Goal: Task Accomplishment & Management: Manage account settings

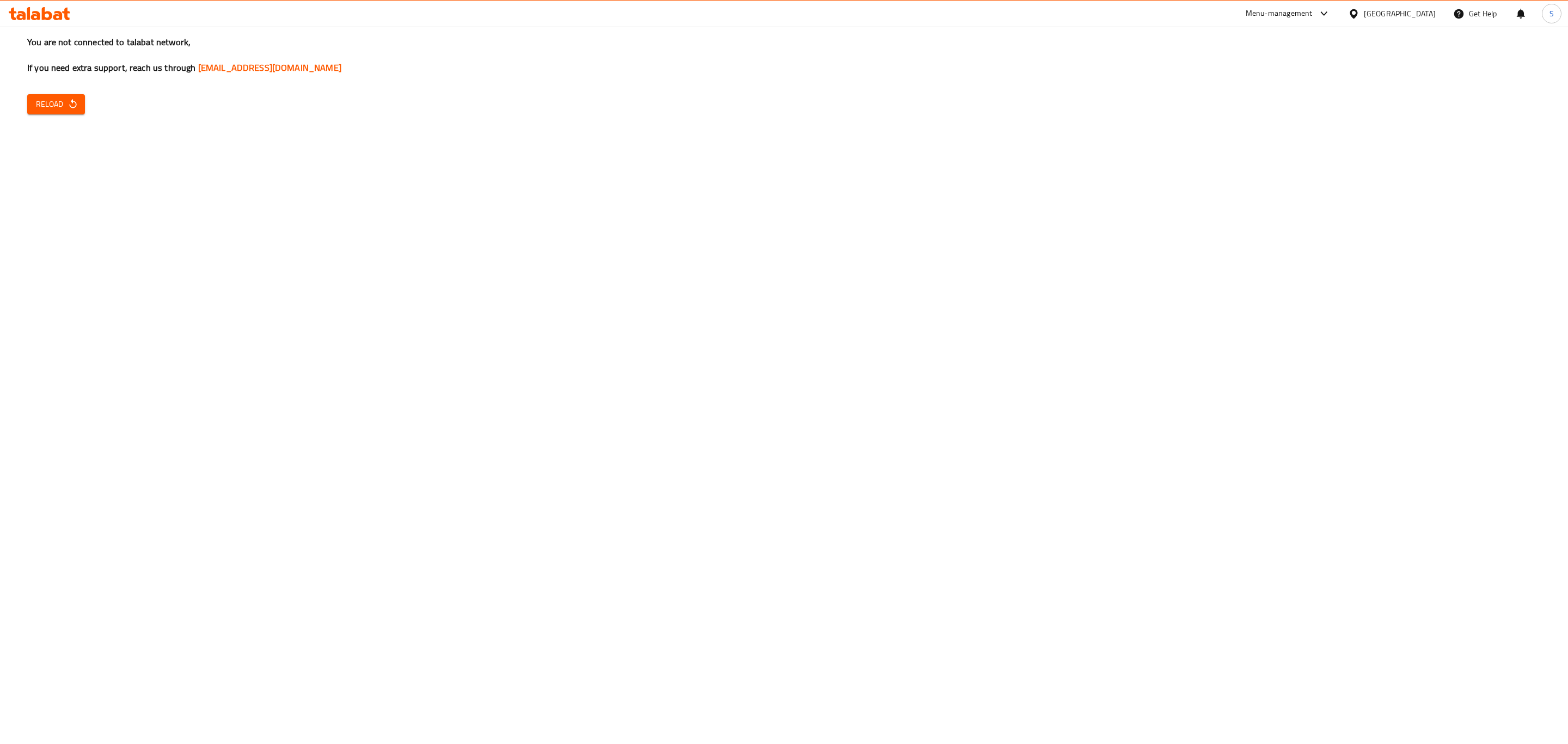
click at [52, 98] on span "Reload" at bounding box center [56, 104] width 40 height 14
click at [54, 98] on span "Reload" at bounding box center [56, 104] width 40 height 14
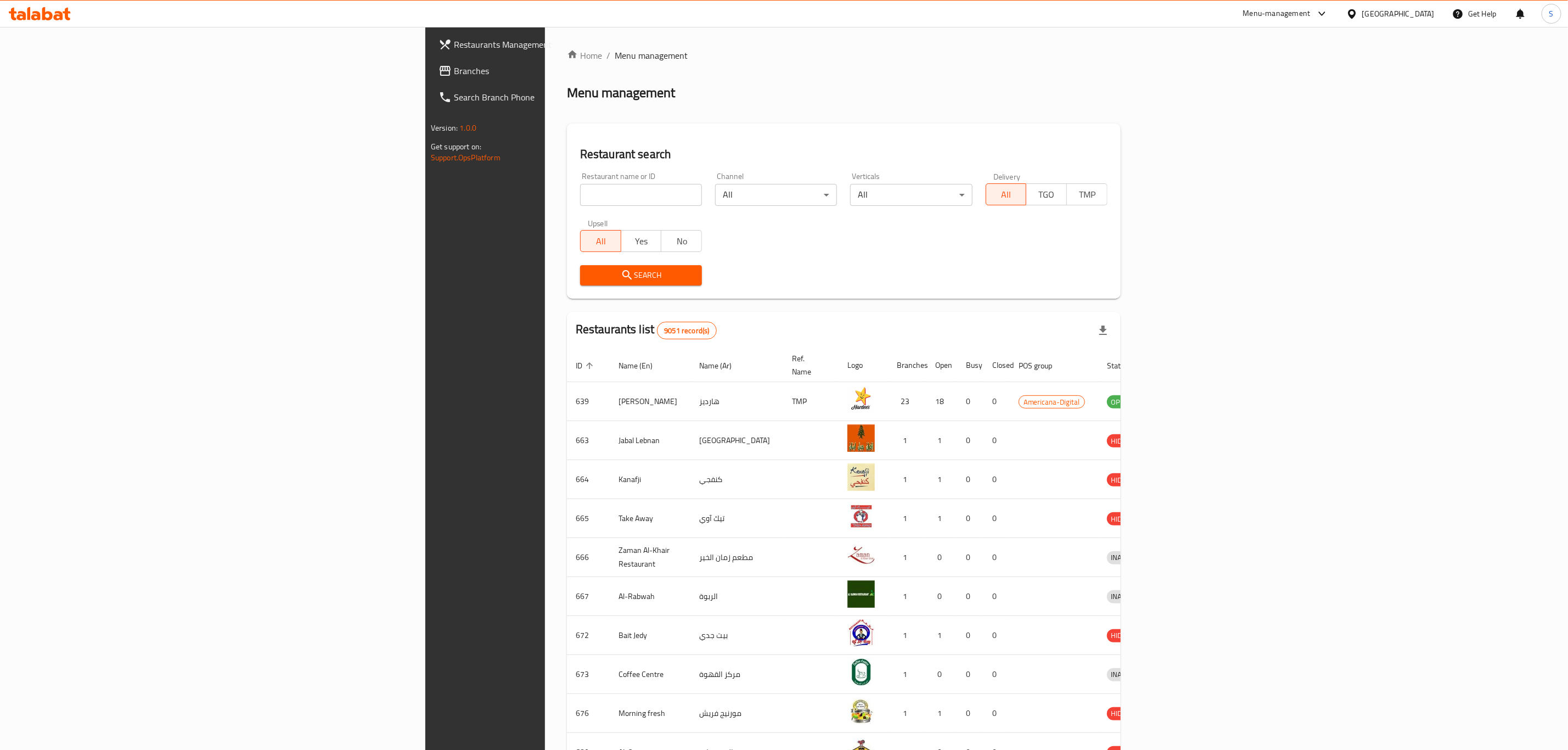
click at [580, 196] on input "search" at bounding box center [641, 195] width 122 height 22
type input "c"
type input "n"
type input "bazoo"
click button "Search" at bounding box center [641, 275] width 122 height 20
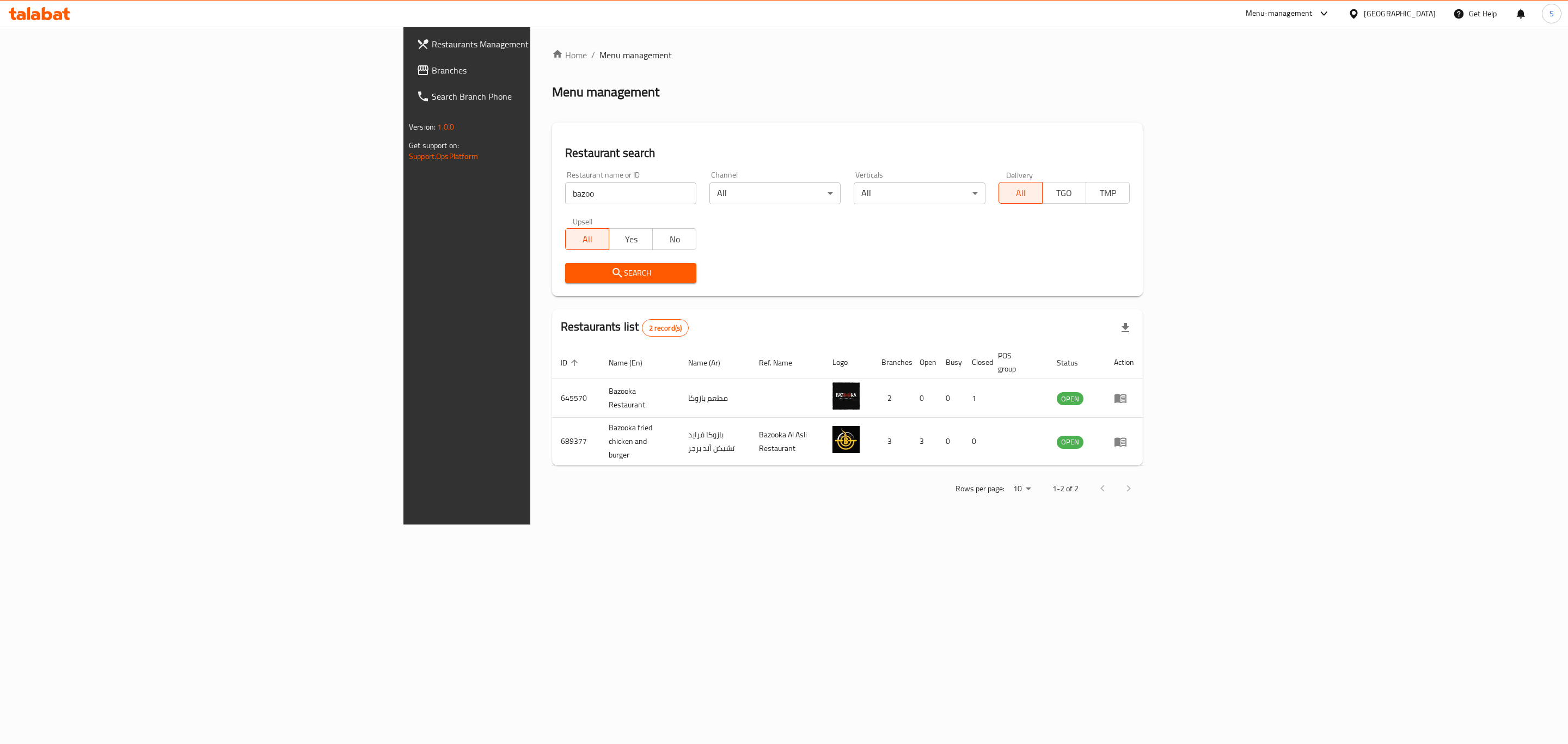
click at [903, 525] on div "Home / Menu management Menu management Restaurant search Restaurant name or ID …" at bounding box center [847, 275] width 634 height 497
click at [1127, 435] on icon "enhanced table" at bounding box center [1121, 442] width 13 height 13
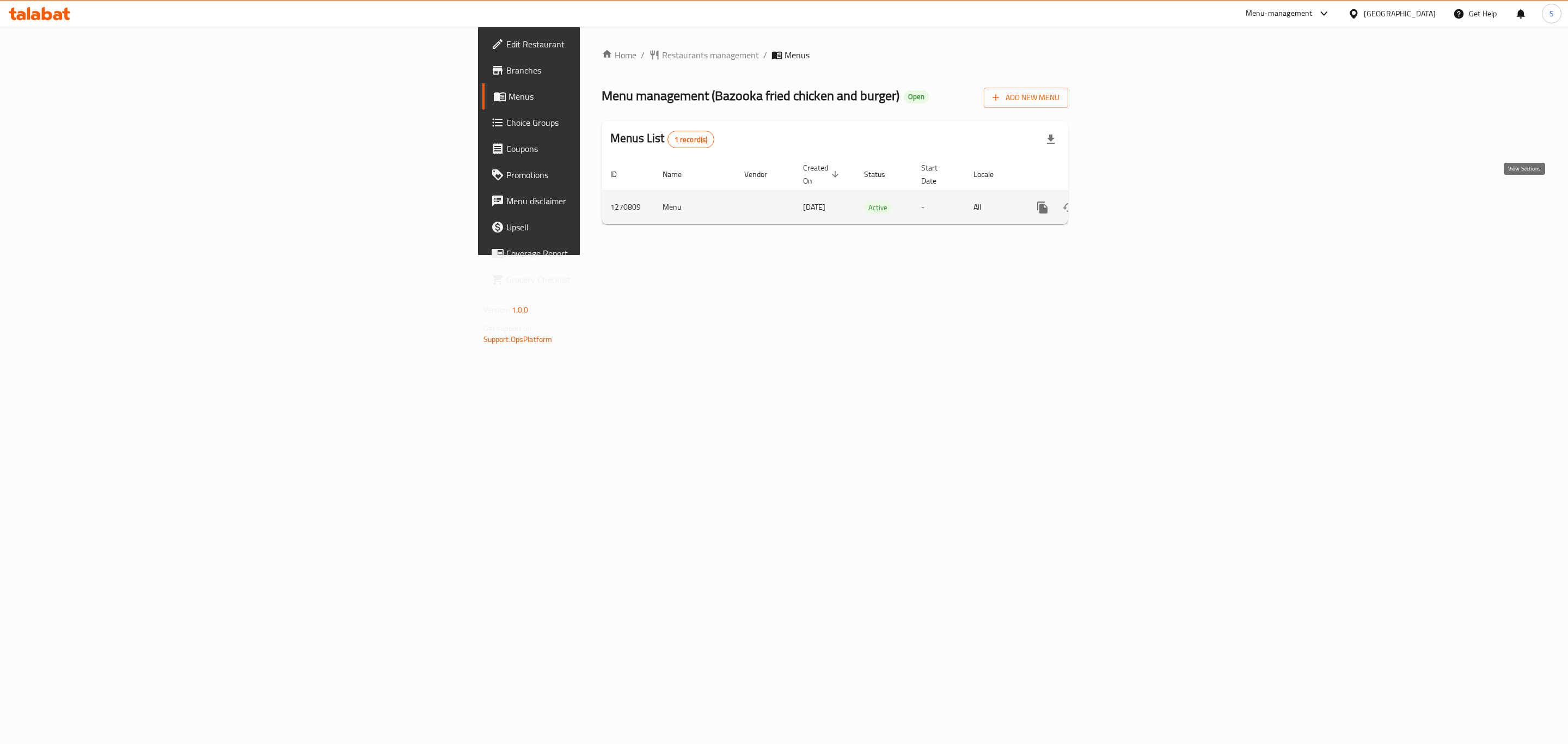
click at [1134, 197] on link "enhanced table" at bounding box center [1121, 208] width 26 height 26
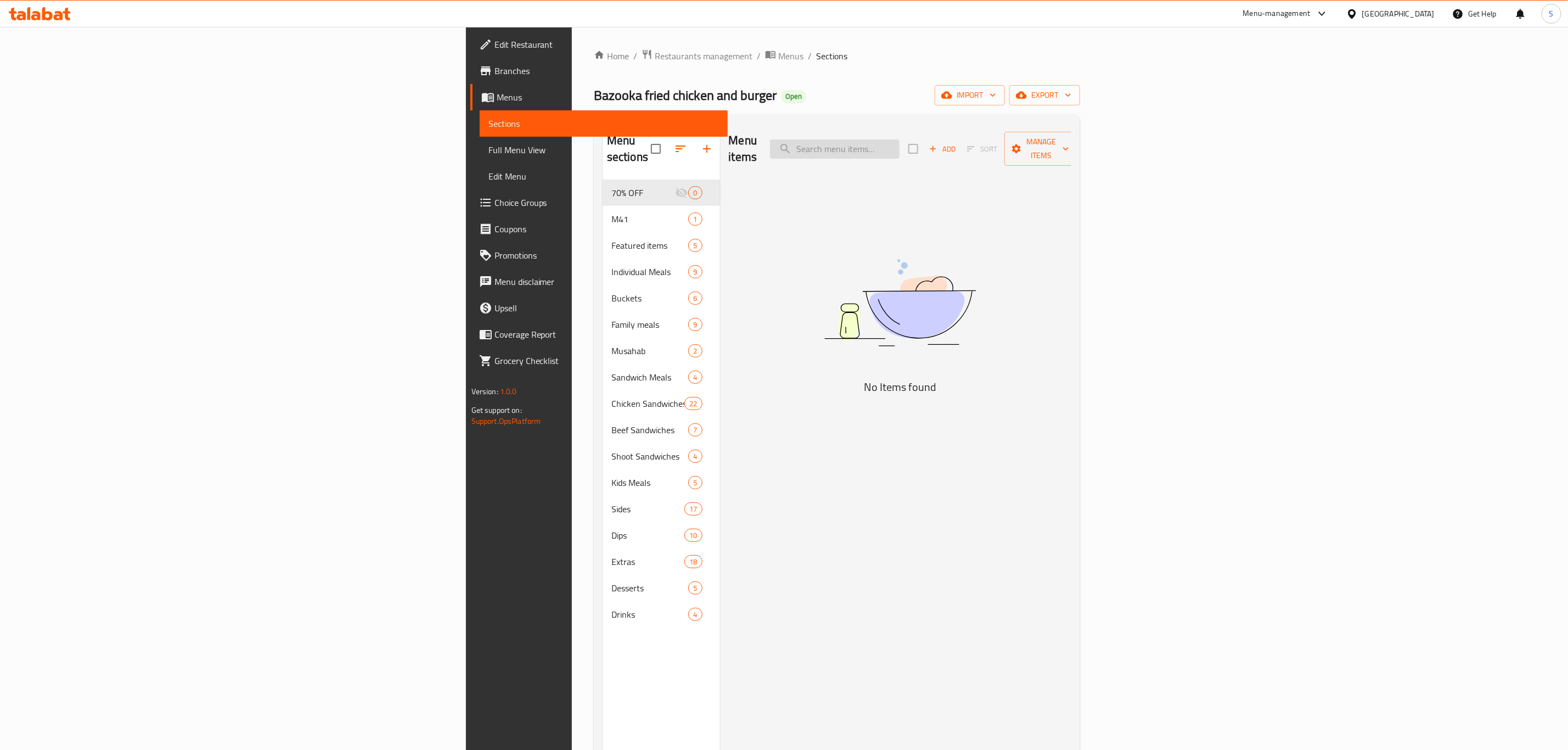
click at [900, 140] on input "search" at bounding box center [834, 149] width 129 height 19
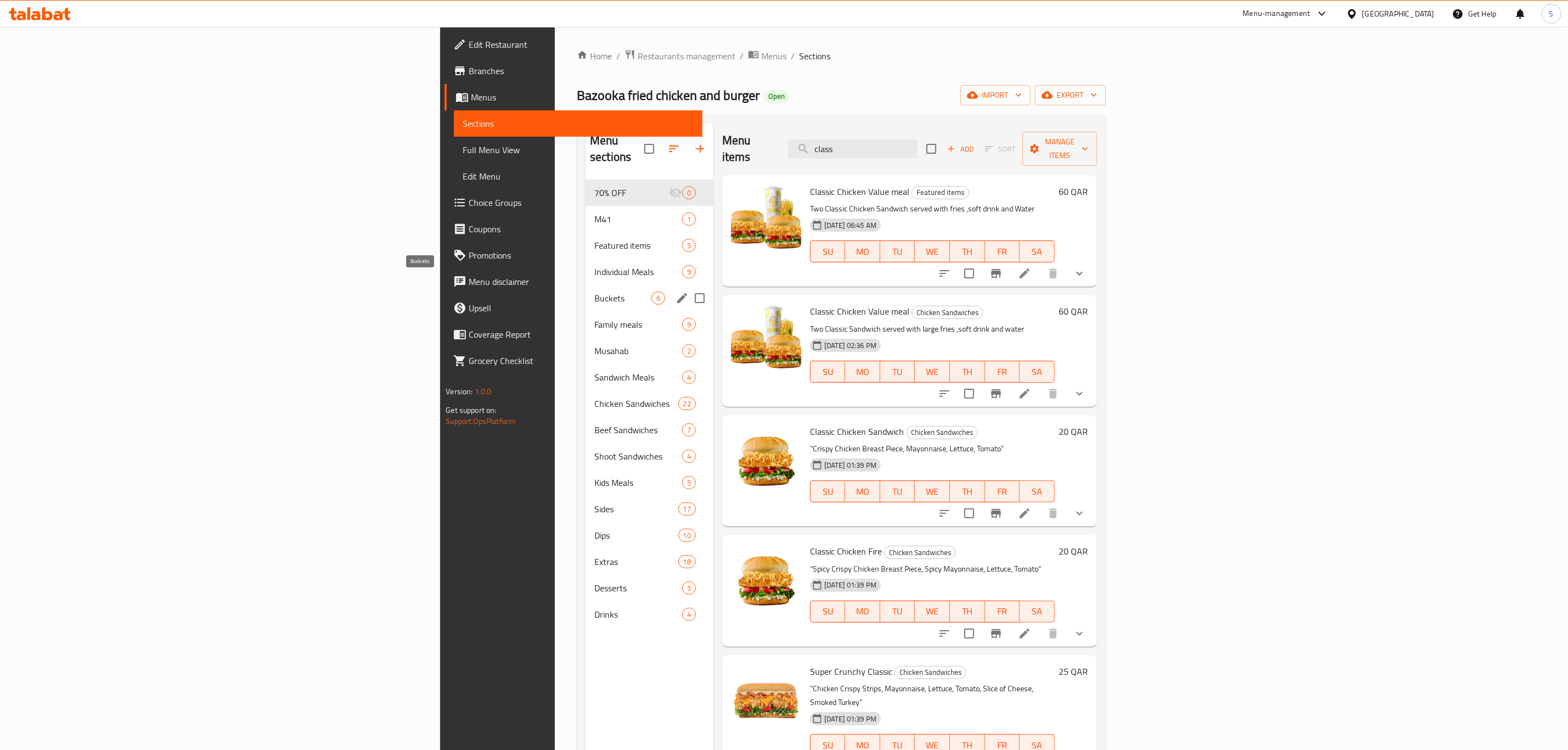
click at [594, 291] on span "Buckets" at bounding box center [622, 298] width 57 height 13
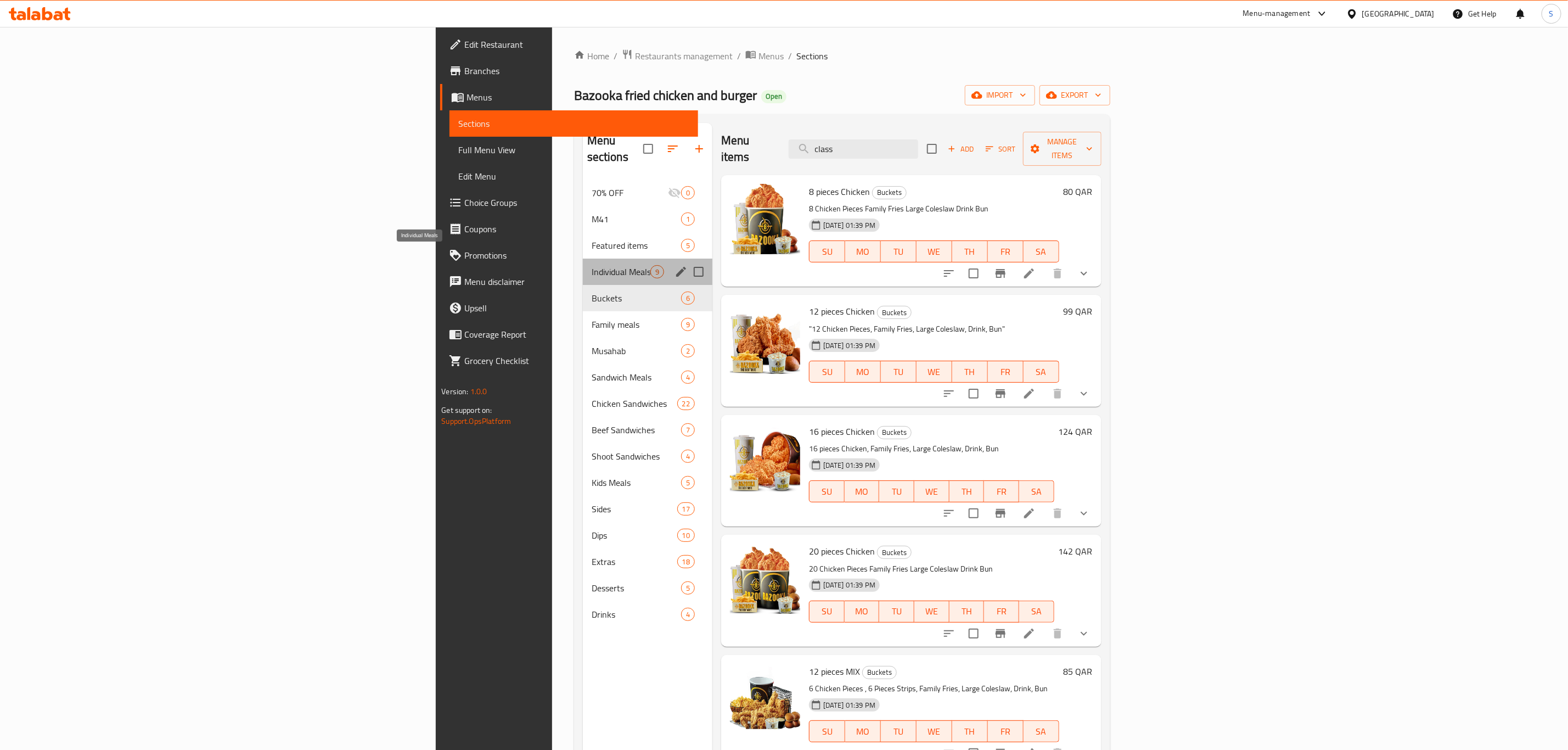
click at [591, 266] on span "Individual Meals" at bounding box center [620, 272] width 58 height 13
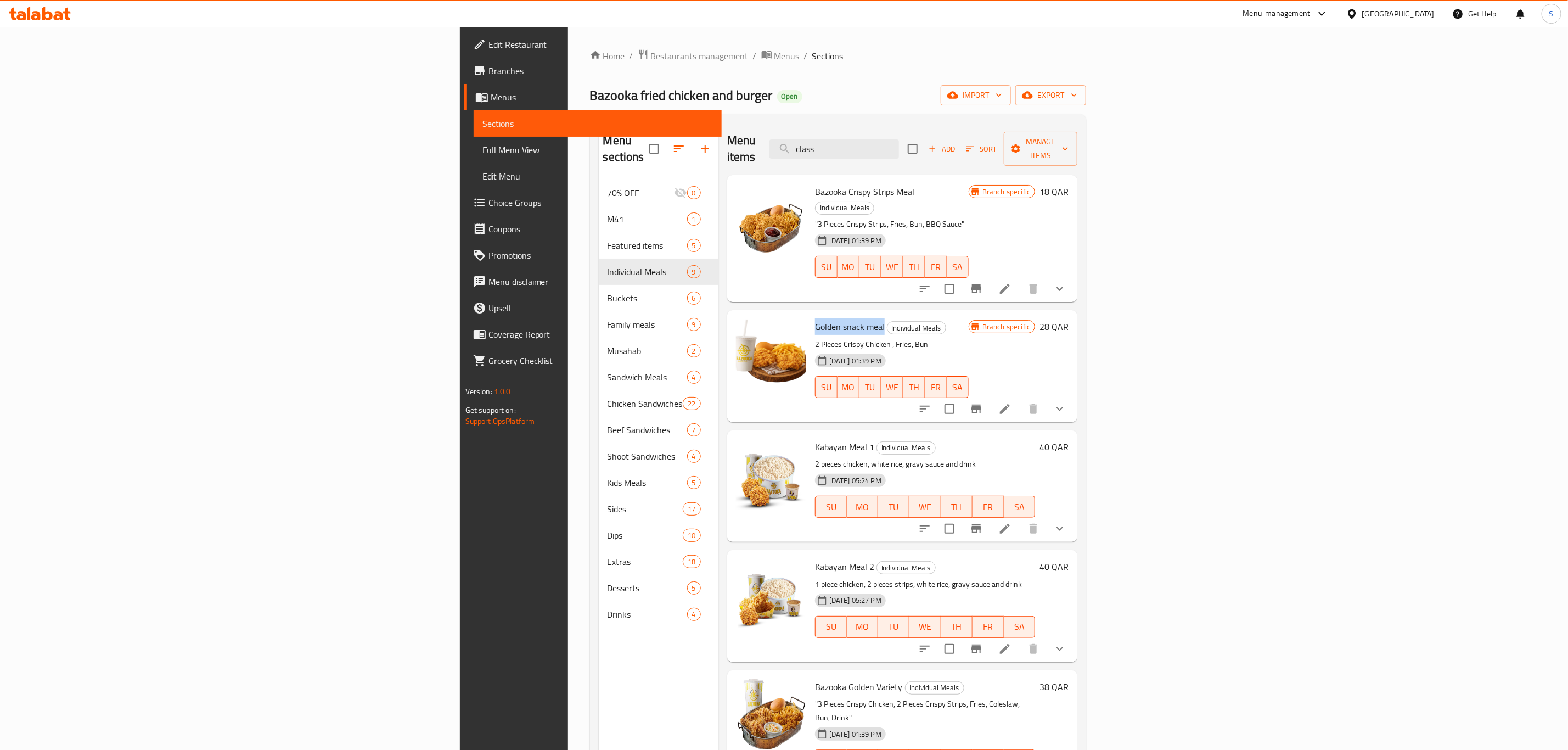
drag, startPoint x: 698, startPoint y: 295, endPoint x: 767, endPoint y: 294, distance: 69.0
click at [810, 314] on div "Golden snack meal Individual Meals 2 Pieces Crispy Chicken , Fries, Bun 06-01-2…" at bounding box center [892, 365] width 163 height 103
copy span "Golden snack meal"
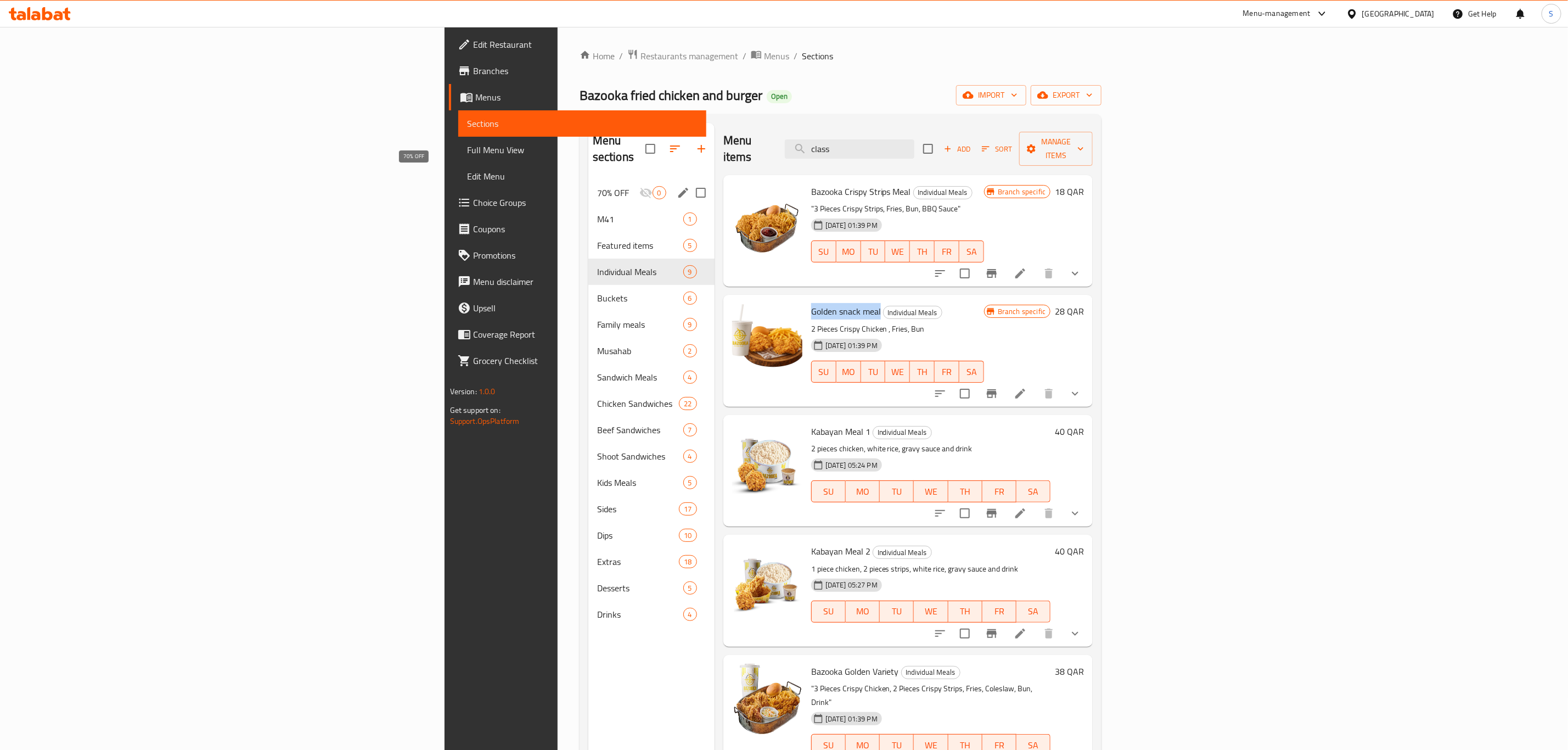
click at [597, 186] on span "70% OFF" at bounding box center [618, 193] width 42 height 13
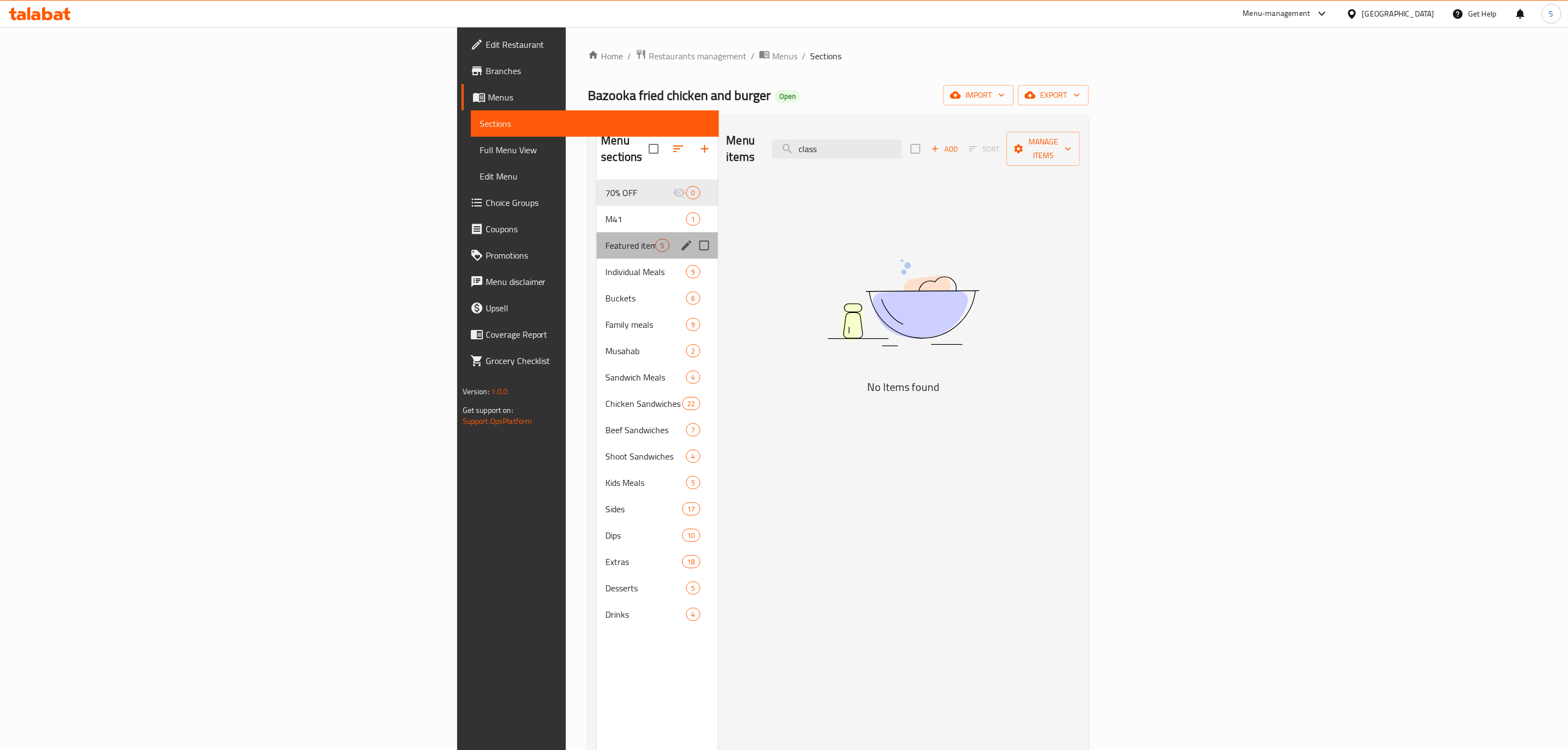
click at [597, 236] on div "Featured items 5" at bounding box center [656, 246] width 121 height 27
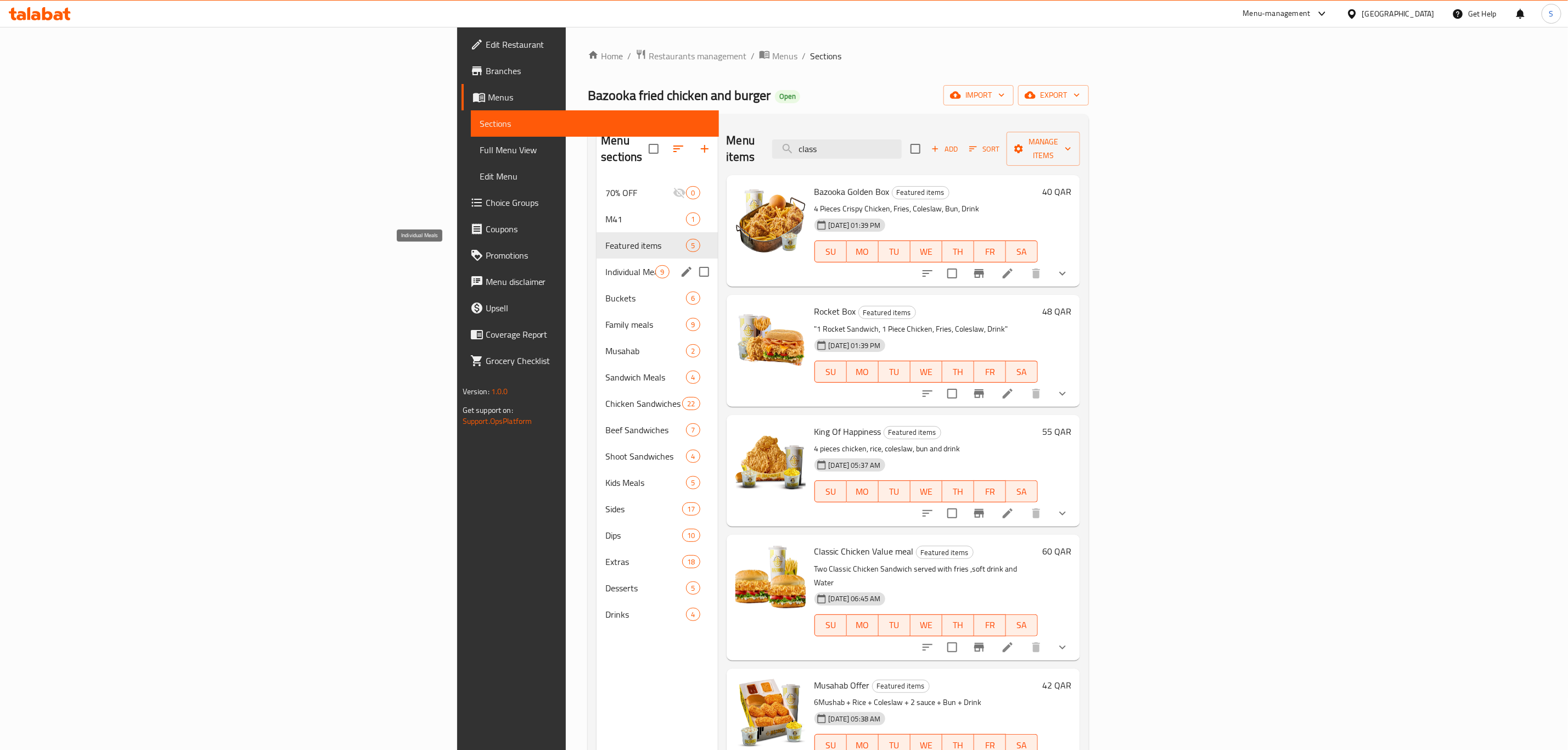
click at [597, 266] on div "Individual Meals 9" at bounding box center [656, 272] width 121 height 27
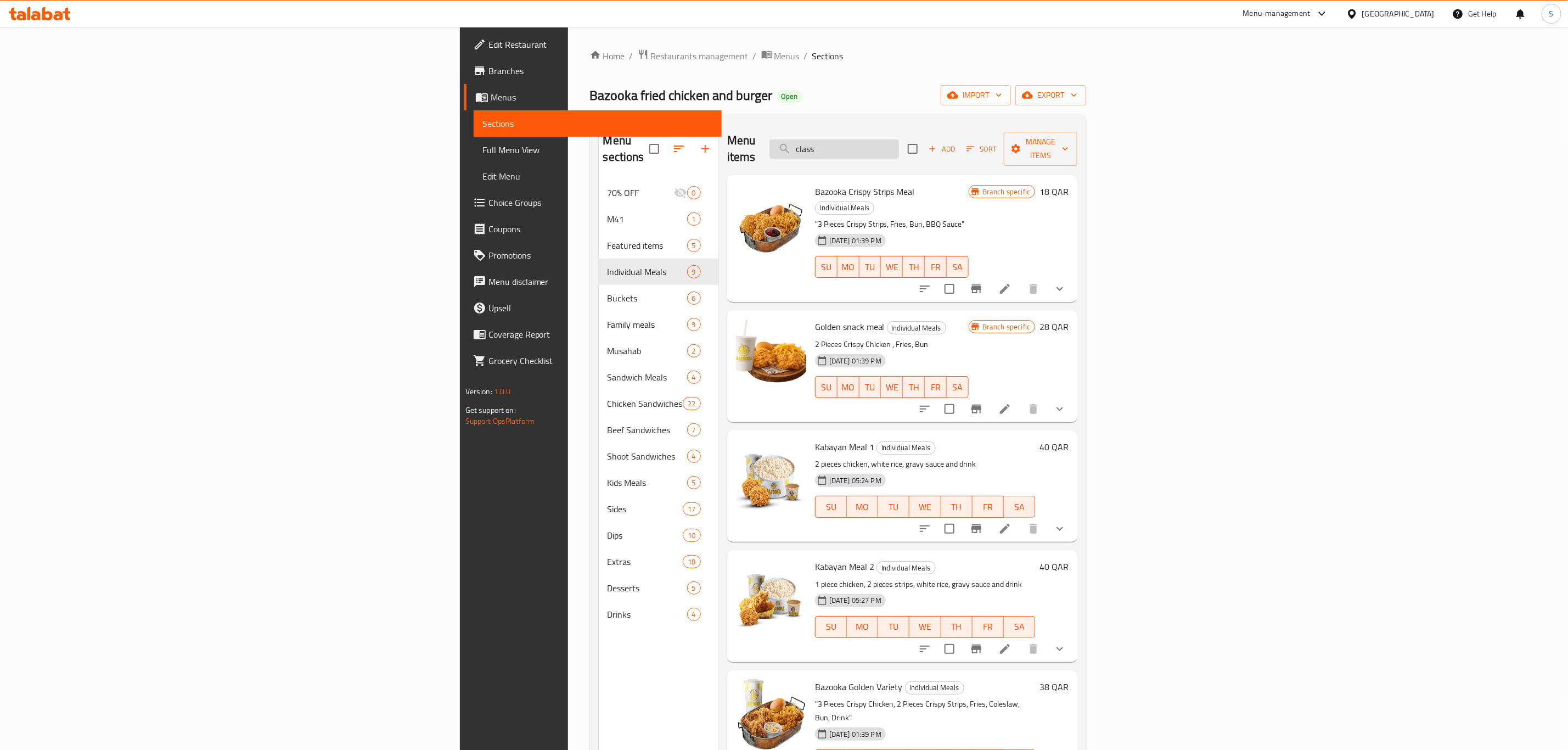
click at [899, 142] on input "class" at bounding box center [834, 149] width 129 height 19
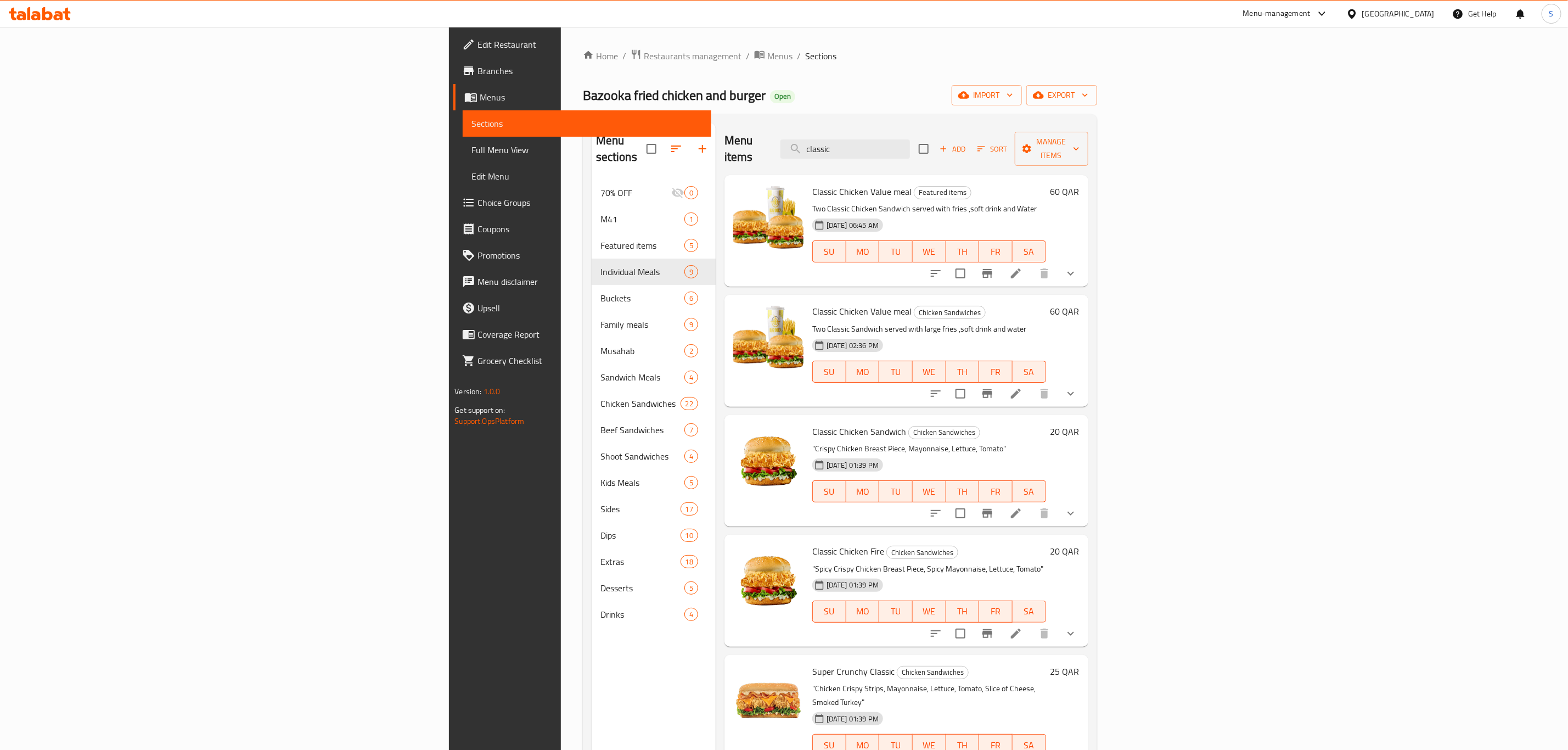
click at [994, 267] on icon "Branch-specific-item" at bounding box center [987, 274] width 13 height 13
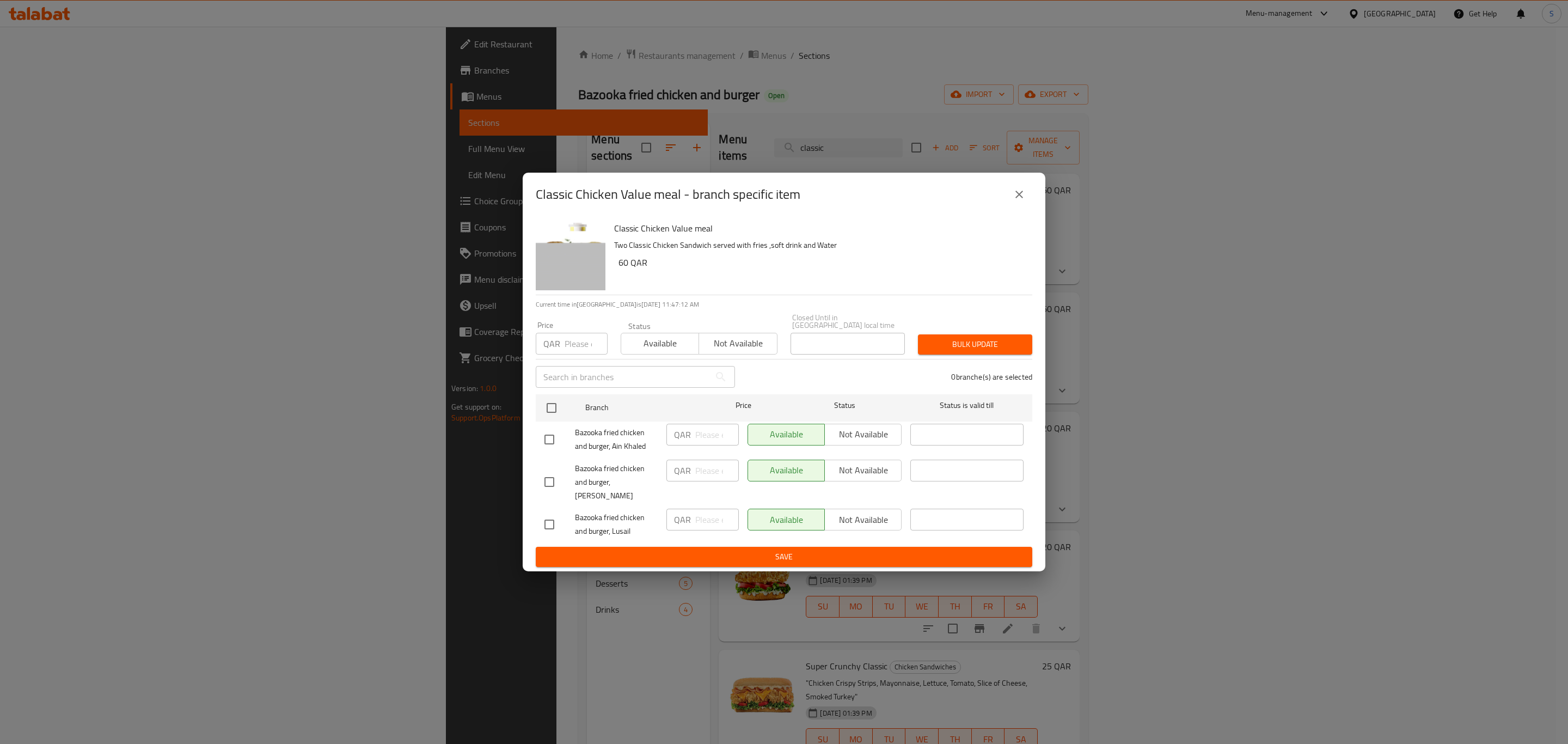
click at [1025, 201] on icon "close" at bounding box center [1019, 194] width 13 height 13
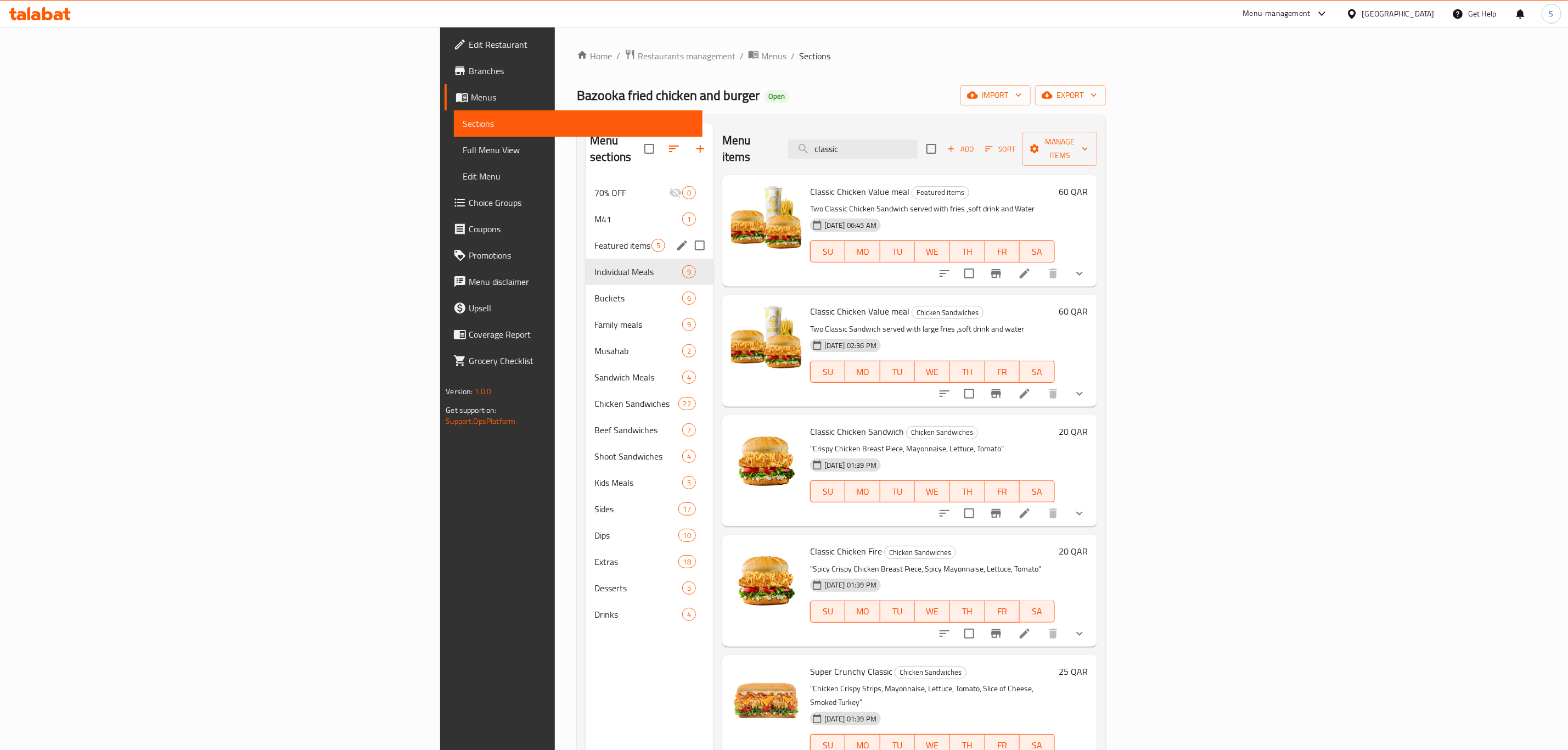
click at [586, 237] on div "Featured items 5" at bounding box center [649, 246] width 128 height 27
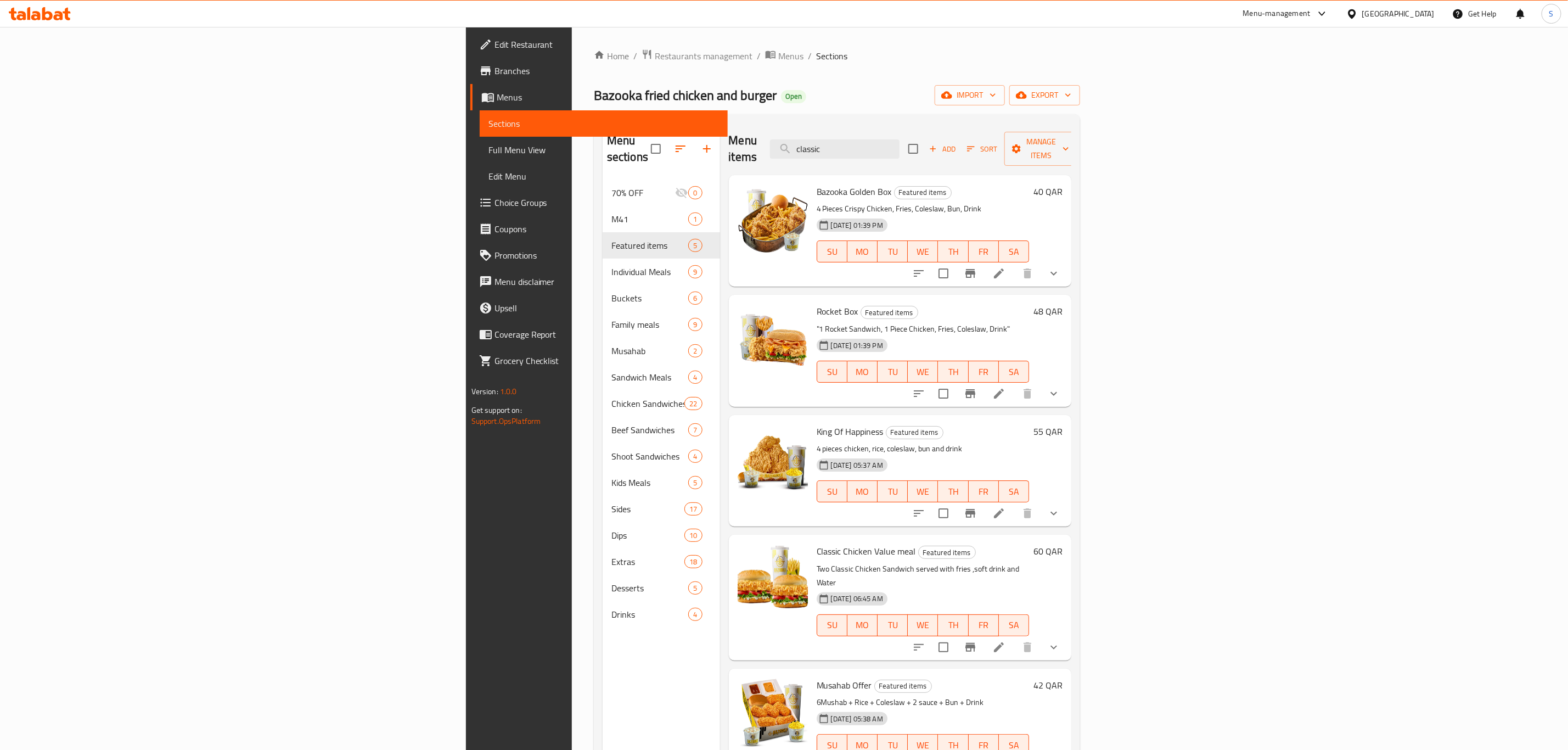
drag, startPoint x: 1009, startPoint y: 137, endPoint x: 874, endPoint y: 129, distance: 135.2
click at [874, 129] on div "Menu items classic Add Sort Manage items" at bounding box center [900, 149] width 343 height 53
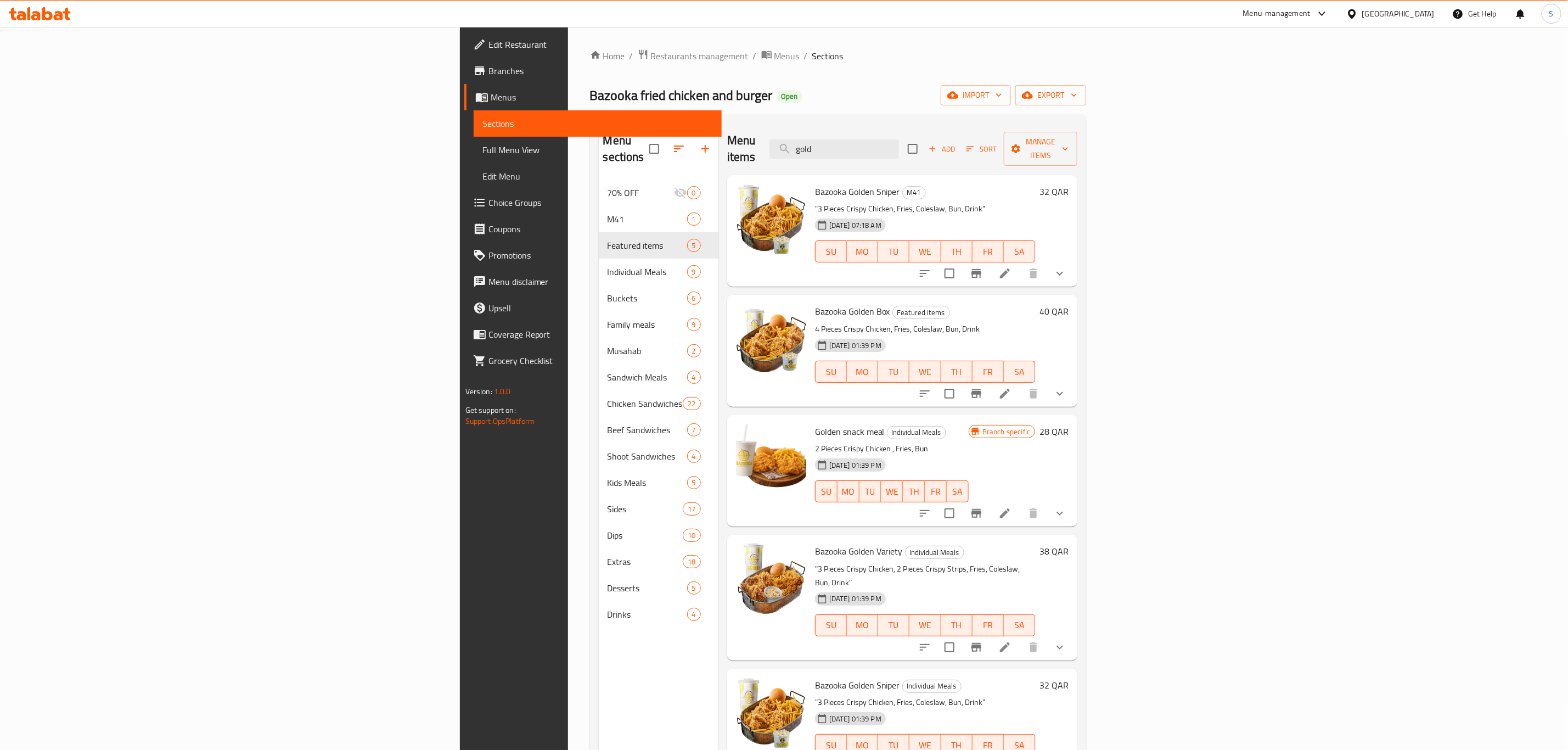
drag, startPoint x: 1013, startPoint y: 146, endPoint x: 897, endPoint y: 134, distance: 116.6
click at [897, 134] on div "Menu items gold Add Sort Manage items" at bounding box center [903, 149] width 350 height 53
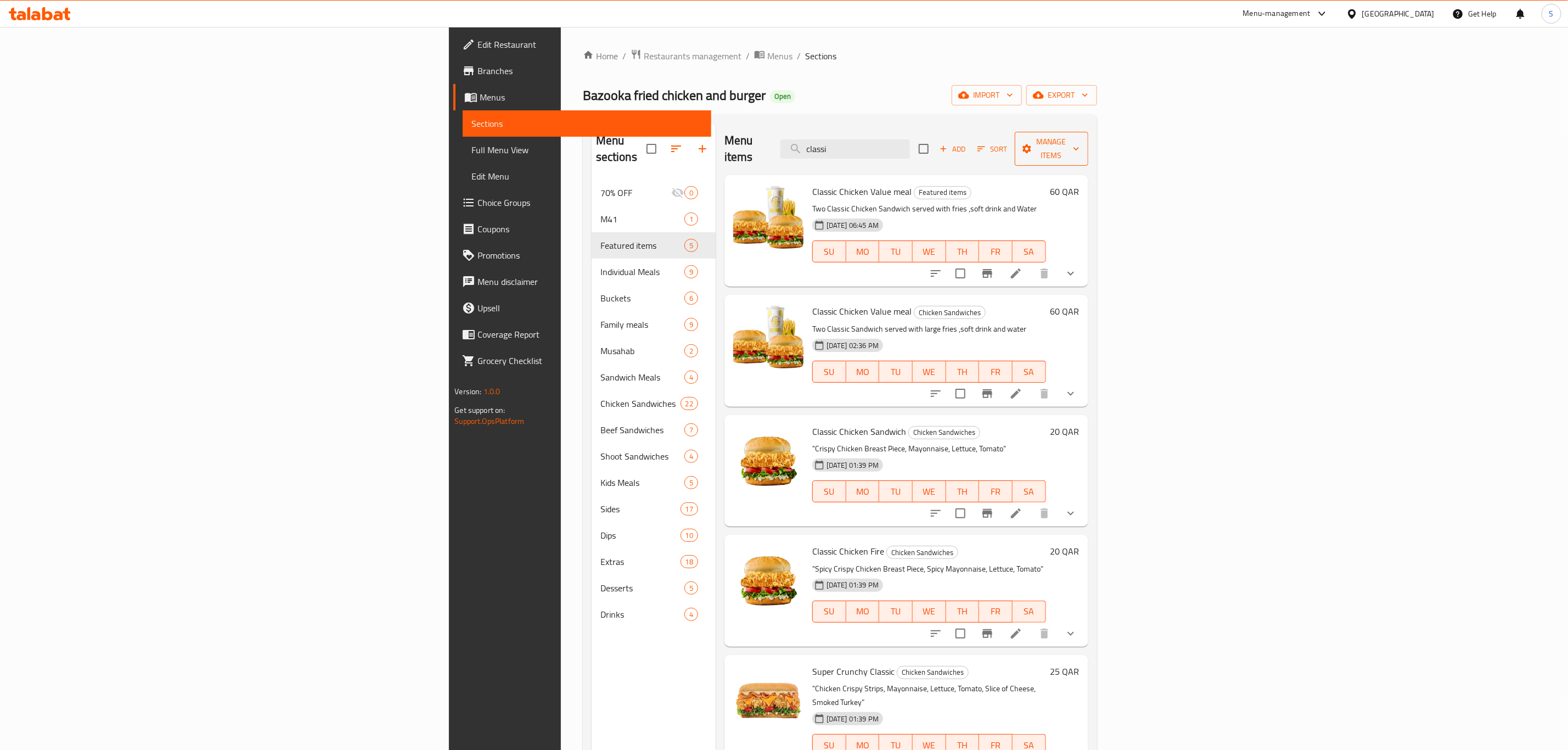
type input "classi"
click at [1079, 143] on span "Manage items" at bounding box center [1051, 149] width 56 height 27
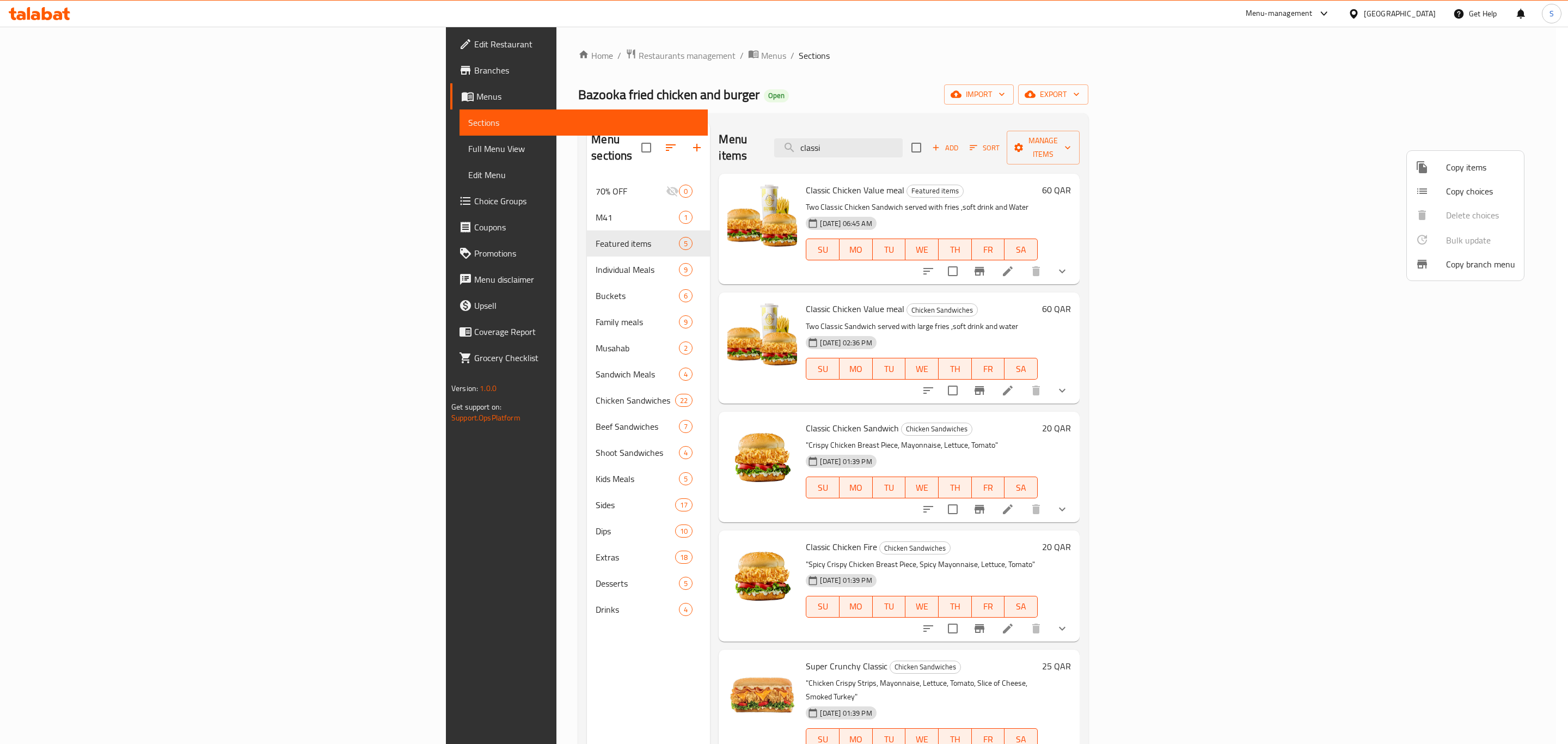
click at [1460, 167] on span "Copy items" at bounding box center [1481, 167] width 69 height 13
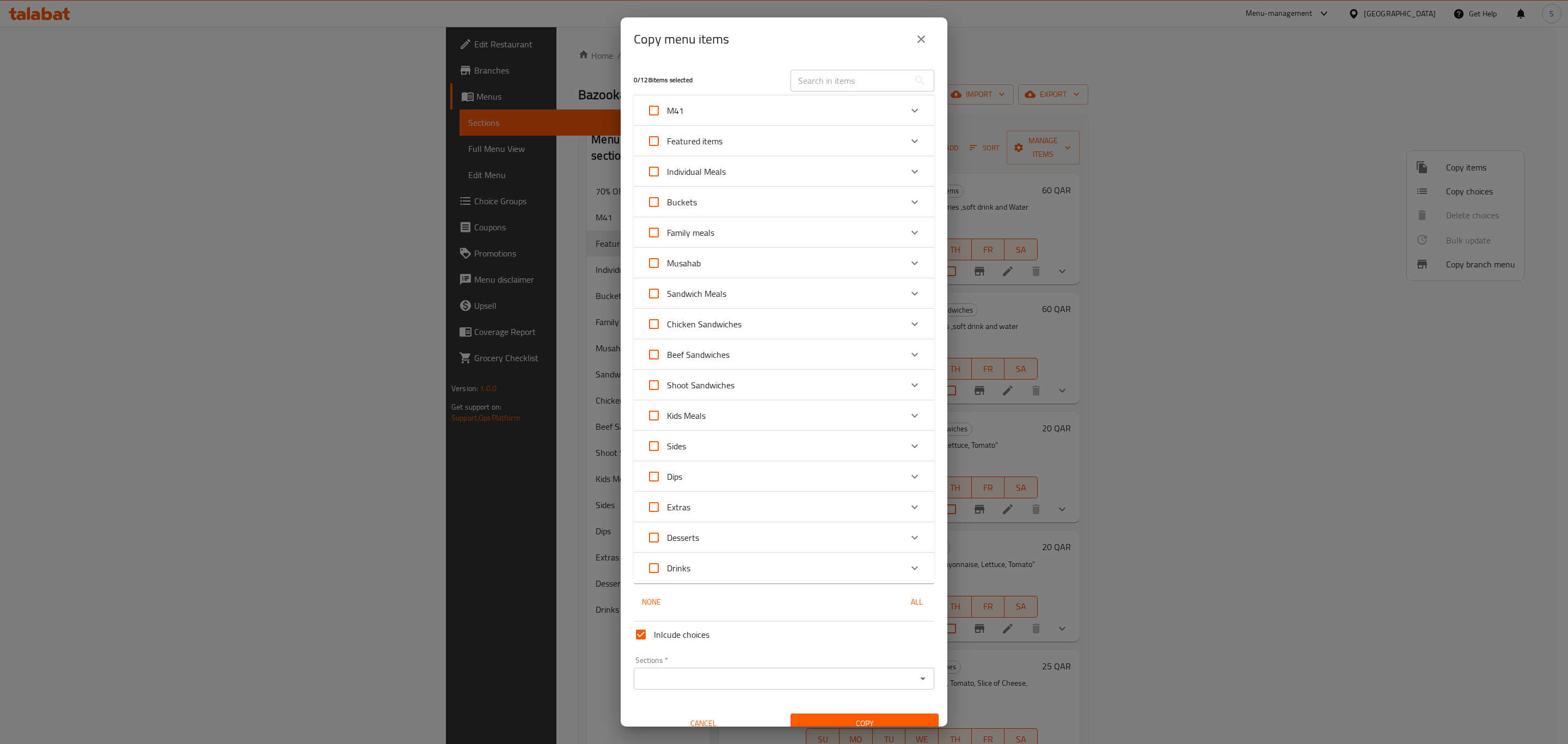
click at [860, 87] on input "text" at bounding box center [850, 81] width 119 height 22
click at [862, 87] on input "text" at bounding box center [850, 81] width 119 height 22
click at [752, 58] on div "Copy menu items" at bounding box center [783, 39] width 326 height 43
click at [910, 33] on button "close" at bounding box center [921, 40] width 26 height 26
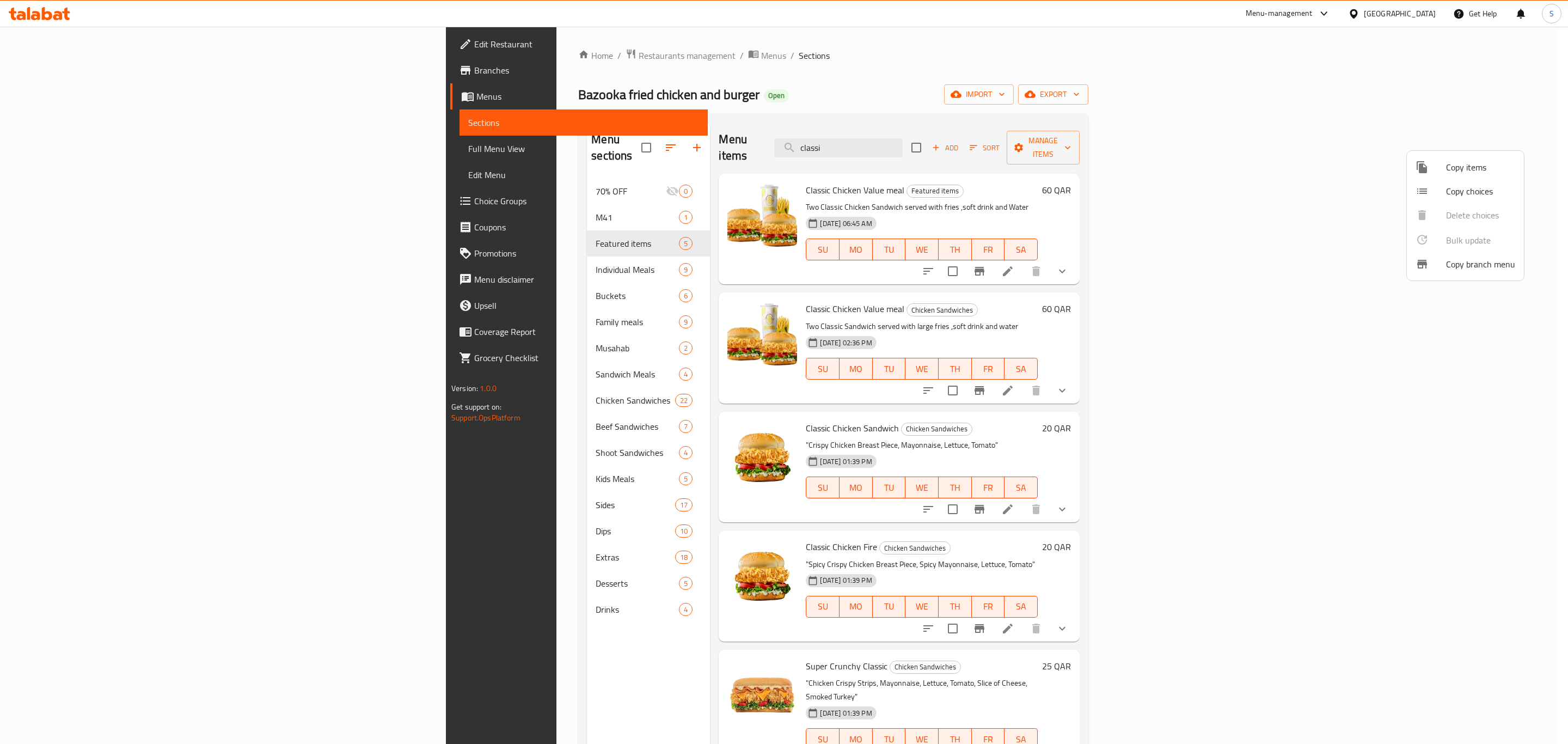
click at [1175, 185] on div at bounding box center [784, 372] width 1568 height 744
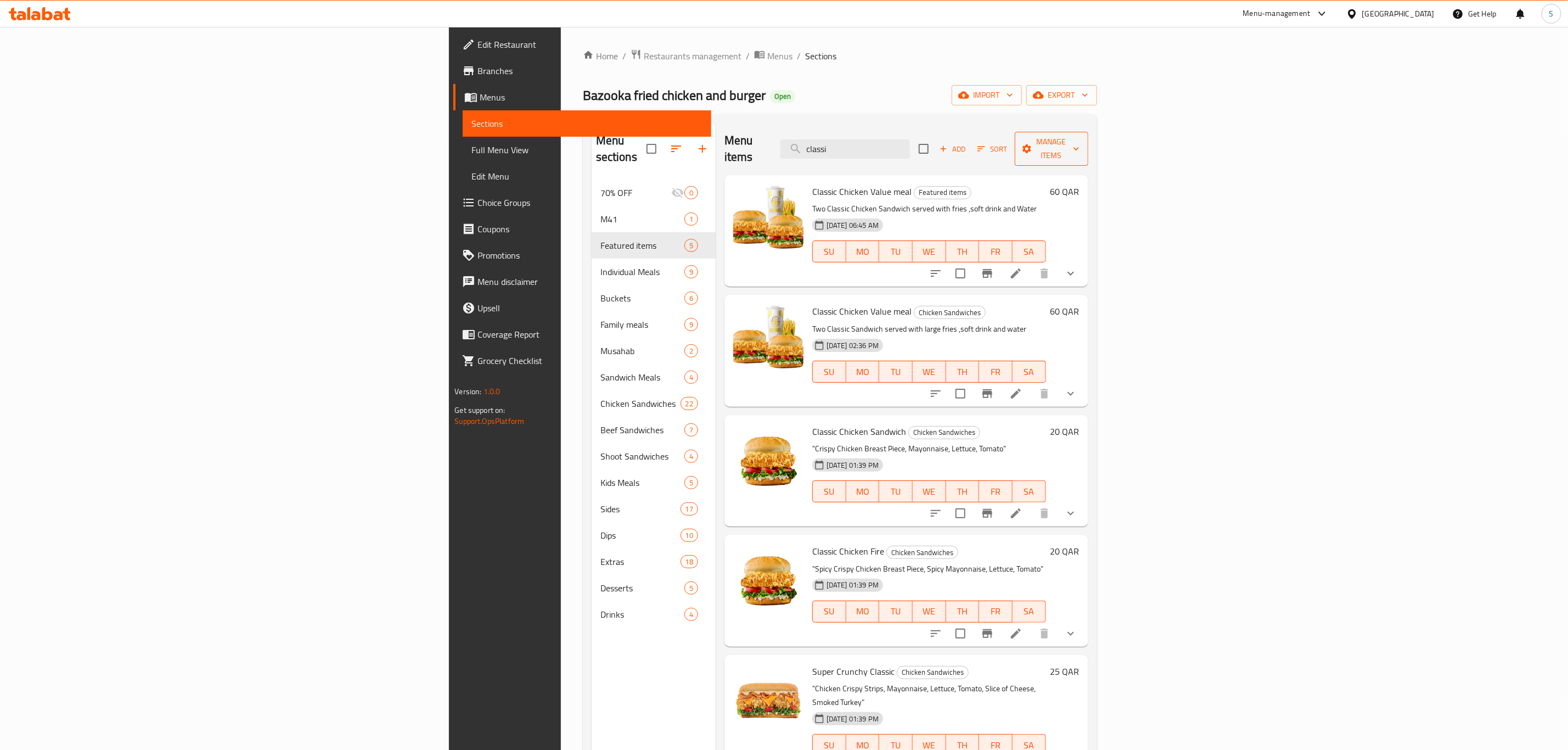
click at [1079, 138] on span "Manage items" at bounding box center [1051, 149] width 56 height 27
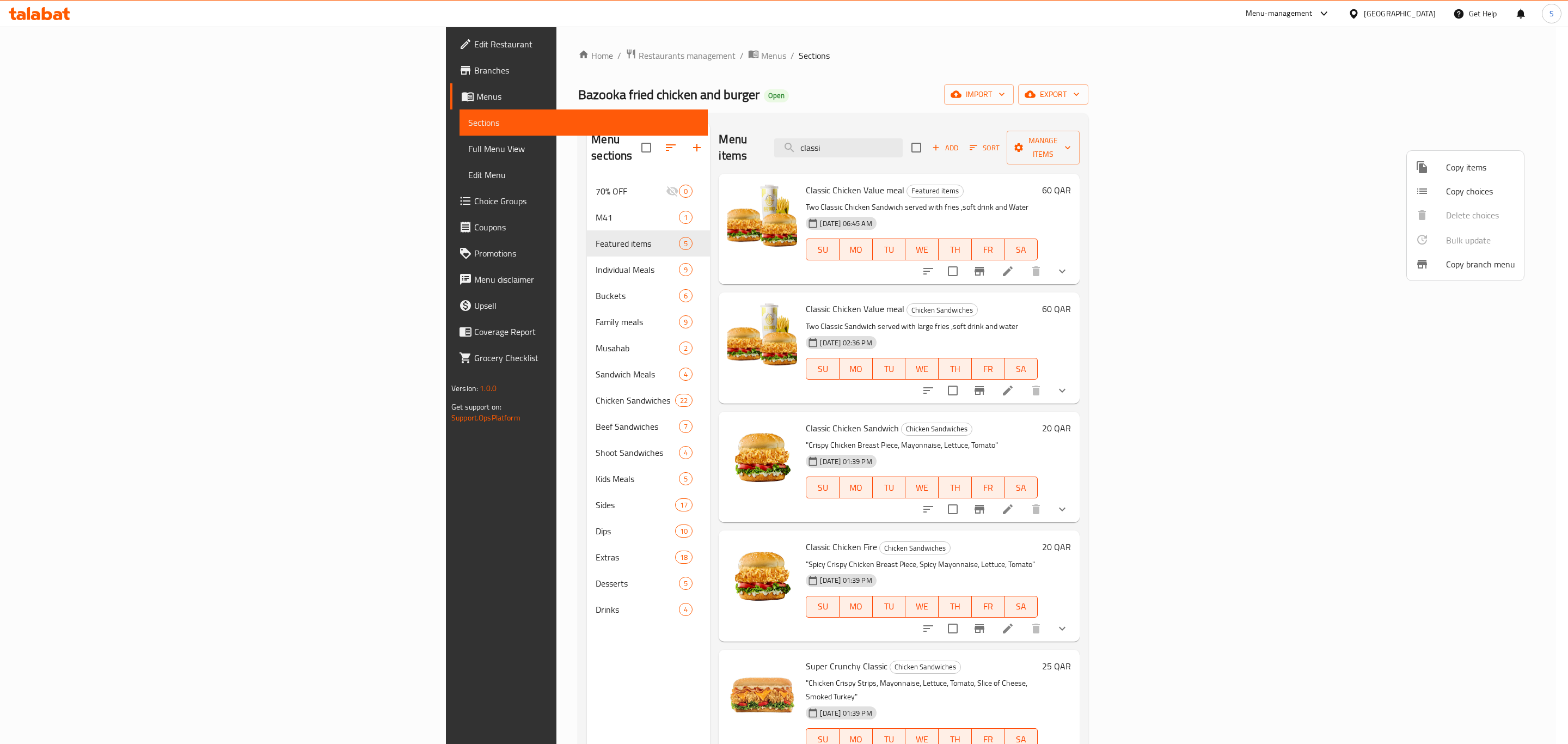
click at [1473, 265] on span "Copy branch menu" at bounding box center [1481, 264] width 69 height 13
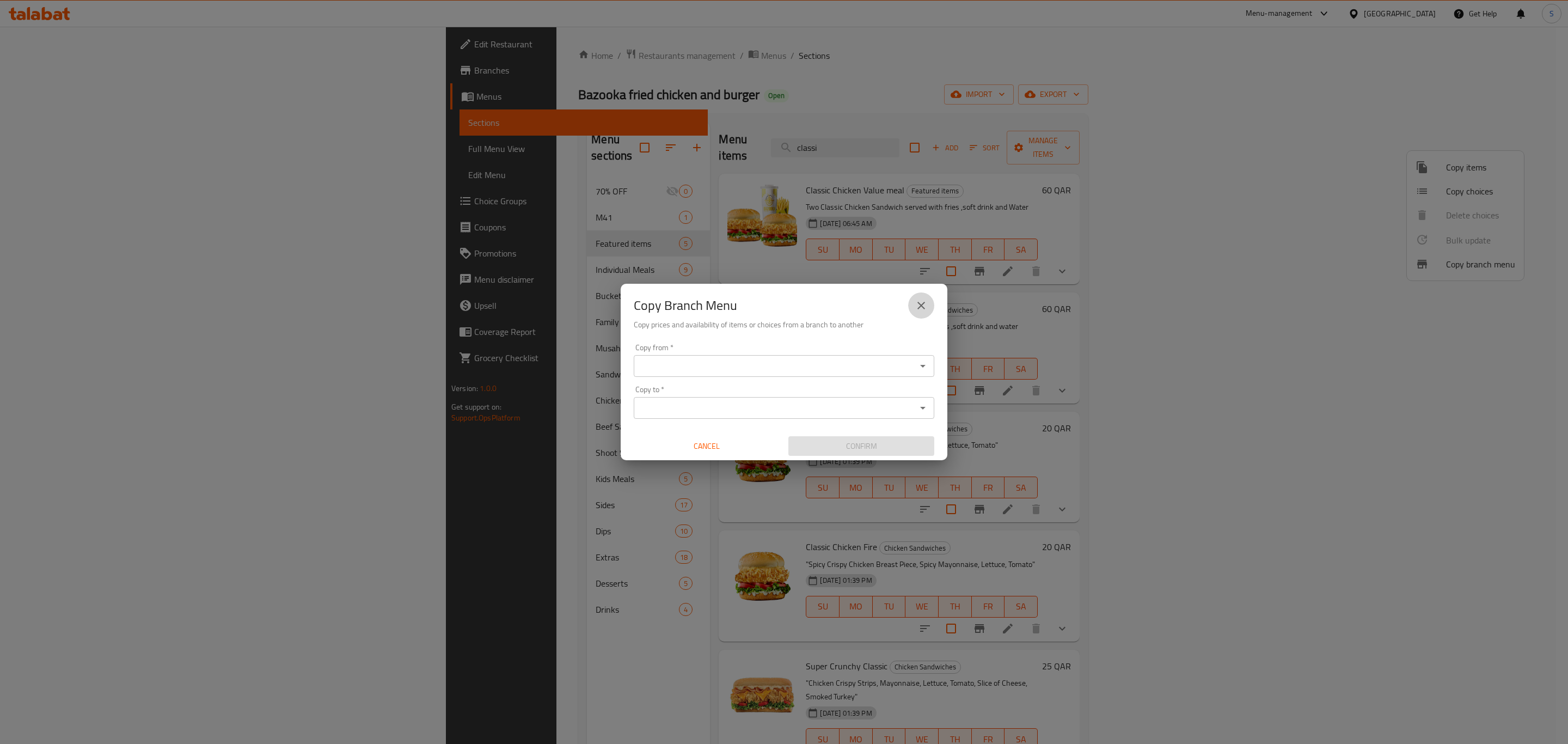
click at [923, 305] on icon "close" at bounding box center [921, 306] width 13 height 13
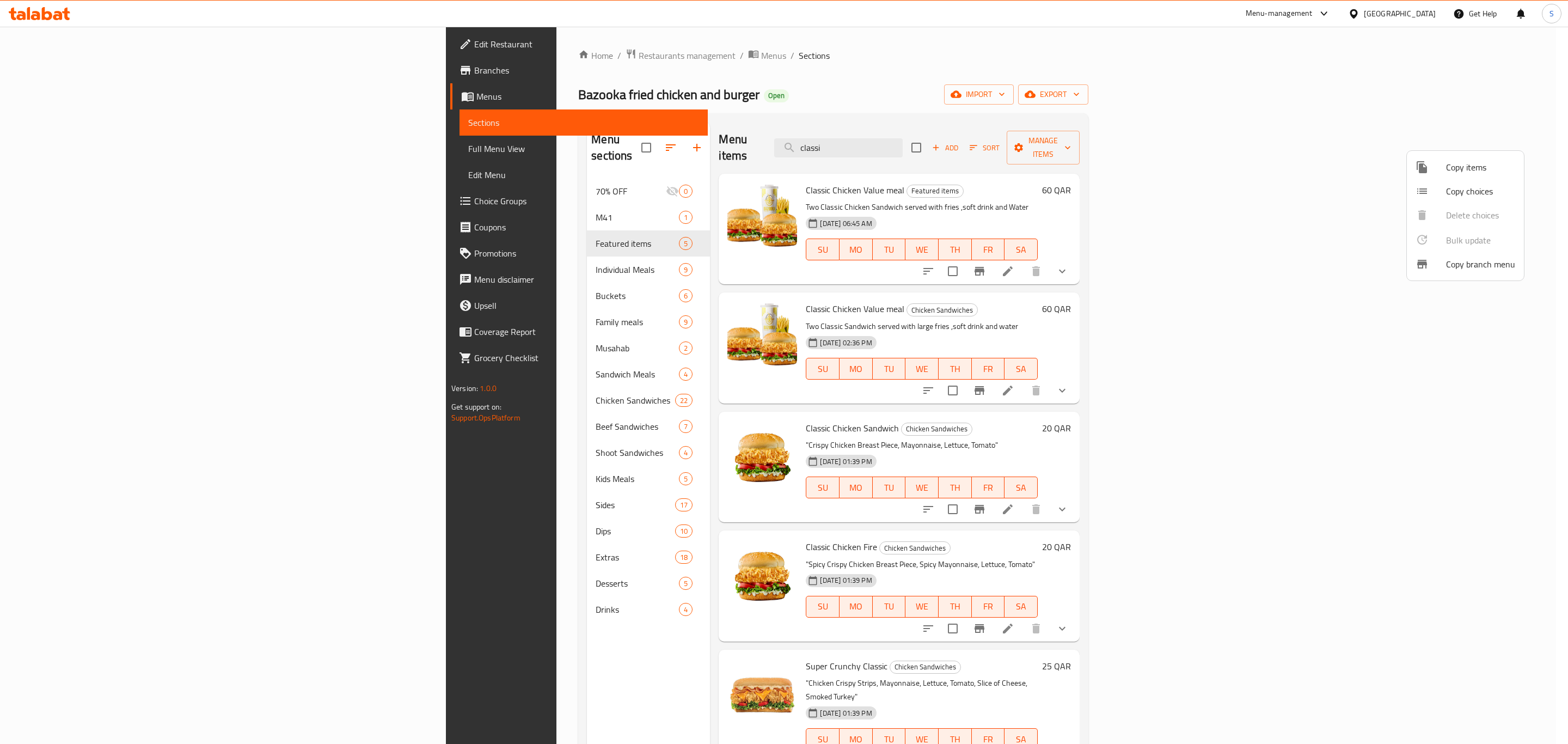
click at [1214, 138] on div at bounding box center [784, 372] width 1568 height 744
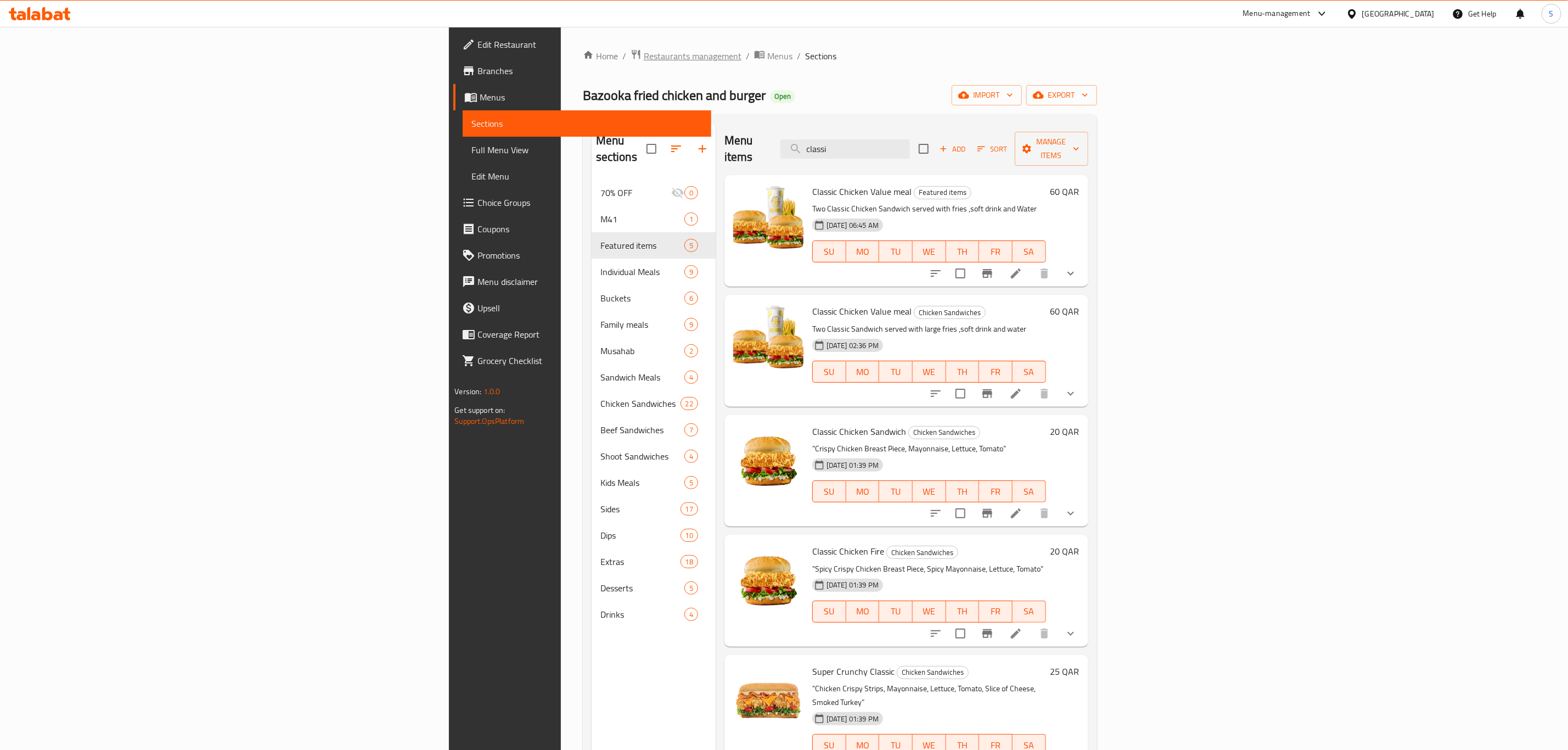
click at [644, 56] on span "Restaurants management" at bounding box center [693, 56] width 98 height 13
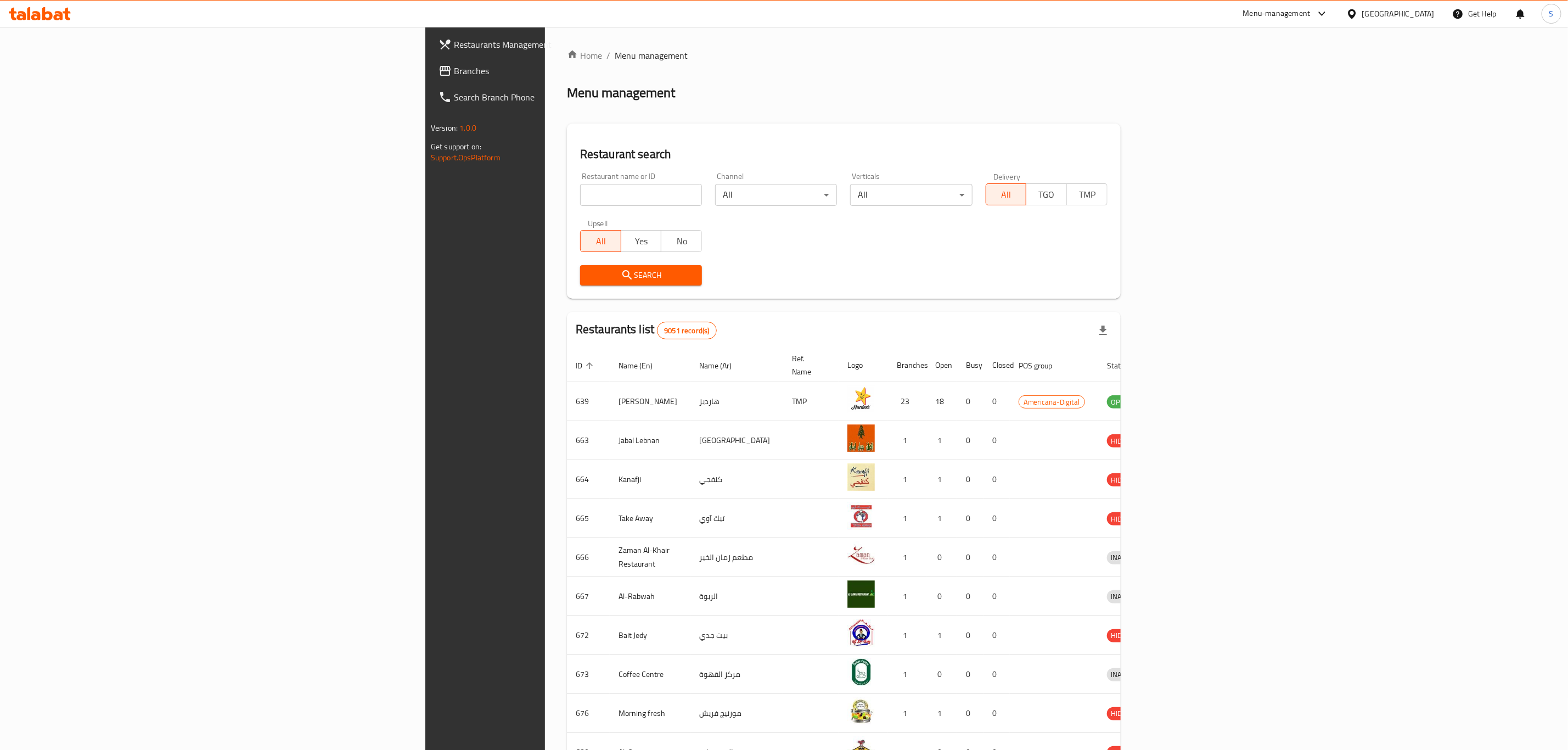
click at [580, 188] on input "search" at bounding box center [641, 195] width 122 height 22
click button "Search" at bounding box center [641, 275] width 122 height 20
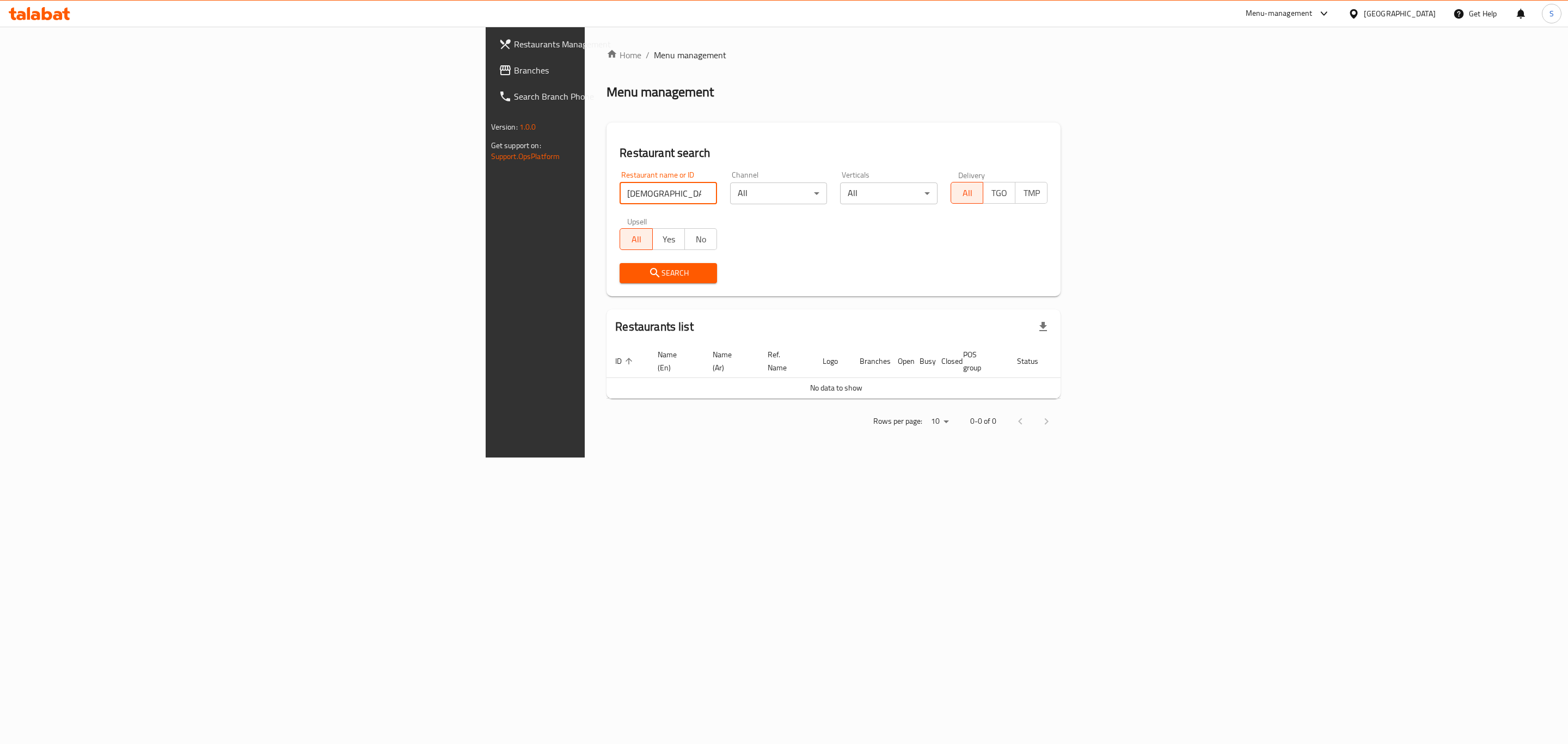
click at [620, 192] on input "shia" at bounding box center [668, 194] width 98 height 22
click button "Search" at bounding box center [668, 273] width 98 height 20
drag, startPoint x: 379, startPoint y: 189, endPoint x: 230, endPoint y: 187, distance: 149.0
click at [486, 187] on div "Restaurants Management Branches Search Branch Phone Version: 1.0.0 Get support …" at bounding box center [784, 241] width 597 height 431
type input "chia"
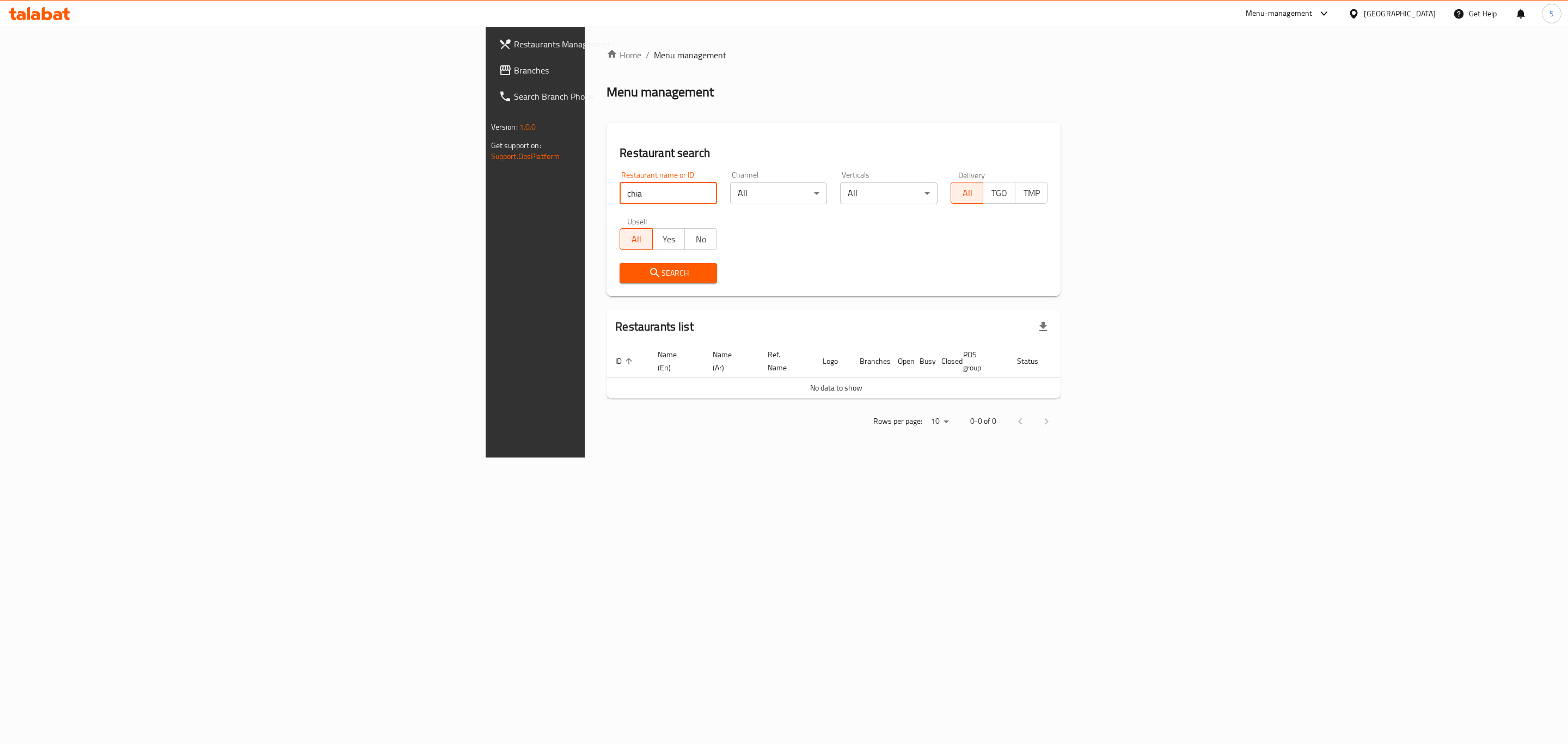
click button "Search" at bounding box center [668, 273] width 98 height 20
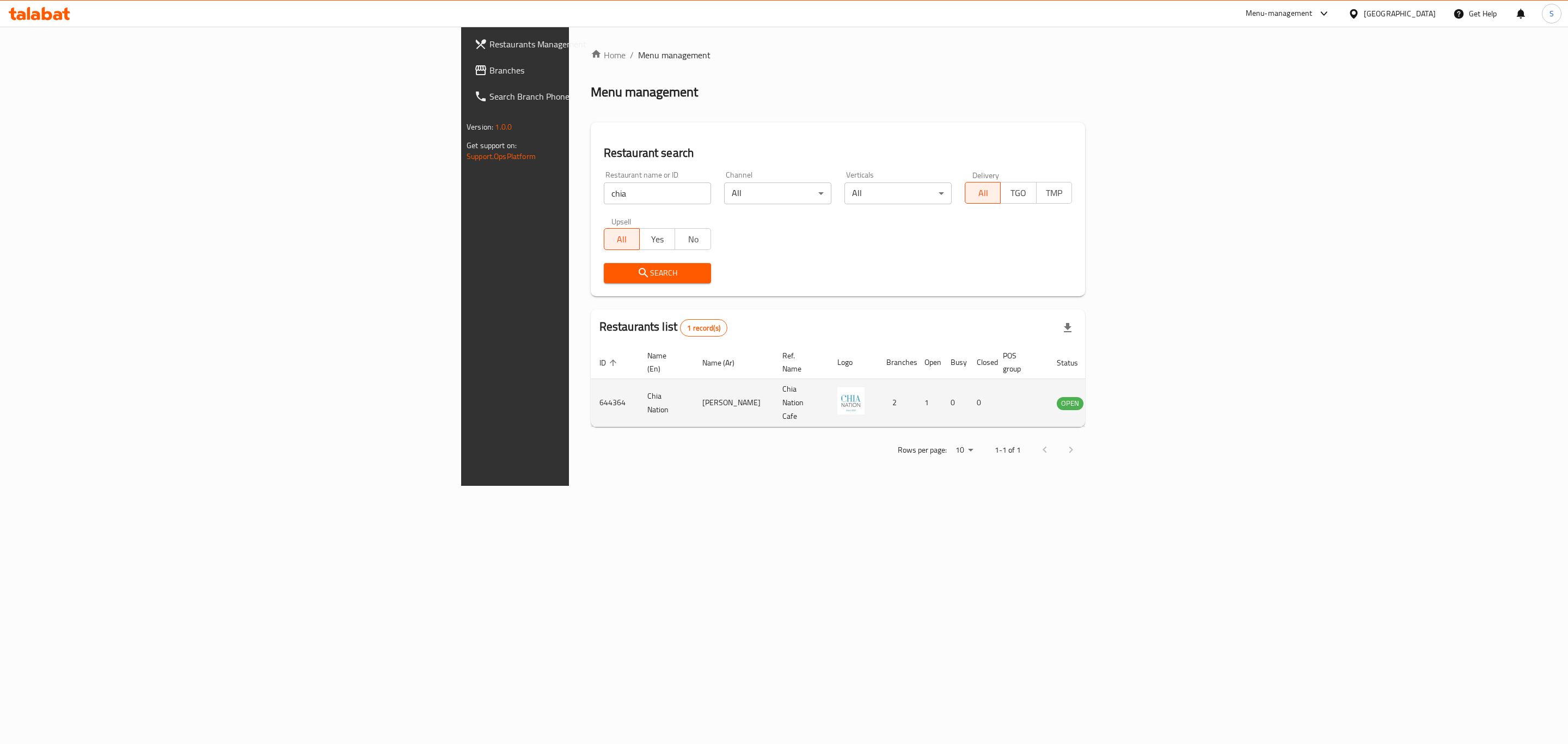
click at [590, 386] on td "644364" at bounding box center [614, 403] width 48 height 48
copy td "644364"
click at [604, 190] on input "chia" at bounding box center [657, 194] width 107 height 22
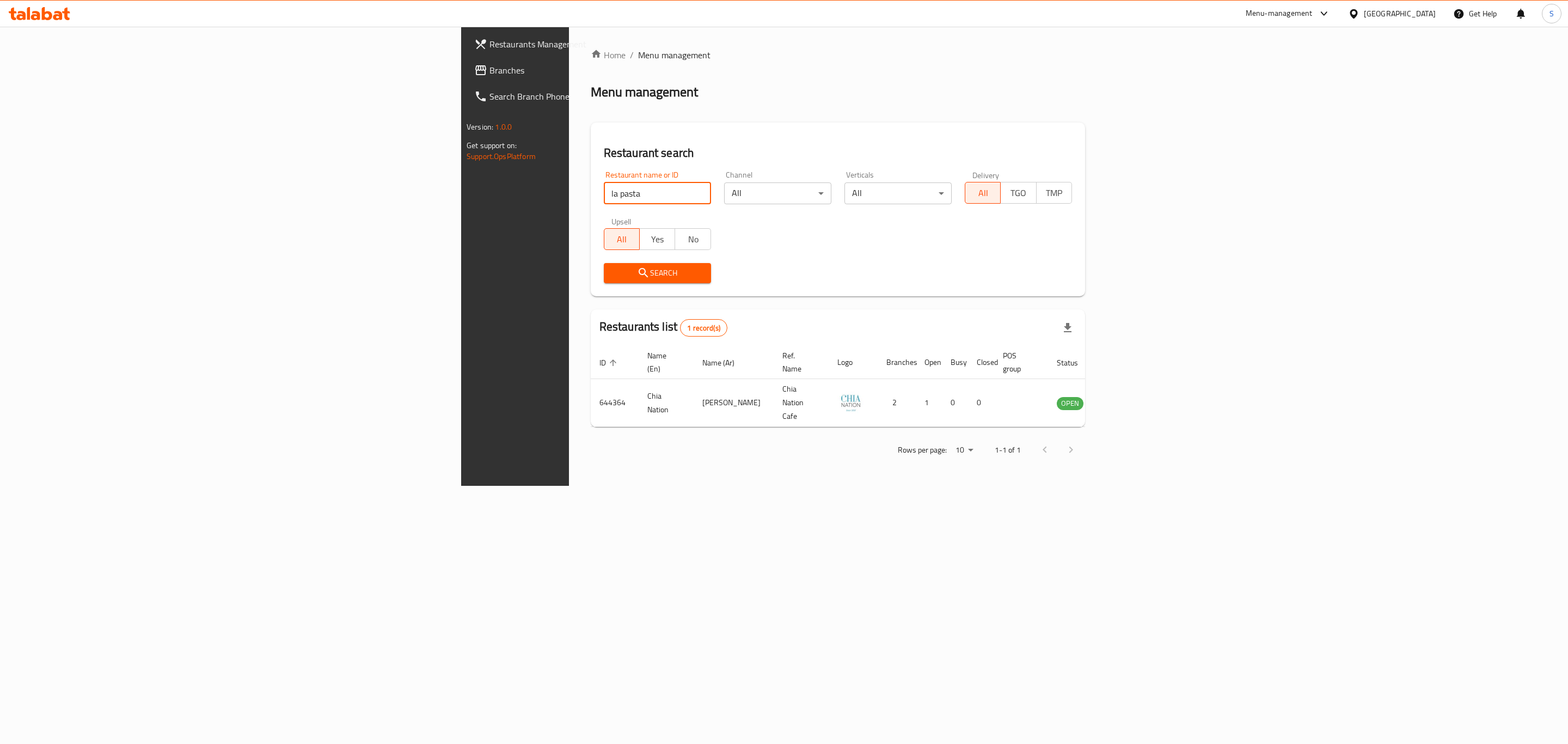
type input "la pasta"
click button "Search" at bounding box center [657, 273] width 107 height 20
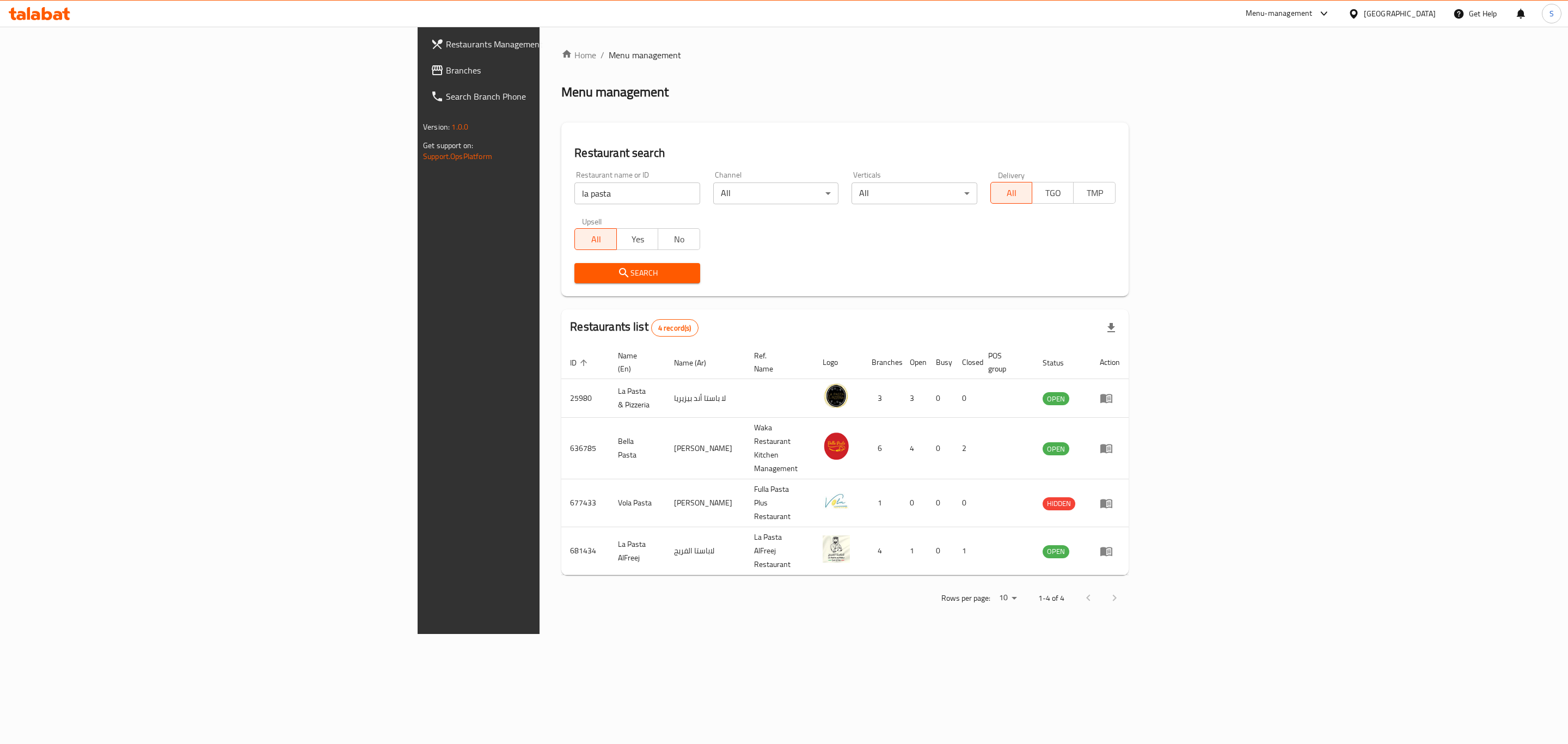
click at [647, 105] on div "Home / Menu management Menu management Restaurant search Restaurant name or ID …" at bounding box center [844, 330] width 567 height 564
click at [1120, 392] on link "enhanced table" at bounding box center [1109, 398] width 20 height 13
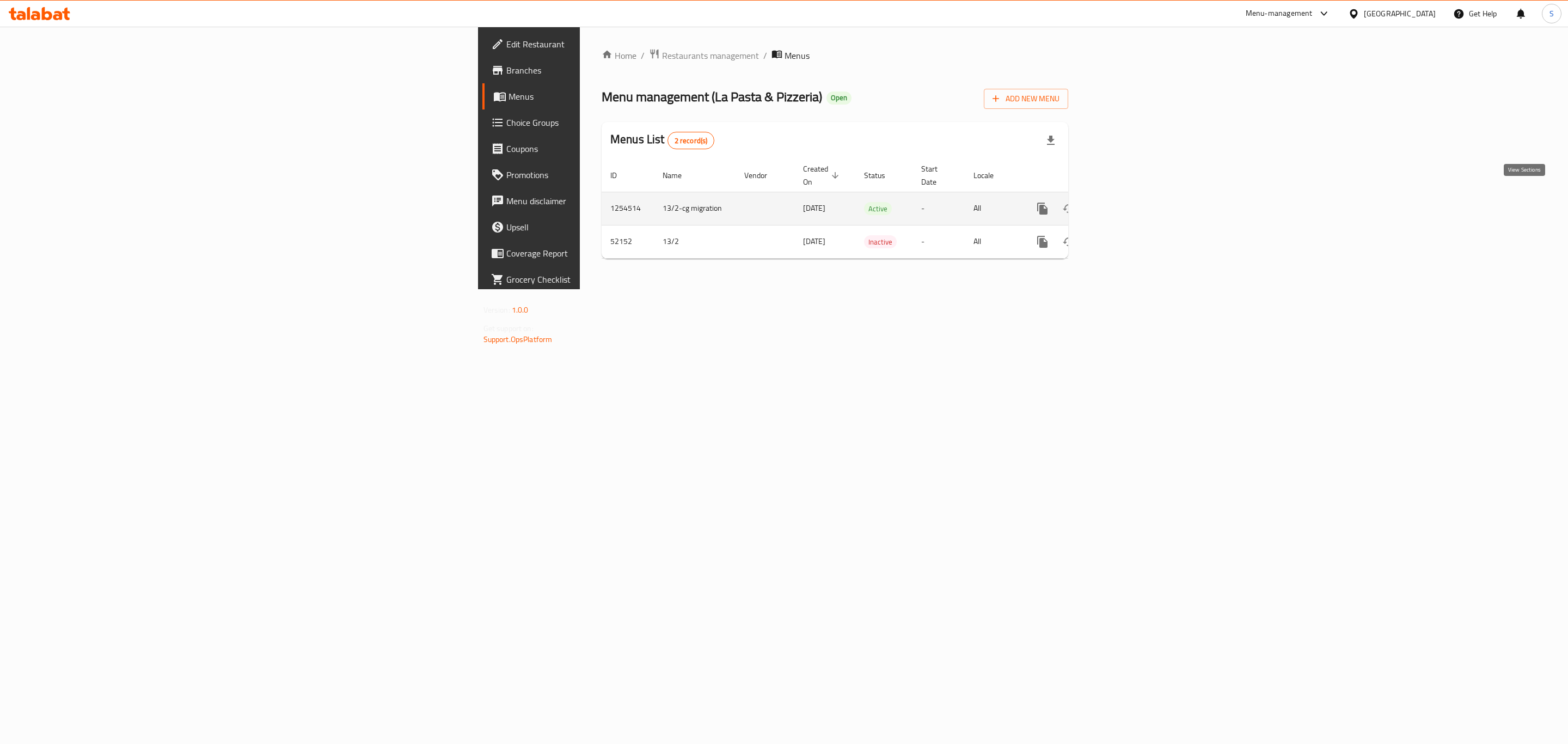
click at [1134, 206] on link "enhanced table" at bounding box center [1121, 208] width 26 height 26
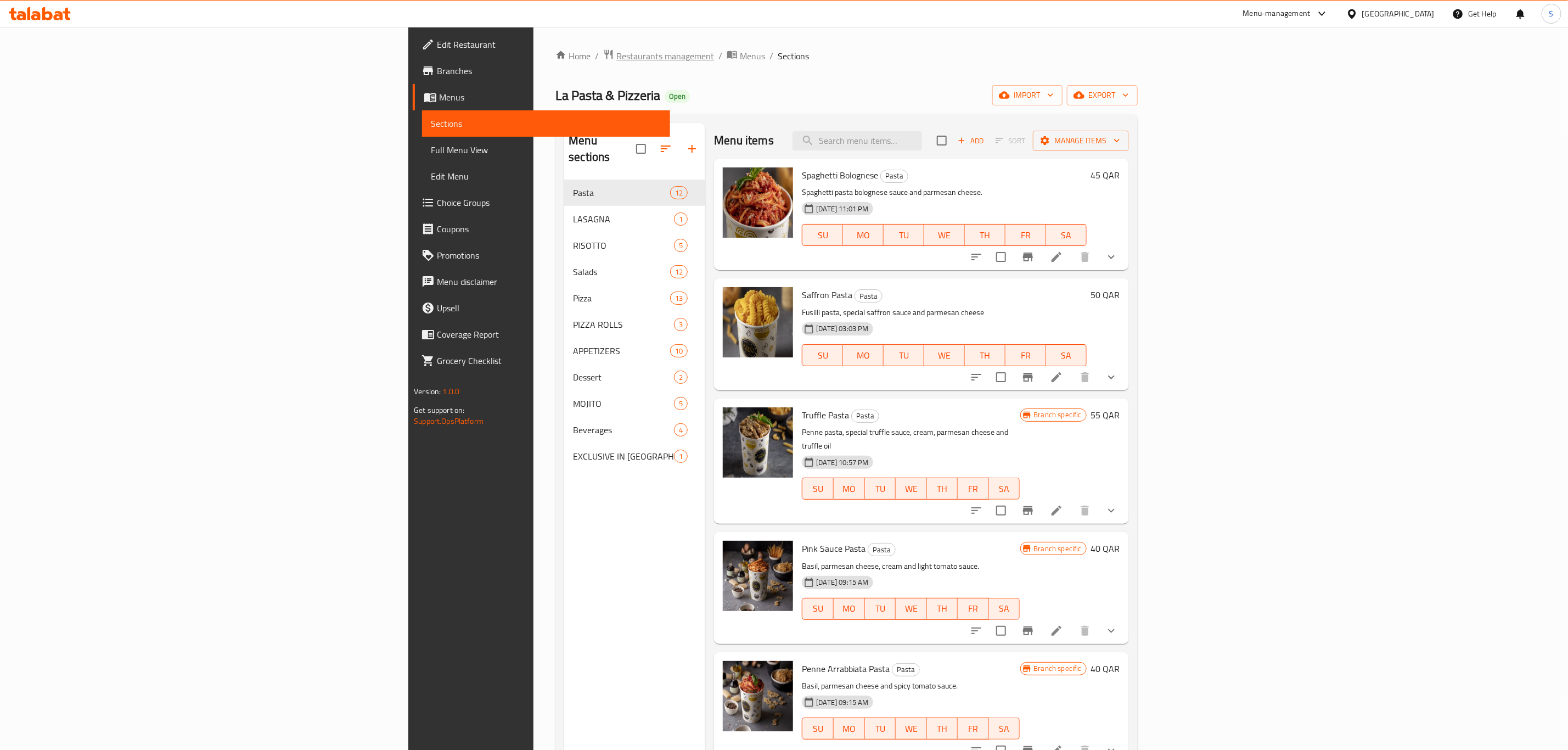
click at [617, 53] on span "Restaurants management" at bounding box center [665, 56] width 98 height 13
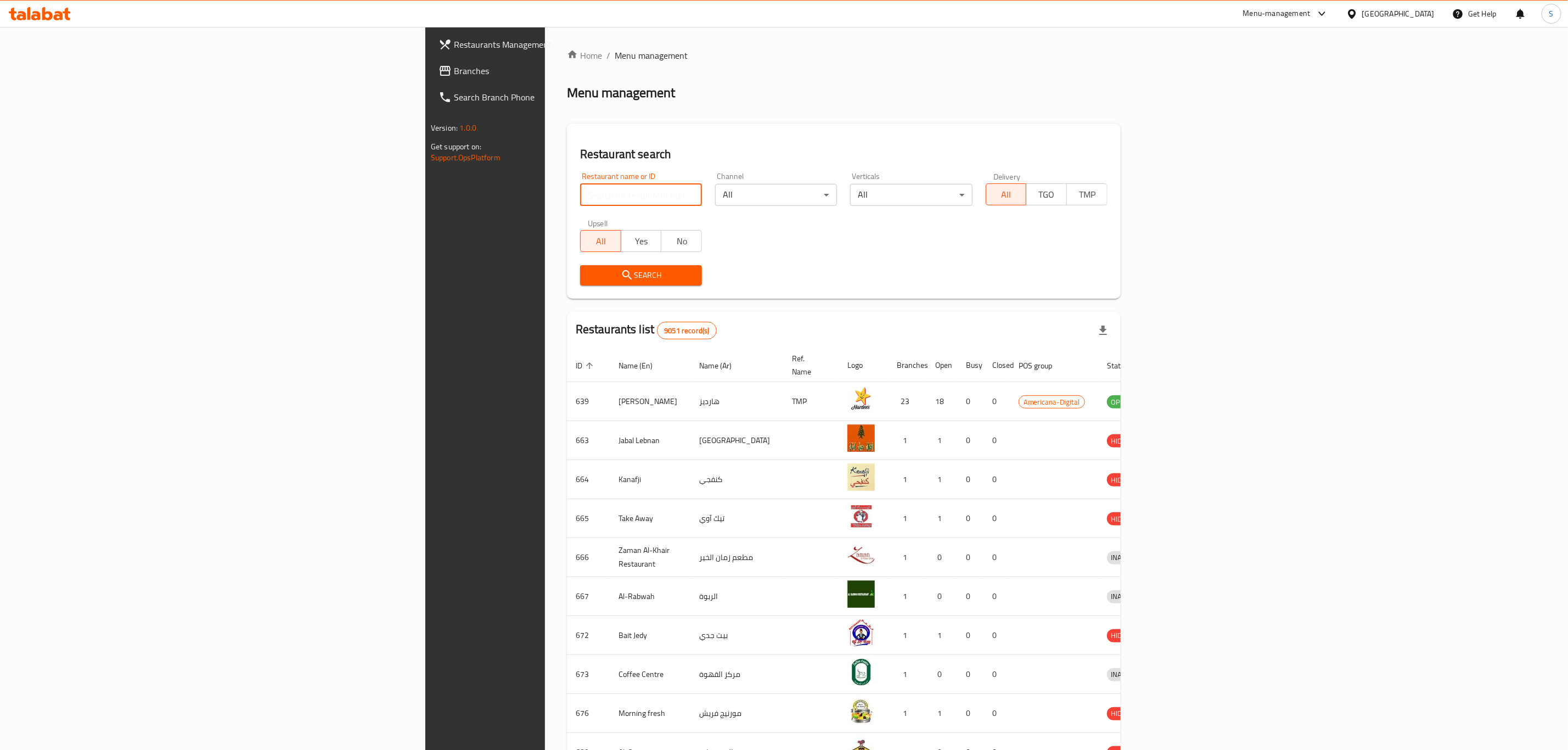
drag, startPoint x: 438, startPoint y: 195, endPoint x: 443, endPoint y: 189, distance: 7.8
click at [580, 195] on input "search" at bounding box center [641, 195] width 122 height 22
click button "Search" at bounding box center [641, 275] width 122 height 20
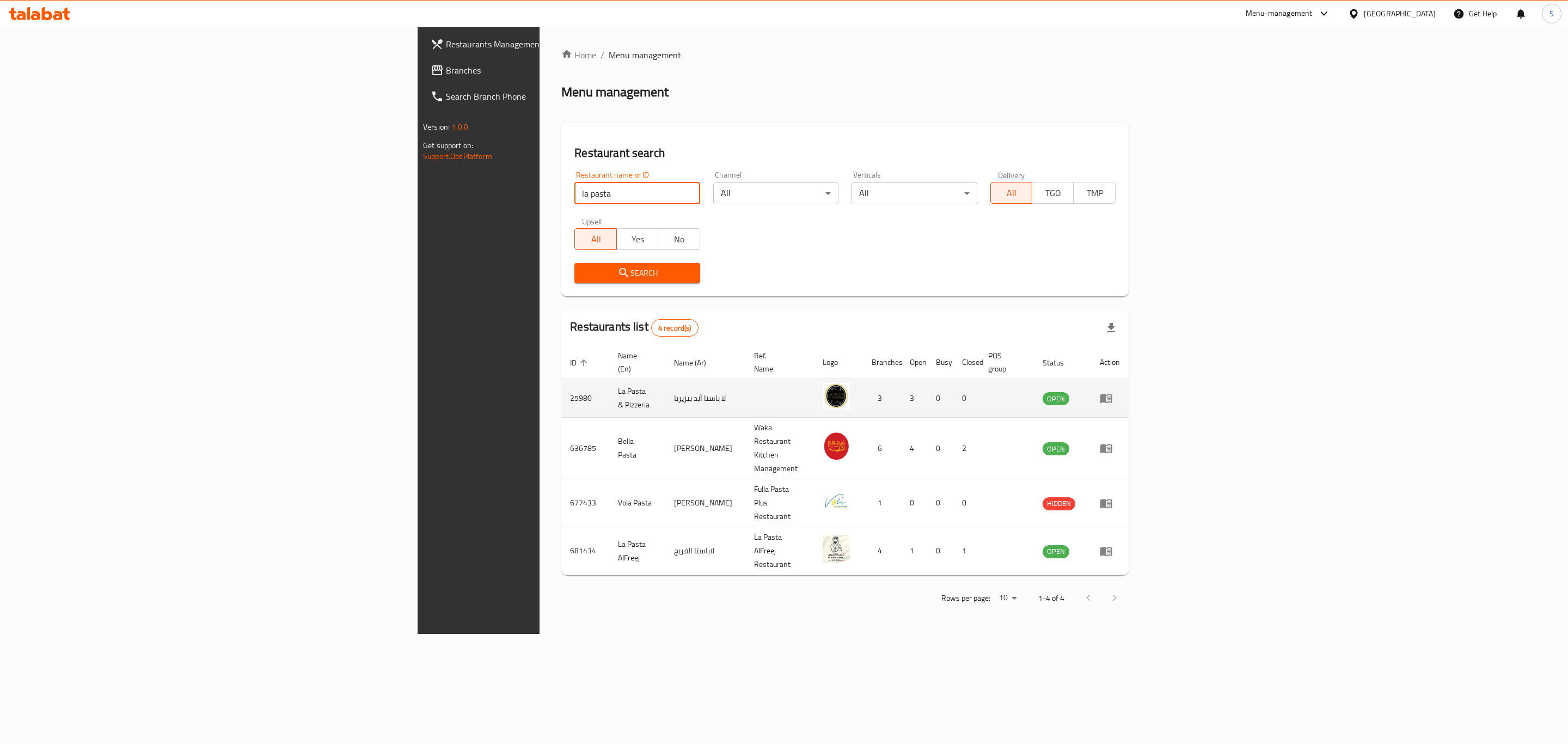
click at [561, 383] on td "25980" at bounding box center [585, 398] width 48 height 39
copy td "25980"
drag, startPoint x: 307, startPoint y: 187, endPoint x: 203, endPoint y: 164, distance: 106.5
click at [417, 182] on div "Restaurants Management Branches Search Branch Phone Version: 1.0.0 Get support …" at bounding box center [783, 330] width 733 height 608
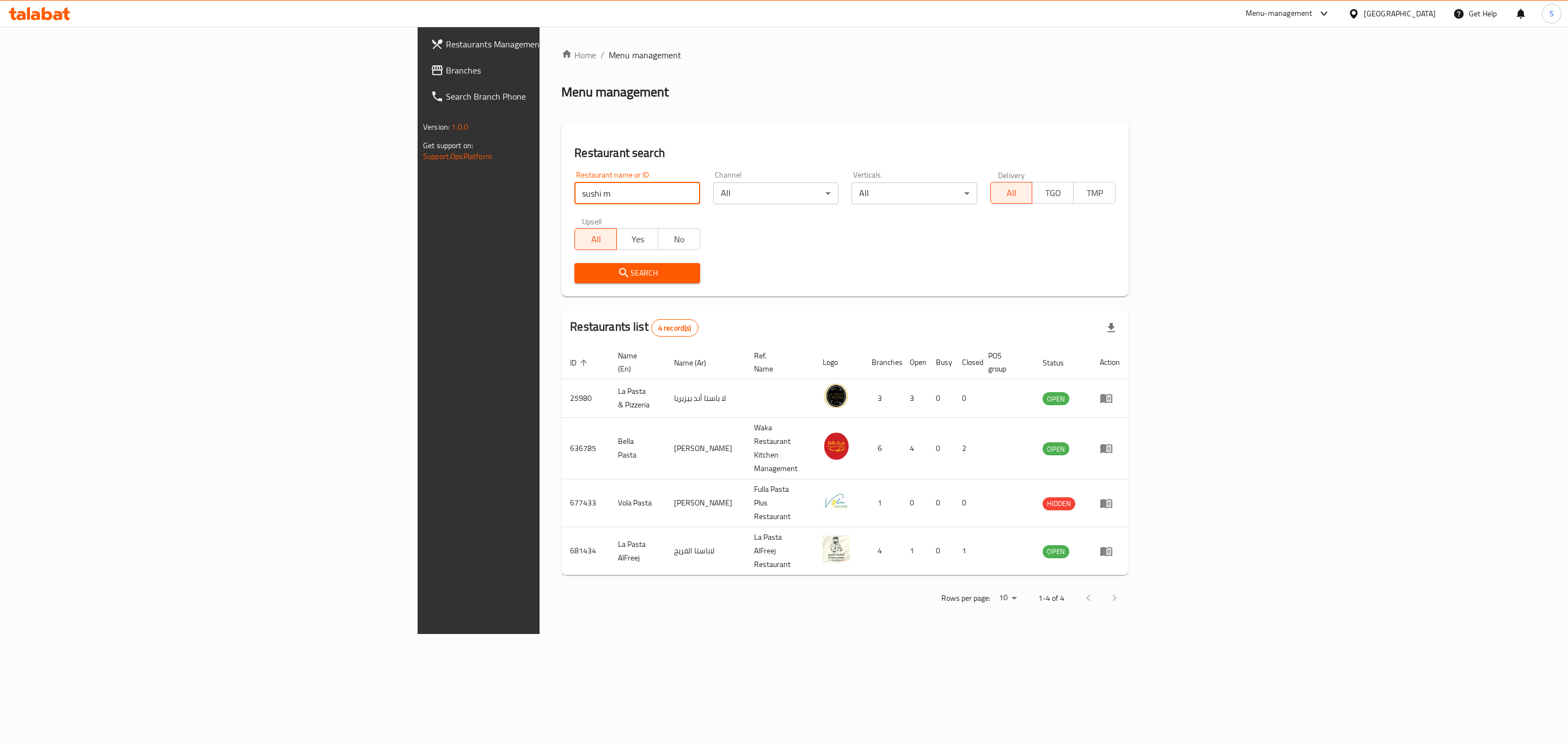
type input "sushi m"
click button "Search" at bounding box center [637, 273] width 125 height 20
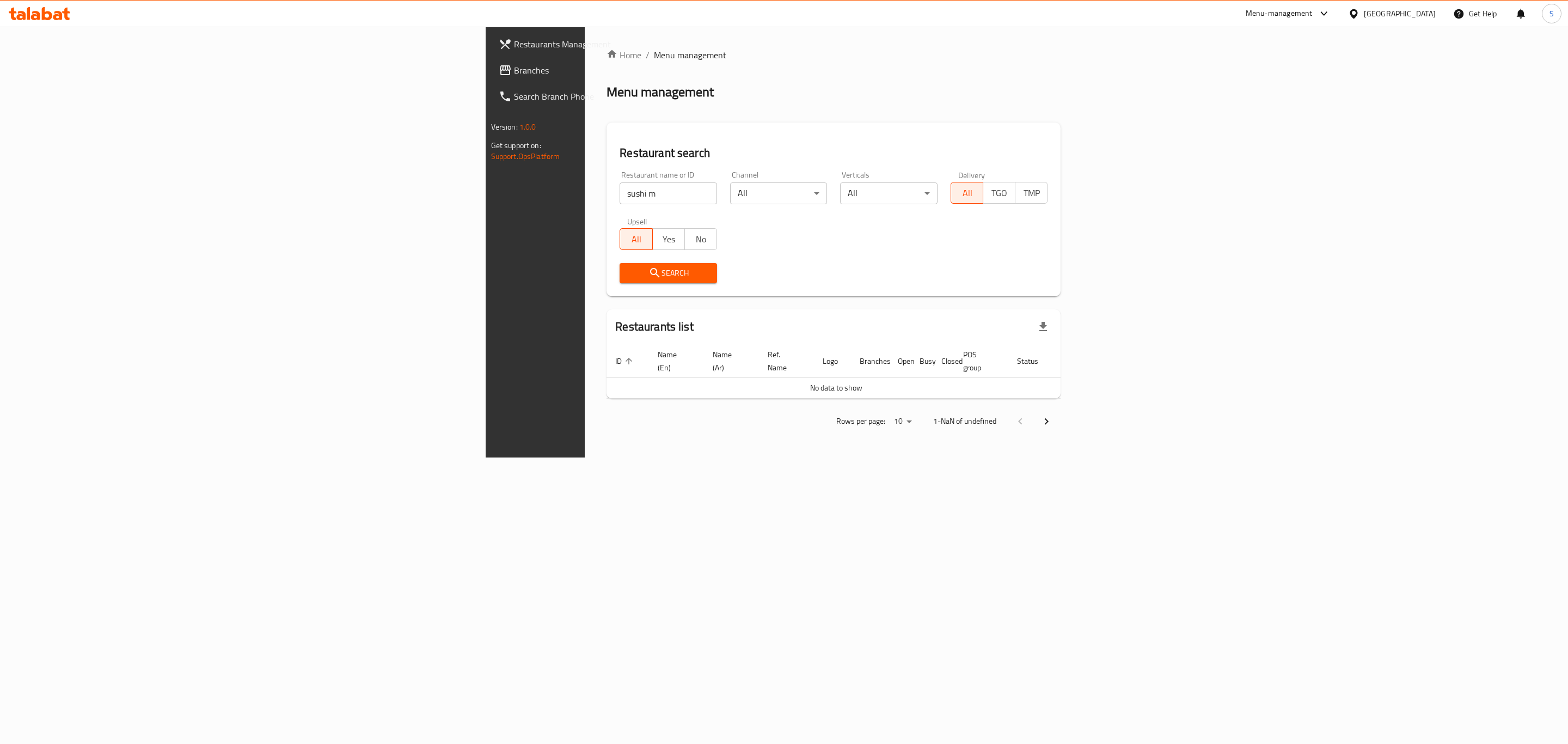
click at [620, 190] on input "sushi m" at bounding box center [668, 194] width 98 height 22
click at [620, 194] on input "search" at bounding box center [668, 194] width 98 height 22
type input "sushi min"
click button "Search" at bounding box center [668, 273] width 98 height 20
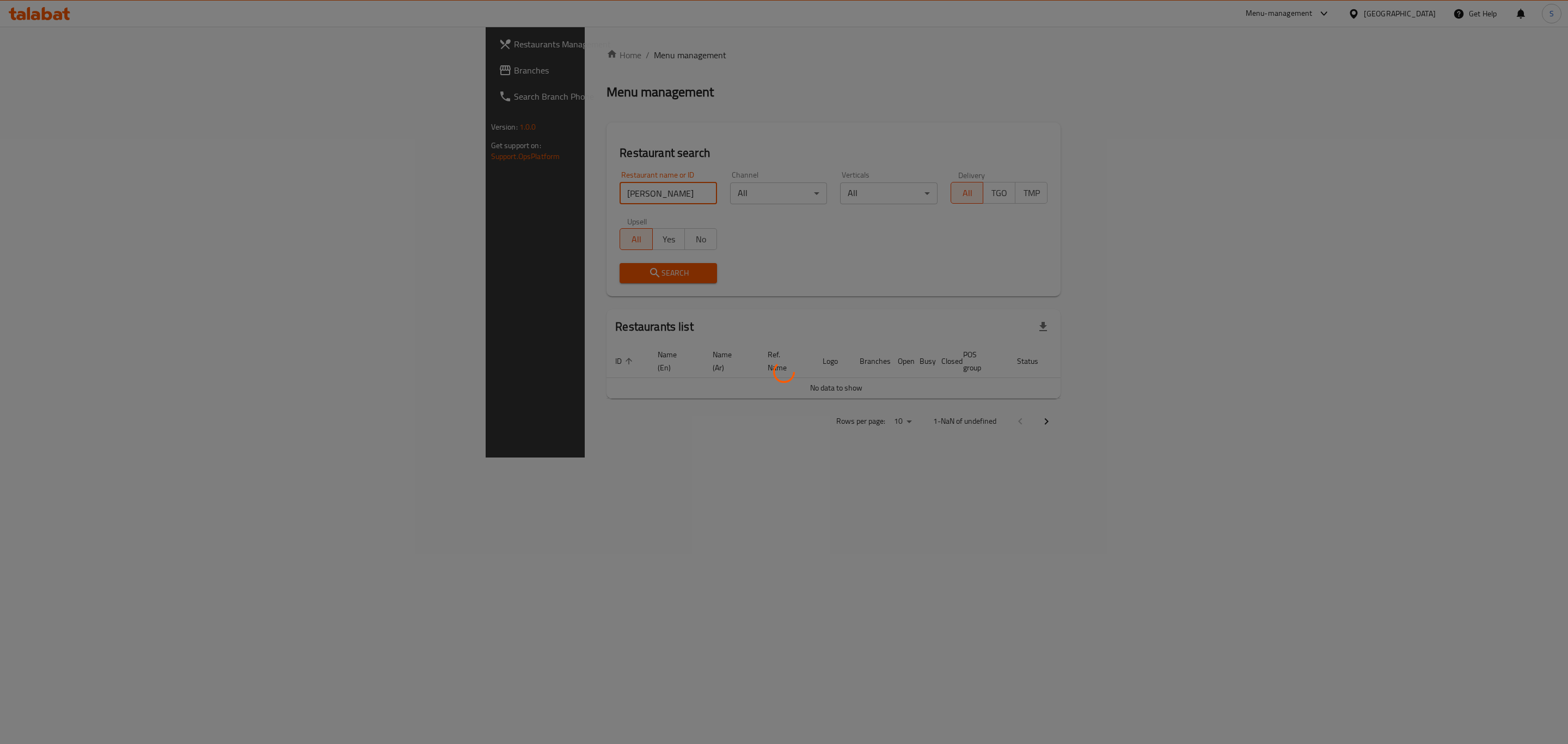
click at [597, 132] on div at bounding box center [784, 372] width 1568 height 744
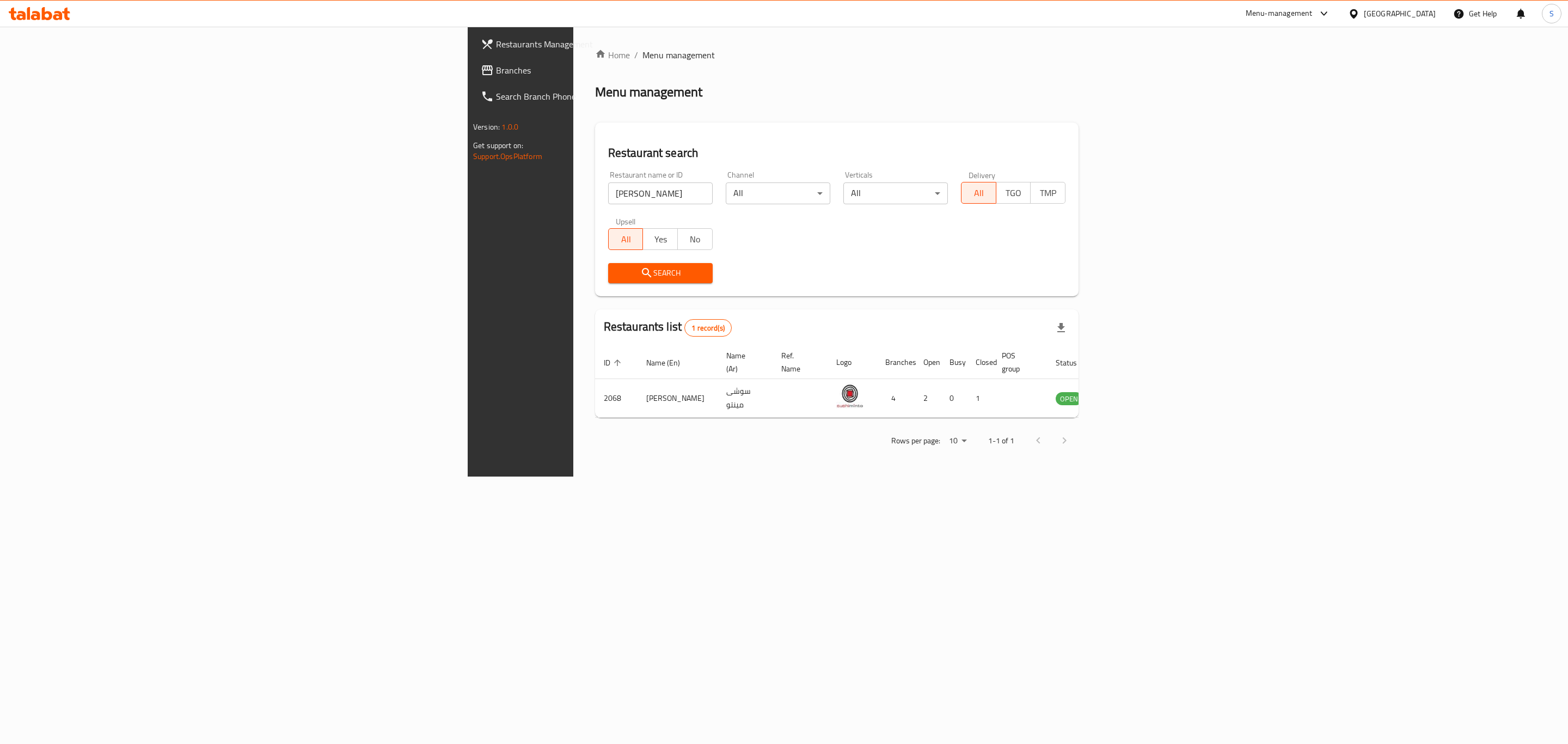
click at [608, 194] on input "sushi min" at bounding box center [660, 194] width 105 height 22
click at [1133, 392] on link "enhanced table" at bounding box center [1122, 398] width 20 height 13
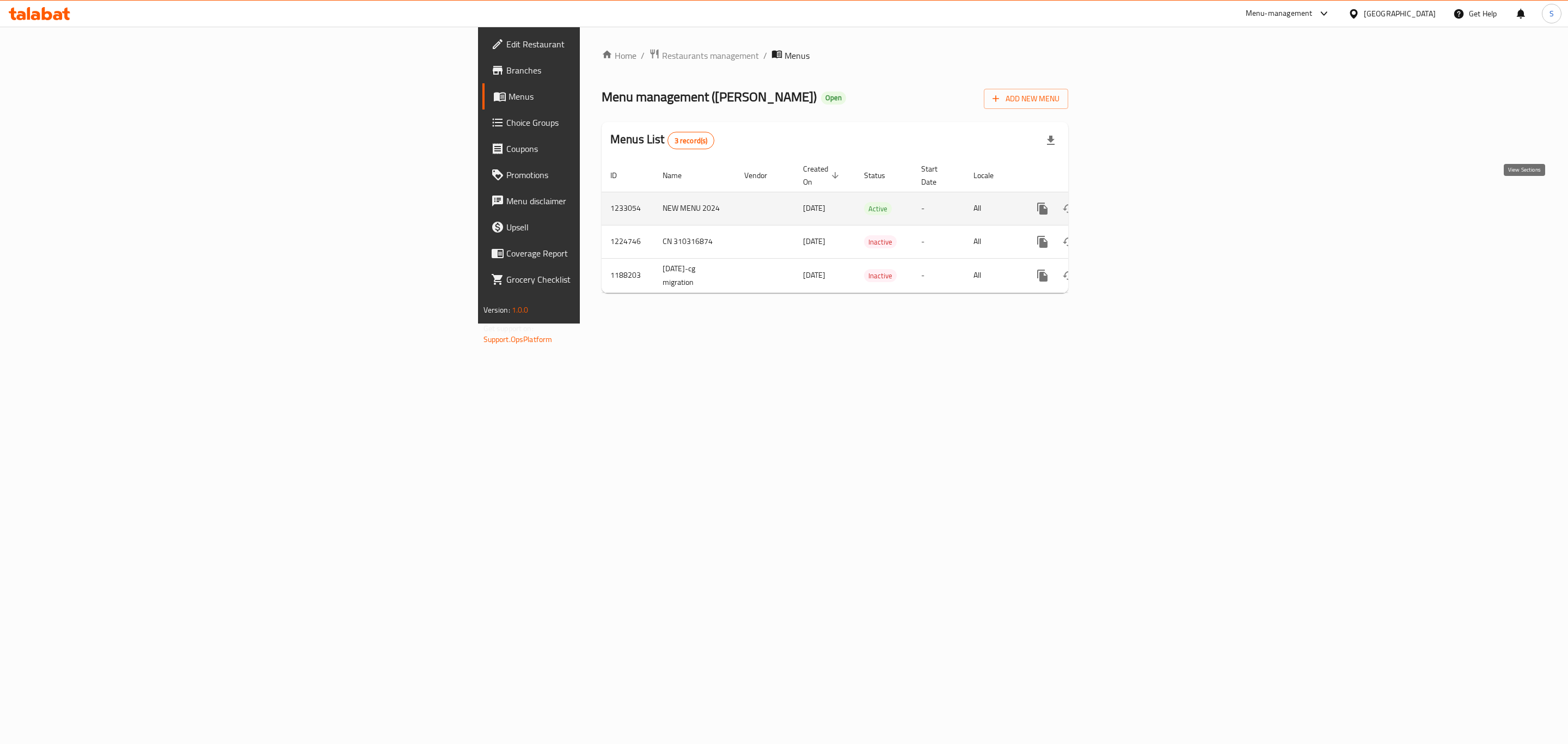
click at [1134, 197] on link "enhanced table" at bounding box center [1121, 208] width 26 height 26
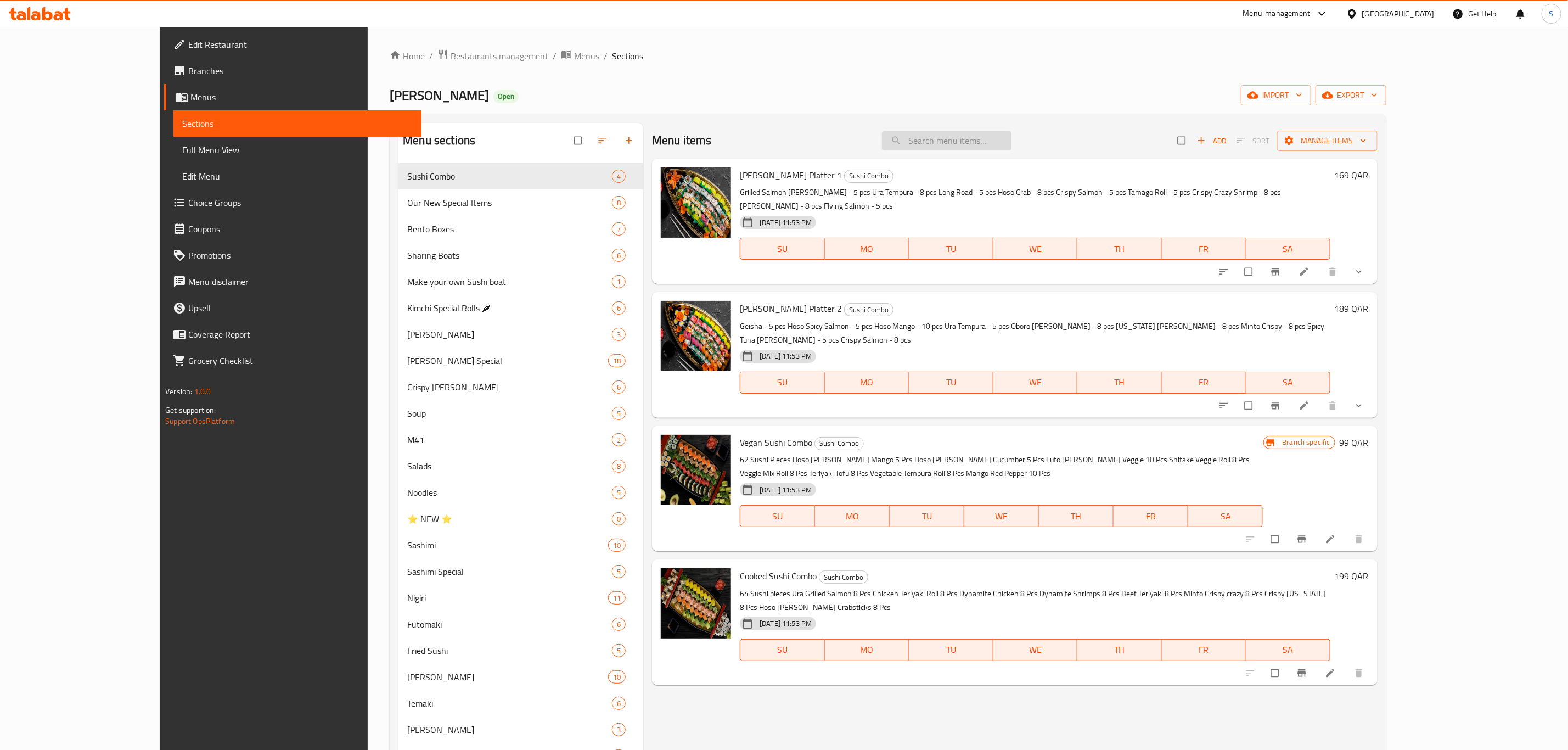
click at [1011, 143] on input "search" at bounding box center [946, 141] width 129 height 19
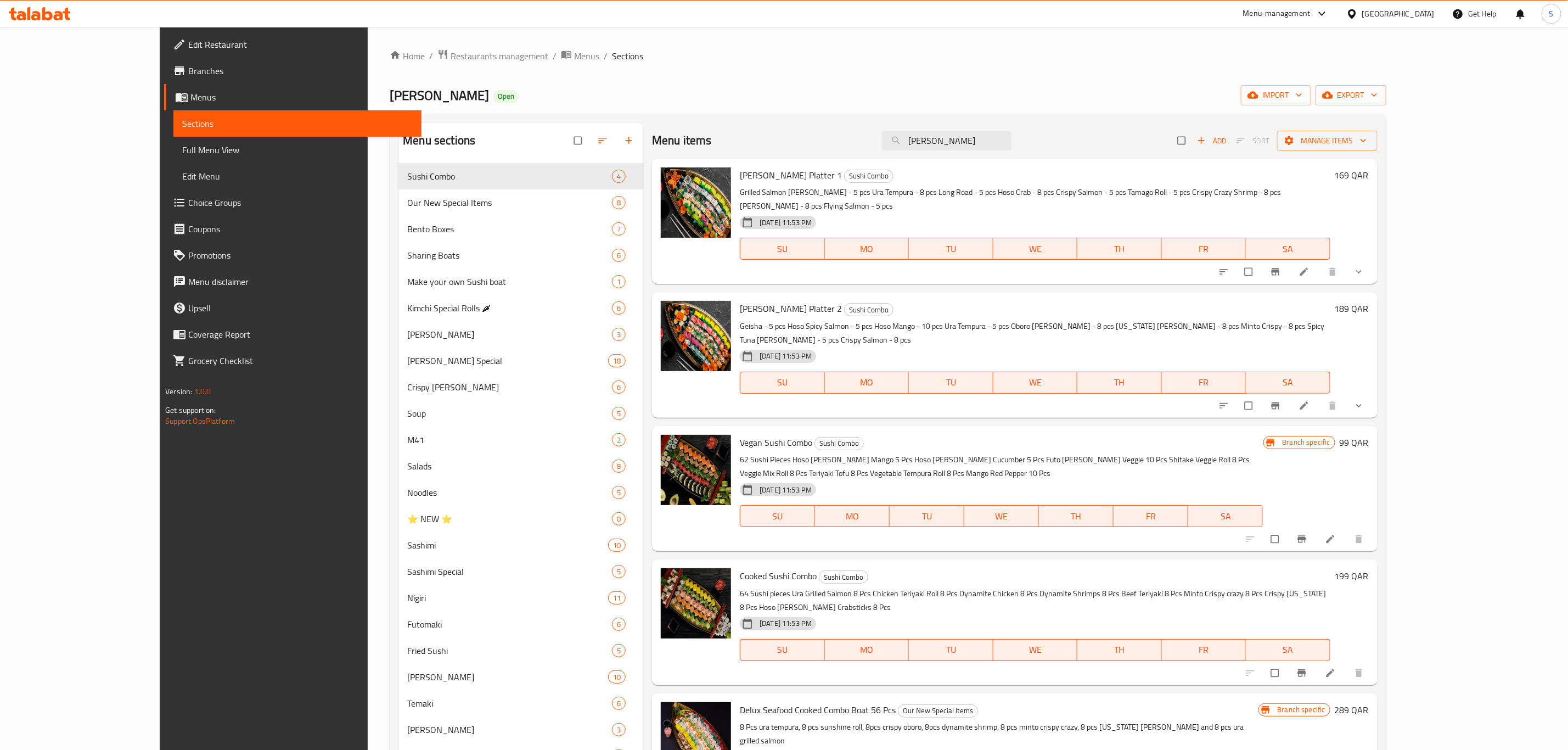
drag, startPoint x: 999, startPoint y: 134, endPoint x: 881, endPoint y: 125, distance: 118.3
click at [881, 125] on div "Menu items maki Add Sort Manage items" at bounding box center [1014, 141] width 725 height 36
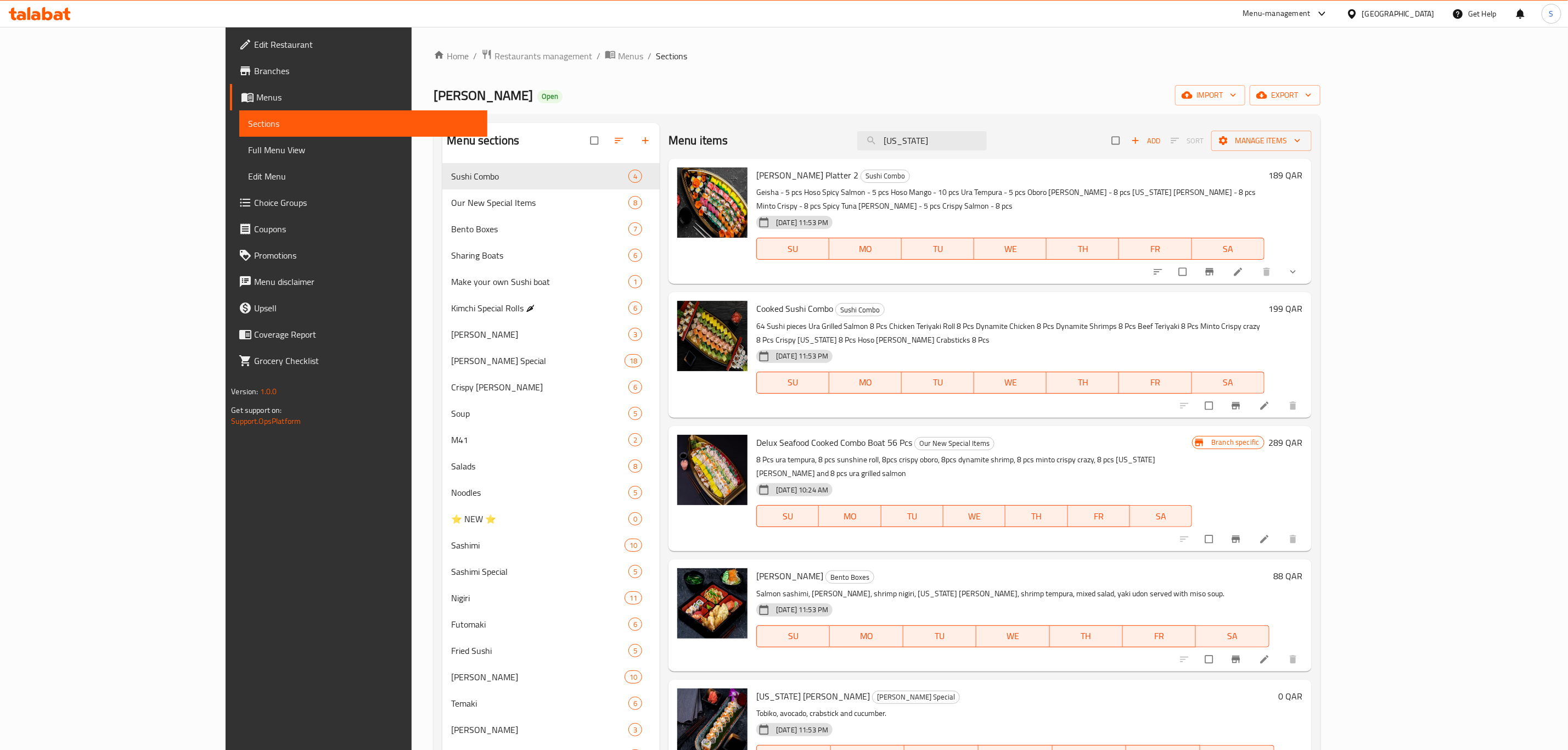
scroll to position [329, 0]
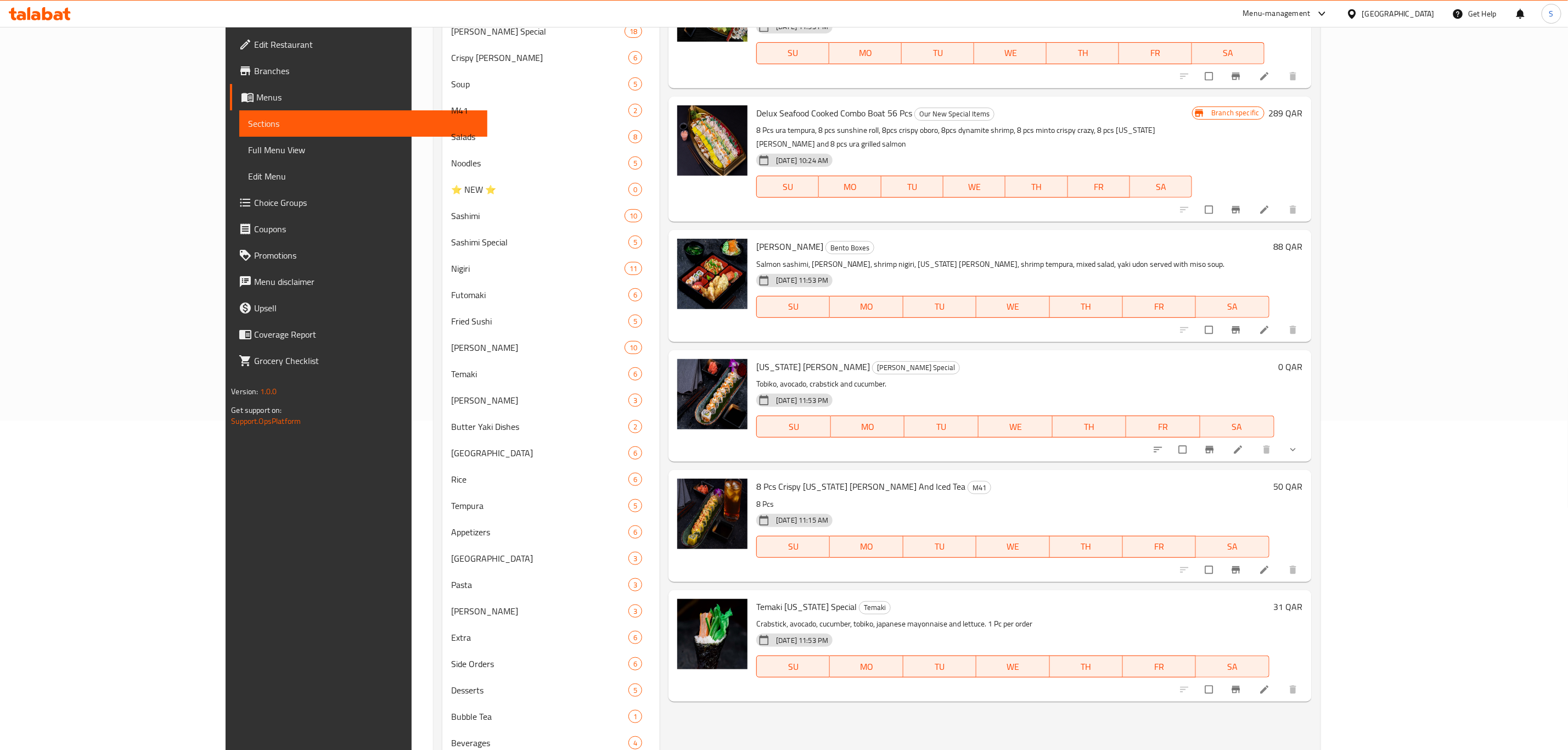
type input "california"
click at [1307, 438] on button "show more" at bounding box center [1294, 450] width 27 height 24
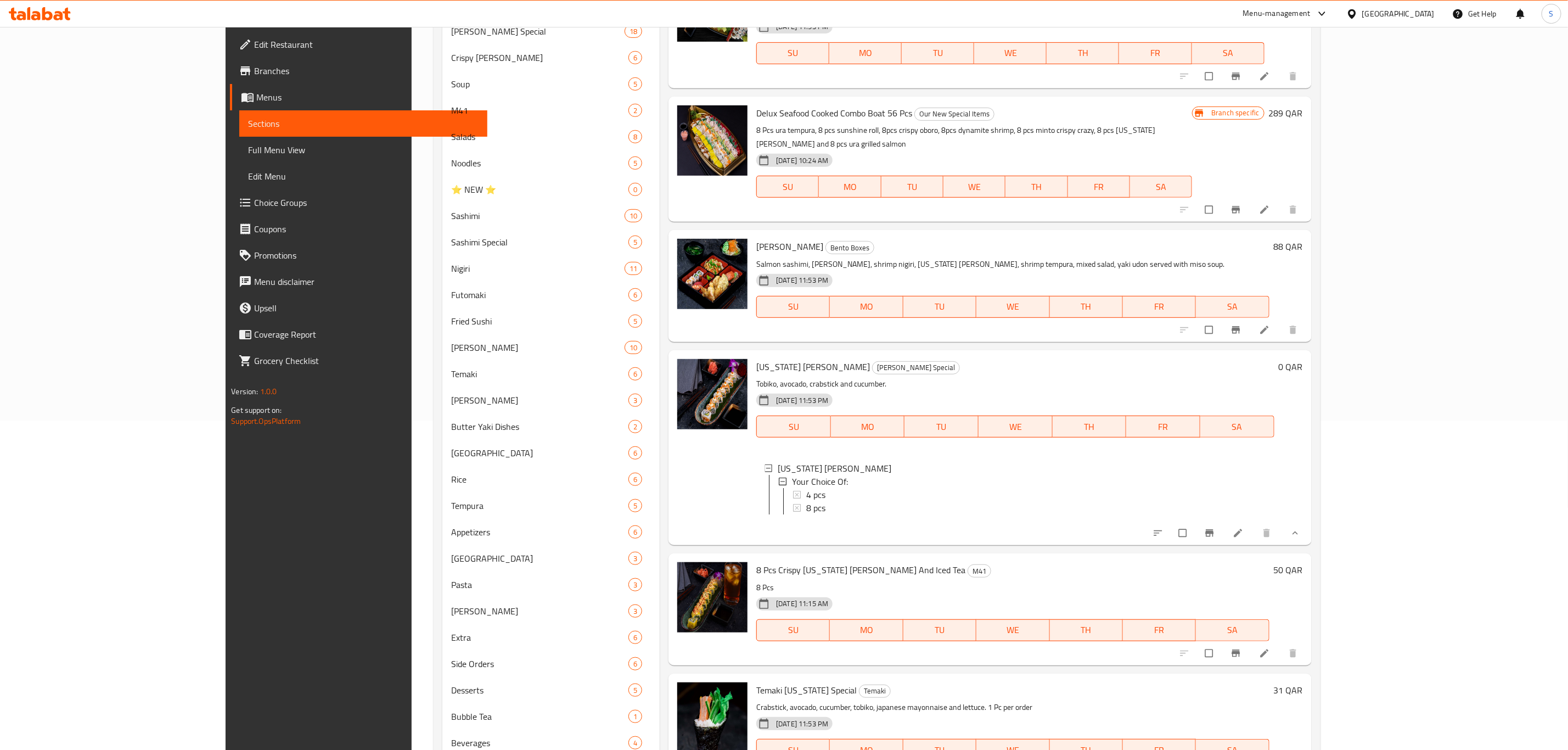
click at [1242, 530] on icon at bounding box center [1238, 533] width 8 height 8
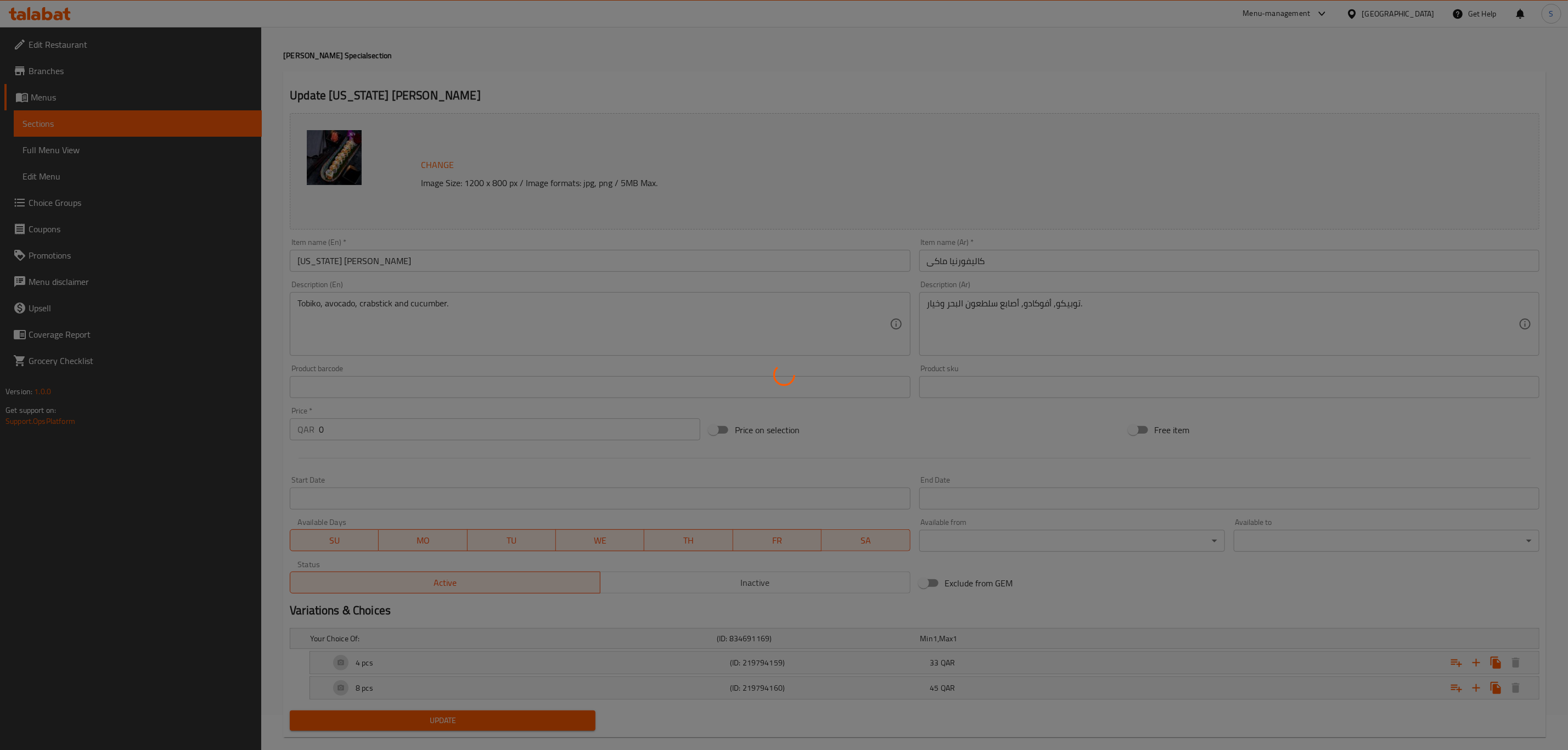
scroll to position [54, 0]
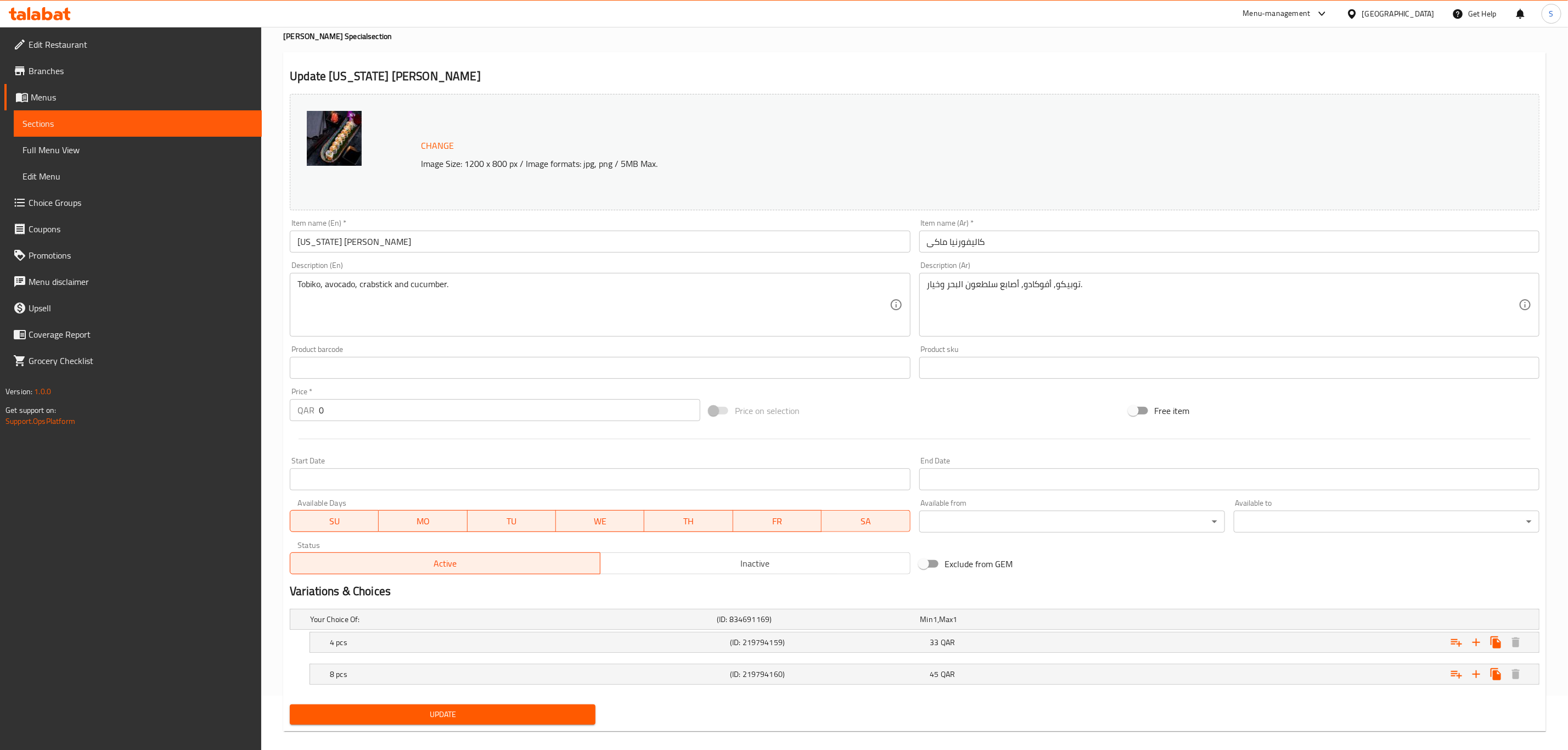
drag, startPoint x: 292, startPoint y: 399, endPoint x: 265, endPoint y: 399, distance: 27.0
click at [271, 399] on div "Home / Restaurants management / Menus / Sections / item / update Ura Maki Speci…" at bounding box center [914, 367] width 1306 height 789
type input "33"
click at [406, 439] on hr at bounding box center [914, 439] width 1232 height 1
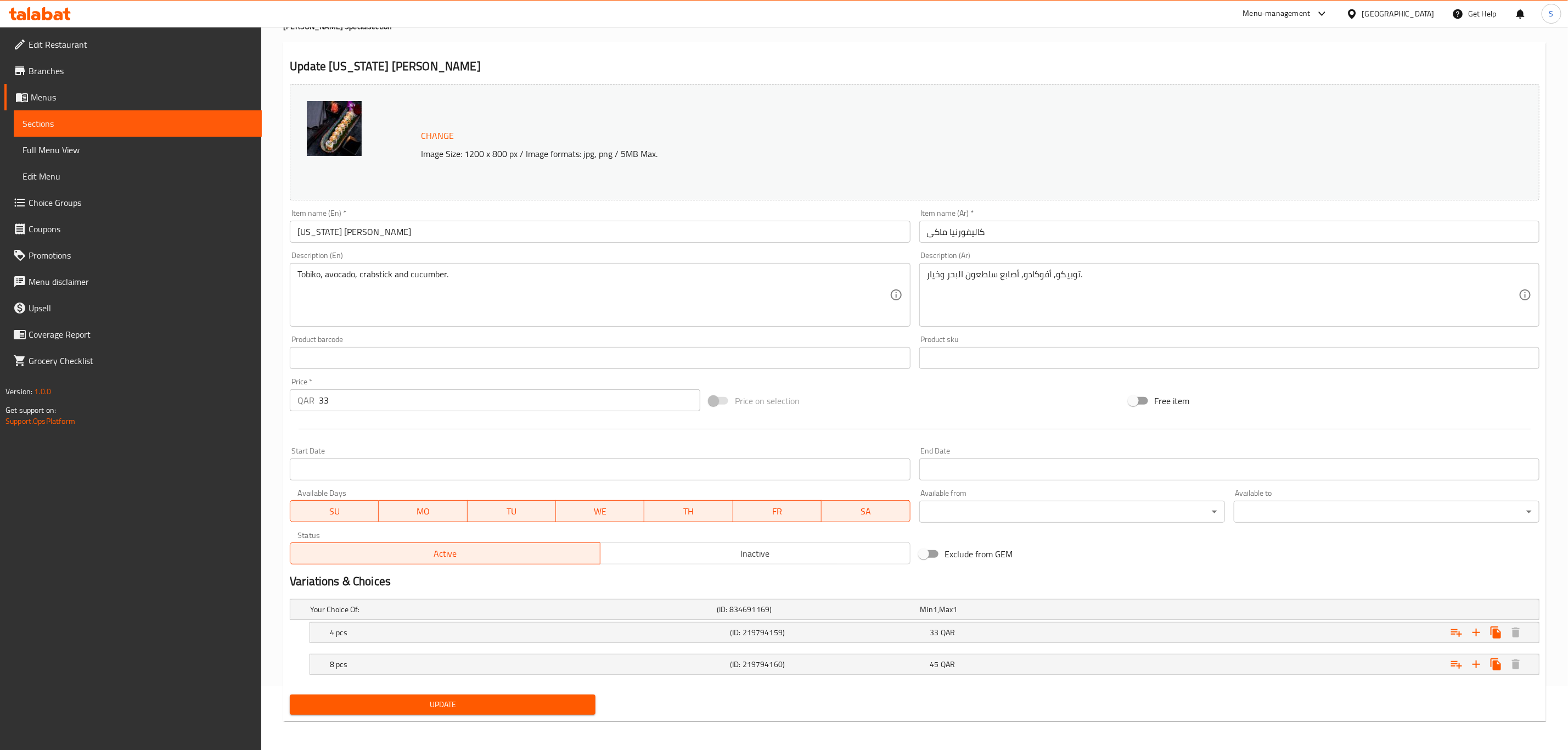
scroll to position [67, 0]
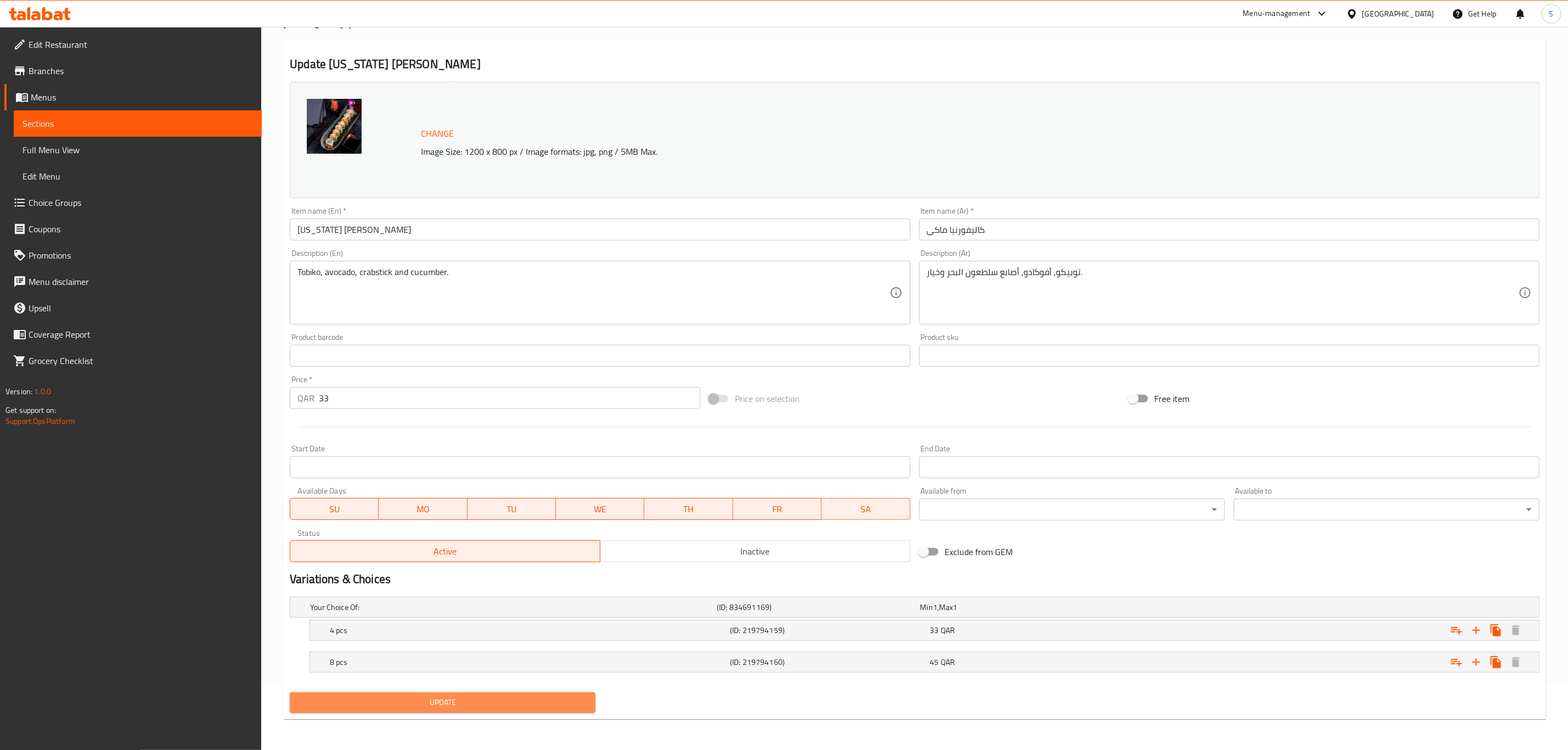
click at [476, 709] on span "Update" at bounding box center [443, 702] width 288 height 14
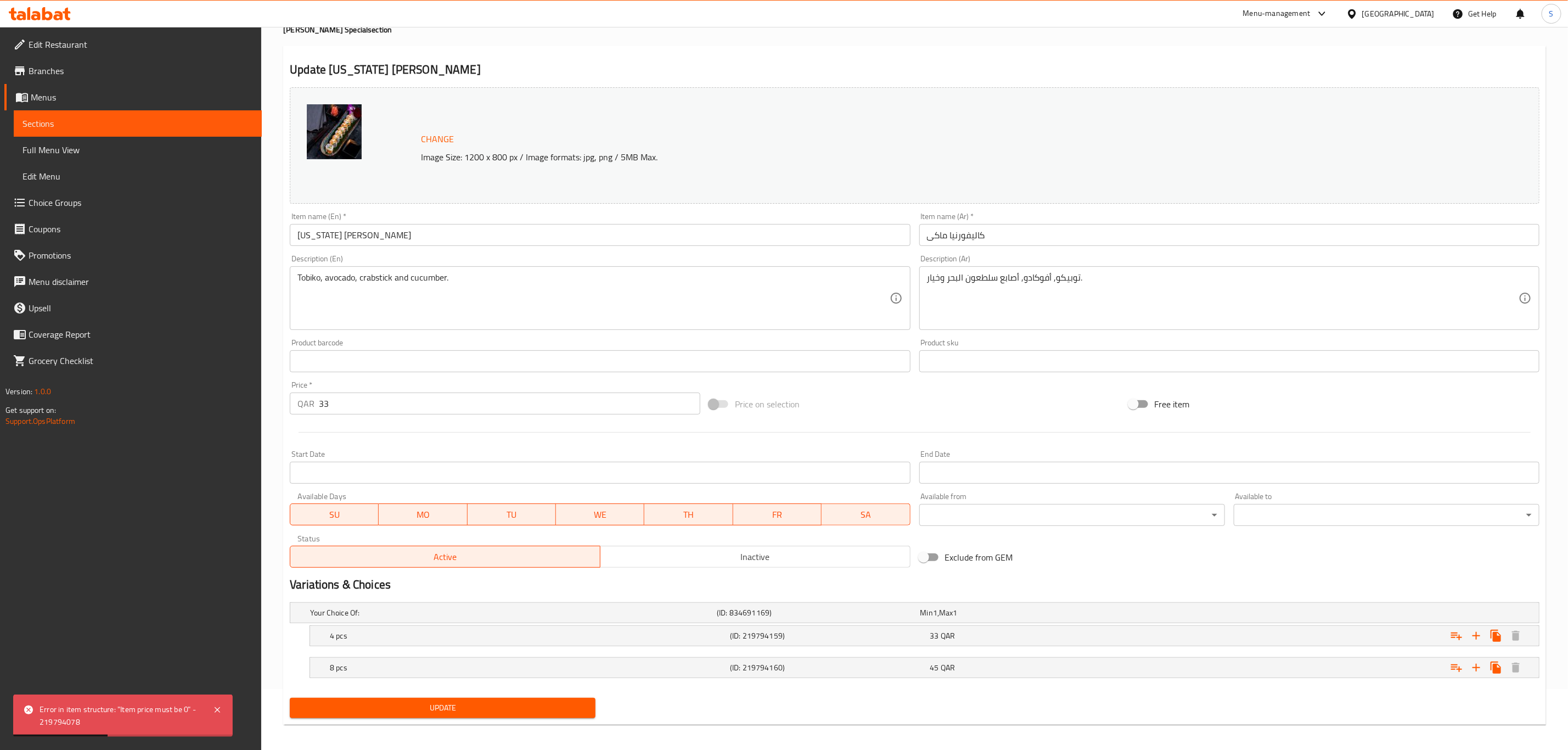
scroll to position [0, 0]
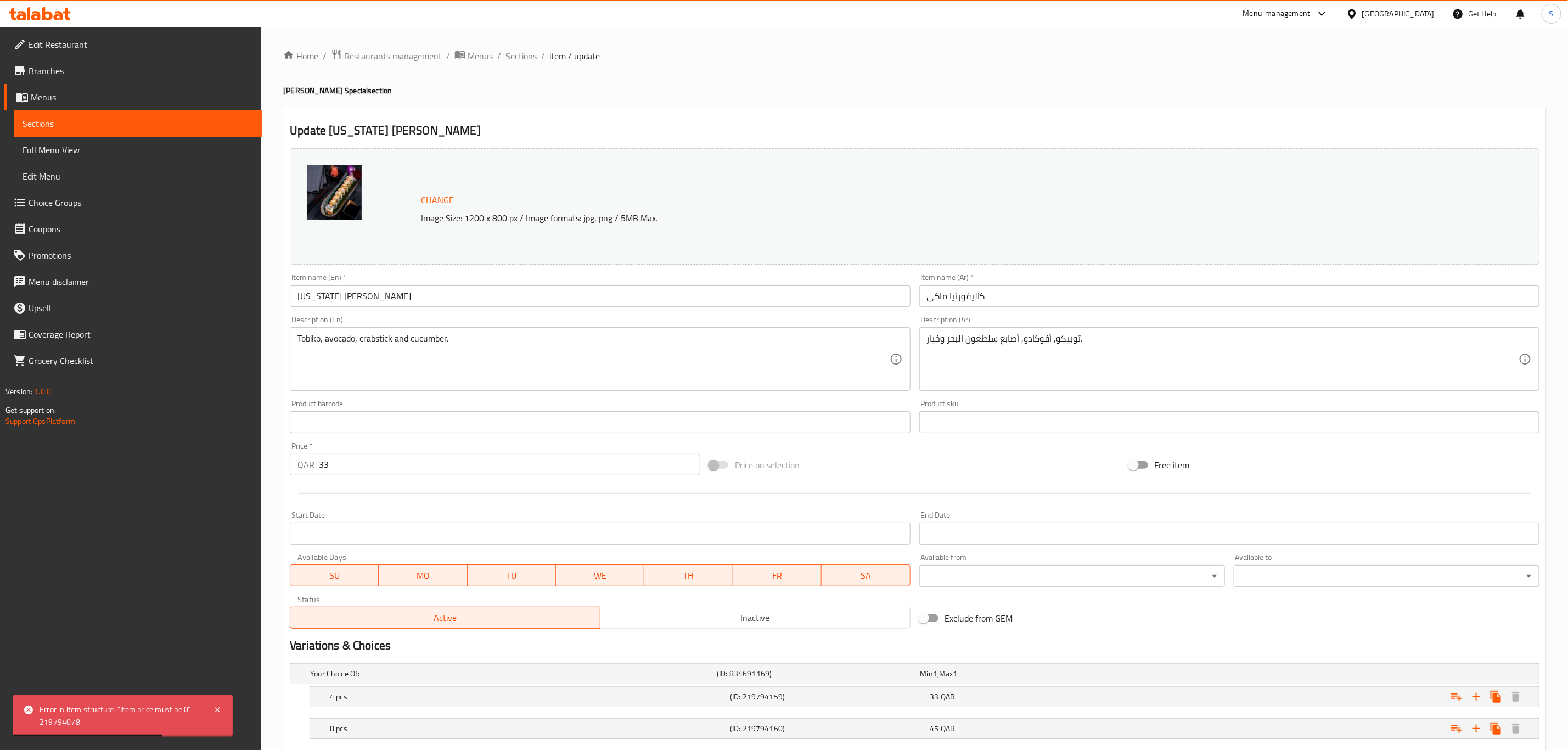
click at [520, 56] on span "Sections" at bounding box center [521, 56] width 31 height 13
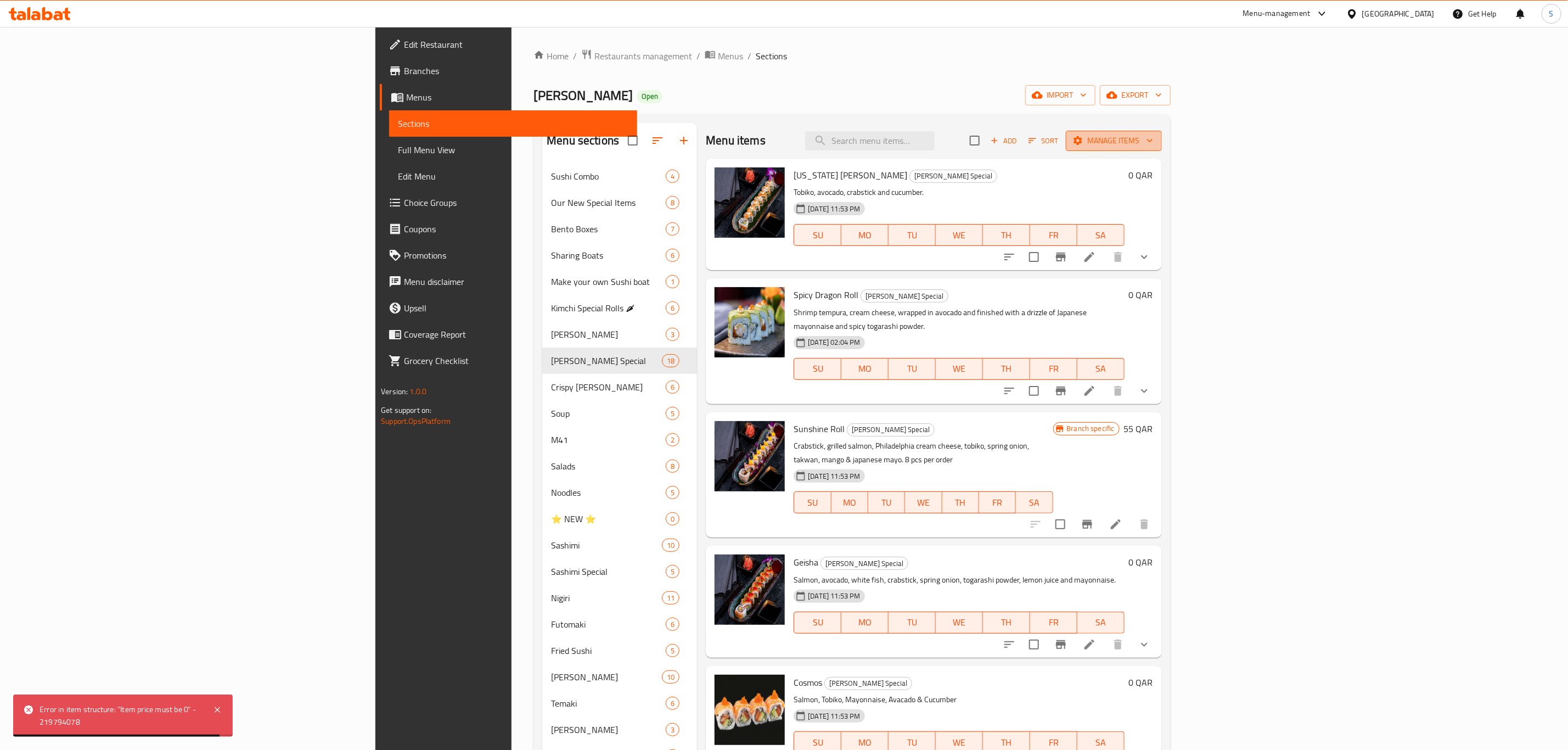
click at [1153, 142] on span "Manage items" at bounding box center [1113, 141] width 78 height 14
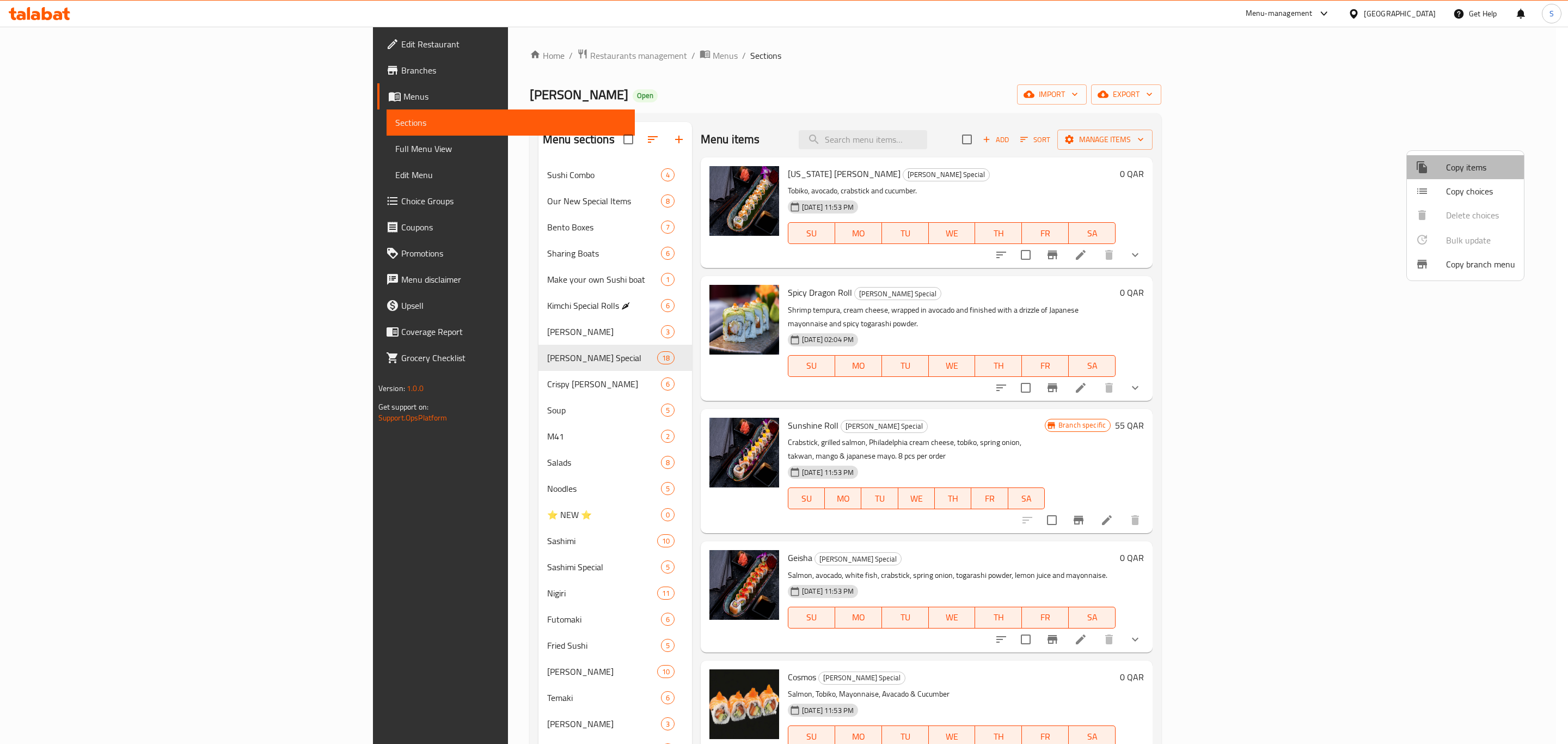
click at [1457, 164] on span "Copy items" at bounding box center [1481, 167] width 69 height 13
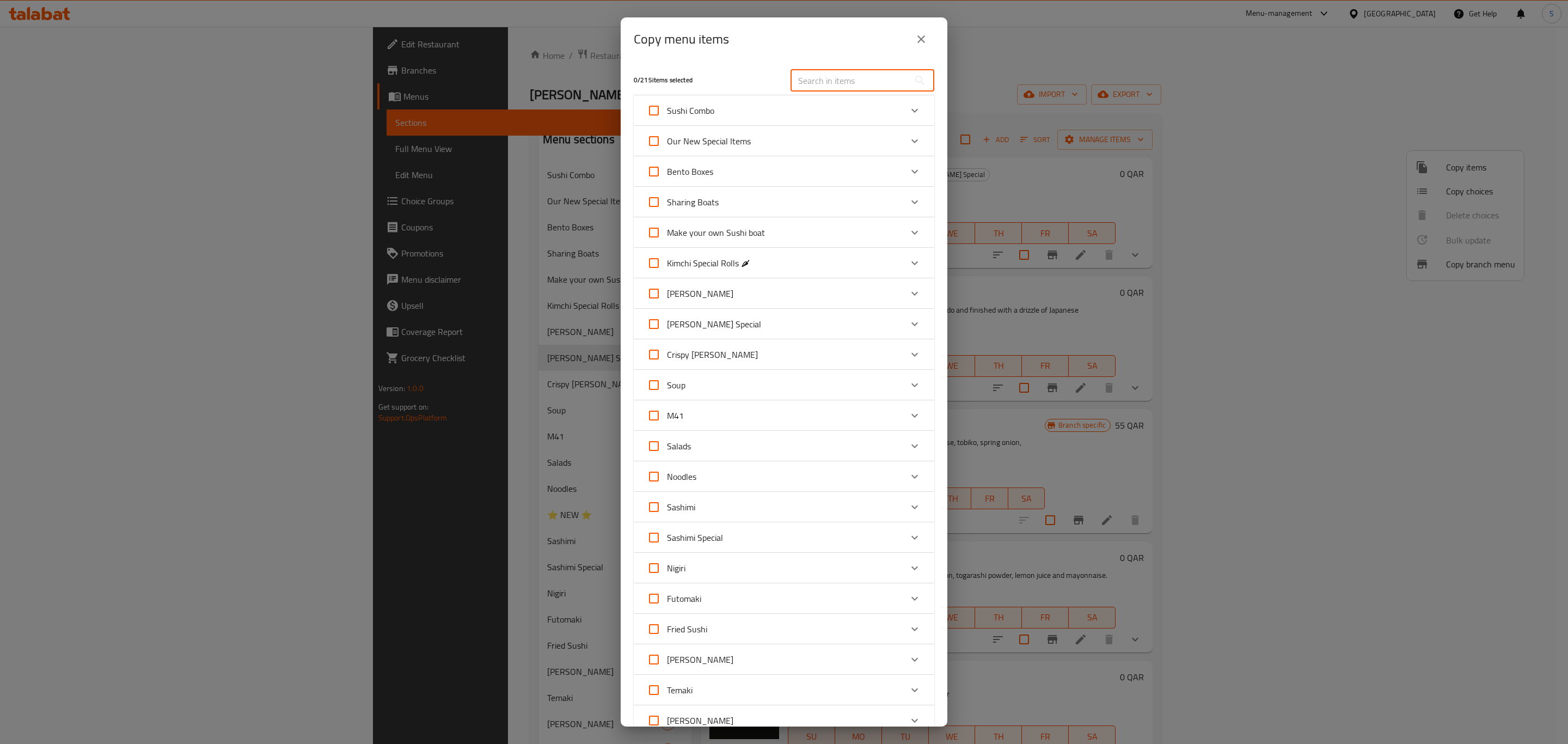
click at [825, 77] on input "text" at bounding box center [850, 81] width 119 height 22
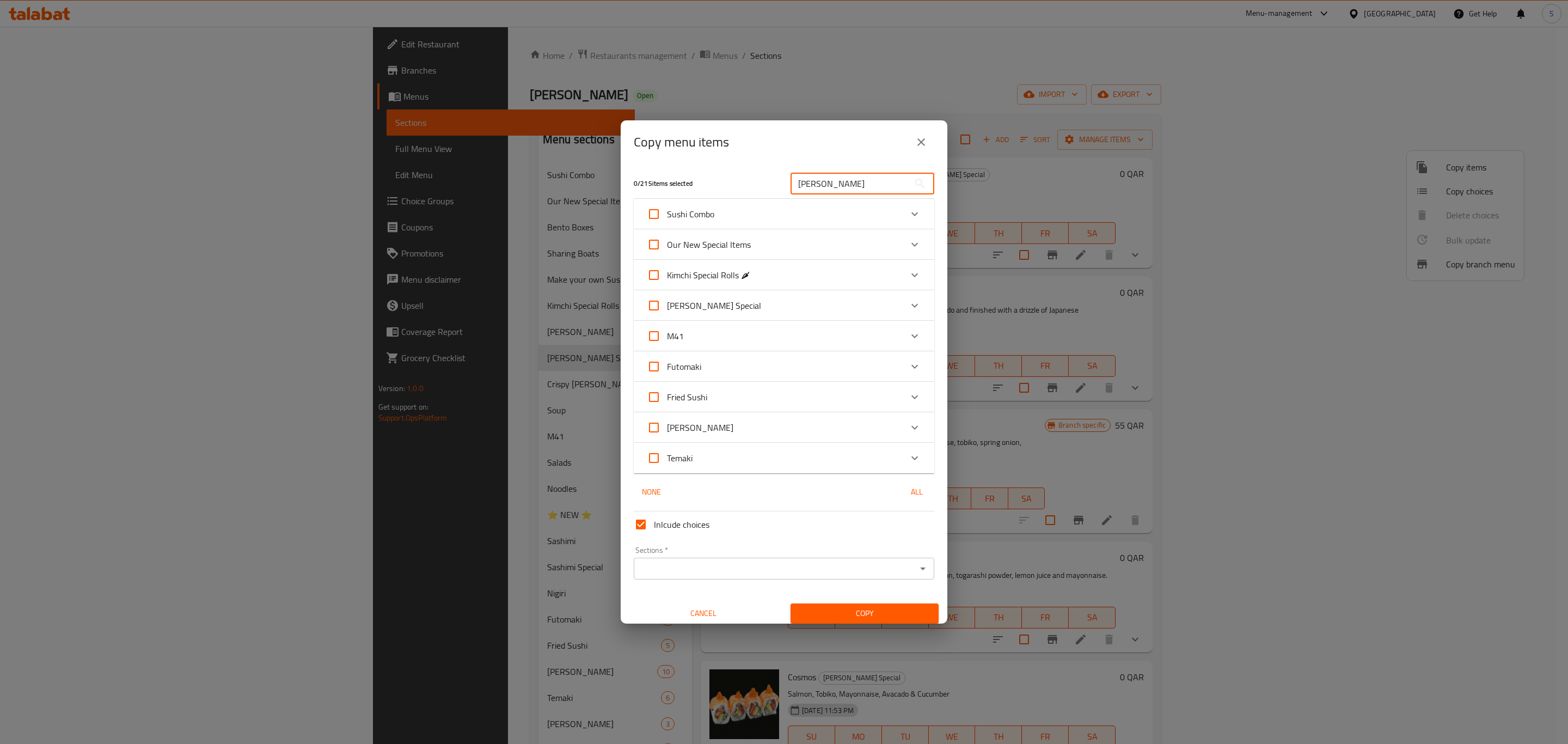
type input "maki"
click at [901, 306] on div "Expand" at bounding box center [915, 306] width 26 height 26
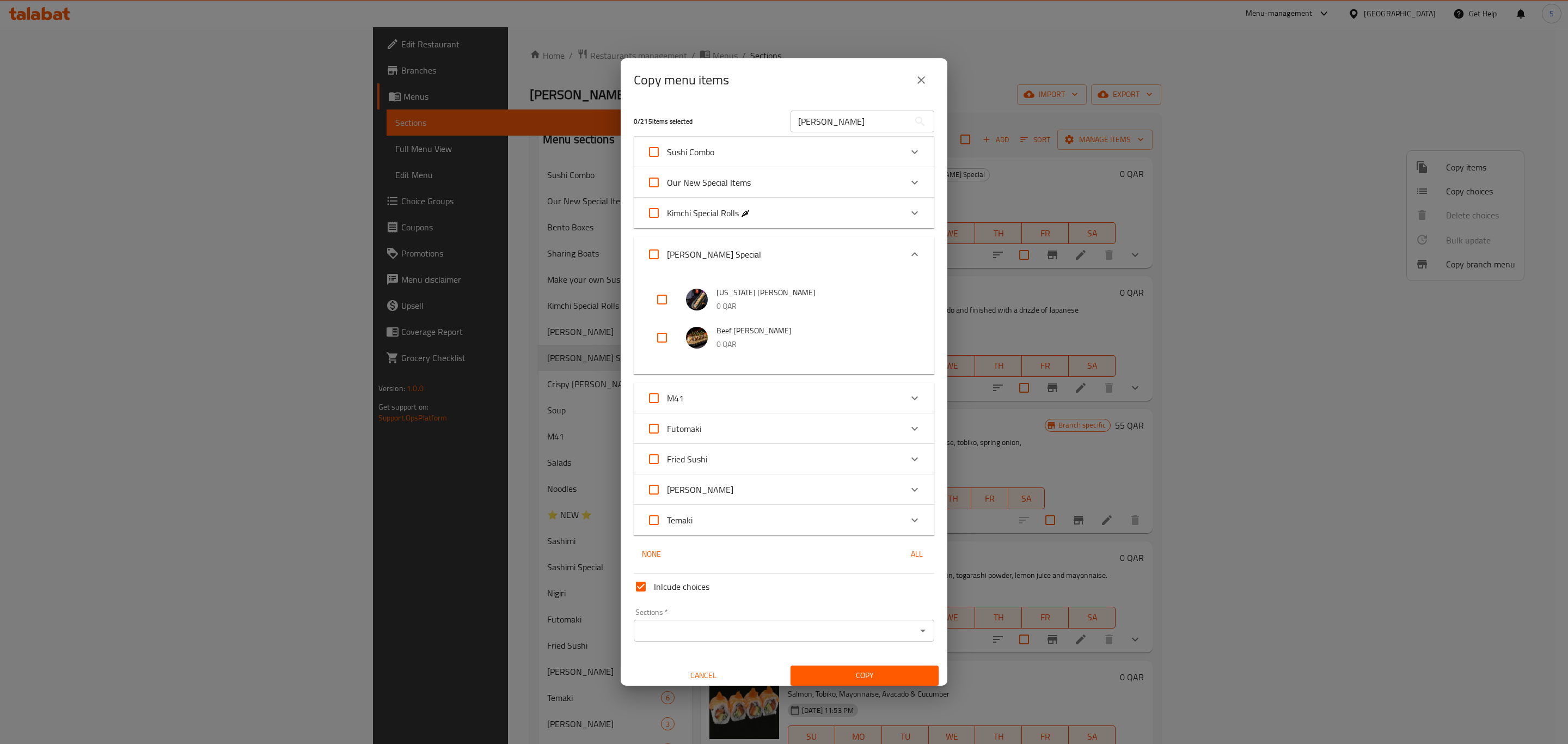
click at [655, 301] on input "checkbox" at bounding box center [662, 299] width 26 height 26
checkbox input "true"
click at [736, 634] on input "Sections   *" at bounding box center [774, 630] width 276 height 15
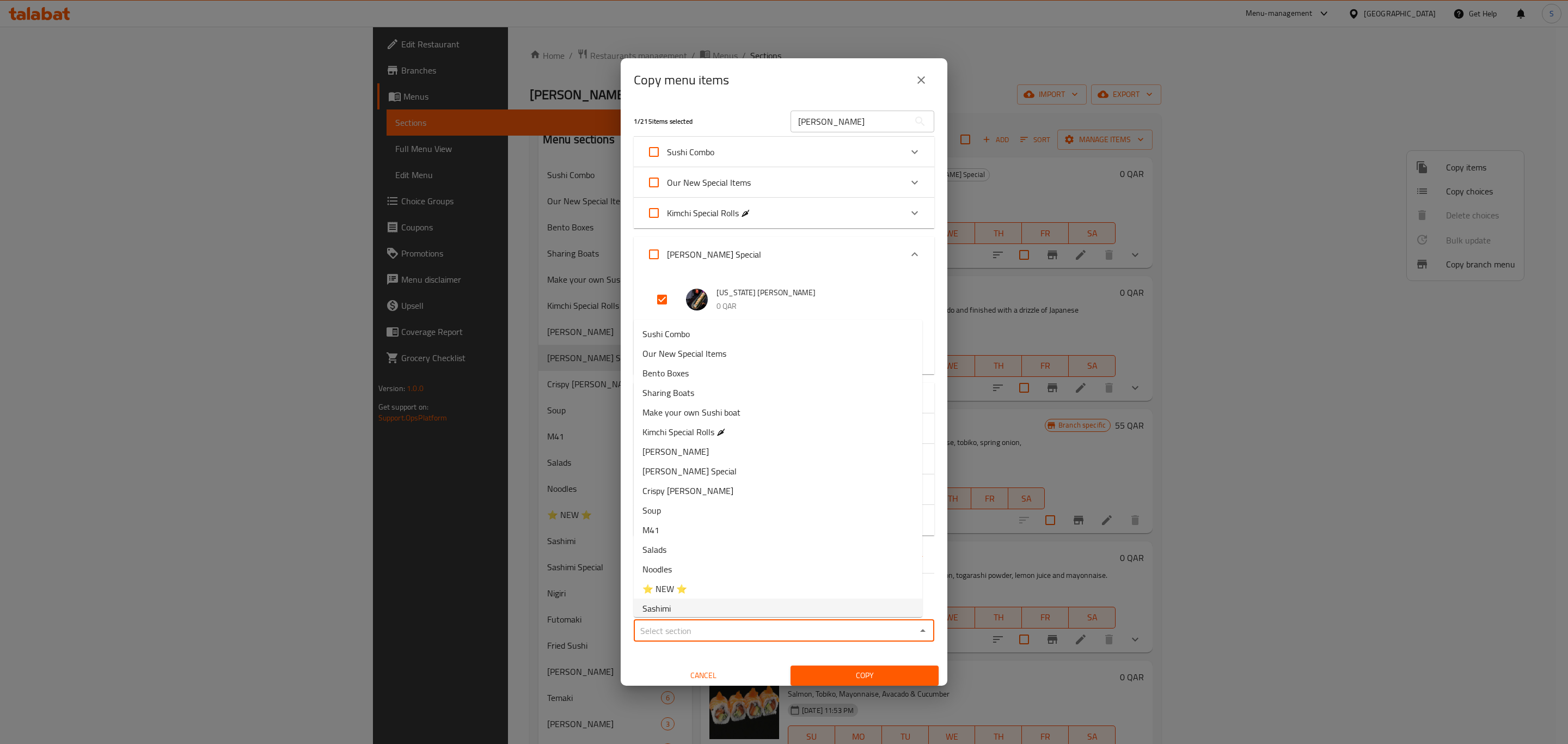
click at [641, 672] on span "Cancel" at bounding box center [703, 676] width 139 height 14
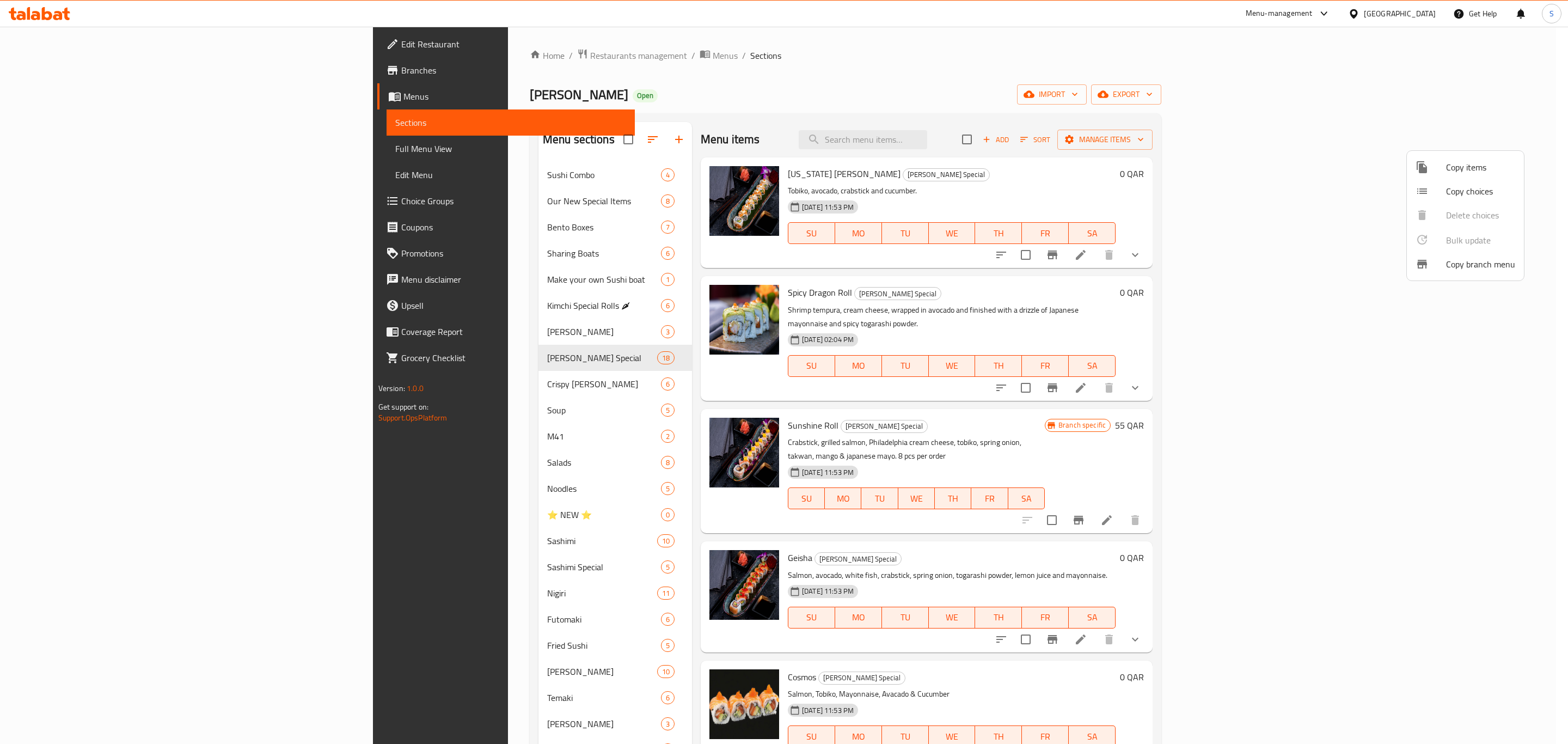
click at [1462, 166] on span "Copy items" at bounding box center [1481, 167] width 69 height 13
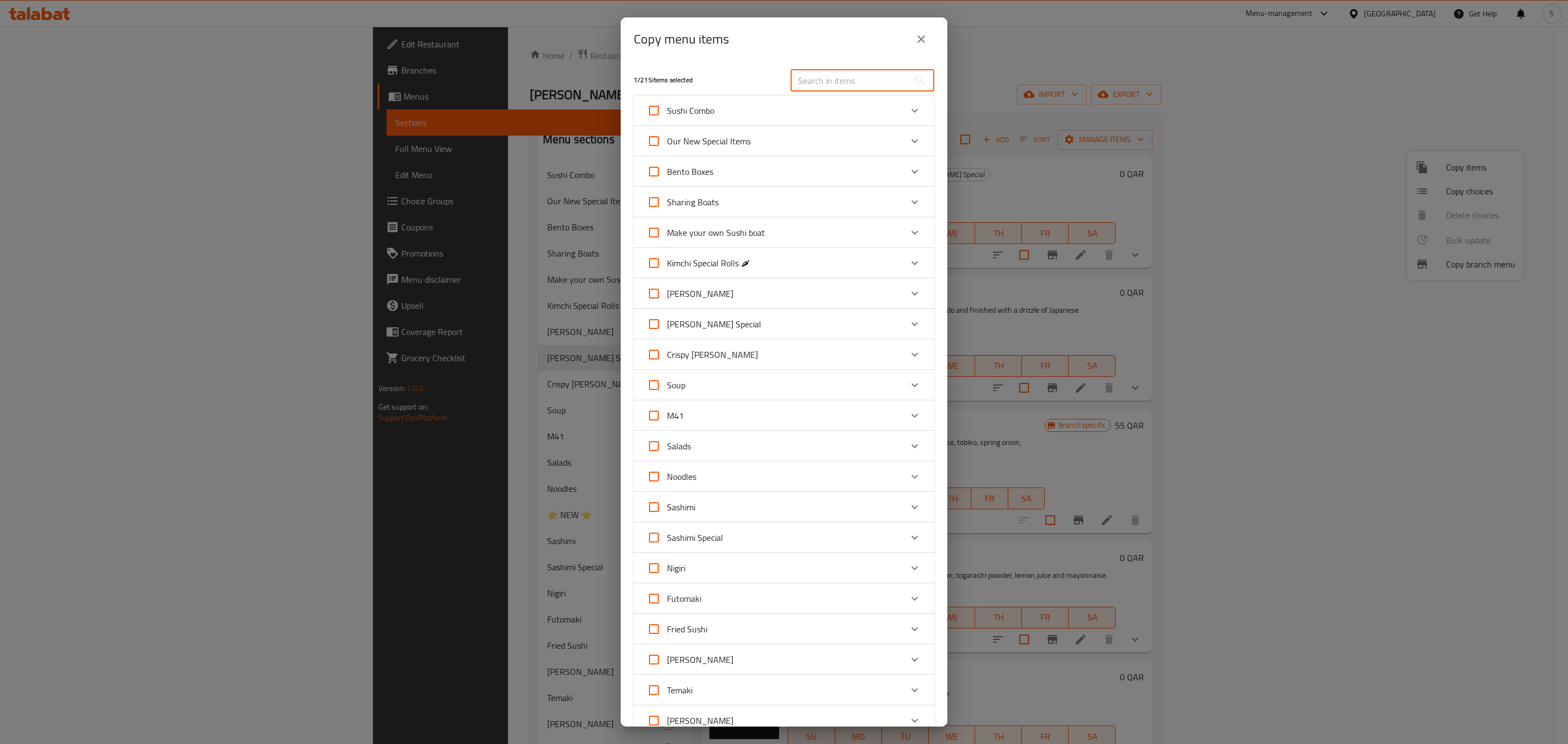
click at [862, 70] on input "text" at bounding box center [850, 81] width 119 height 22
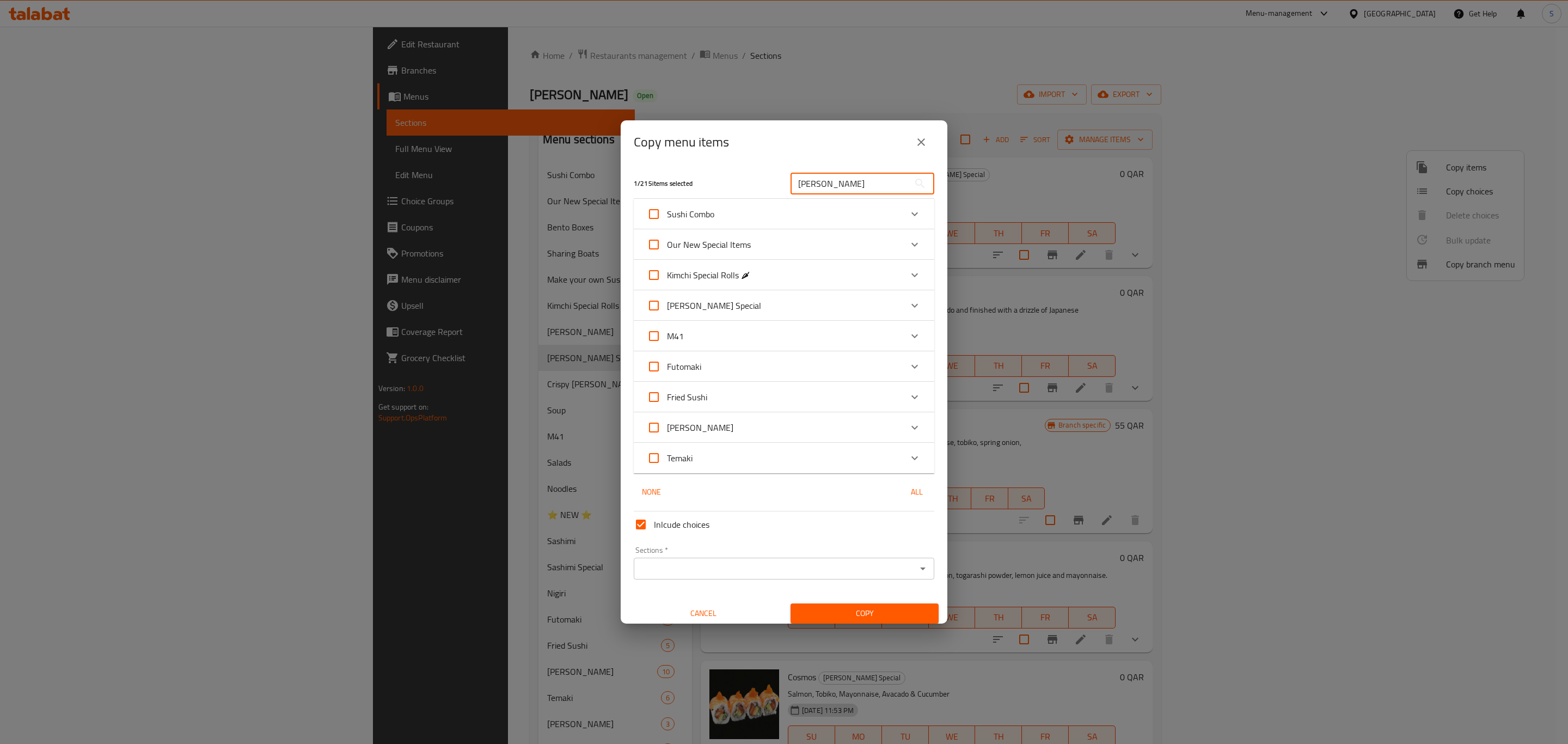
type input "maki"
click at [909, 307] on div "Expand" at bounding box center [915, 306] width 26 height 26
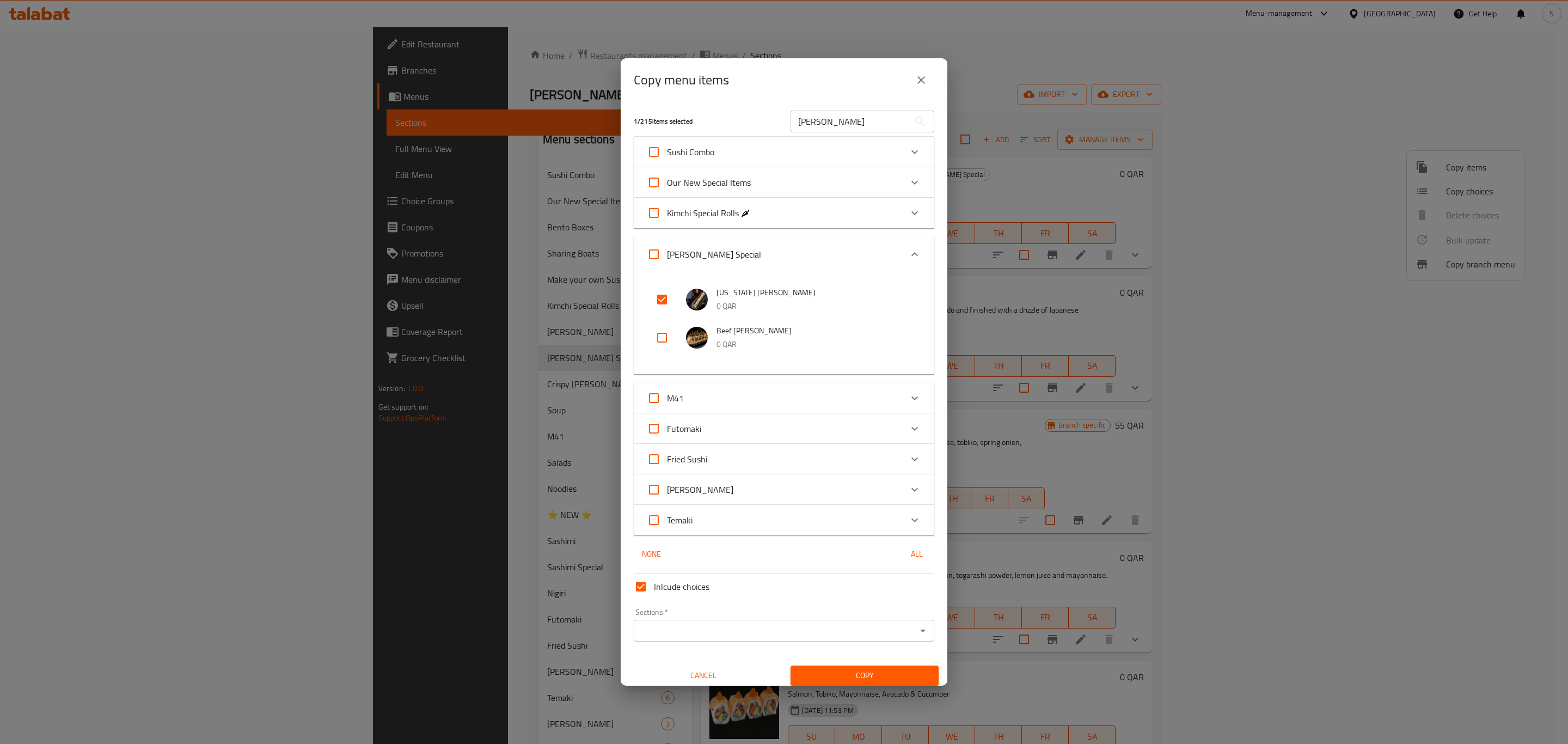
click at [642, 584] on input "Inlcude choices" at bounding box center [641, 587] width 26 height 26
checkbox input "false"
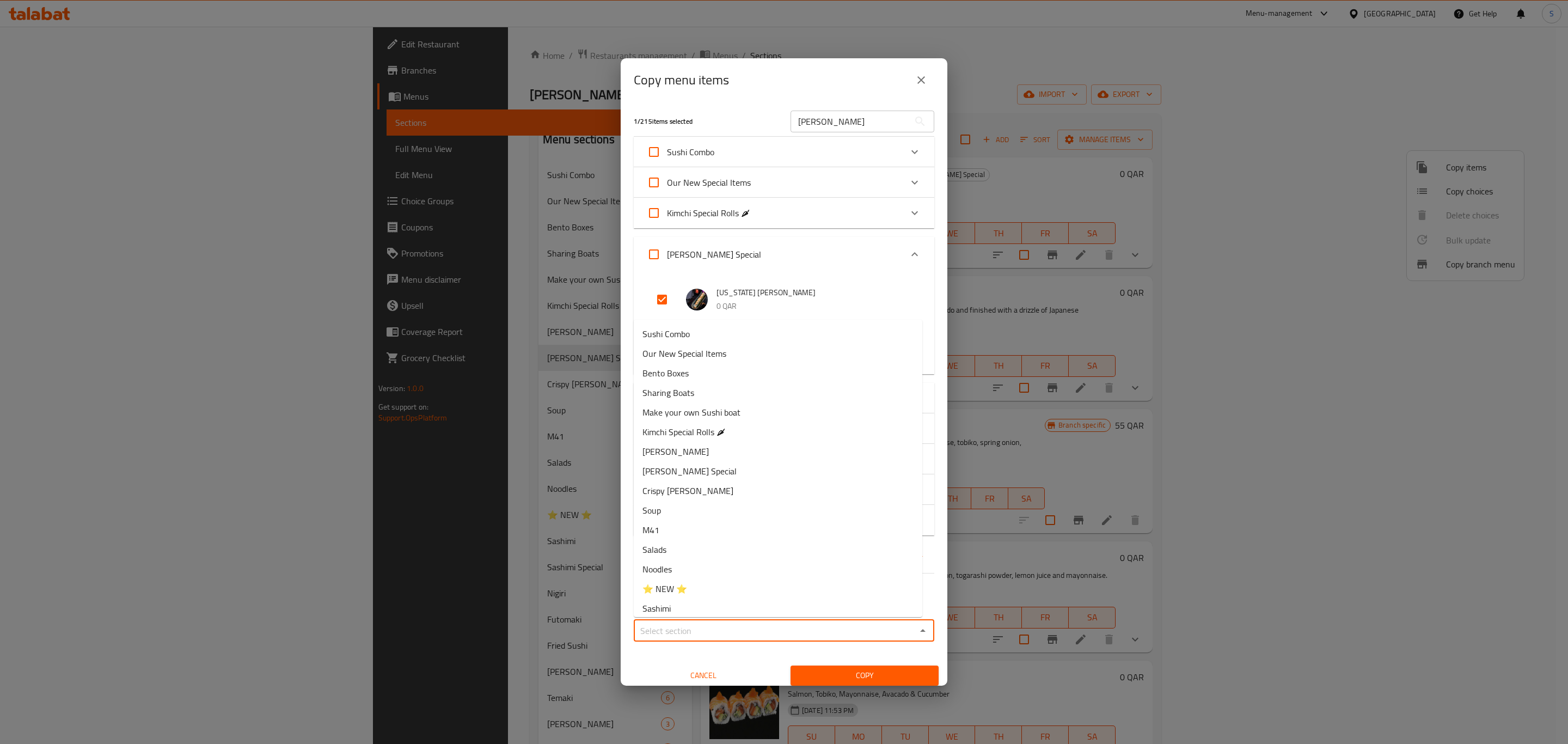
click at [706, 635] on input "Sections   *" at bounding box center [774, 630] width 276 height 15
click at [711, 448] on li "Ura Maki" at bounding box center [777, 451] width 288 height 20
type input "Ura Maki"
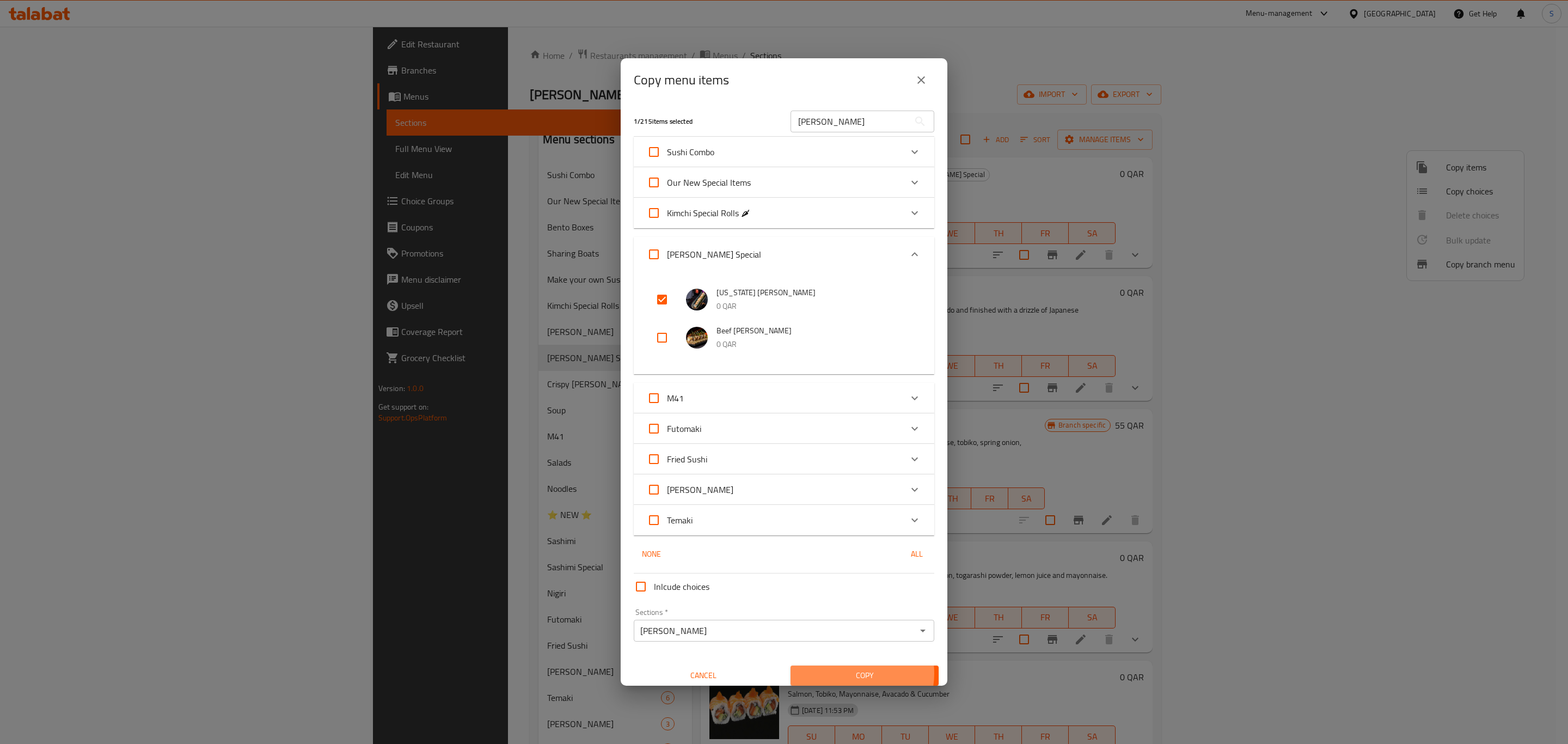
click at [848, 674] on span "Copy" at bounding box center [865, 676] width 131 height 14
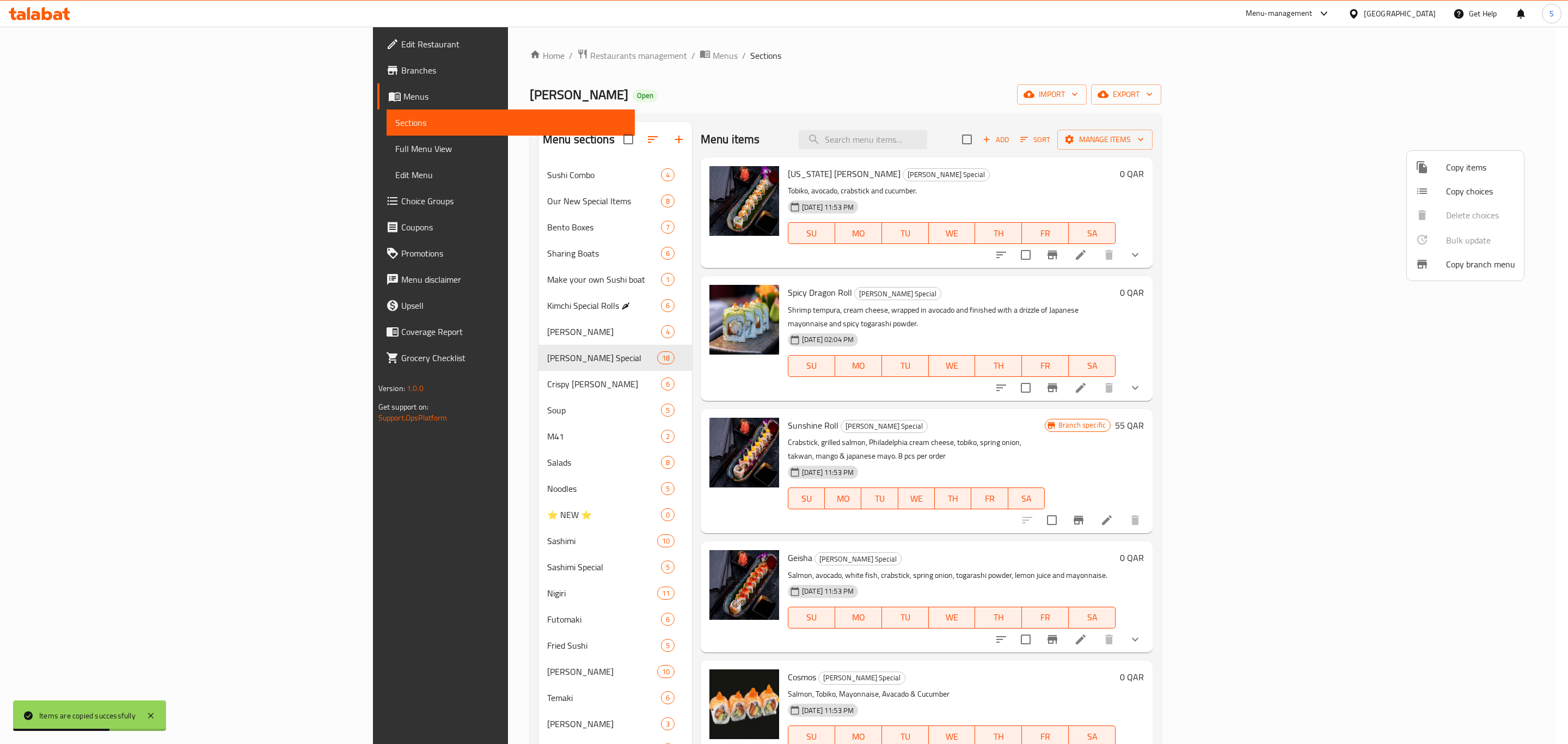
click at [384, 318] on div at bounding box center [784, 372] width 1568 height 744
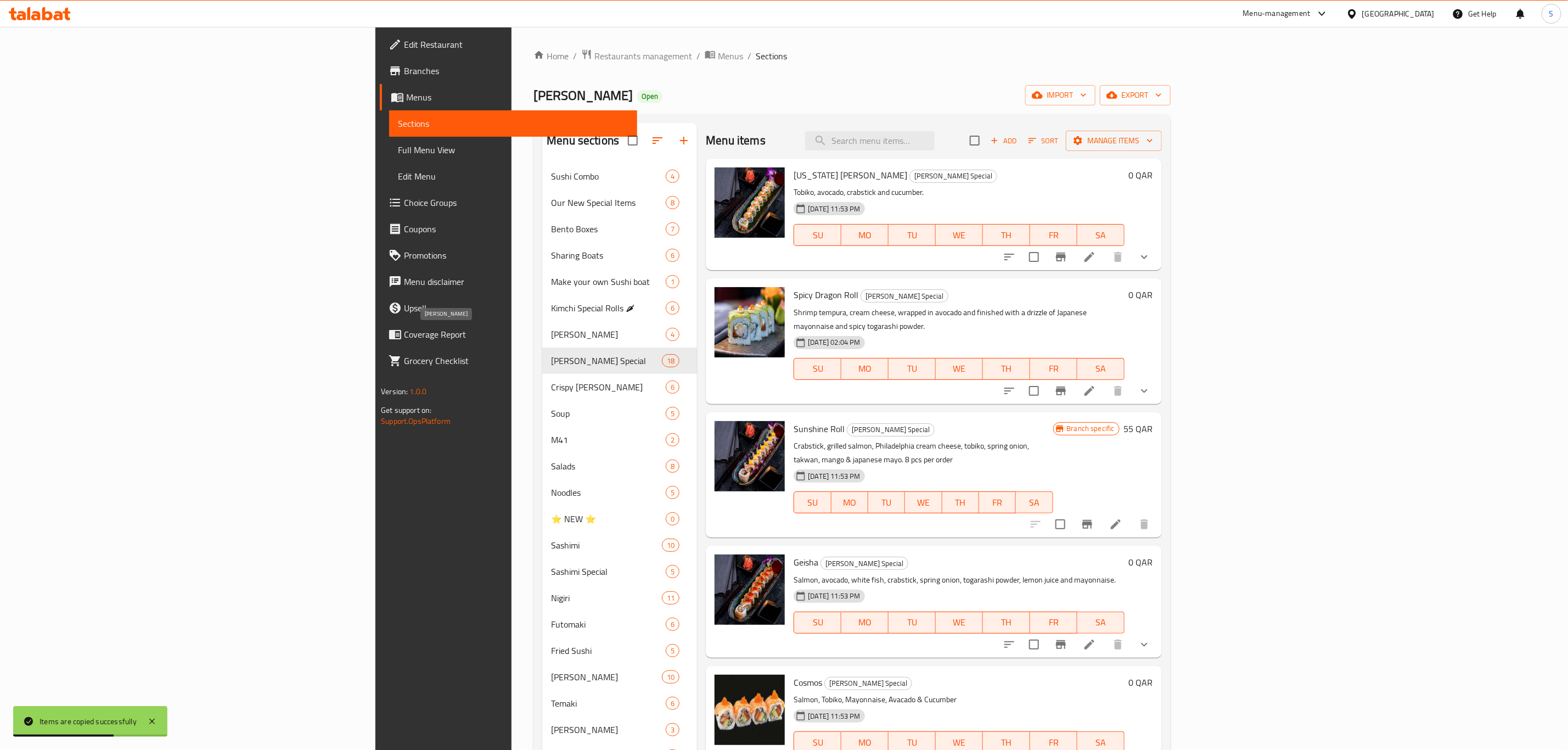
click at [551, 333] on span "Ura Maki" at bounding box center [608, 334] width 115 height 13
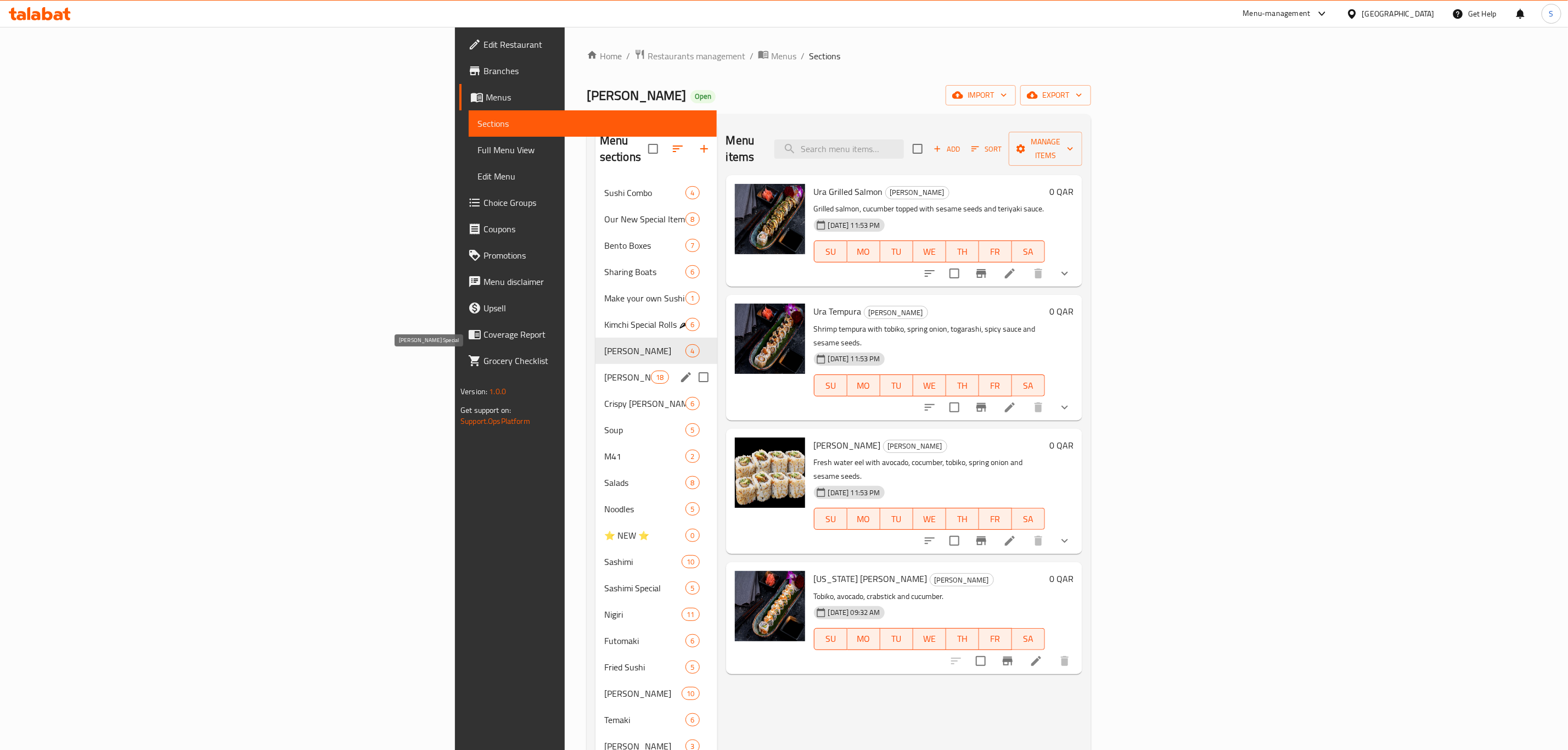
click at [604, 371] on span "Ura Maki Special" at bounding box center [627, 377] width 47 height 13
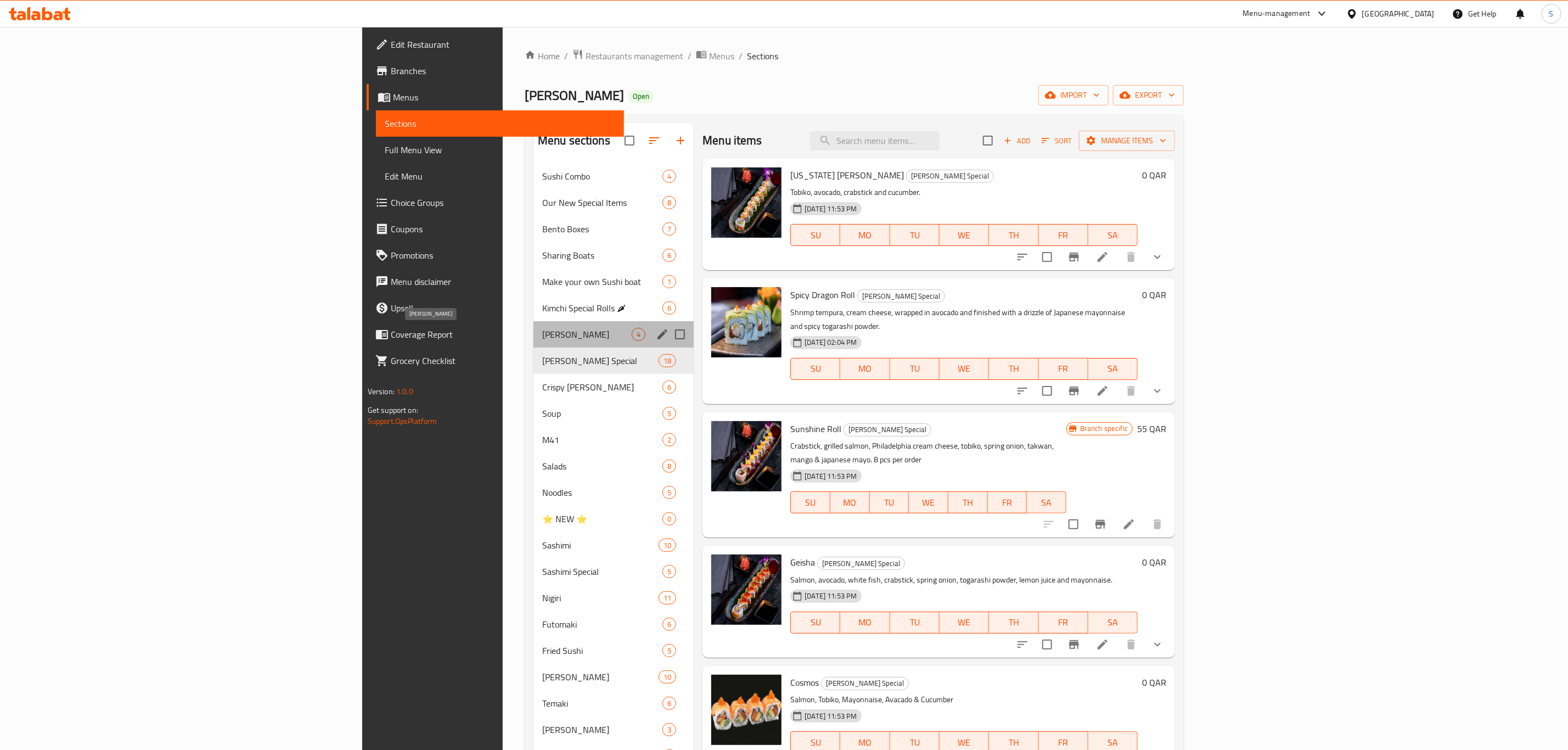
click at [542, 328] on span "Ura Maki" at bounding box center [586, 334] width 89 height 13
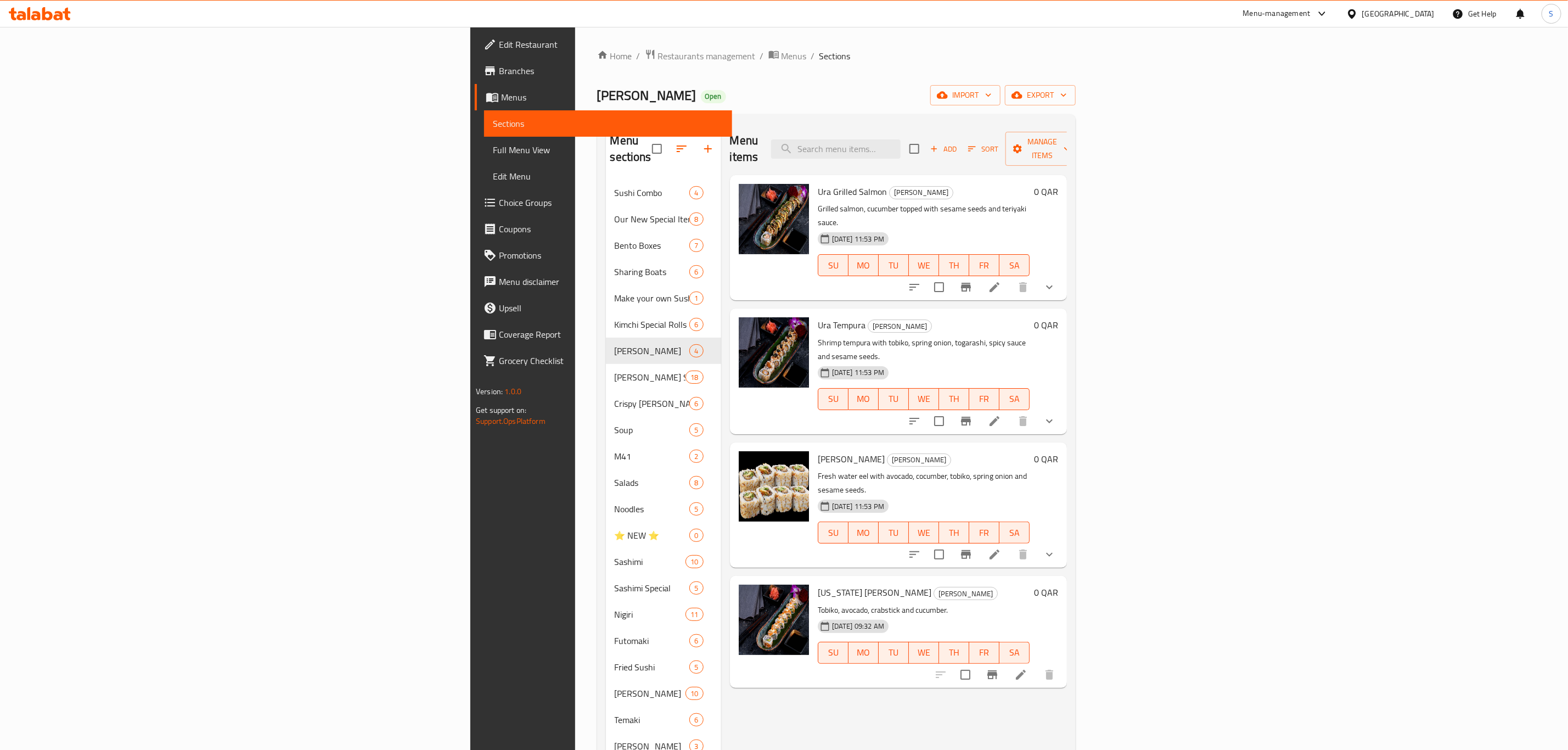
click at [1028, 668] on icon at bounding box center [1021, 675] width 13 height 13
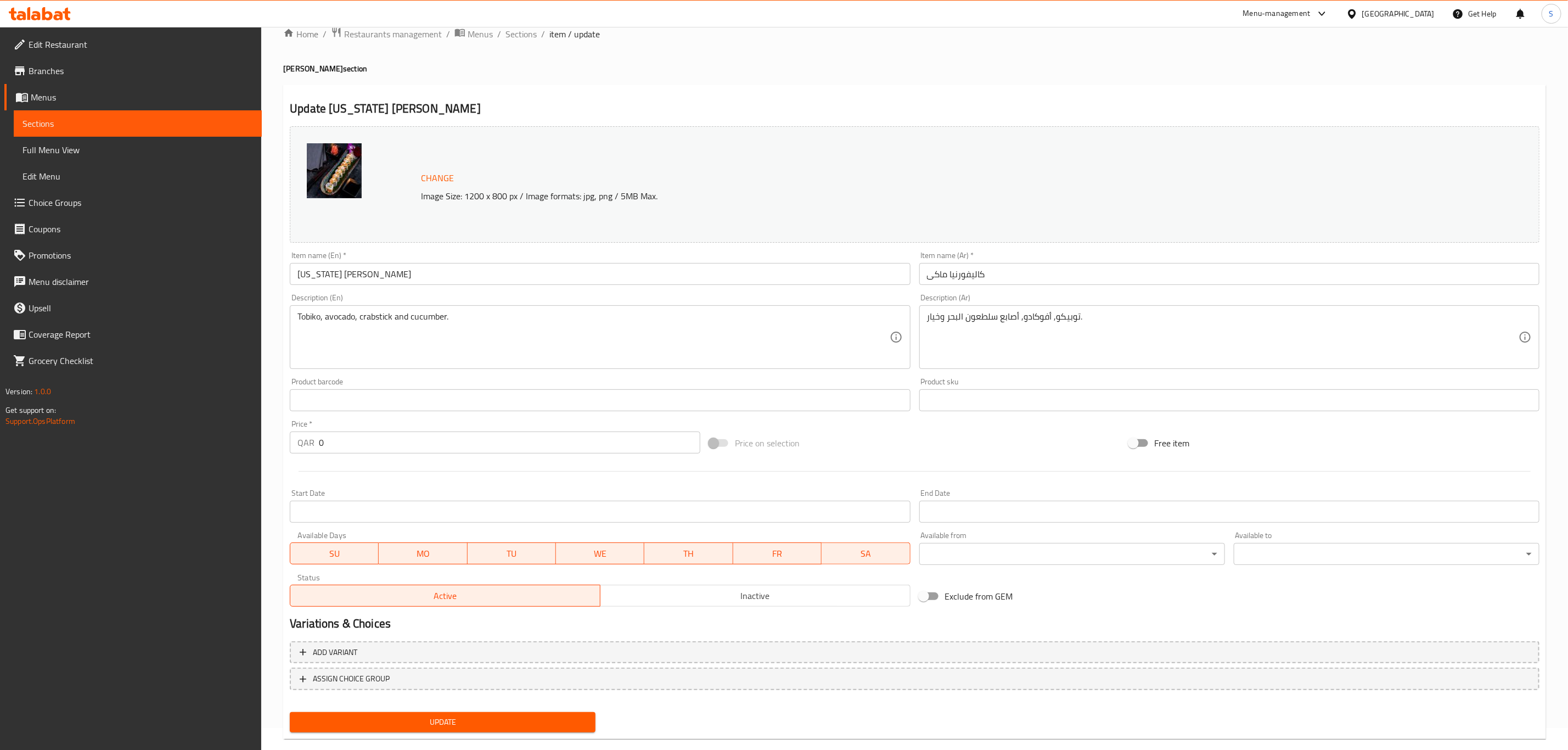
scroll to position [40, 0]
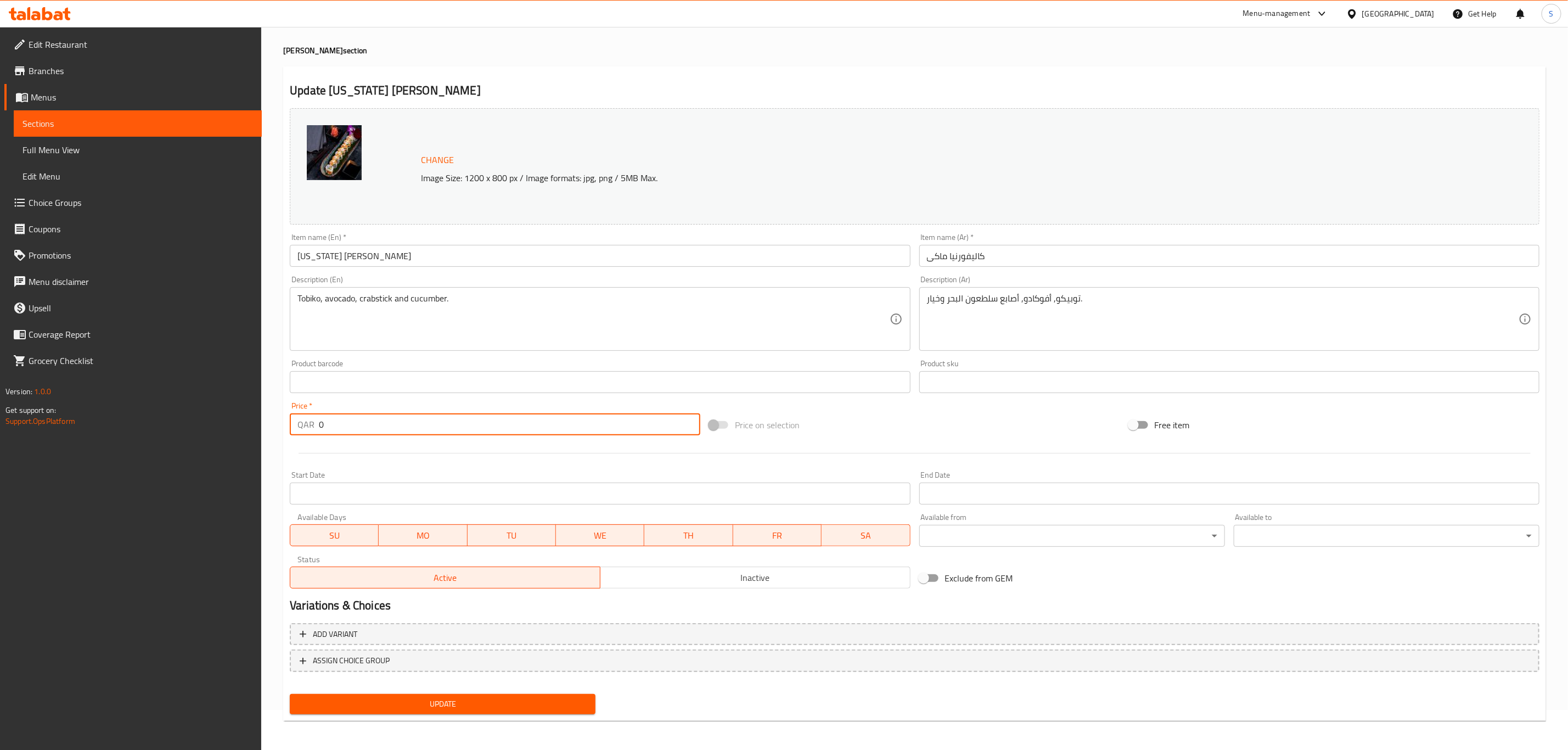
drag, startPoint x: 313, startPoint y: 422, endPoint x: 262, endPoint y: 419, distance: 51.1
click at [262, 419] on div "Home / Restaurants management / Menus / Sections / item / update Ura Maki secti…" at bounding box center [914, 369] width 1306 height 765
type input "33"
click at [761, 706] on div "Update" at bounding box center [914, 703] width 1258 height 29
click at [422, 702] on span "Update" at bounding box center [443, 704] width 288 height 14
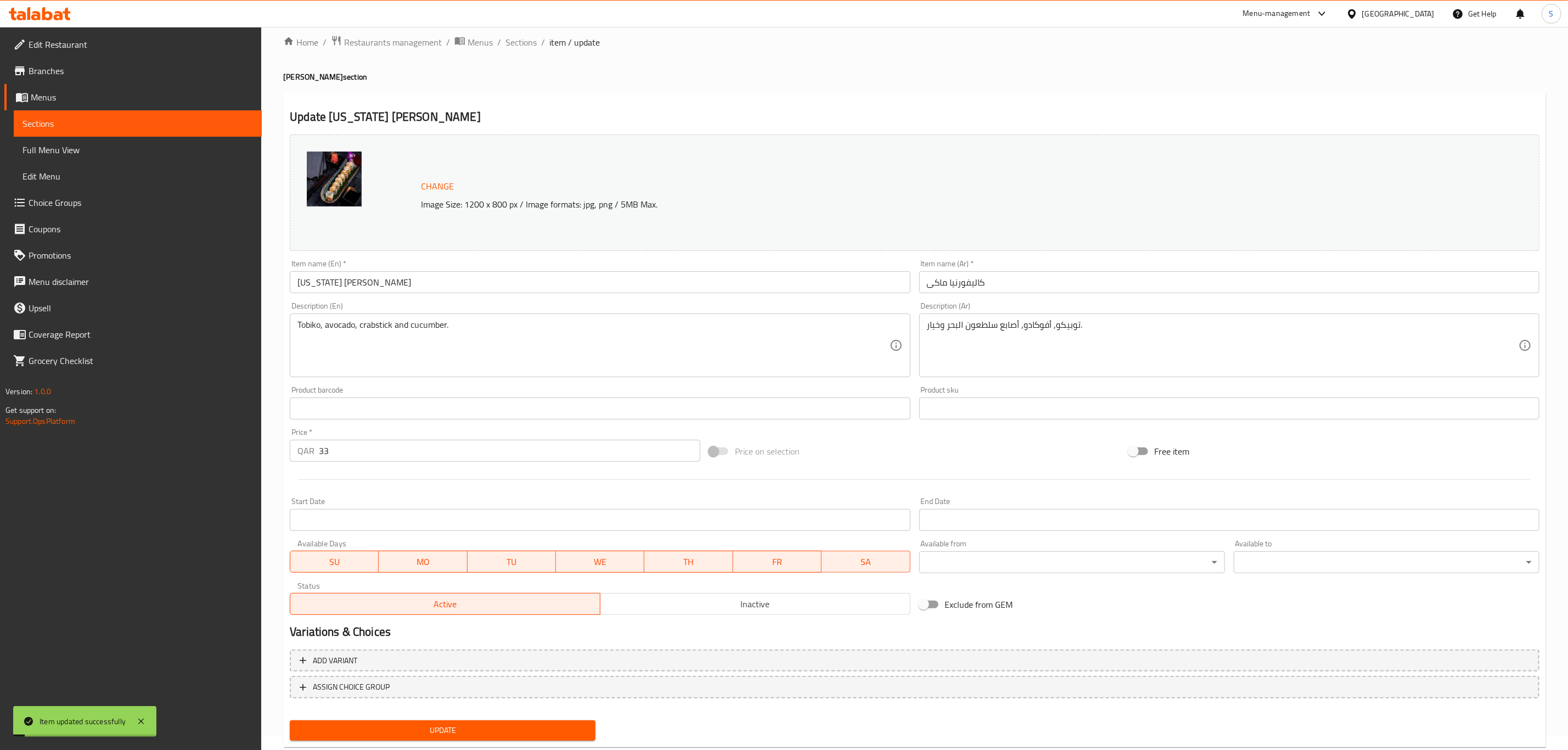
scroll to position [0, 0]
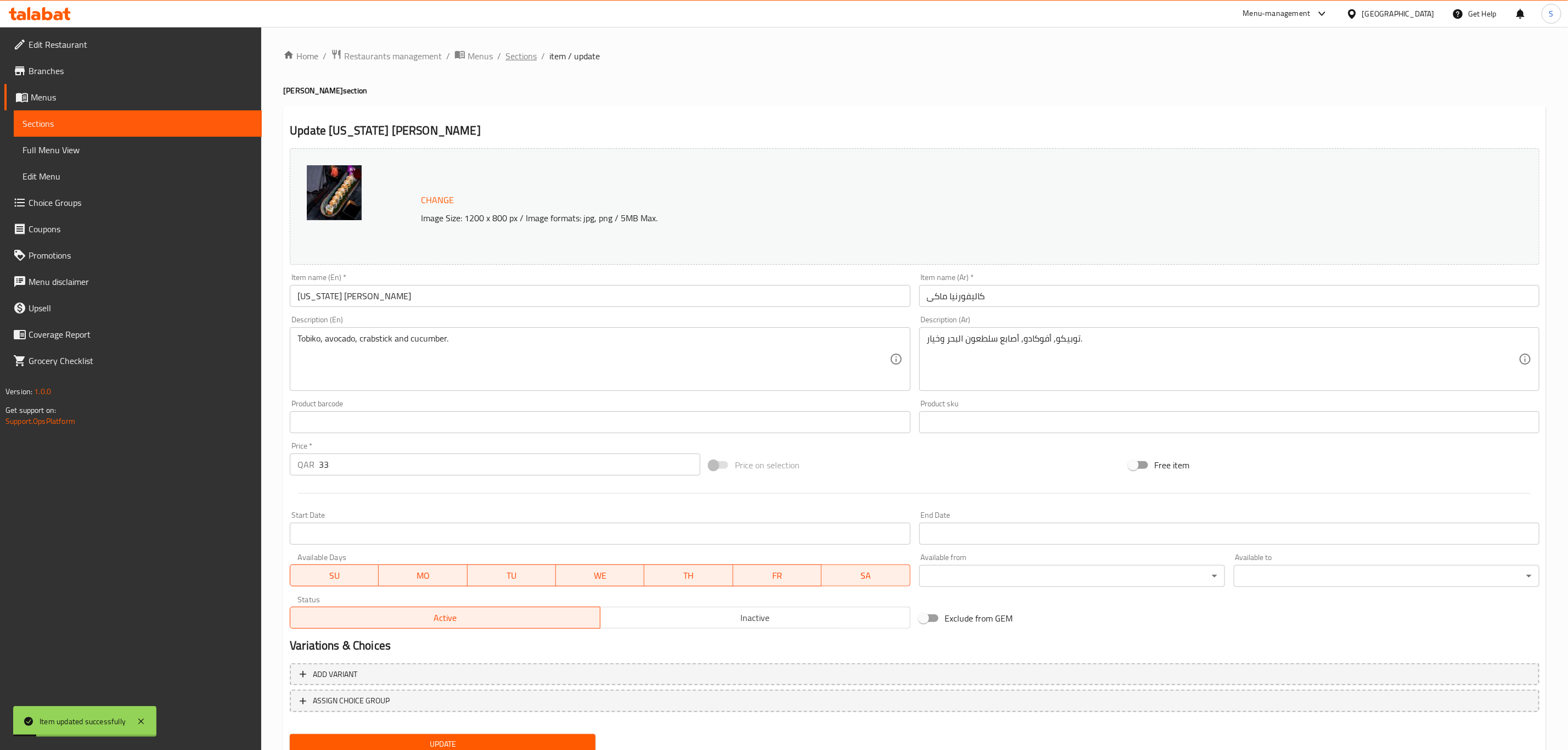
click at [508, 58] on span "Sections" at bounding box center [521, 56] width 31 height 13
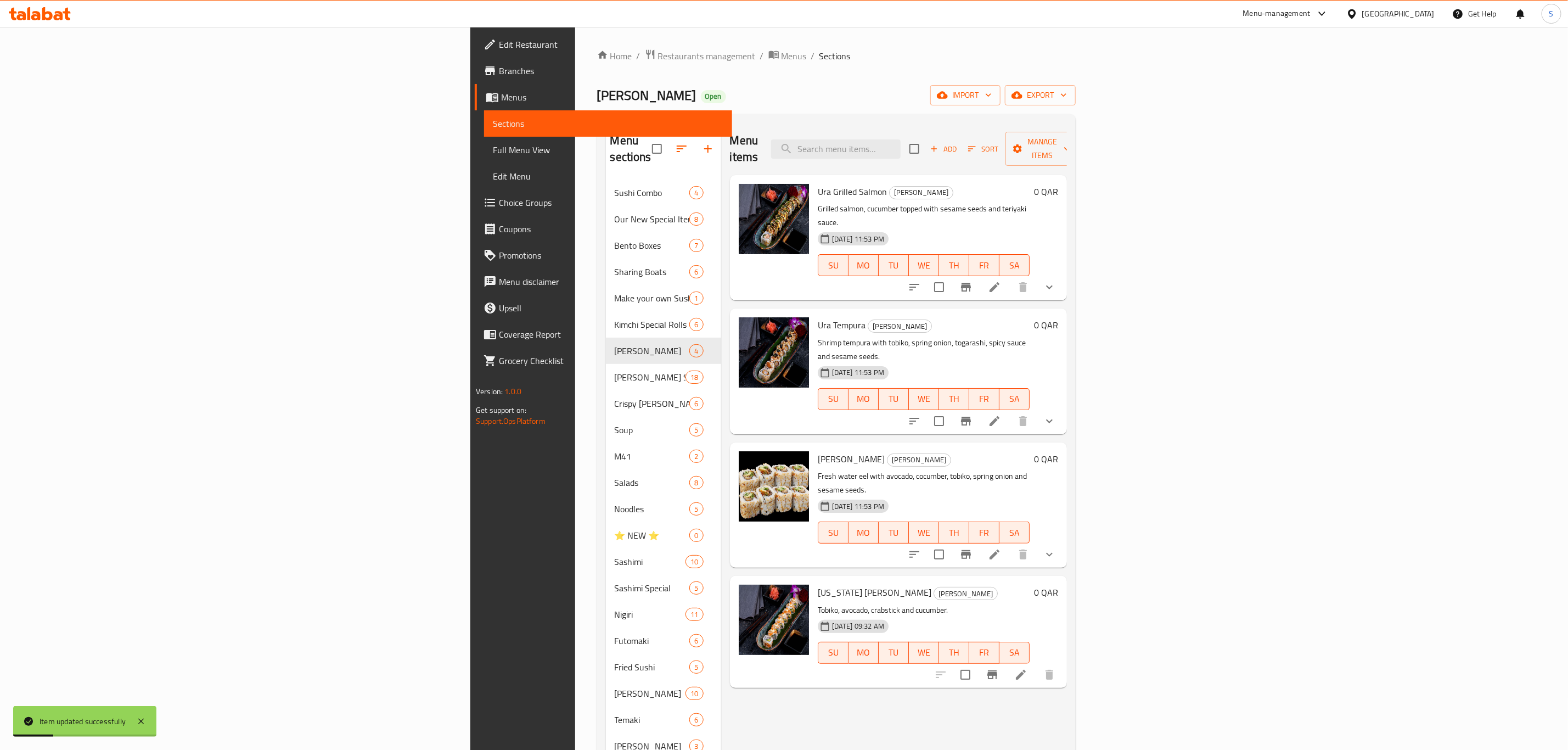
click at [865, 689] on div "Menu items Add Sort Manage items Ura Grilled Salmon Ura Maki Grilled salmon, cu…" at bounding box center [894, 654] width 346 height 1062
click at [900, 141] on input "search" at bounding box center [835, 149] width 129 height 19
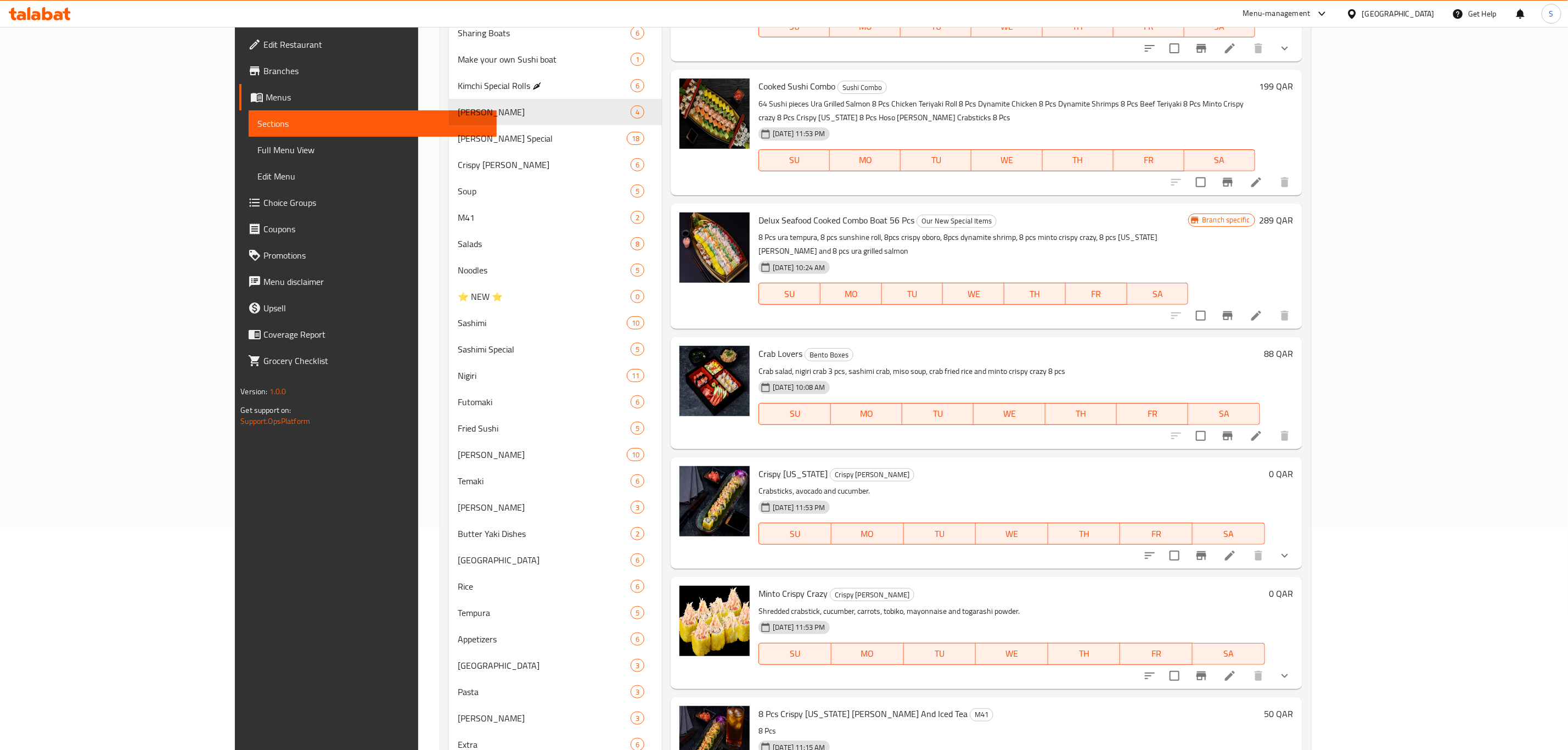
scroll to position [412, 0]
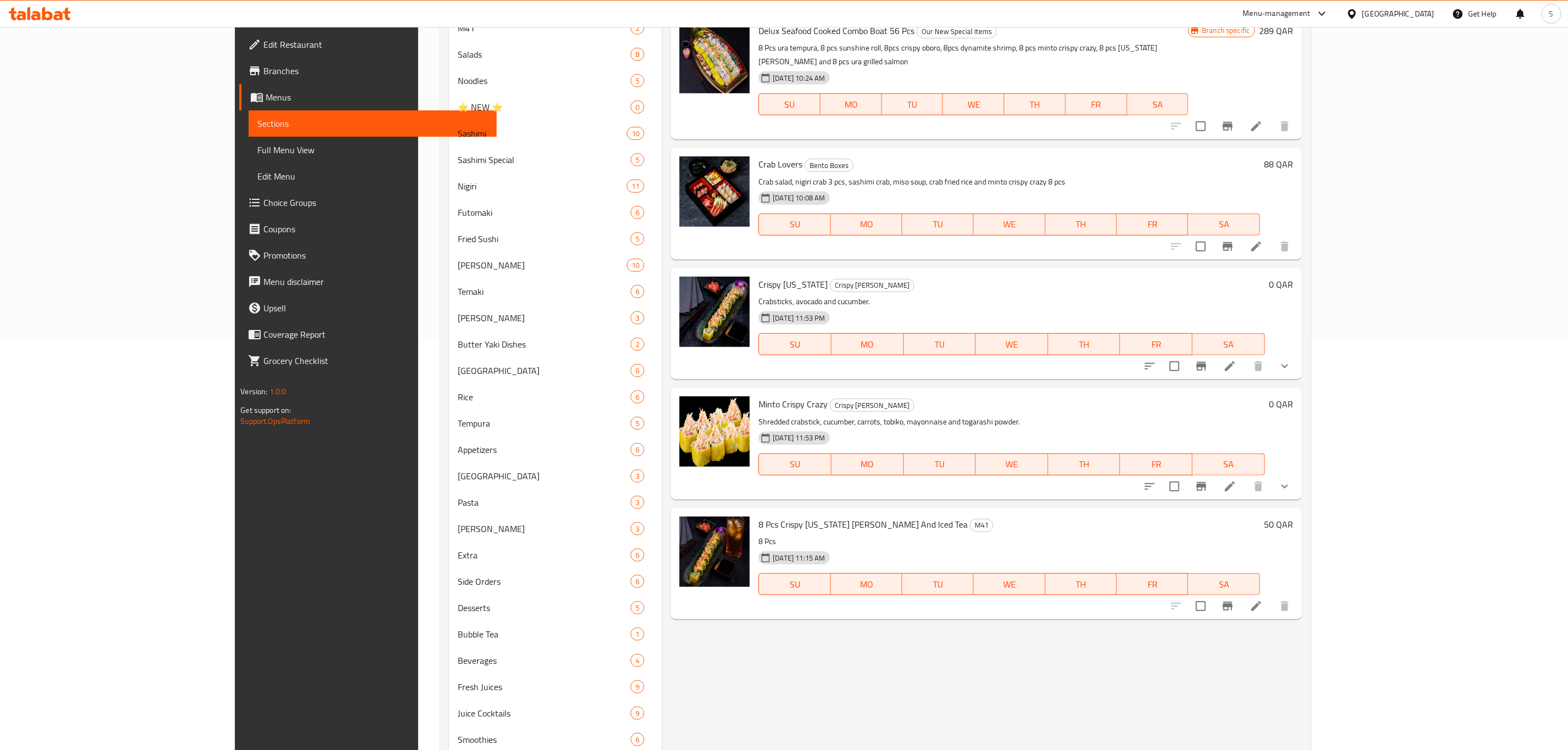
type input "crispy c"
click at [1292, 359] on icon "show more" at bounding box center [1285, 366] width 13 height 13
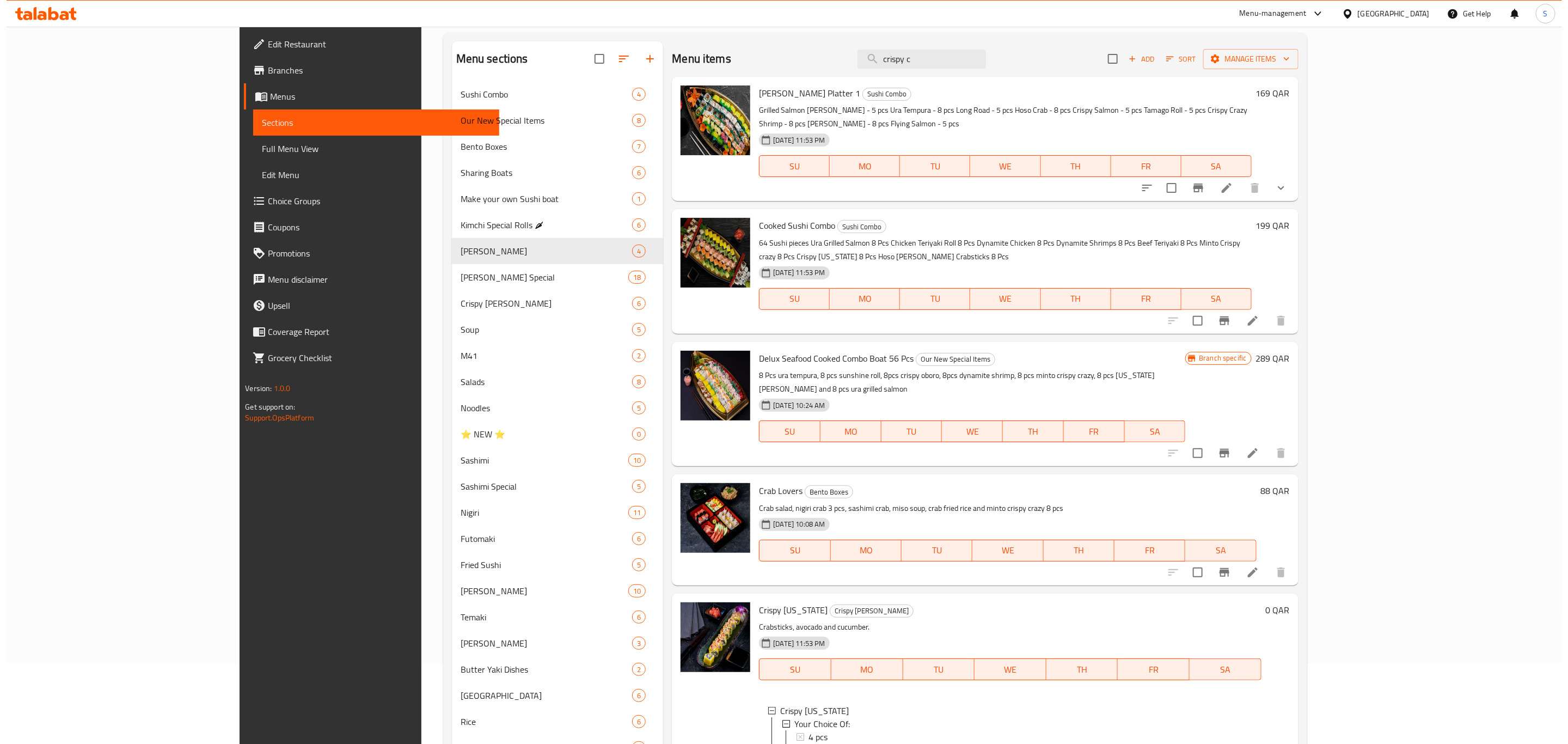
scroll to position [0, 0]
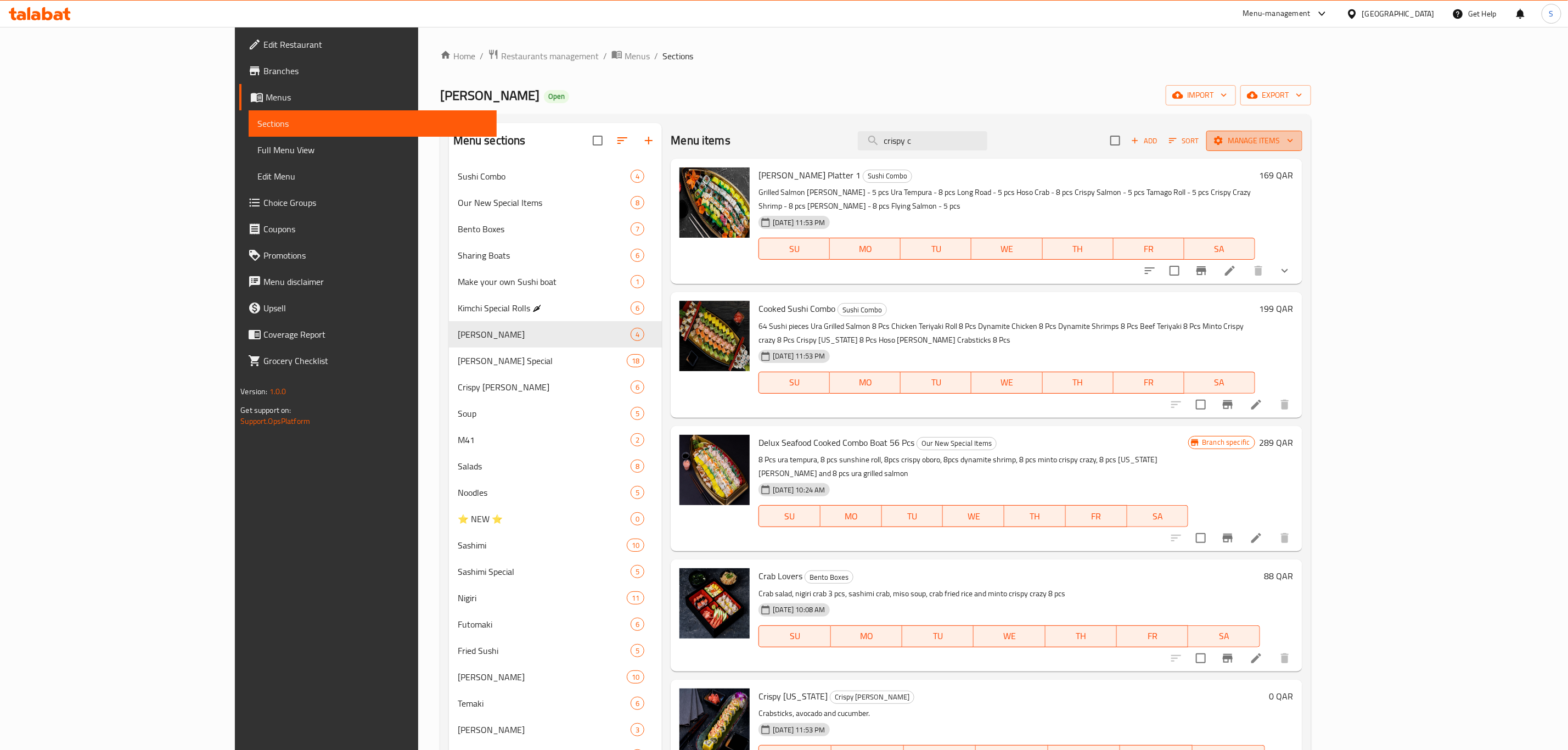
click at [1294, 135] on span "Manage items" at bounding box center [1254, 141] width 78 height 14
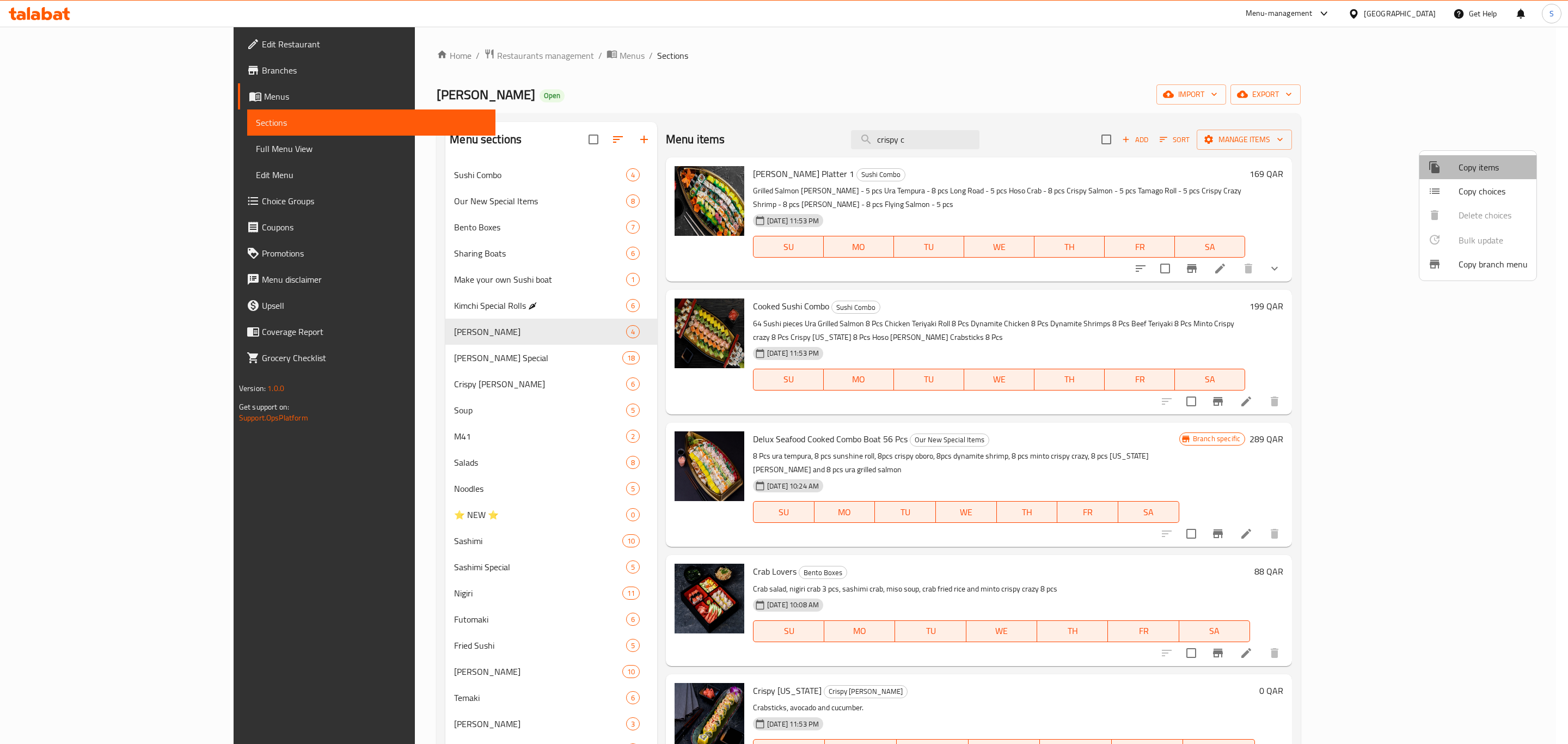
click at [1478, 172] on span "Copy items" at bounding box center [1493, 167] width 69 height 13
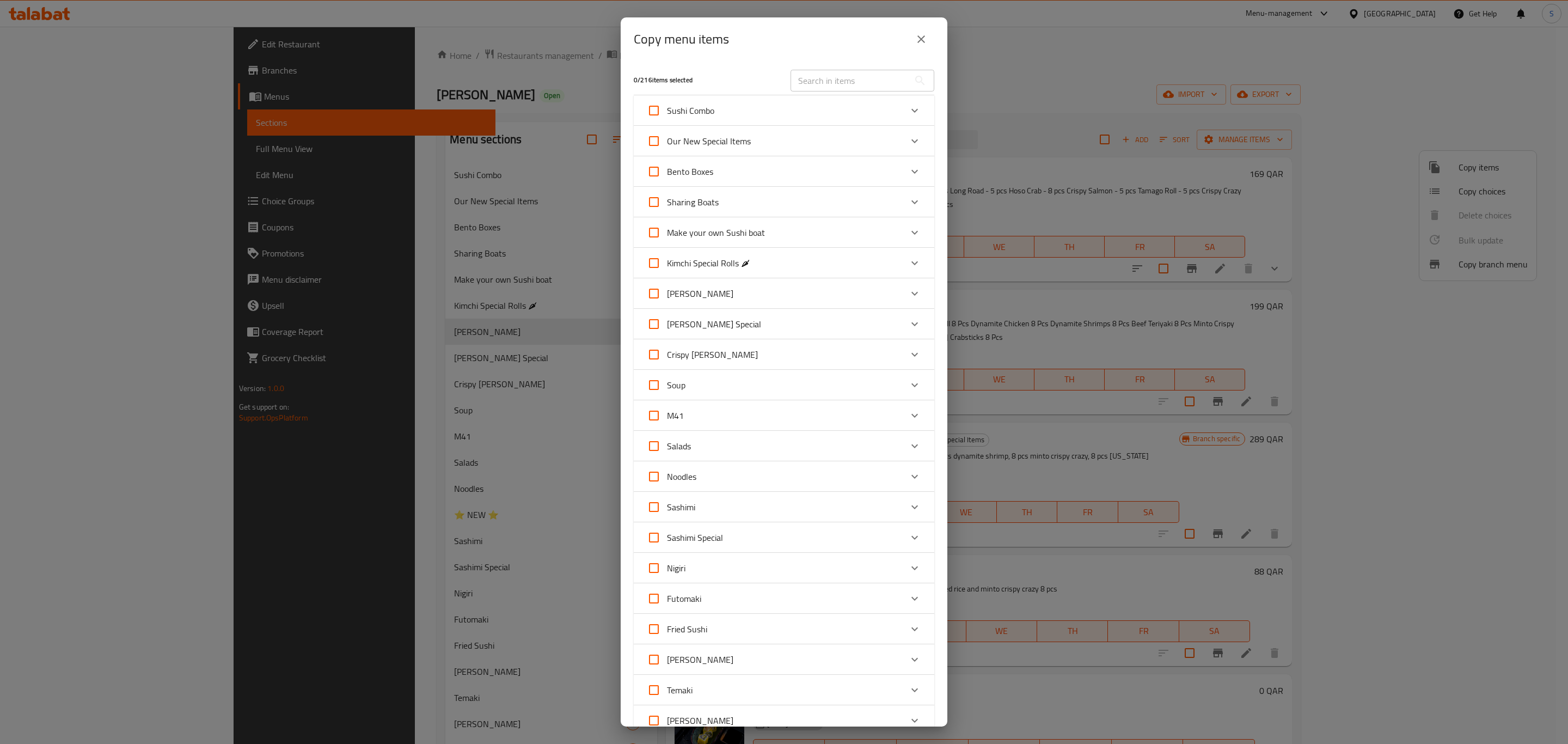
drag, startPoint x: 840, startPoint y: 85, endPoint x: 833, endPoint y: 84, distance: 7.1
click at [840, 84] on input "text" at bounding box center [850, 81] width 119 height 22
click at [873, 84] on input "text" at bounding box center [850, 81] width 119 height 22
click at [736, 66] on div "0 / 216 items selected" at bounding box center [706, 80] width 157 height 43
click at [1090, 108] on div "Copy menu items 0 / 216 items selected ​ Sushi Combo Maki Platter 1 169 QAR Mak…" at bounding box center [784, 372] width 1568 height 744
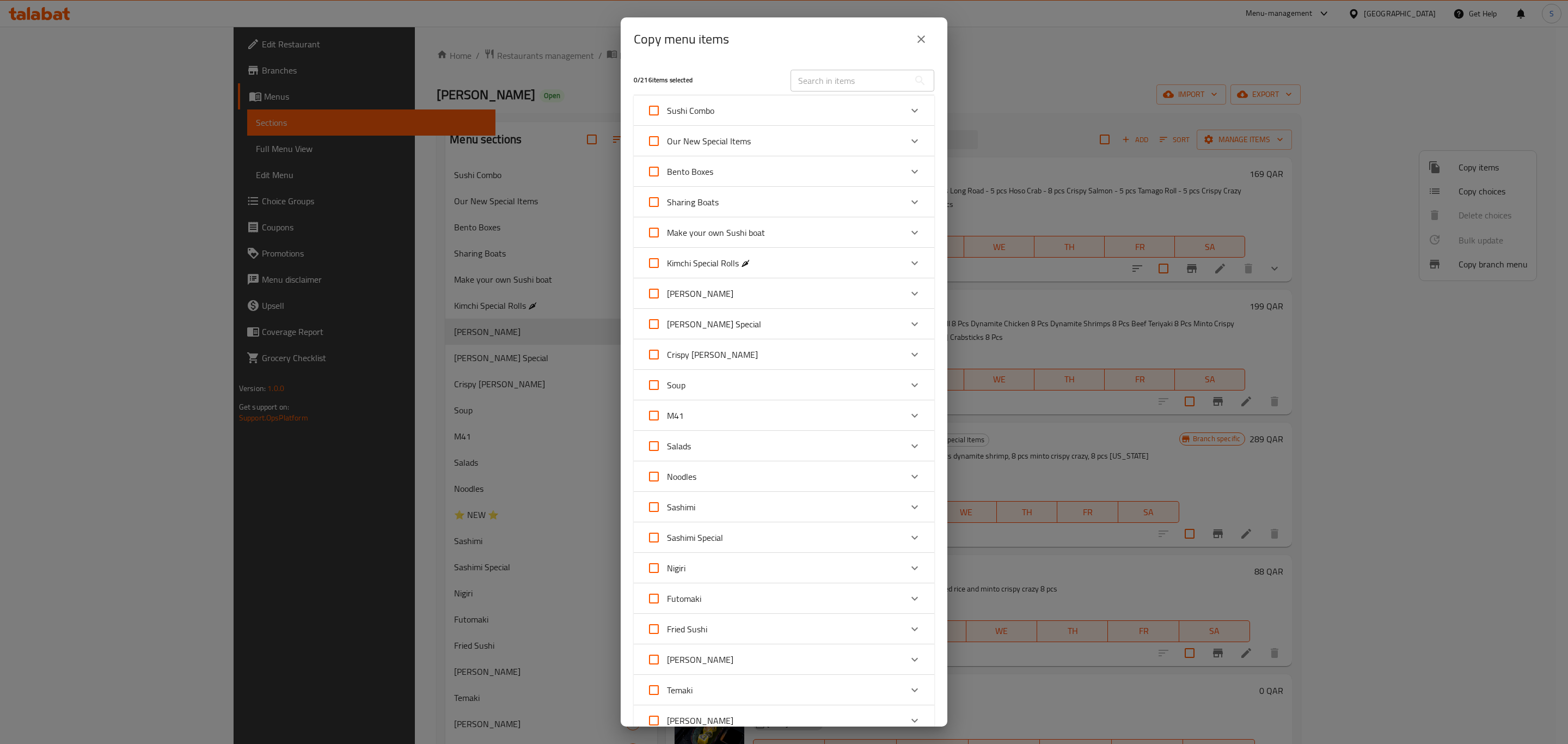
click at [925, 37] on icon "close" at bounding box center [921, 40] width 13 height 13
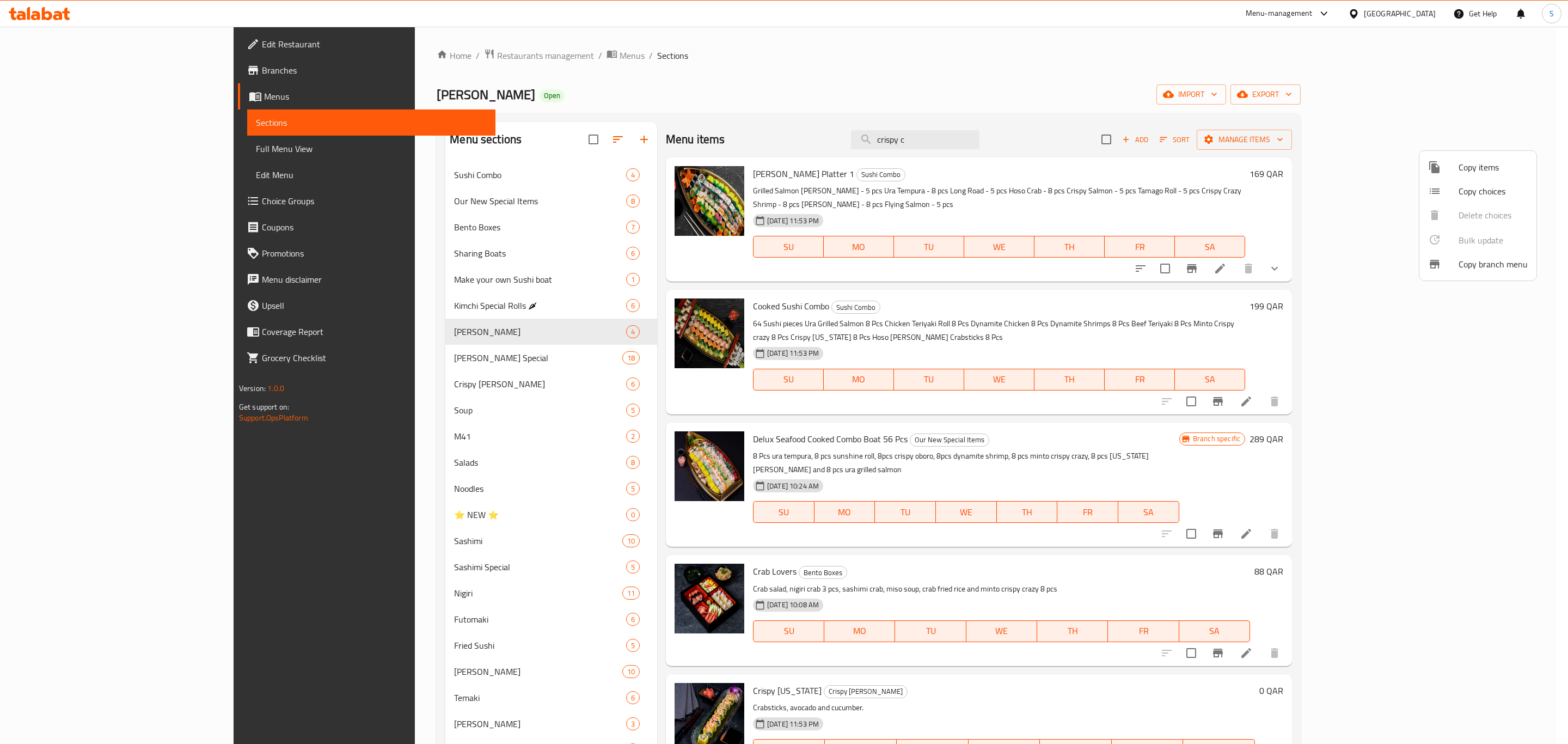
drag, startPoint x: 761, startPoint y: 652, endPoint x: 848, endPoint y: 660, distance: 87.4
click at [812, 652] on div at bounding box center [784, 372] width 1568 height 744
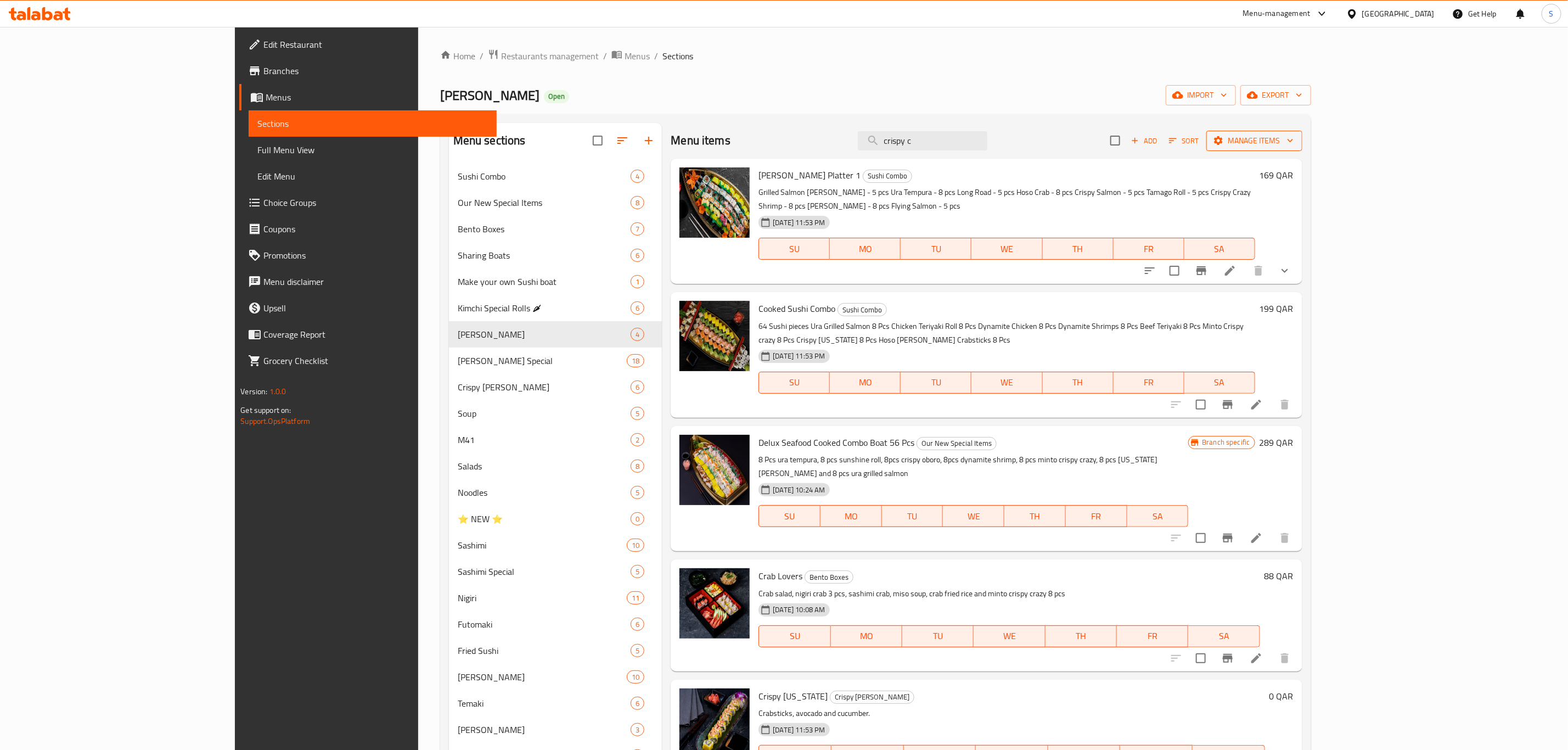
click at [1294, 142] on span "Manage items" at bounding box center [1254, 141] width 78 height 14
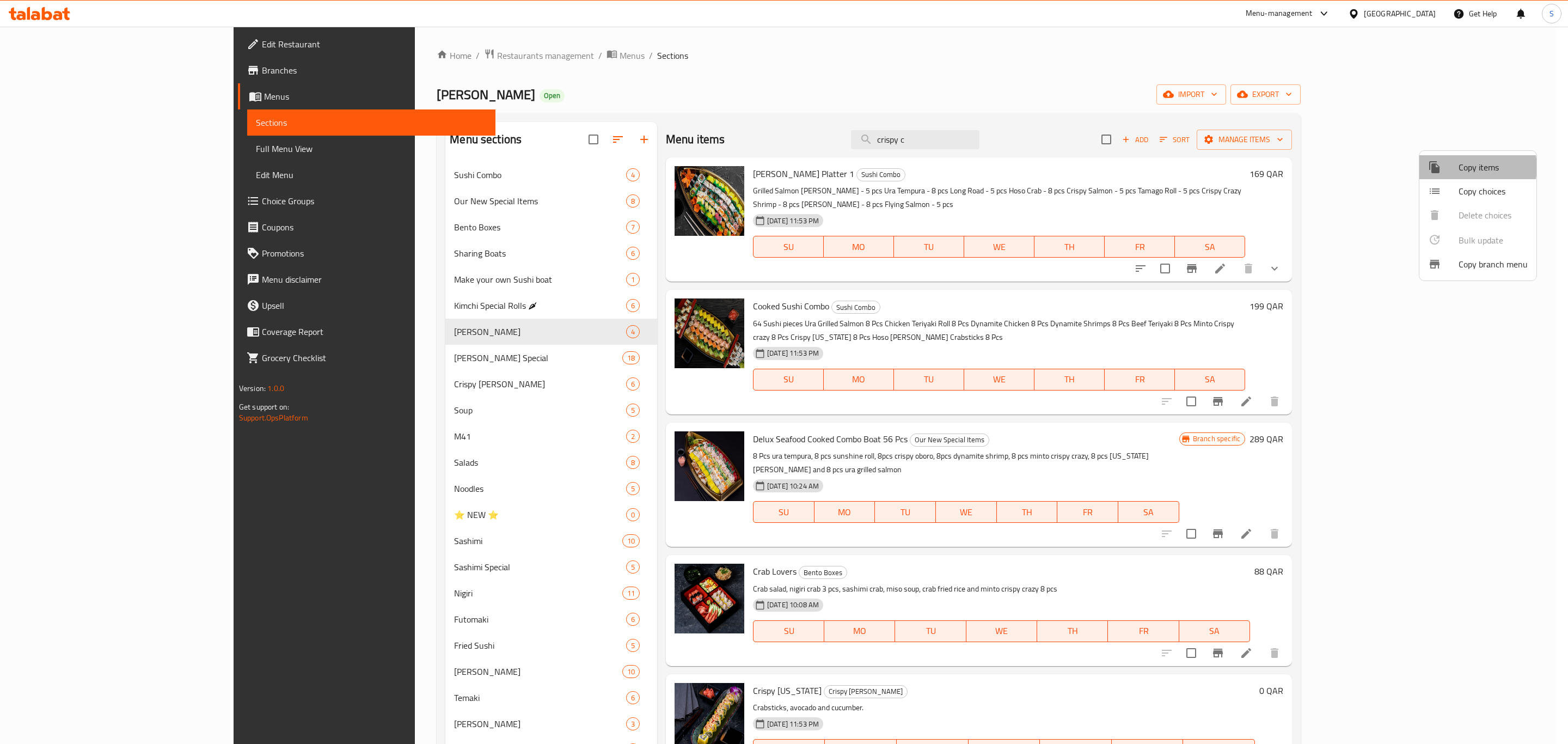
click at [1471, 167] on span "Copy items" at bounding box center [1493, 167] width 69 height 13
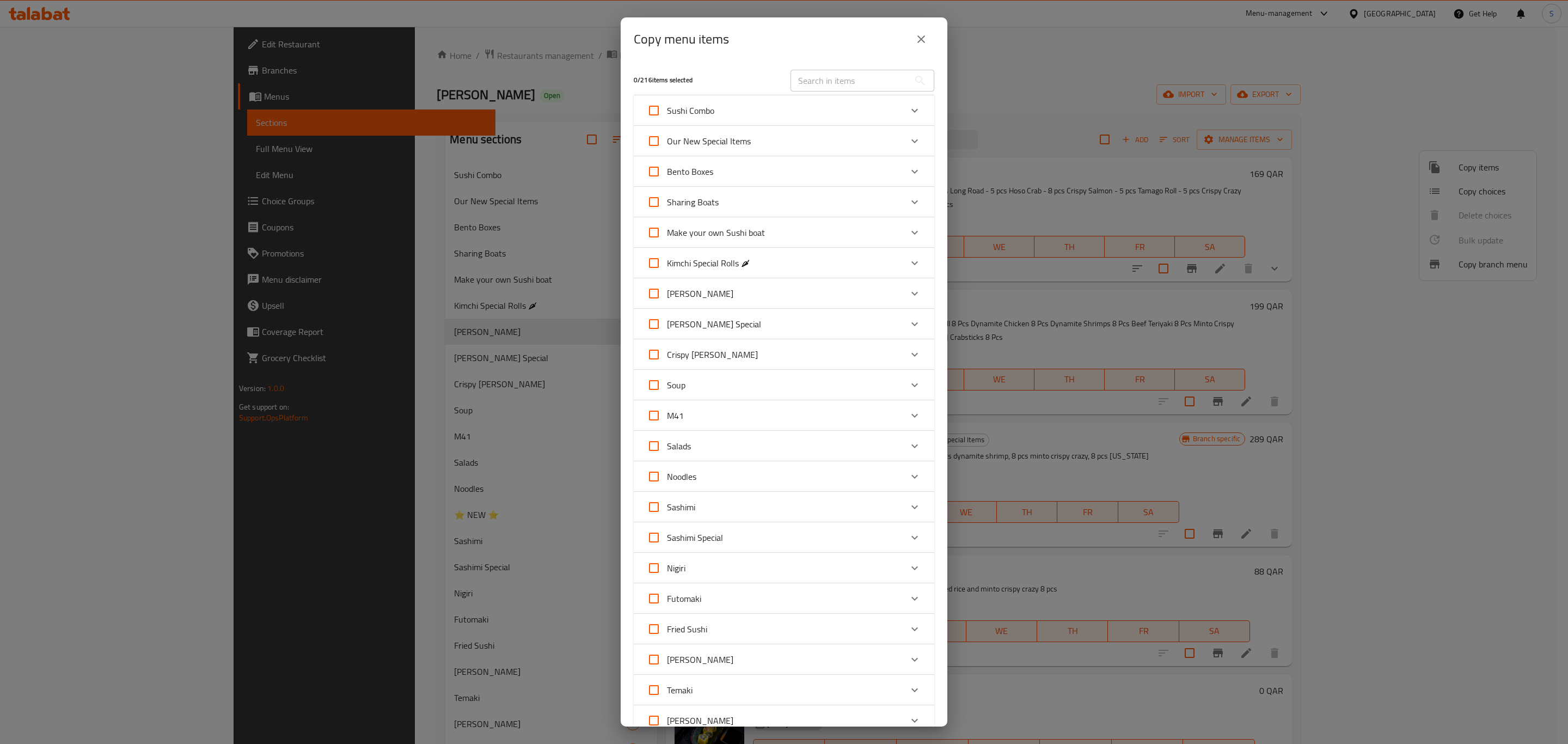
click at [833, 80] on input "text" at bounding box center [850, 81] width 119 height 22
click at [744, 77] on h5 "0 / 216 items selected" at bounding box center [706, 80] width 144 height 10
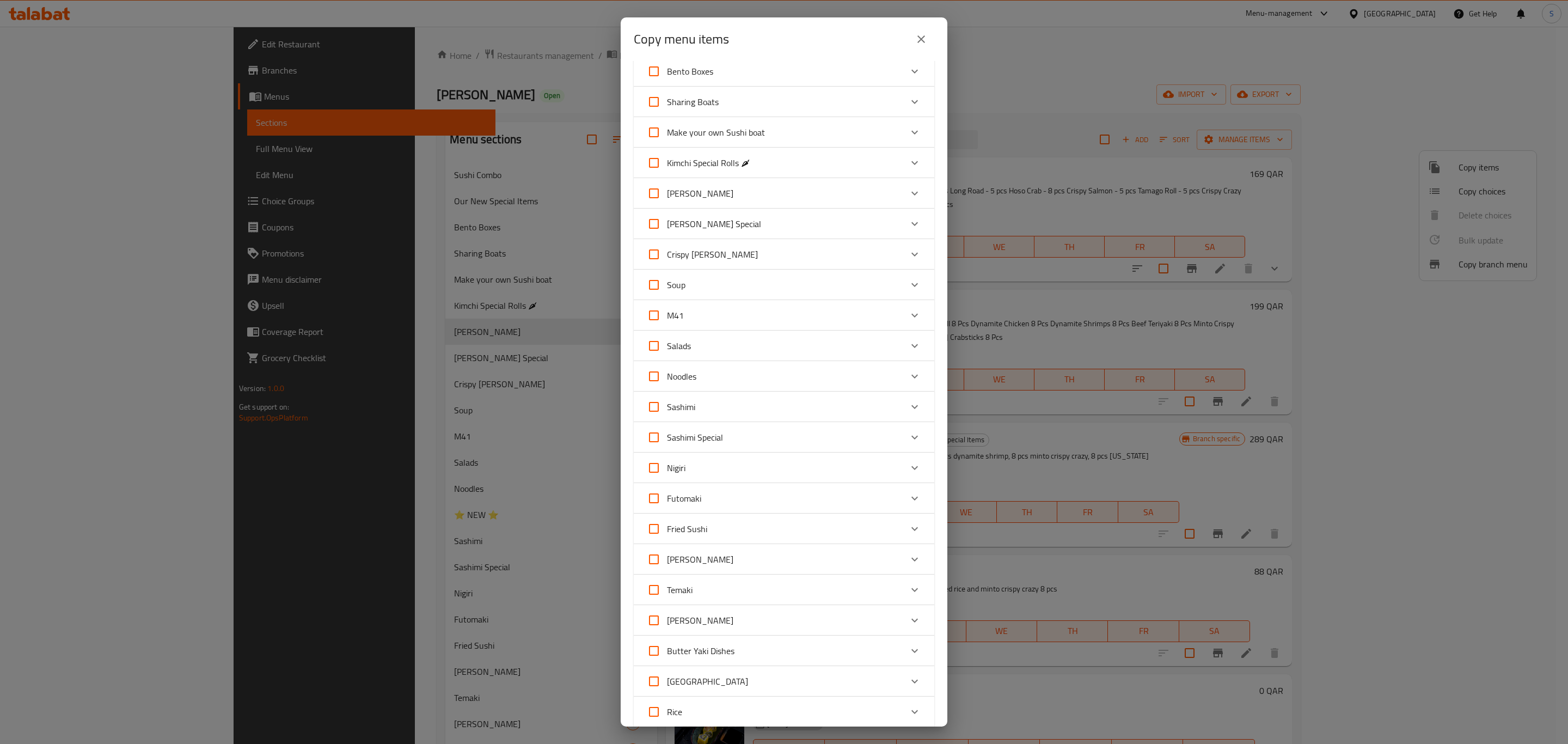
scroll to position [164, 0]
click at [904, 203] on div "Expand" at bounding box center [915, 192] width 26 height 26
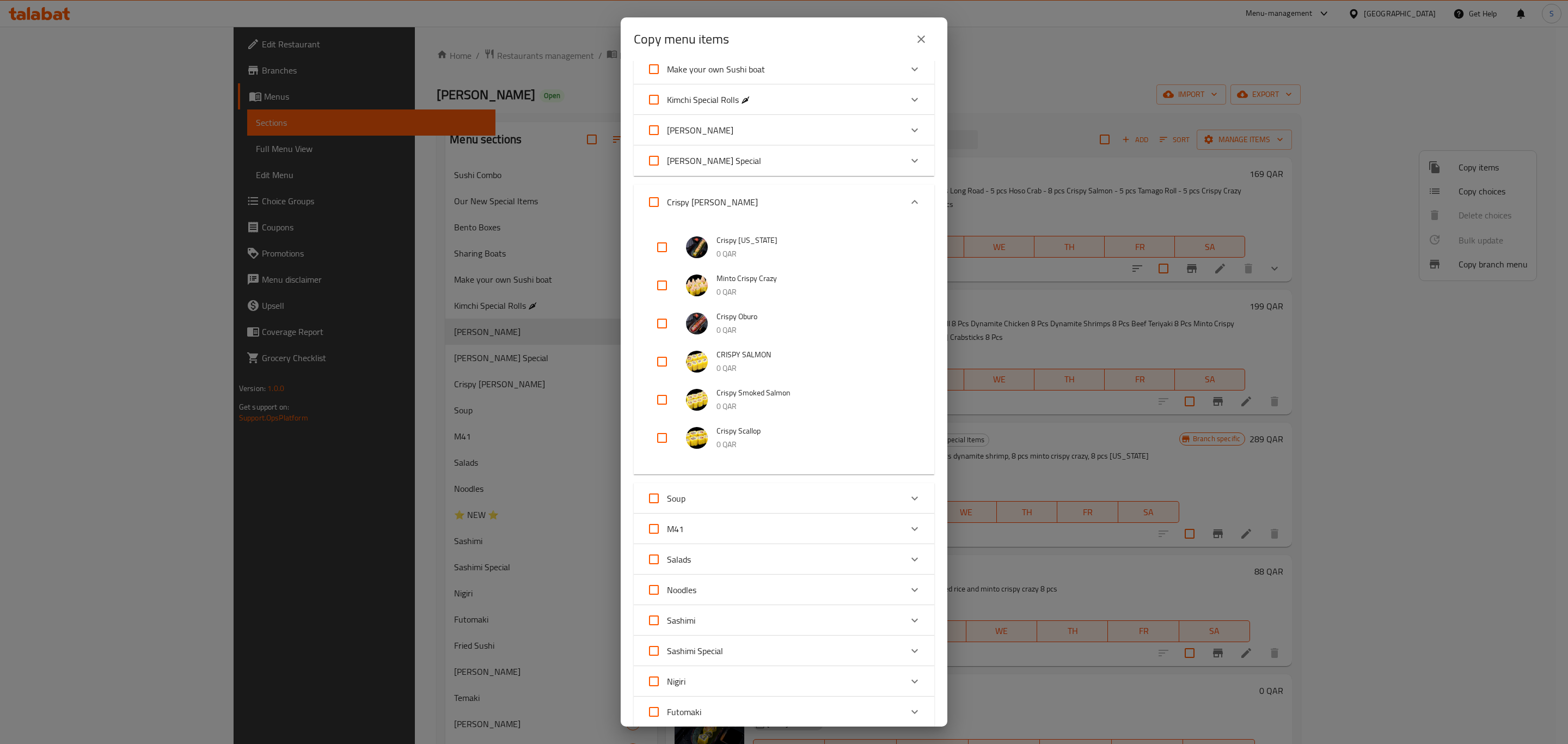
click at [660, 244] on input "checkbox" at bounding box center [662, 247] width 26 height 26
checkbox input "true"
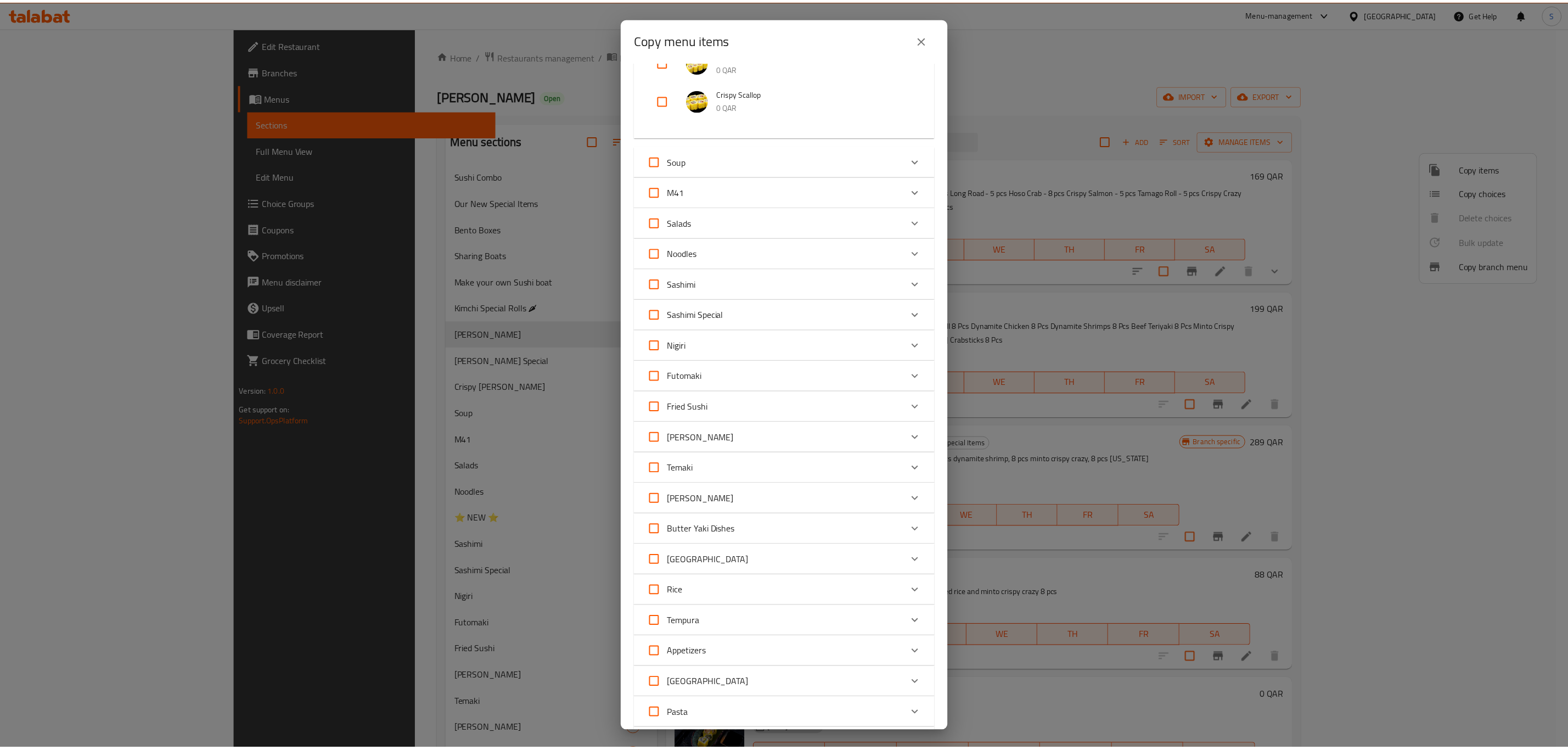
scroll to position [937, 0]
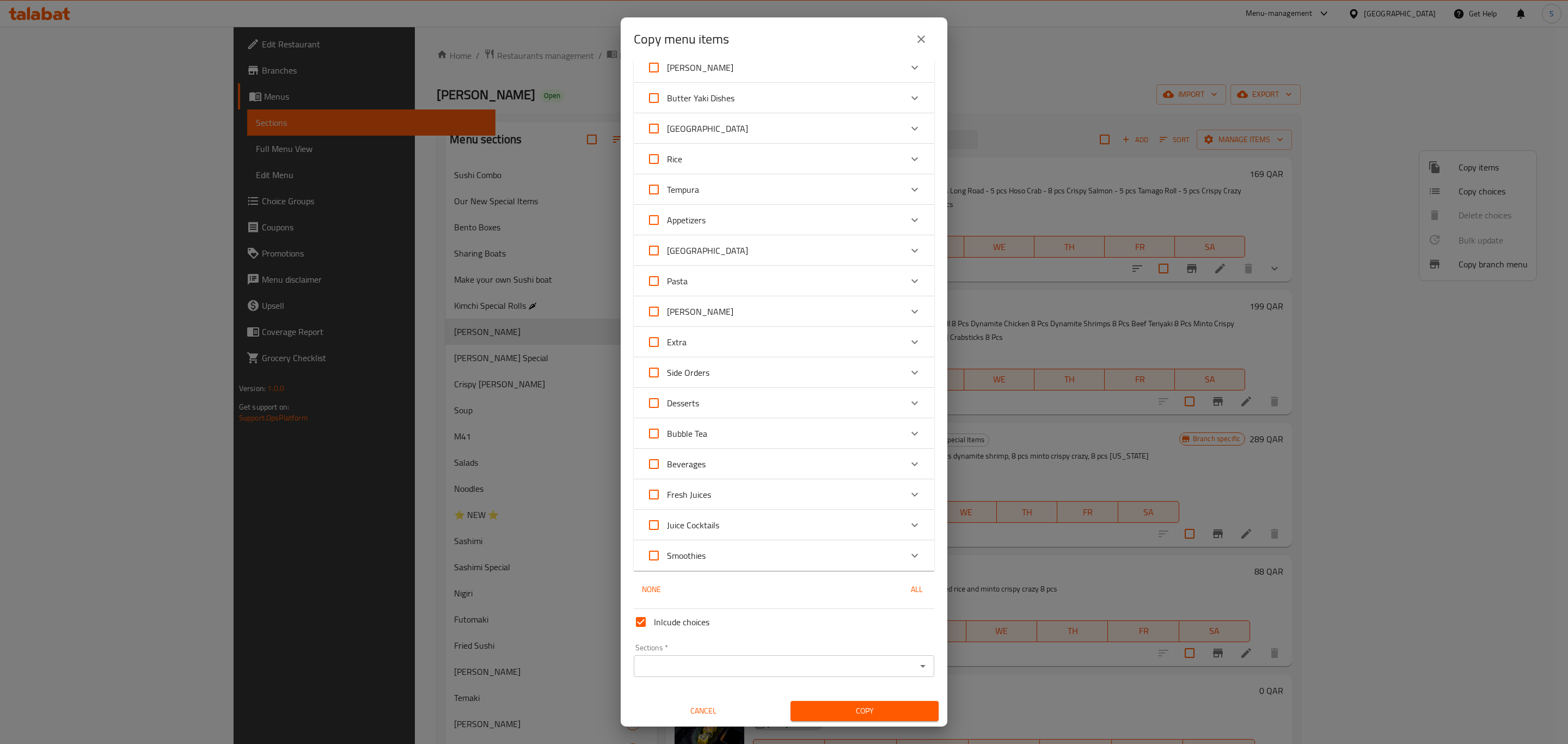
click at [634, 619] on input "Inlcude choices" at bounding box center [641, 622] width 26 height 26
checkbox input "false"
click at [699, 659] on input "Sections   *" at bounding box center [774, 665] width 276 height 15
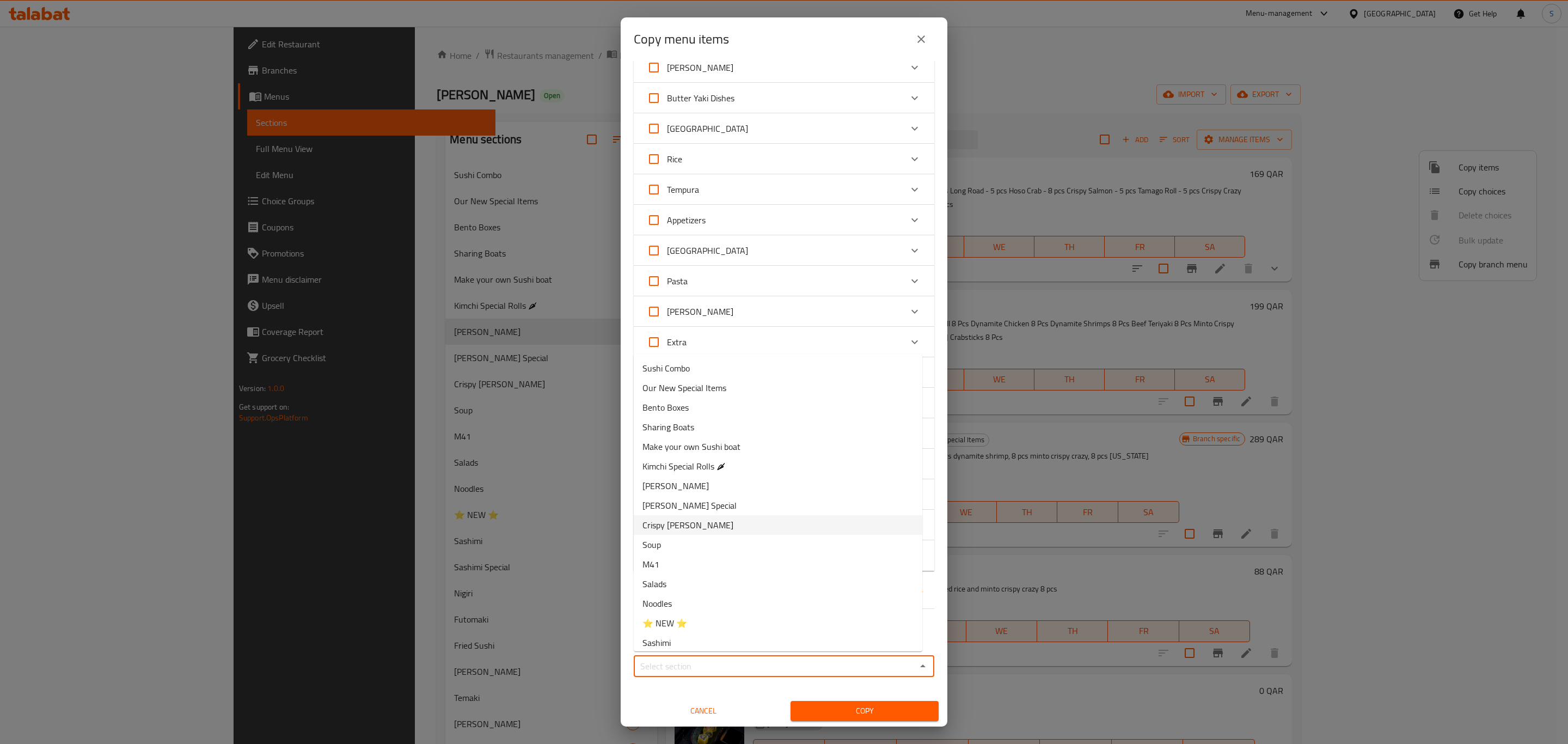
click at [763, 525] on li "Crispy Ura Maki" at bounding box center [777, 525] width 288 height 20
type input "Crispy Ura Maki"
click at [818, 707] on span "Copy" at bounding box center [865, 711] width 131 height 14
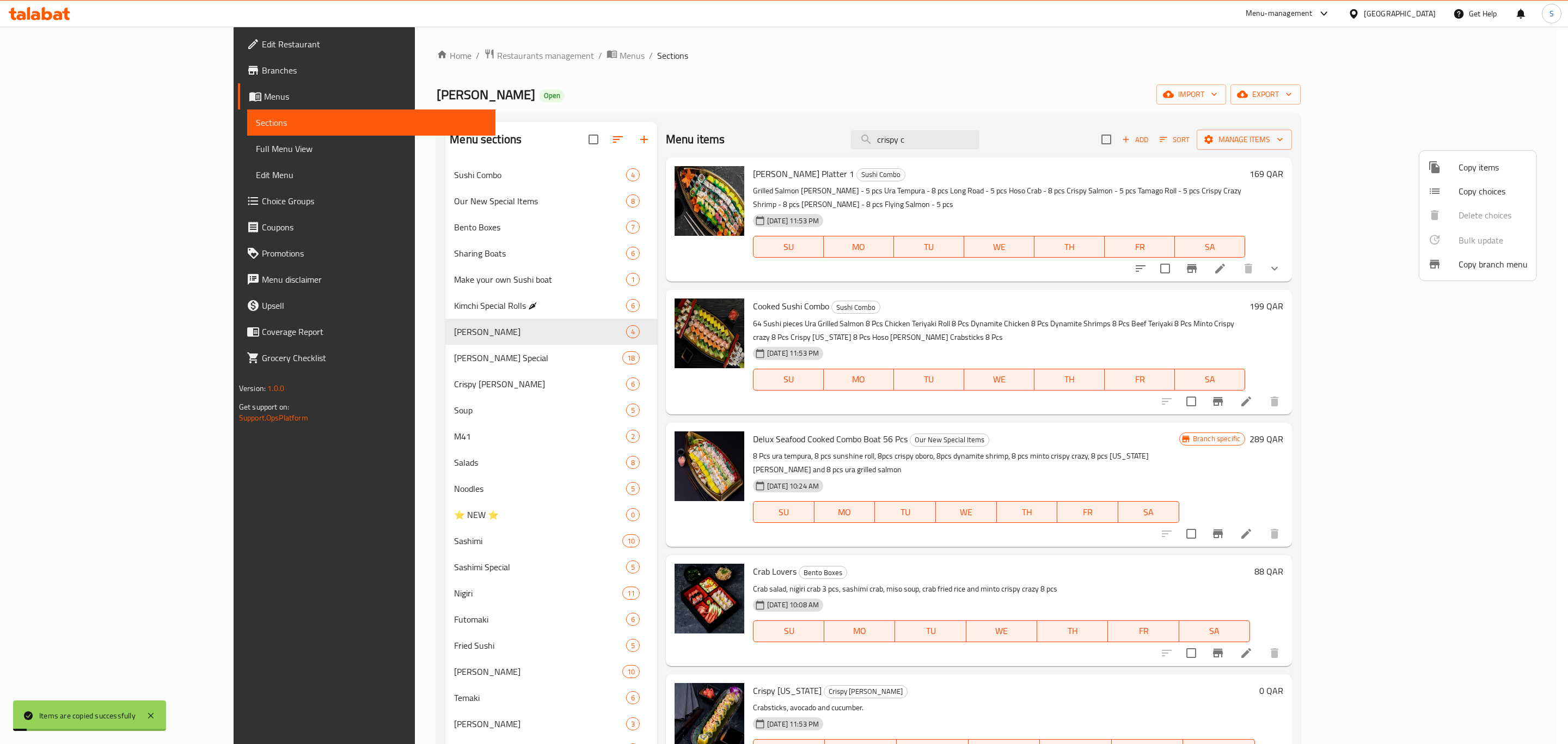
click at [887, 85] on div at bounding box center [784, 372] width 1568 height 744
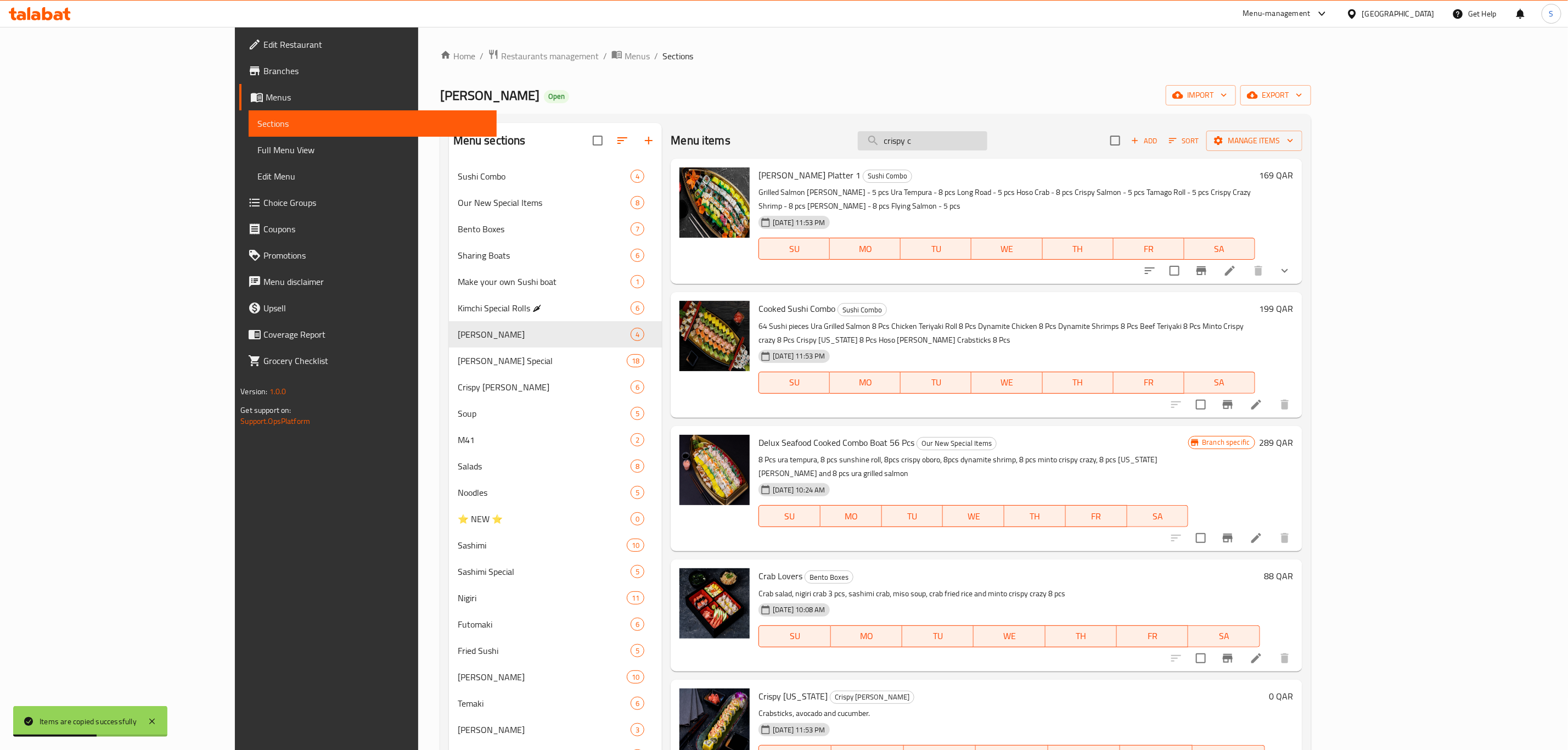
click at [987, 146] on input "crispy c" at bounding box center [922, 141] width 129 height 19
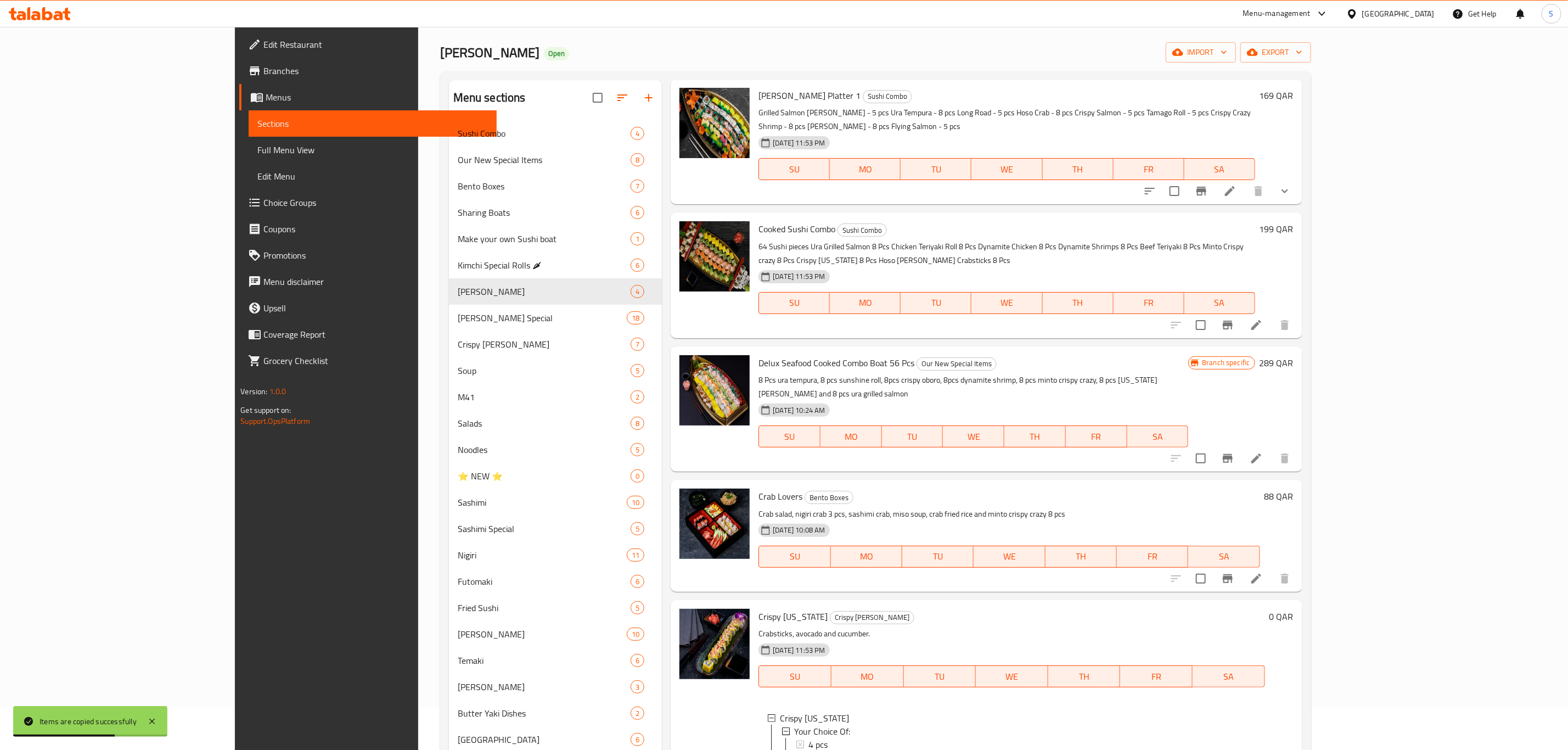
scroll to position [82, 0]
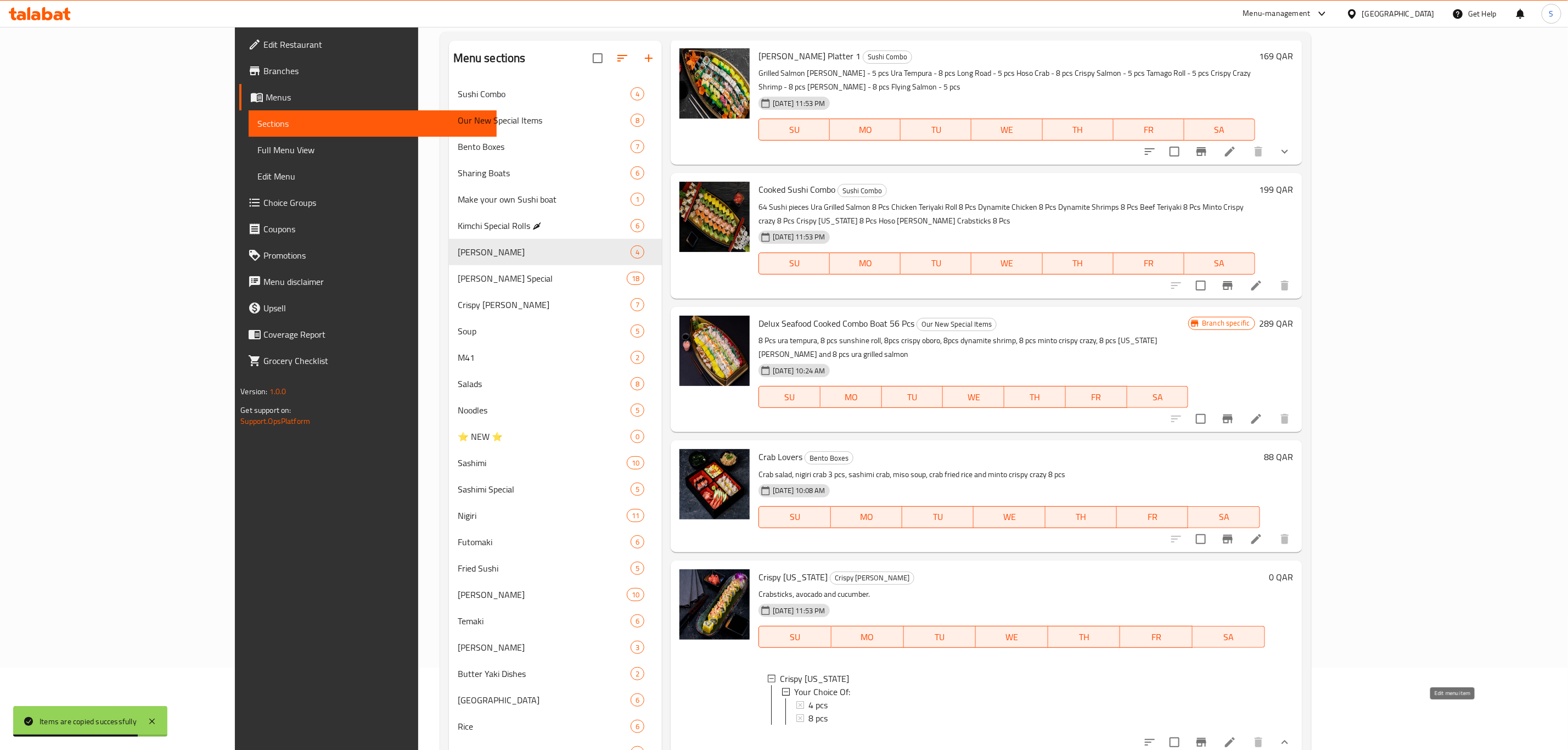
click at [1235, 737] on icon at bounding box center [1229, 742] width 10 height 10
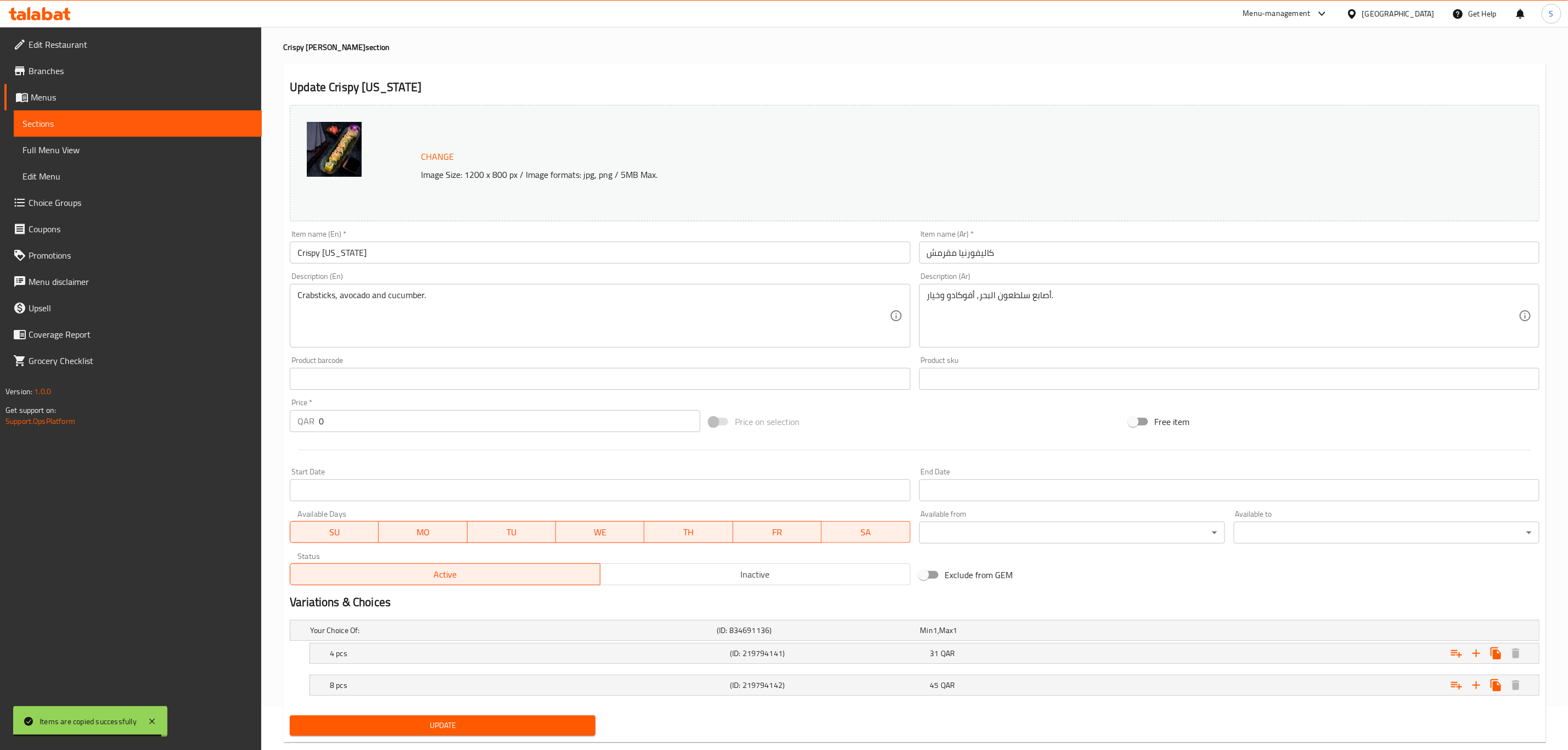
scroll to position [67, 0]
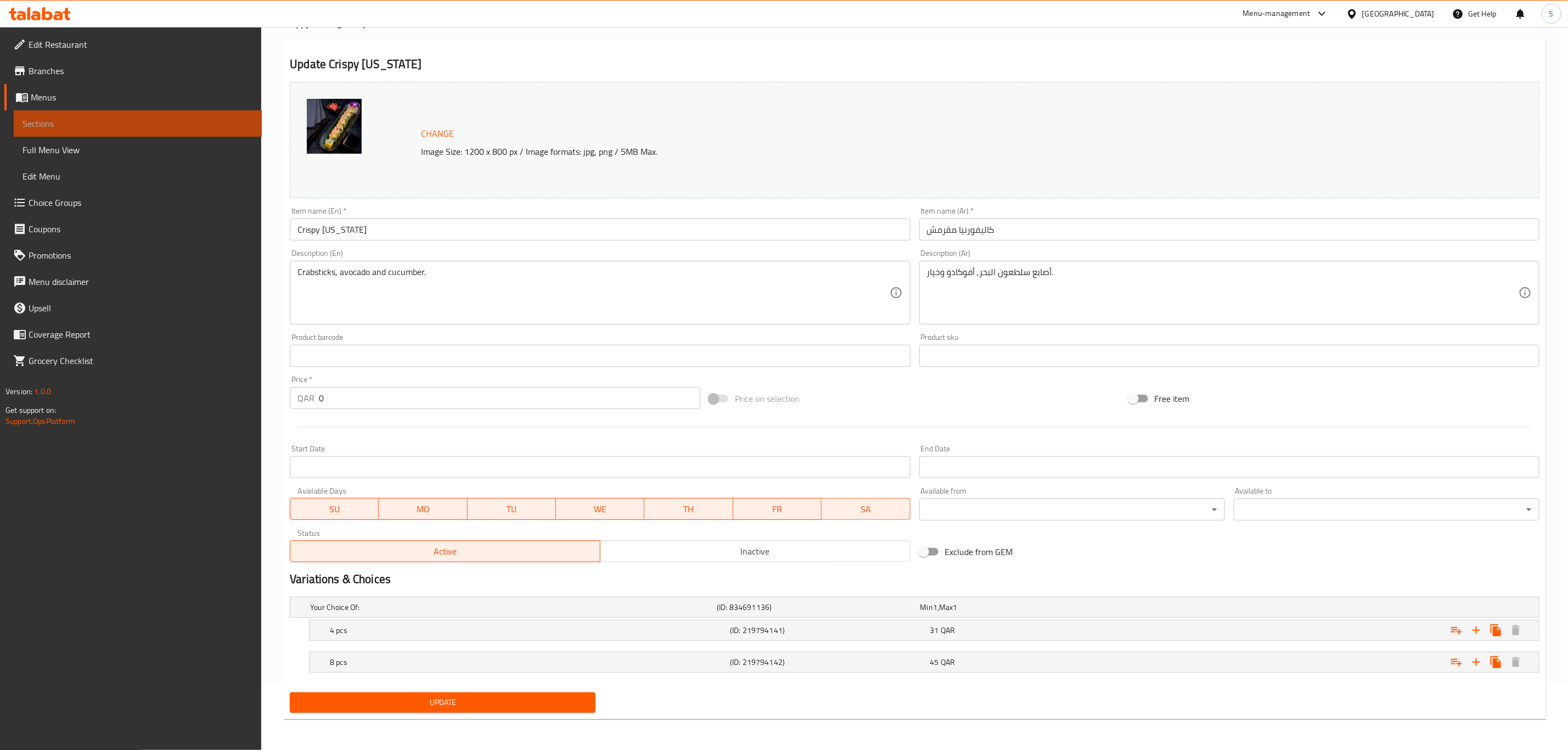
click at [103, 126] on span "Sections" at bounding box center [138, 124] width 231 height 13
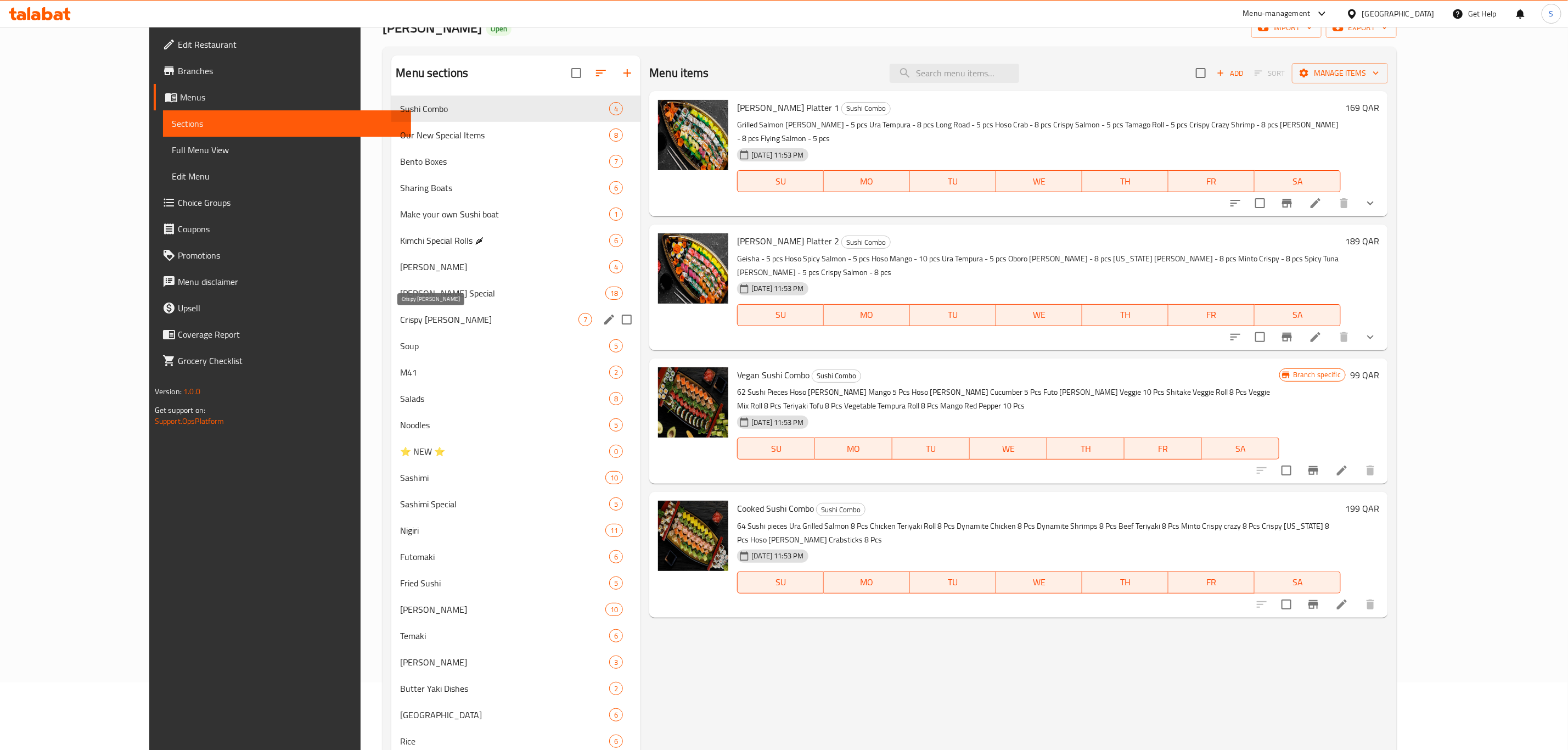
click at [400, 317] on span "Crispy Ura Maki" at bounding box center [489, 320] width 178 height 13
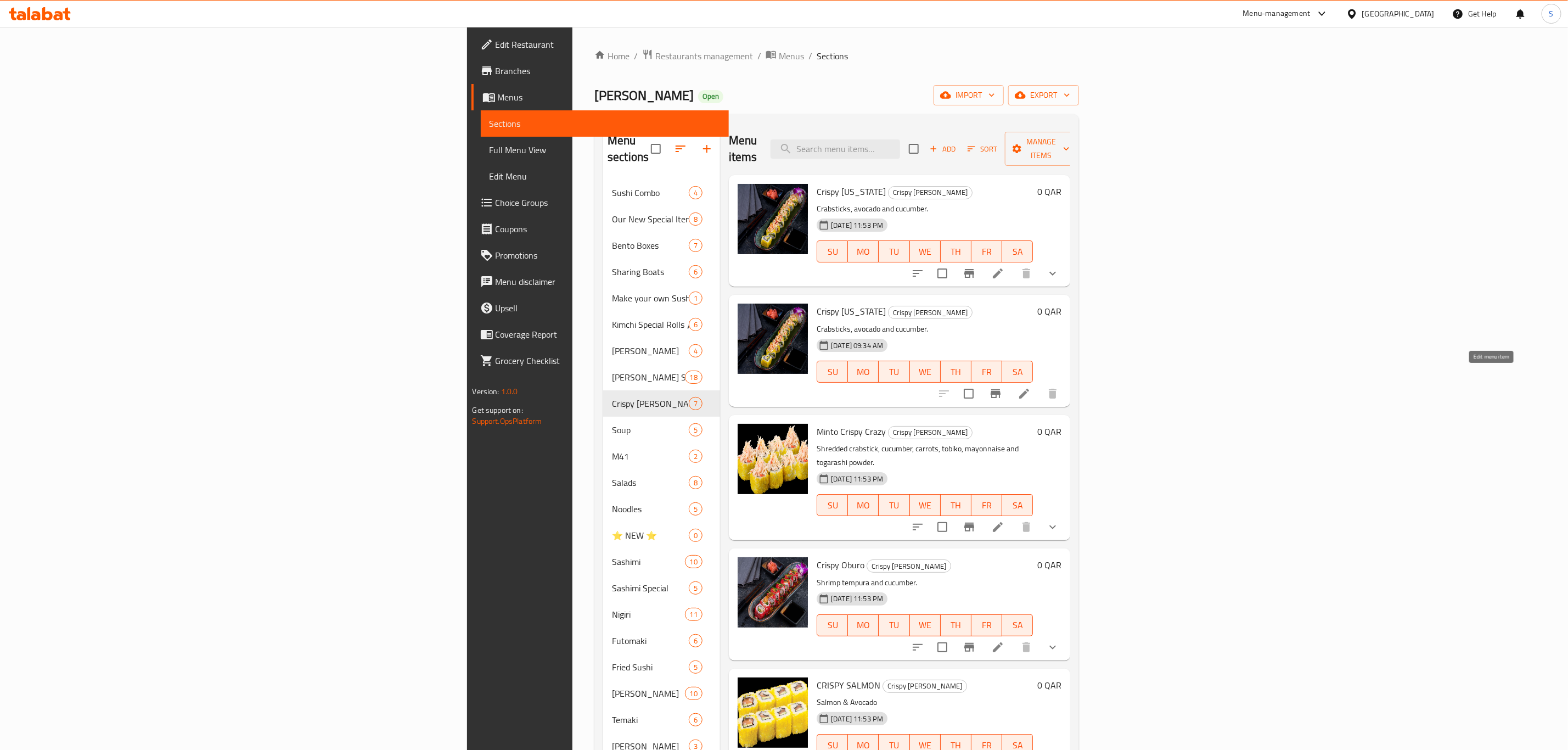
click at [1031, 387] on icon at bounding box center [1024, 393] width 13 height 13
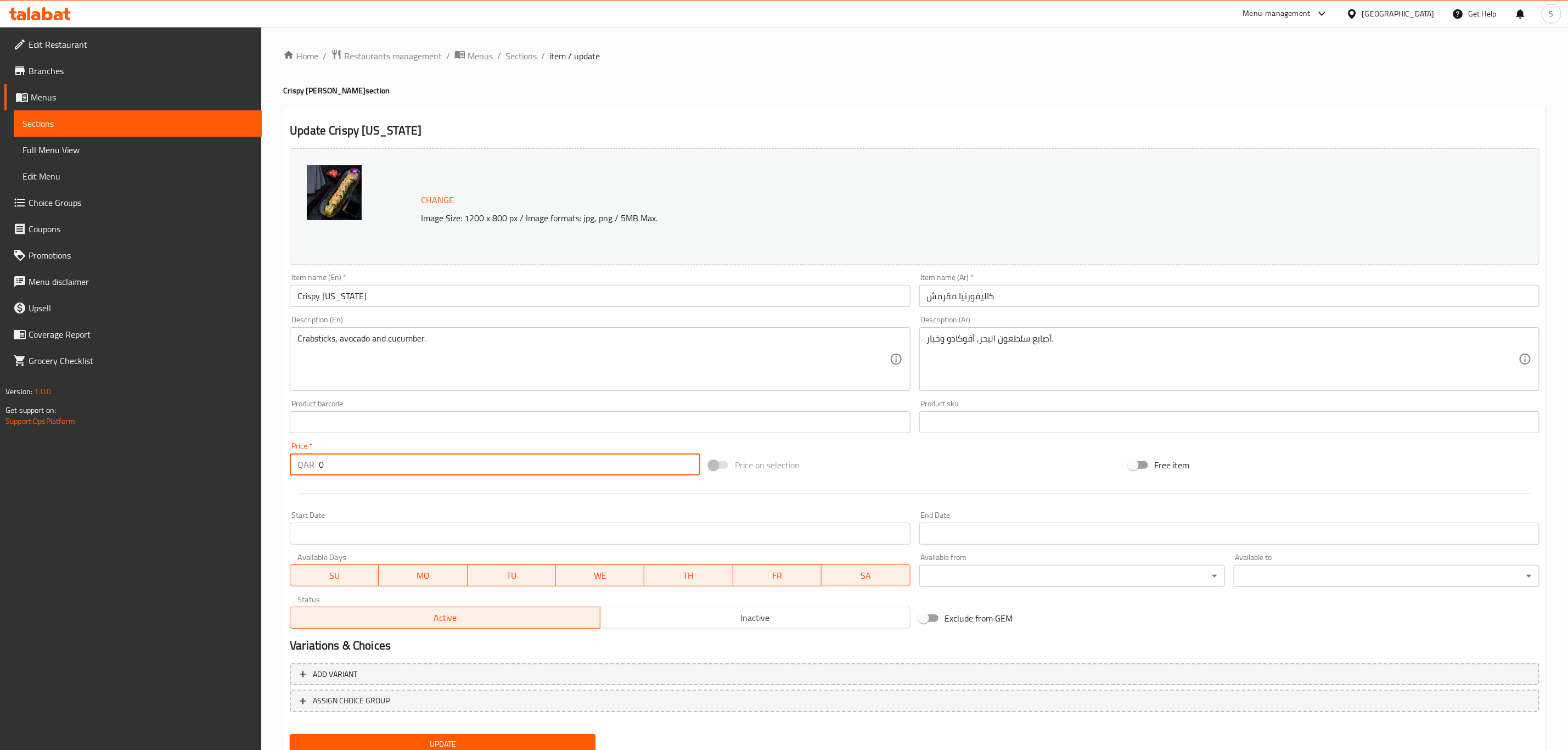
drag, startPoint x: 326, startPoint y: 472, endPoint x: 316, endPoint y: 470, distance: 10.2
click at [316, 470] on div "QAR 0 Price *" at bounding box center [495, 464] width 410 height 22
type input "31"
click at [385, 496] on div at bounding box center [914, 493] width 1258 height 27
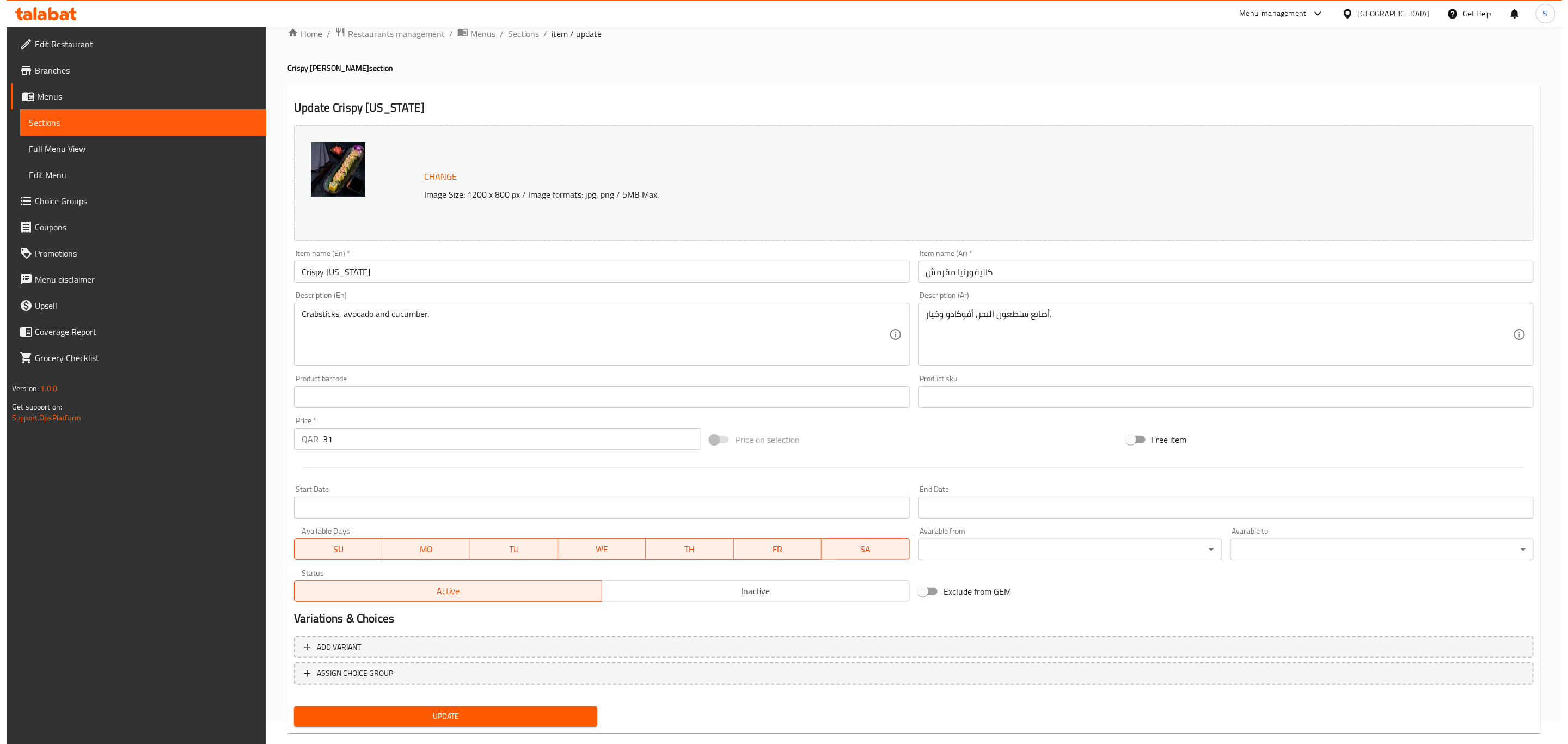
scroll to position [40, 0]
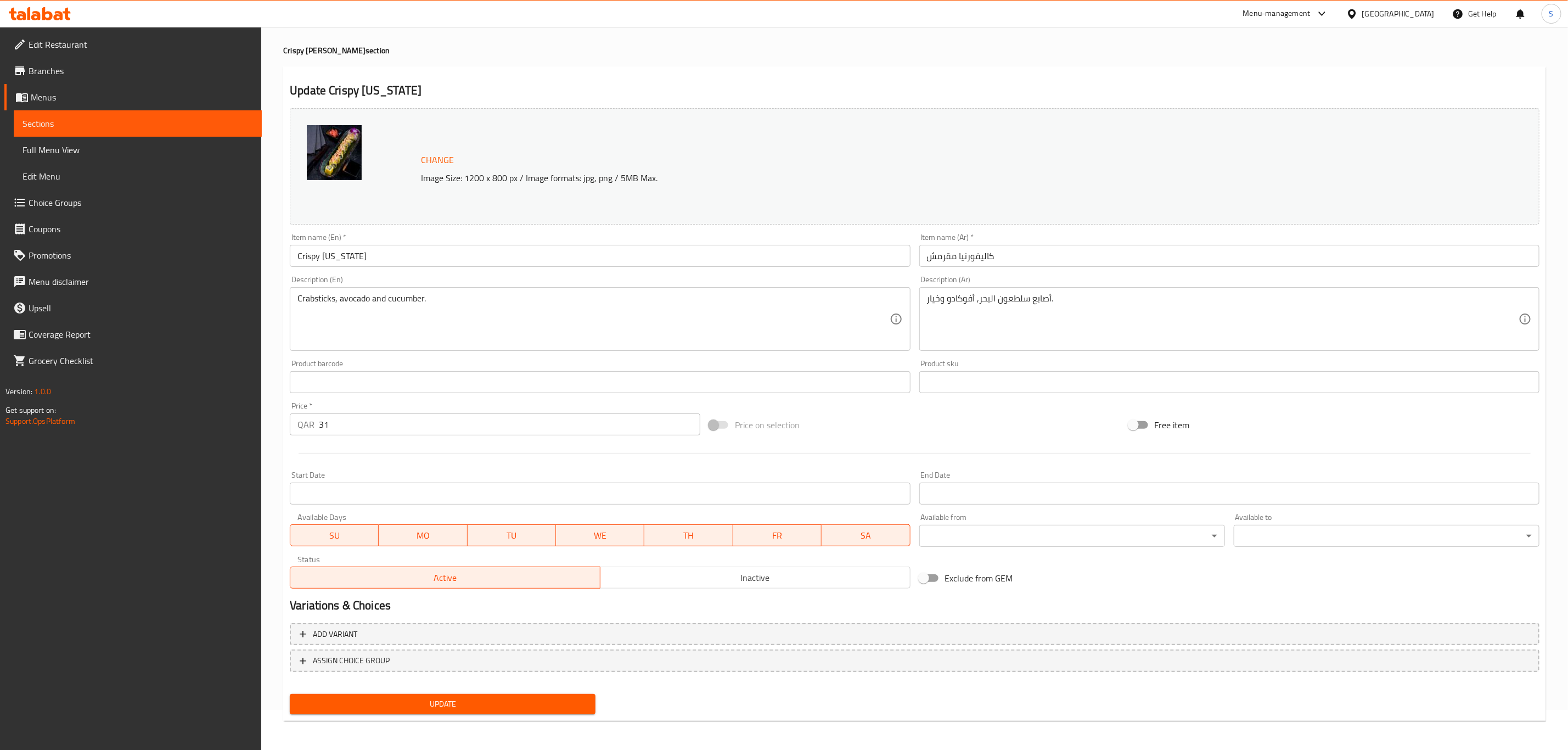
click at [401, 702] on span "Update" at bounding box center [443, 704] width 288 height 14
click at [48, 208] on span "Choice Groups" at bounding box center [141, 203] width 225 height 13
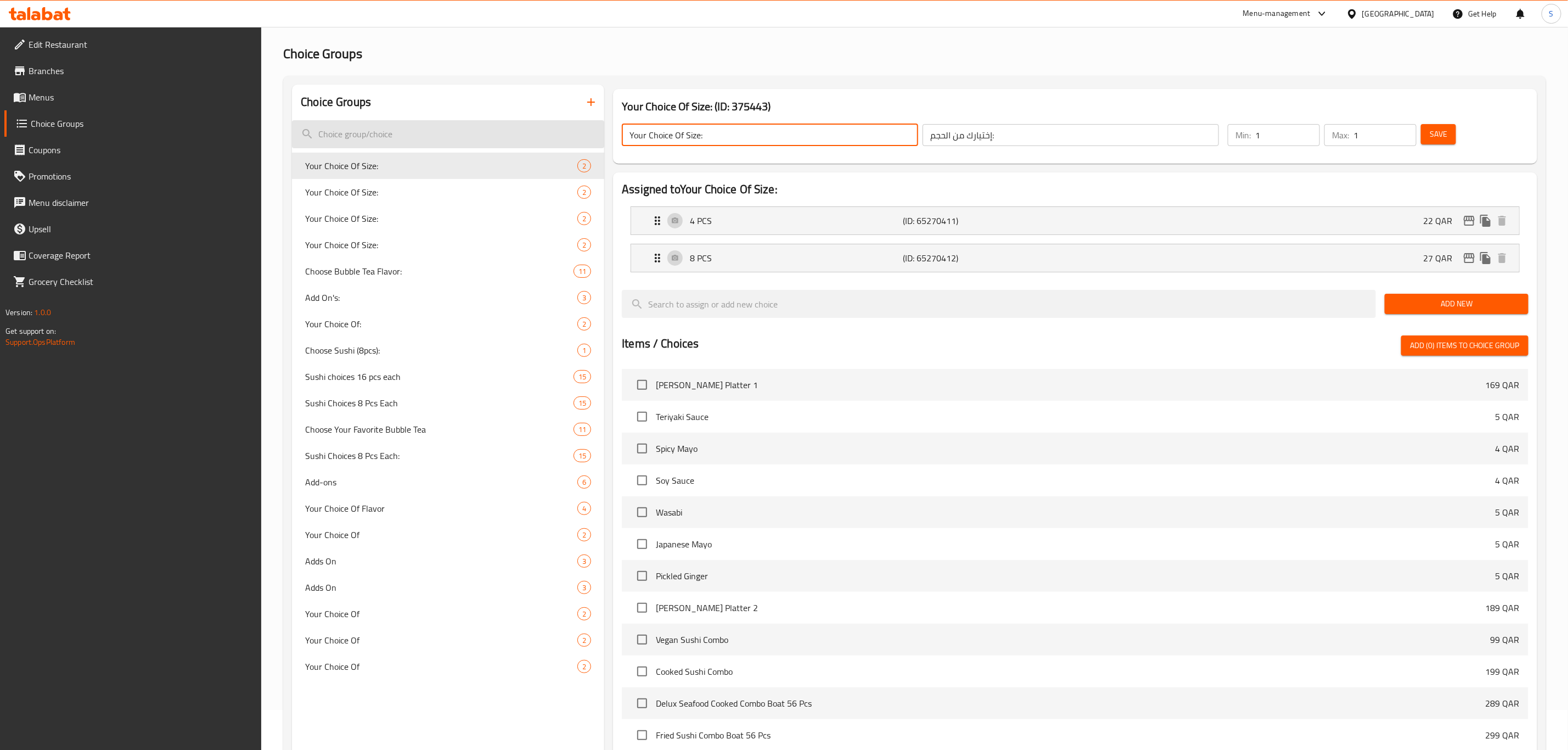
drag, startPoint x: 733, startPoint y: 138, endPoint x: 544, endPoint y: 124, distance: 189.5
click at [544, 125] on div "Choice Groups Your Choice Of Size: 2 Your Choice Of Size: 2 Your Choice Of Size…" at bounding box center [917, 494] width 1249 height 820
click at [585, 101] on icon "button" at bounding box center [591, 102] width 13 height 13
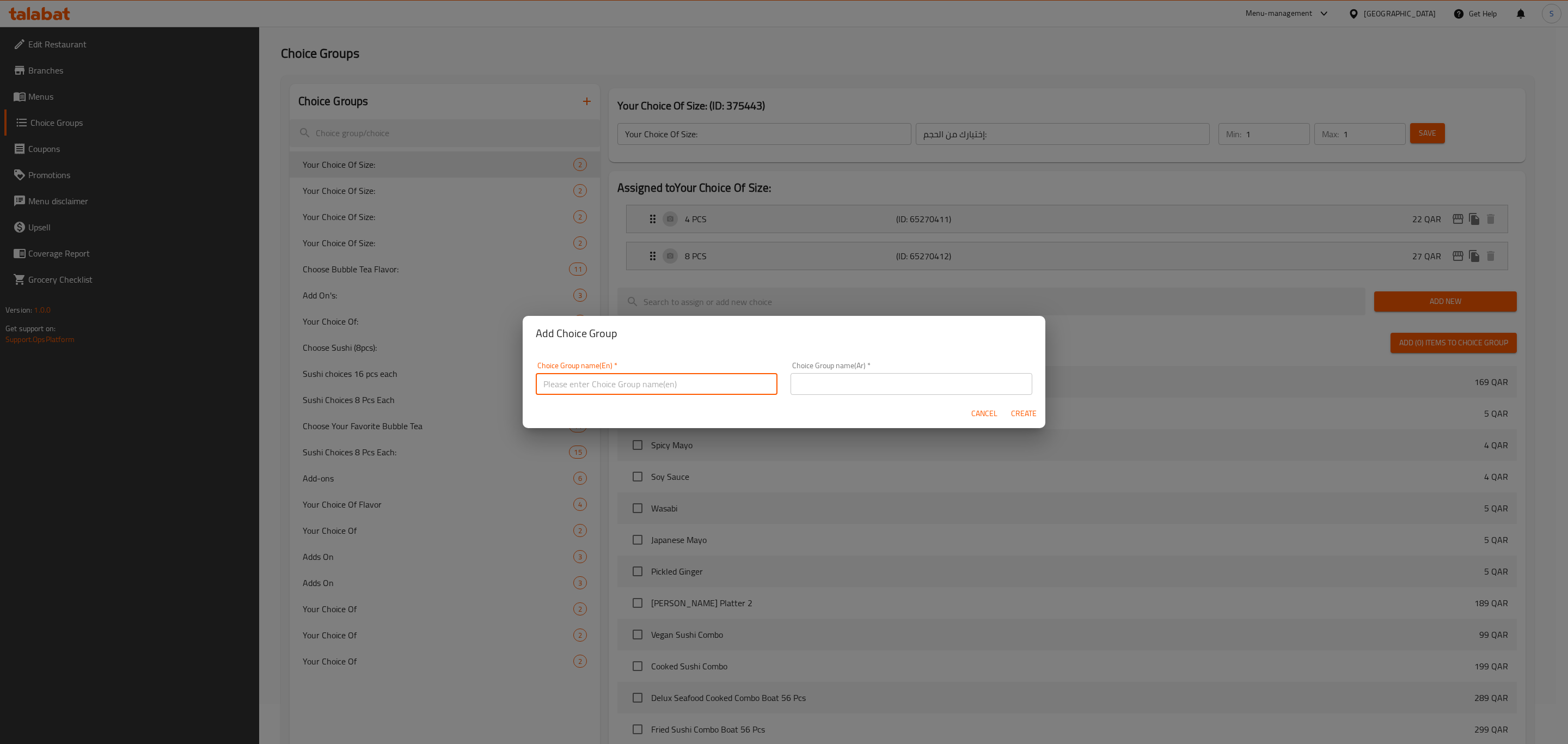
drag, startPoint x: 641, startPoint y: 394, endPoint x: 640, endPoint y: 389, distance: 5.1
click at [641, 394] on input "text" at bounding box center [656, 384] width 242 height 22
paste input "Your Choice Of Size:"
type input "Your Choice Of Size:!"
click at [867, 386] on input "text" at bounding box center [912, 384] width 242 height 22
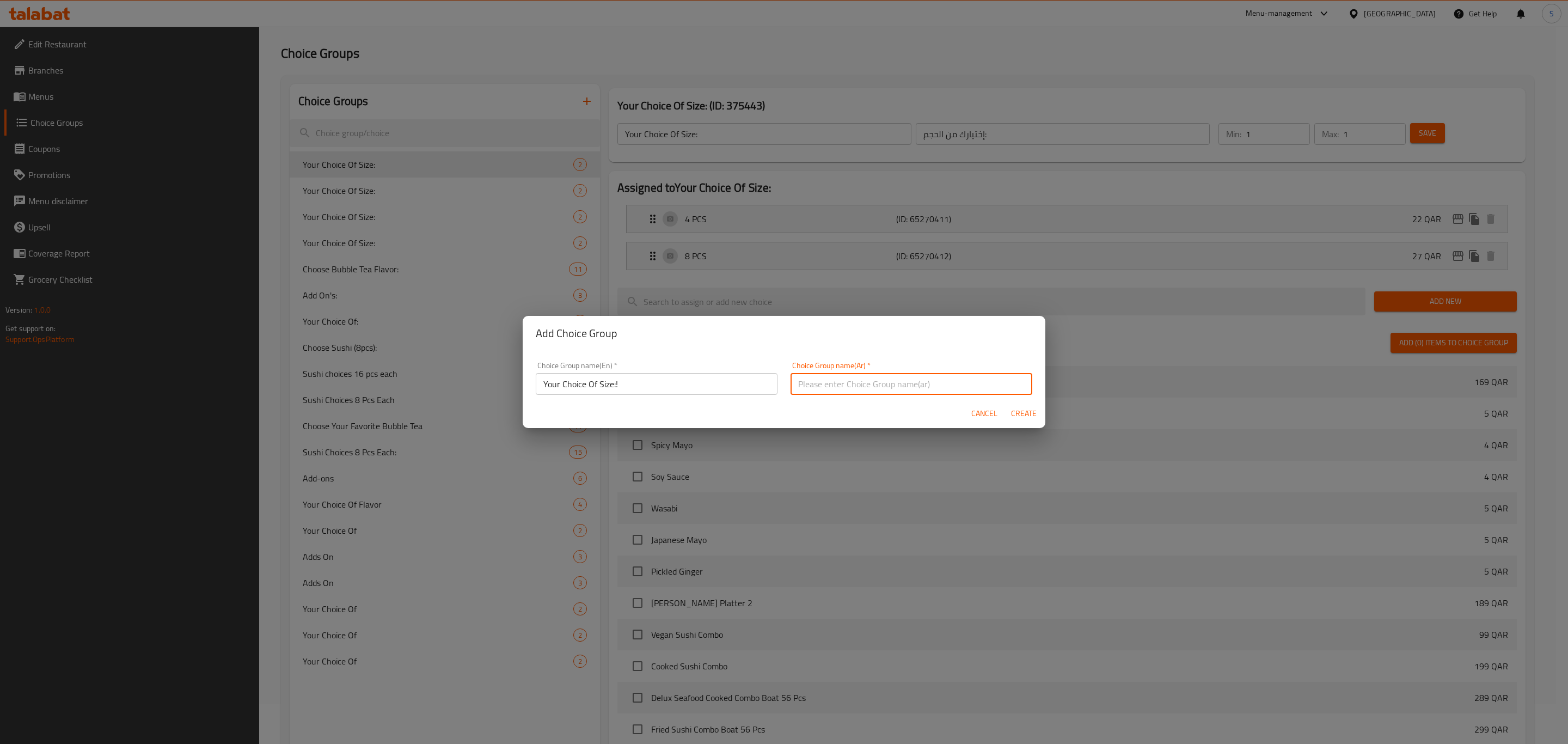
paste input "Your Choice Of Size:"
type input "Your Choice Of Size:"
click at [1027, 414] on span "Create" at bounding box center [1024, 413] width 26 height 14
type input "Your Choice Of Size:!"
type input "Your Choice Of Size:"
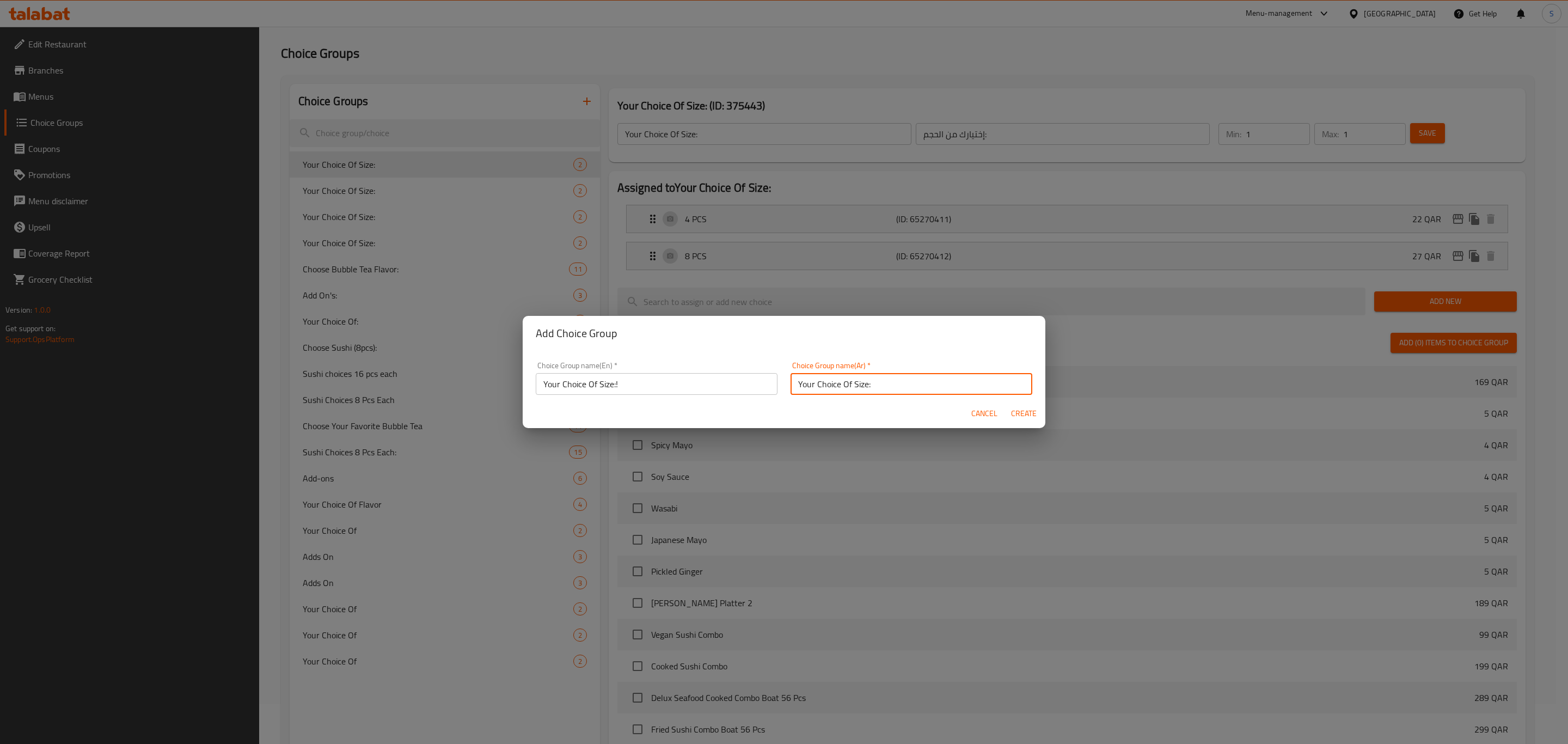
type input "0"
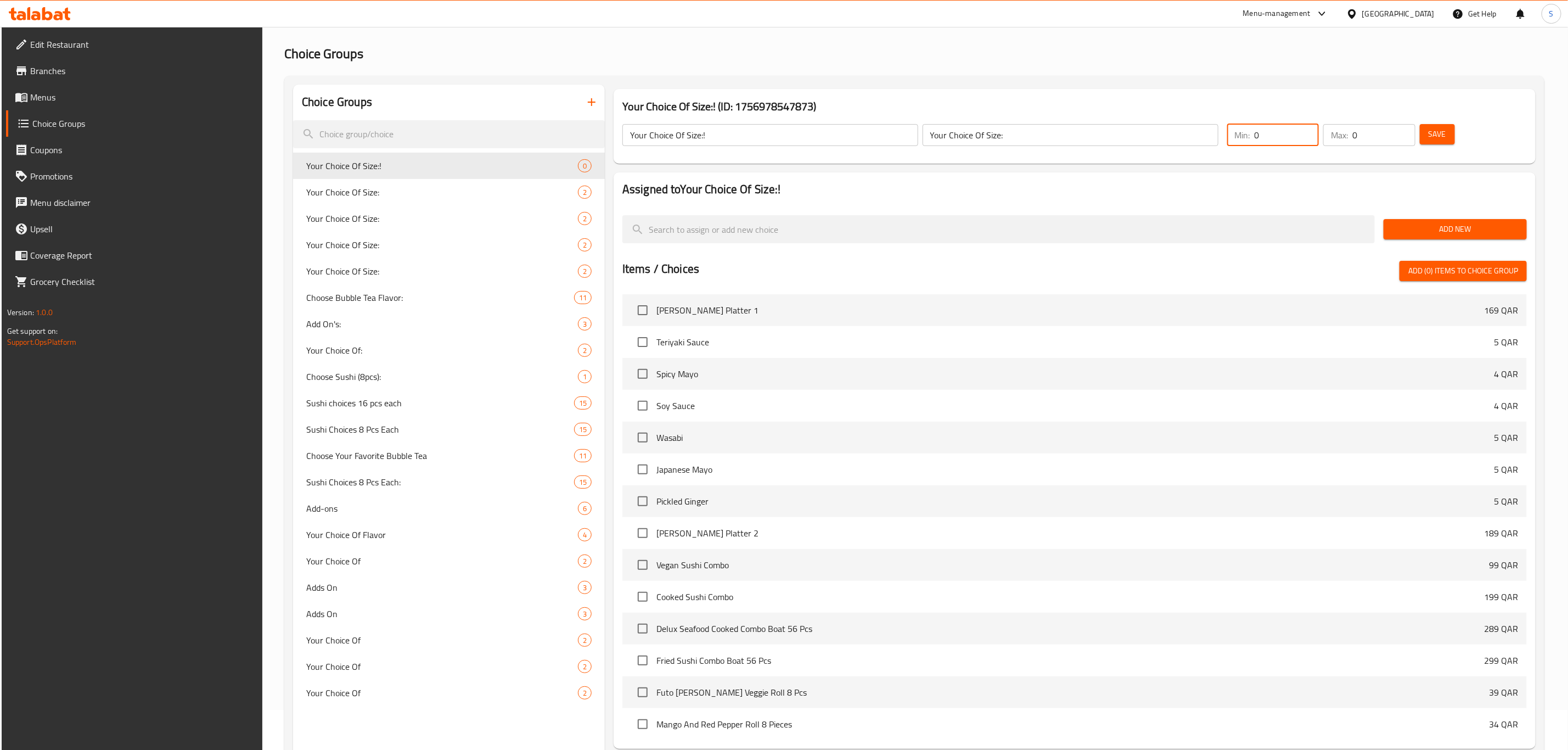
drag, startPoint x: 1292, startPoint y: 126, endPoint x: 1258, endPoint y: 124, distance: 34.1
click at [1258, 124] on input "0" at bounding box center [1287, 135] width 65 height 22
drag, startPoint x: 1270, startPoint y: 135, endPoint x: 1209, endPoint y: 135, distance: 61.0
click at [1210, 135] on div "Your Choice Of Size:! ​ Your Choice Of Size: ​ Min: 0 ​ Max: 0 ​ Save" at bounding box center [1074, 135] width 913 height 48
type input "1"
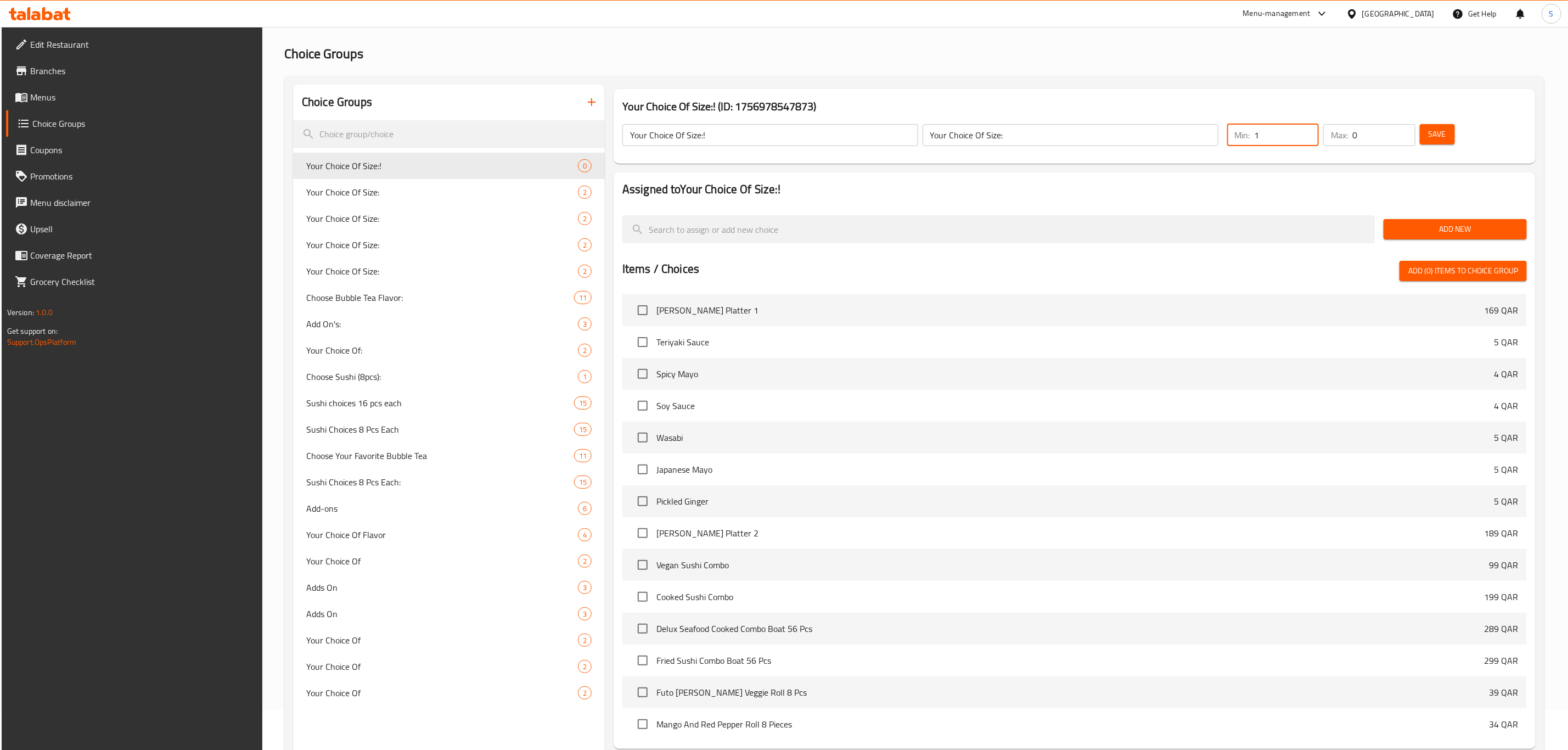
drag, startPoint x: 1368, startPoint y: 133, endPoint x: 1323, endPoint y: 124, distance: 45.9
click at [1321, 124] on div "Min: 1 ​ Max: 0 ​" at bounding box center [1321, 135] width 197 height 31
type input "1"
click at [1449, 229] on span "Add New" at bounding box center [1455, 229] width 126 height 14
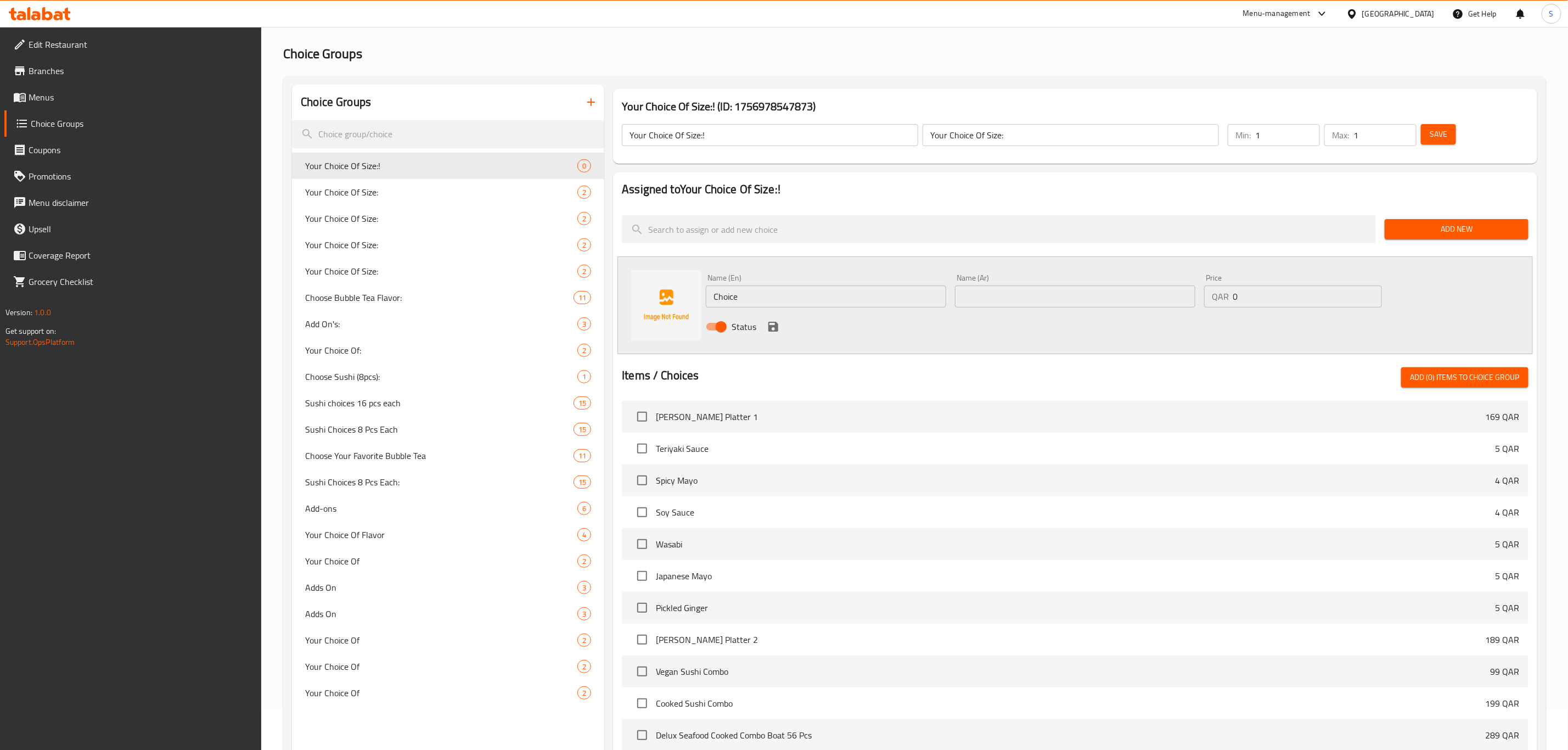
drag, startPoint x: 699, startPoint y: 293, endPoint x: 647, endPoint y: 290, distance: 52.1
click at [668, 290] on div "Name (En) Choice Name (En) Name (Ar) Name (Ar) Price QAR 0 Price Status" at bounding box center [1075, 305] width 915 height 98
drag, startPoint x: 764, startPoint y: 305, endPoint x: 639, endPoint y: 292, distance: 125.7
click at [639, 292] on div "Name (En) 4 pcs Name (En) Name (Ar) Name (Ar) Price QAR 0 Price Status" at bounding box center [1075, 305] width 915 height 98
type input "4 pcs"
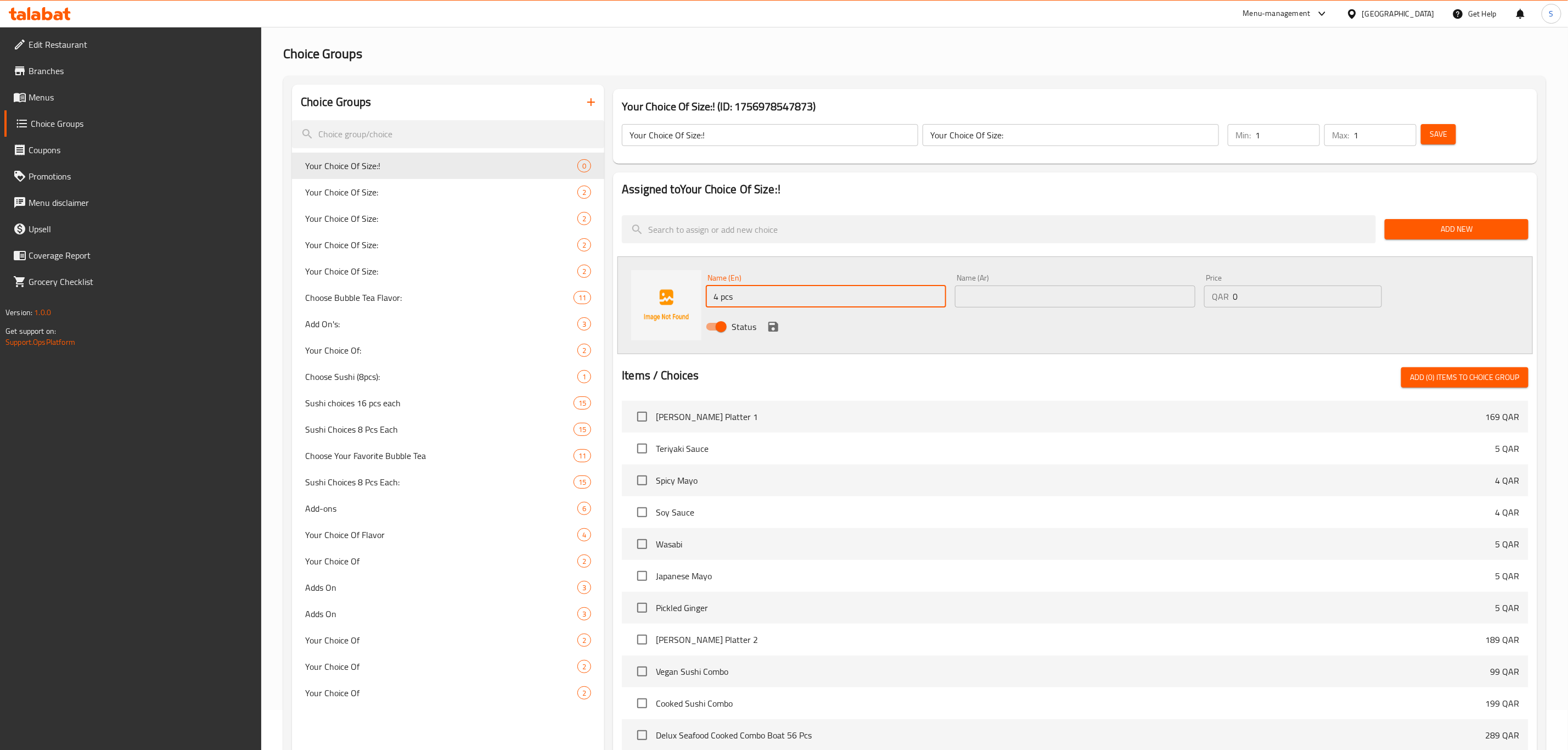
click at [988, 295] on input "text" at bounding box center [1075, 297] width 240 height 22
paste input "4 pcs"
type input "4 pcs"
click at [774, 325] on icon "save" at bounding box center [773, 326] width 10 height 10
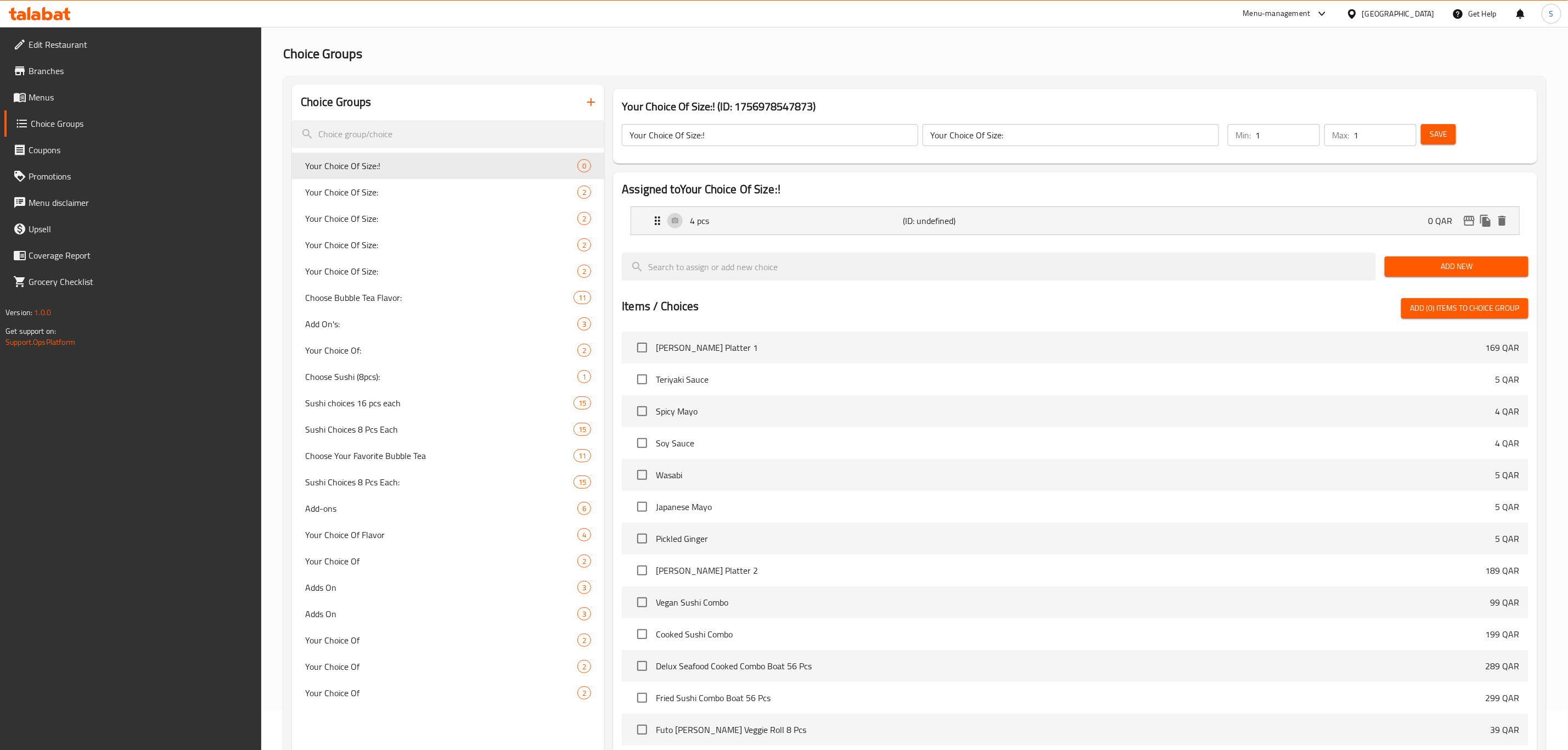
click at [1450, 263] on span "Add New" at bounding box center [1456, 266] width 126 height 14
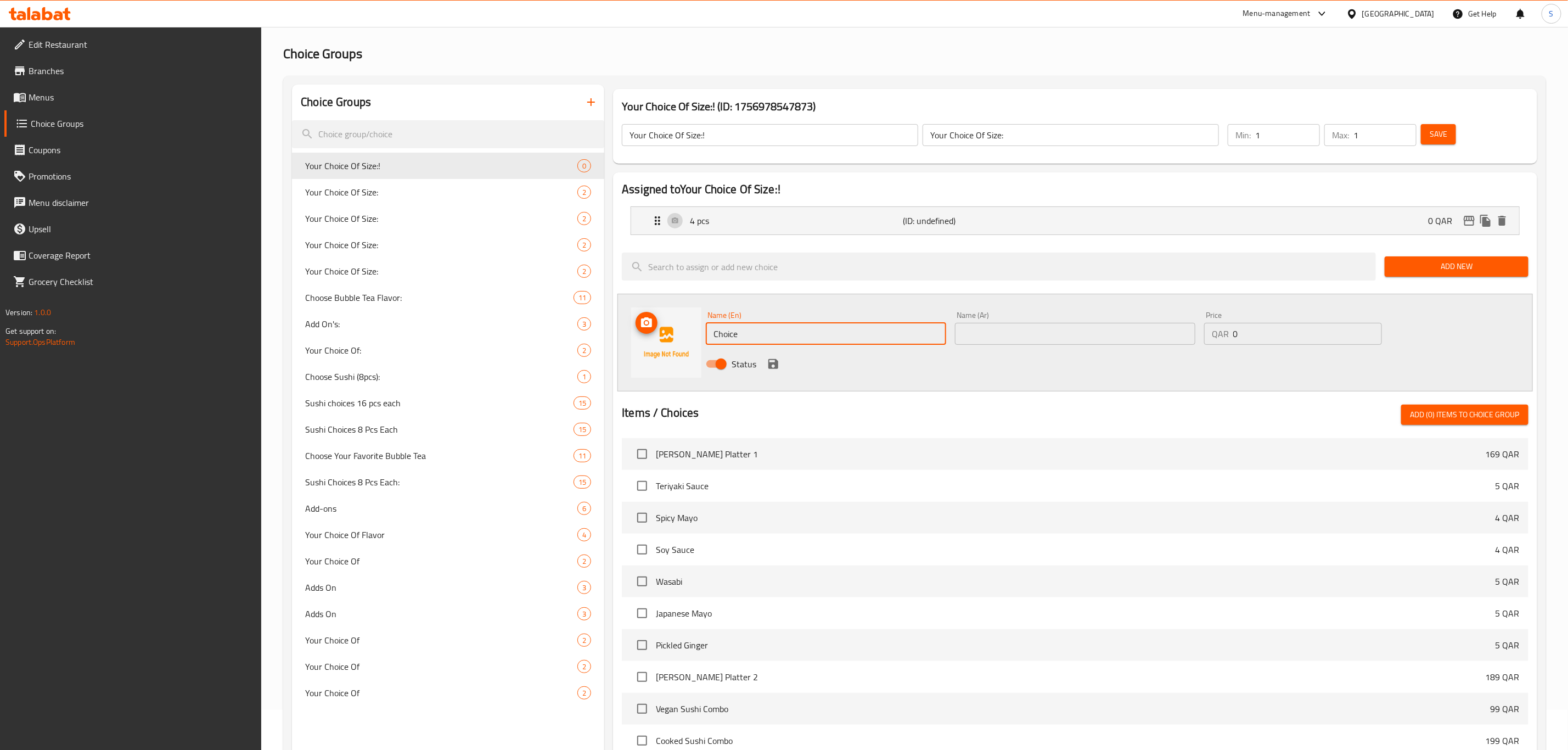
drag, startPoint x: 695, startPoint y: 328, endPoint x: 645, endPoint y: 328, distance: 50.0
click at [646, 328] on div "Name (En) Choice Name (En) Name (Ar) Name (Ar) Price QAR 0 Price Status" at bounding box center [1075, 342] width 915 height 98
drag, startPoint x: 750, startPoint y: 331, endPoint x: 637, endPoint y: 331, distance: 113.0
click at [637, 331] on div "Name (En) 8 Pcs Name (En) Name (Ar) Name (Ar) Price QAR 0 Price Status" at bounding box center [1075, 342] width 915 height 98
type input "8 Pcs"
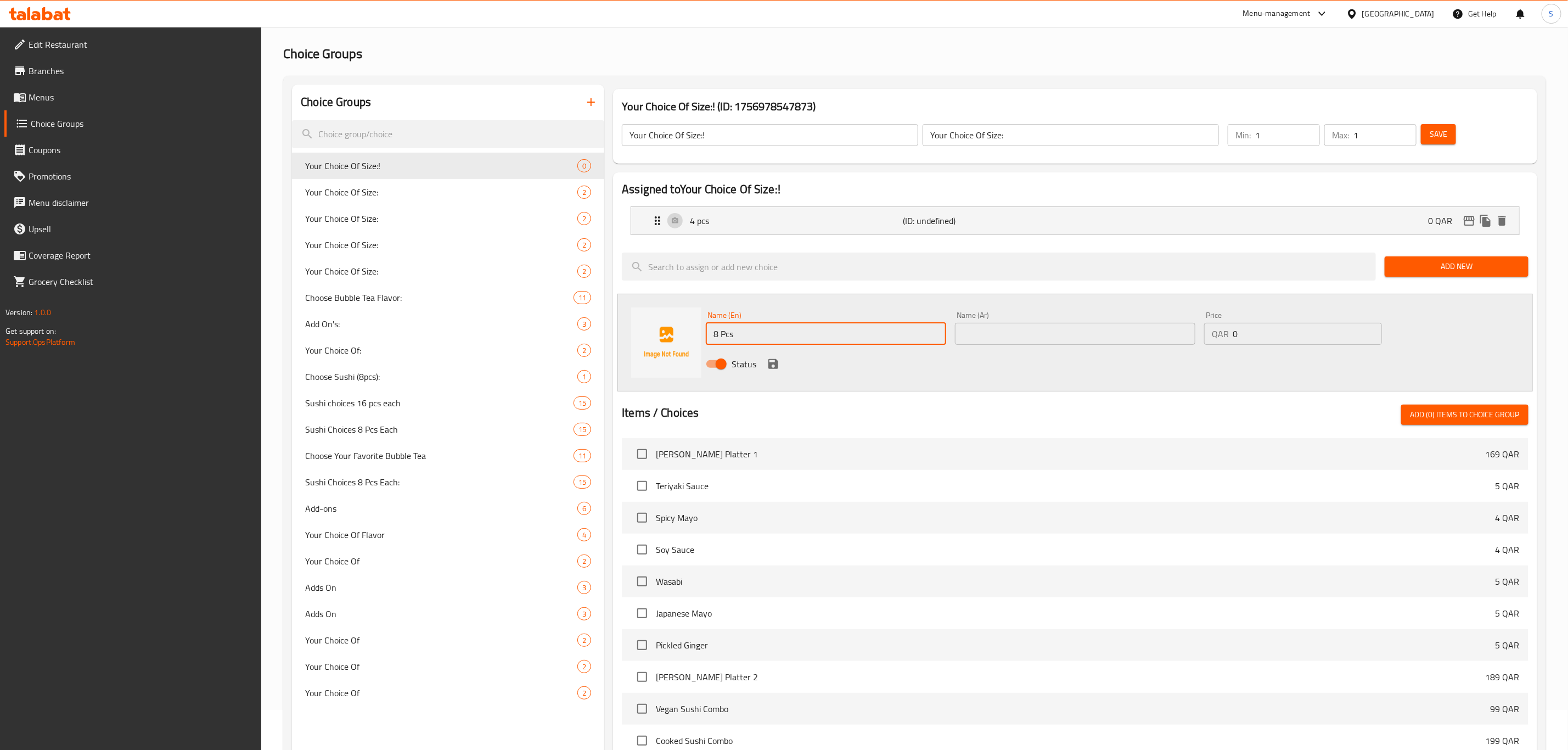
click at [1084, 338] on input "text" at bounding box center [1075, 334] width 240 height 22
paste input "8 Pcs"
type input "8 Pcs"
click at [773, 362] on icon "save" at bounding box center [773, 364] width 13 height 13
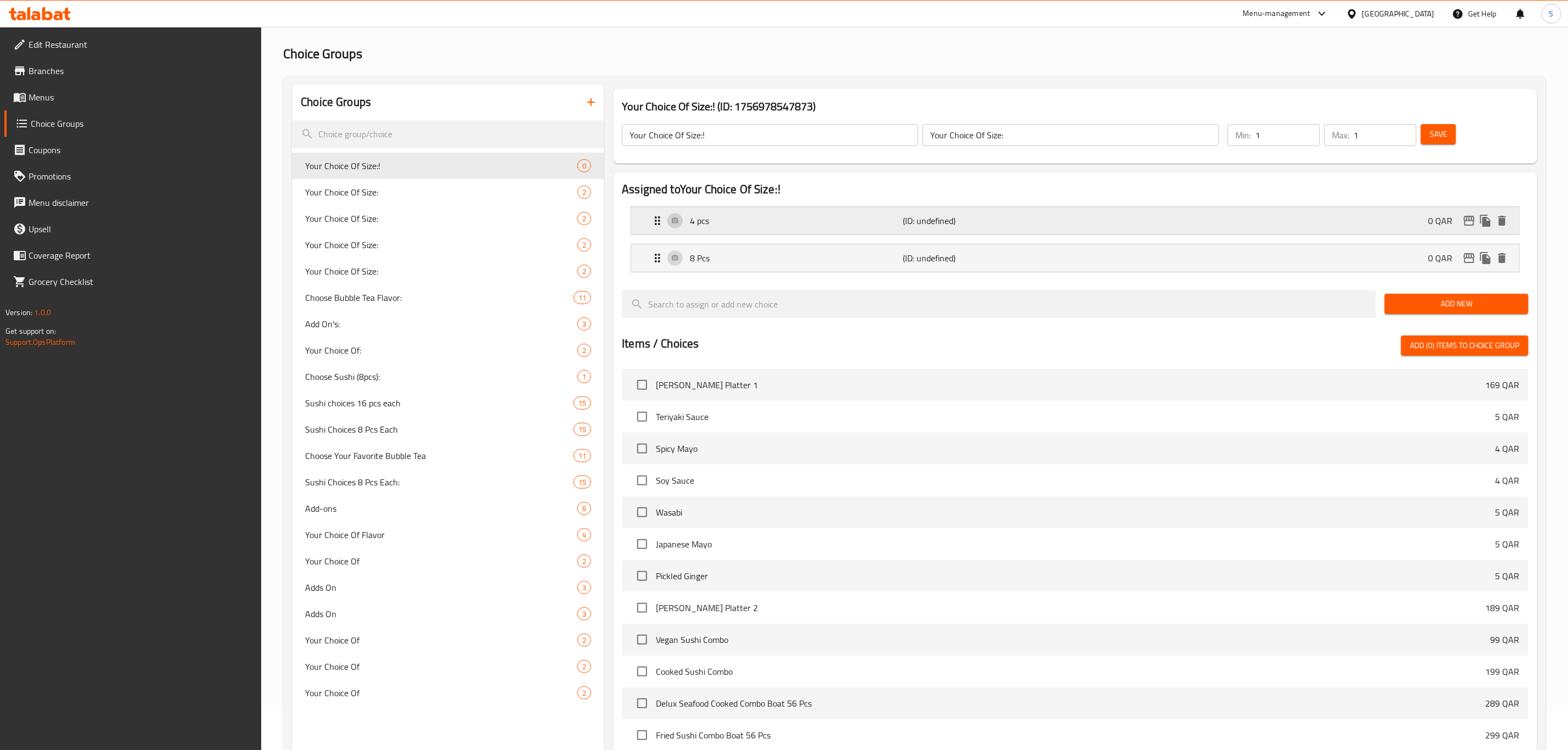
click at [1309, 223] on div "4 pcs (ID: undefined) 0 QAR" at bounding box center [1078, 220] width 855 height 27
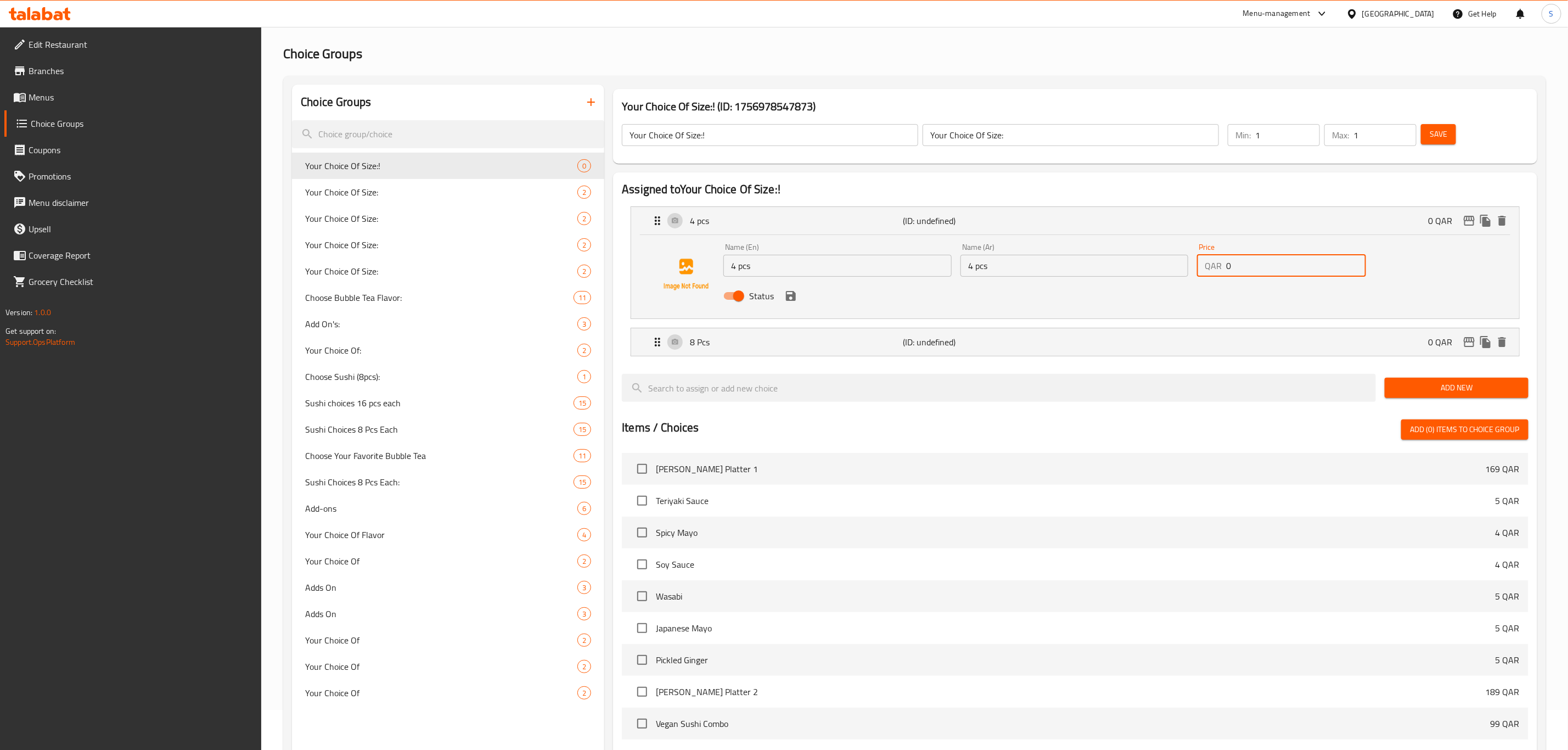
drag, startPoint x: 1255, startPoint y: 271, endPoint x: 1225, endPoint y: 266, distance: 30.4
click at [1230, 266] on input "0" at bounding box center [1295, 266] width 140 height 22
drag, startPoint x: 1202, startPoint y: 257, endPoint x: 1218, endPoint y: 262, distance: 16.8
click at [1200, 257] on div "QAR 0 Price" at bounding box center [1281, 266] width 169 height 22
click at [1271, 351] on div "8 Pcs (ID: undefined) 0 QAR" at bounding box center [1078, 342] width 855 height 27
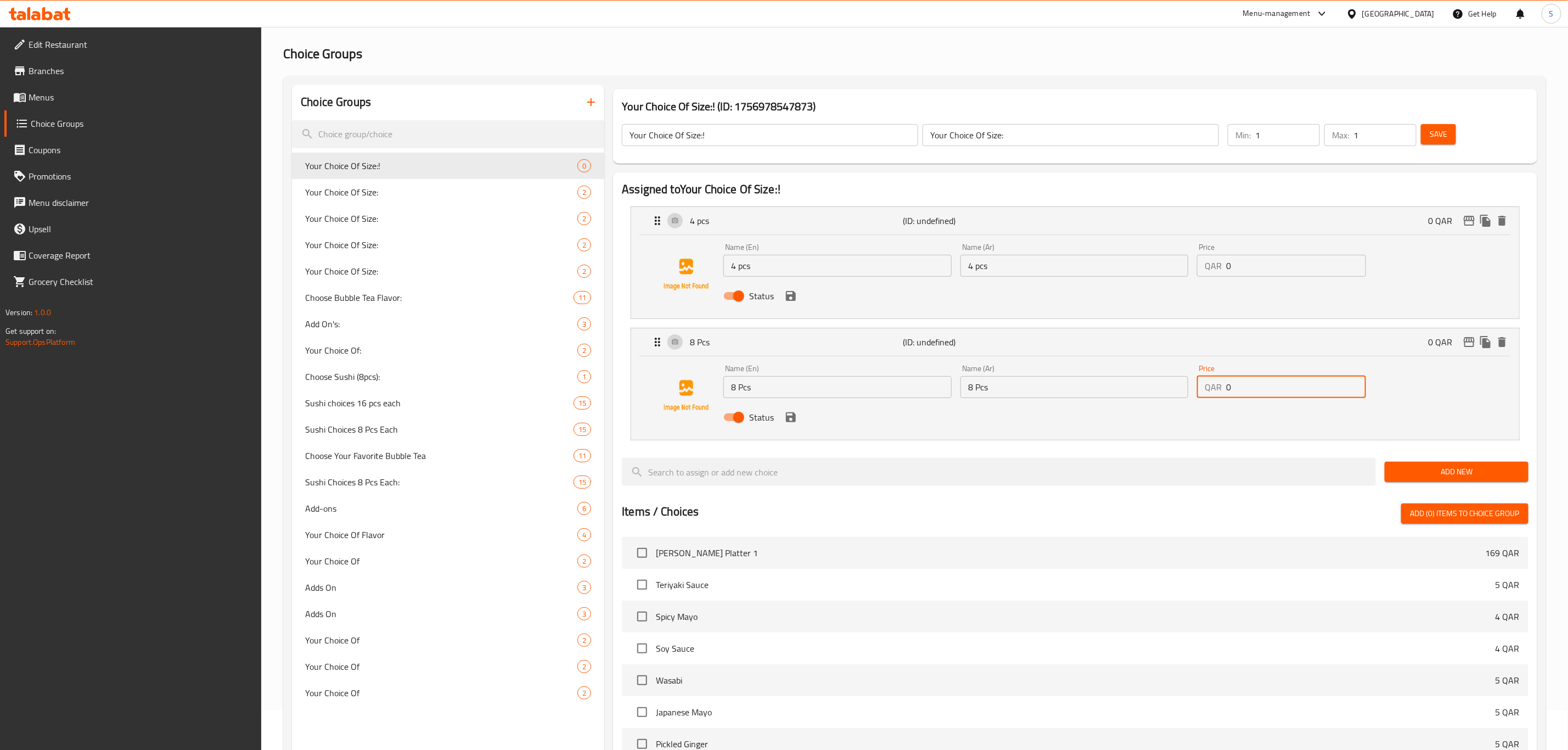
drag, startPoint x: 1241, startPoint y: 388, endPoint x: 1124, endPoint y: 387, distance: 117.0
click at [1136, 387] on div "Name (En) 8 Pcs Name (En) Name (Ar) 8 Pcs Name (Ar) Price QAR 0 Price Status" at bounding box center [1073, 396] width 710 height 72
click at [1209, 427] on div "Status" at bounding box center [1073, 417] width 710 height 30
type input "12"
click at [1436, 130] on span "Save" at bounding box center [1439, 134] width 18 height 14
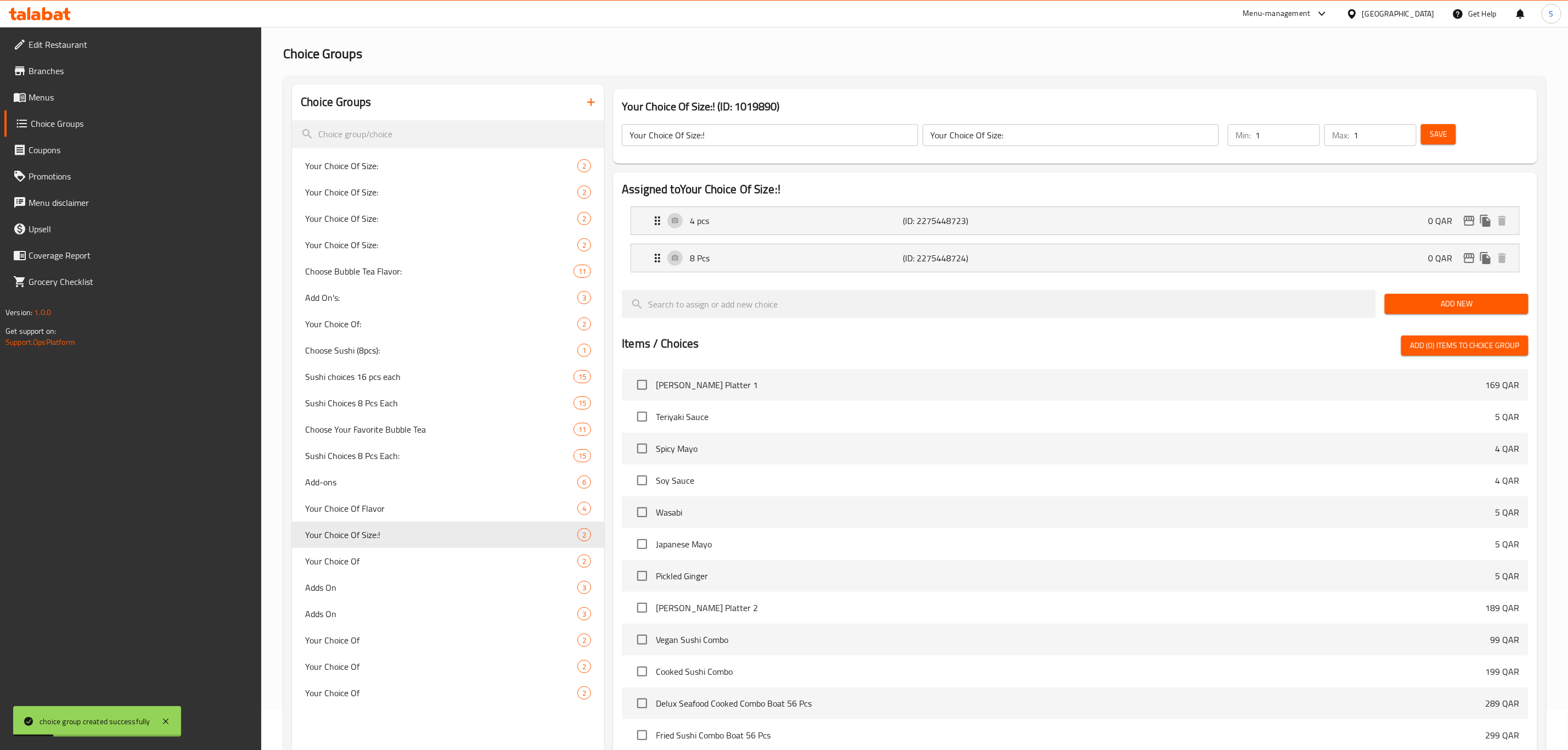
click at [588, 98] on icon "button" at bounding box center [591, 102] width 13 height 13
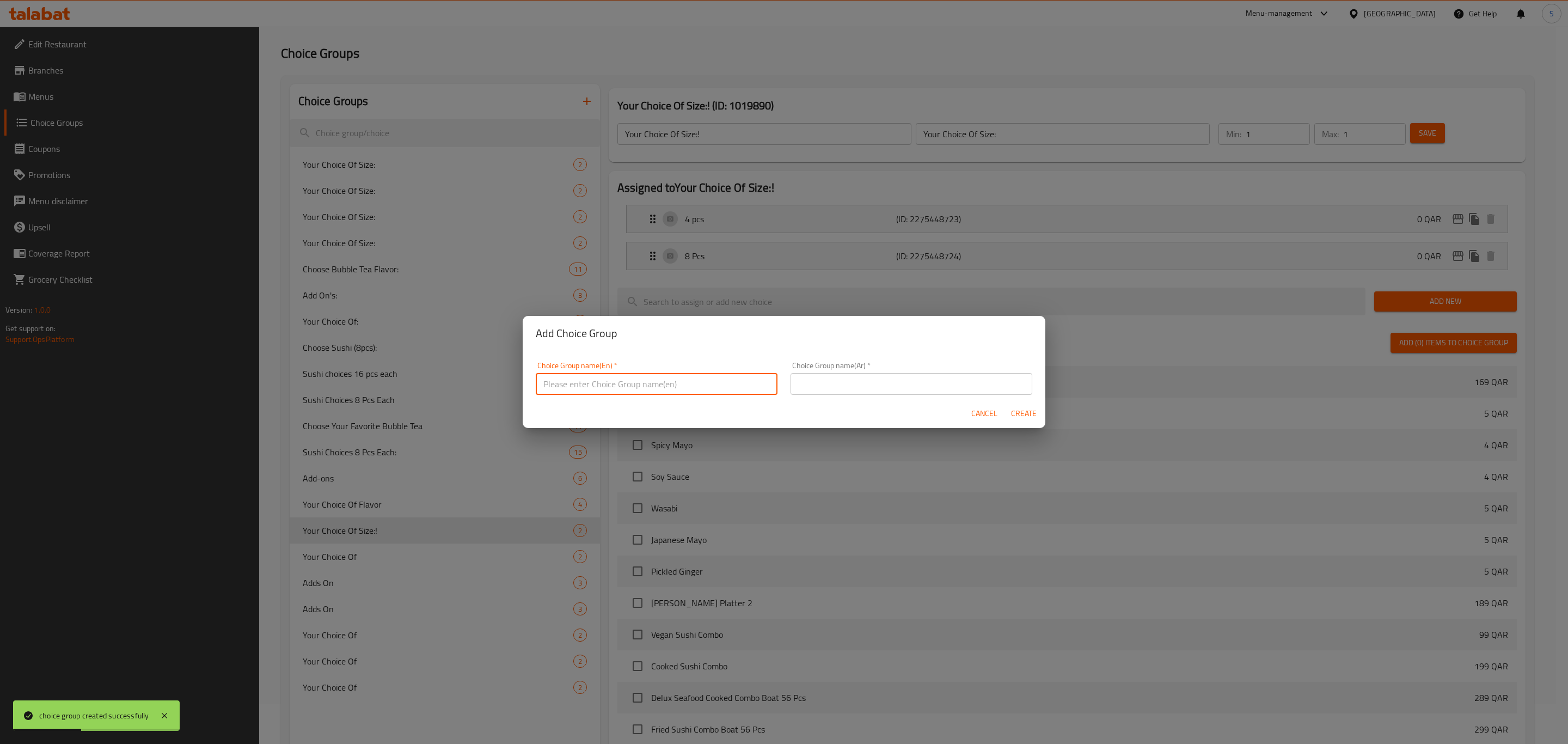
click at [643, 386] on input "text" at bounding box center [656, 384] width 242 height 22
paste input "8 Pcs"
type input "8 Pcs"
drag, startPoint x: 658, startPoint y: 386, endPoint x: 417, endPoint y: 386, distance: 241.0
click at [417, 386] on div "Add Choice Group Choice Group name(En)   * Your Choice Of Size::! Choice Group …" at bounding box center [784, 372] width 1568 height 744
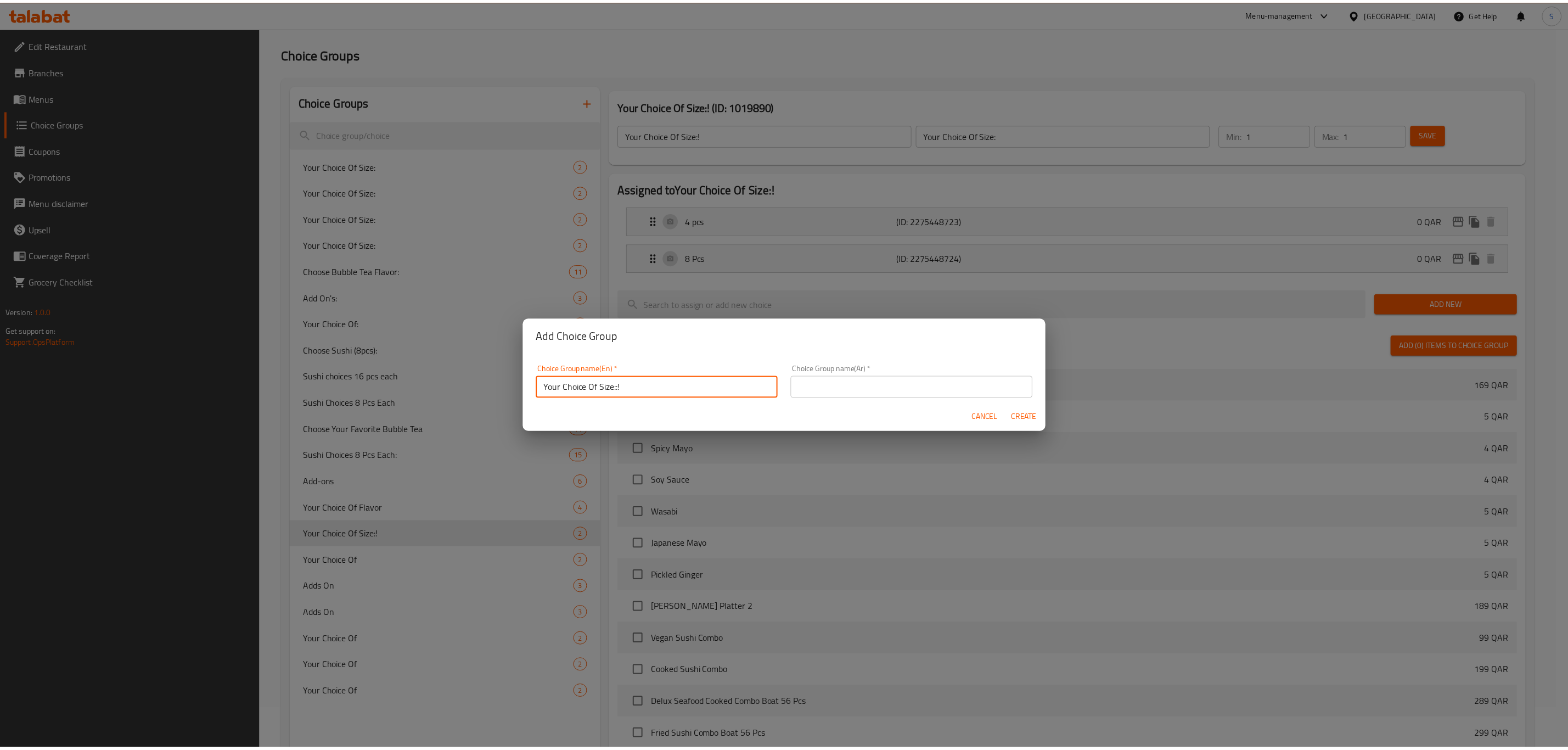
scroll to position [2, 0]
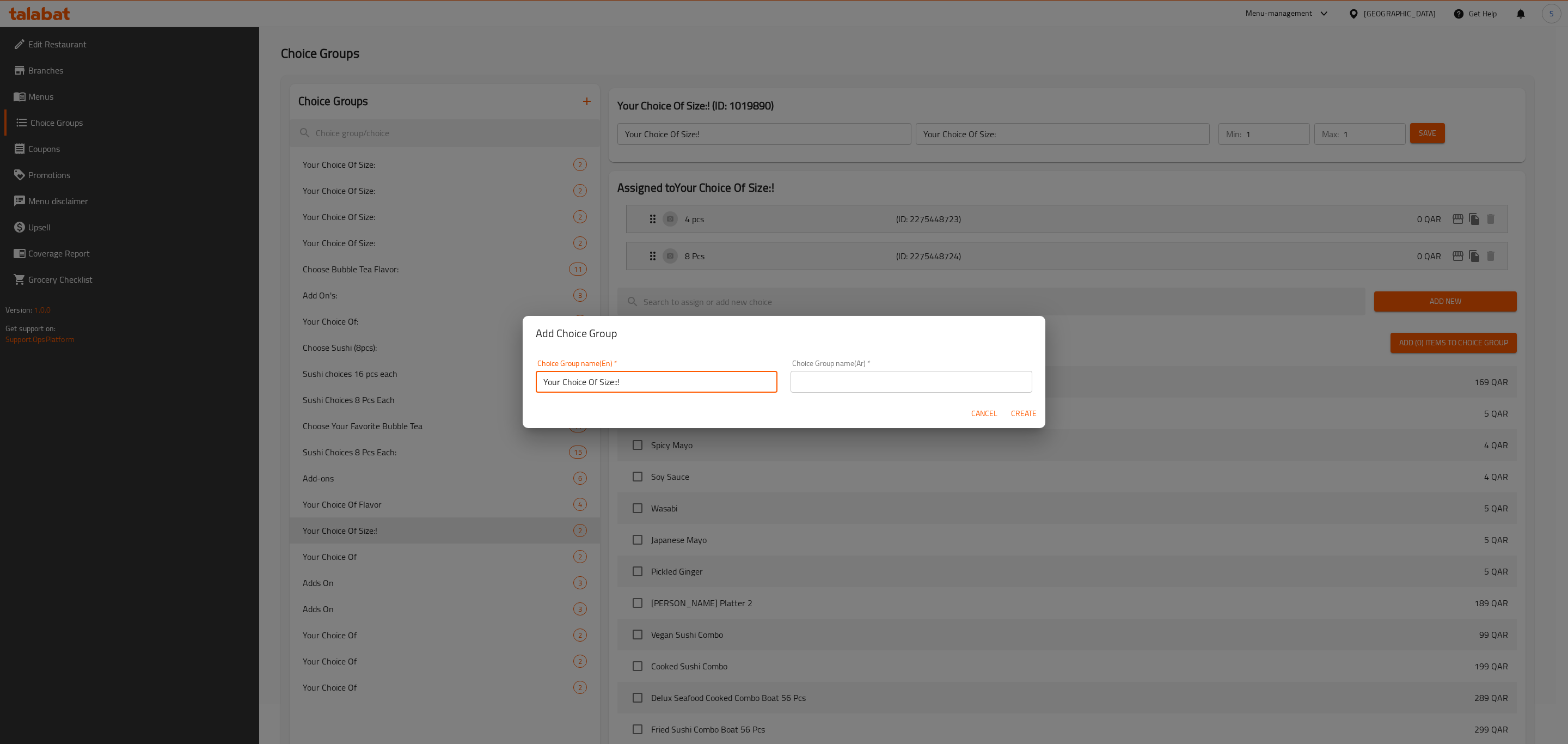
type input "Your Choice Of Size::!"
click at [835, 376] on input "text" at bounding box center [912, 382] width 242 height 22
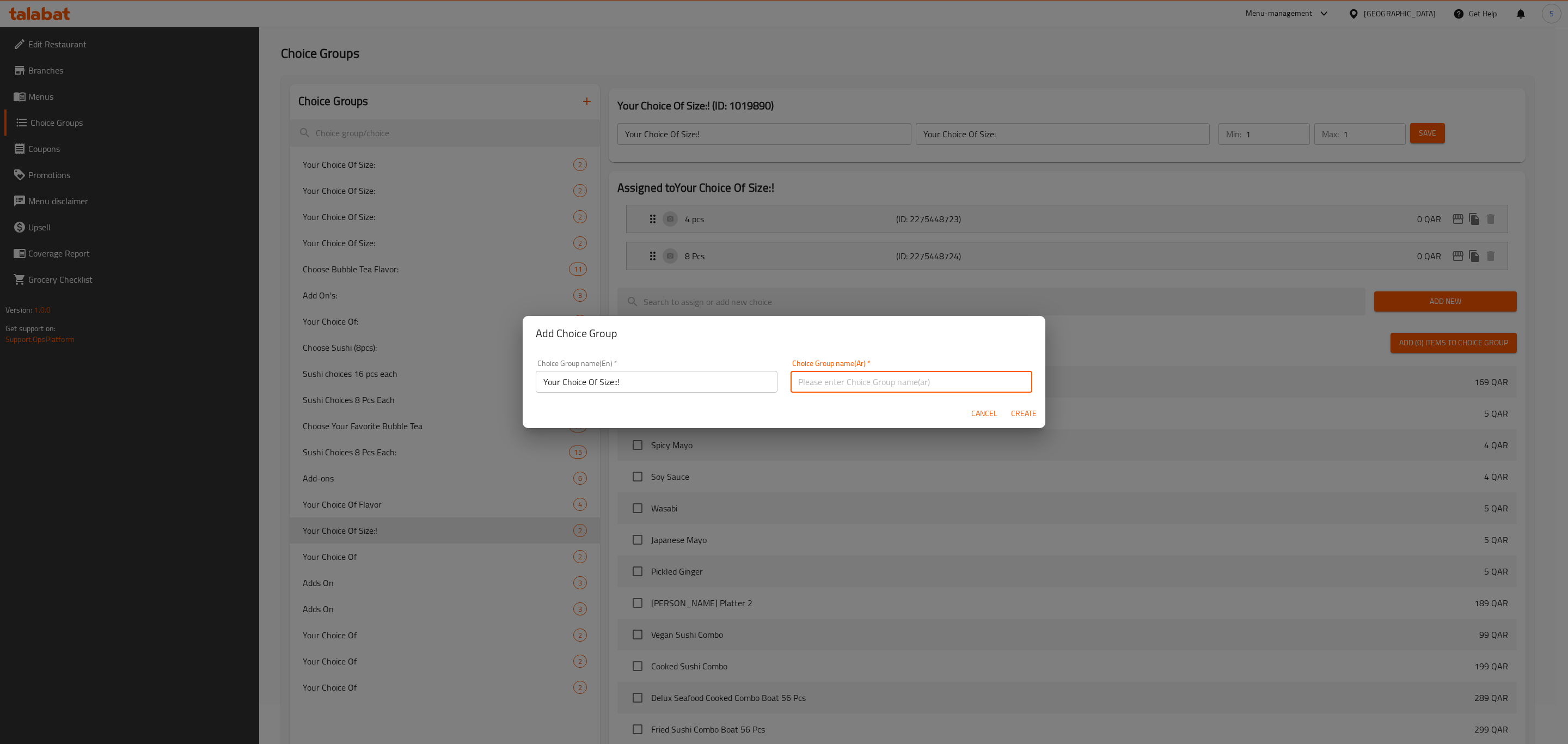
paste input "Your Choice Of Size::!"
type input "Your Choice Of Size::!"
click at [1034, 417] on span "Create" at bounding box center [1024, 413] width 26 height 14
type input "Your Choice Of Size::!"
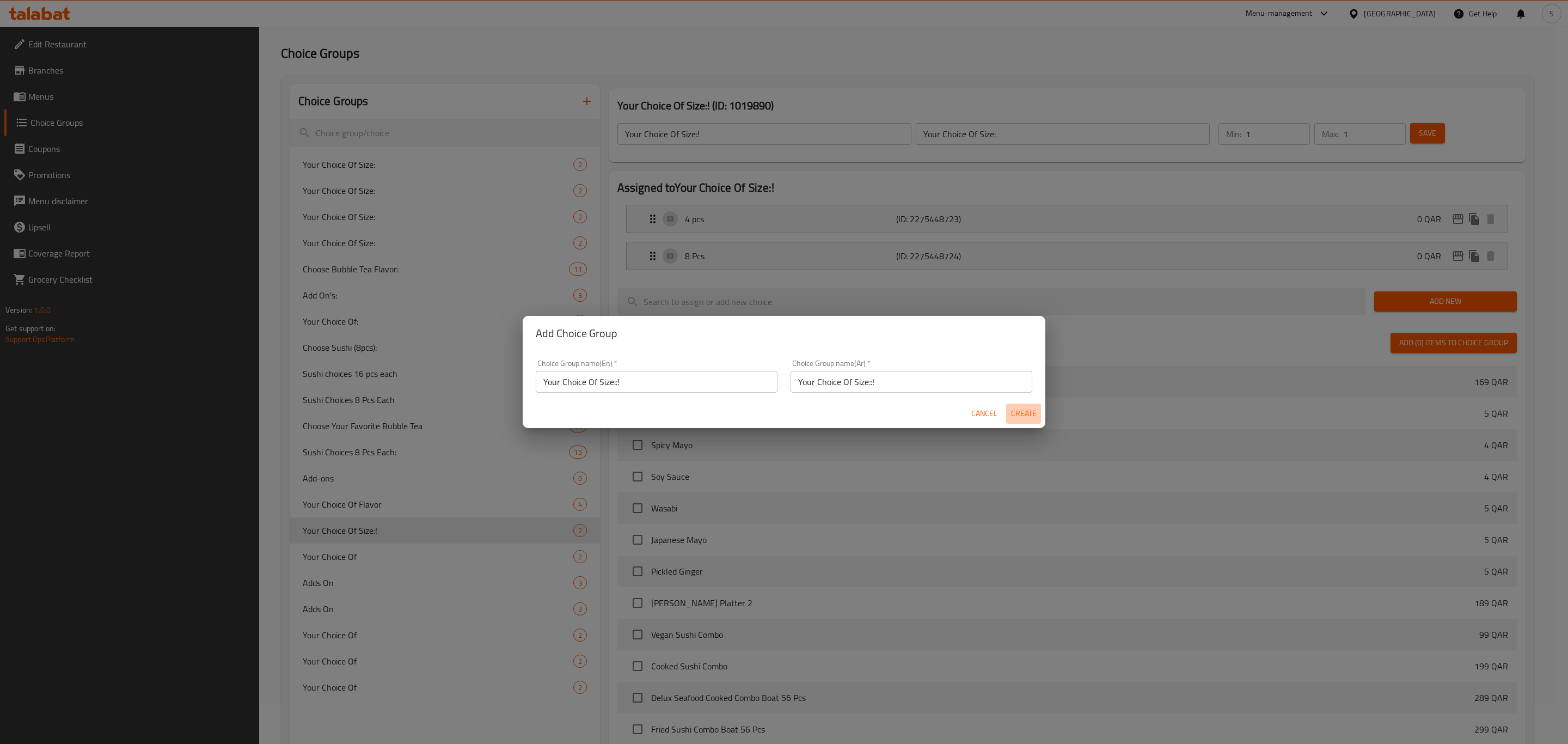
type input "0"
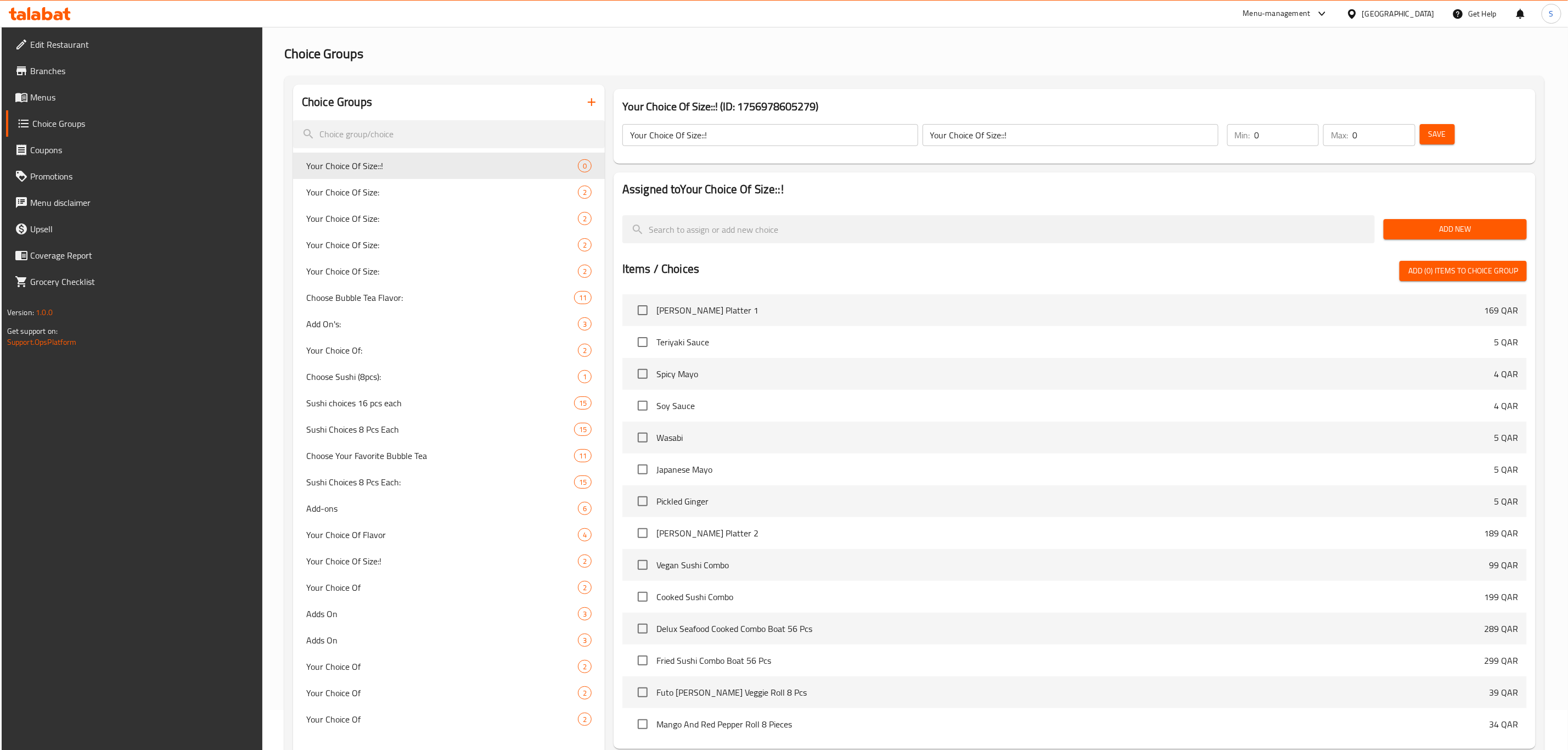
drag, startPoint x: 1265, startPoint y: 132, endPoint x: 1215, endPoint y: 126, distance: 50.4
click at [1215, 129] on div "Your Choice Of Size::! ​ Your Choice Of Size::! ​ Min: 0 ​ Max: 0 ​ Save" at bounding box center [1074, 135] width 913 height 48
type input "1"
drag, startPoint x: 1386, startPoint y: 132, endPoint x: 1277, endPoint y: 129, distance: 109.0
click at [1275, 131] on div "Min: 1 ​ Max: 0 ​" at bounding box center [1321, 135] width 197 height 31
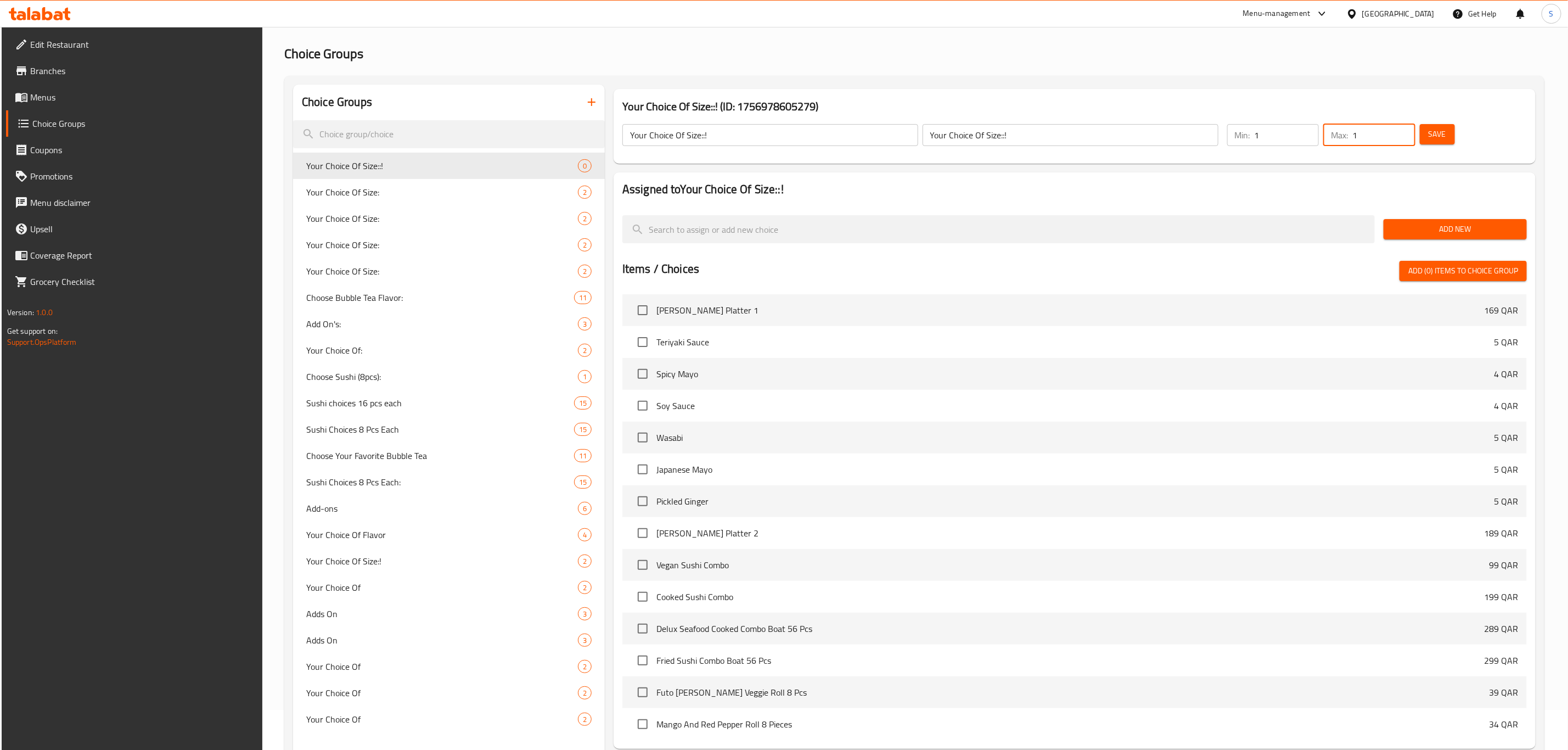
type input "1"
click at [1421, 228] on span "Add New" at bounding box center [1455, 229] width 126 height 14
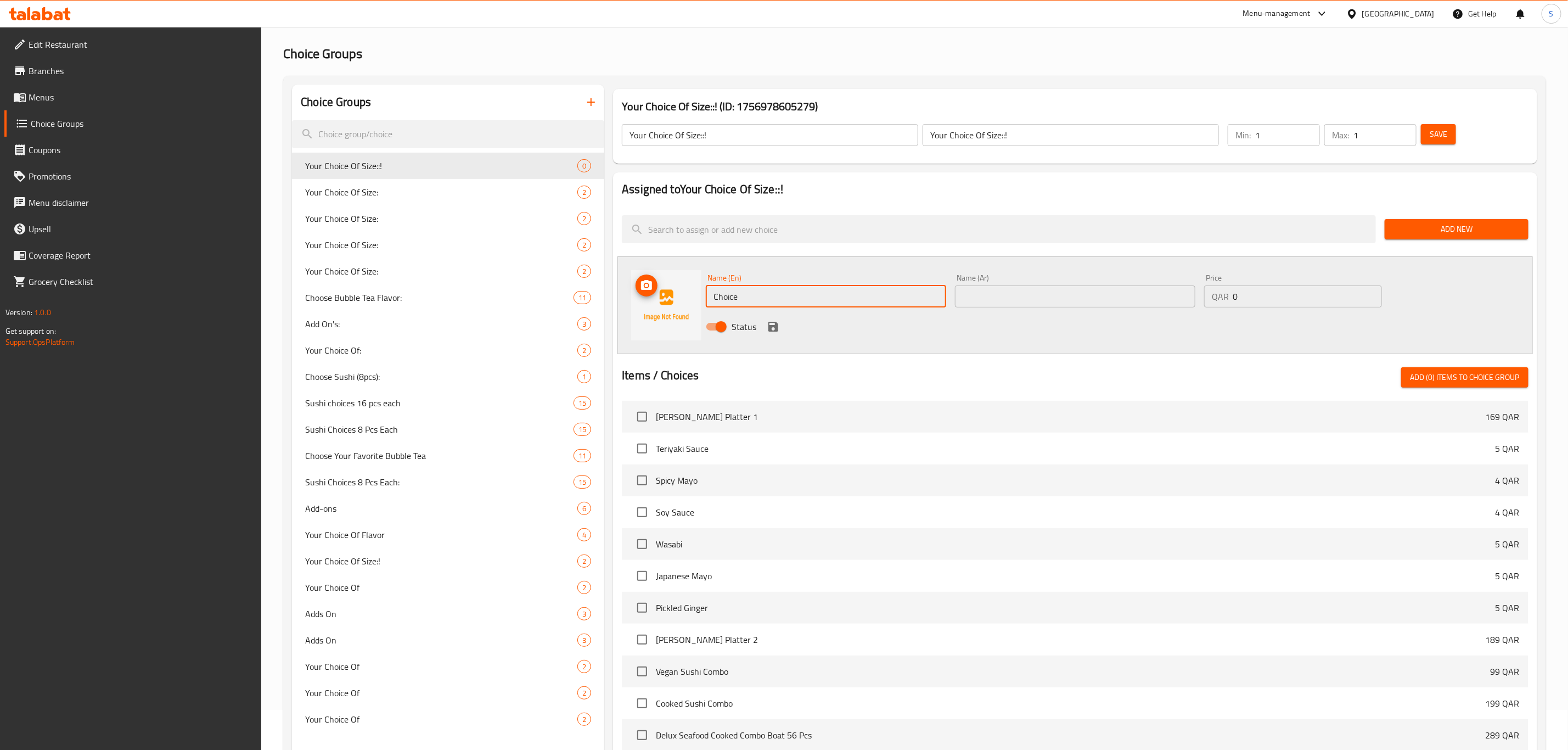
drag, startPoint x: 697, startPoint y: 295, endPoint x: 640, endPoint y: 295, distance: 57.0
click at [640, 295] on div "Name (En) Choice Name (En) Name (Ar) Name (Ar) Price QAR 0 Price Status" at bounding box center [1075, 305] width 915 height 98
type input "p"
drag, startPoint x: 715, startPoint y: 297, endPoint x: 695, endPoint y: 300, distance: 20.2
click at [693, 297] on div "Name (En) 4 Pcs Name (En) Name (Ar) Name (Ar) Price QAR 0 Price Status" at bounding box center [1075, 305] width 915 height 98
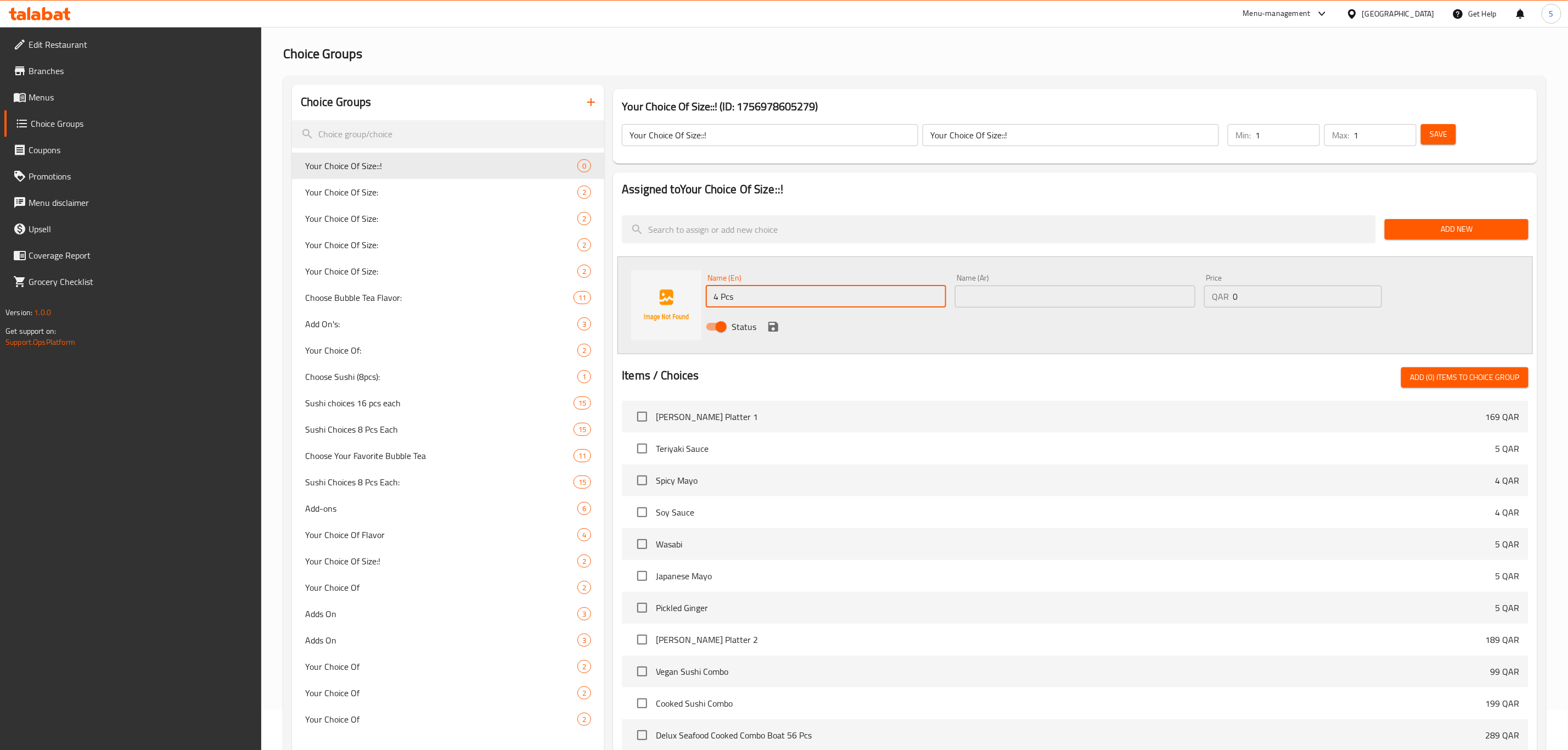
type input "4 Pcs"
click at [997, 299] on input "text" at bounding box center [1075, 297] width 240 height 22
paste input "4 Pcs"
type input "4 Pcs"
click at [774, 326] on icon "save" at bounding box center [773, 326] width 10 height 10
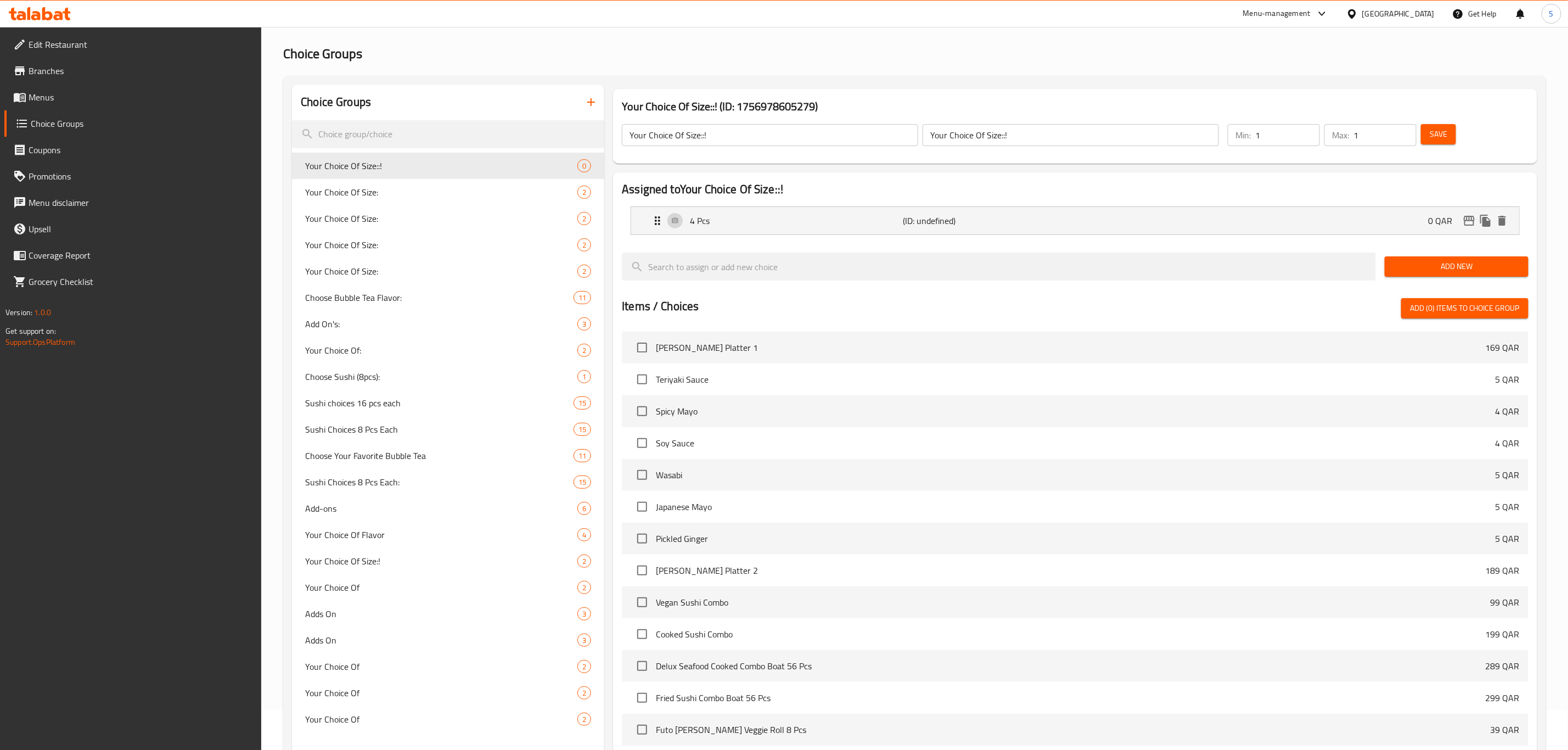
click at [1436, 271] on span "Add New" at bounding box center [1456, 266] width 126 height 14
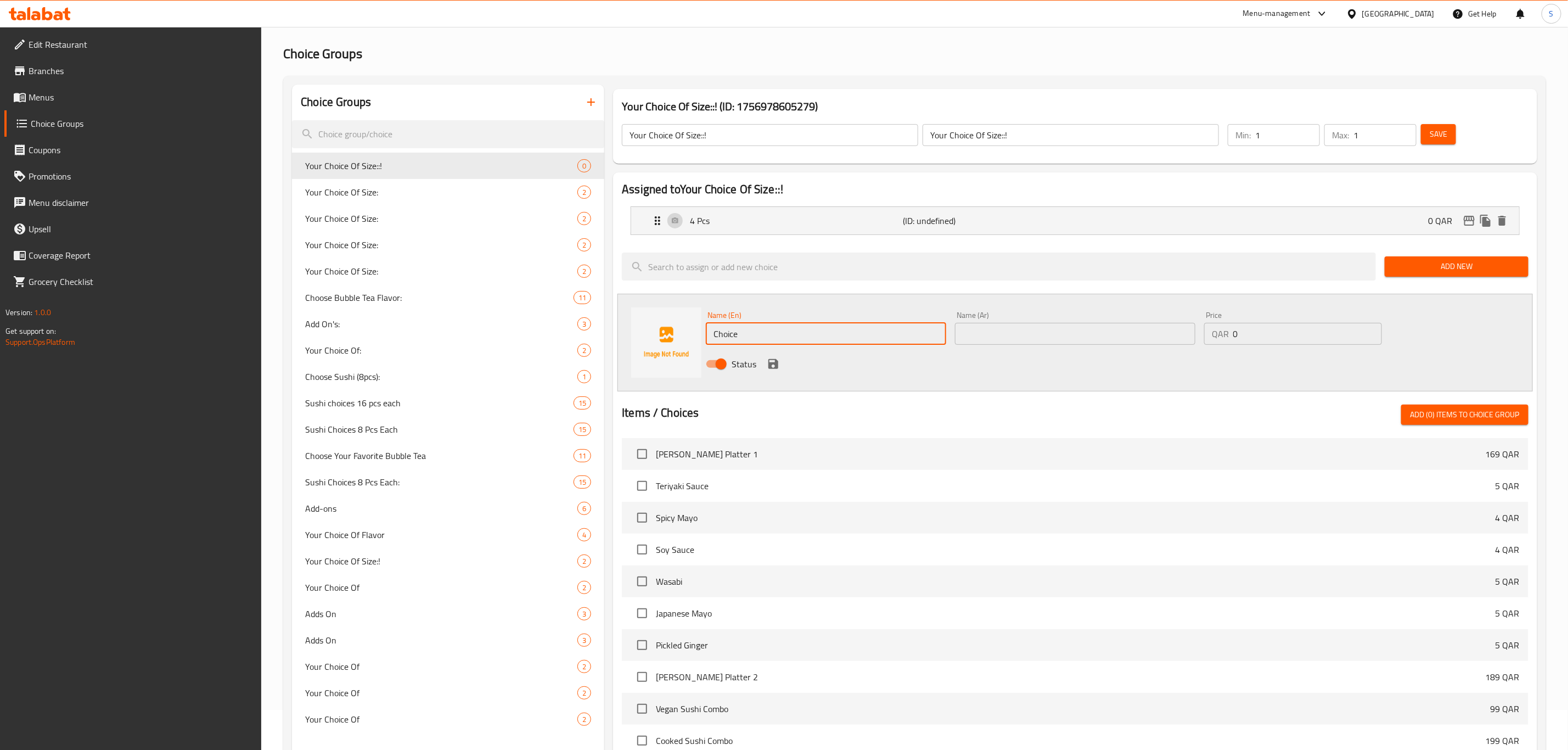
drag, startPoint x: 787, startPoint y: 334, endPoint x: 613, endPoint y: 330, distance: 174.0
click at [616, 330] on div "Assigned to Your Choice Of Size::! 4 Pcs (ID: undefined) 0 QAR Name (En) 4 Pcs …" at bounding box center [1075, 533] width 924 height 720
drag, startPoint x: 751, startPoint y: 334, endPoint x: 651, endPoint y: 328, distance: 100.2
click at [657, 328] on div "Name (En) 8 Pcs Name (En) Name (Ar) Name (Ar) Price QAR 0 Price Status" at bounding box center [1075, 342] width 915 height 98
type input "8 Pcs"
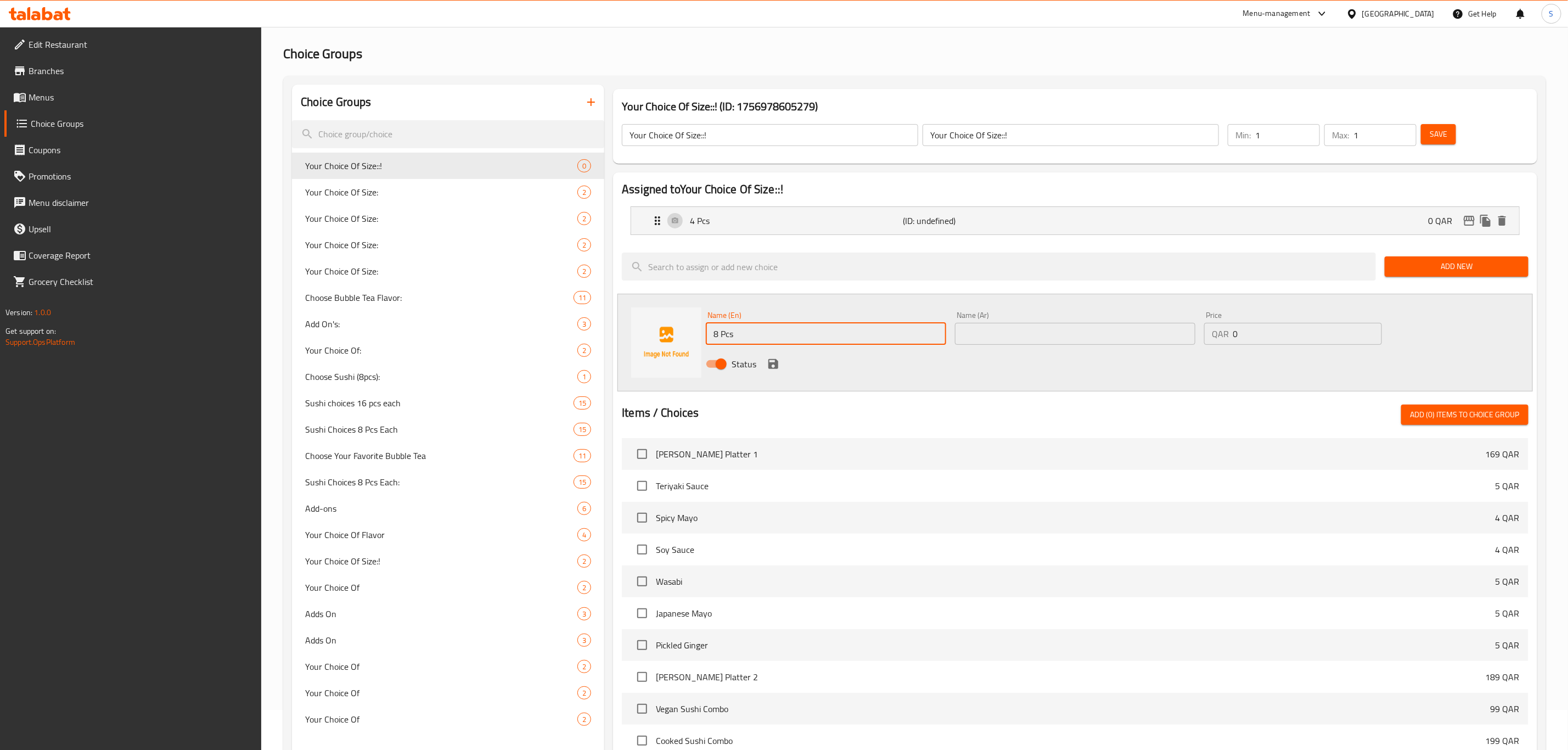
click at [997, 331] on input "text" at bounding box center [1075, 334] width 240 height 22
paste input "8 Pcs"
type input "8 Pcs"
click at [1413, 339] on div "Name (En) 8 Pcs Name (En) Name (Ar) 8 Pcs Name (Ar) Price QAR 0 Price Status" at bounding box center [1075, 342] width 747 height 72
drag, startPoint x: 1248, startPoint y: 338, endPoint x: 1217, endPoint y: 336, distance: 31.1
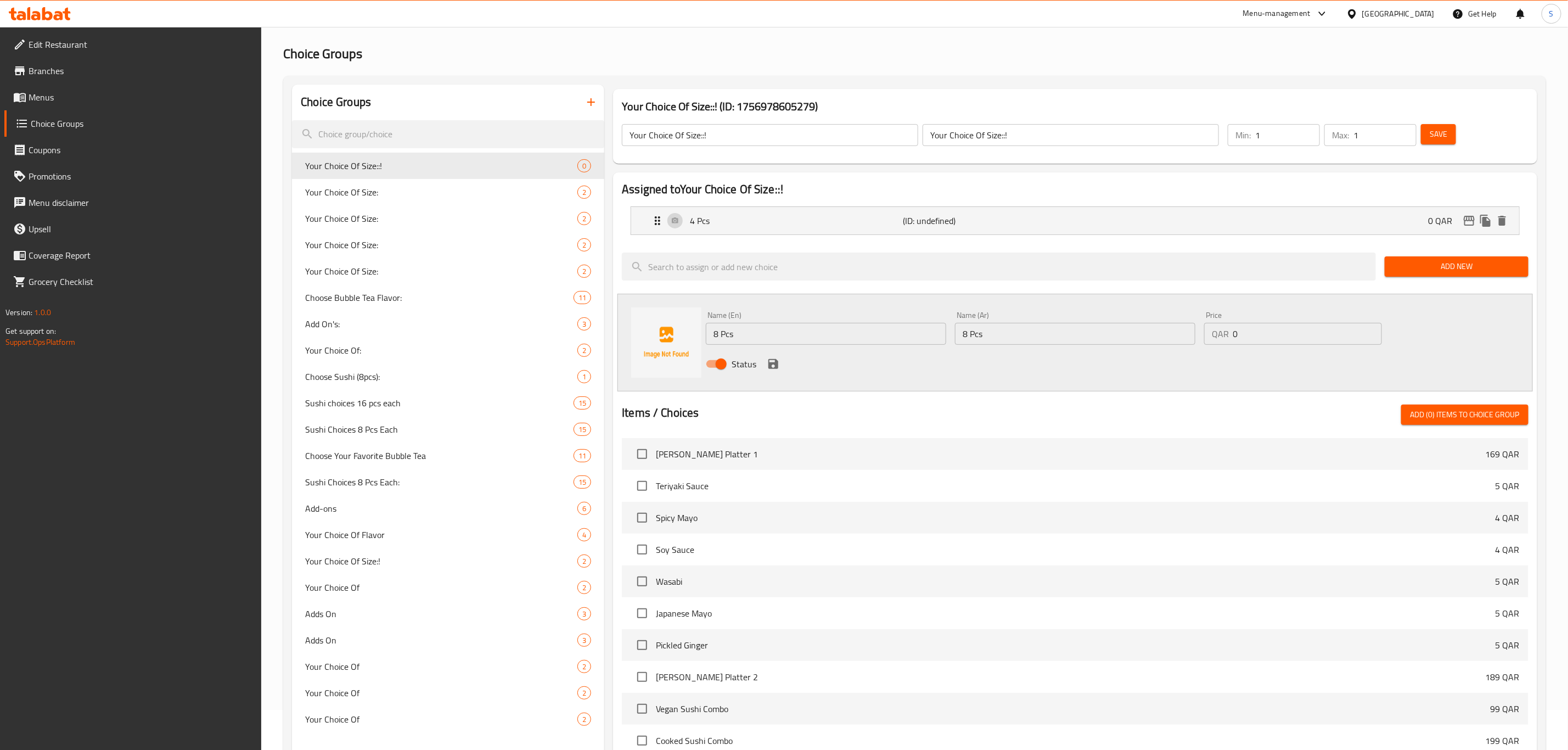
click at [1229, 336] on div "QAR 0 Price" at bounding box center [1293, 334] width 178 height 22
type input "14"
click at [773, 361] on icon "save" at bounding box center [773, 364] width 13 height 13
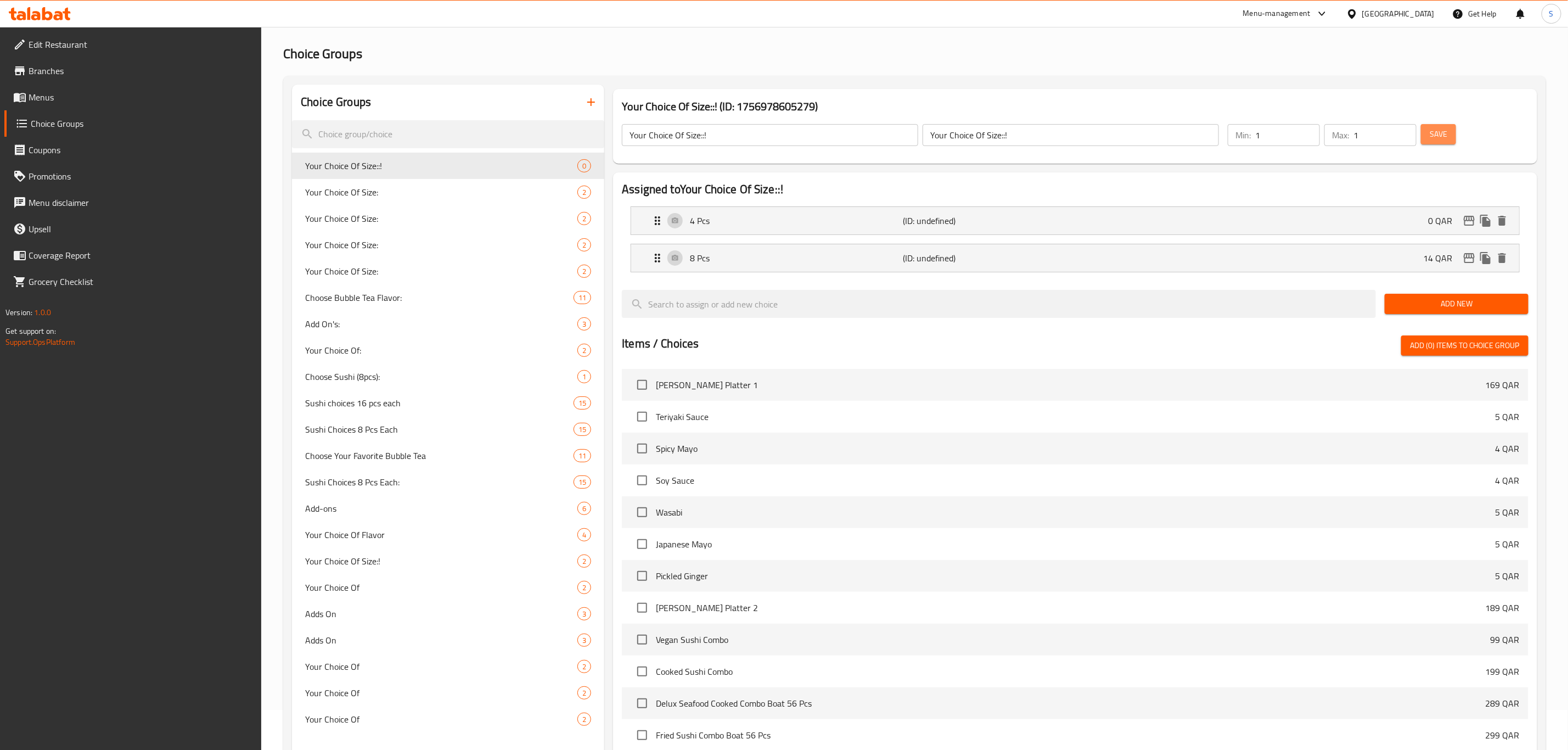
click at [1445, 131] on span "Save" at bounding box center [1439, 134] width 18 height 14
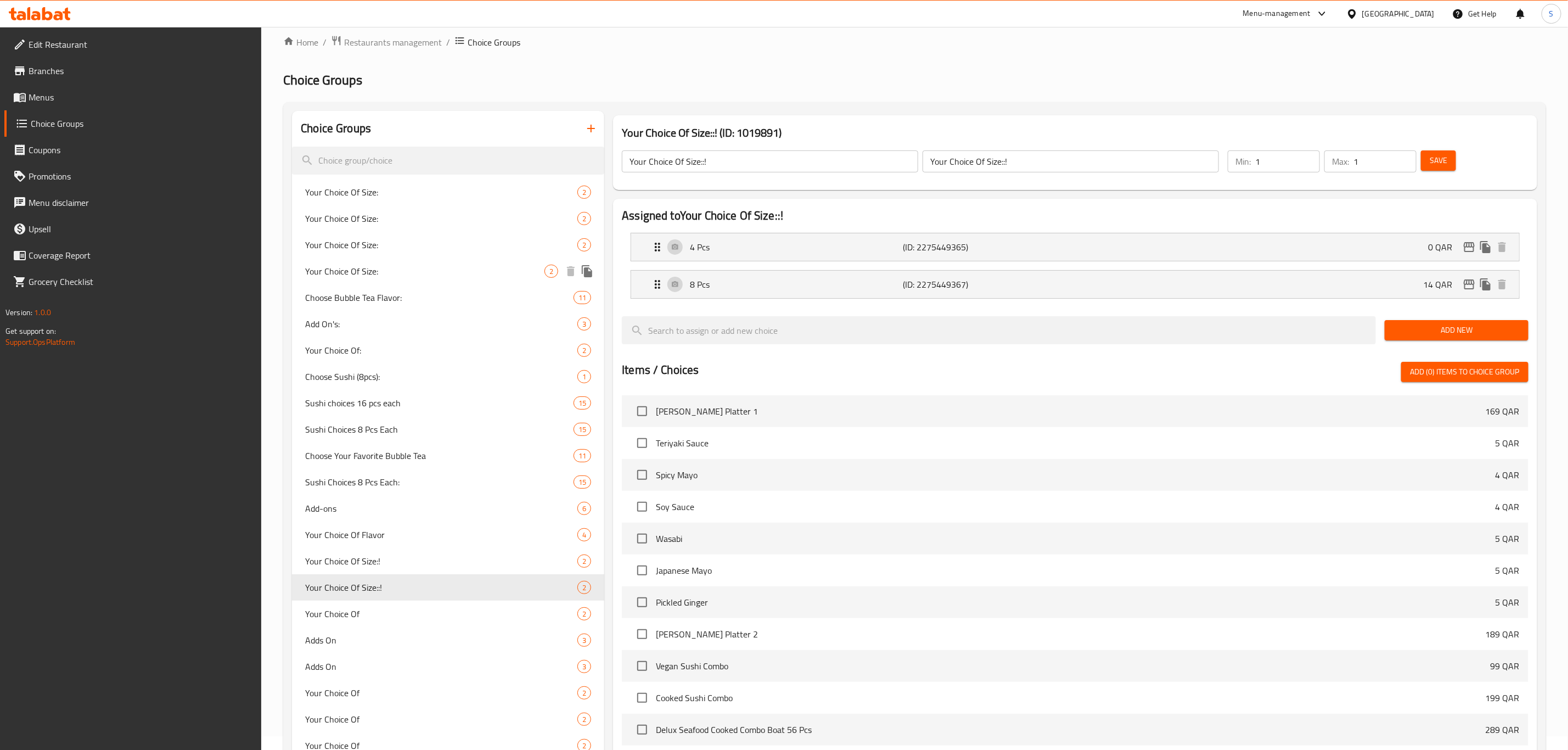
scroll to position [0, 0]
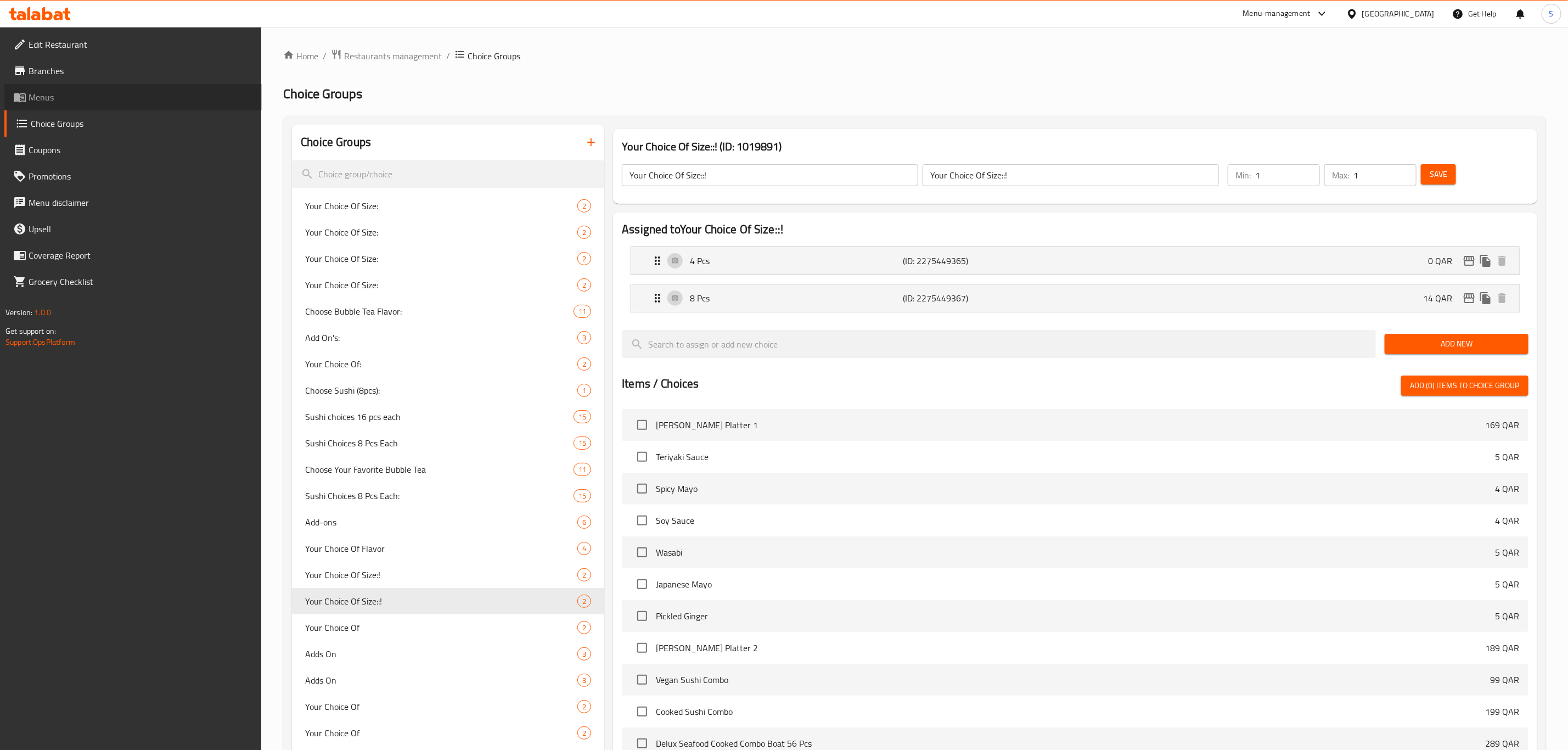
click at [50, 96] on span "Menus" at bounding box center [141, 97] width 225 height 13
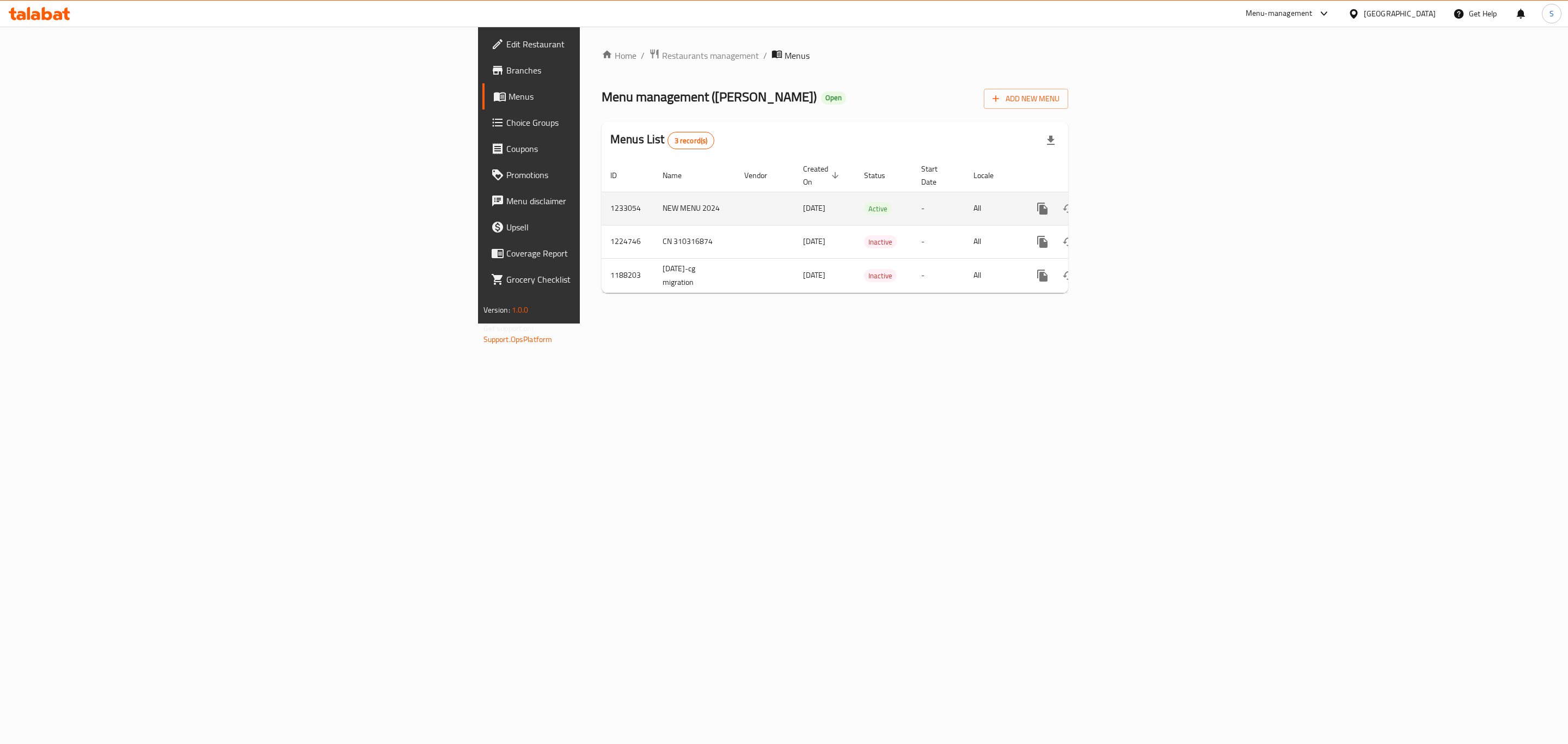
click at [1126, 204] on icon "enhanced table" at bounding box center [1121, 208] width 10 height 10
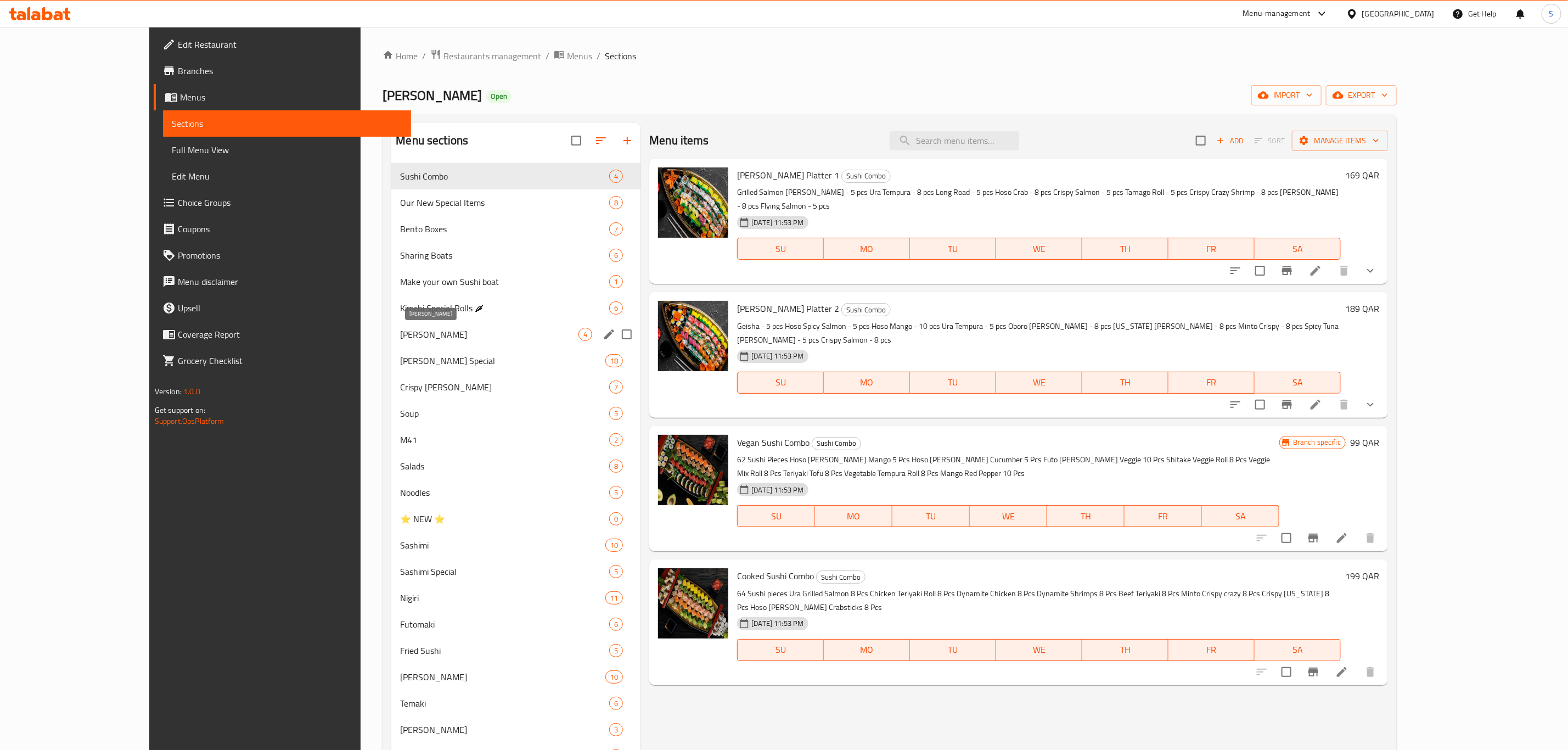
click at [400, 335] on span "Ura Maki" at bounding box center [489, 334] width 178 height 13
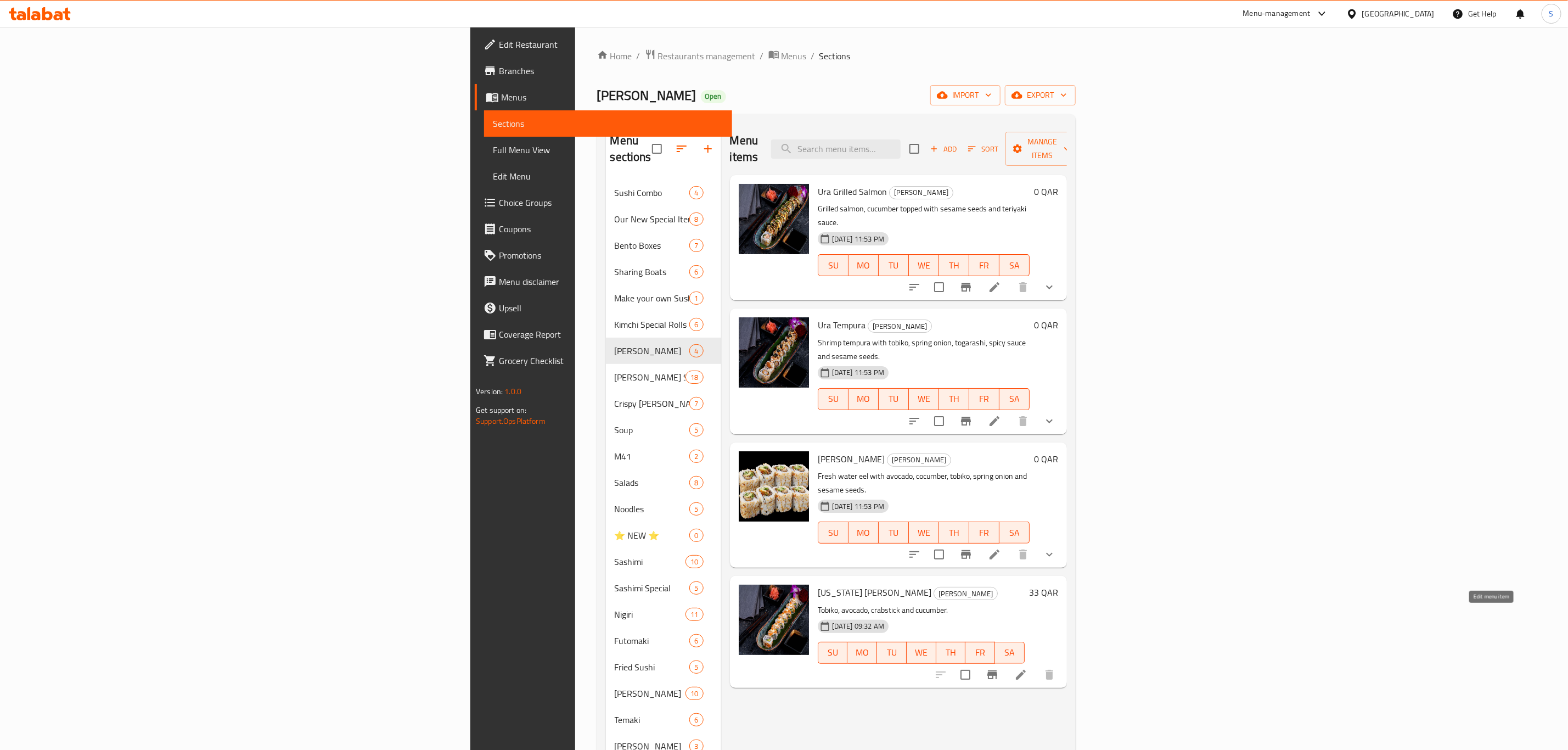
click at [1025, 670] on icon at bounding box center [1020, 675] width 10 height 10
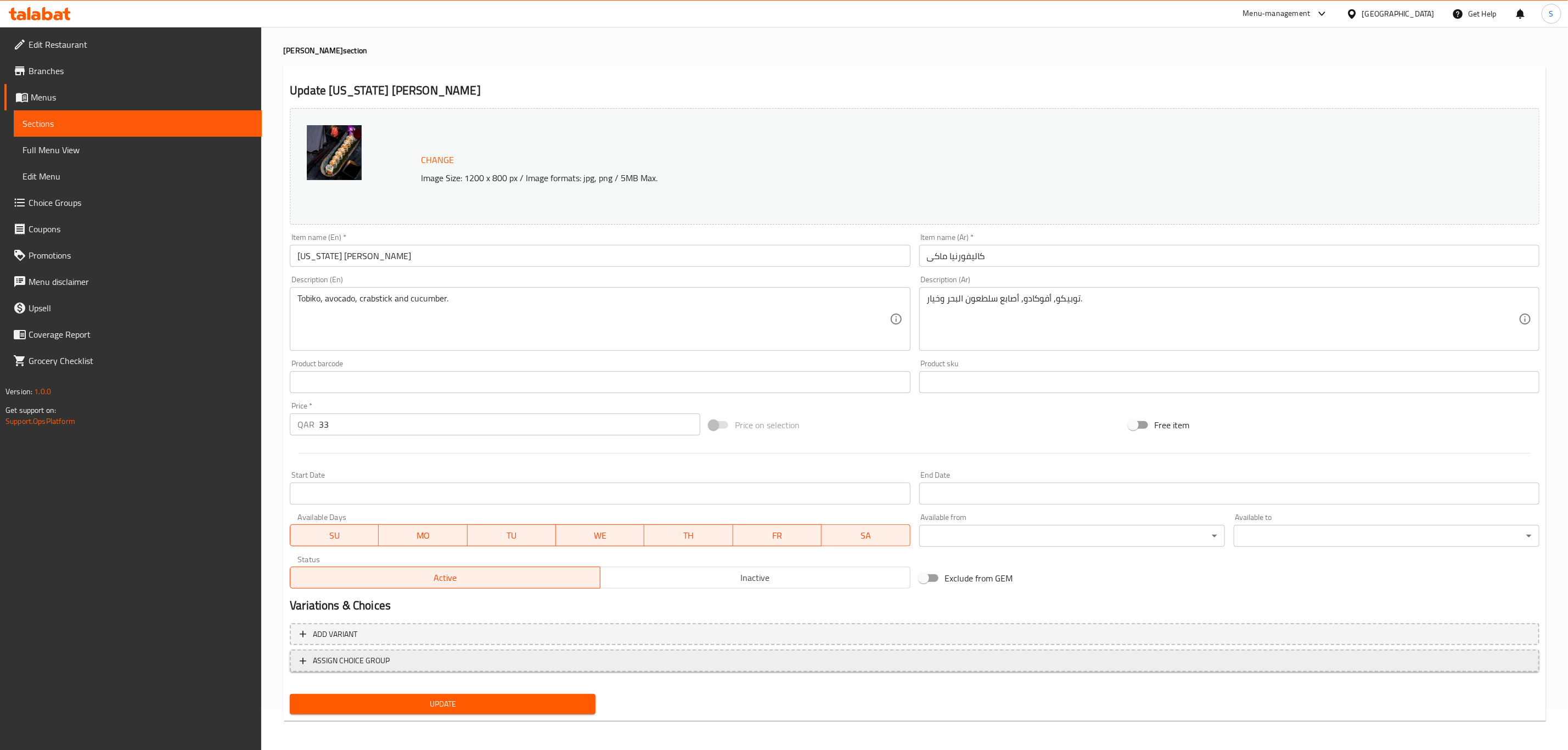
click at [496, 662] on span "ASSIGN CHOICE GROUP" at bounding box center [914, 661] width 1229 height 14
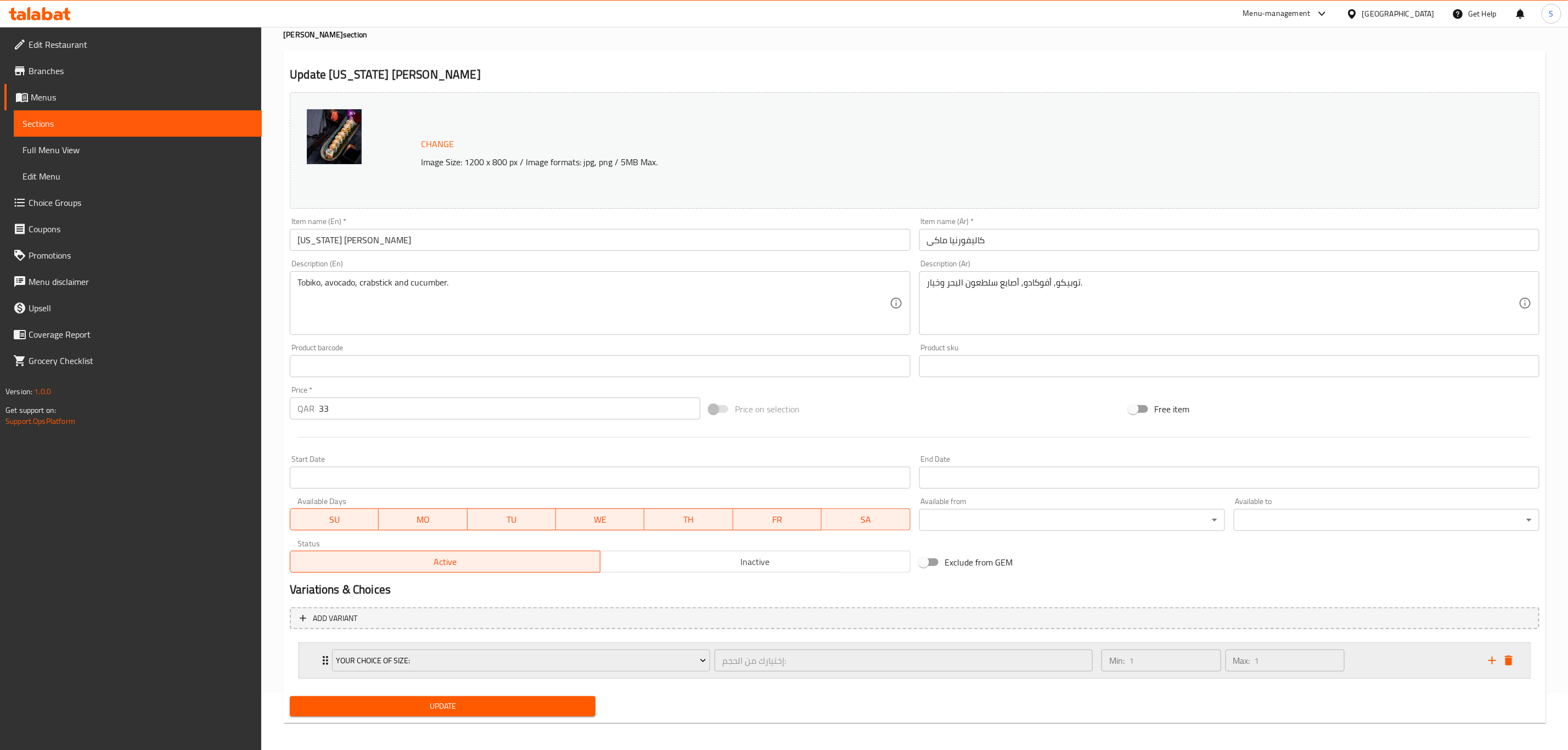
scroll to position [60, 0]
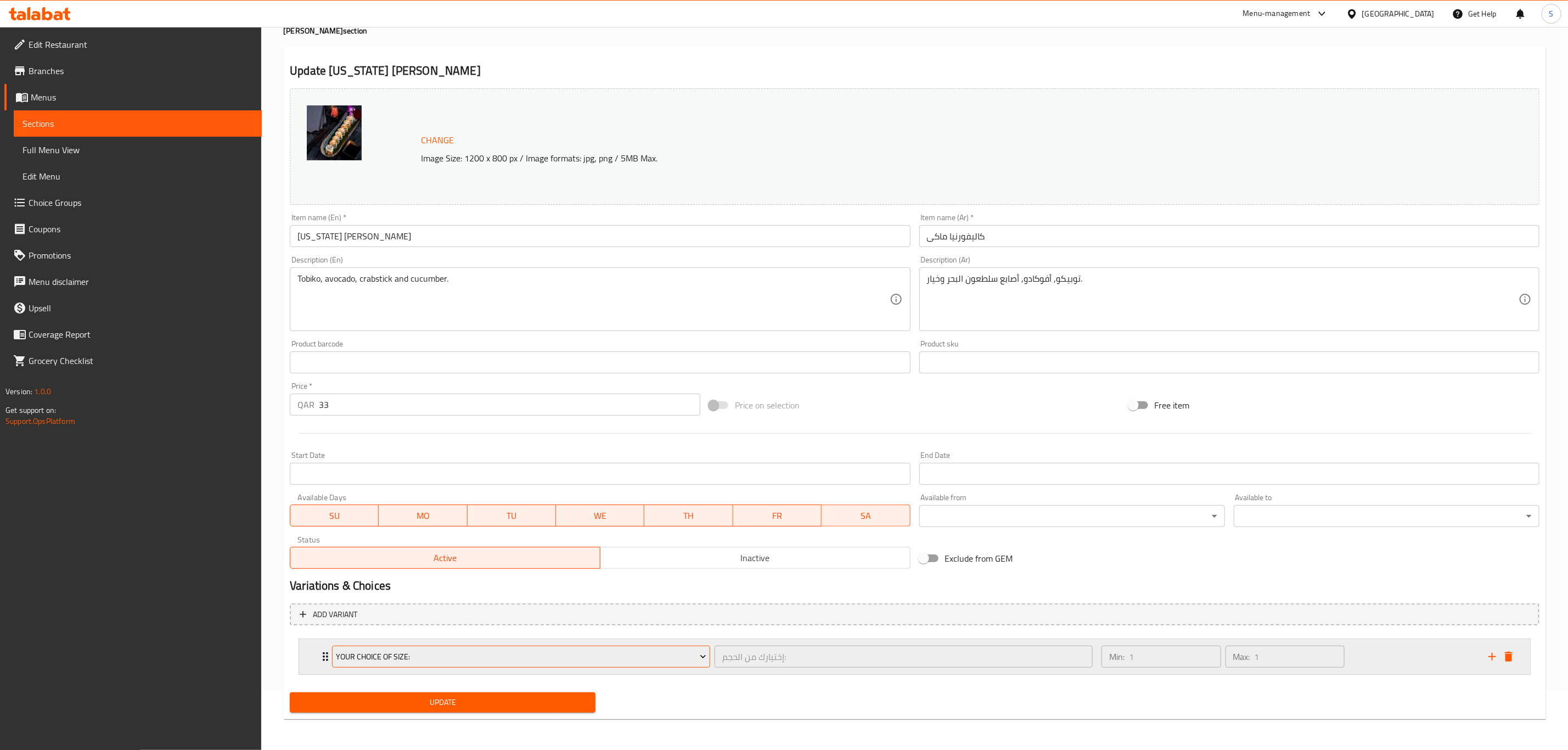
click at [535, 653] on span "Your Choice Of Size:" at bounding box center [521, 657] width 370 height 14
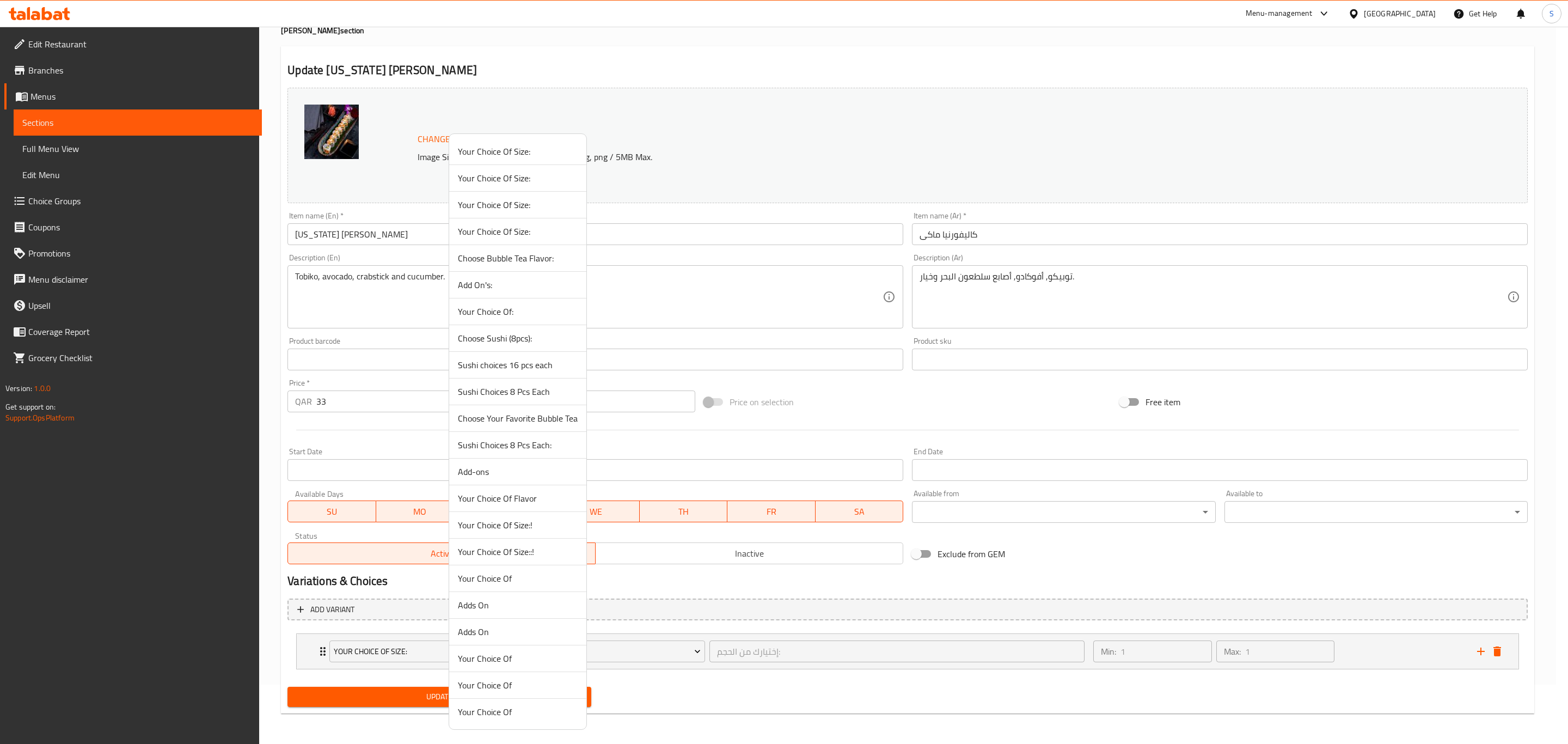
click at [544, 526] on span "Your Choice Of Size:!" at bounding box center [517, 525] width 120 height 13
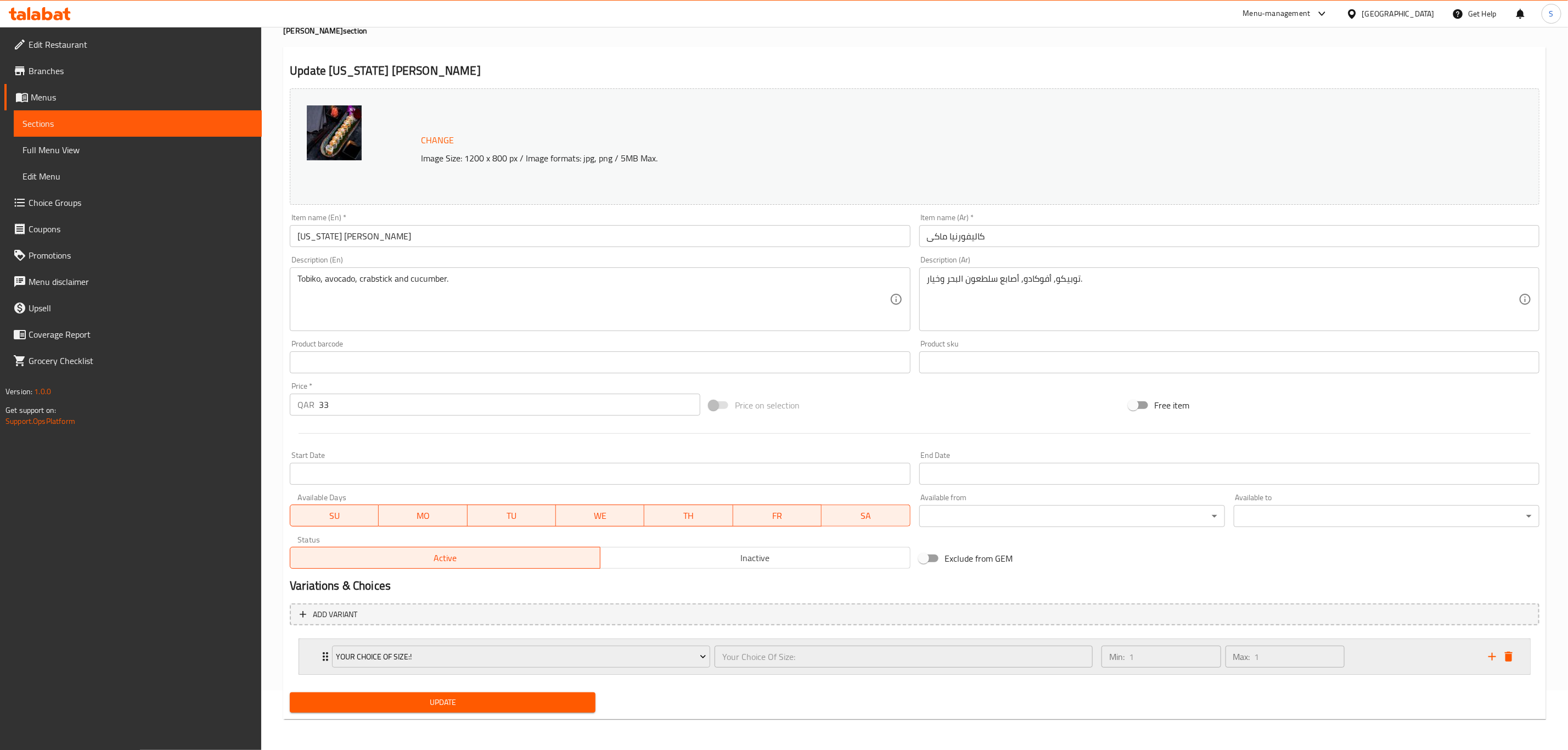
click at [1414, 653] on div "Min: 1 ​ Max: 1 ​" at bounding box center [1288, 657] width 387 height 36
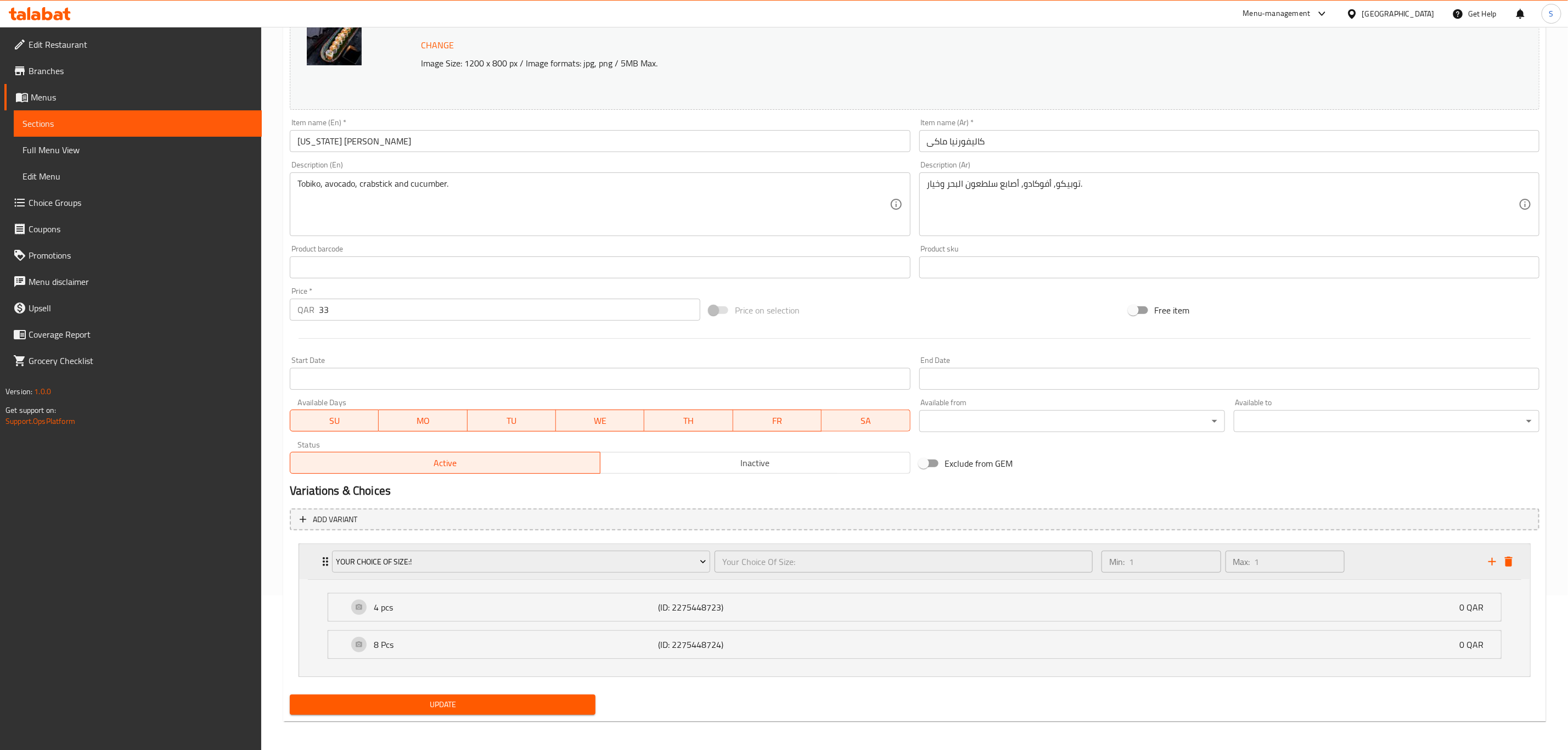
scroll to position [159, 0]
click at [1025, 601] on div "4 pcs (ID: 2275448723) 0 QAR" at bounding box center [918, 604] width 1140 height 27
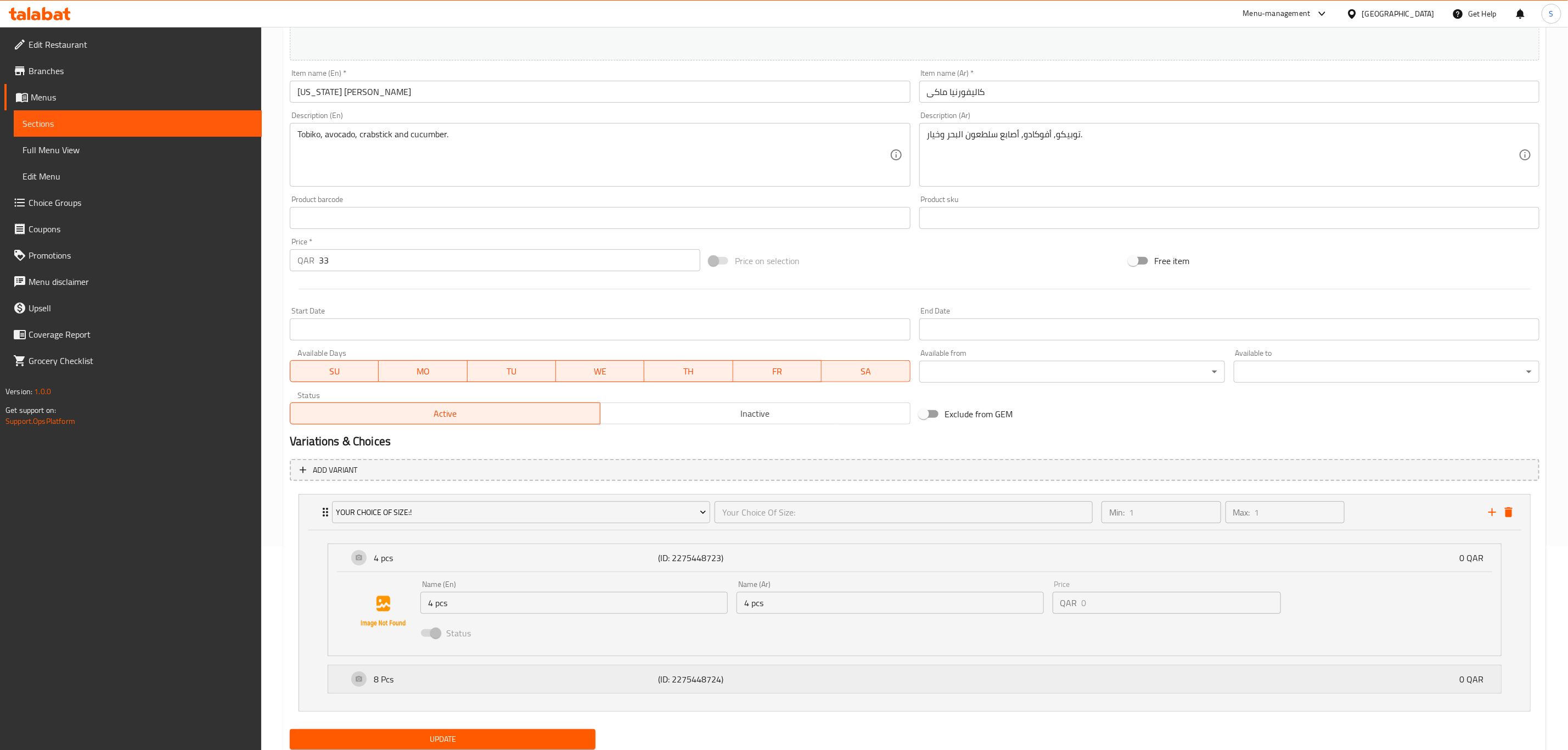
scroll to position [243, 0]
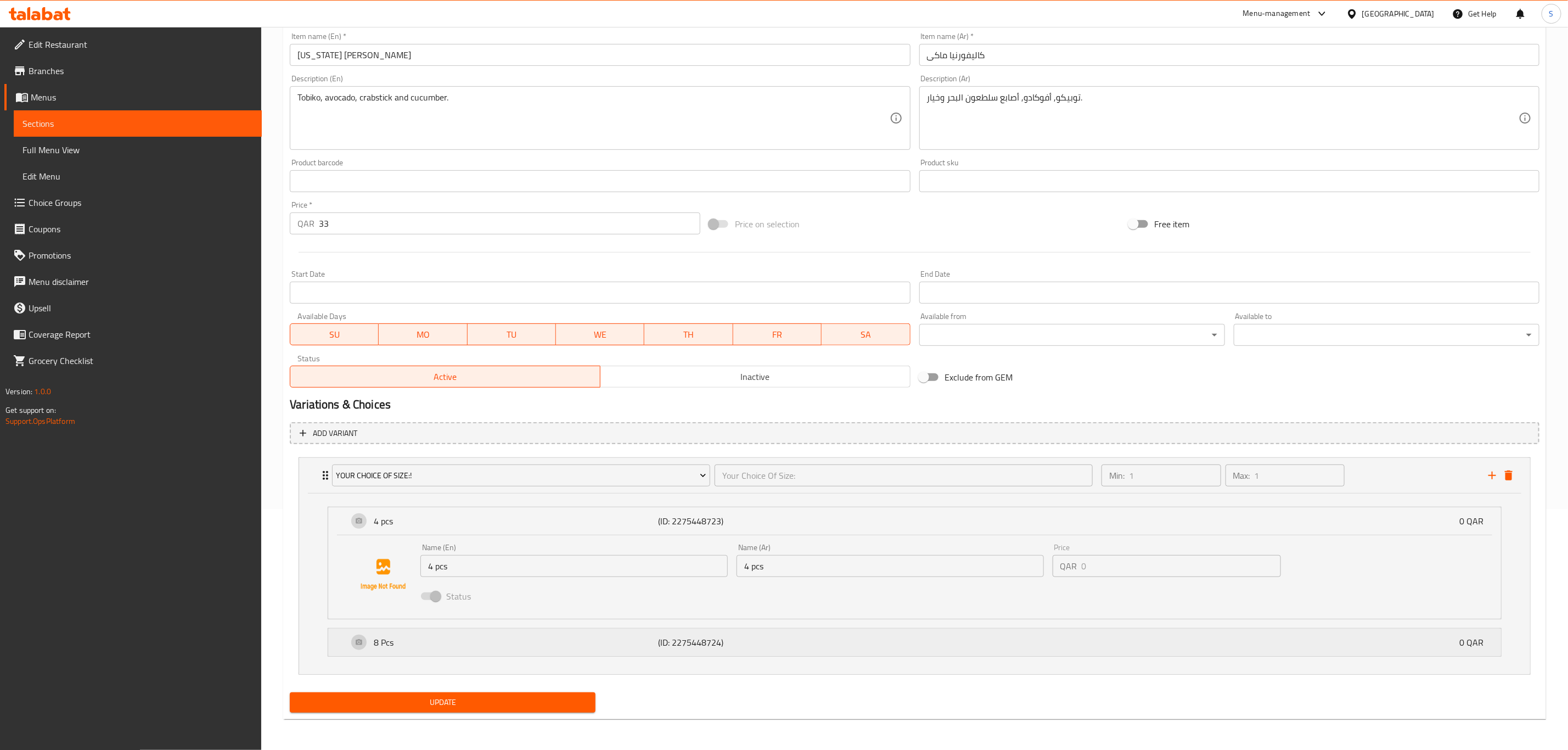
click at [922, 649] on div "8 Pcs (ID: 2275448724) 0 QAR" at bounding box center [918, 642] width 1140 height 27
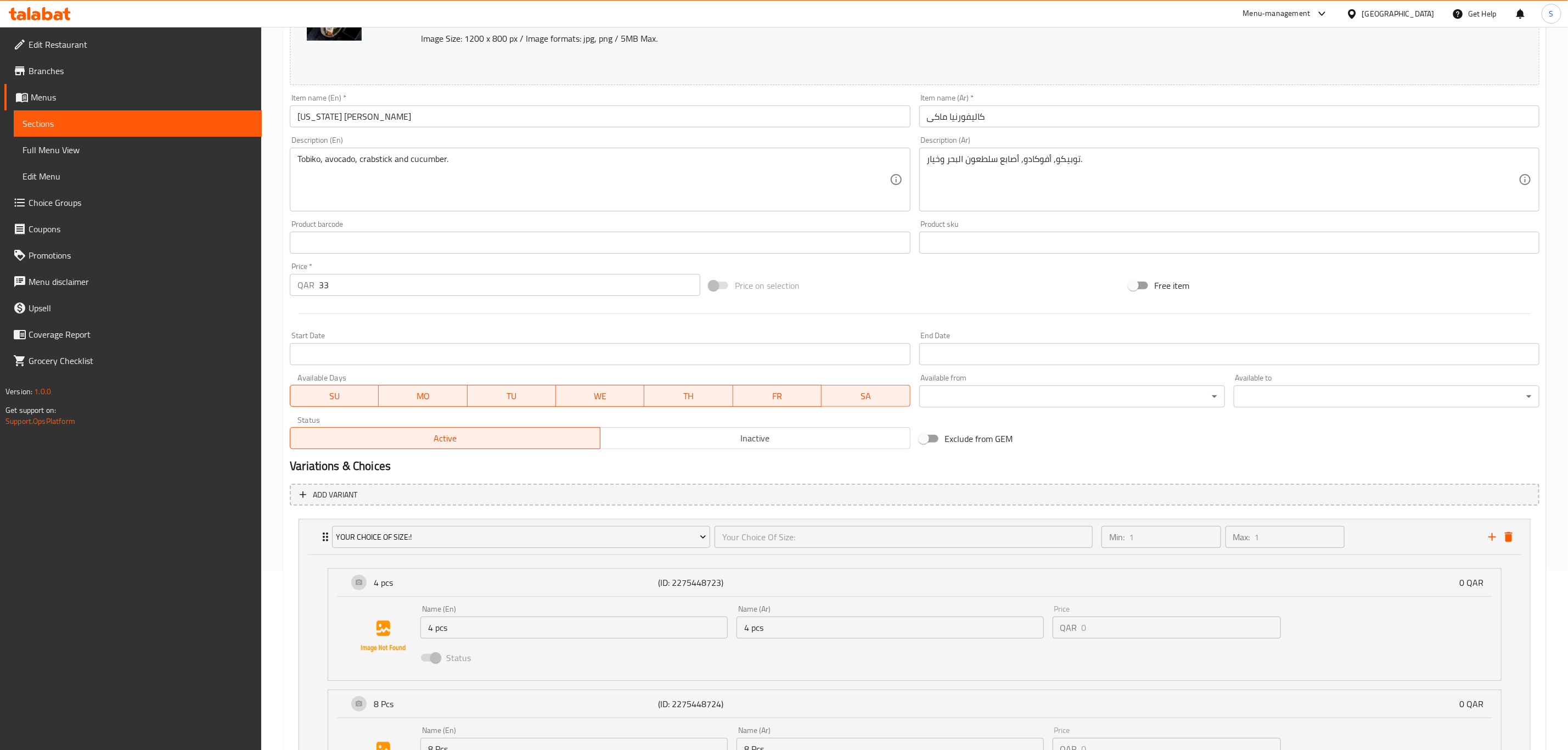
scroll to position [327, 0]
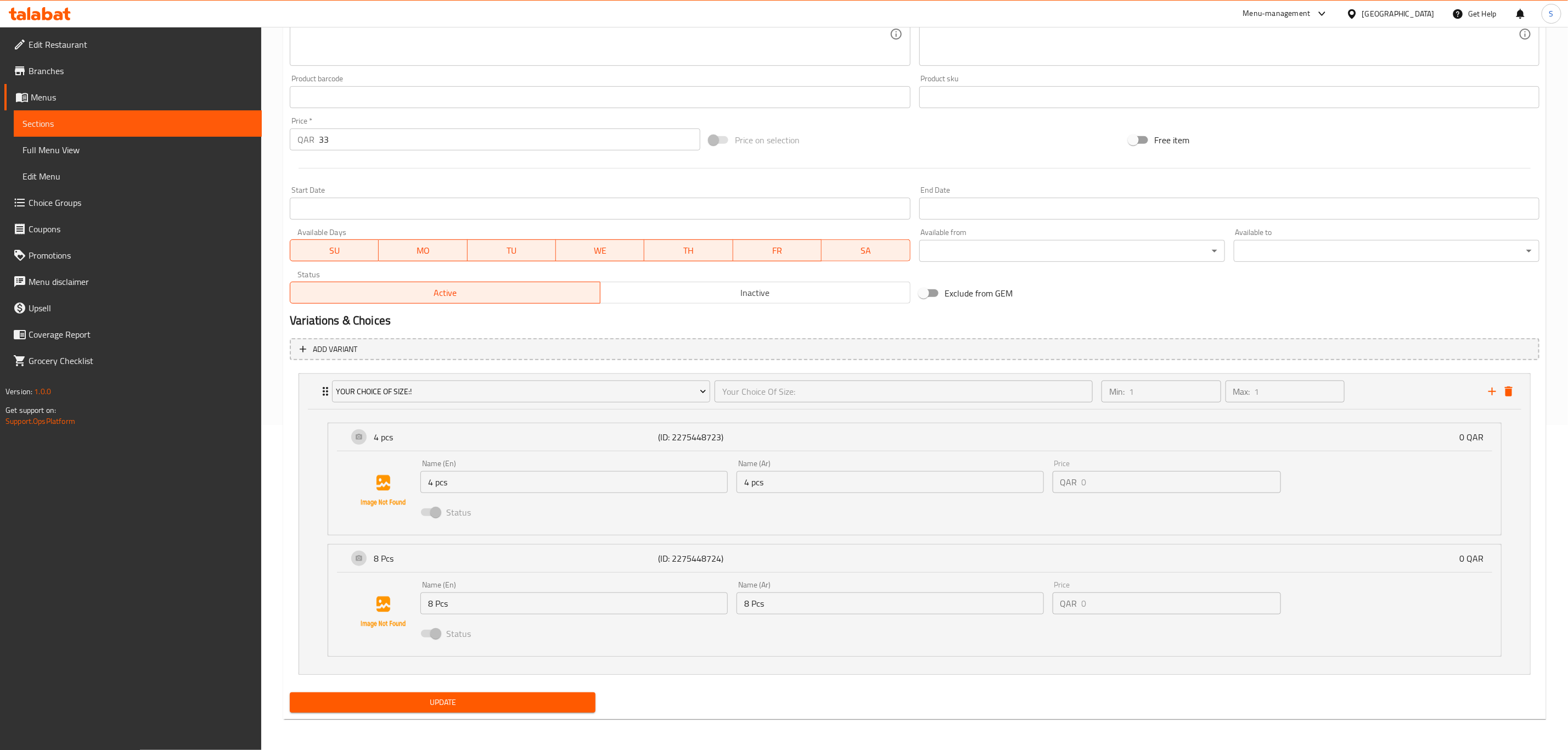
click at [449, 702] on span "Update" at bounding box center [443, 702] width 288 height 14
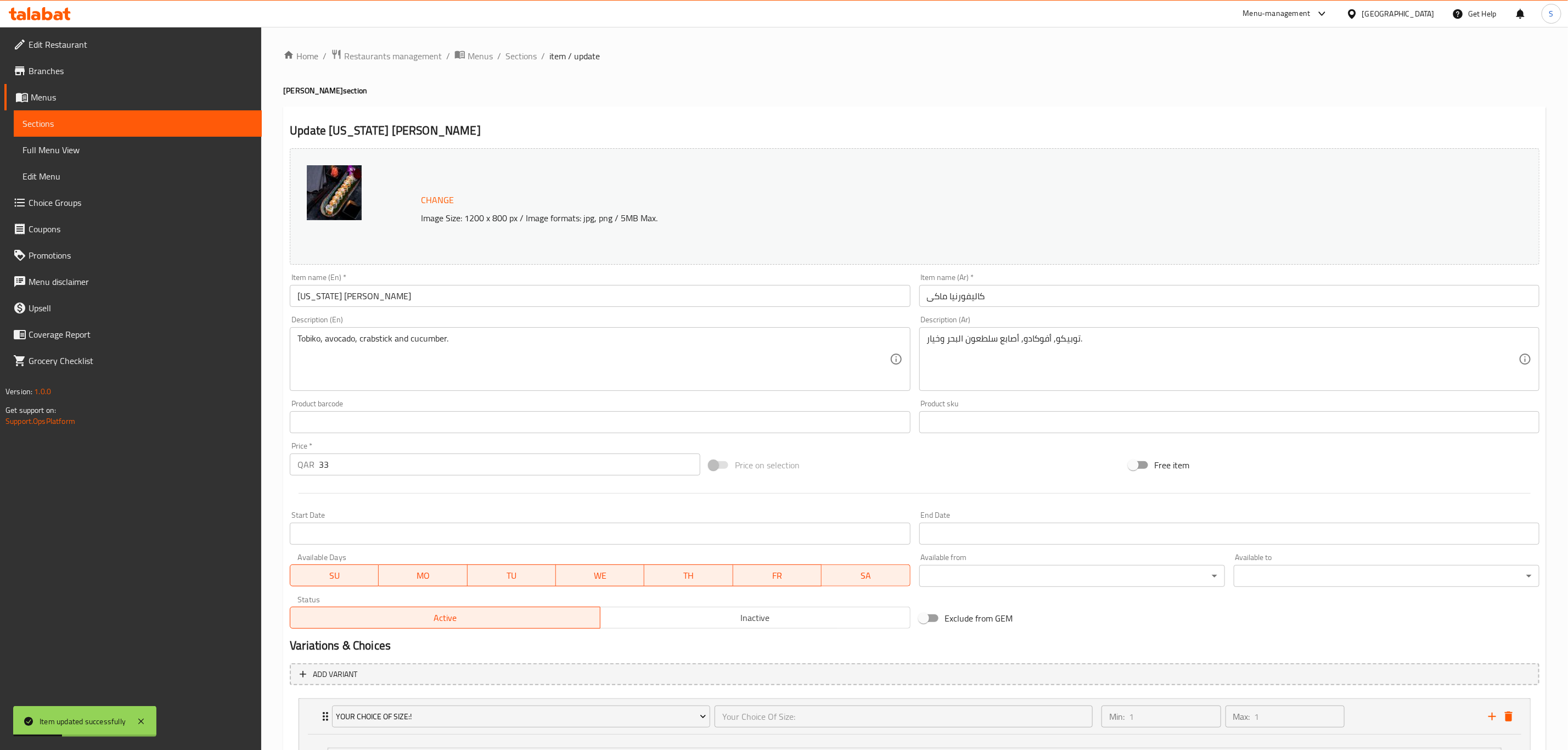
click at [537, 56] on ol "Home / Restaurants management / Menus / Sections / item / update" at bounding box center [914, 55] width 1263 height 14
click at [524, 59] on span "Sections" at bounding box center [521, 56] width 31 height 13
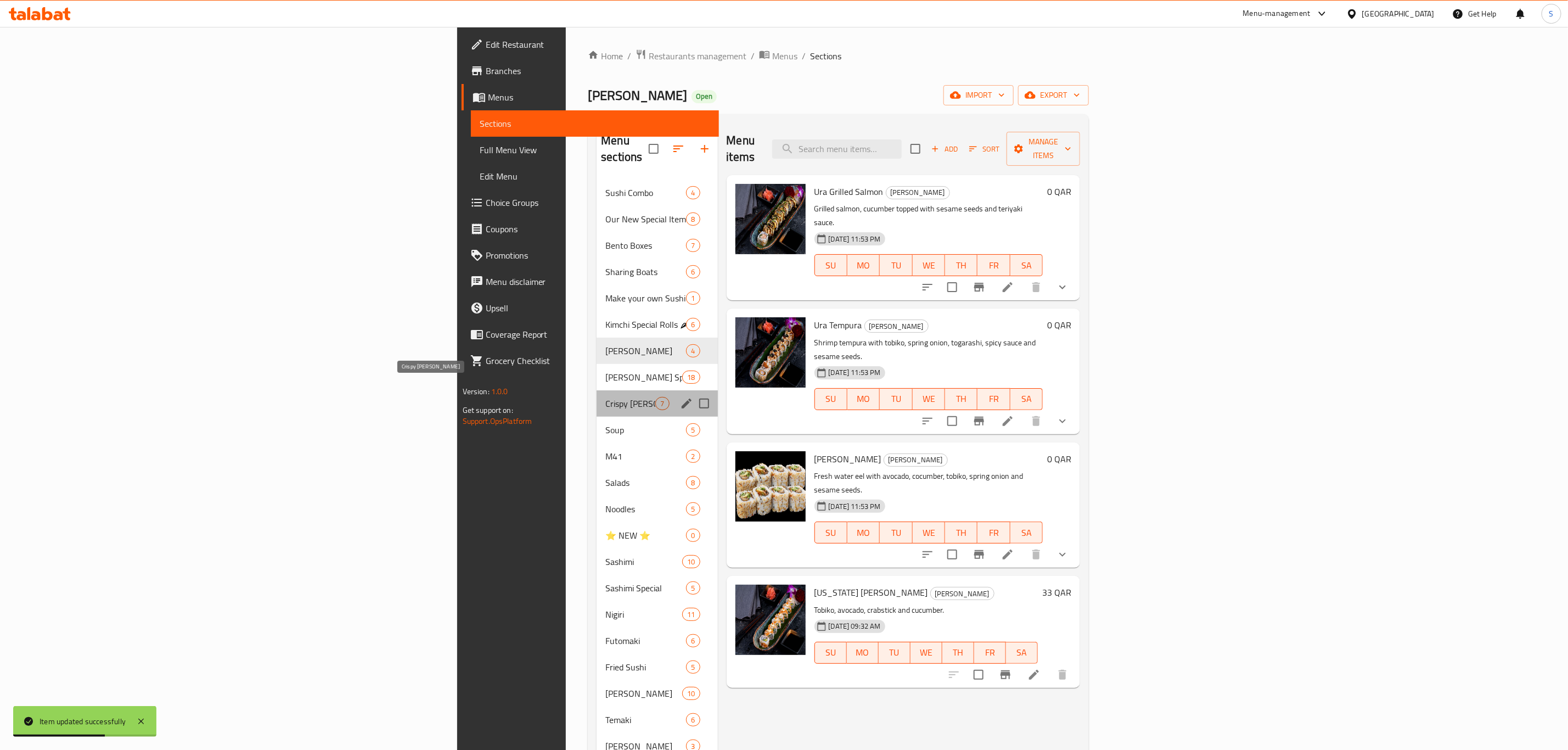
click at [605, 397] on span "Crispy Ura Maki" at bounding box center [631, 404] width 50 height 13
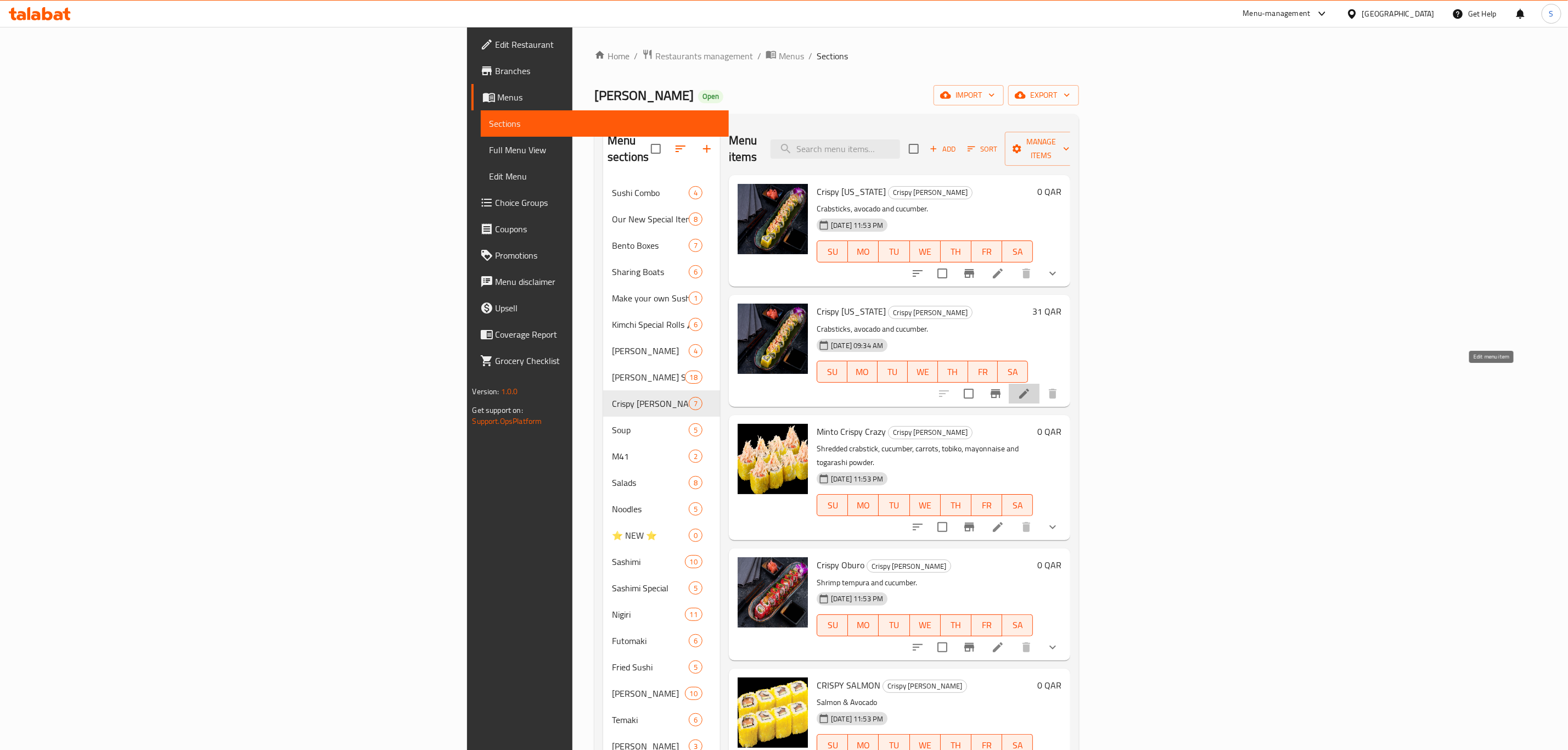
click at [1029, 389] on icon at bounding box center [1023, 393] width 10 height 10
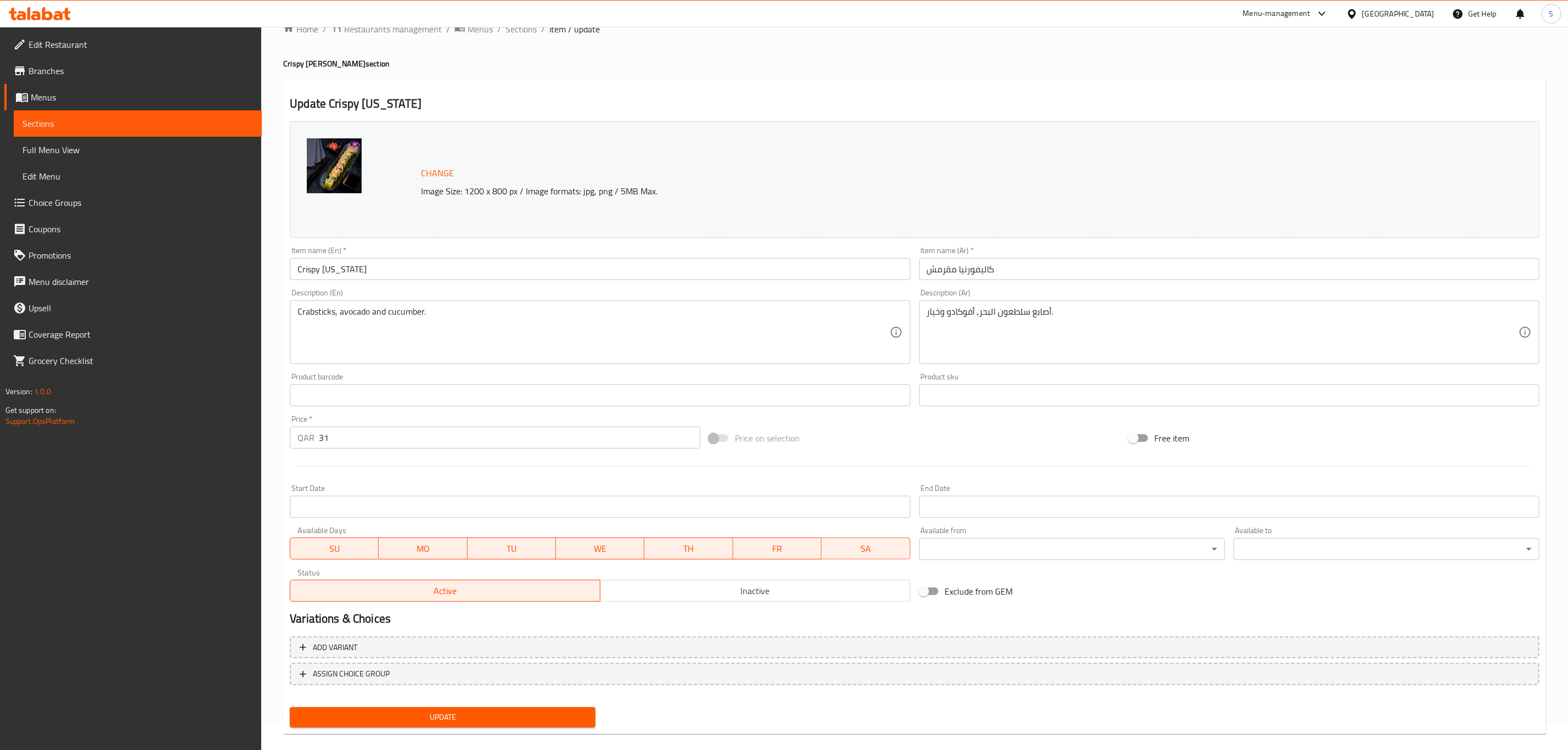
scroll to position [40, 0]
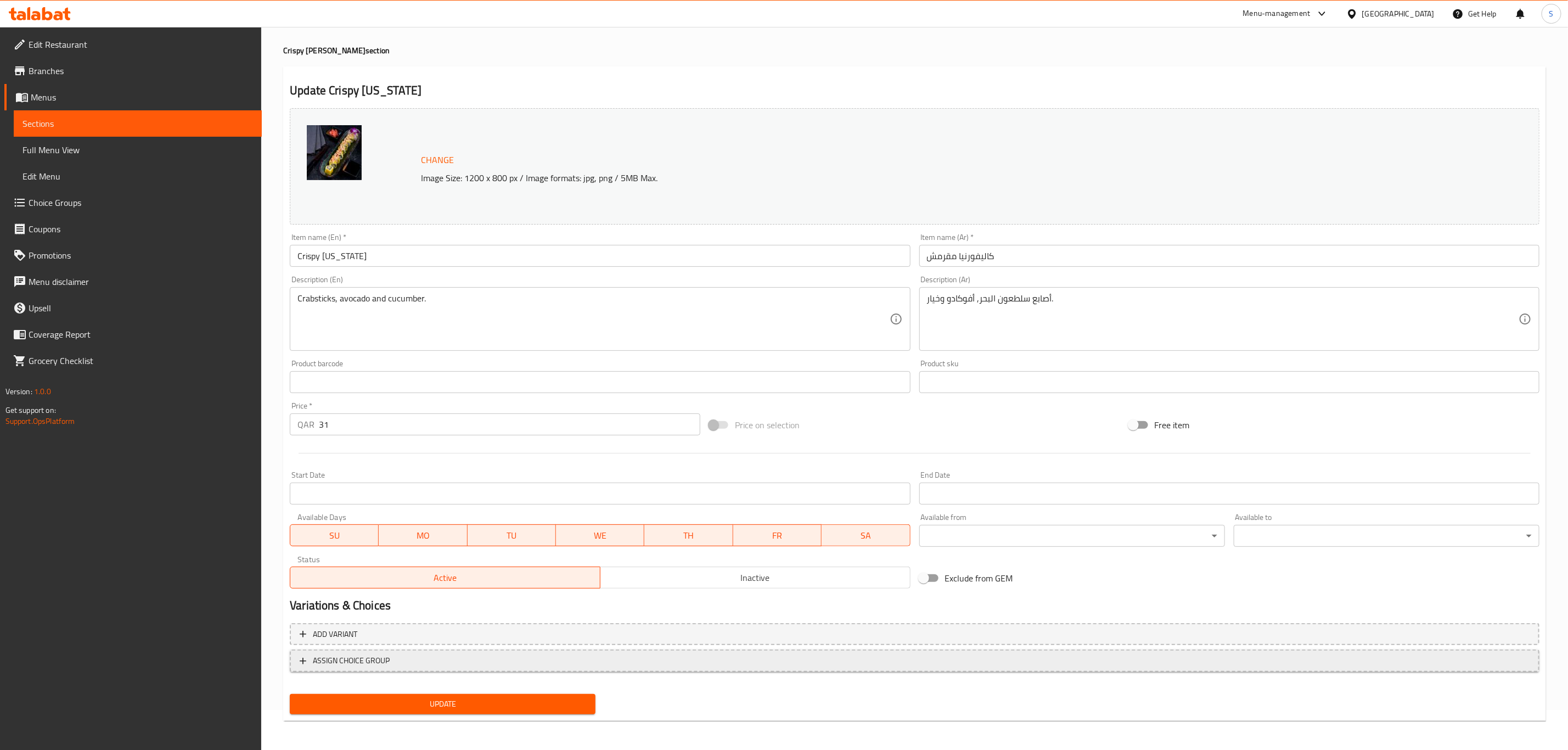
click at [481, 663] on span "ASSIGN CHOICE GROUP" at bounding box center [914, 661] width 1229 height 14
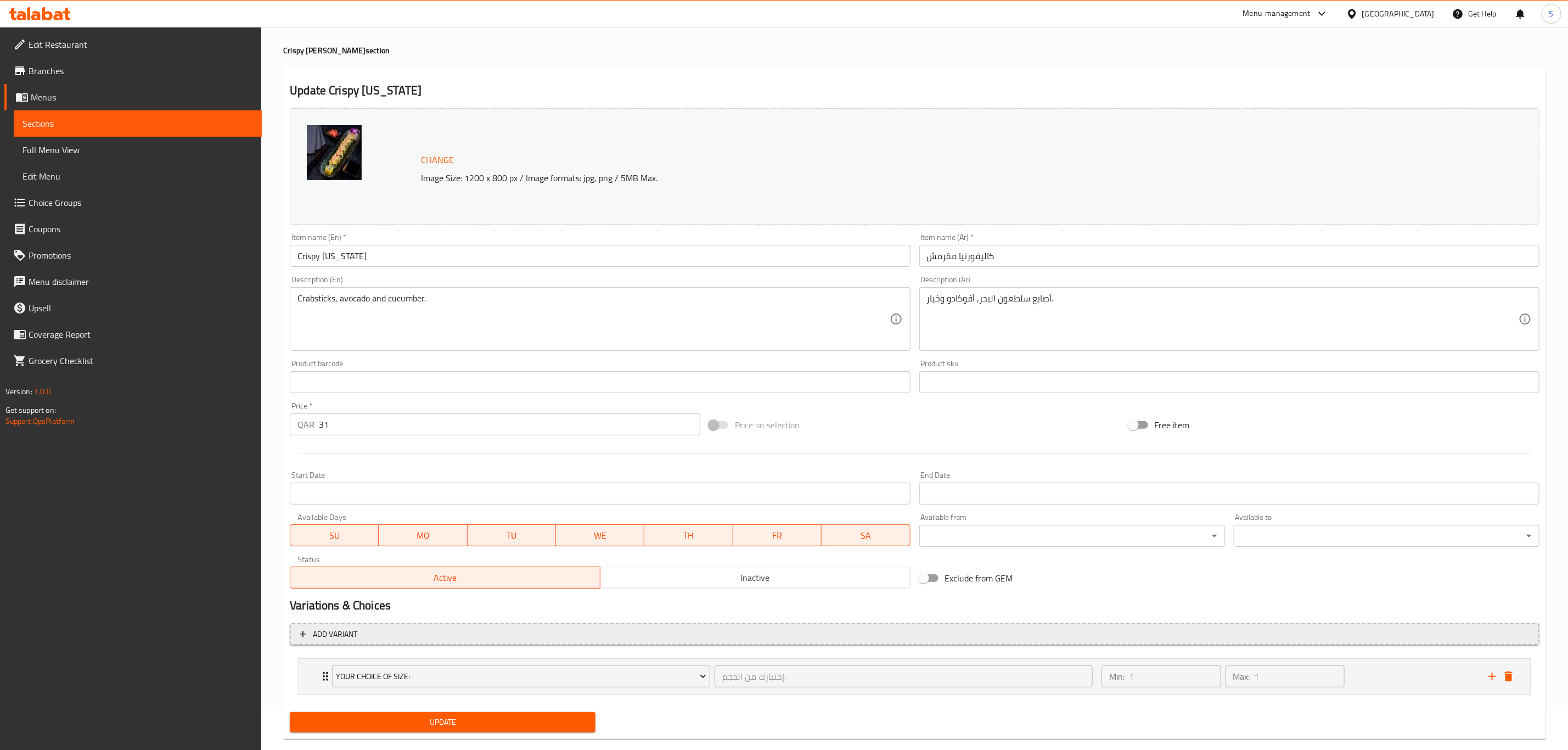
scroll to position [60, 0]
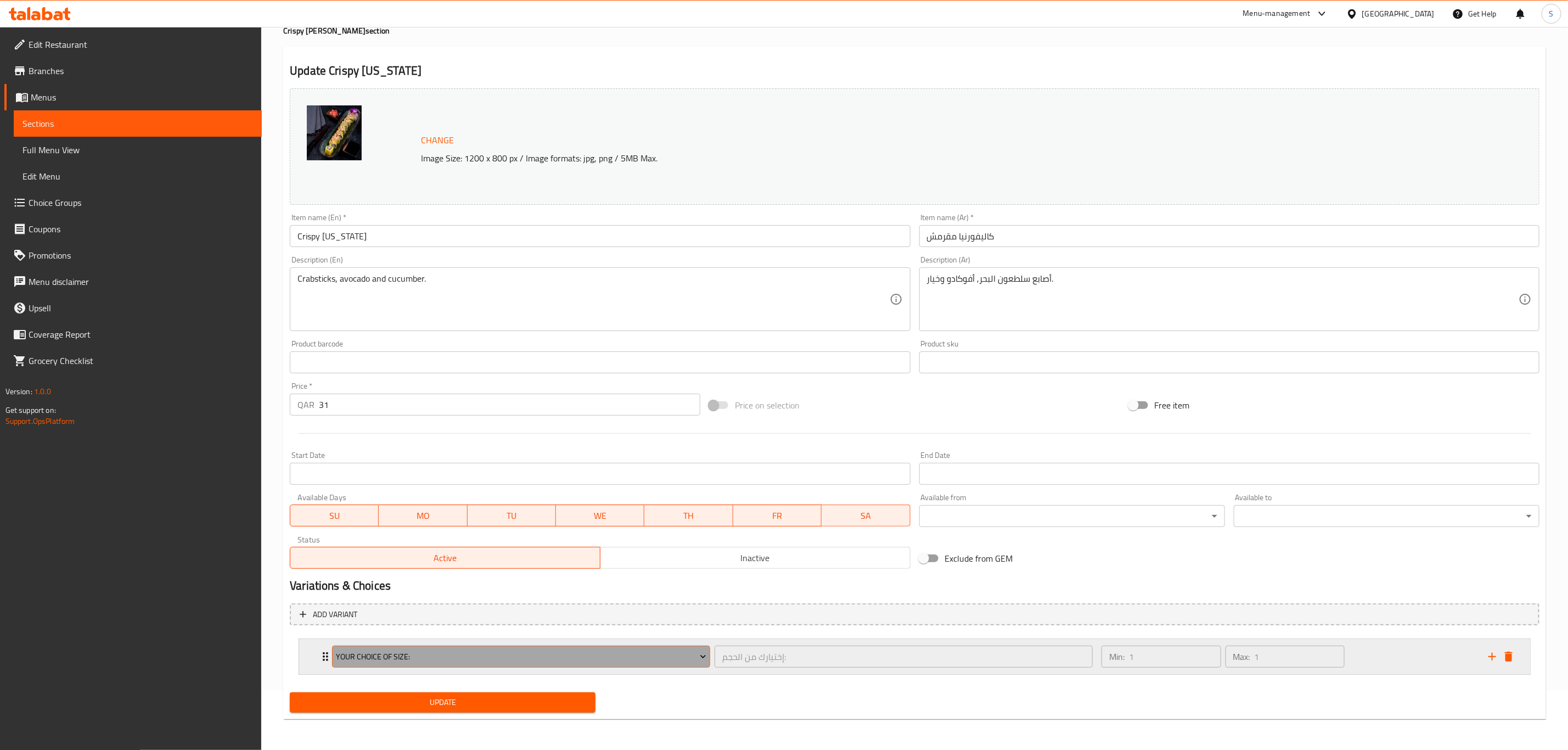
click at [511, 666] on button "Your Choice Of Size:" at bounding box center [520, 657] width 378 height 22
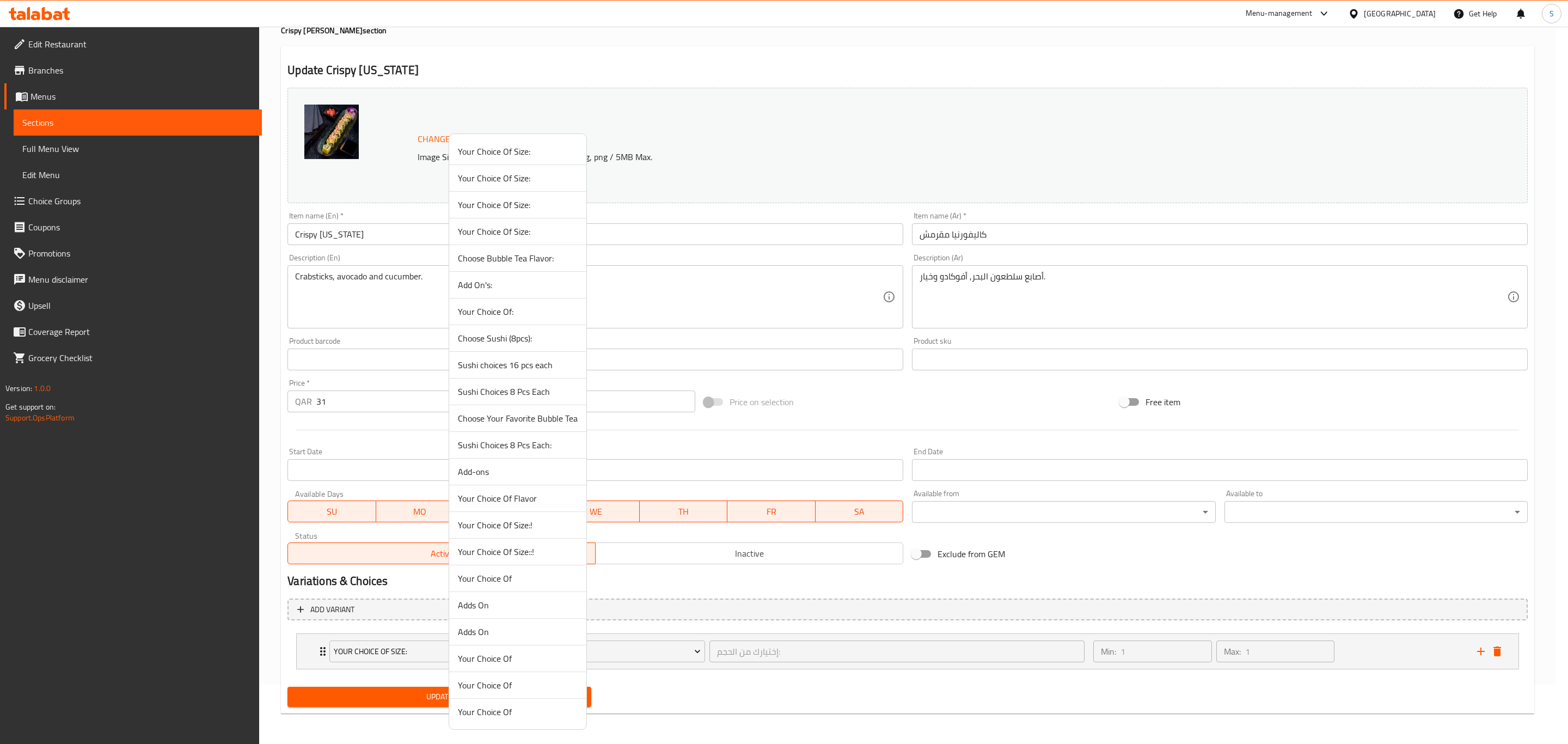
click at [520, 558] on span "Your Choice Of Size::!" at bounding box center [517, 552] width 120 height 13
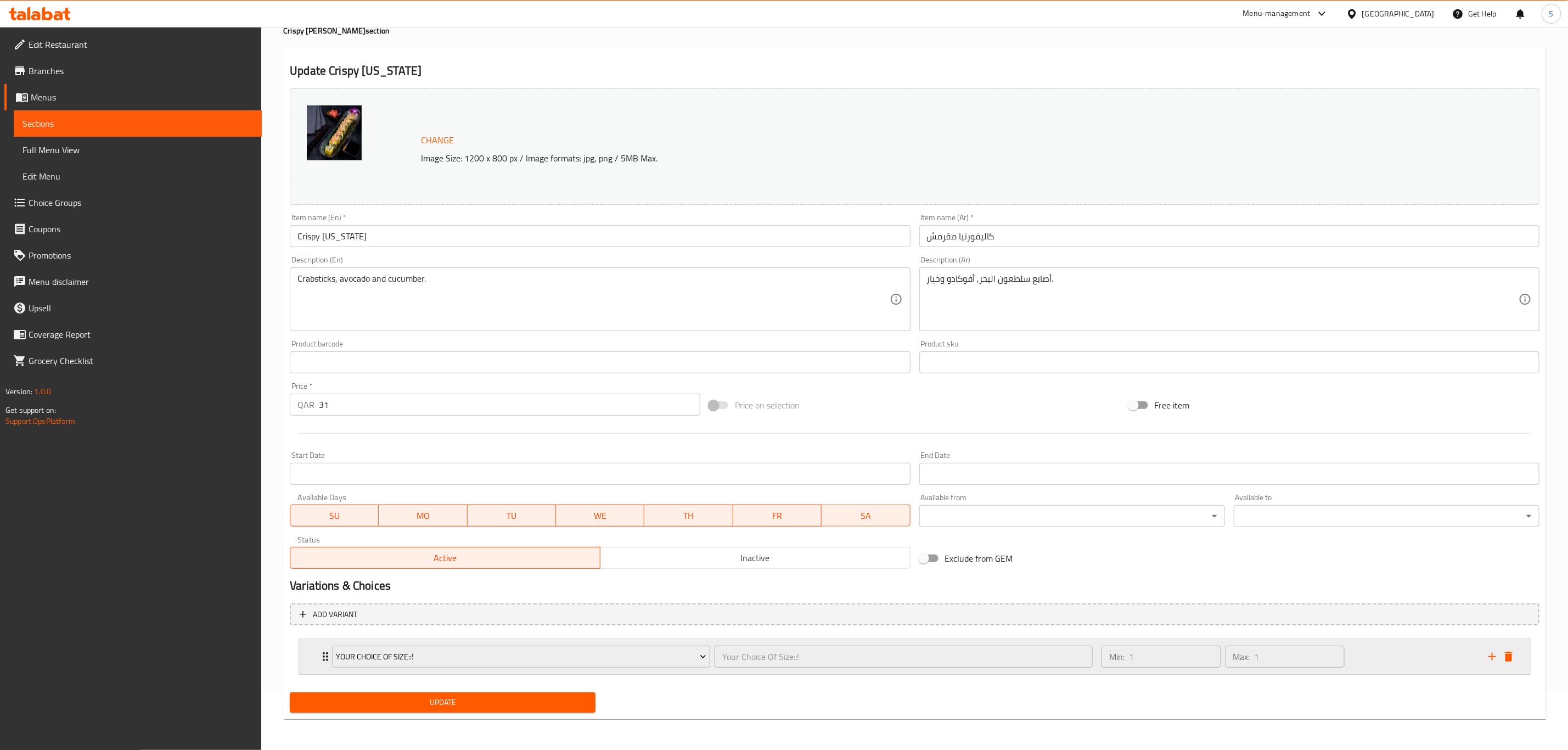
click at [1360, 655] on div "Min: 1 ​ Max: 1 ​" at bounding box center [1288, 657] width 387 height 36
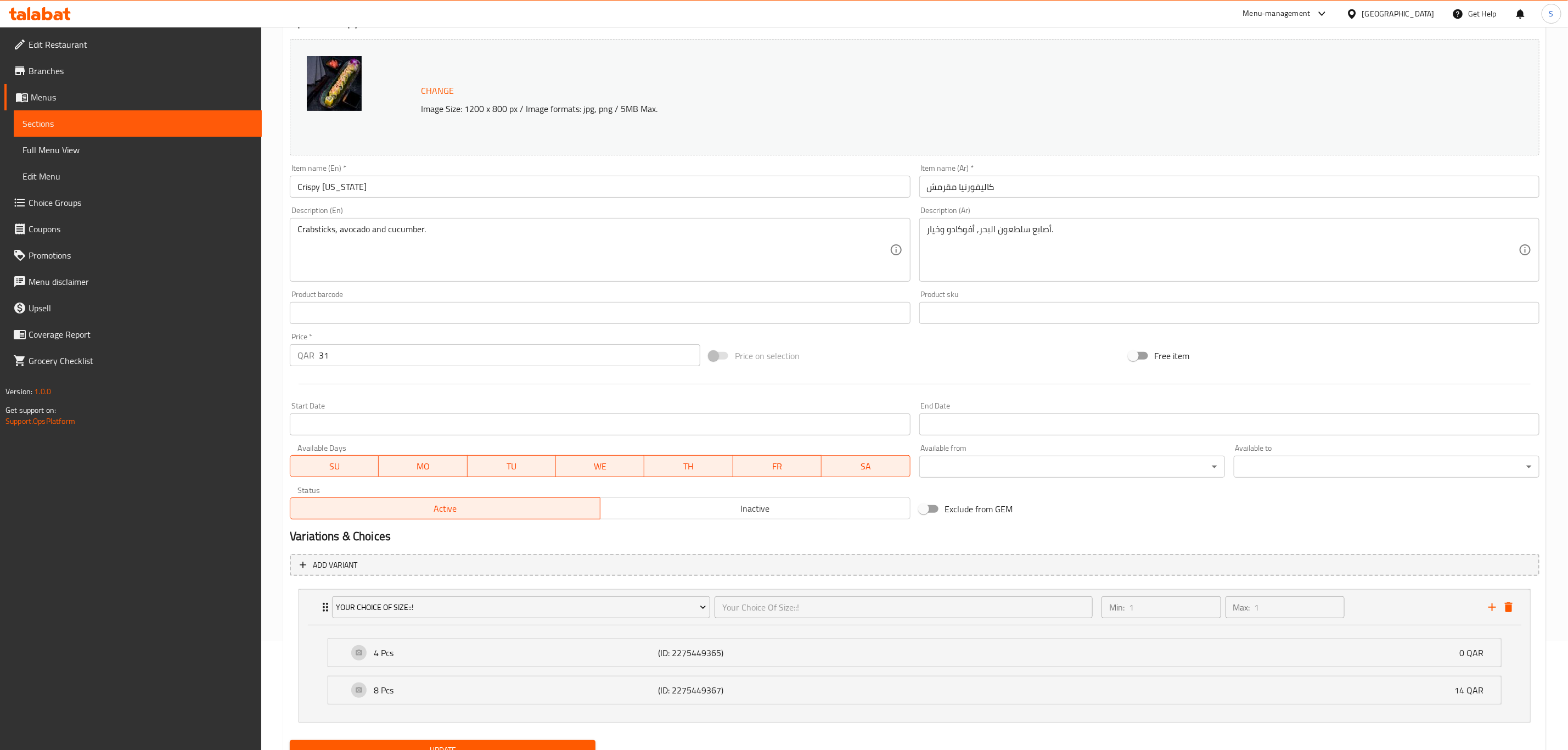
scroll to position [159, 0]
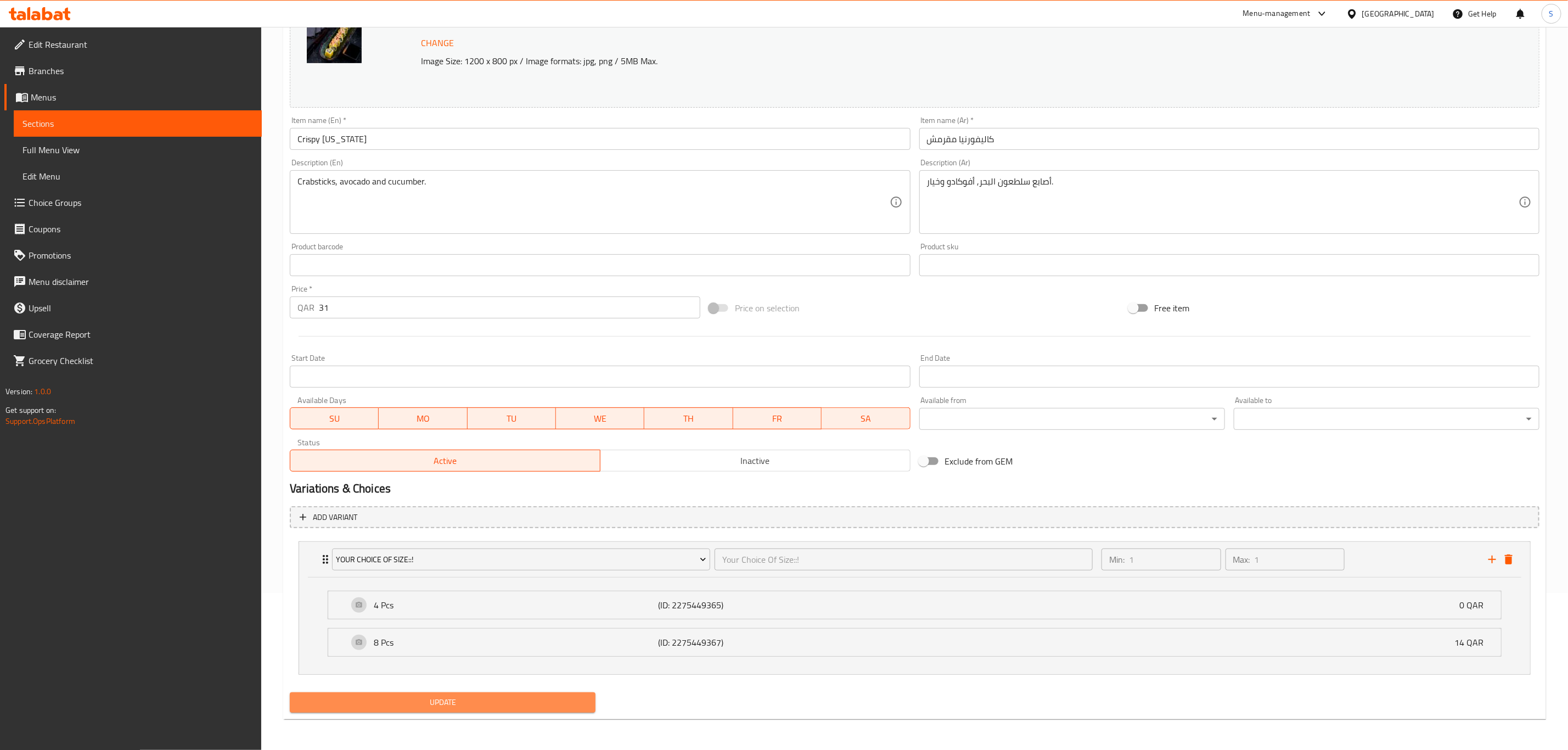
click at [493, 705] on span "Update" at bounding box center [443, 702] width 288 height 14
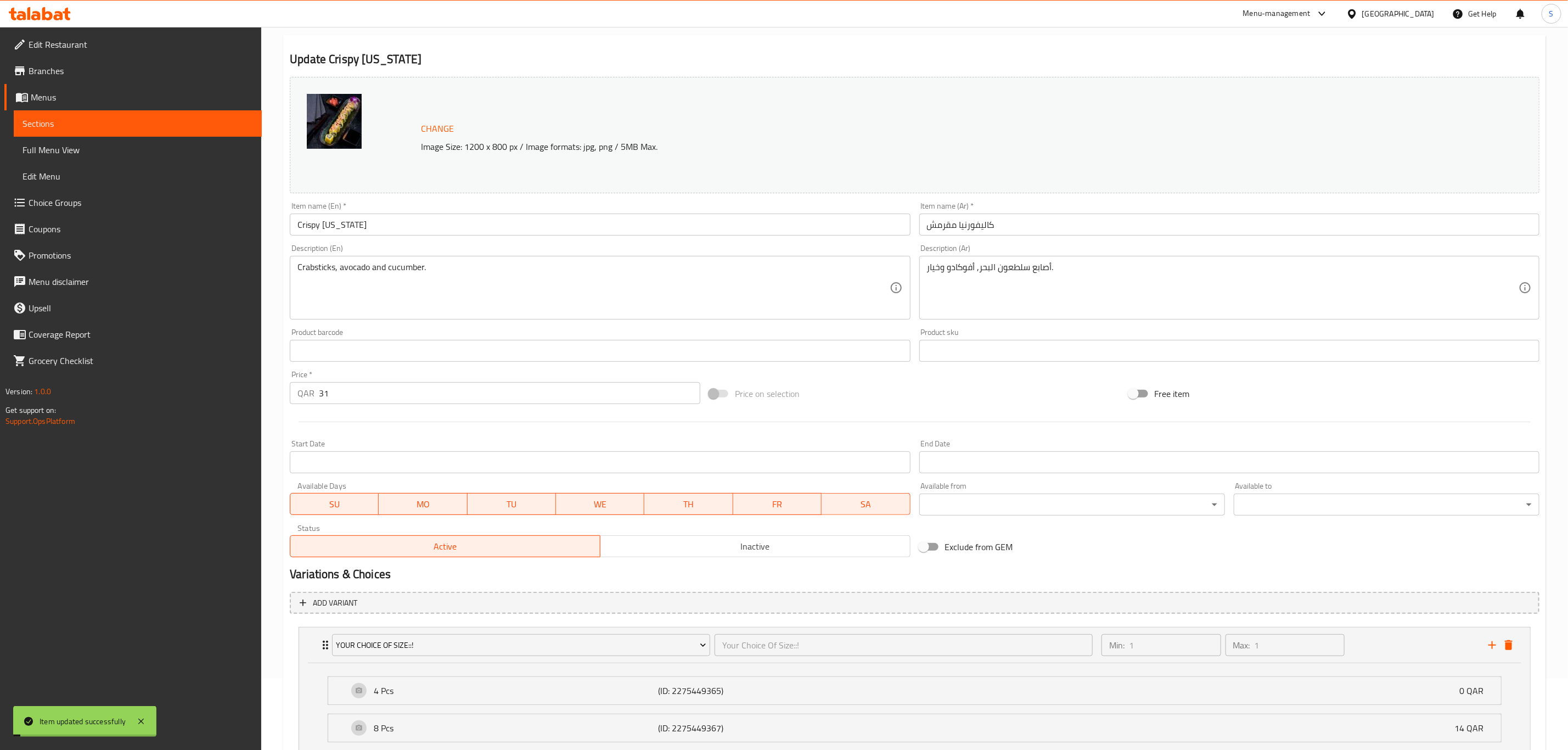
scroll to position [0, 0]
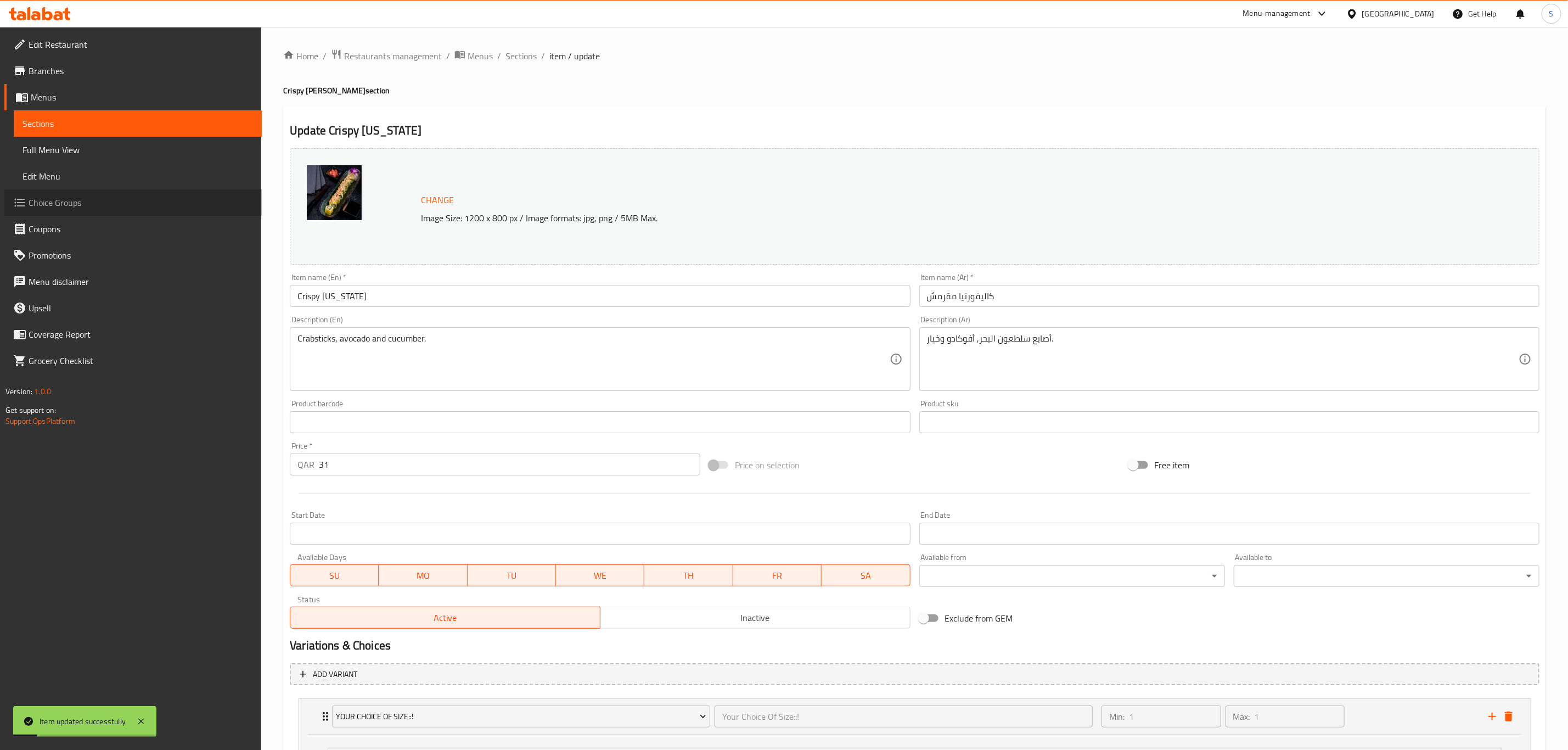
click at [52, 196] on span "Choice Groups" at bounding box center [141, 203] width 225 height 13
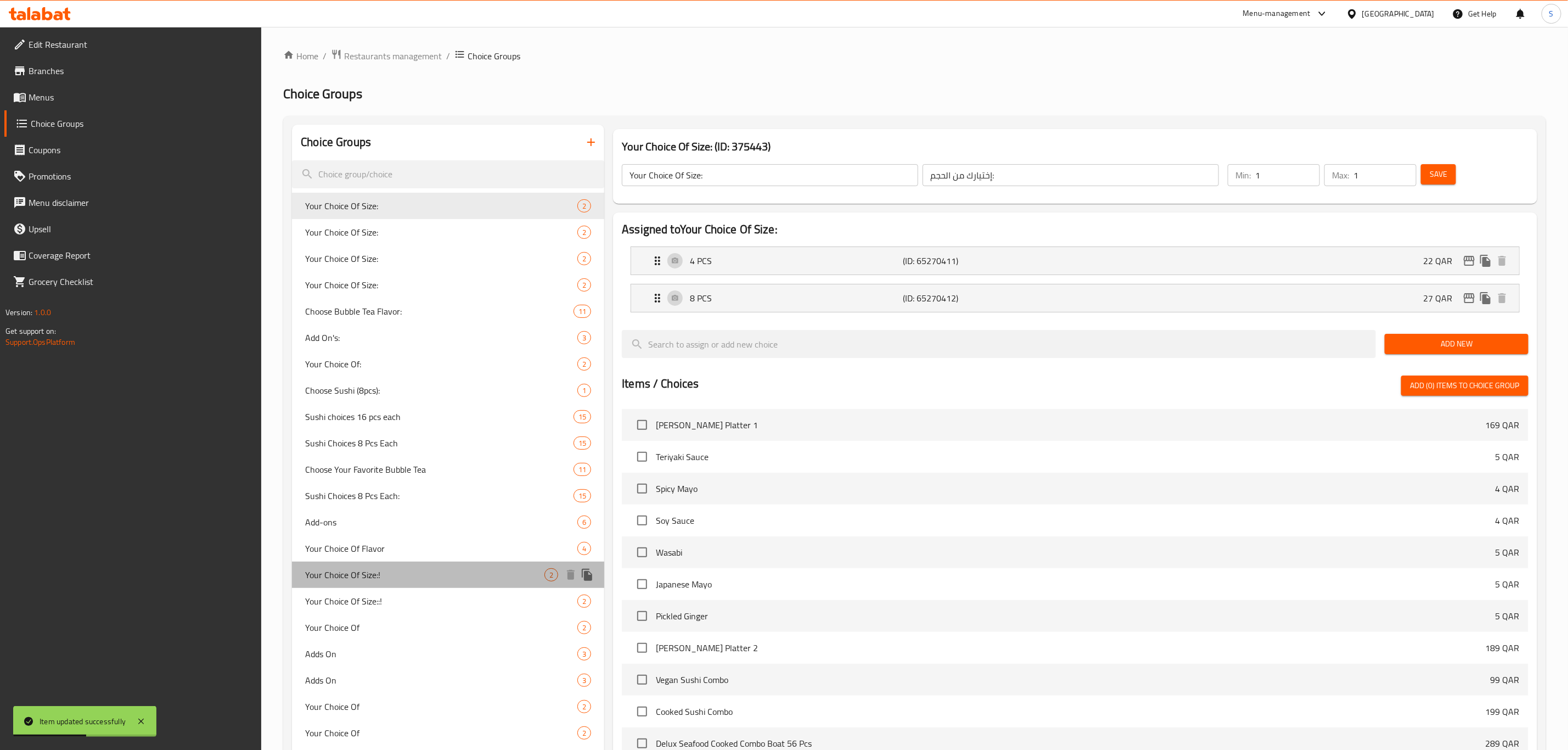
click at [430, 577] on span "Your Choice Of Size:!" at bounding box center [425, 575] width 240 height 13
type input "Your Choice Of Size:!"
type input "Your Choice Of Size:"
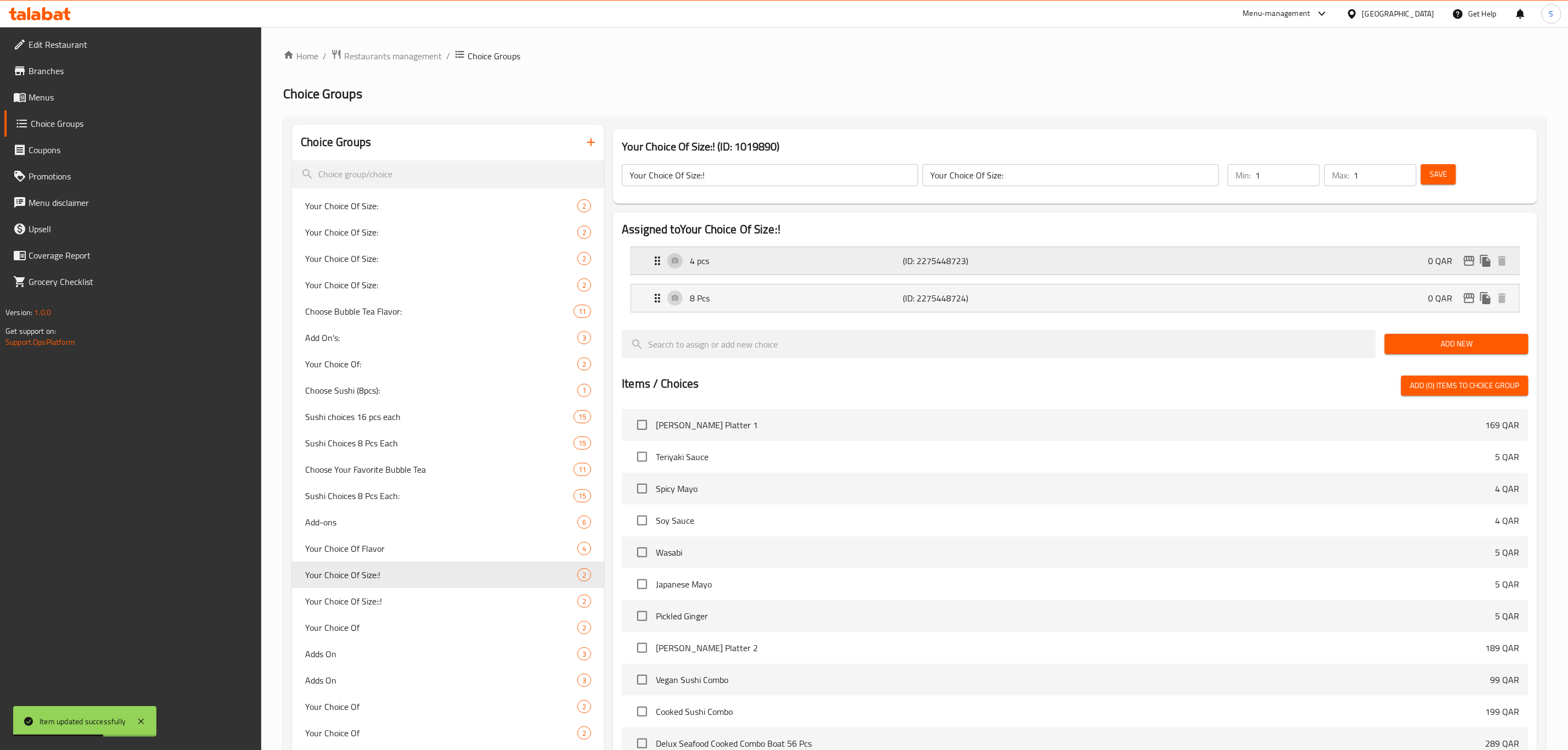
click at [1260, 259] on div "4 pcs (ID: 2275448723) 0 QAR" at bounding box center [1078, 260] width 855 height 27
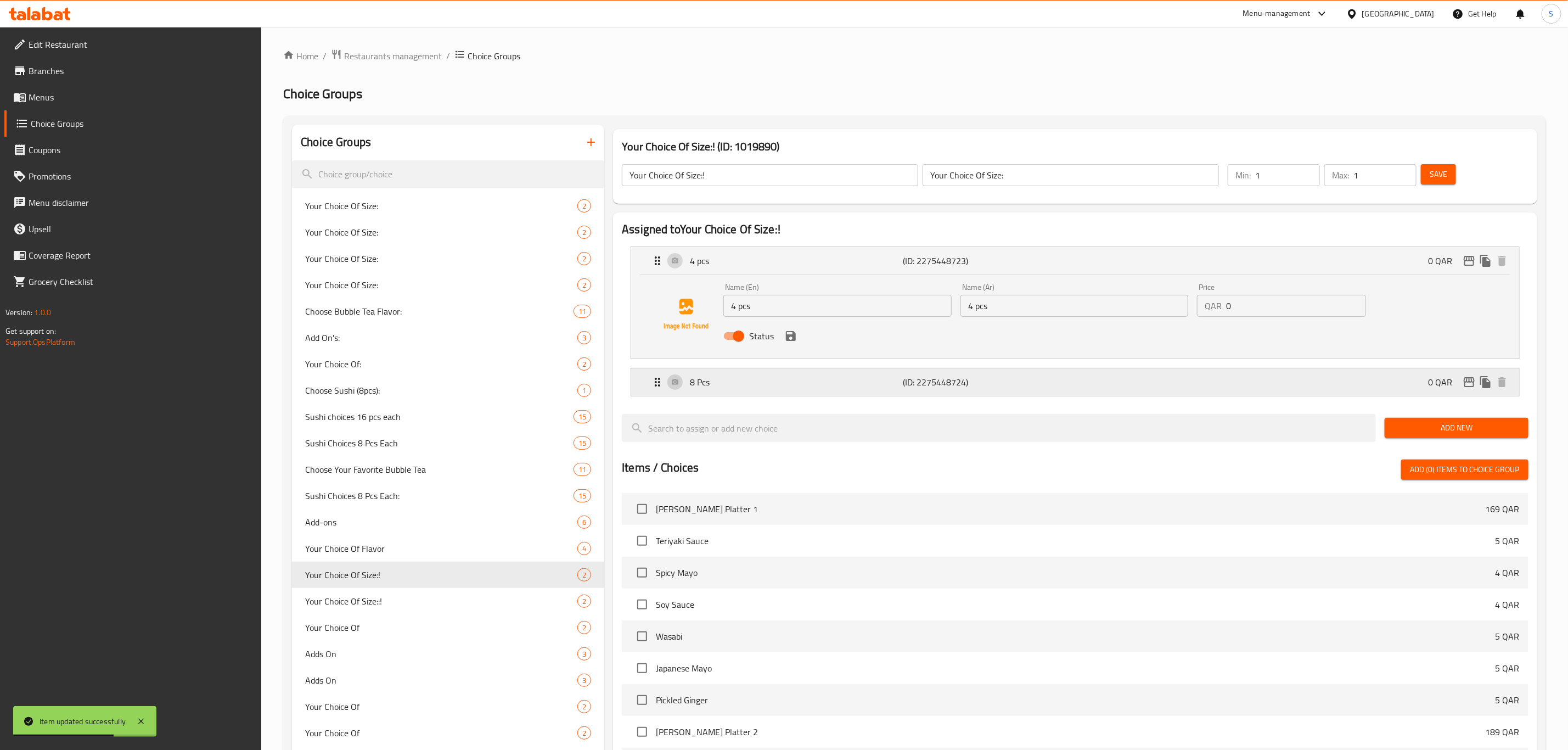
click at [1181, 387] on div "8 Pcs (ID: 2275448724) 0 QAR" at bounding box center [1078, 382] width 855 height 27
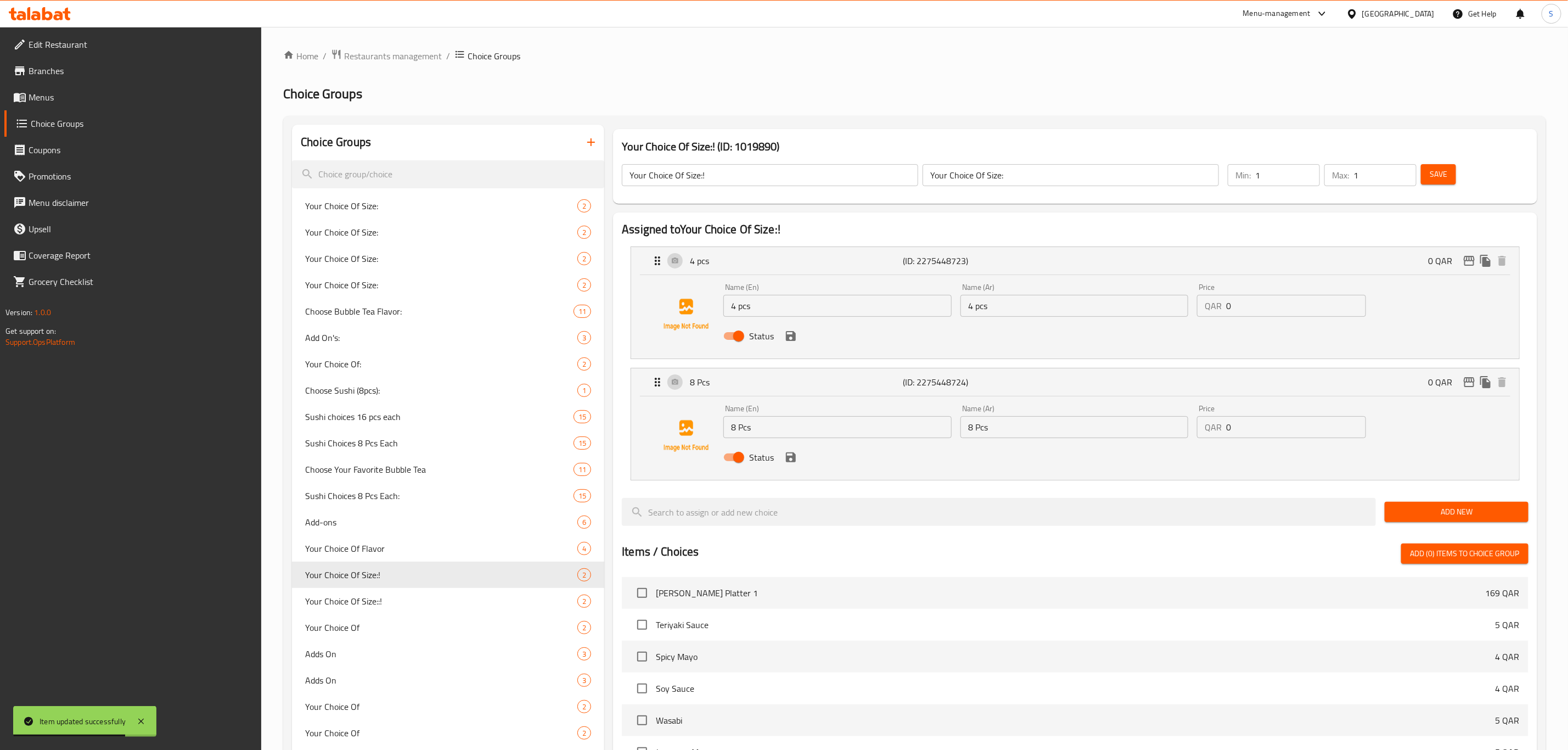
drag, startPoint x: 1252, startPoint y: 432, endPoint x: 1194, endPoint y: 430, distance: 58.0
click at [1204, 432] on div "QAR 0 Price" at bounding box center [1281, 428] width 169 height 22
click at [790, 459] on icon "save" at bounding box center [791, 457] width 13 height 13
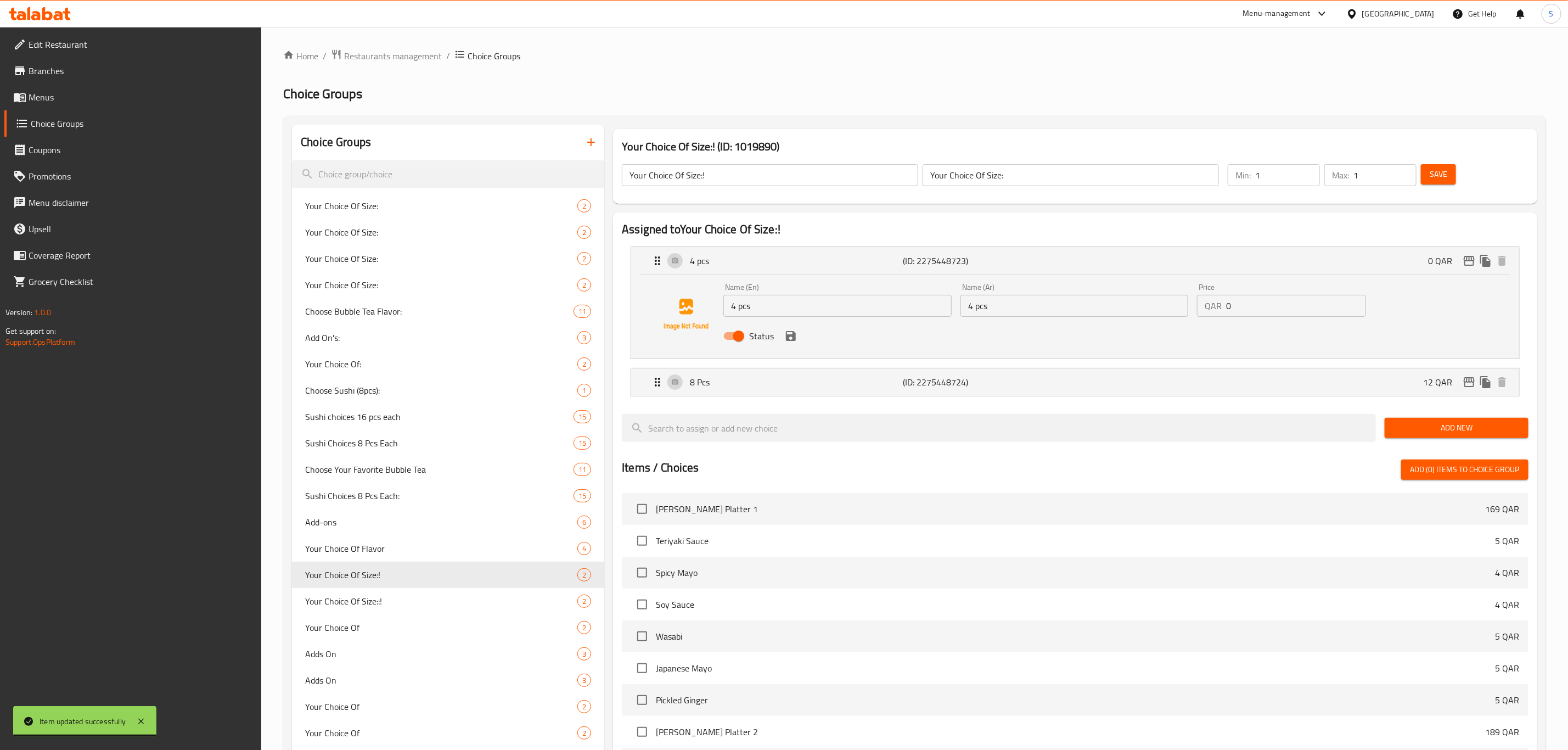
type input "12"
drag, startPoint x: 1438, startPoint y: 159, endPoint x: 1439, endPoint y: 169, distance: 10.0
click at [1439, 159] on div "Min: 1 ​ Max: 1 ​ Save" at bounding box center [1374, 175] width 305 height 36
click at [1439, 173] on span "Save" at bounding box center [1439, 174] width 18 height 14
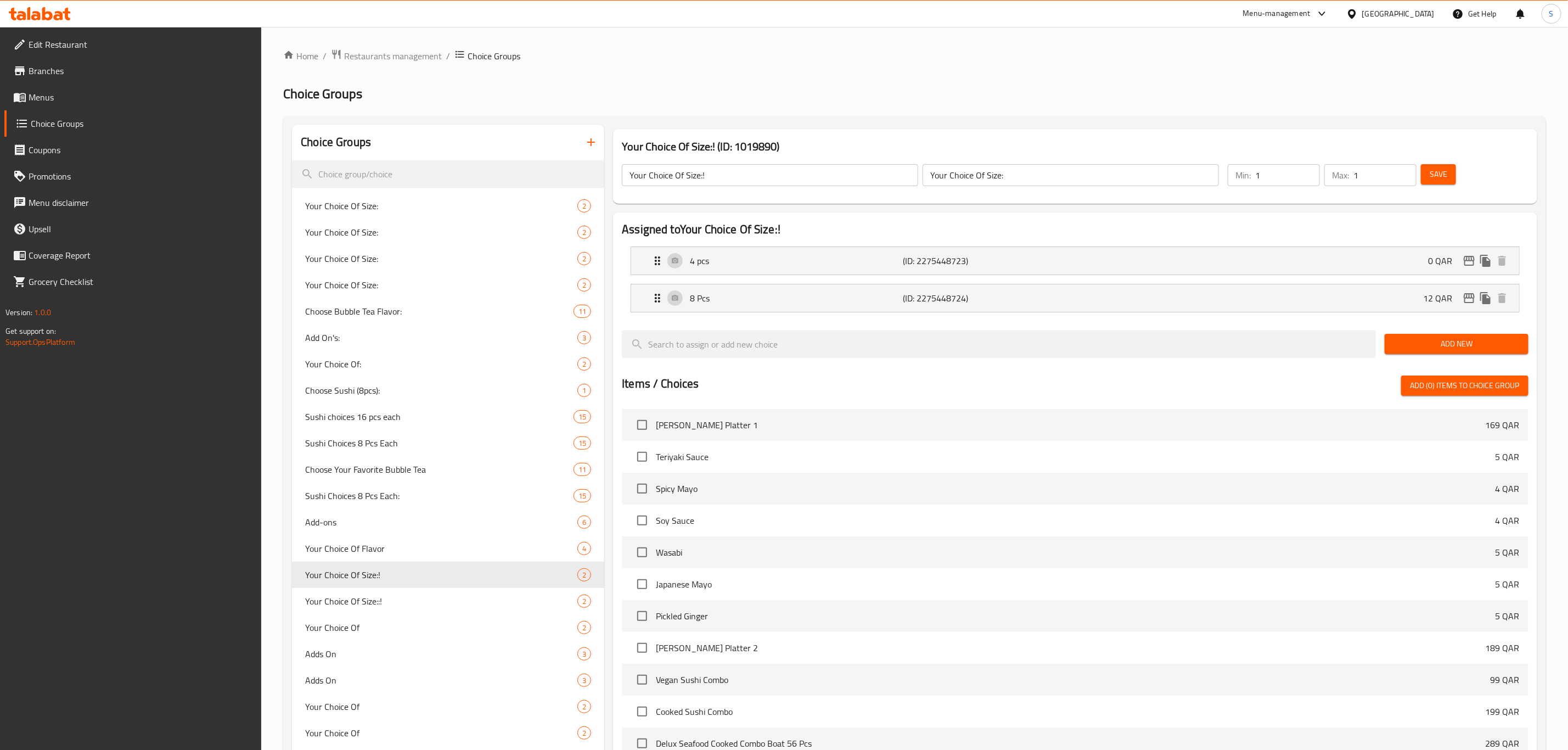
click at [1311, 12] on div "Menu-management" at bounding box center [1276, 14] width 67 height 13
click at [1275, 123] on div "Restaurant-Management" at bounding box center [1271, 122] width 86 height 12
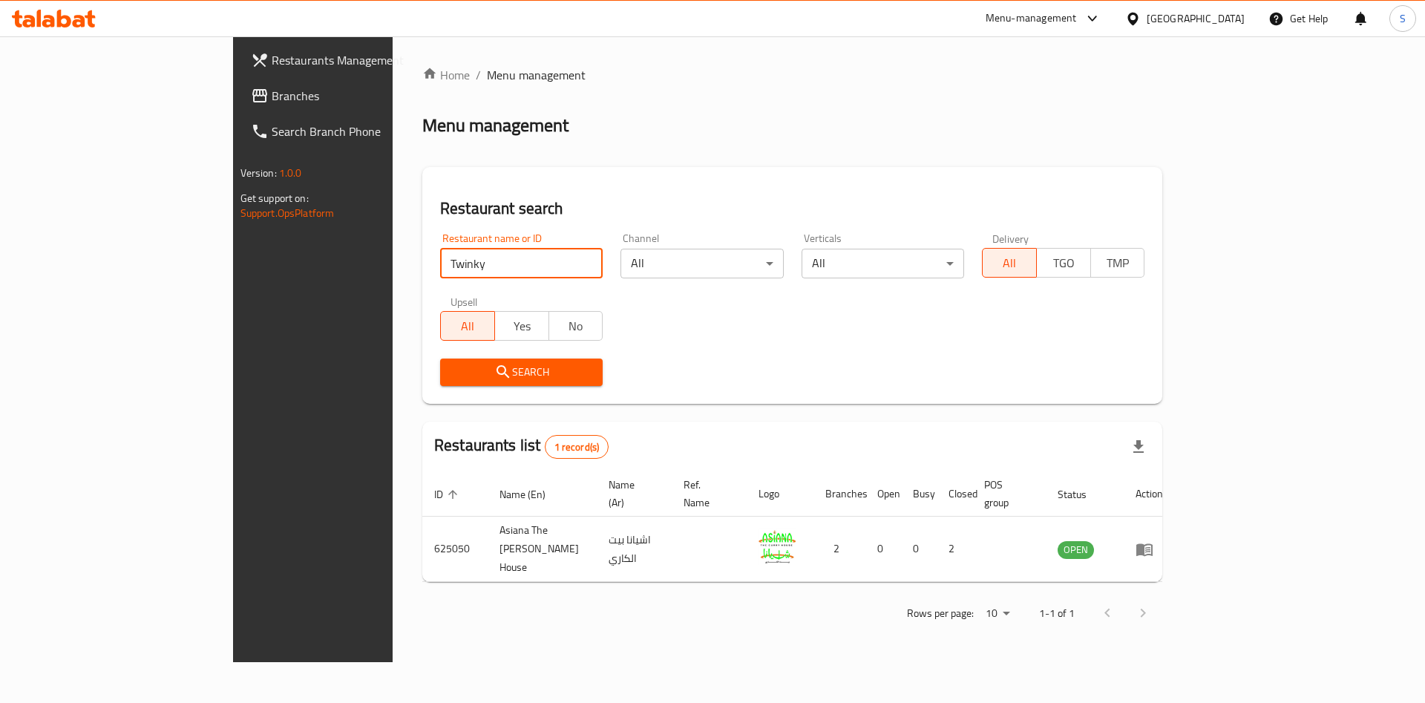
click at [393, 258] on div "Home / Menu management Menu management Restaurant search Restaurant name or ID …" at bounding box center [792, 349] width 799 height 626
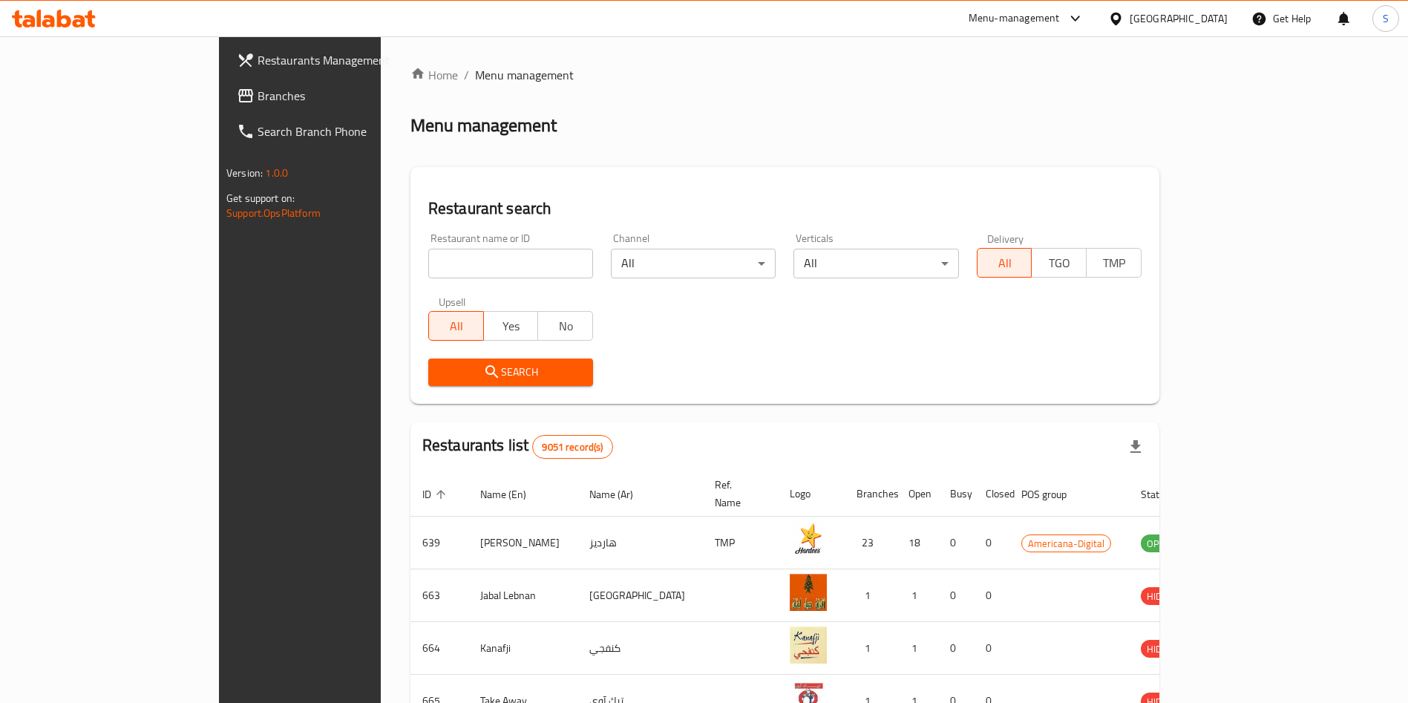
drag, startPoint x: 442, startPoint y: 262, endPoint x: 474, endPoint y: 241, distance: 38.7
click at [442, 262] on input "search" at bounding box center [510, 264] width 165 height 30
type input "c"
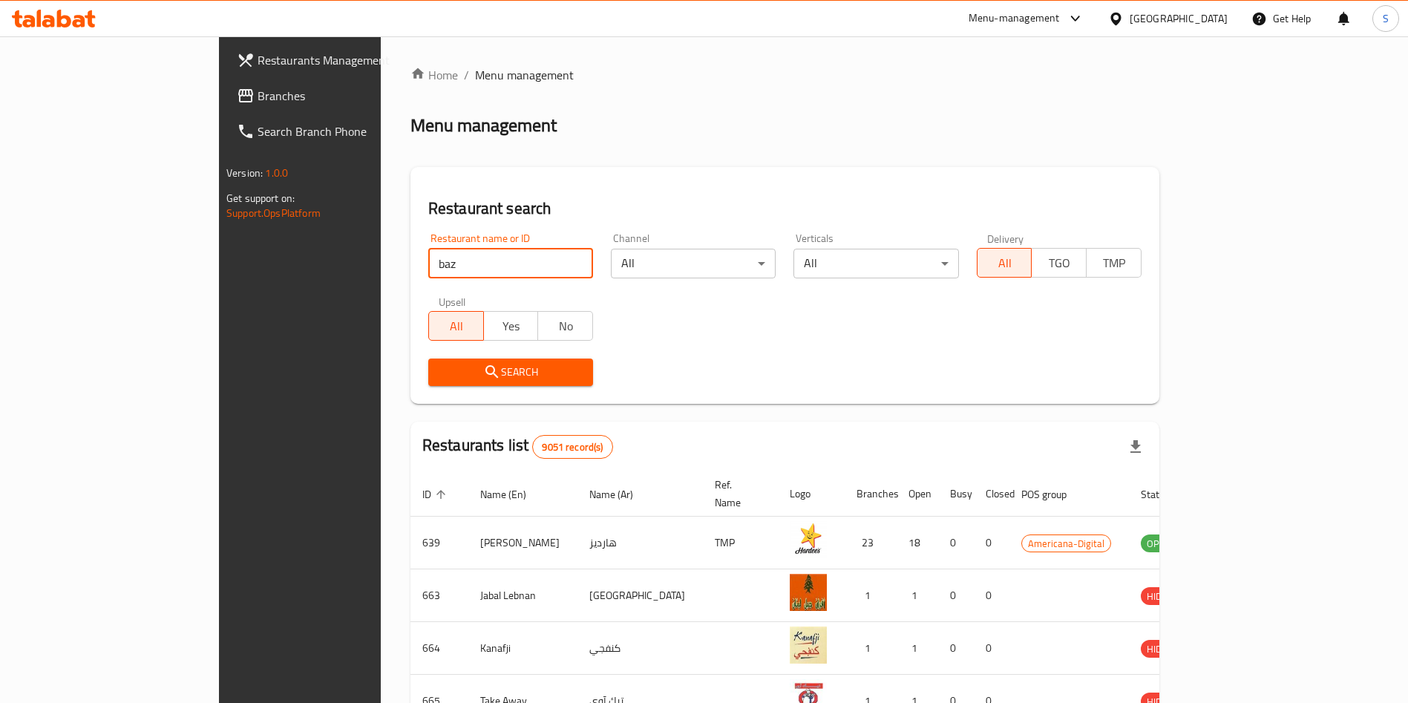
type input "bazoo"
click button "Search" at bounding box center [510, 372] width 165 height 27
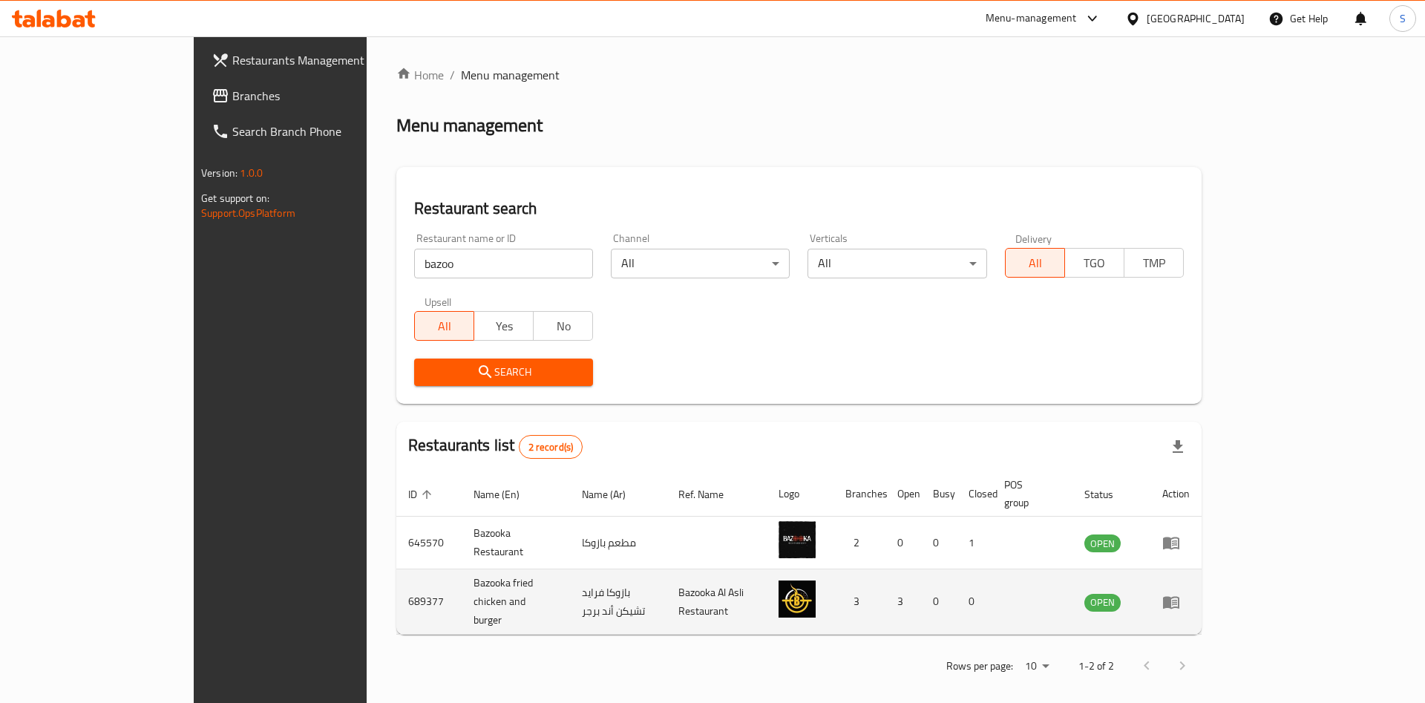
click at [1180, 593] on icon "enhanced table" at bounding box center [1171, 602] width 18 height 18
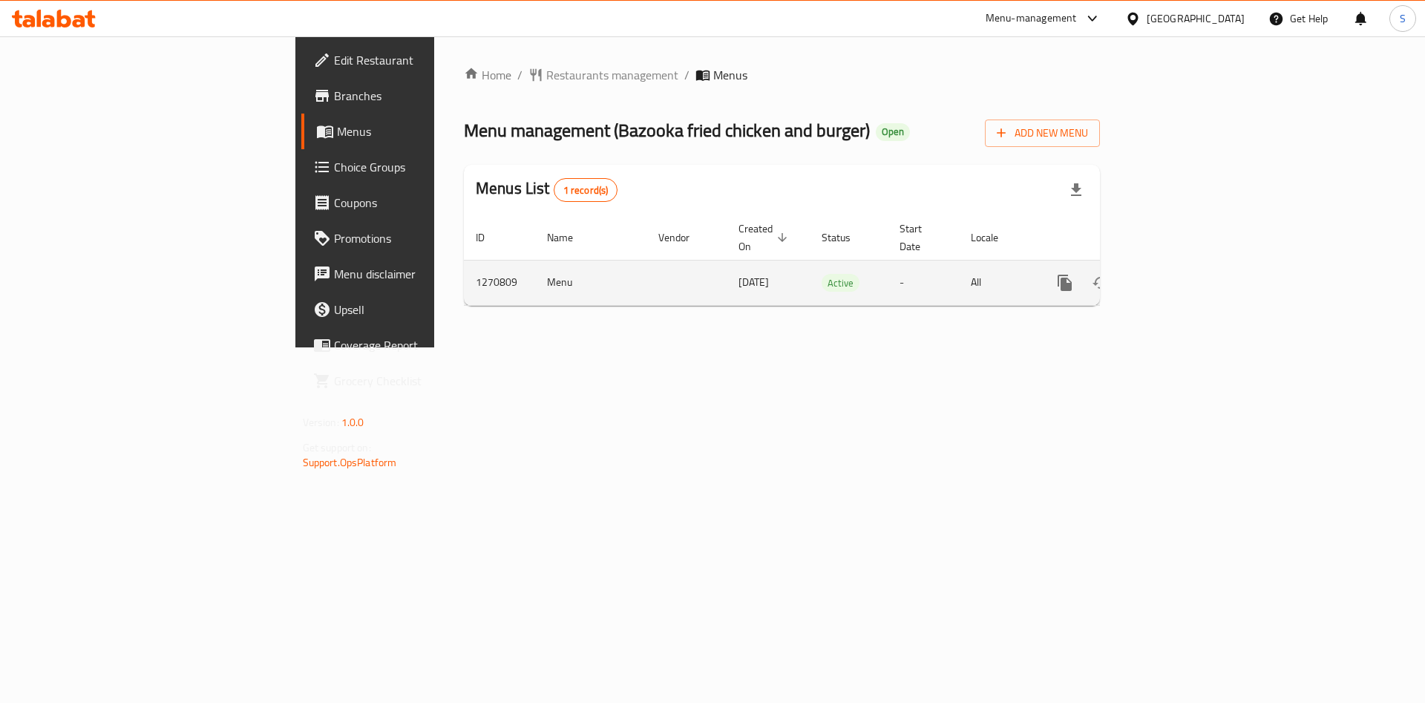
click at [1190, 273] on link "enhanced table" at bounding box center [1172, 283] width 36 height 36
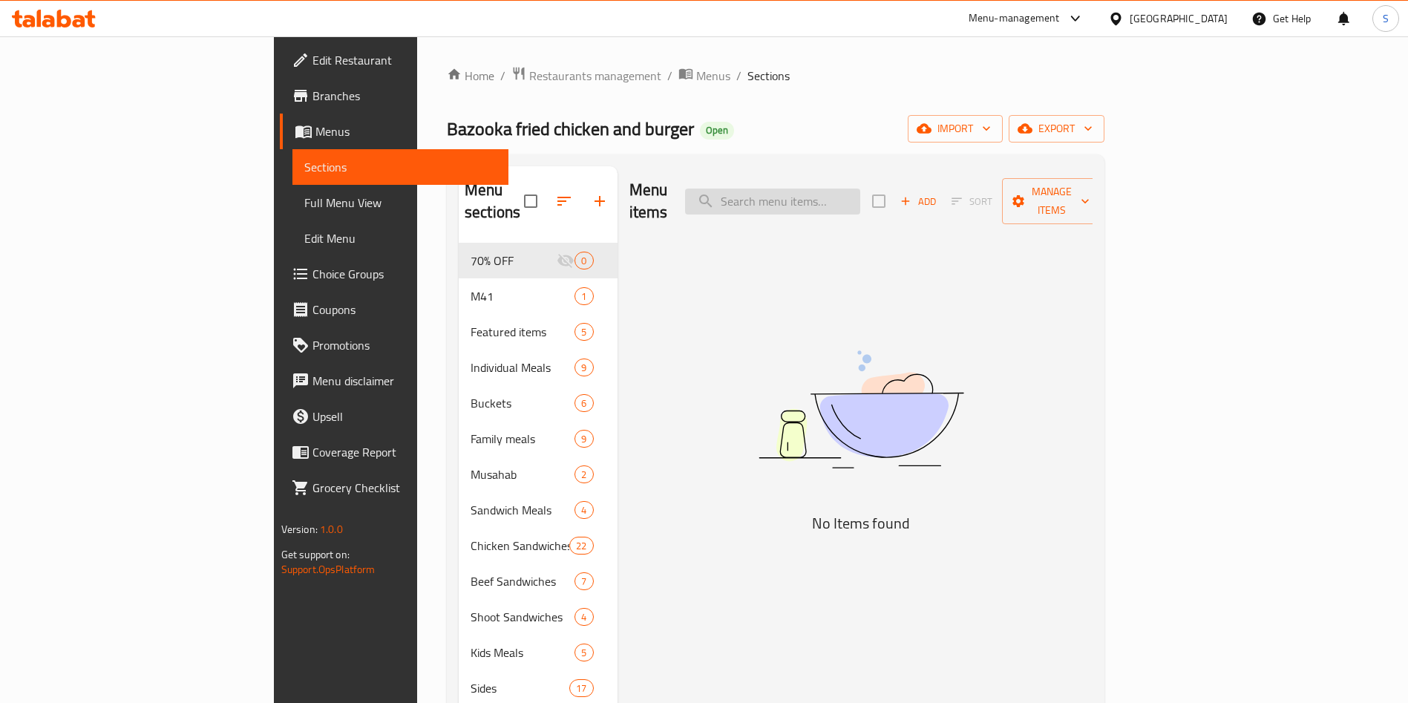
click at [860, 189] on input "search" at bounding box center [772, 202] width 175 height 26
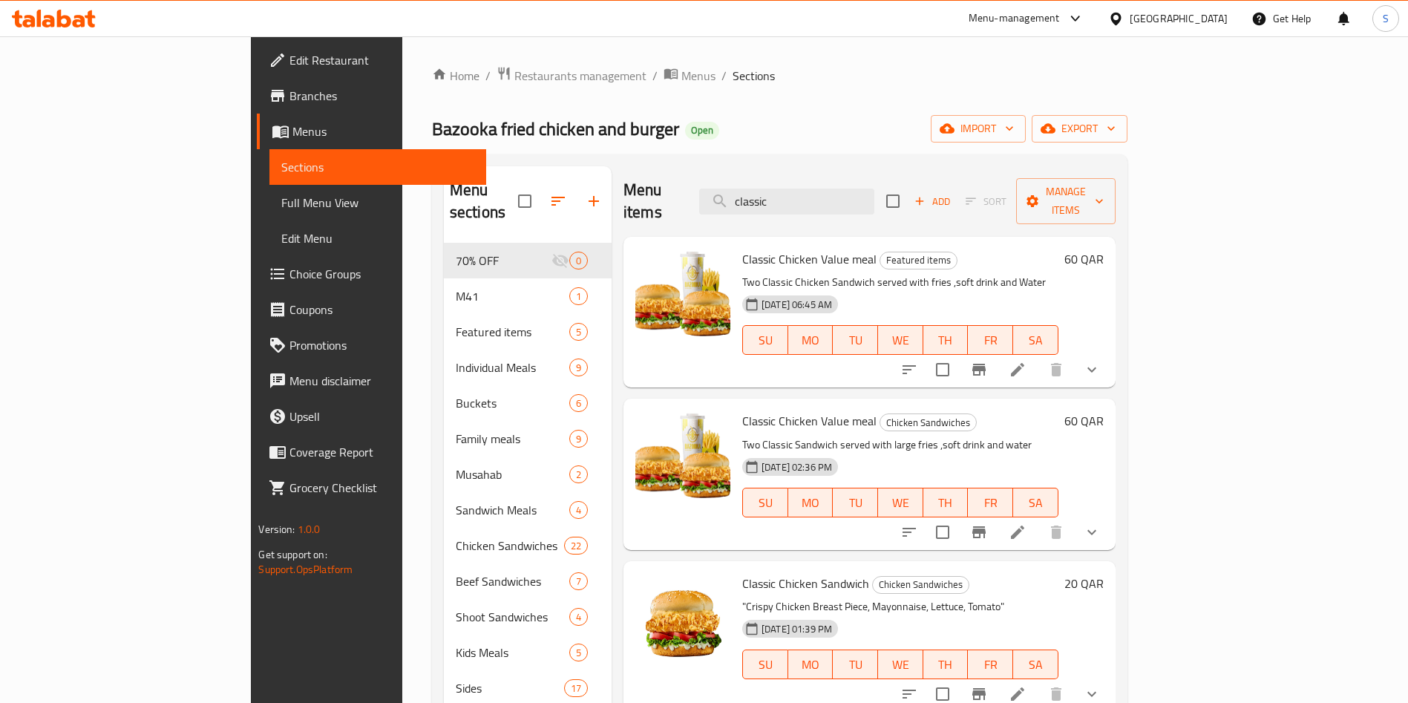
type input "classic"
drag, startPoint x: 681, startPoint y: 236, endPoint x: 813, endPoint y: 237, distance: 131.4
click at [813, 249] on h6 "Classic Chicken Value meal Featured items" at bounding box center [900, 259] width 316 height 21
copy span "Classic Chicken Value meal"
drag, startPoint x: 673, startPoint y: 82, endPoint x: 655, endPoint y: 93, distance: 21.0
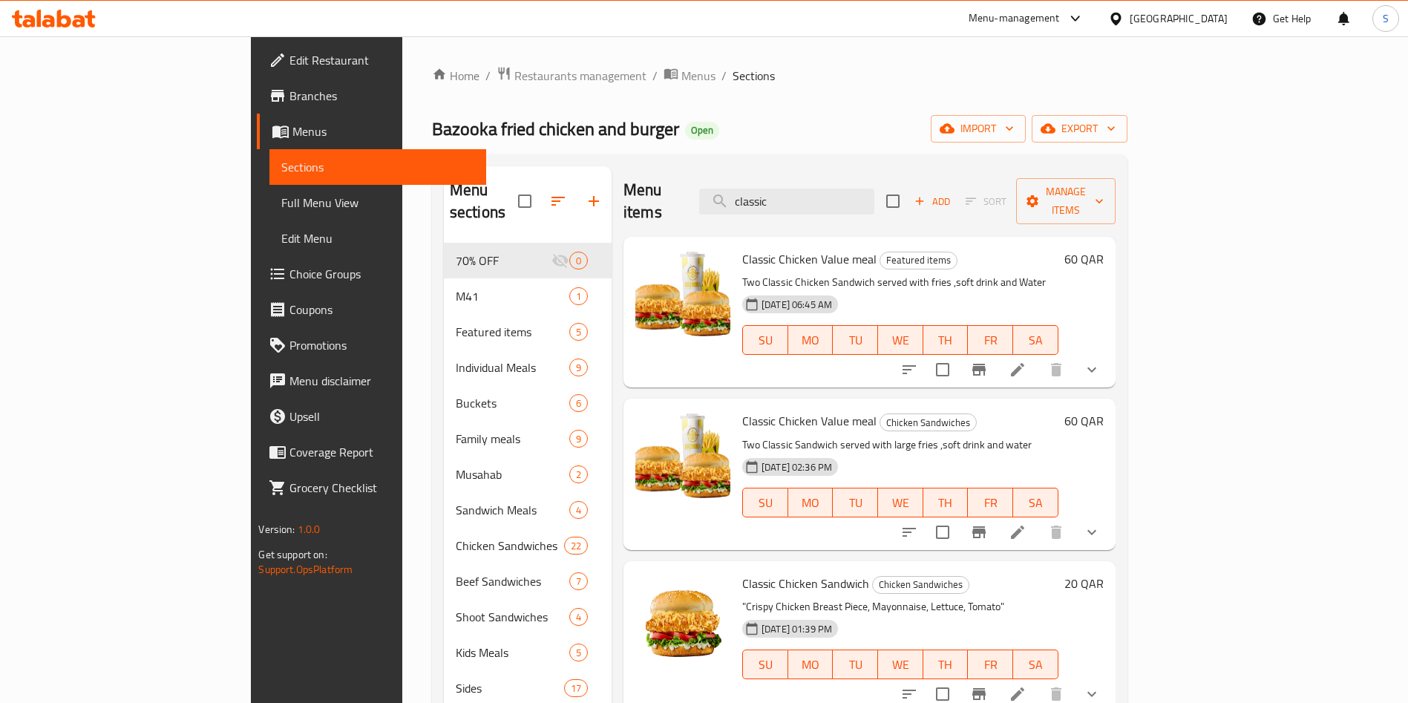
click at [673, 82] on ol "Home / Restaurants management / Menus / Sections" at bounding box center [780, 75] width 696 height 19
click at [514, 76] on span "Restaurants management" at bounding box center [580, 76] width 132 height 18
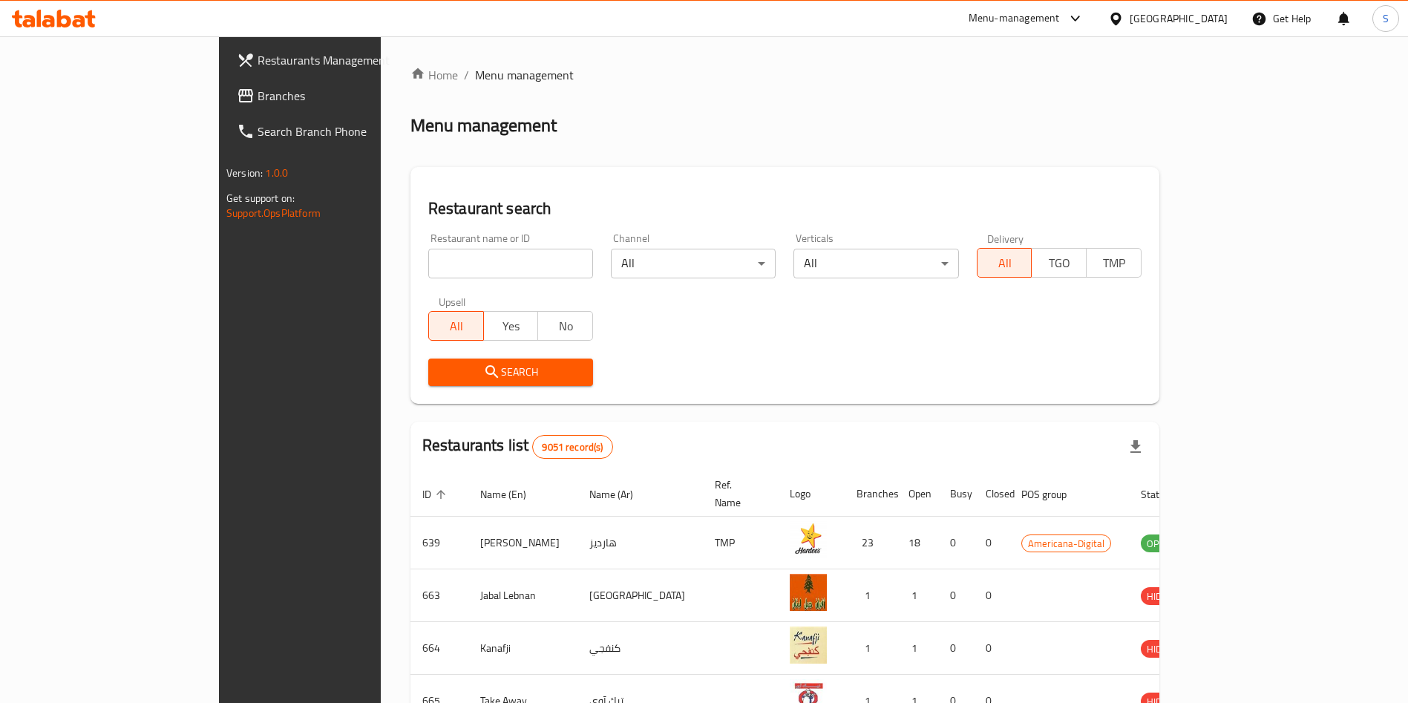
drag, startPoint x: 397, startPoint y: 260, endPoint x: 385, endPoint y: 255, distance: 13.6
click at [428, 259] on input "search" at bounding box center [510, 264] width 165 height 30
type input "cht"
click button "Search" at bounding box center [510, 372] width 165 height 27
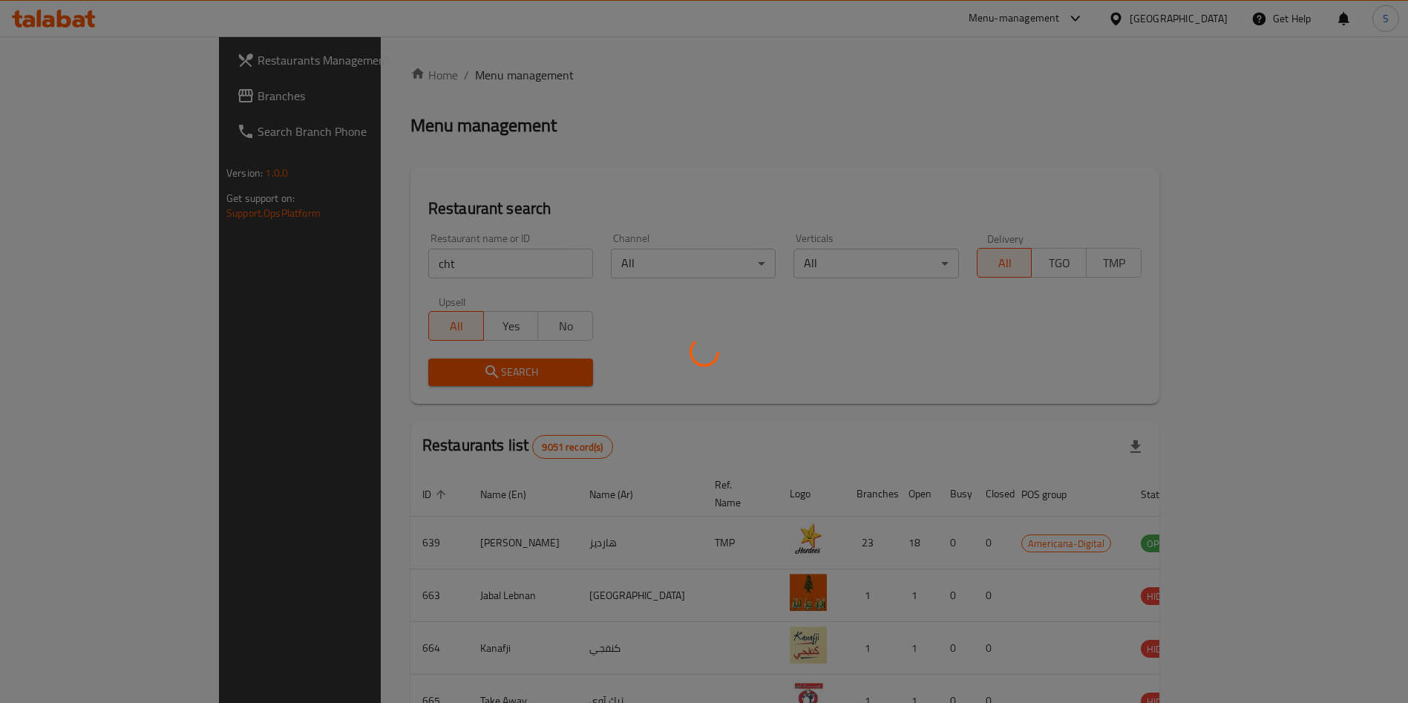
click at [785, 94] on div at bounding box center [704, 351] width 1408 height 703
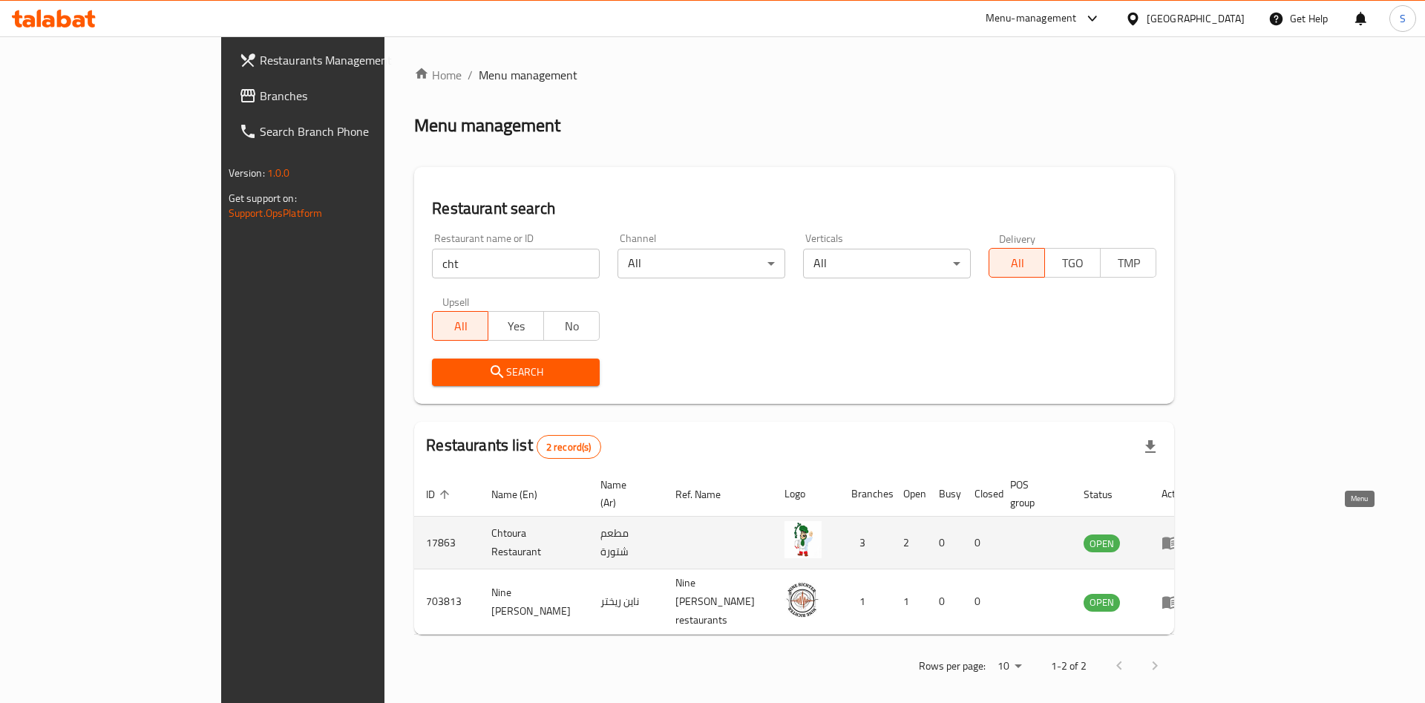
click at [1177, 540] on icon "enhanced table" at bounding box center [1173, 543] width 5 height 6
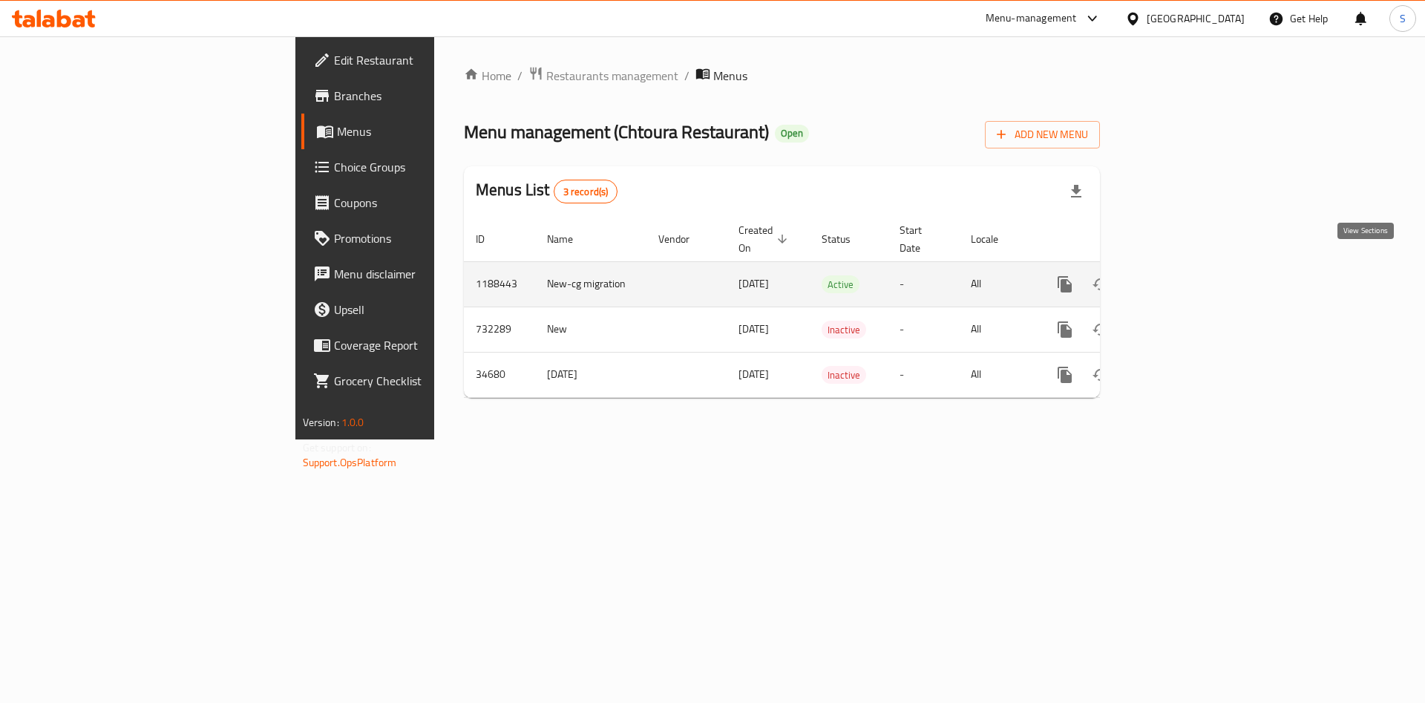
click at [1181, 275] on icon "enhanced table" at bounding box center [1172, 284] width 18 height 18
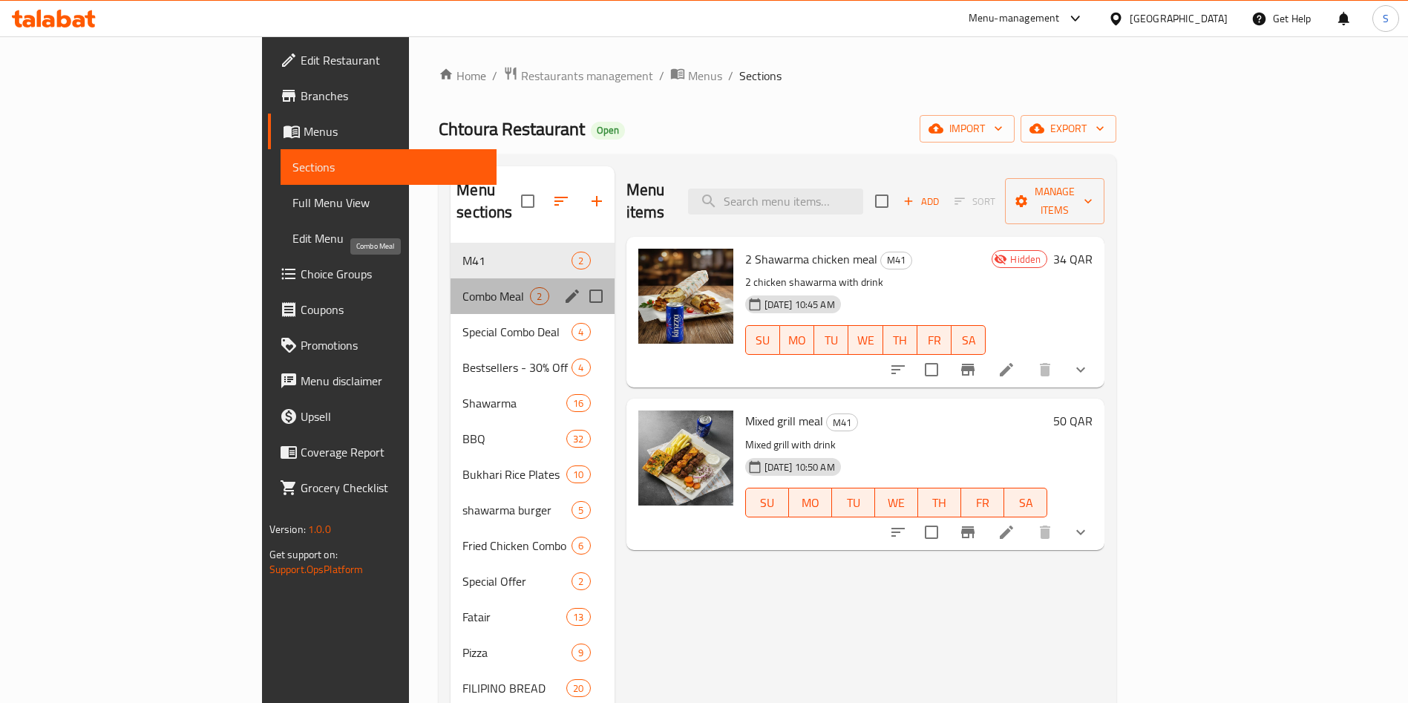
click at [462, 287] on span "Combo Meal" at bounding box center [496, 296] width 68 height 18
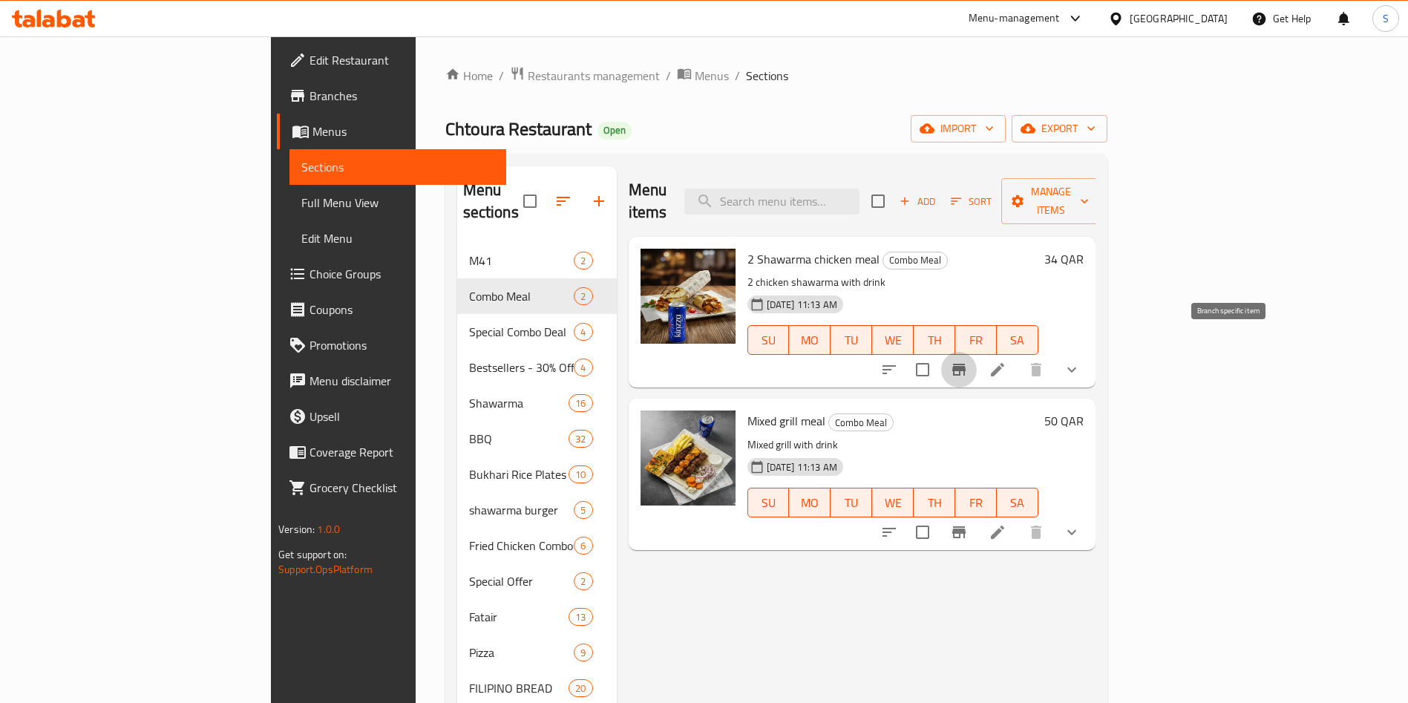
click at [977, 355] on button "Branch-specific-item" at bounding box center [959, 370] width 36 height 36
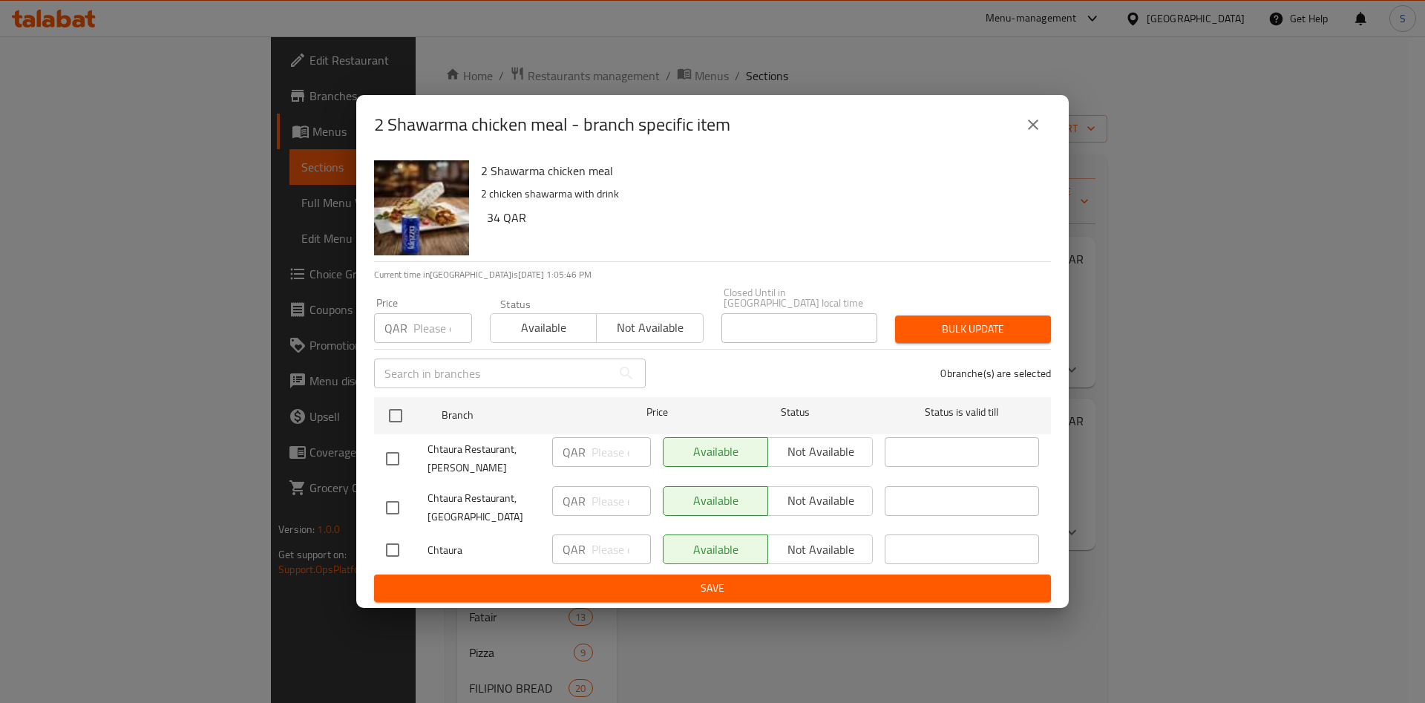
click at [1035, 125] on icon "close" at bounding box center [1033, 125] width 18 height 18
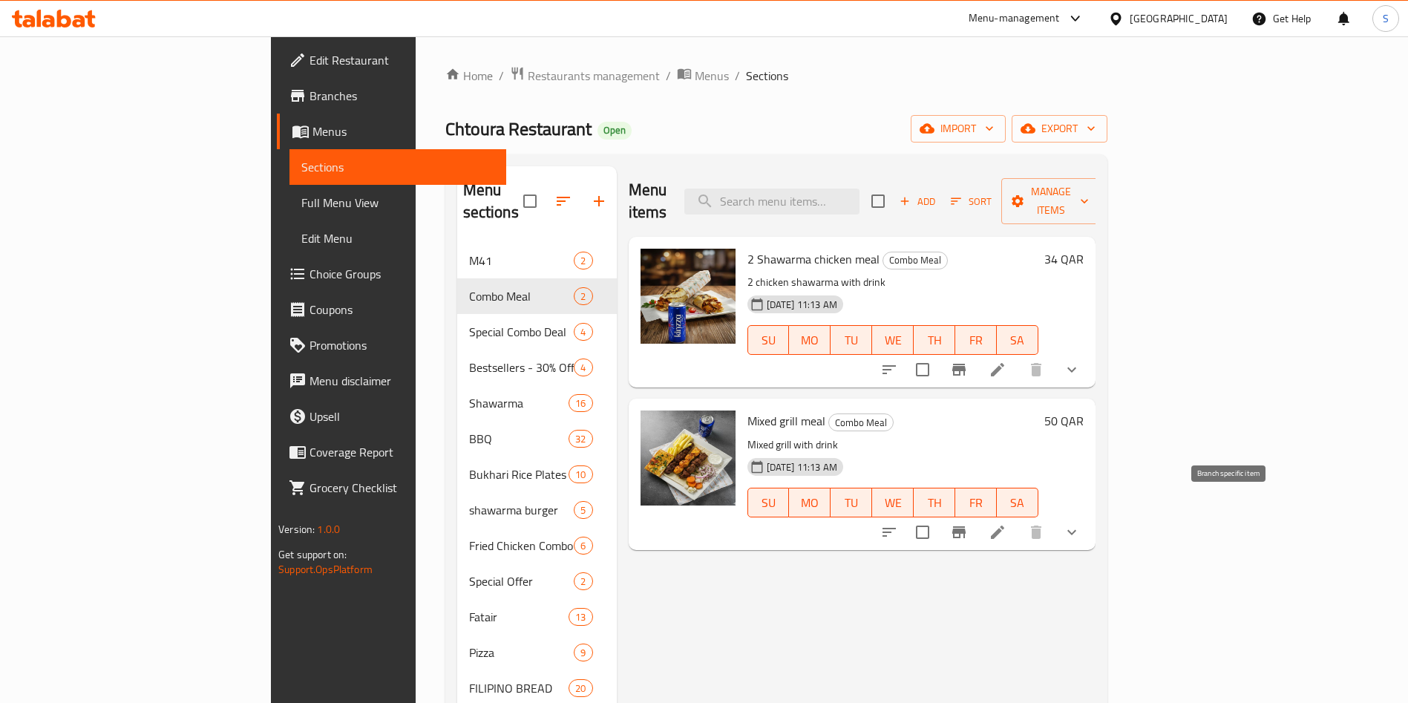
click at [968, 523] on icon "Branch-specific-item" at bounding box center [959, 532] width 18 height 18
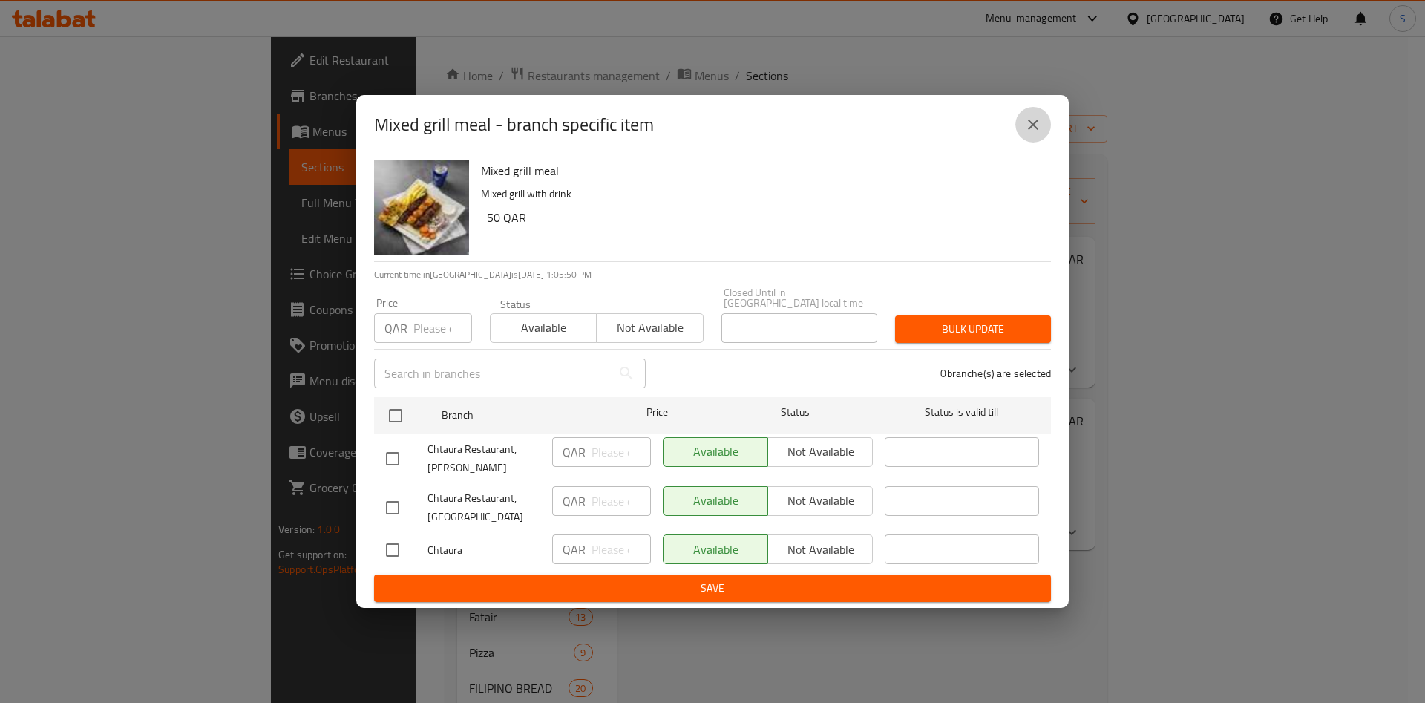
click at [1033, 131] on icon "close" at bounding box center [1033, 125] width 18 height 18
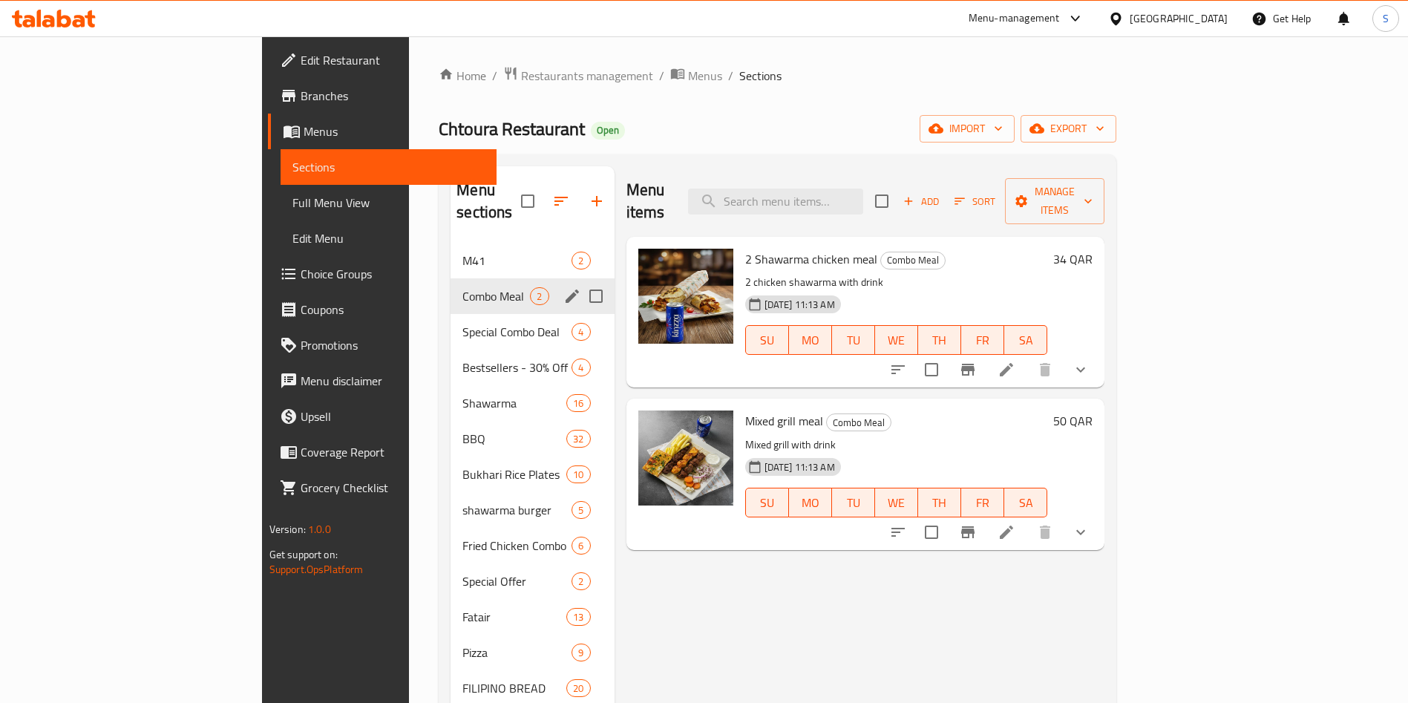
click at [563, 287] on icon "edit" at bounding box center [572, 296] width 18 height 18
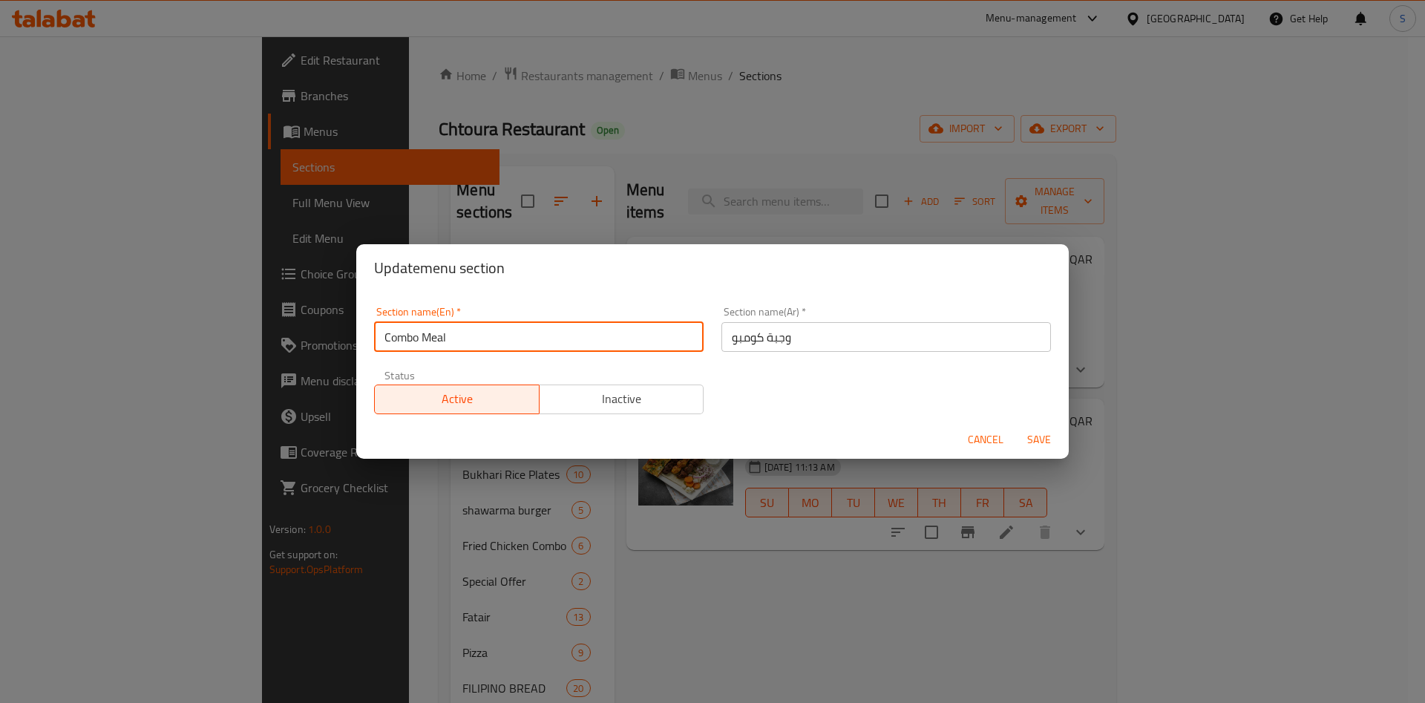
drag, startPoint x: 601, startPoint y: 327, endPoint x: 230, endPoint y: 318, distance: 370.5
click at [231, 318] on div "Update menu section Section name(En)   * Combo Meal Section name(En) * Section …" at bounding box center [712, 351] width 1425 height 703
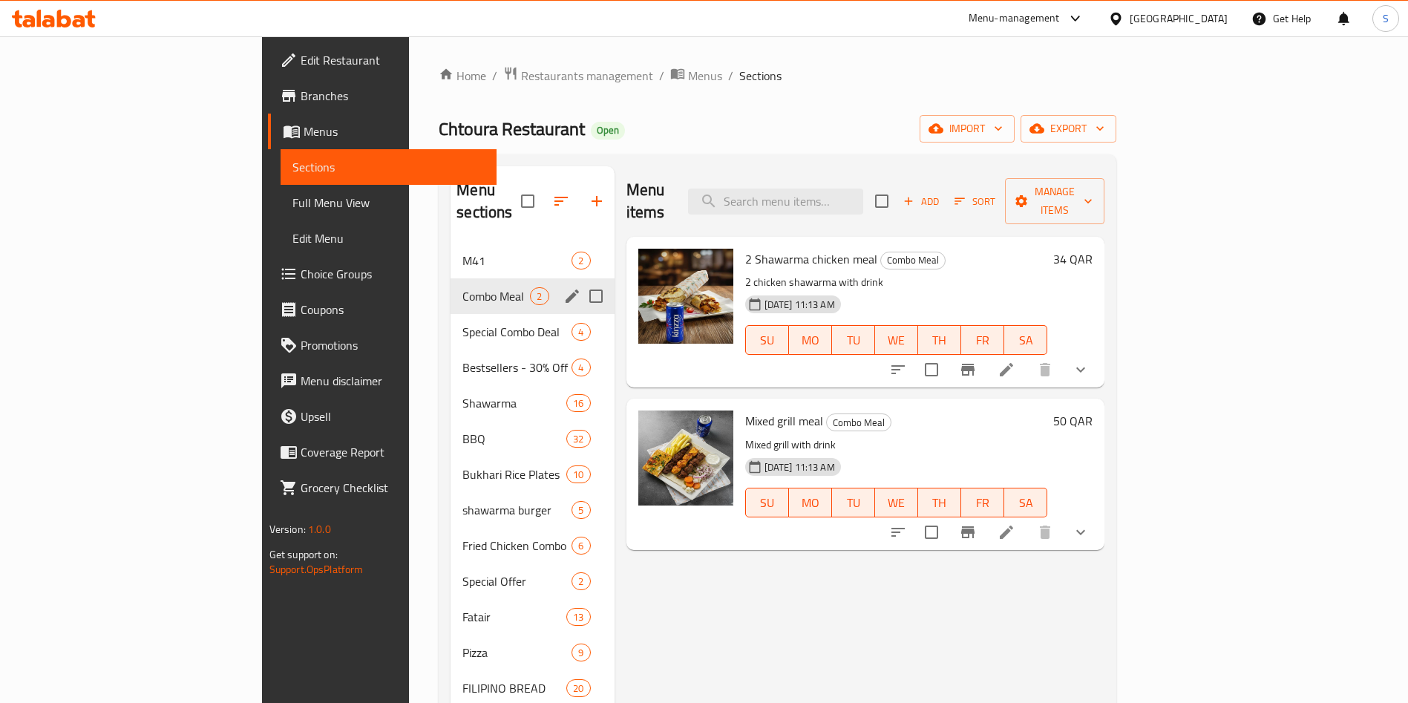
click at [566, 289] on icon "edit" at bounding box center [572, 295] width 13 height 13
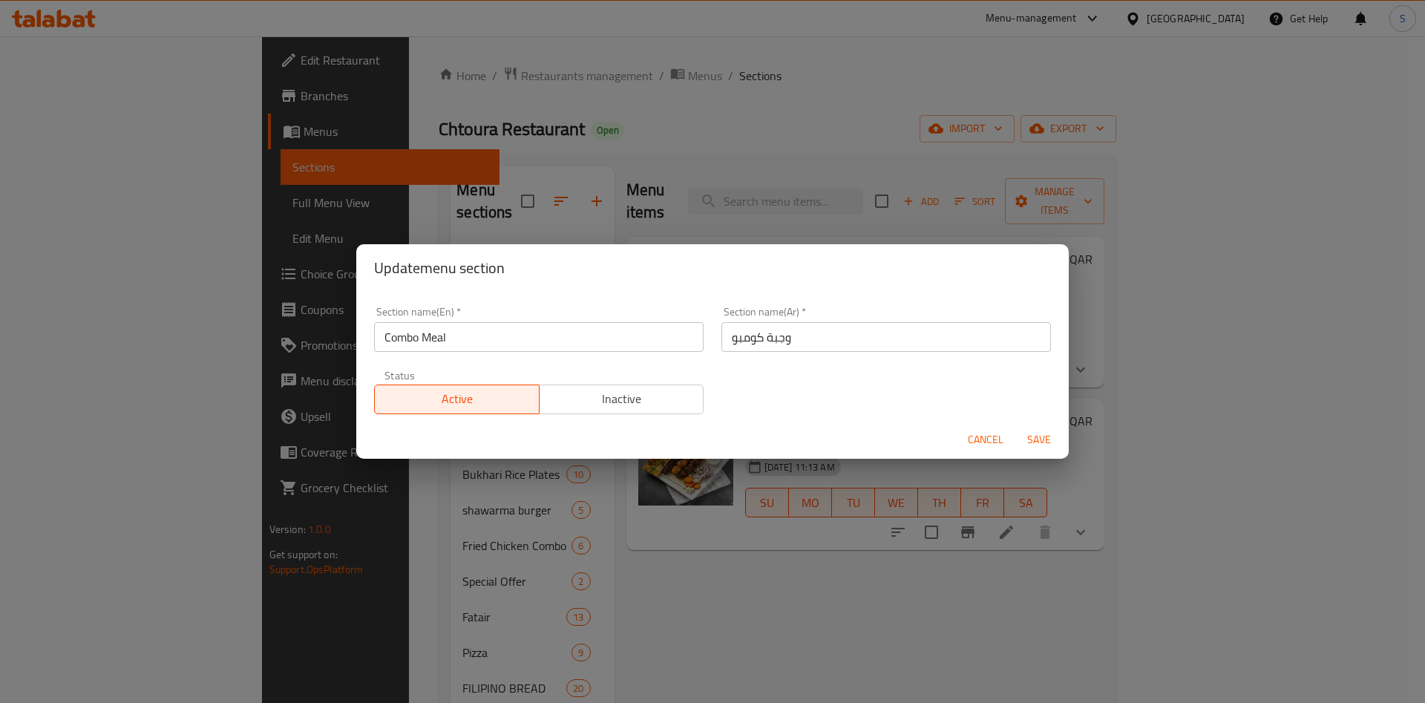
drag, startPoint x: 805, startPoint y: 342, endPoint x: 627, endPoint y: 326, distance: 178.9
click at [626, 326] on div "Section name(En)   * Combo Meal Section name(En) * Section name(Ar)   * وجبة كو…" at bounding box center [712, 360] width 695 height 125
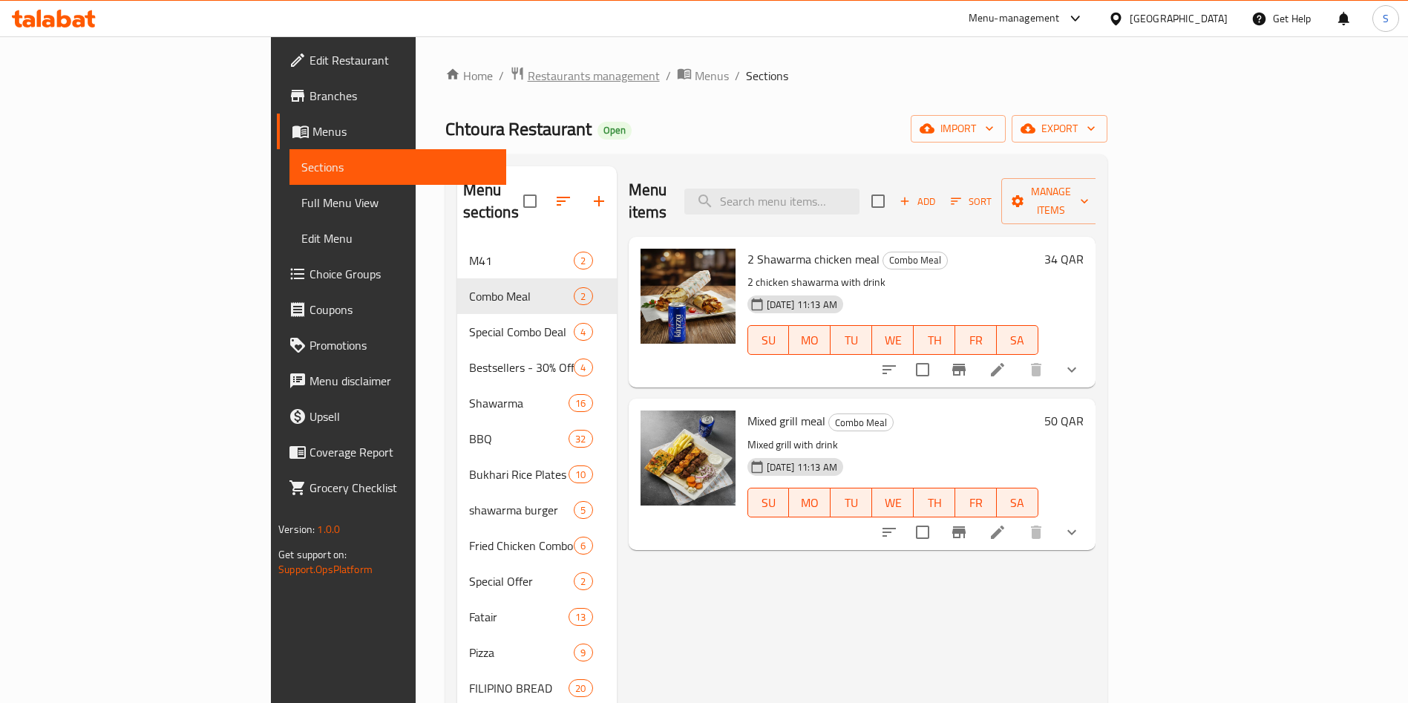
click at [528, 67] on span "Restaurants management" at bounding box center [594, 76] width 132 height 18
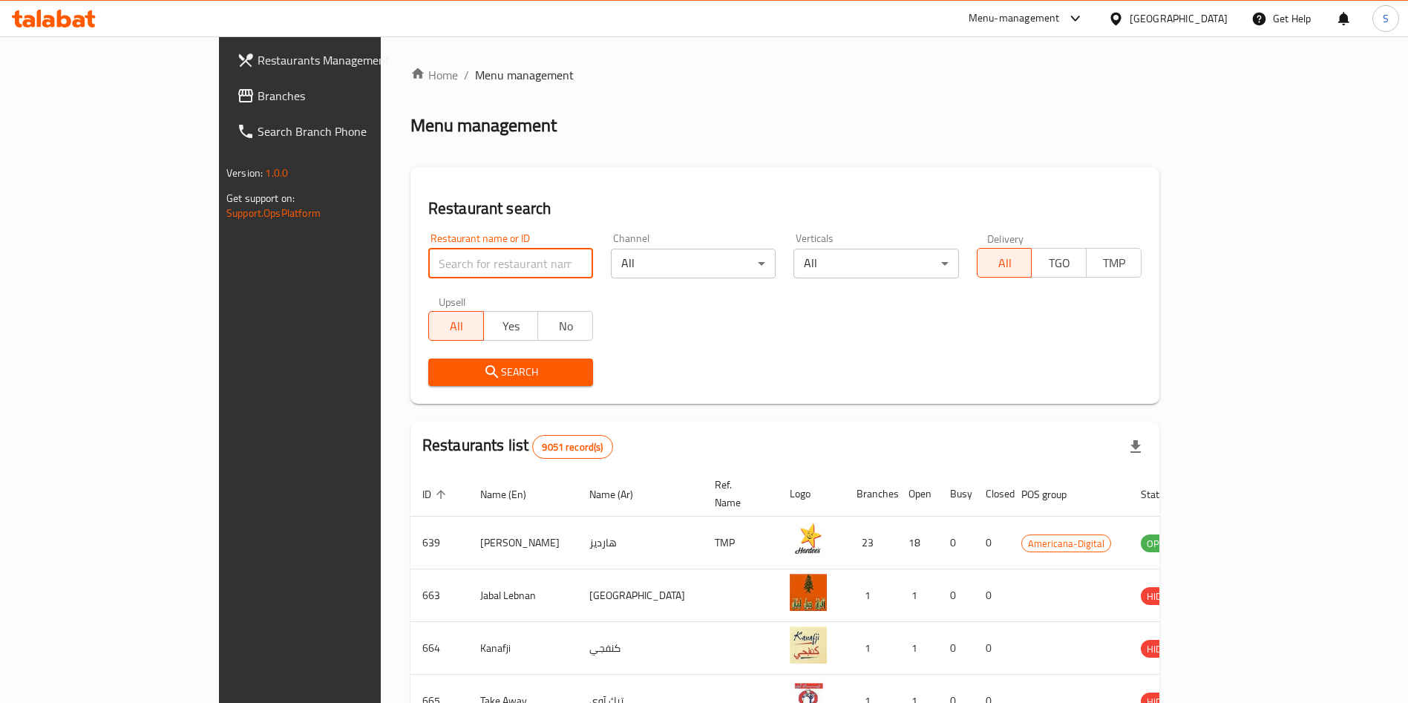
drag, startPoint x: 394, startPoint y: 259, endPoint x: 402, endPoint y: 256, distance: 8.7
click at [428, 257] on input "search" at bounding box center [510, 264] width 165 height 30
type input "s"
type input "shawarma m"
click button "Search" at bounding box center [510, 372] width 165 height 27
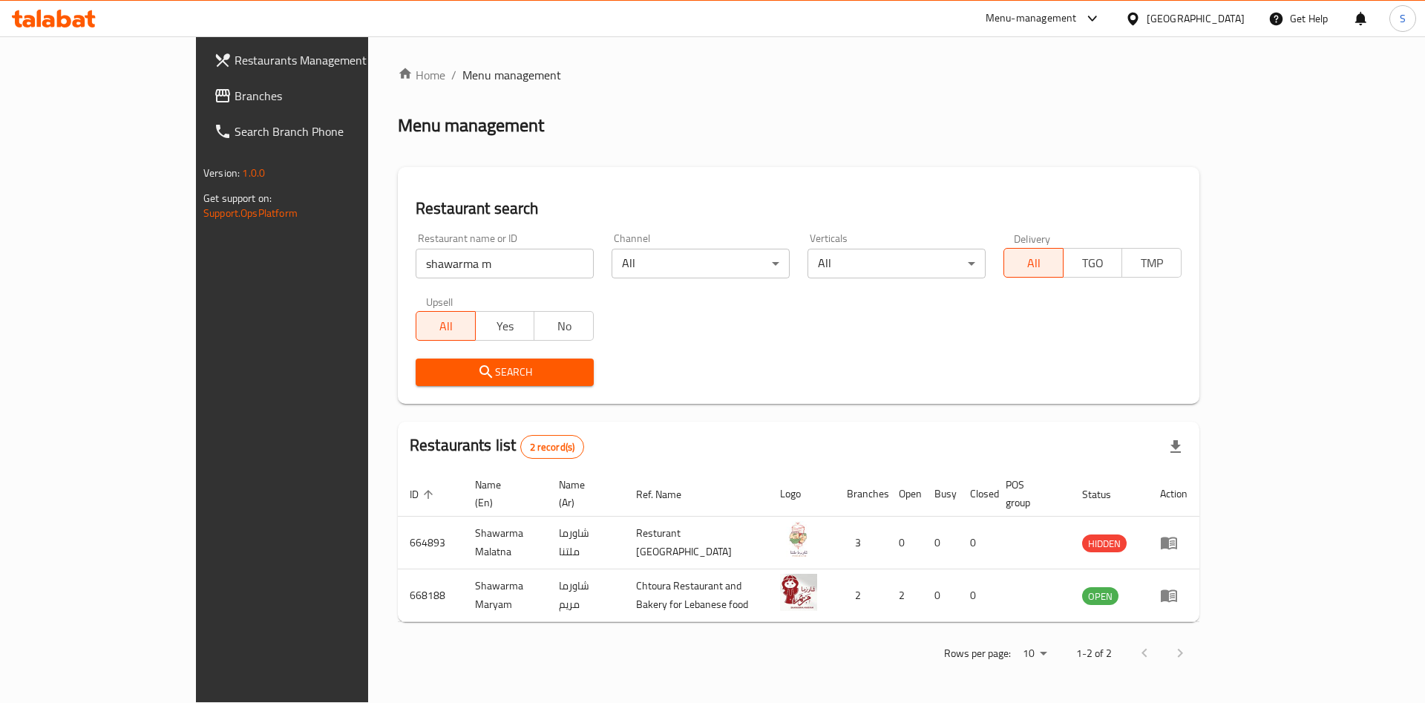
click at [773, 145] on div "Home / Menu management Menu management Restaurant search Restaurant name or ID …" at bounding box center [799, 369] width 802 height 606
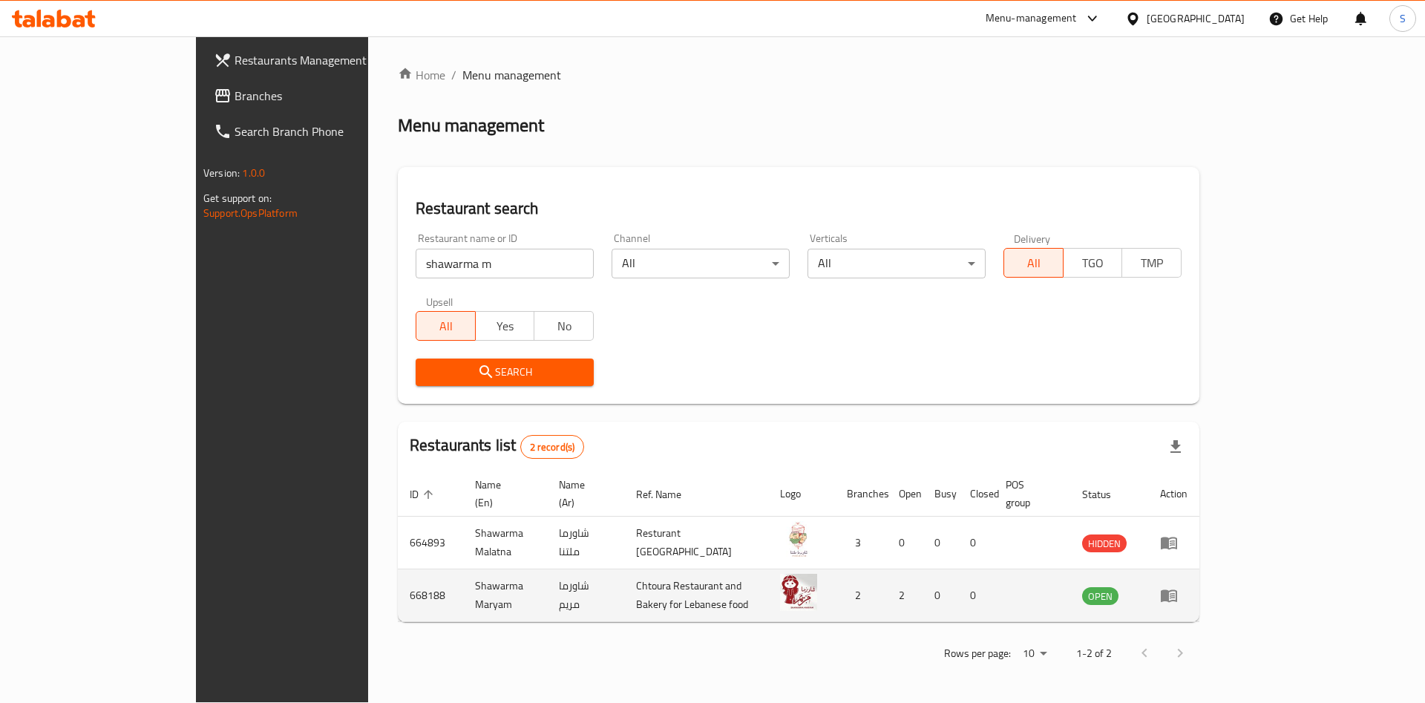
click at [1200, 589] on td "enhanced table" at bounding box center [1173, 595] width 51 height 53
click at [1175, 593] on icon "enhanced table" at bounding box center [1172, 596] width 5 height 6
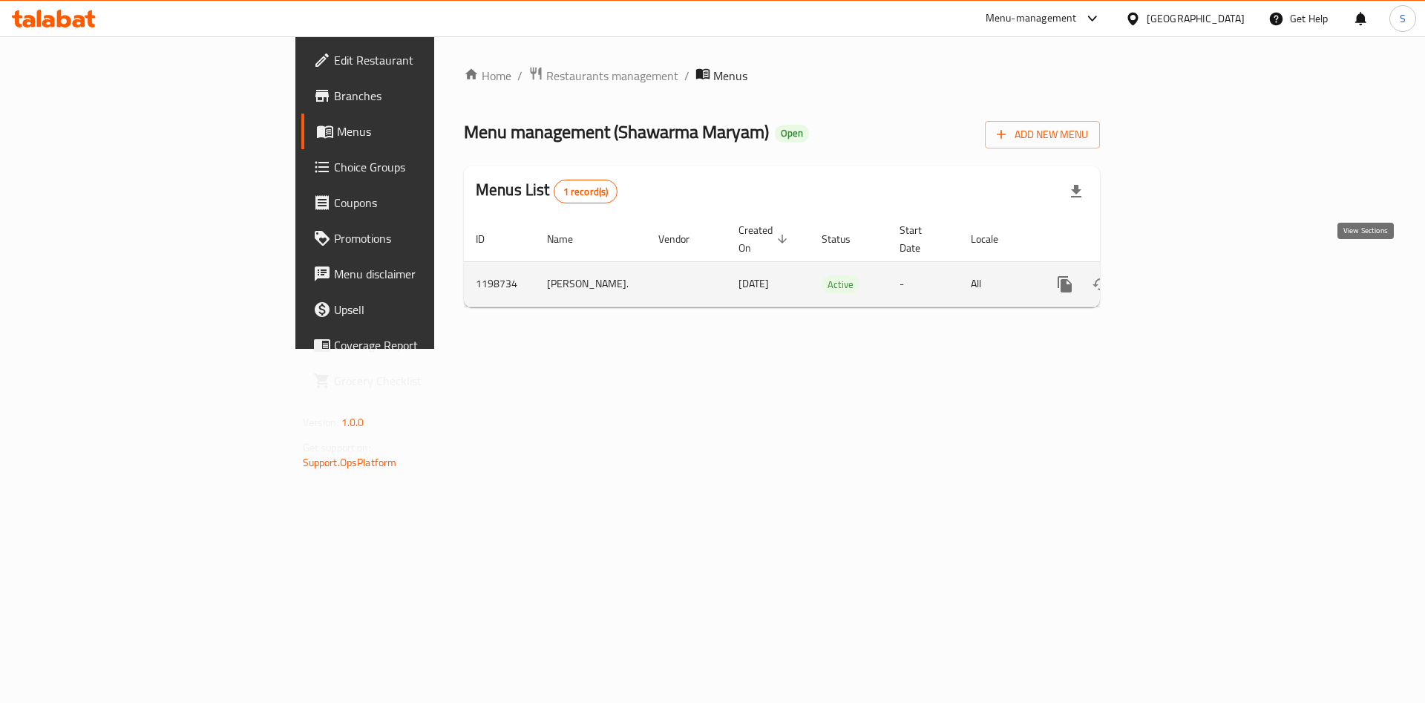
click at [1181, 275] on icon "enhanced table" at bounding box center [1172, 284] width 18 height 18
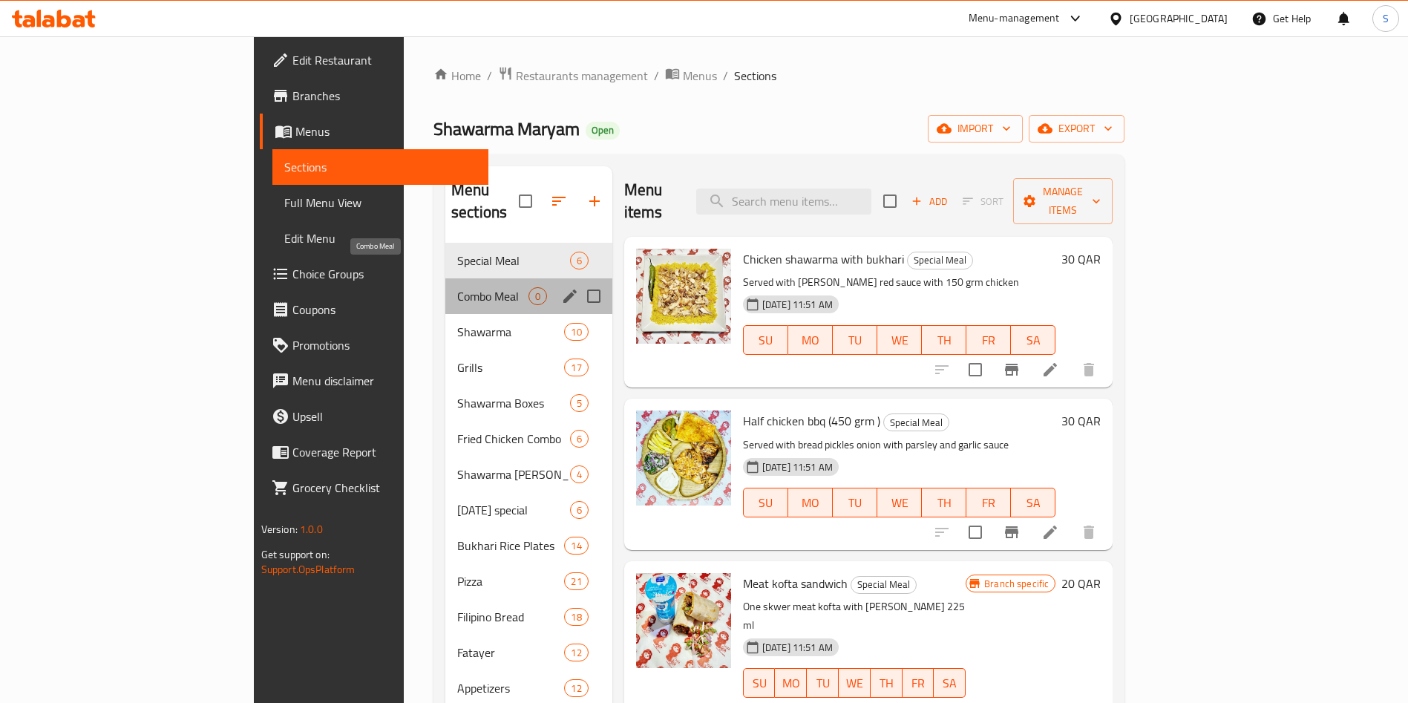
click at [457, 287] on span "Combo Meal" at bounding box center [492, 296] width 71 height 18
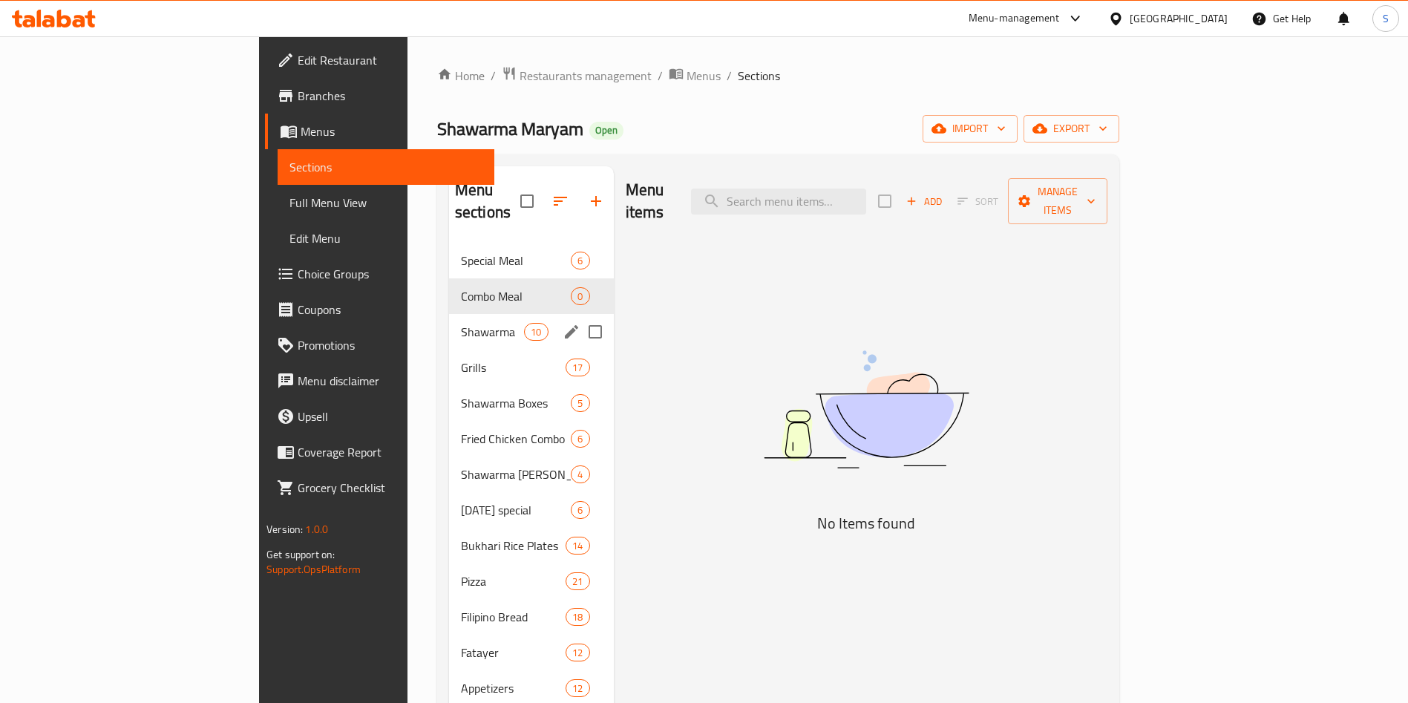
click at [461, 323] on span "Shawarma" at bounding box center [492, 332] width 63 height 18
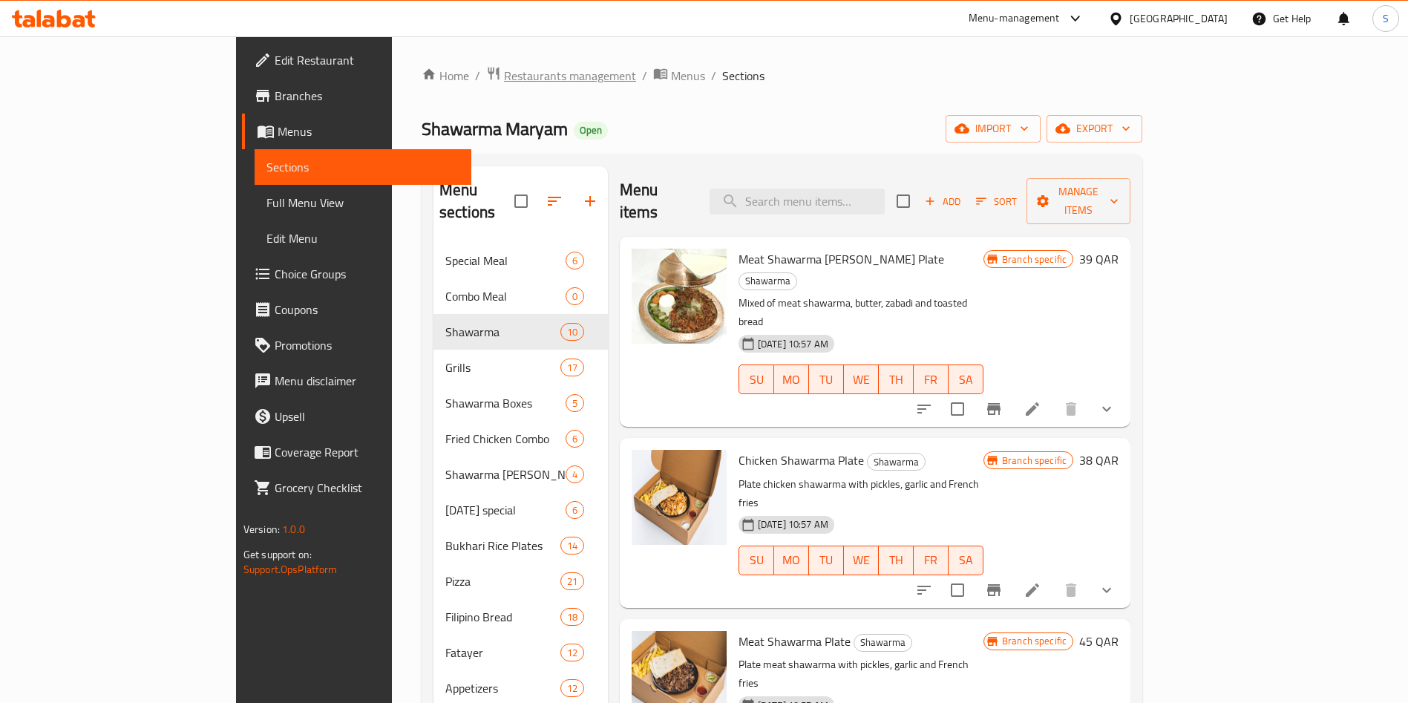
click at [504, 76] on span "Restaurants management" at bounding box center [570, 76] width 132 height 18
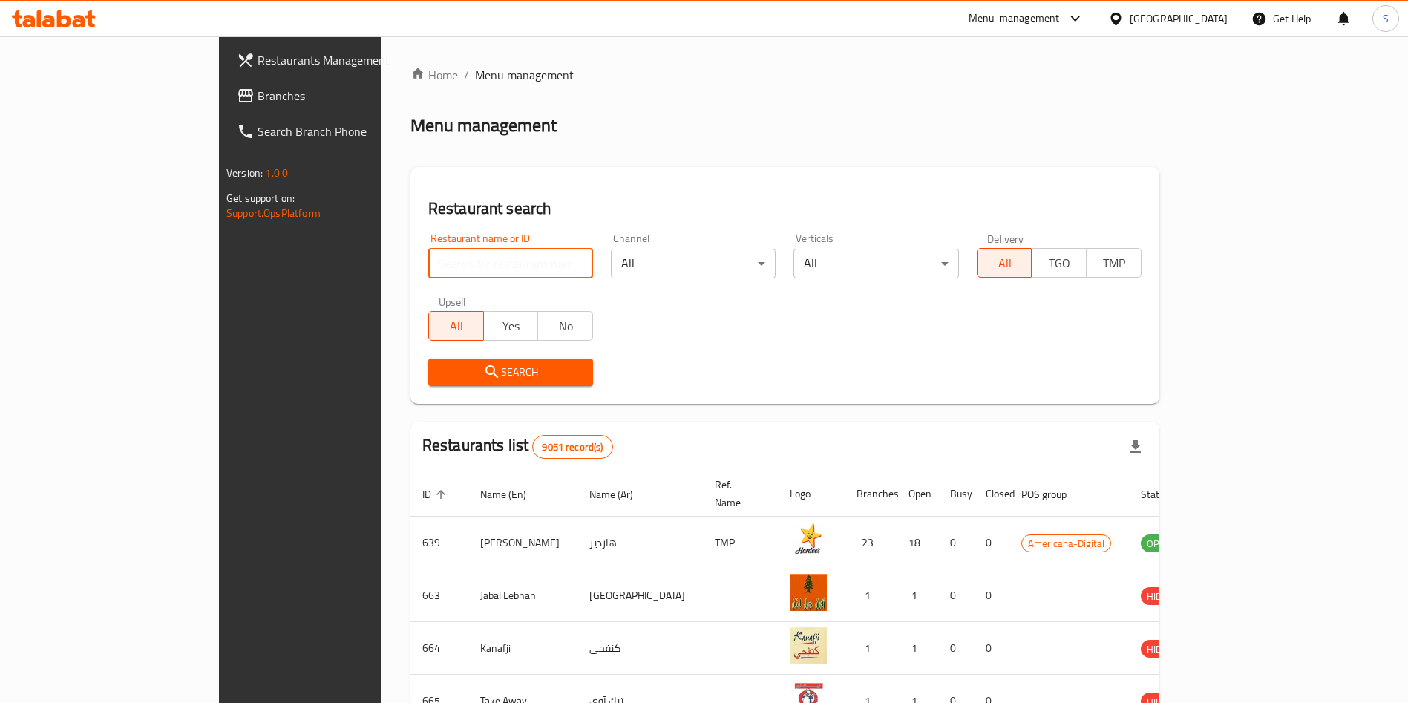
drag, startPoint x: 436, startPoint y: 261, endPoint x: 422, endPoint y: 262, distance: 13.4
click at [436, 262] on input "search" at bounding box center [510, 264] width 165 height 30
type input "shawarma d"
click button "Search" at bounding box center [510, 372] width 165 height 27
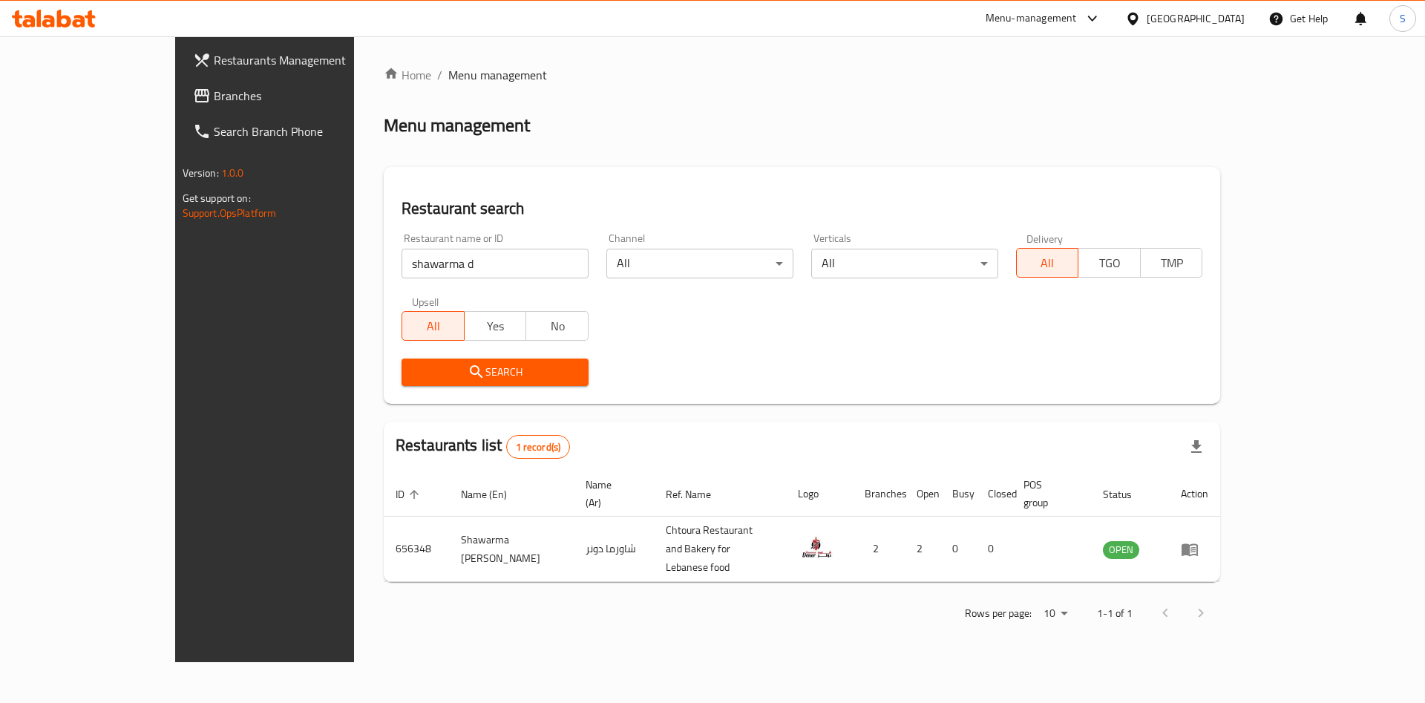
click at [693, 87] on div "Home / Menu management Menu management Restaurant search Restaurant name or ID …" at bounding box center [802, 349] width 837 height 566
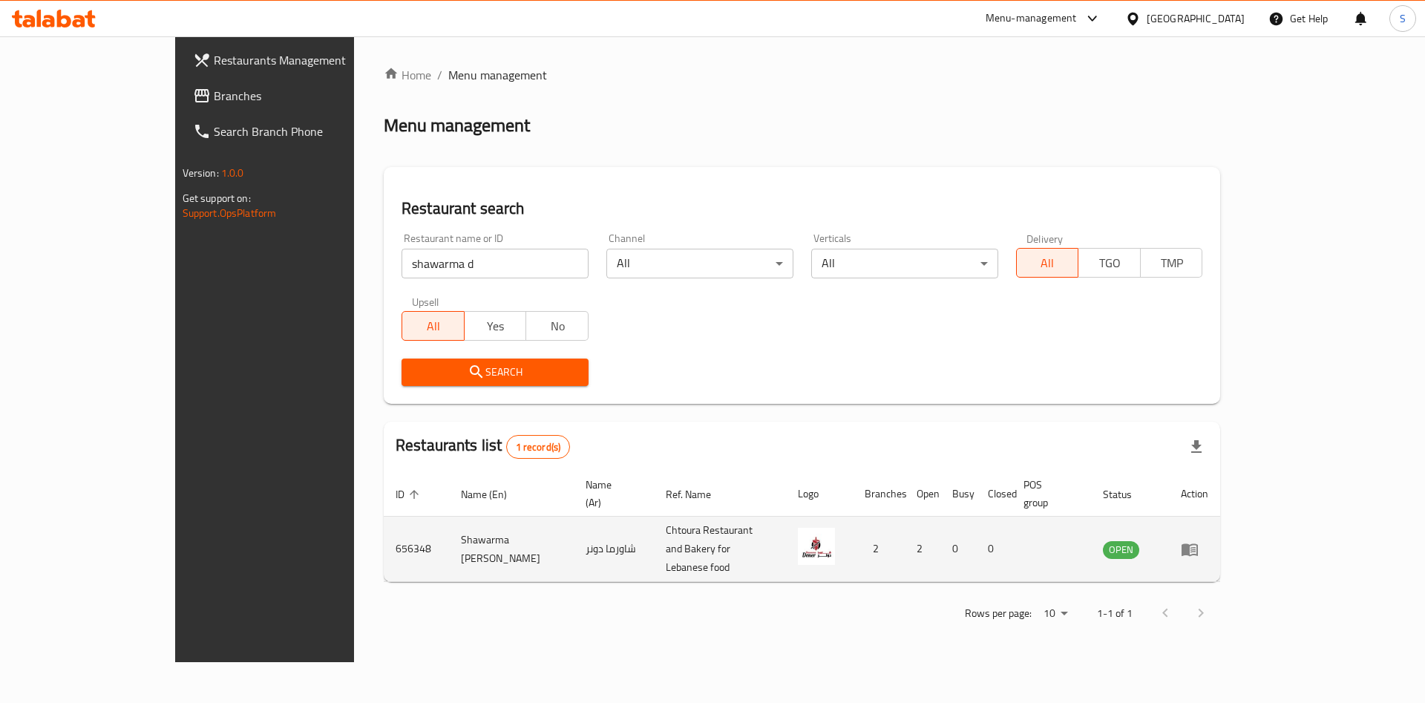
click at [384, 523] on td "656348" at bounding box center [416, 549] width 65 height 65
copy td "656348"
click at [1199, 540] on icon "enhanced table" at bounding box center [1190, 549] width 18 height 18
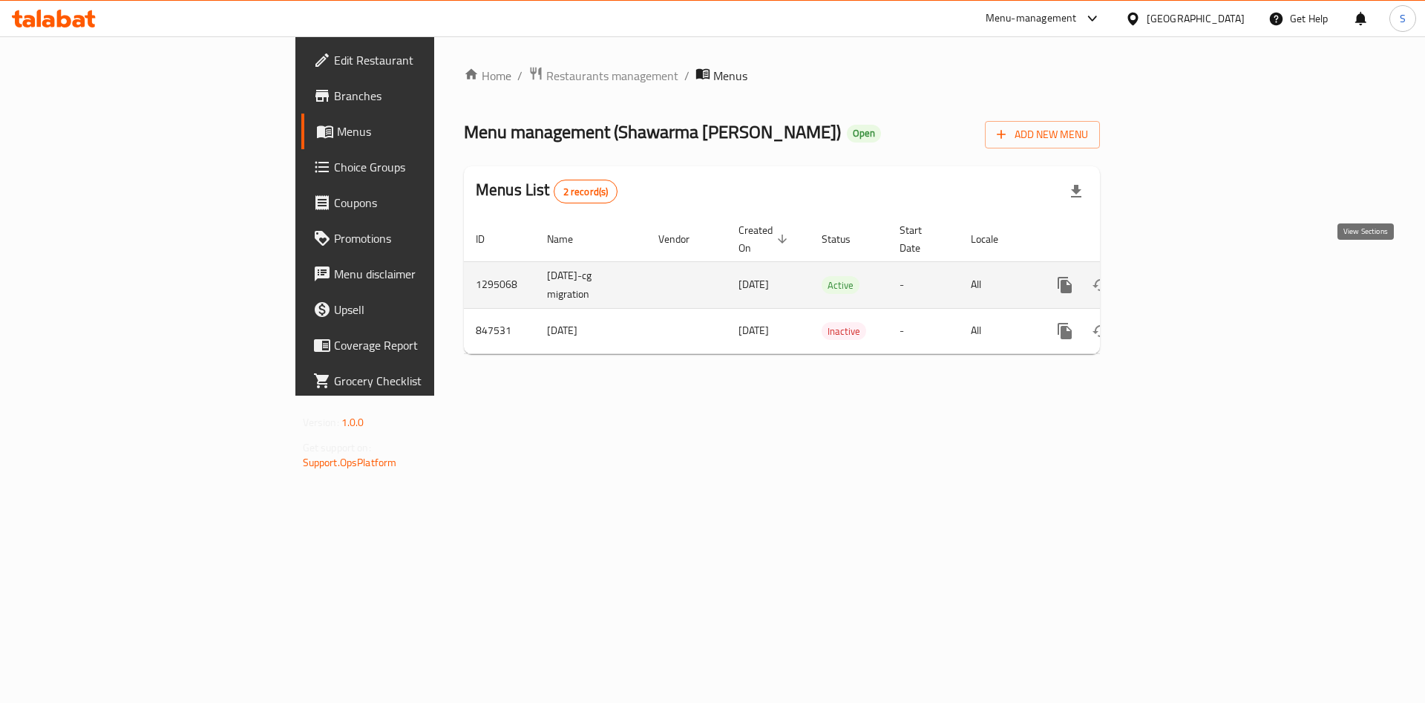
click at [1190, 272] on link "enhanced table" at bounding box center [1172, 285] width 36 height 36
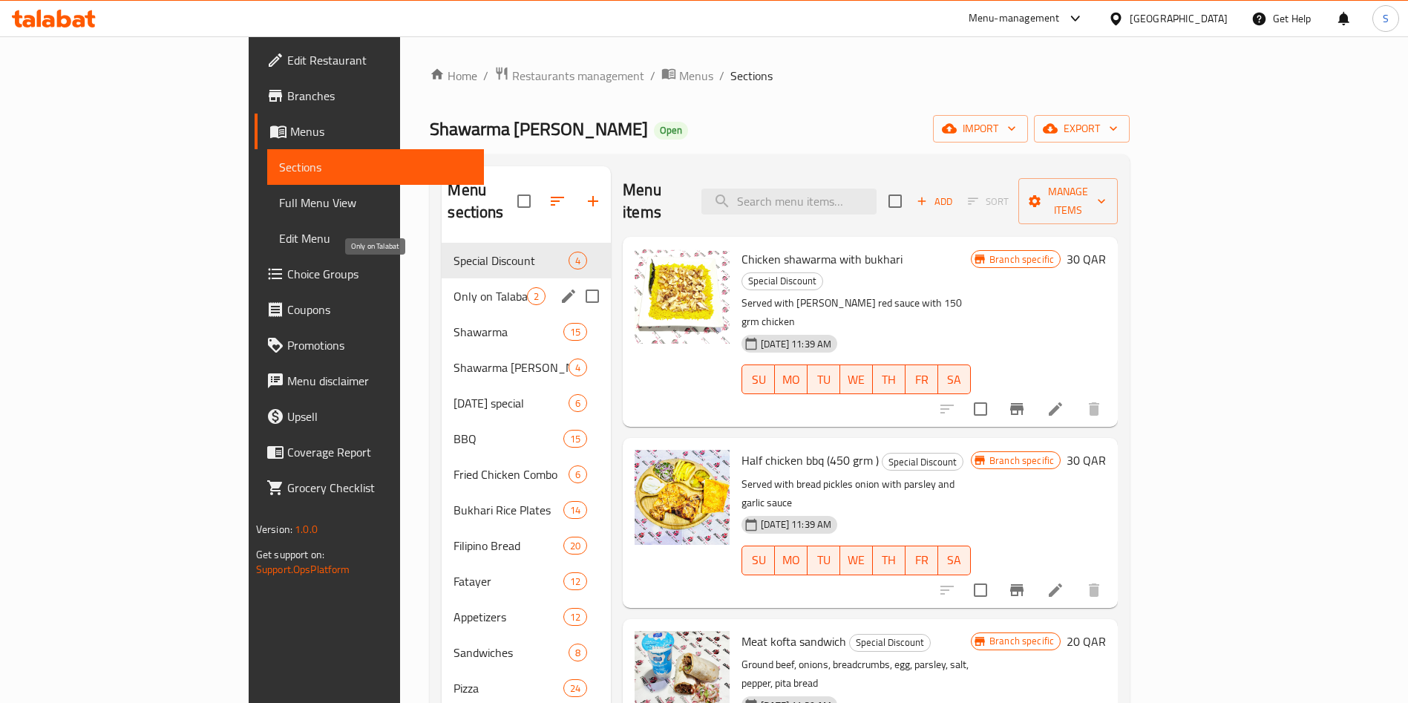
click at [454, 287] on span "Only on Talabat" at bounding box center [490, 296] width 73 height 18
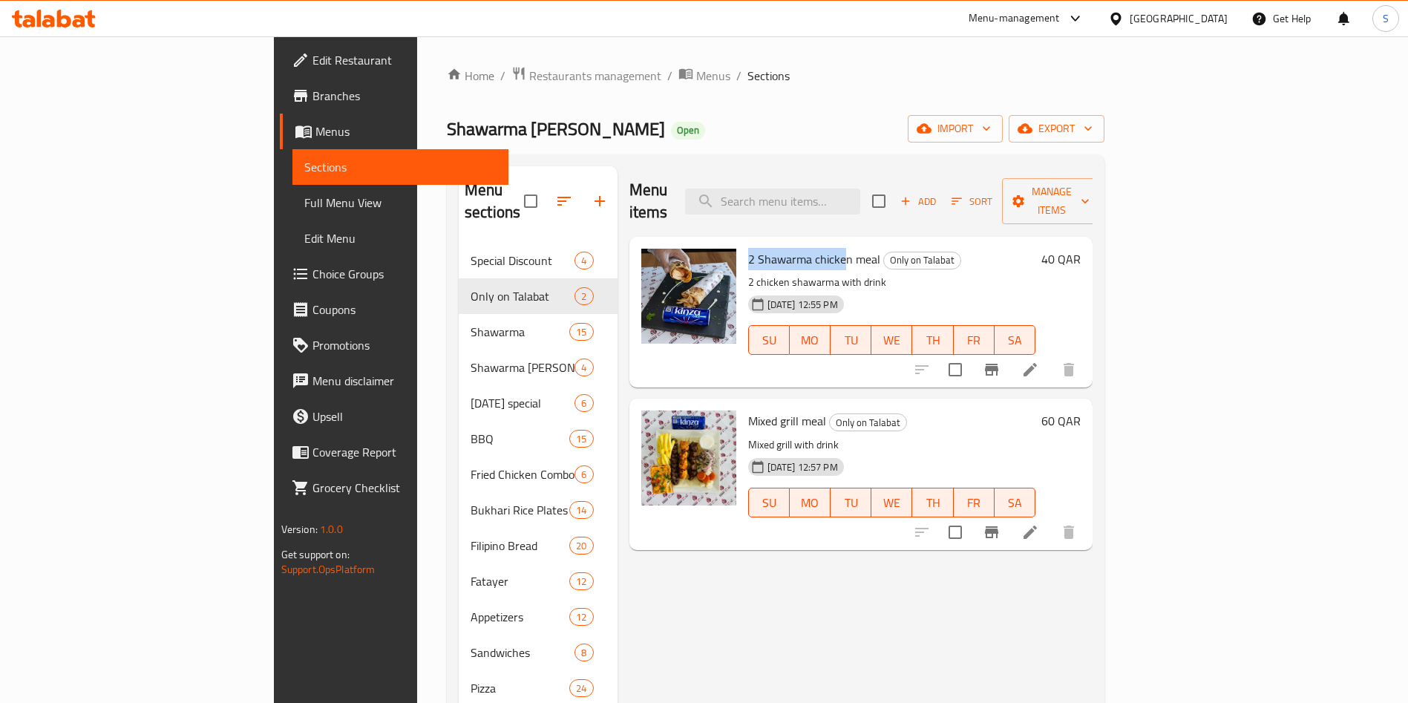
drag, startPoint x: 681, startPoint y: 235, endPoint x: 776, endPoint y: 237, distance: 95.8
click at [776, 248] on span "2 Shawarma chicken meal" at bounding box center [814, 259] width 132 height 22
click at [1037, 363] on icon at bounding box center [1030, 369] width 13 height 13
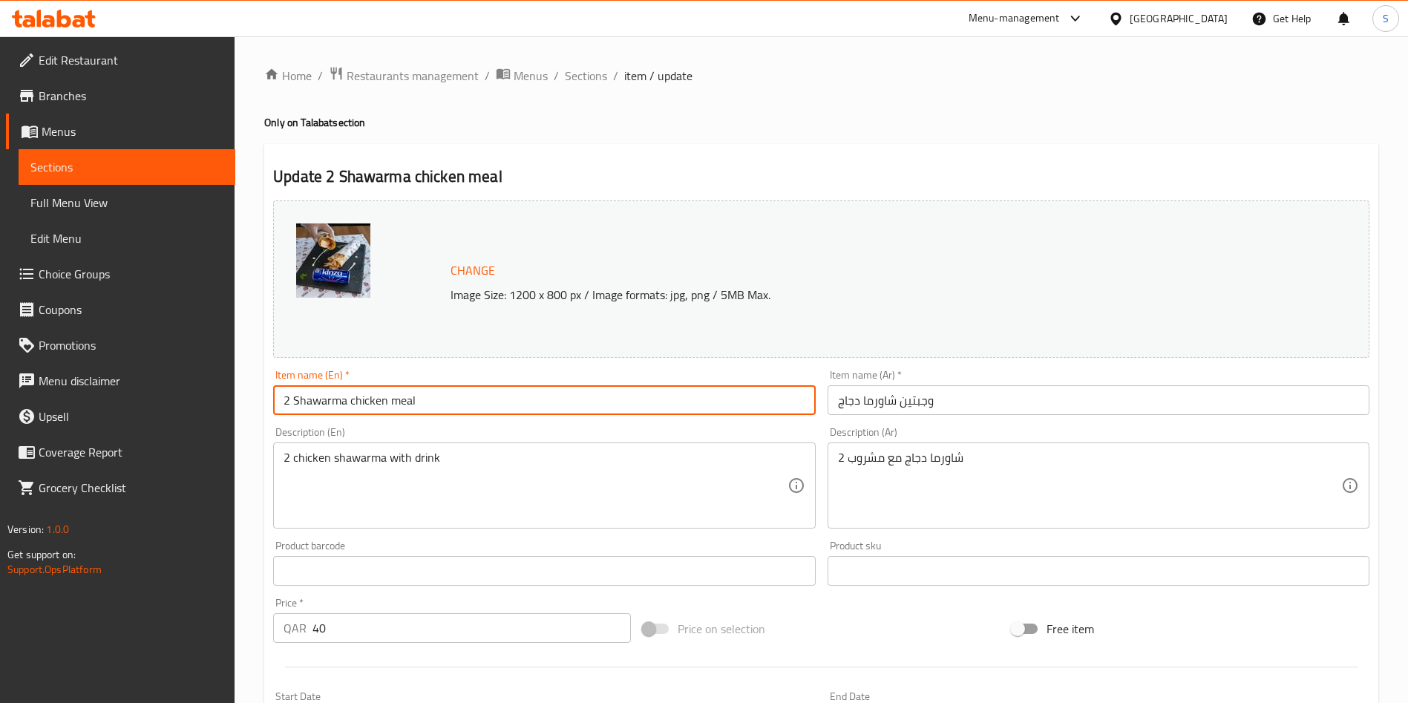
drag, startPoint x: 468, startPoint y: 403, endPoint x: 22, endPoint y: 390, distance: 446.3
click at [22, 390] on div "Edit Restaurant Branches Menus Sections Full Menu View Edit Menu Choice Groups …" at bounding box center [704, 553] width 1408 height 1034
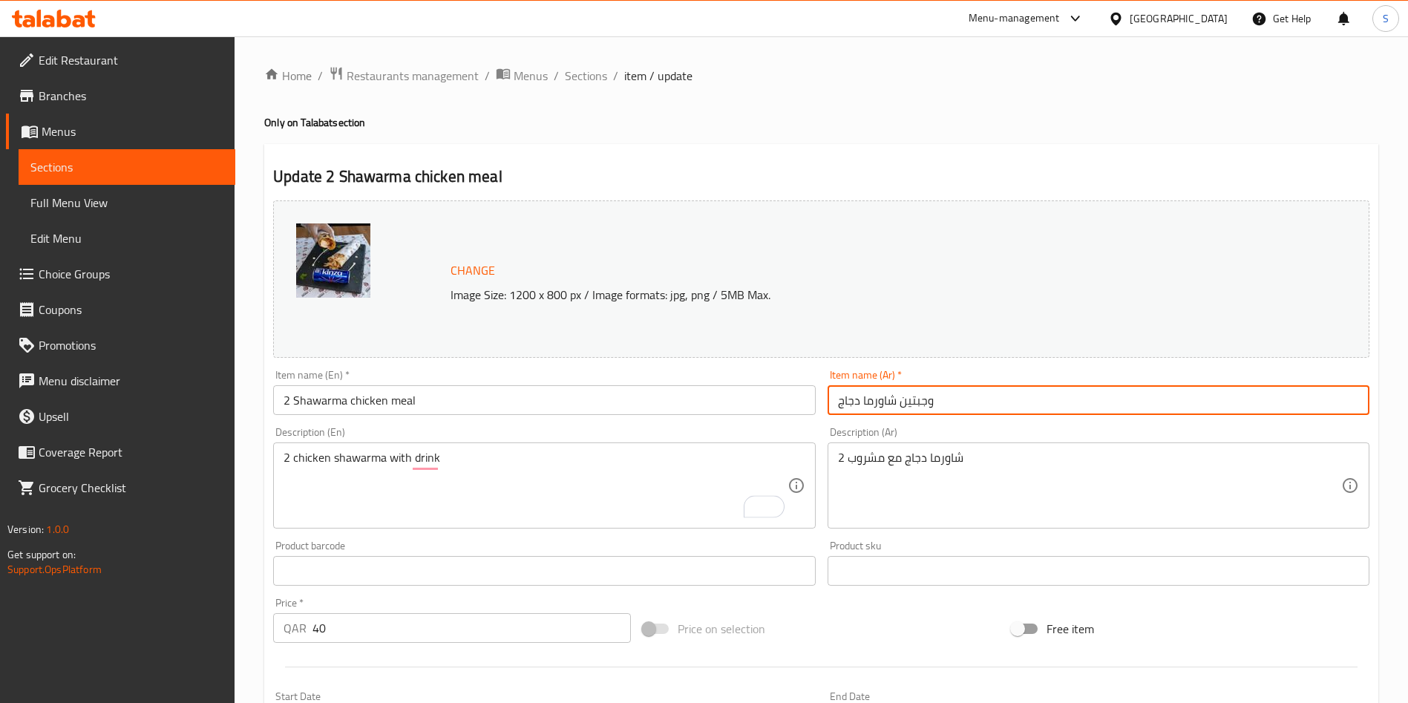
drag, startPoint x: 944, startPoint y: 403, endPoint x: 687, endPoint y: 397, distance: 257.6
click at [683, 397] on div "Change Image Size: 1200 x 800 px / Image formats: jpg, png / 5MB Max. Item name…" at bounding box center [821, 524] width 1108 height 661
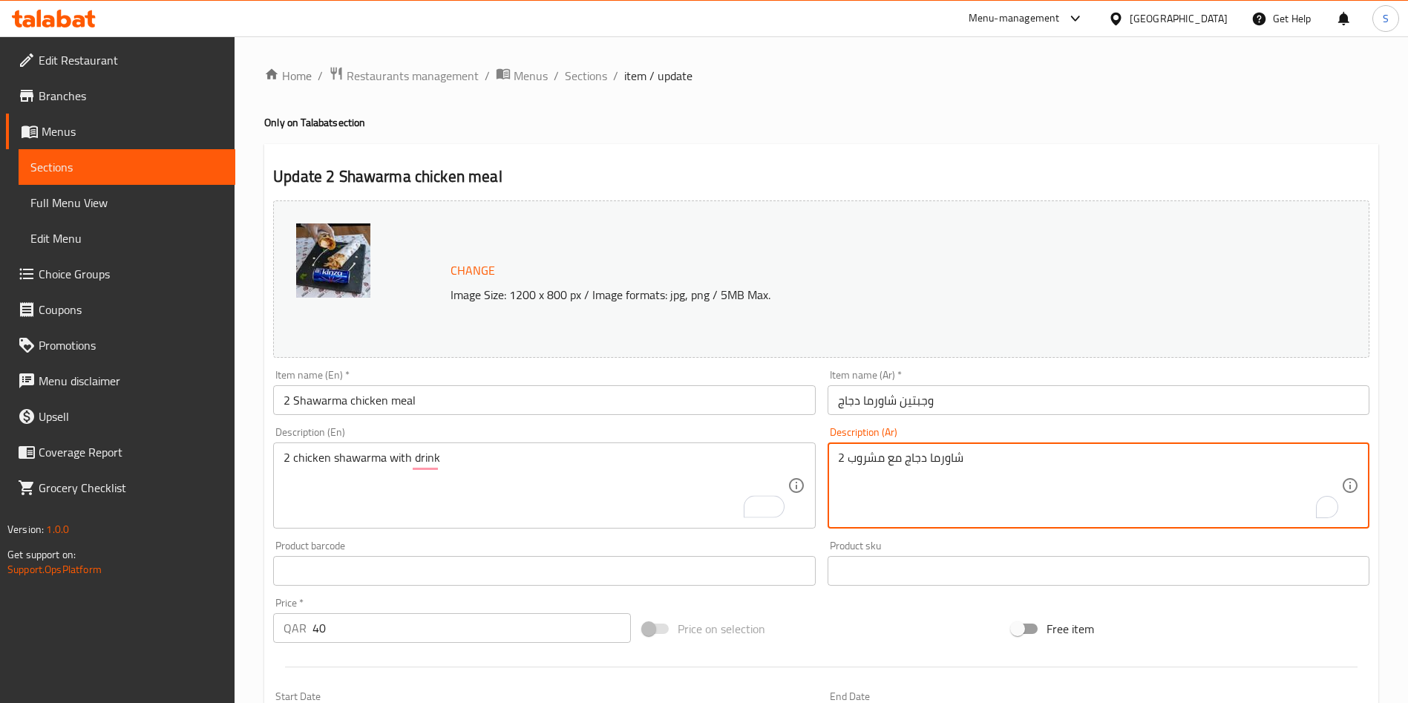
drag, startPoint x: 971, startPoint y: 462, endPoint x: 811, endPoint y: 454, distance: 159.8
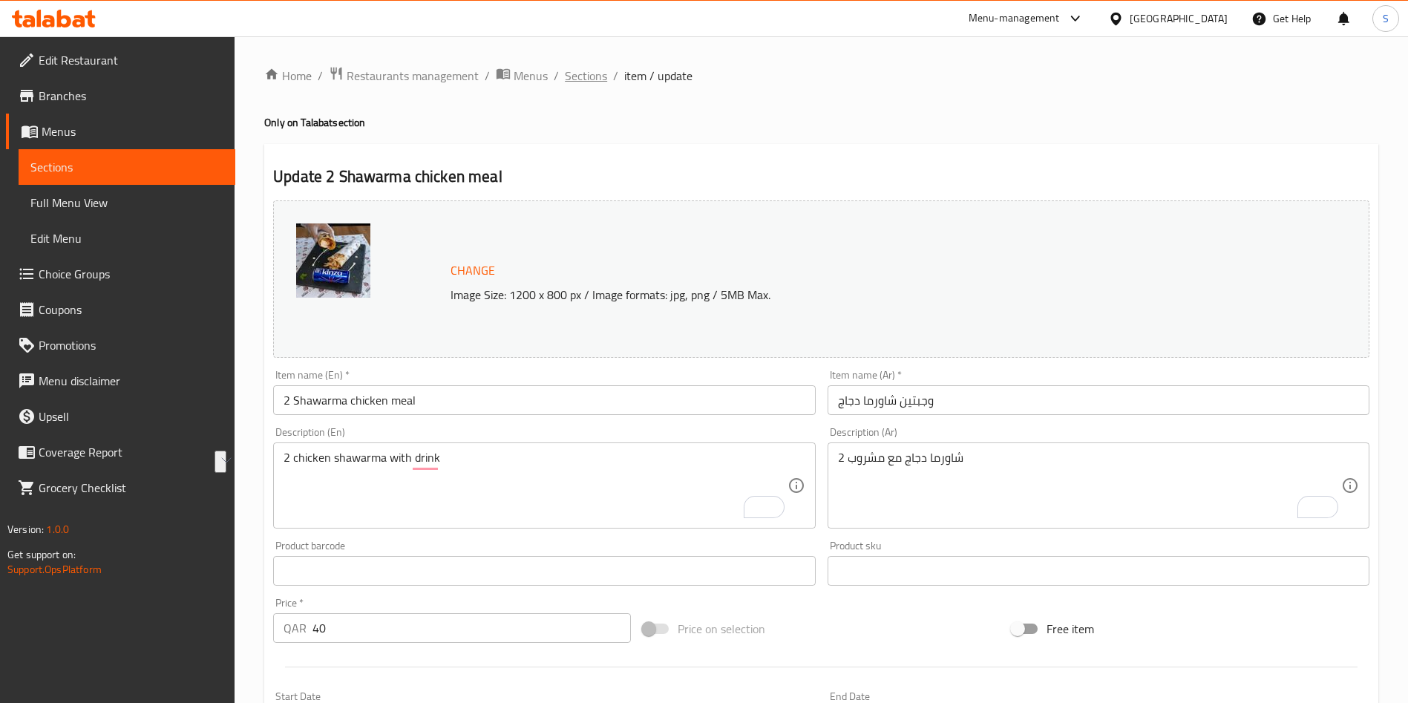
click at [570, 82] on span "Sections" at bounding box center [586, 76] width 42 height 18
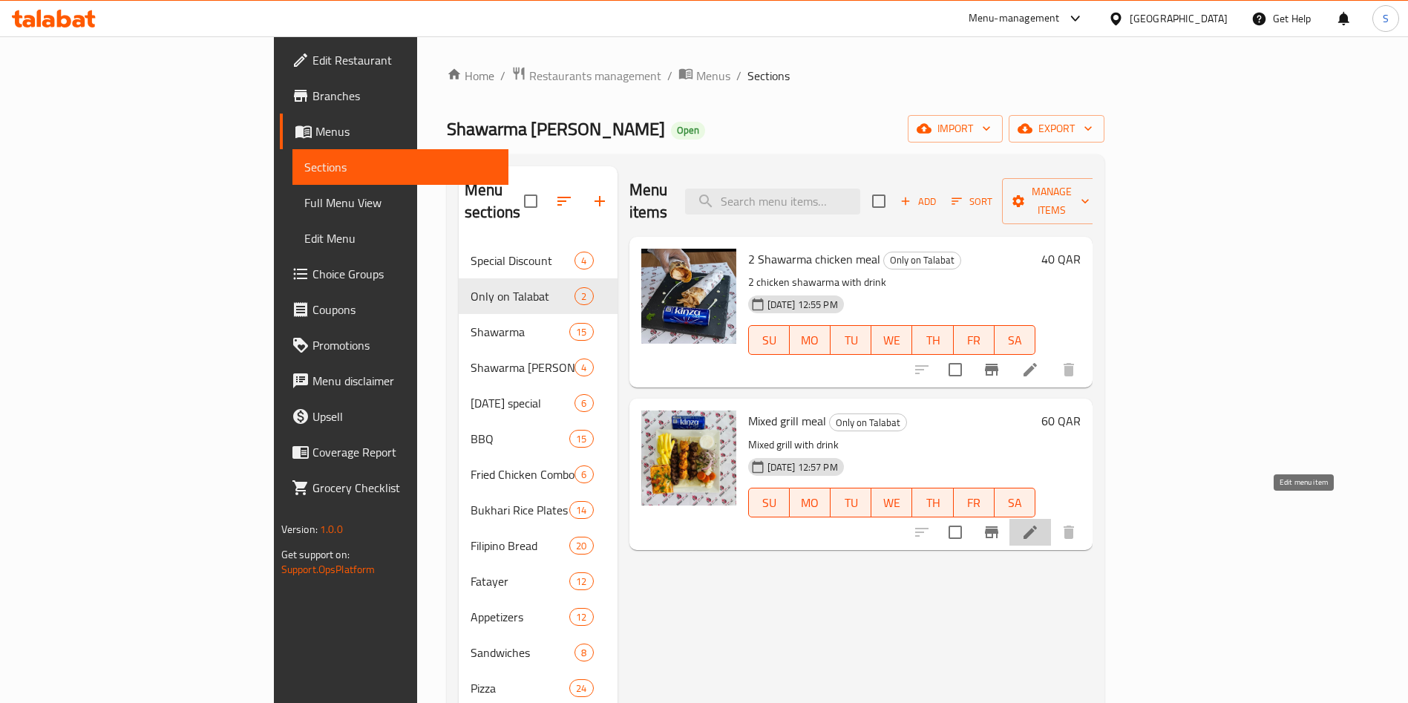
click at [1039, 523] on icon at bounding box center [1030, 532] width 18 height 18
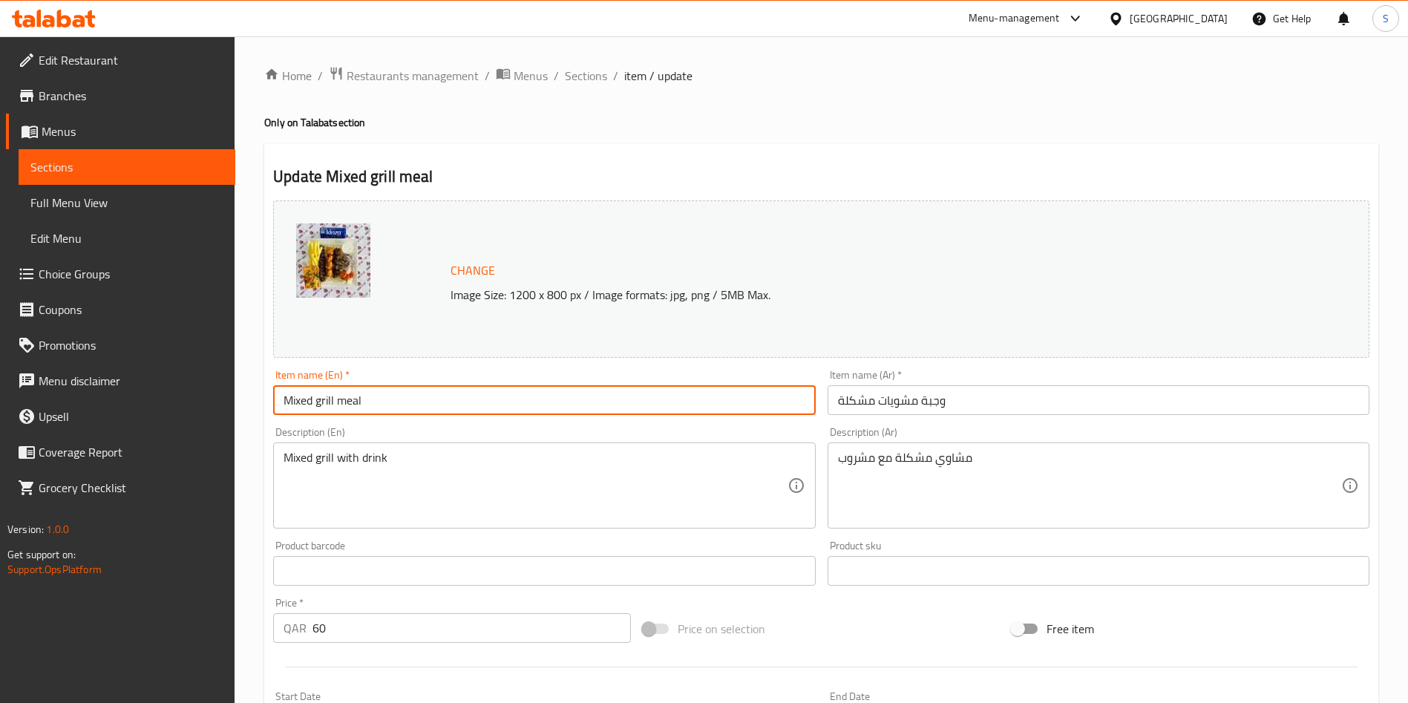
drag, startPoint x: 405, startPoint y: 399, endPoint x: 102, endPoint y: 390, distance: 303.0
click at [102, 389] on div "Edit Restaurant Branches Menus Sections Full Menu View Edit Menu Choice Groups …" at bounding box center [704, 553] width 1408 height 1034
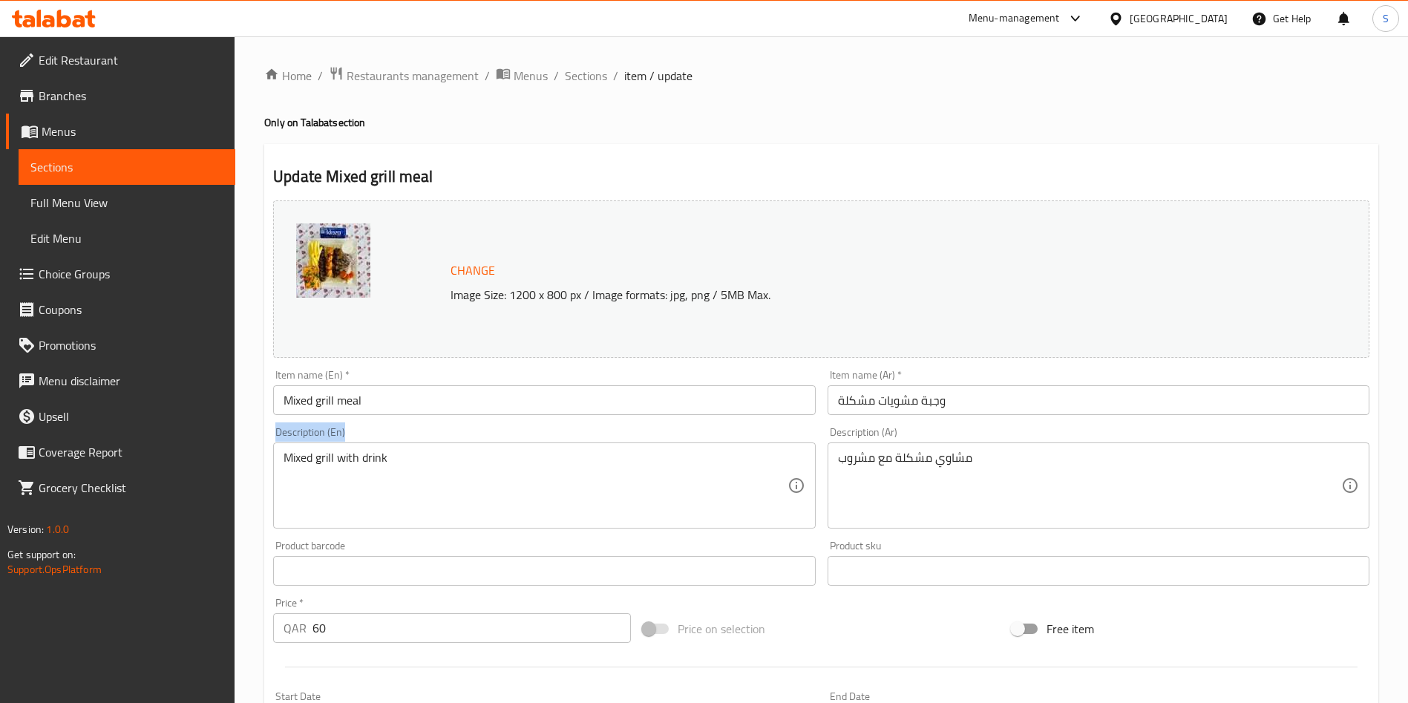
drag, startPoint x: 410, startPoint y: 448, endPoint x: 242, endPoint y: 449, distance: 168.5
click at [242, 449] on div "Home / Restaurants management / Menus / Sections / item / update Only on Talaba…" at bounding box center [822, 553] width 1174 height 1034
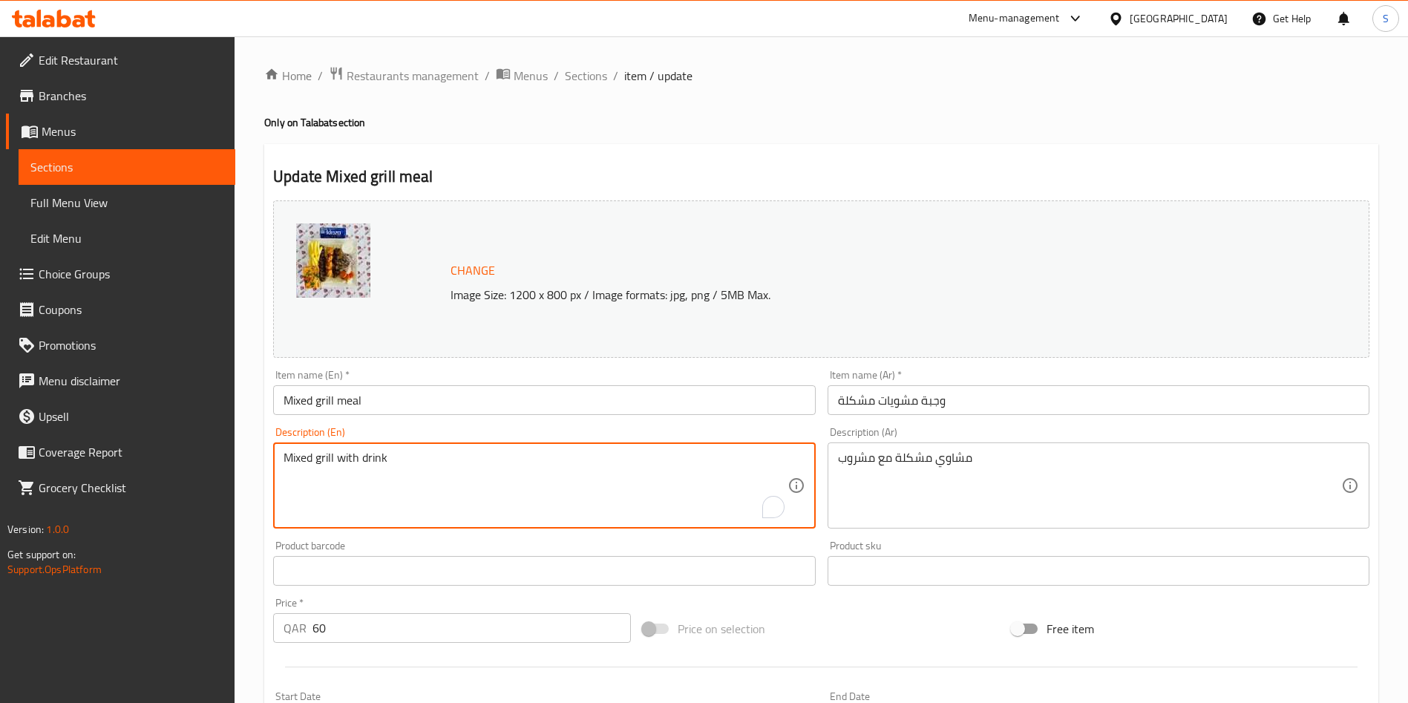
drag, startPoint x: 341, startPoint y: 454, endPoint x: 151, endPoint y: 440, distance: 190.5
click at [151, 441] on div "Edit Restaurant Branches Menus Sections Full Menu View Edit Menu Choice Groups …" at bounding box center [704, 553] width 1408 height 1034
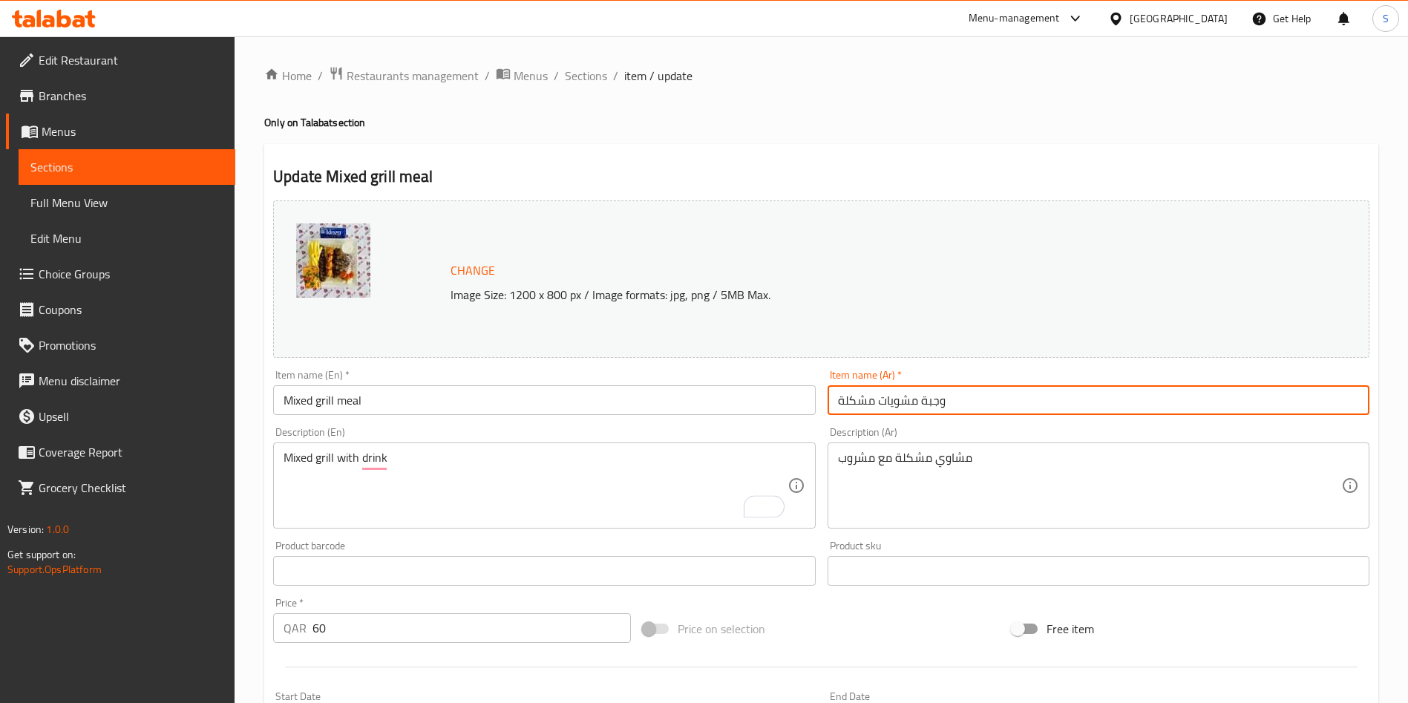
drag, startPoint x: 978, startPoint y: 404, endPoint x: 718, endPoint y: 396, distance: 260.6
click at [717, 399] on div "Change Image Size: 1200 x 800 px / Image formats: jpg, png / 5MB Max. Item name…" at bounding box center [821, 524] width 1108 height 661
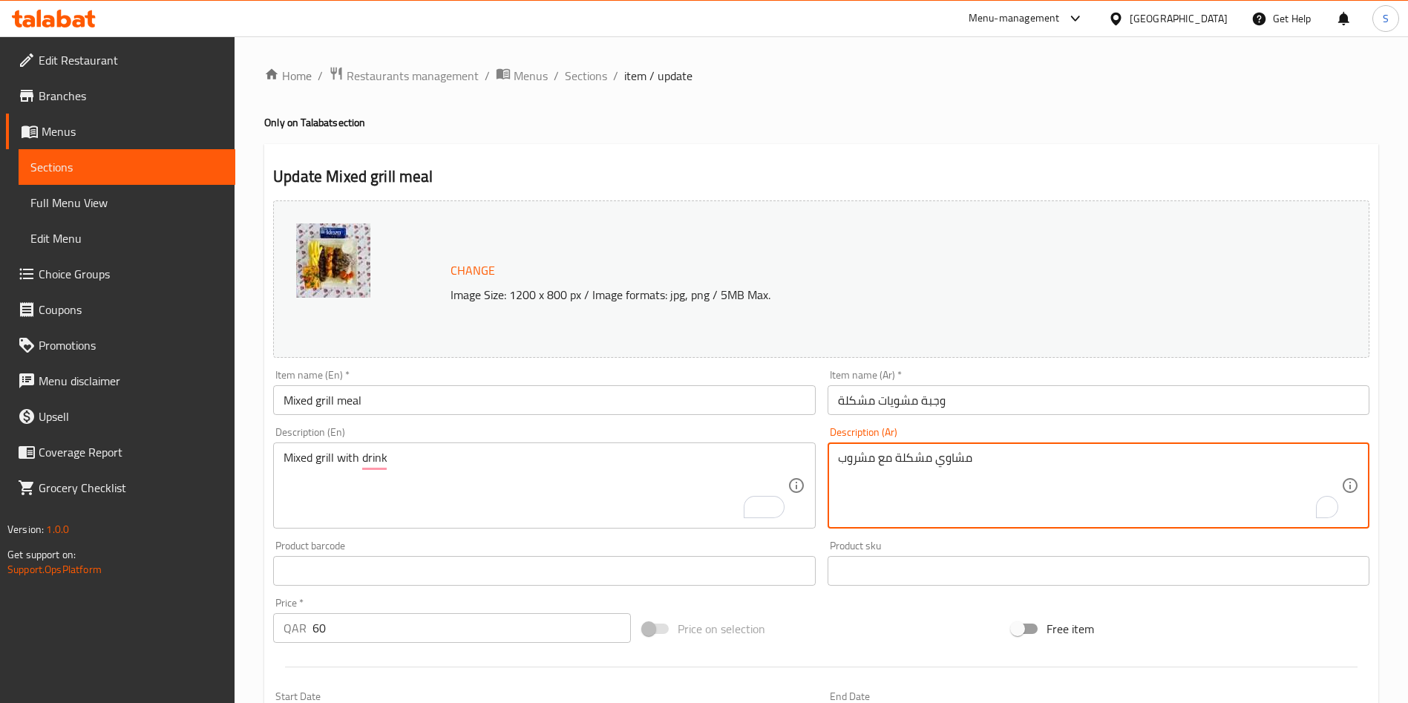
drag, startPoint x: 1018, startPoint y: 459, endPoint x: 687, endPoint y: 454, distance: 331.1
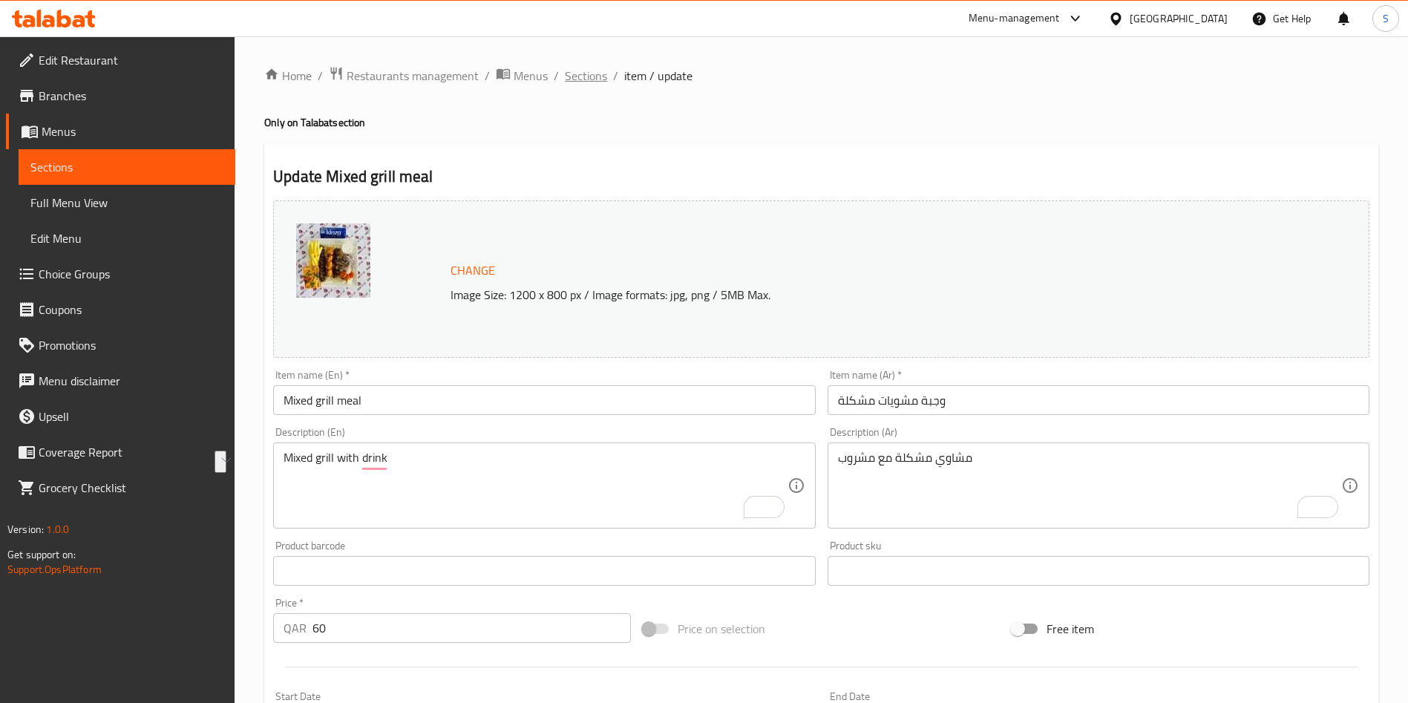
click at [600, 79] on span "Sections" at bounding box center [586, 76] width 42 height 18
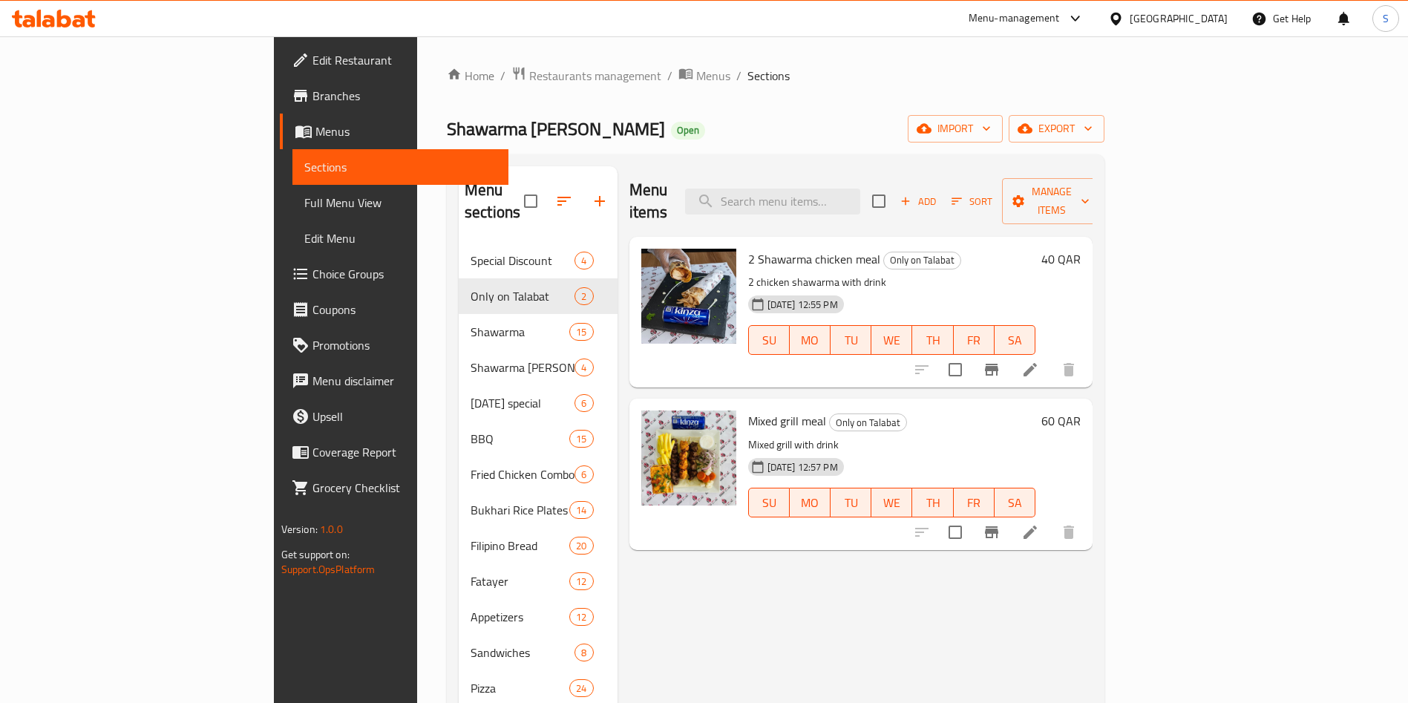
click at [1057, 18] on div "Menu-management" at bounding box center [1014, 19] width 91 height 18
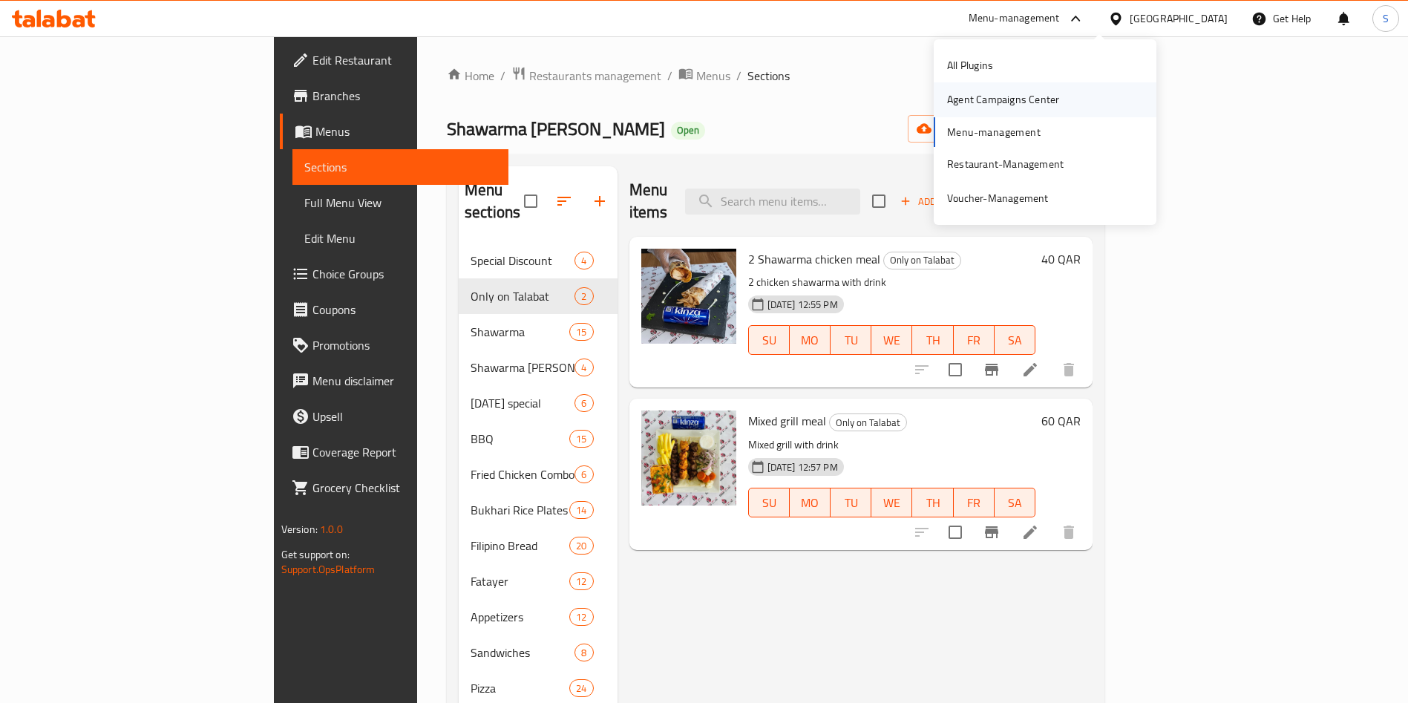
click at [989, 102] on div "Agent Campaigns Center" at bounding box center [1003, 99] width 112 height 16
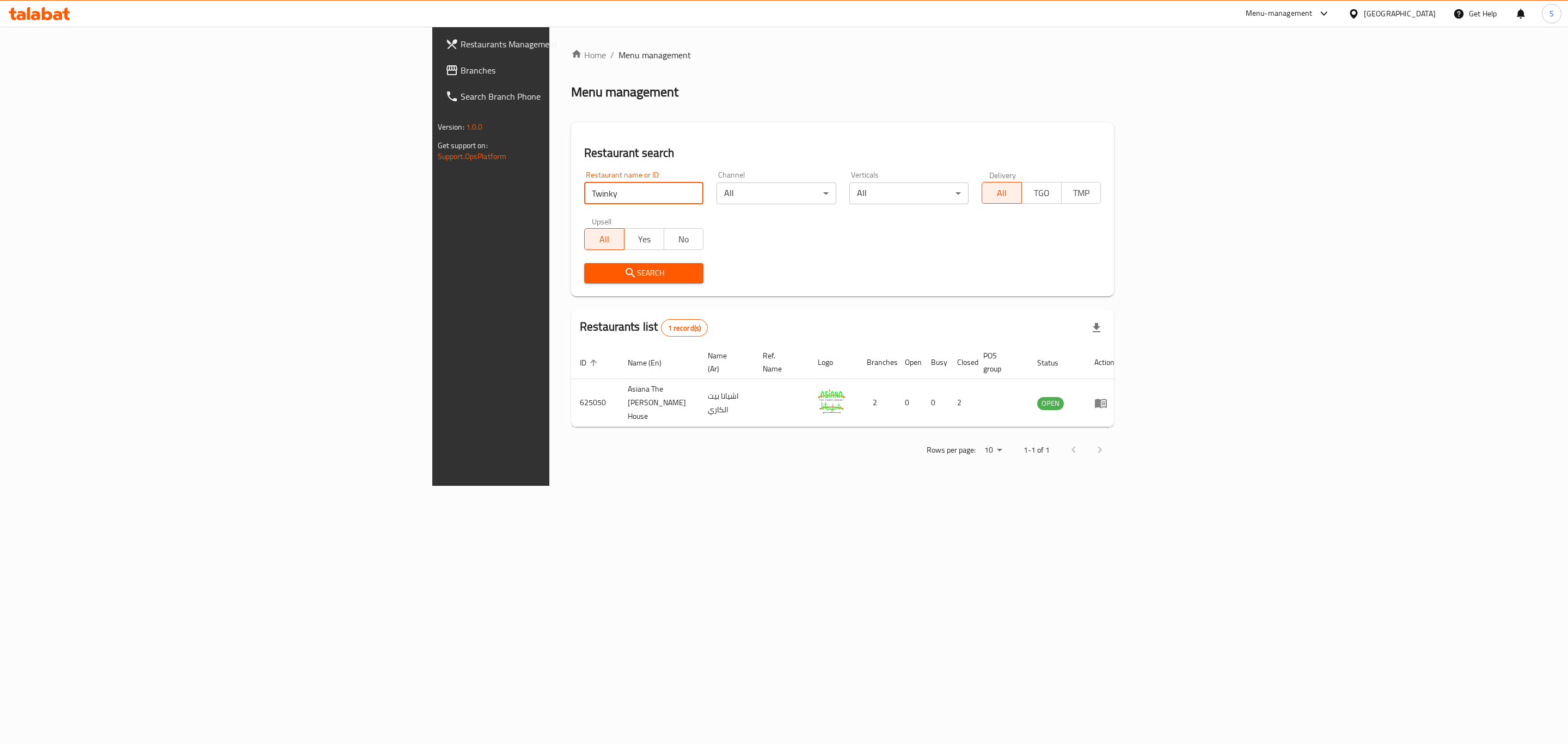
click at [584, 194] on input "Twinky" at bounding box center [643, 194] width 120 height 22
click at [584, 188] on input "search" at bounding box center [643, 194] width 120 height 22
type input "s"
type input "shawarma m"
click button "Search" at bounding box center [643, 273] width 120 height 20
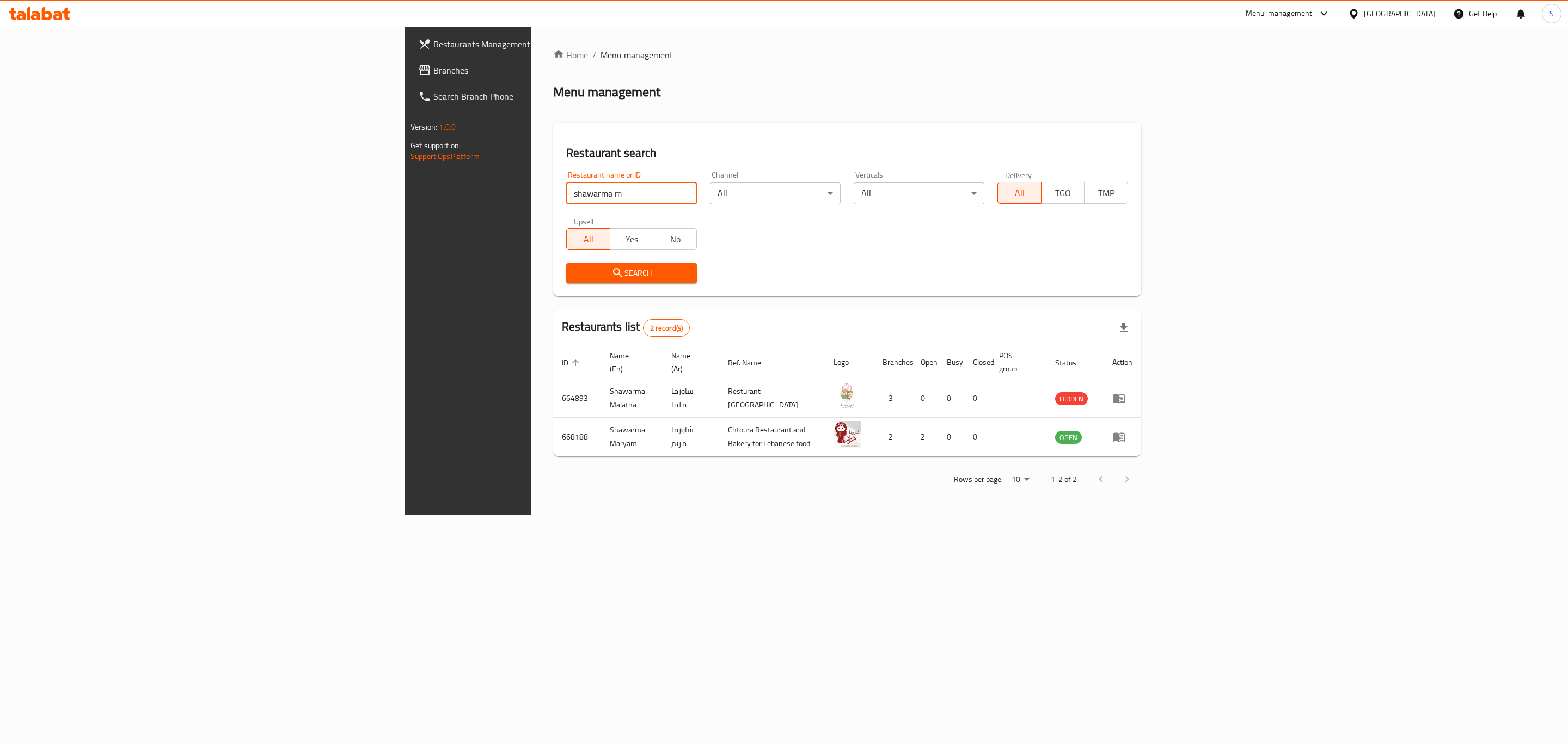
click at [697, 515] on div "Home / Menu management Menu management Restaurant search Restaurant name or ID …" at bounding box center [846, 271] width 631 height 489
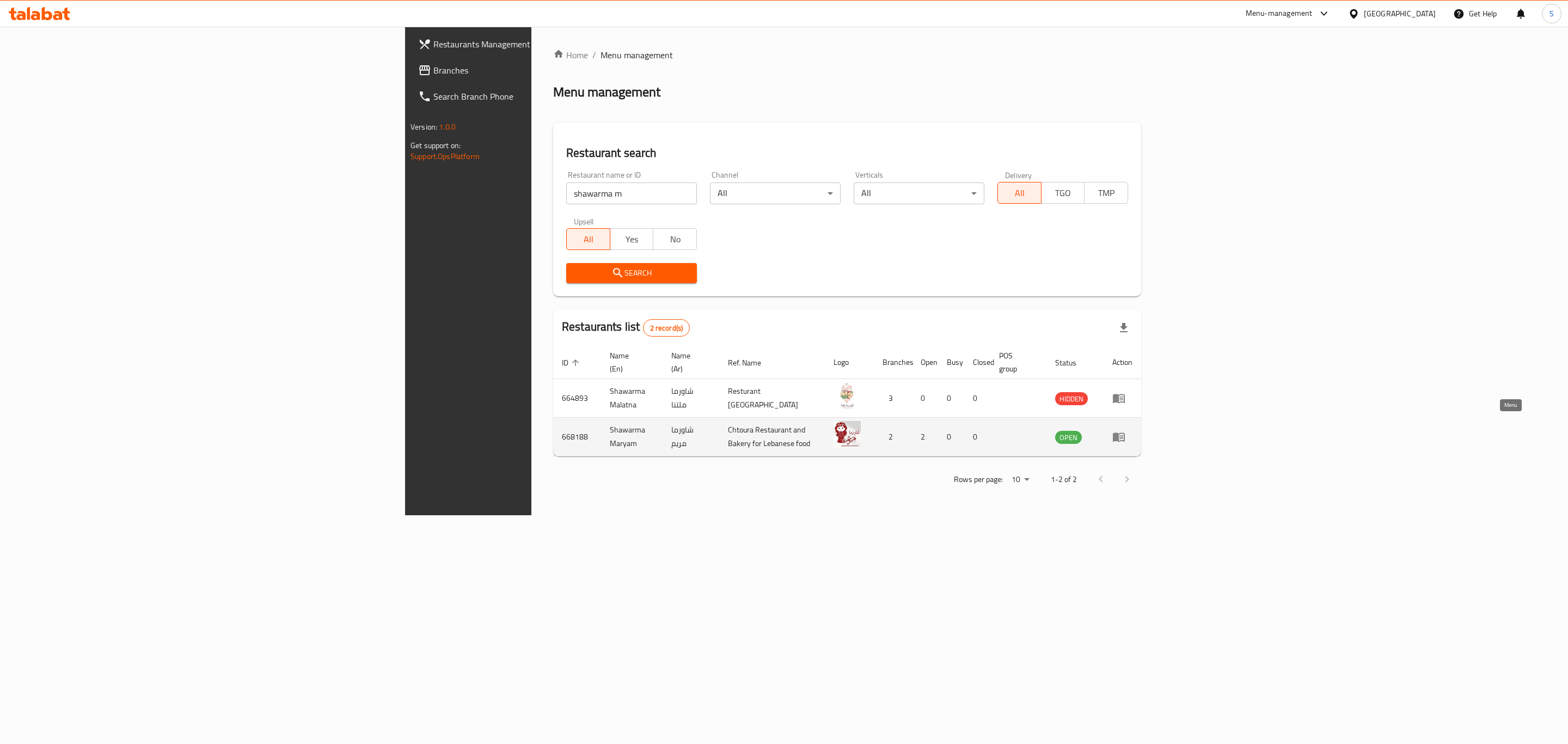
click at [1125, 433] on icon "enhanced table" at bounding box center [1118, 437] width 12 height 10
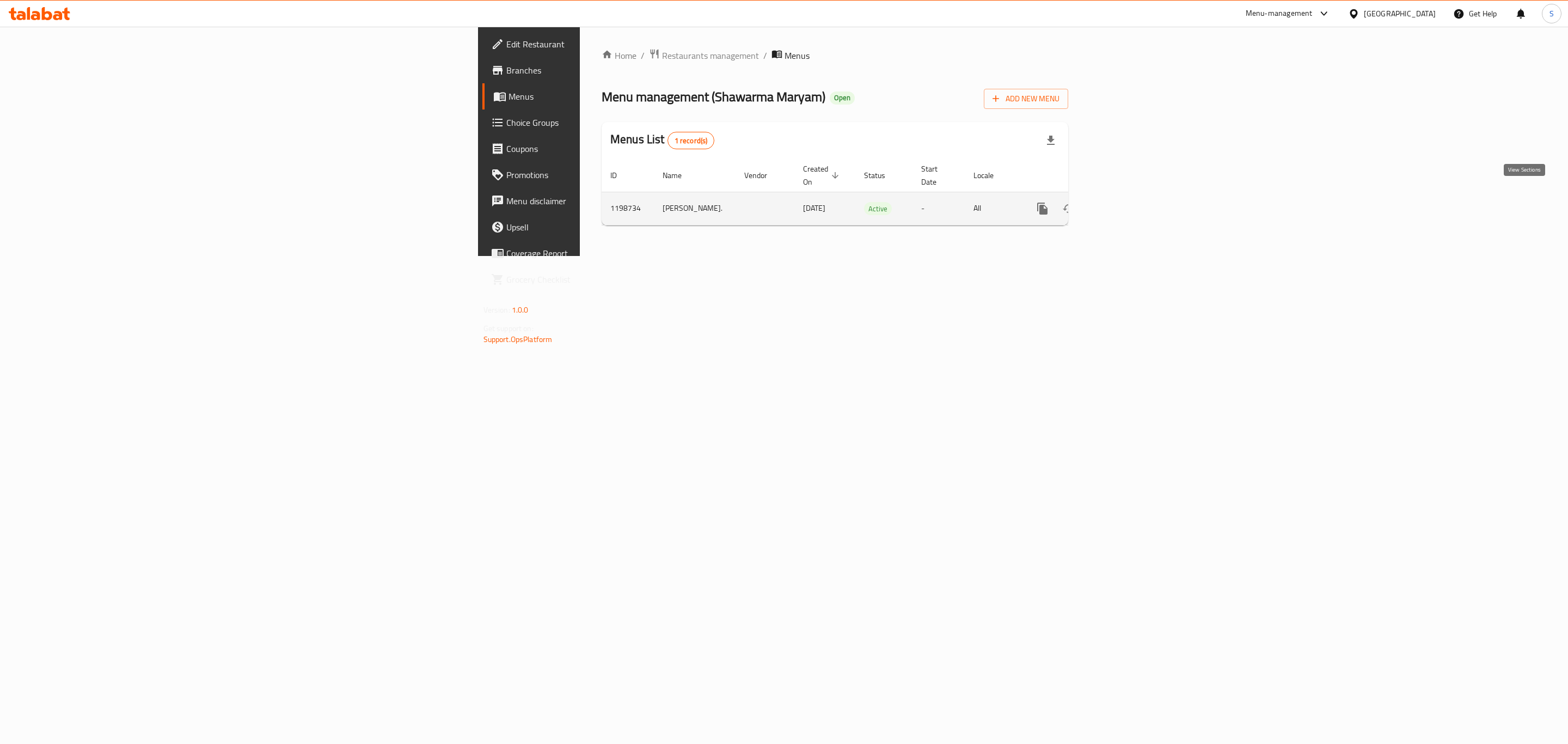
click at [1134, 204] on link "enhanced table" at bounding box center [1121, 208] width 26 height 26
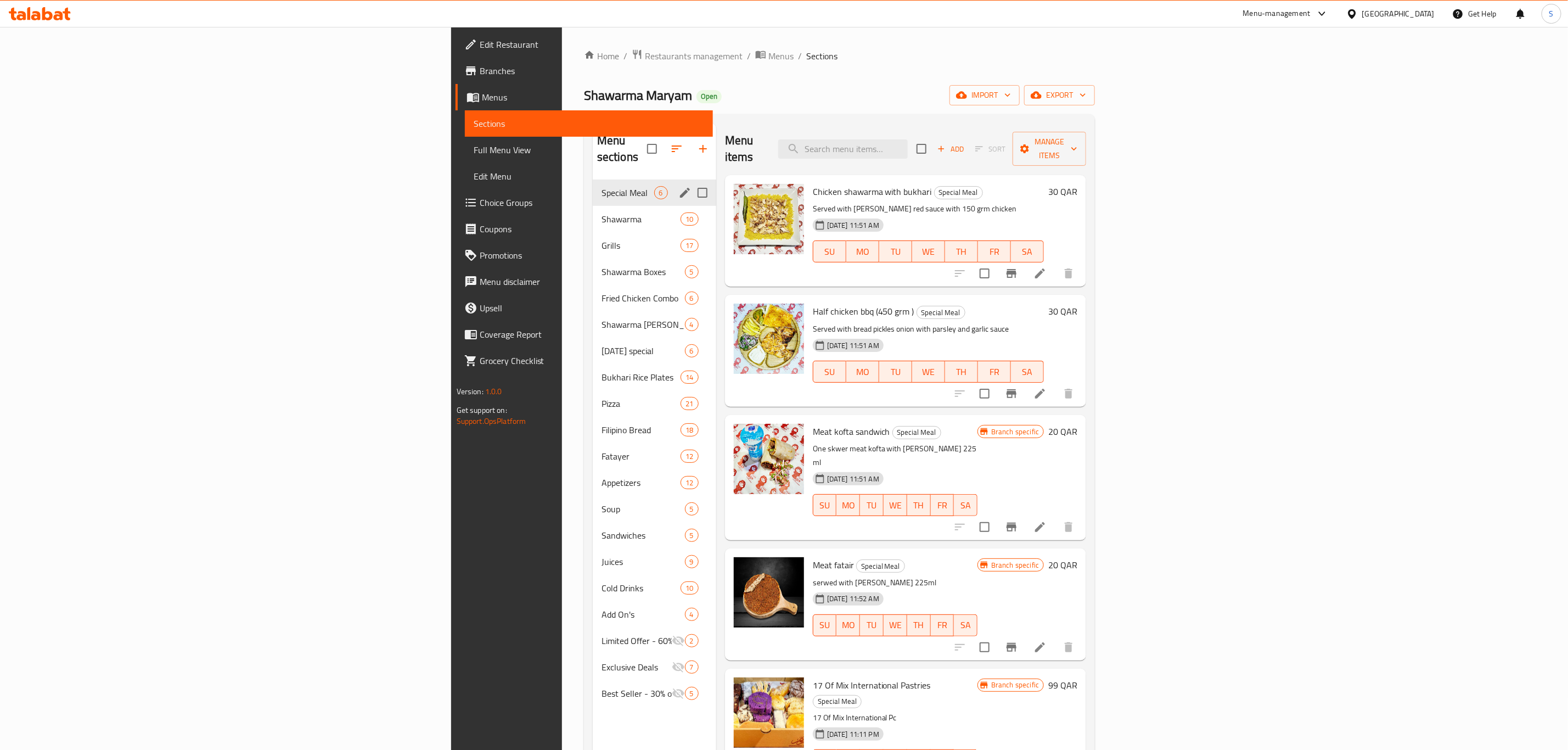
click at [691, 181] on input "Menu sections" at bounding box center [702, 192] width 23 height 23
checkbox input "false"
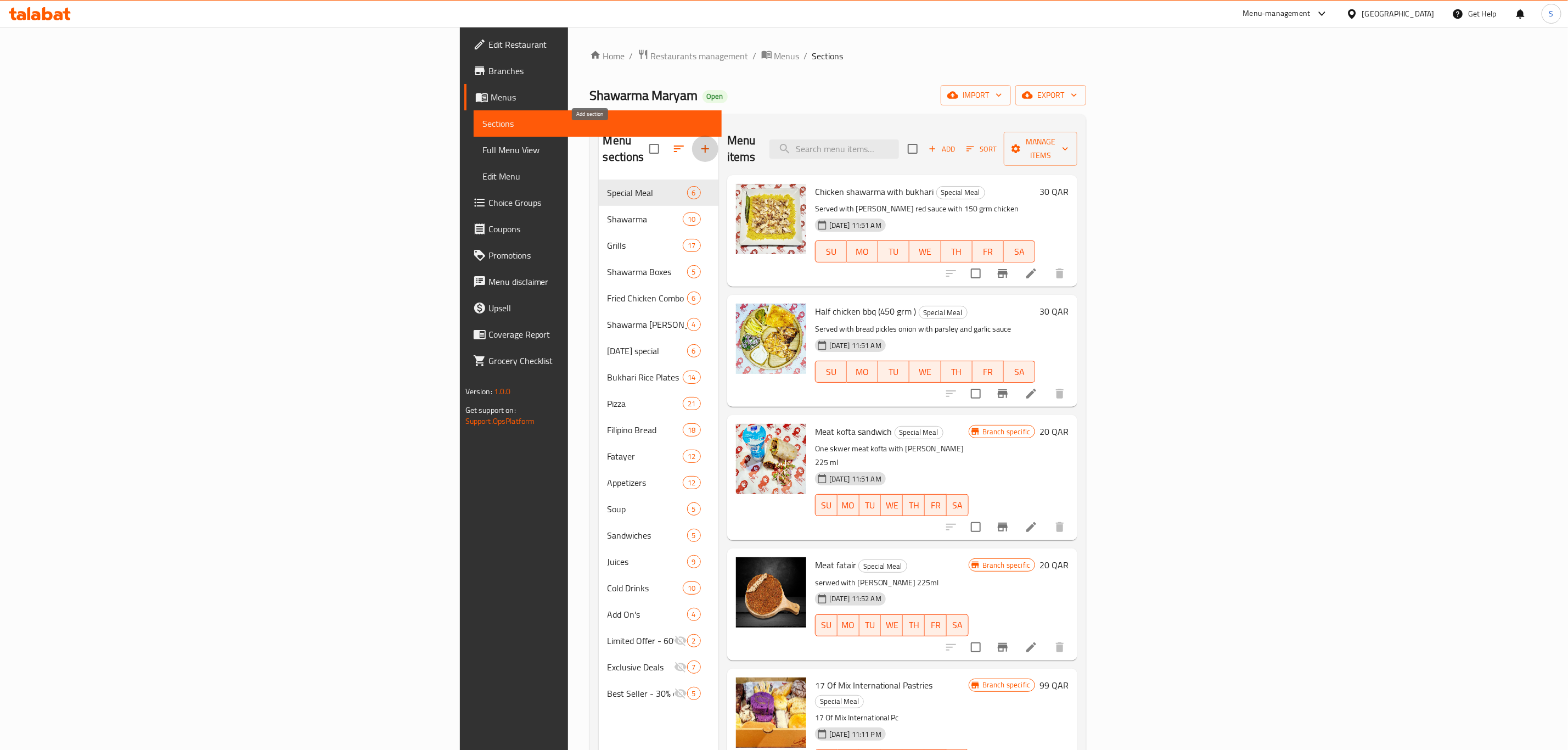
click at [699, 143] on icon "button" at bounding box center [705, 149] width 13 height 13
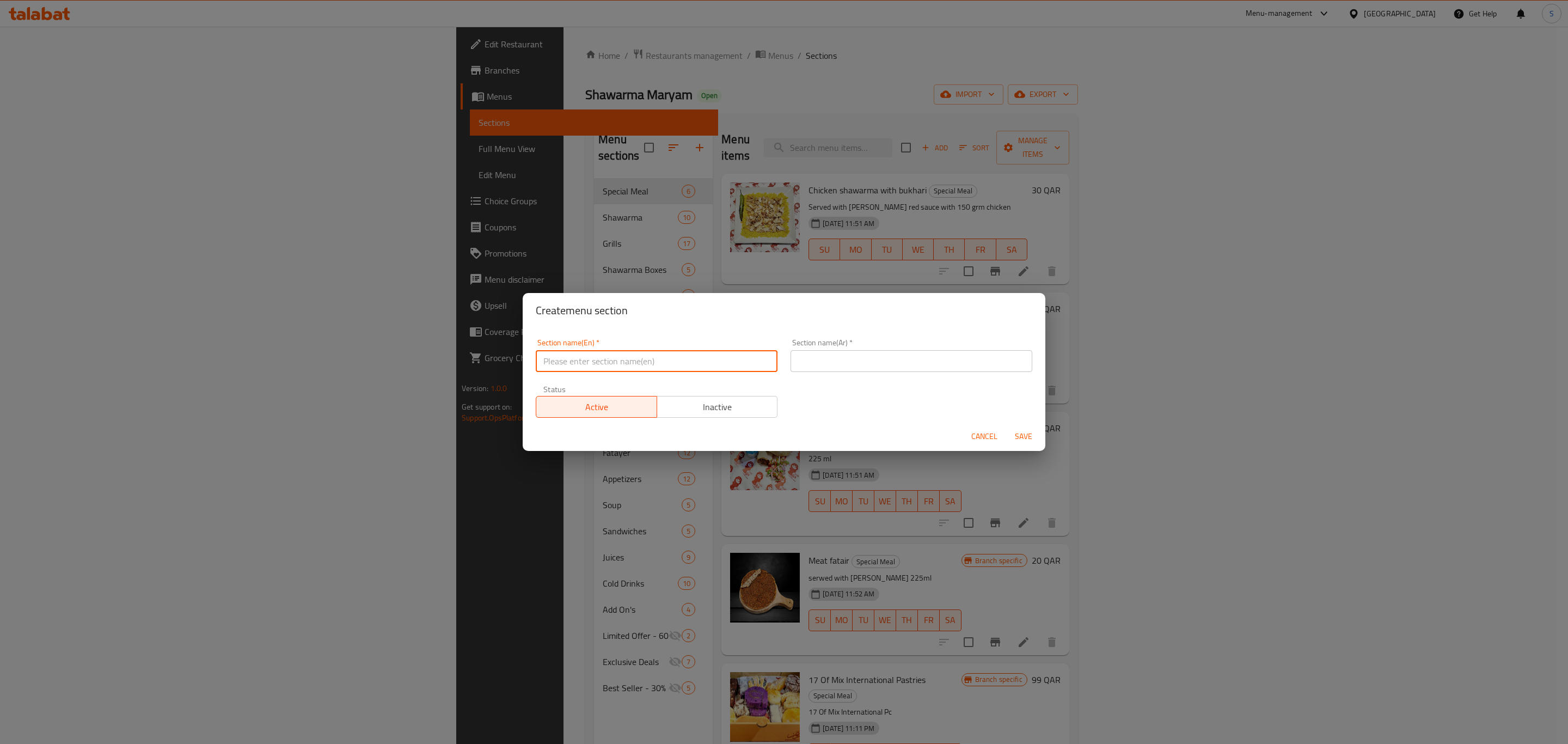
click at [626, 361] on input "text" at bounding box center [656, 361] width 242 height 22
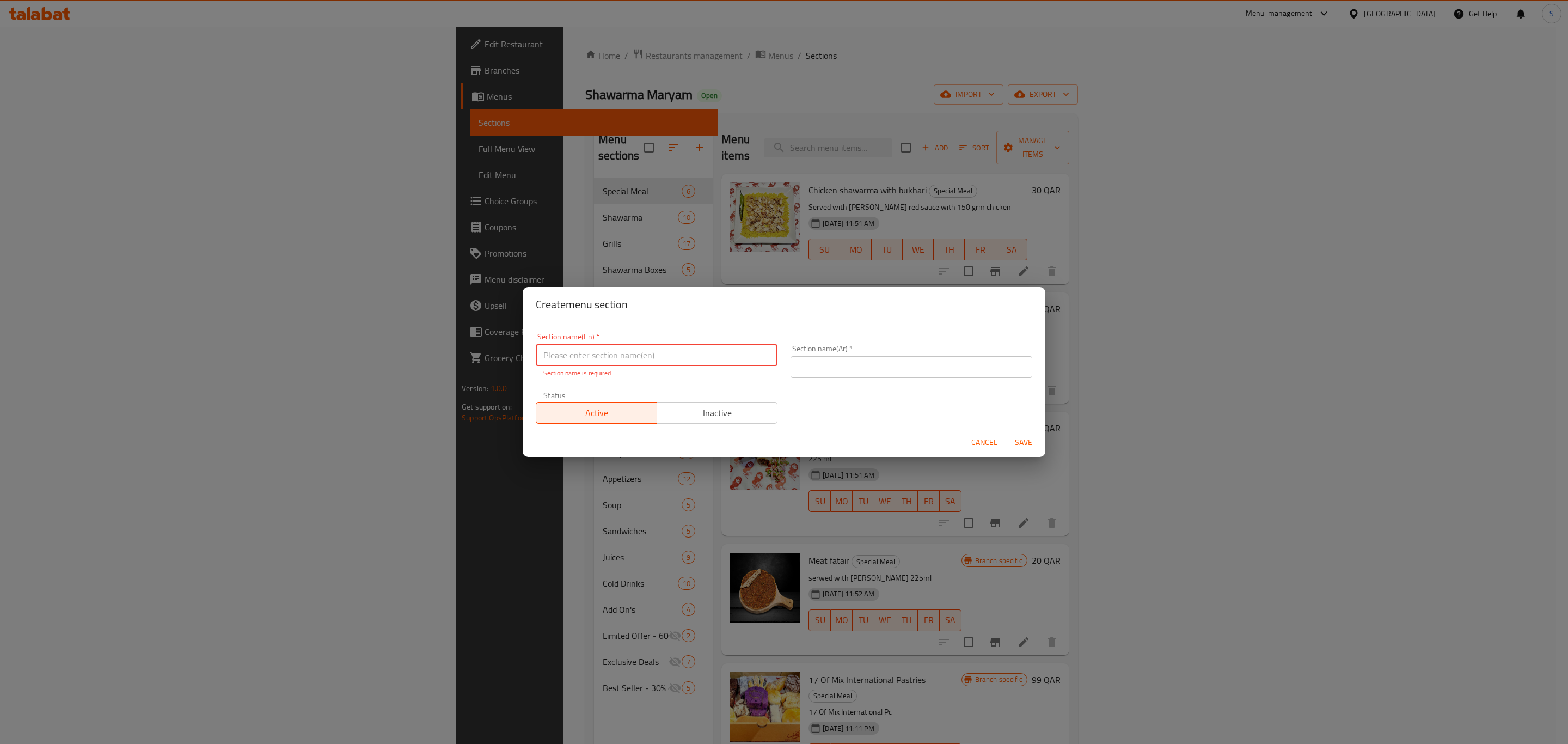
click at [631, 344] on input "text" at bounding box center [656, 355] width 242 height 22
paste input "Combo Meal"
type input "Combo Meal"
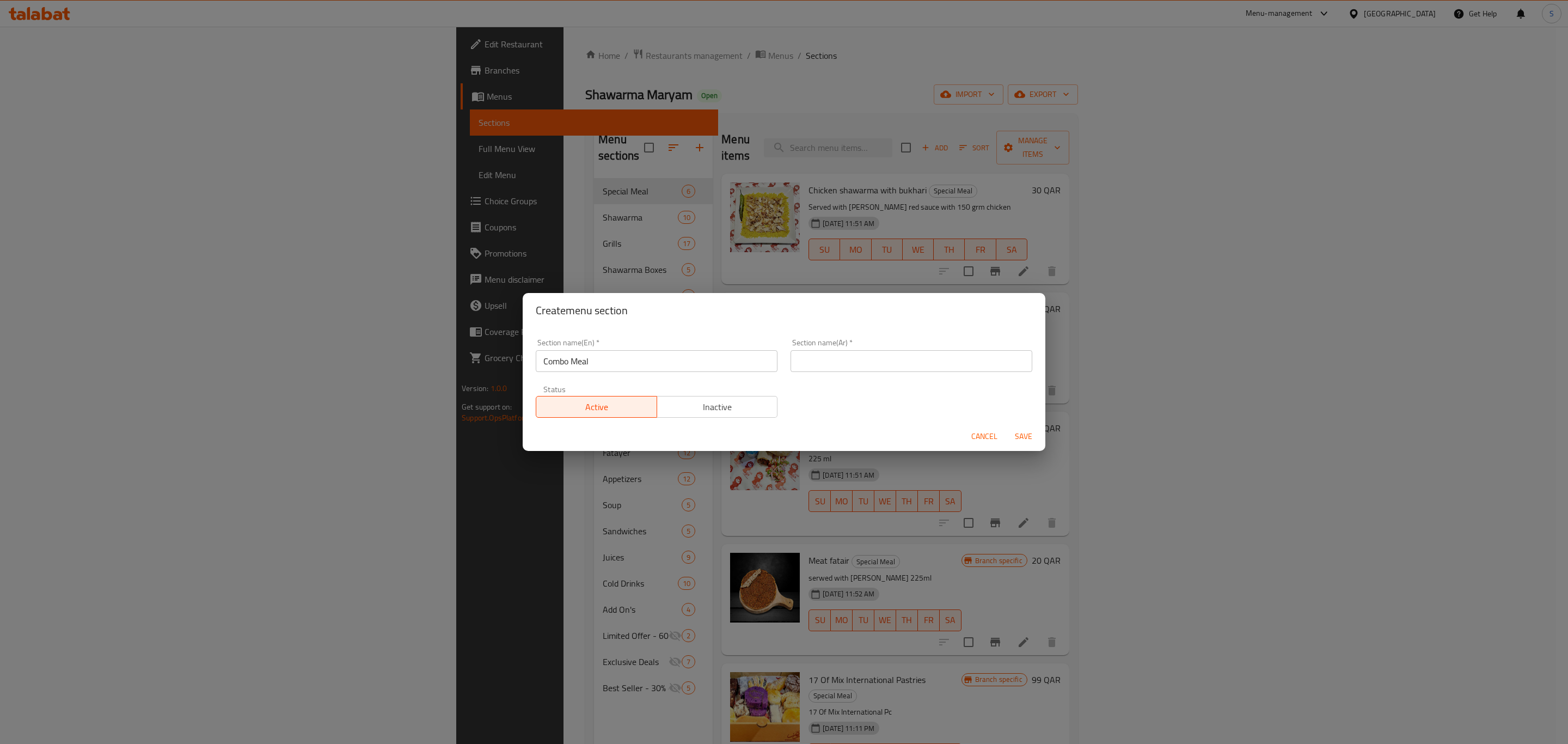
click at [865, 370] on input "text" at bounding box center [912, 361] width 242 height 22
paste input "وجبة كومبو"
type input "وجبة كومبو"
click at [1014, 439] on span "Save" at bounding box center [1024, 437] width 26 height 14
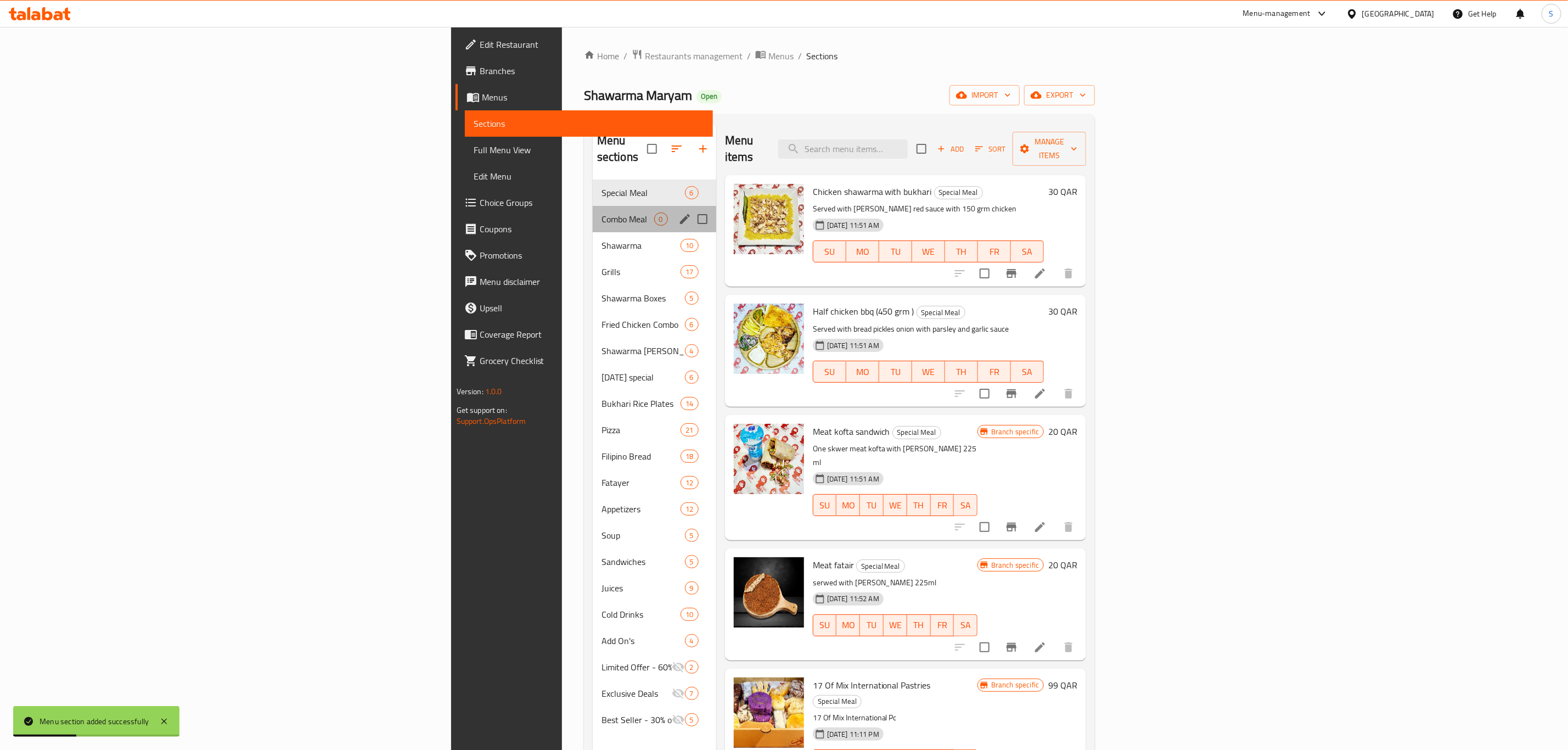
click at [593, 206] on div "Combo Meal 0" at bounding box center [654, 219] width 123 height 27
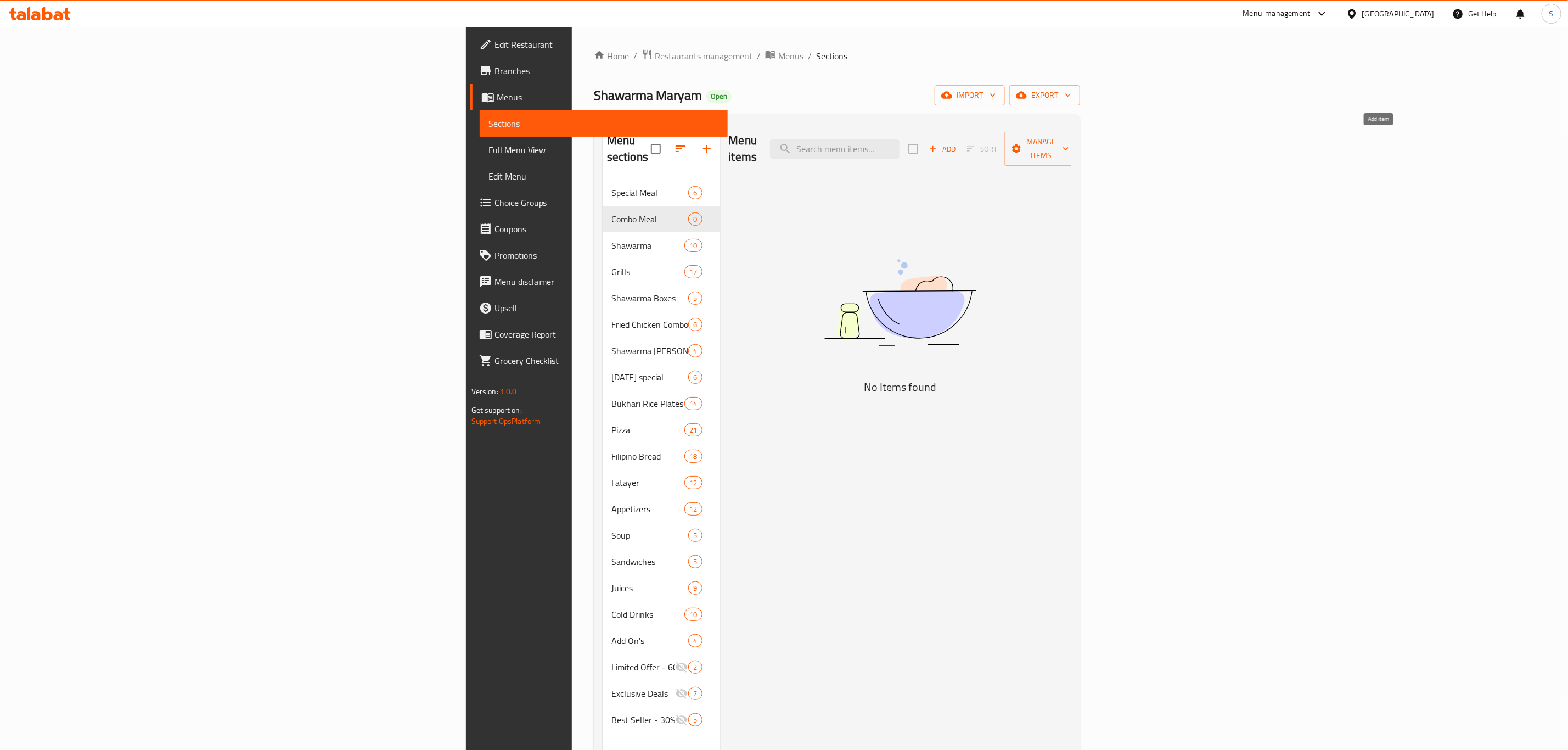
click at [957, 143] on span "Add" at bounding box center [942, 149] width 30 height 13
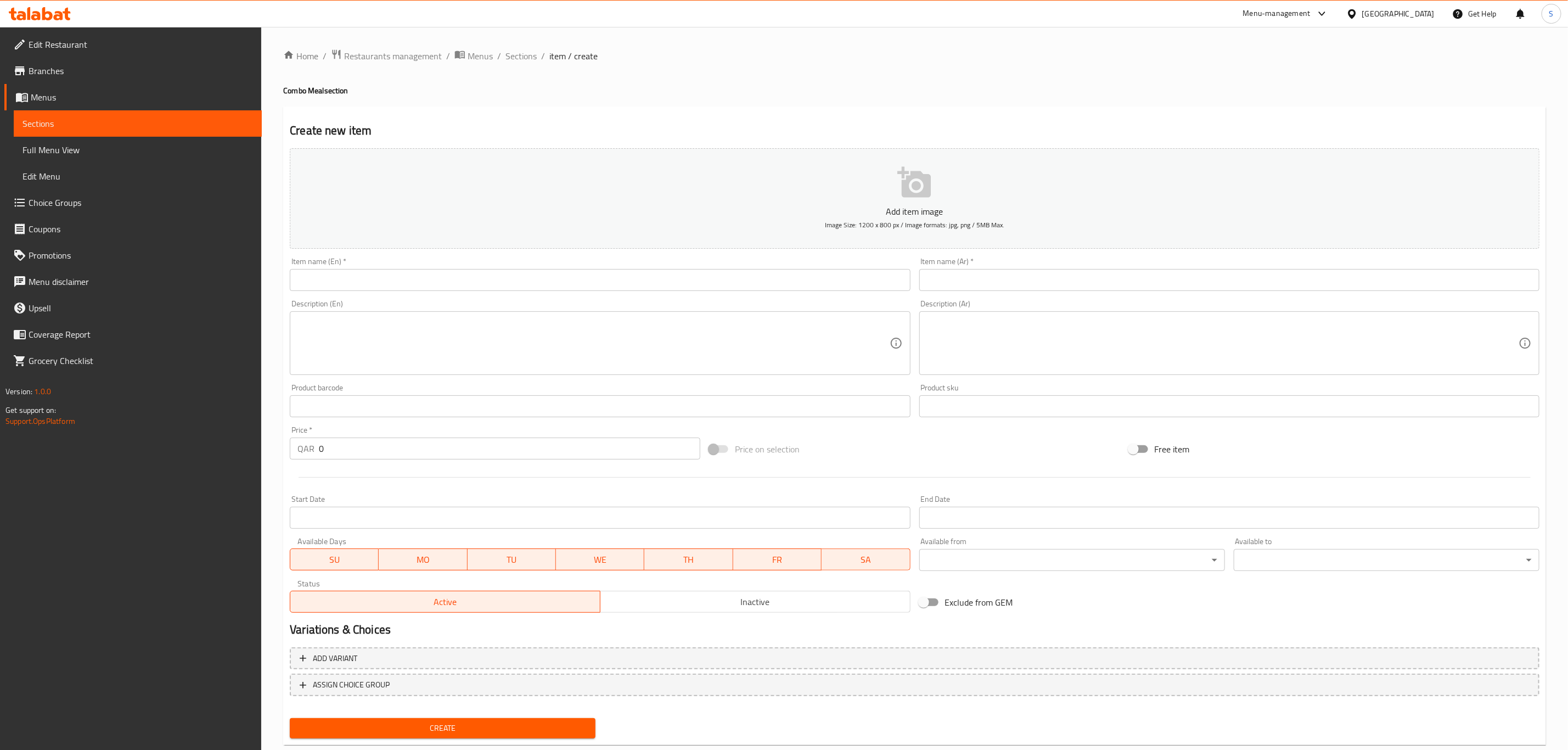
click at [356, 280] on input "text" at bounding box center [600, 280] width 620 height 22
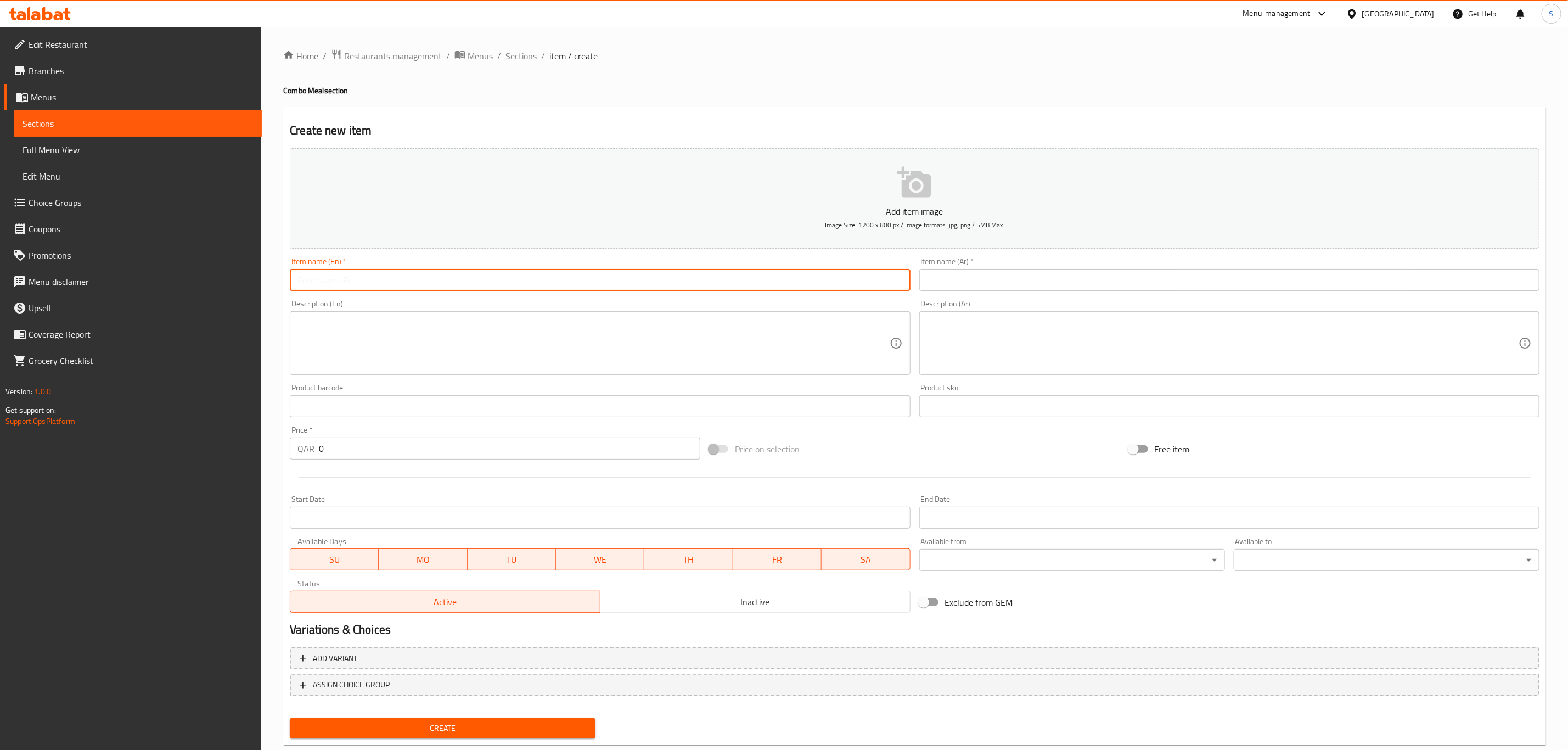
paste input "2 Shawarma chicken meal"
type input "2 Shawarma chicken meal"
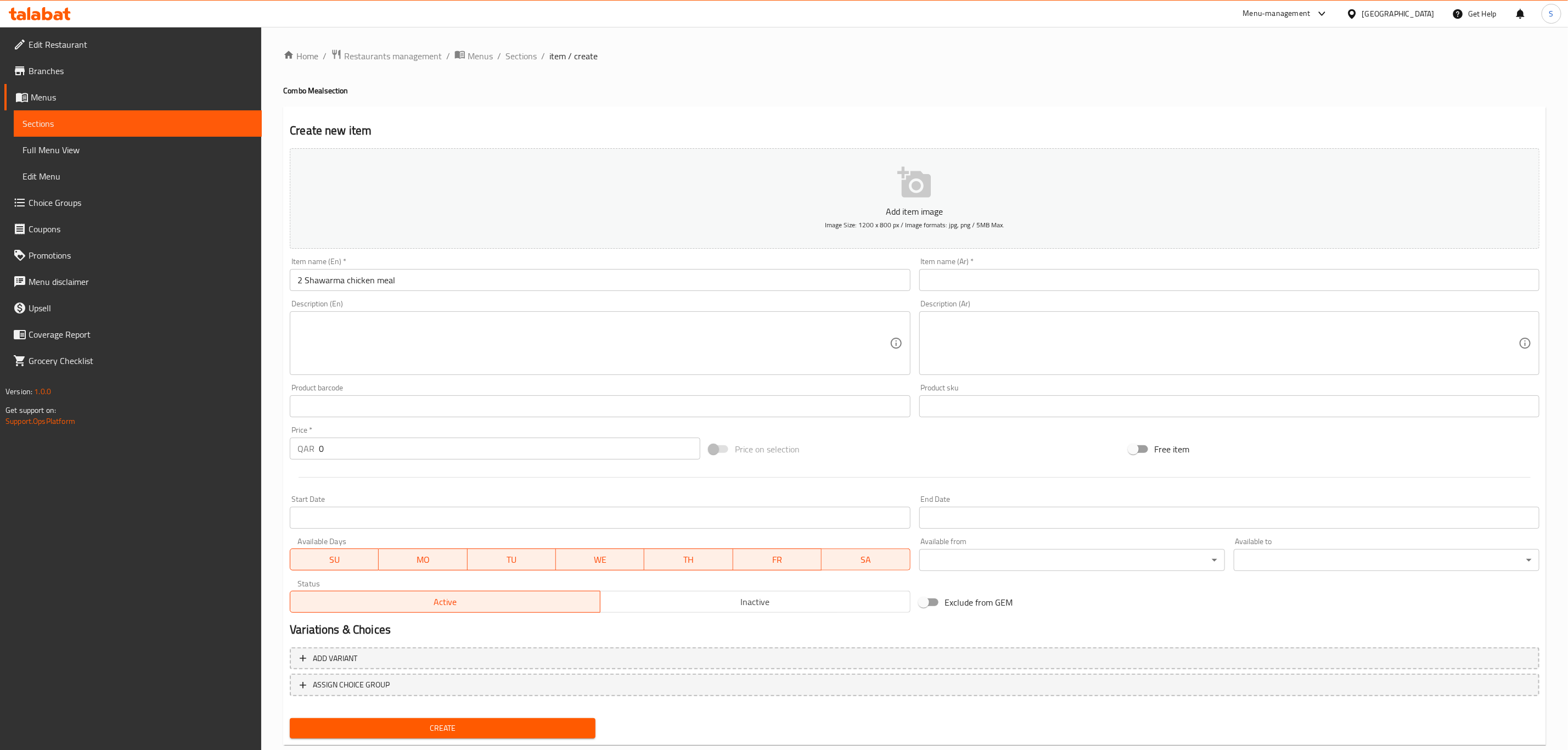
click at [448, 334] on textarea at bounding box center [593, 343] width 591 height 53
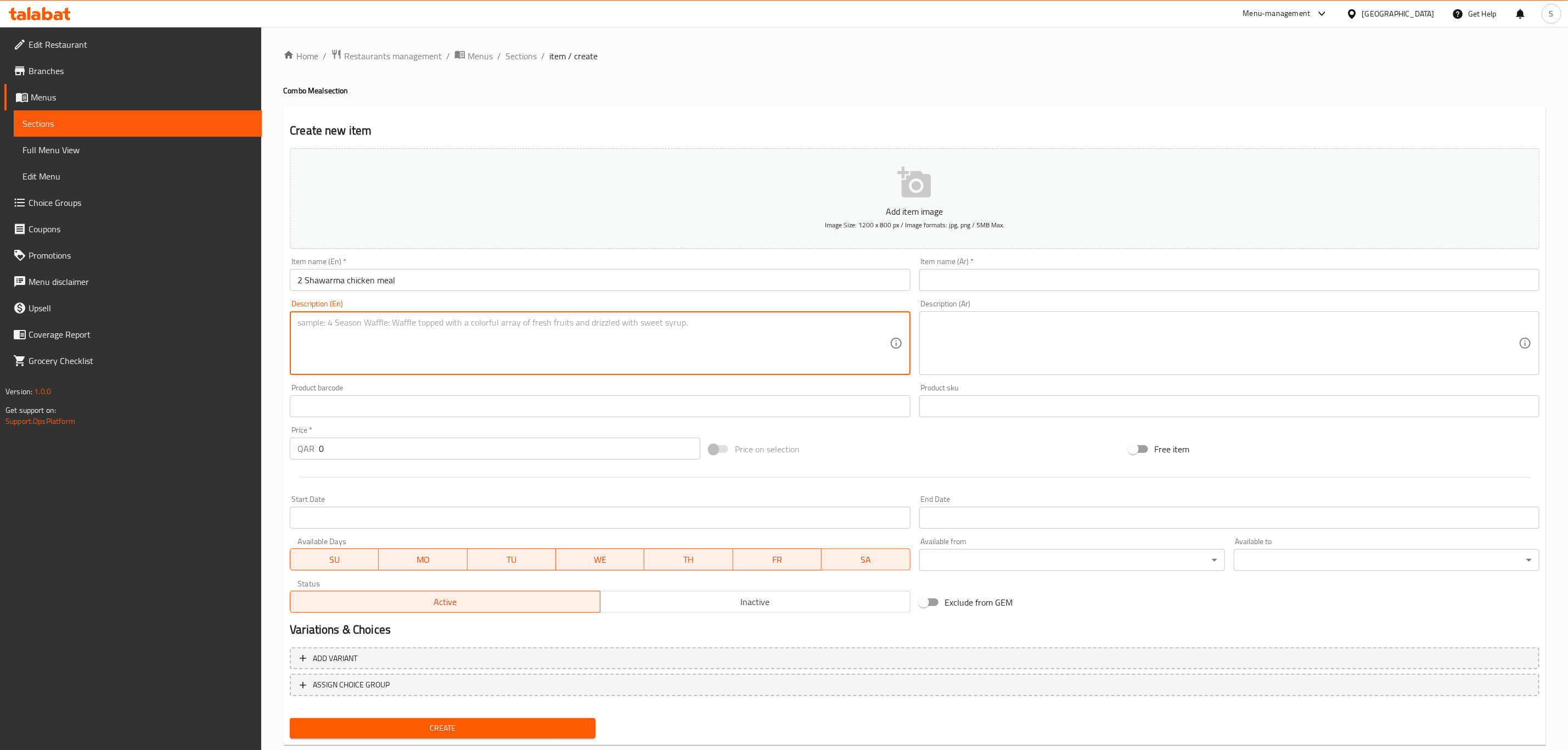
paste textarea "2 chicken shawarma with drink"
type textarea "2 chicken shawarma with drink"
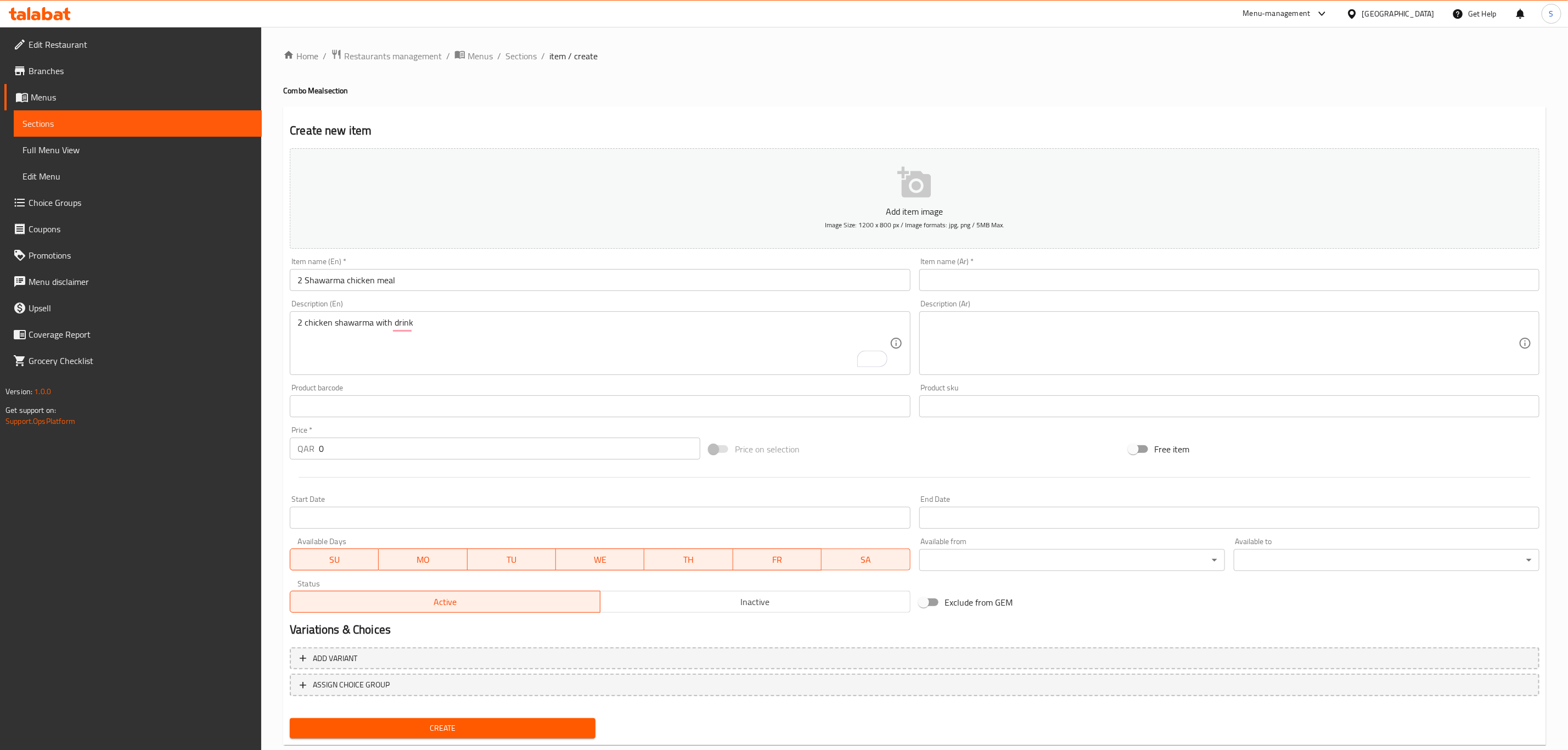
click at [1060, 278] on input "text" at bounding box center [1229, 280] width 620 height 22
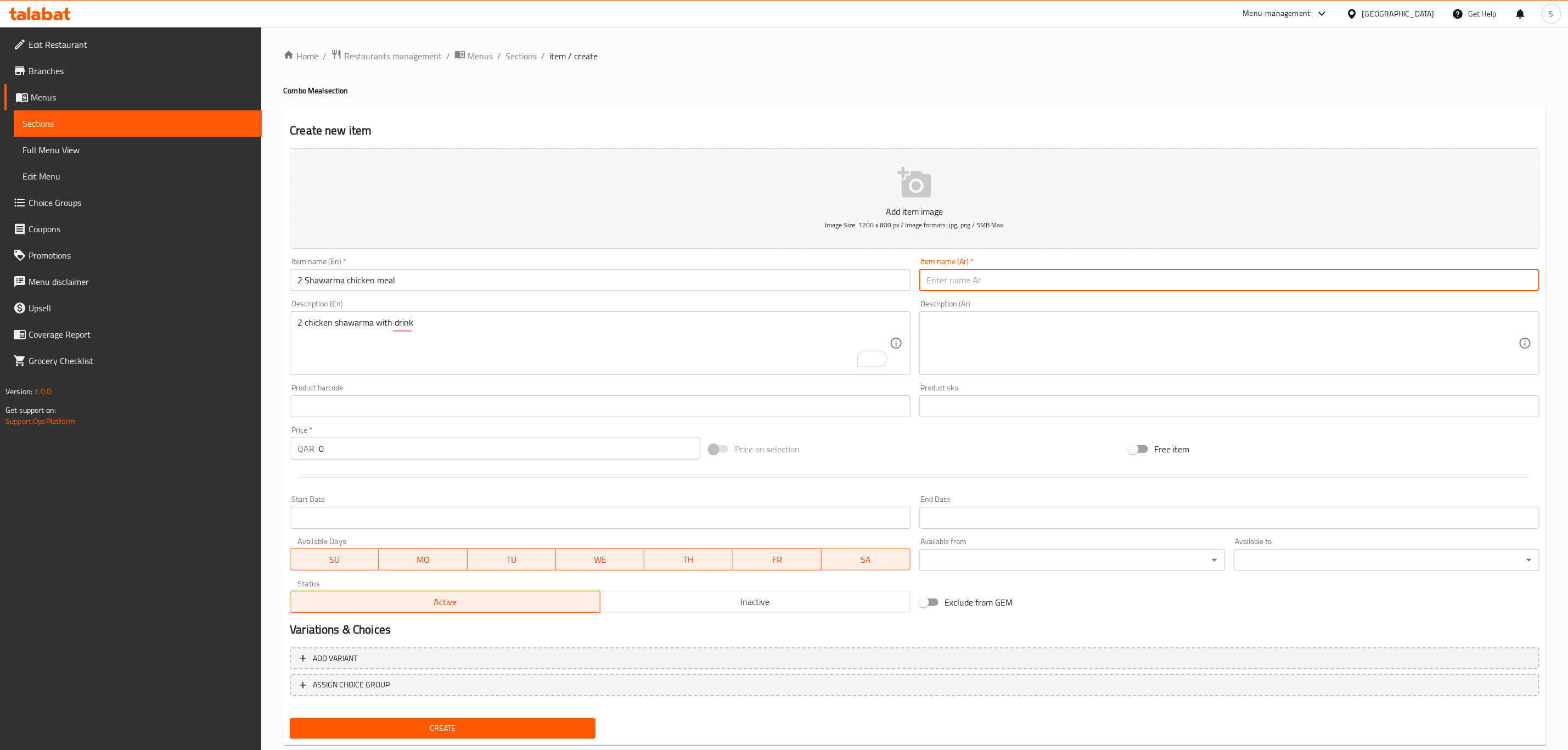
paste input "وجبتين شاورما دجاج"
type input "وجبتين شاورما دجاج"
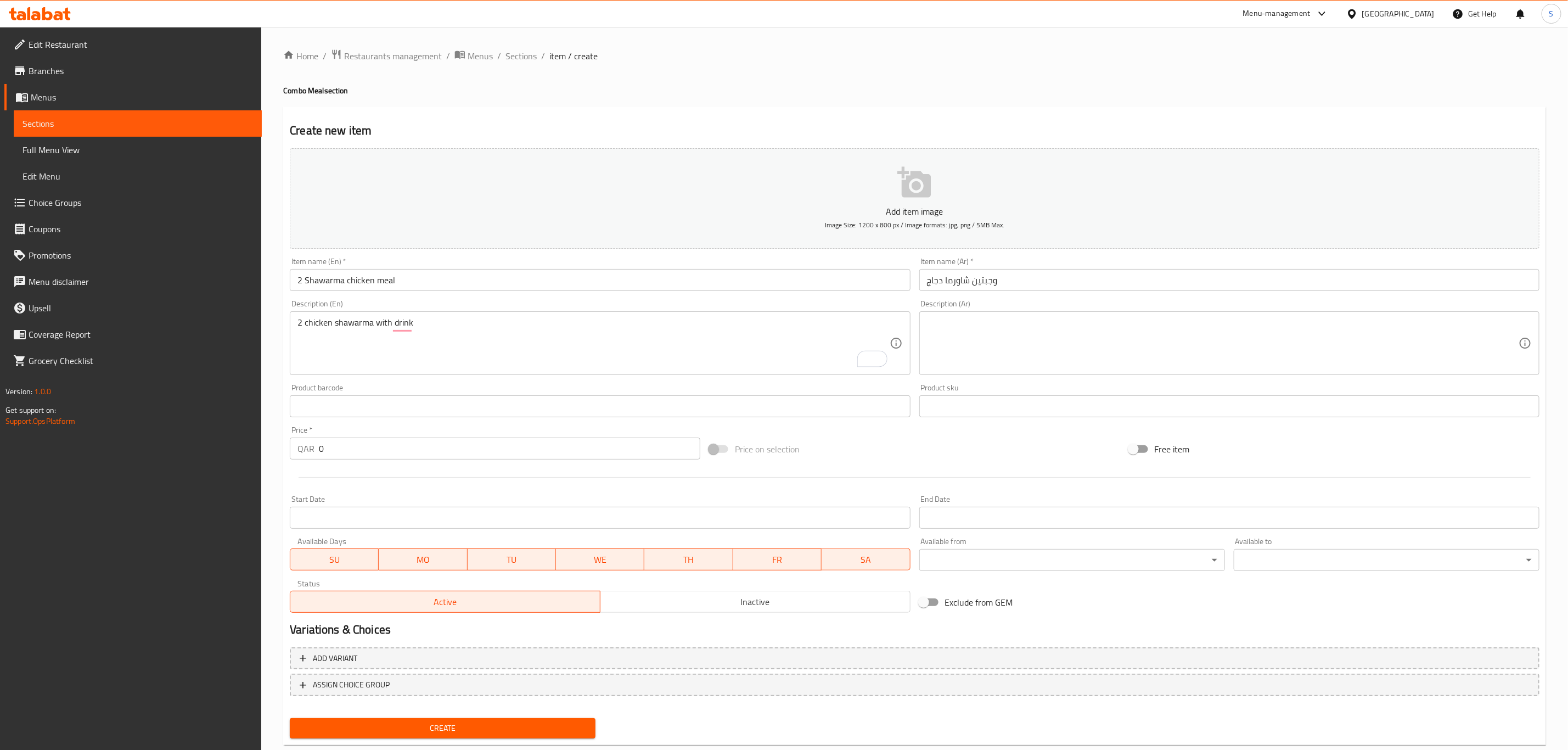
click at [1040, 331] on textarea at bounding box center [1223, 343] width 591 height 53
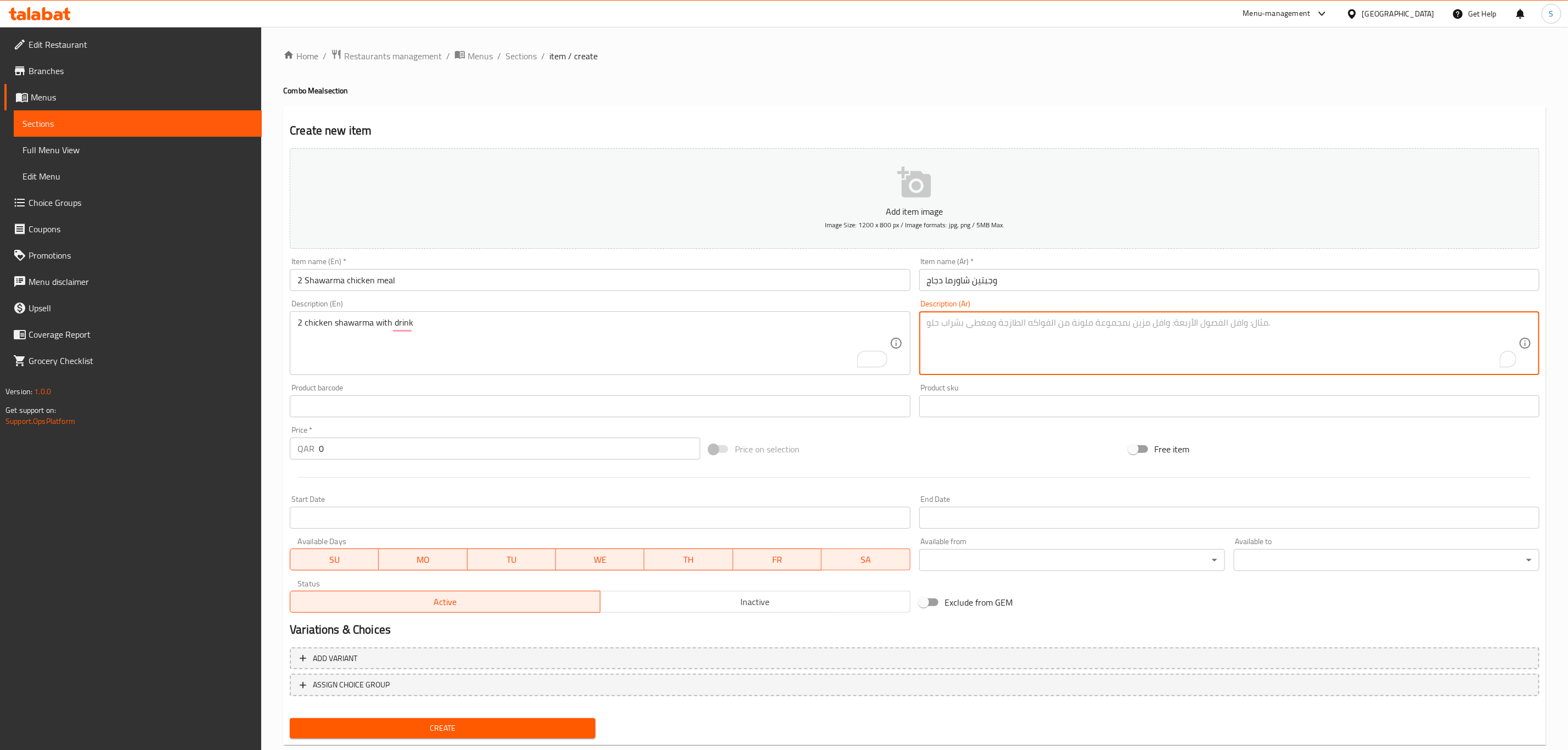
paste textarea "2 شاورما دجاج مع مشروب"
type textarea "2 شاورما دجاج مع مشروب"
click at [859, 455] on div "Price on selection" at bounding box center [914, 449] width 419 height 30
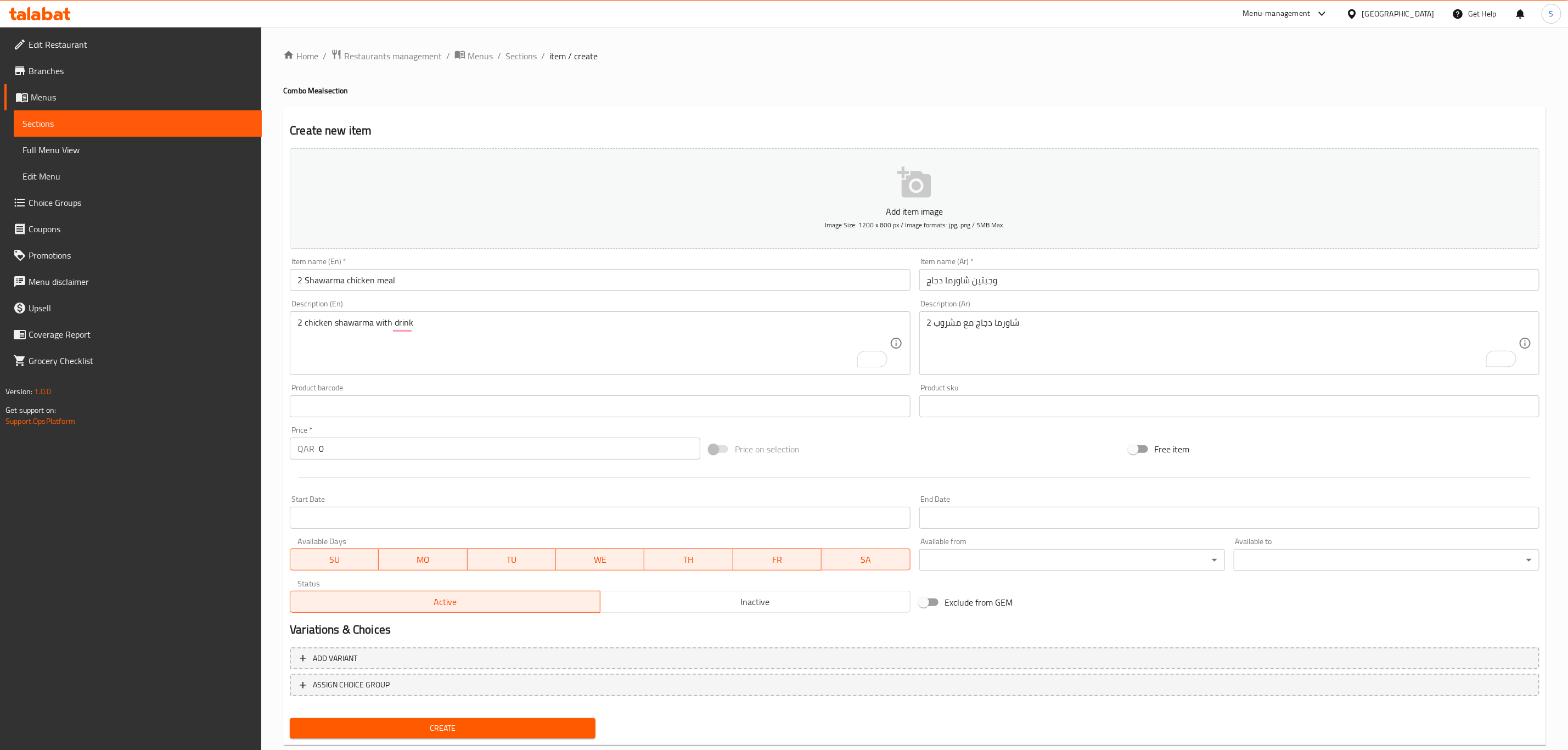
click at [334, 433] on div "Price   * QAR 0 Price *" at bounding box center [495, 442] width 410 height 33
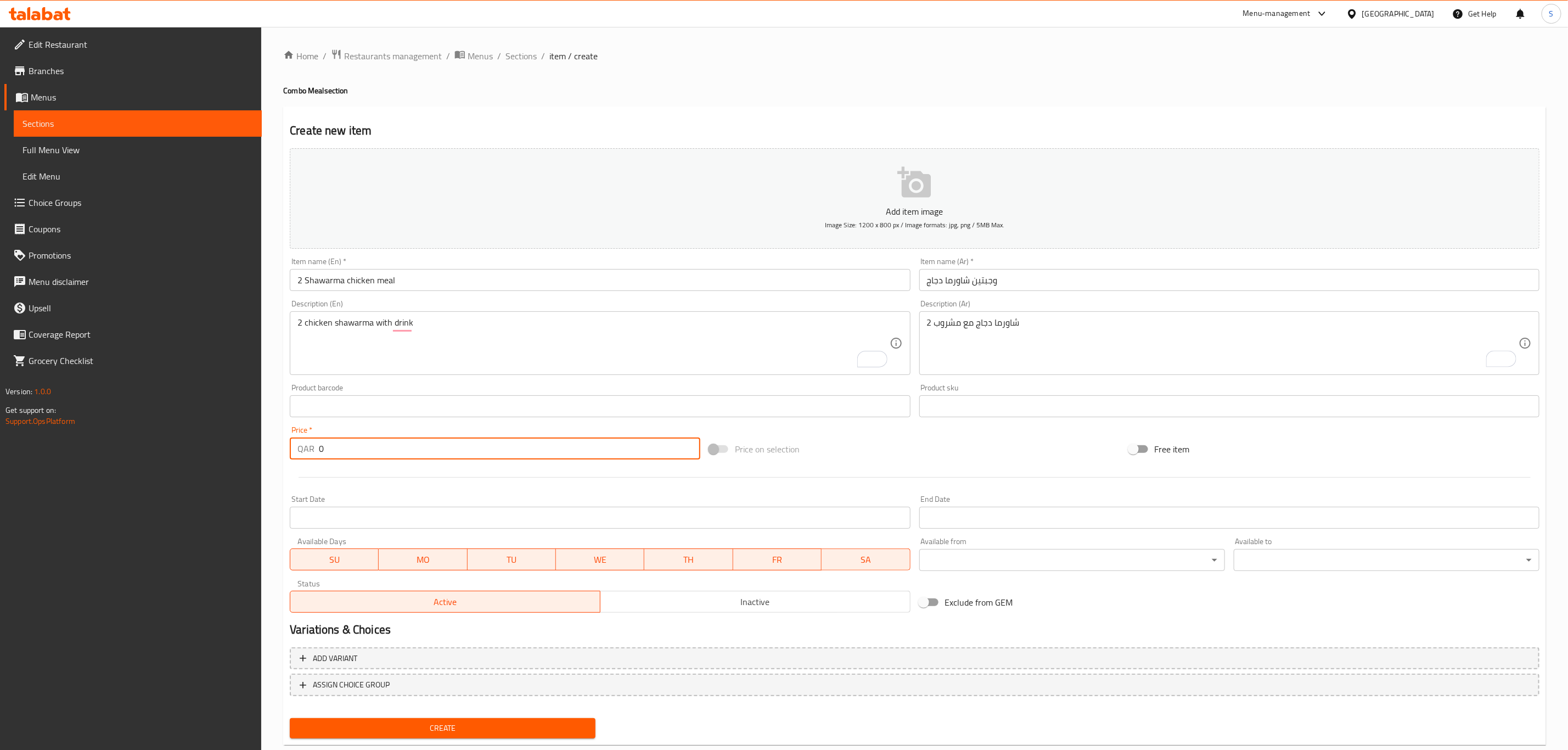
drag, startPoint x: 334, startPoint y: 436, endPoint x: 338, endPoint y: 445, distance: 9.8
click at [327, 440] on div "Price   * QAR 0 Price *" at bounding box center [495, 442] width 410 height 33
drag, startPoint x: 334, startPoint y: 445, endPoint x: 310, endPoint y: 442, distance: 24.2
click at [310, 442] on div "QAR 0 Price *" at bounding box center [495, 449] width 410 height 22
type input "40"
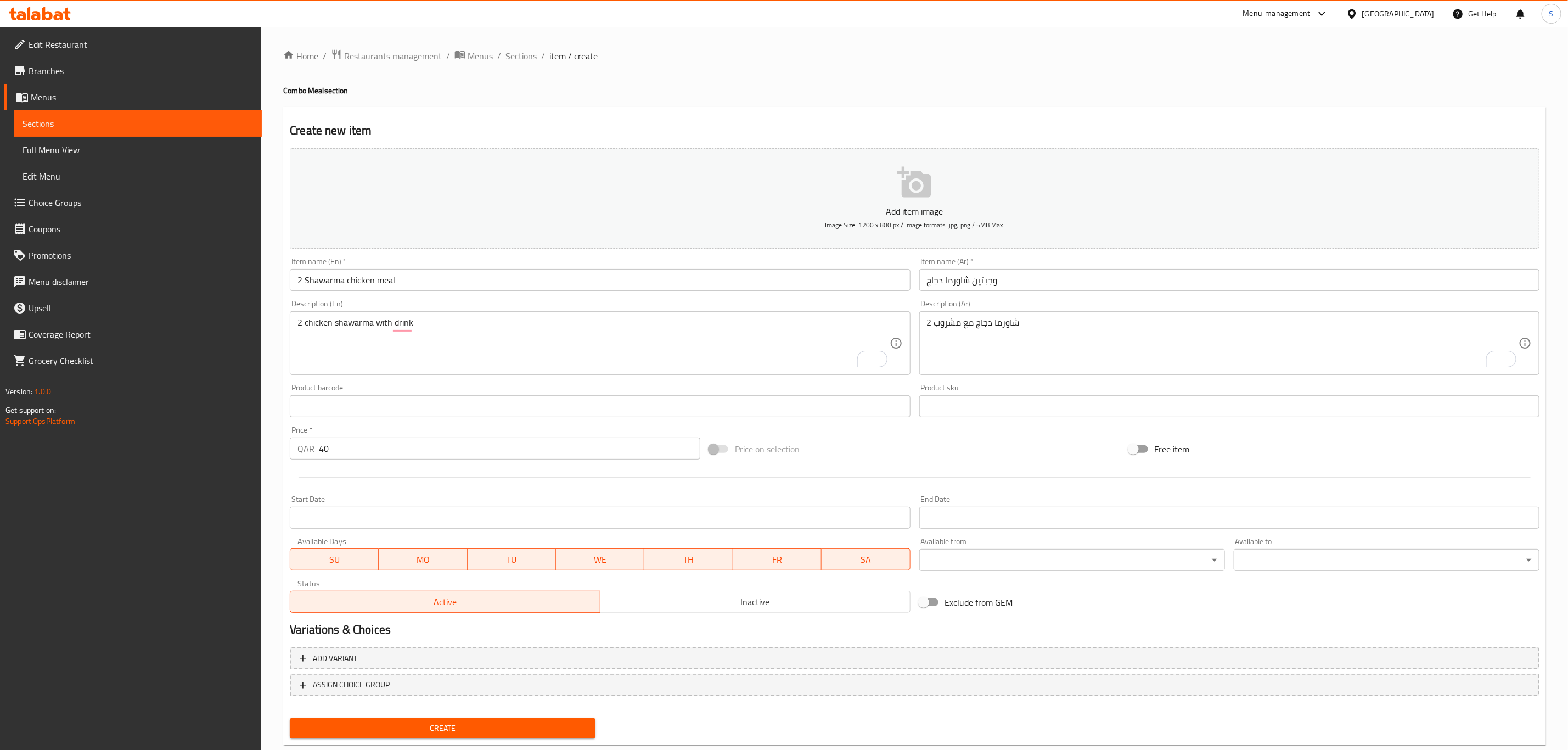
click at [835, 727] on div "Create" at bounding box center [914, 728] width 1258 height 29
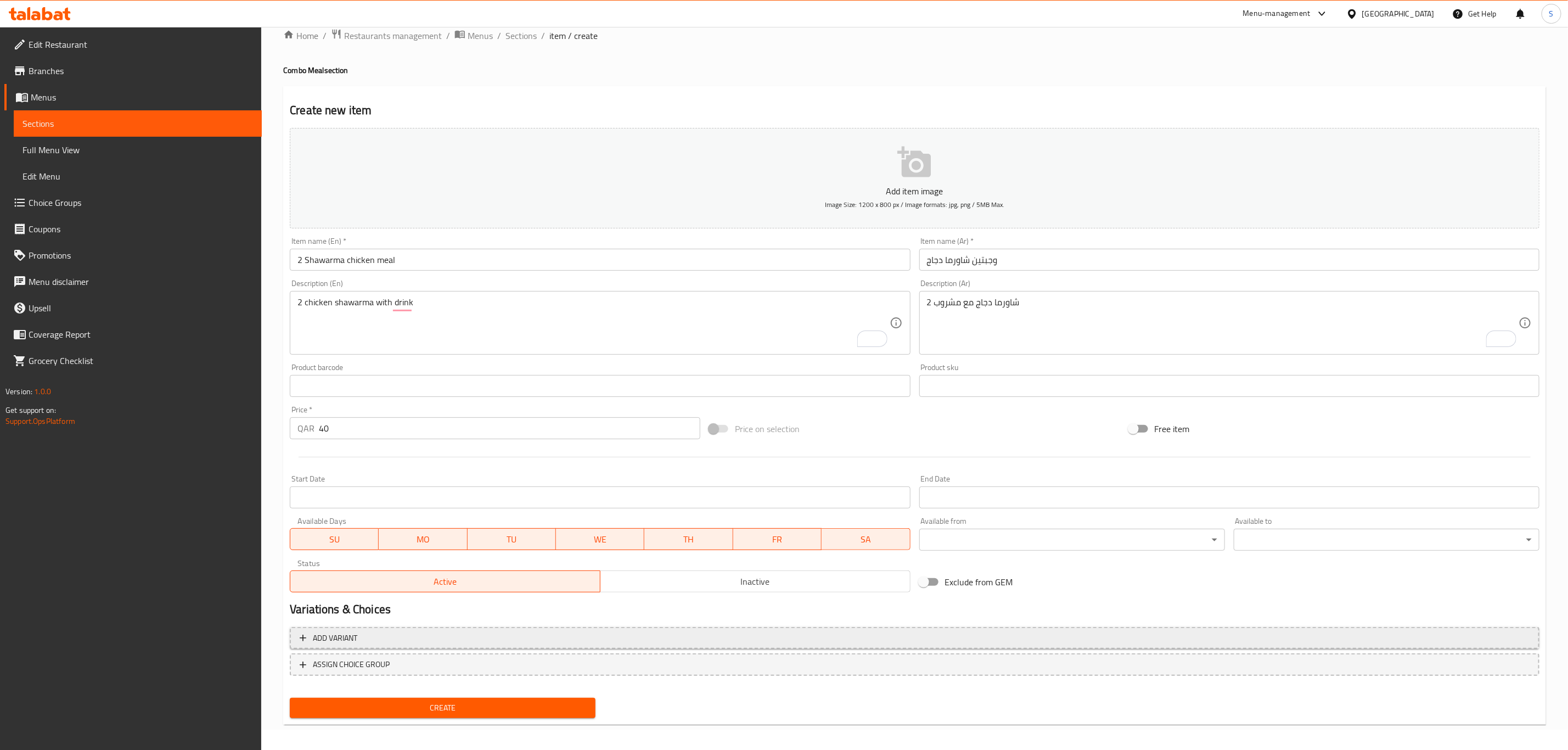
scroll to position [24, 0]
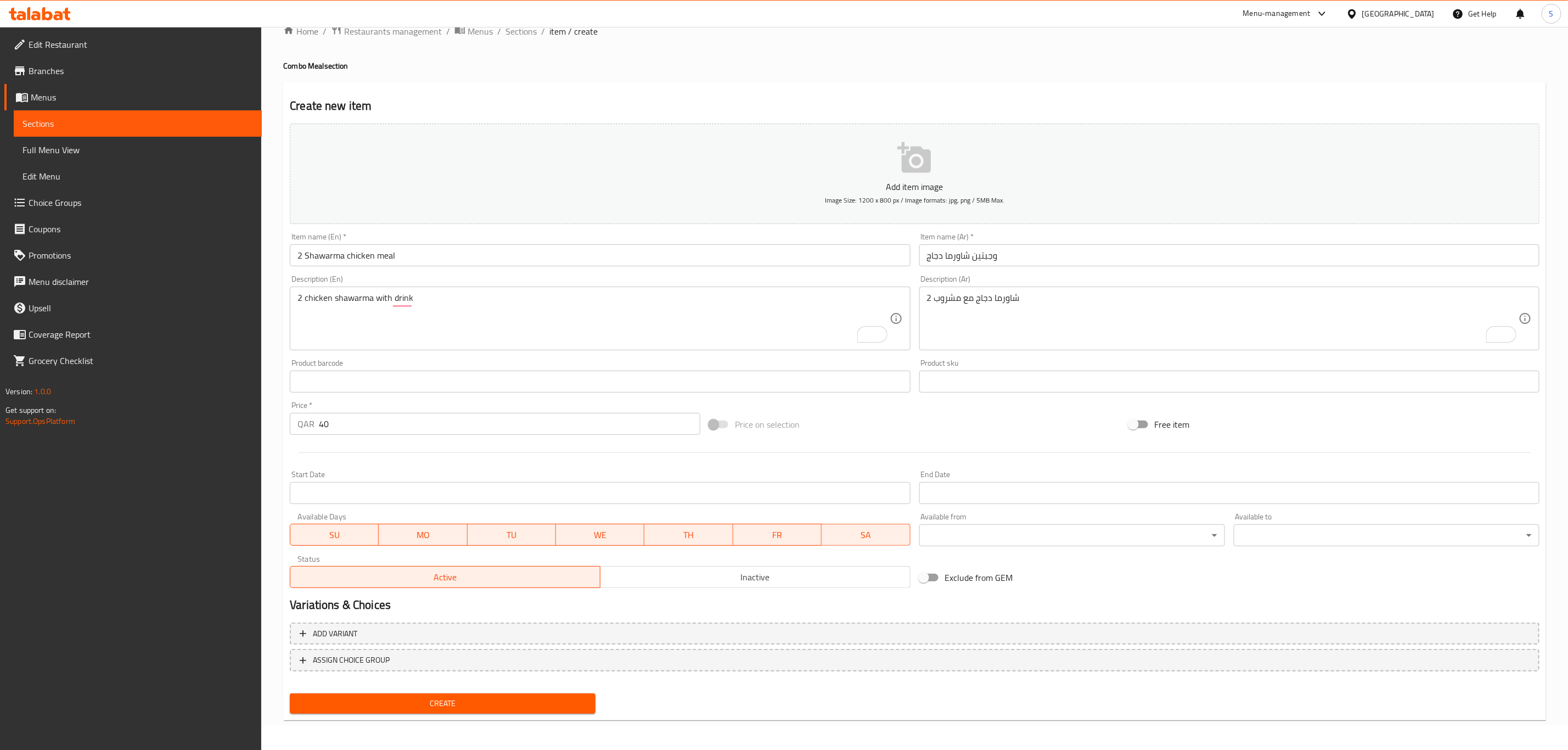
click at [512, 700] on span "Create" at bounding box center [443, 703] width 288 height 14
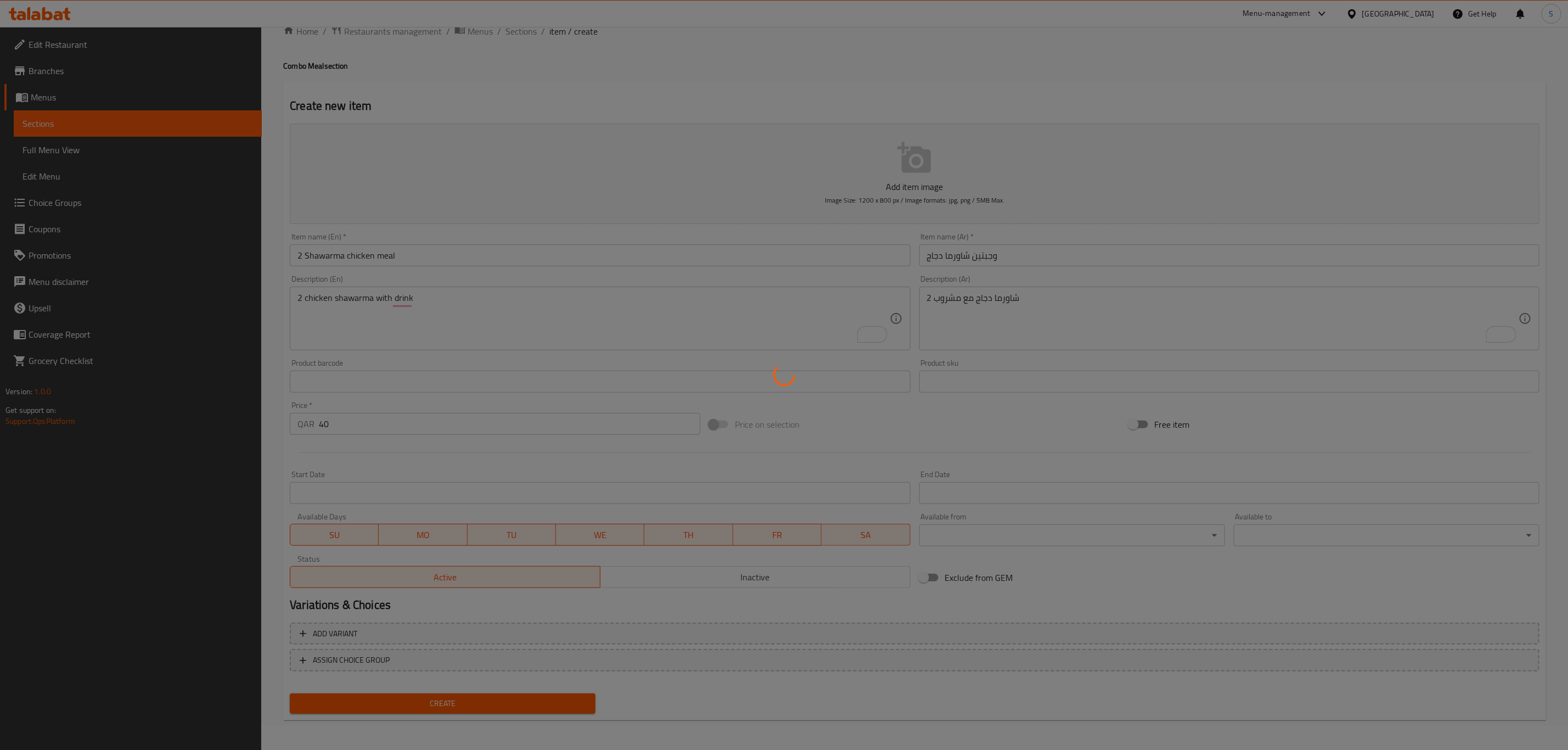
type input "0"
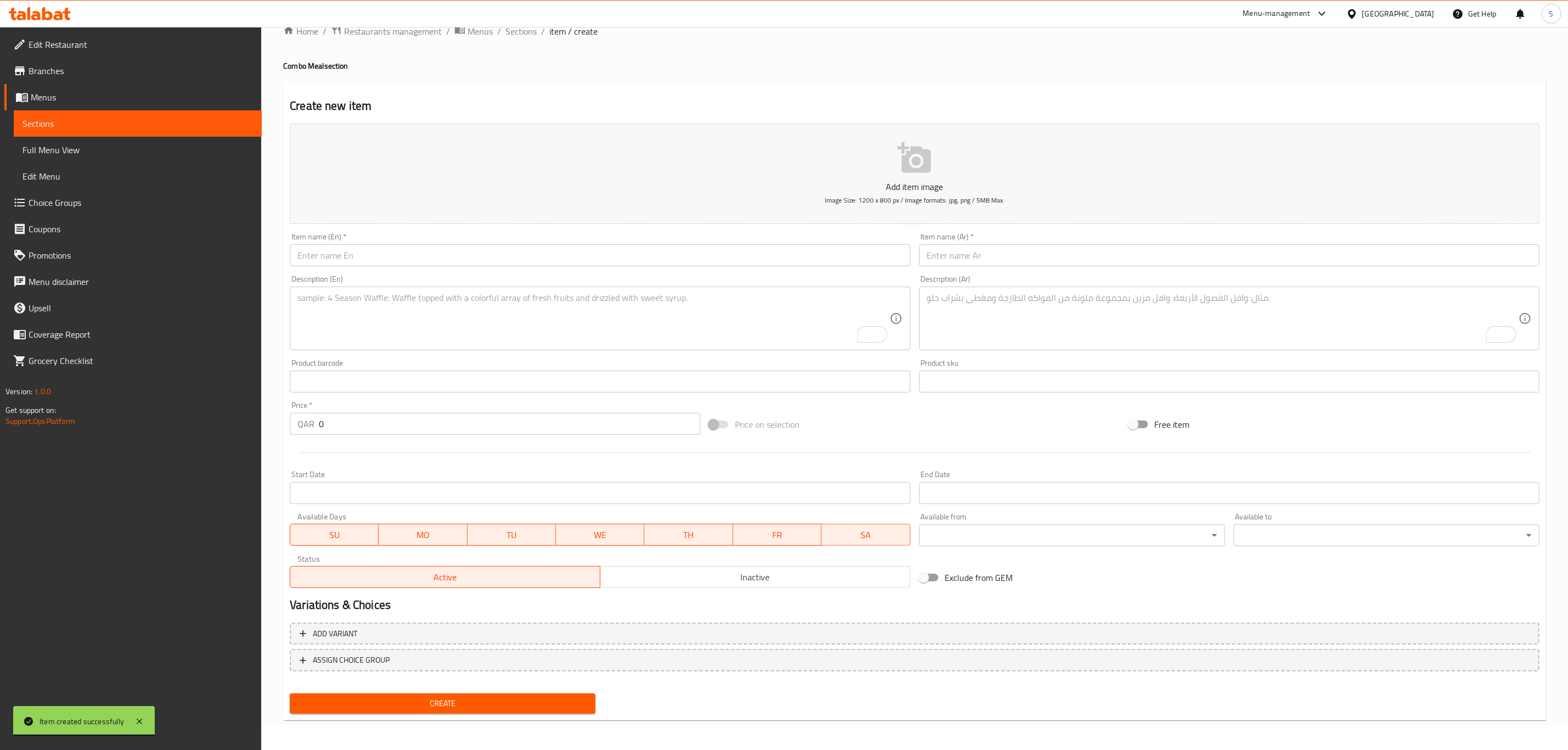
click at [406, 240] on div "Item name (En)   * Item name (En) *" at bounding box center [600, 249] width 620 height 33
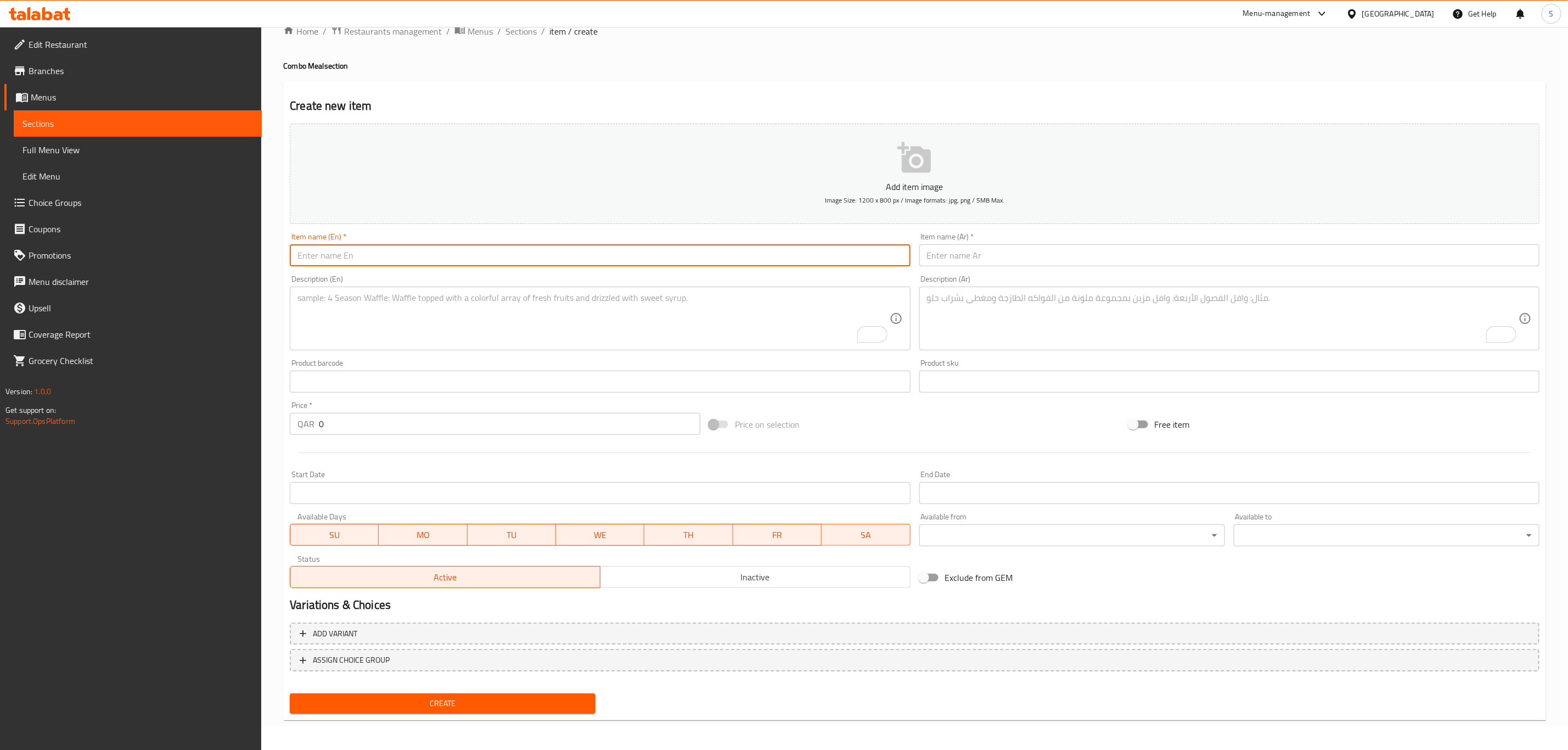
click at [402, 255] on input "text" at bounding box center [600, 255] width 620 height 22
paste input "Mixed grill meal"
type input "Mixed grill meal"
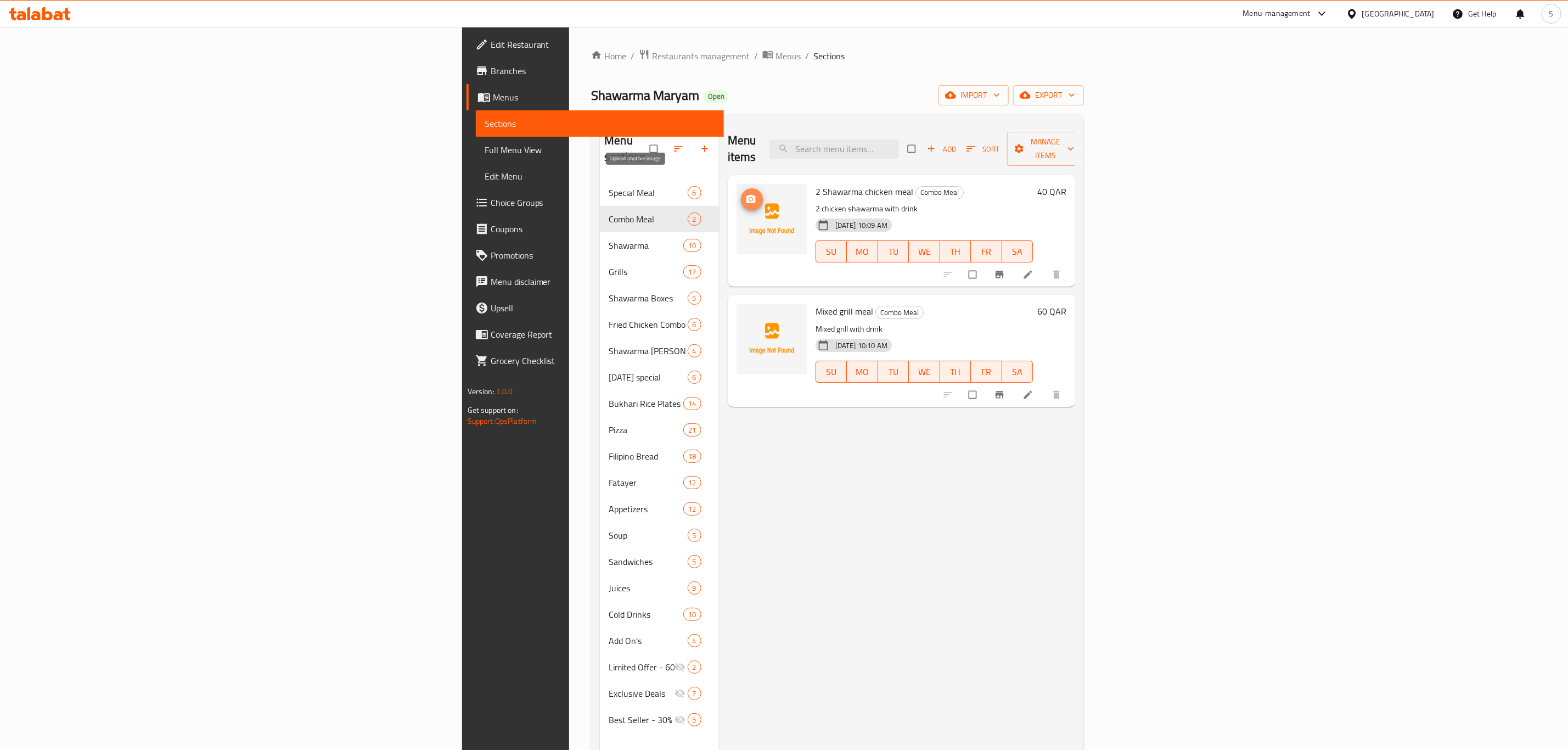
click at [746, 195] on icon "upload picture" at bounding box center [750, 199] width 10 height 8
click at [746, 314] on icon "upload picture" at bounding box center [750, 318] width 10 height 8
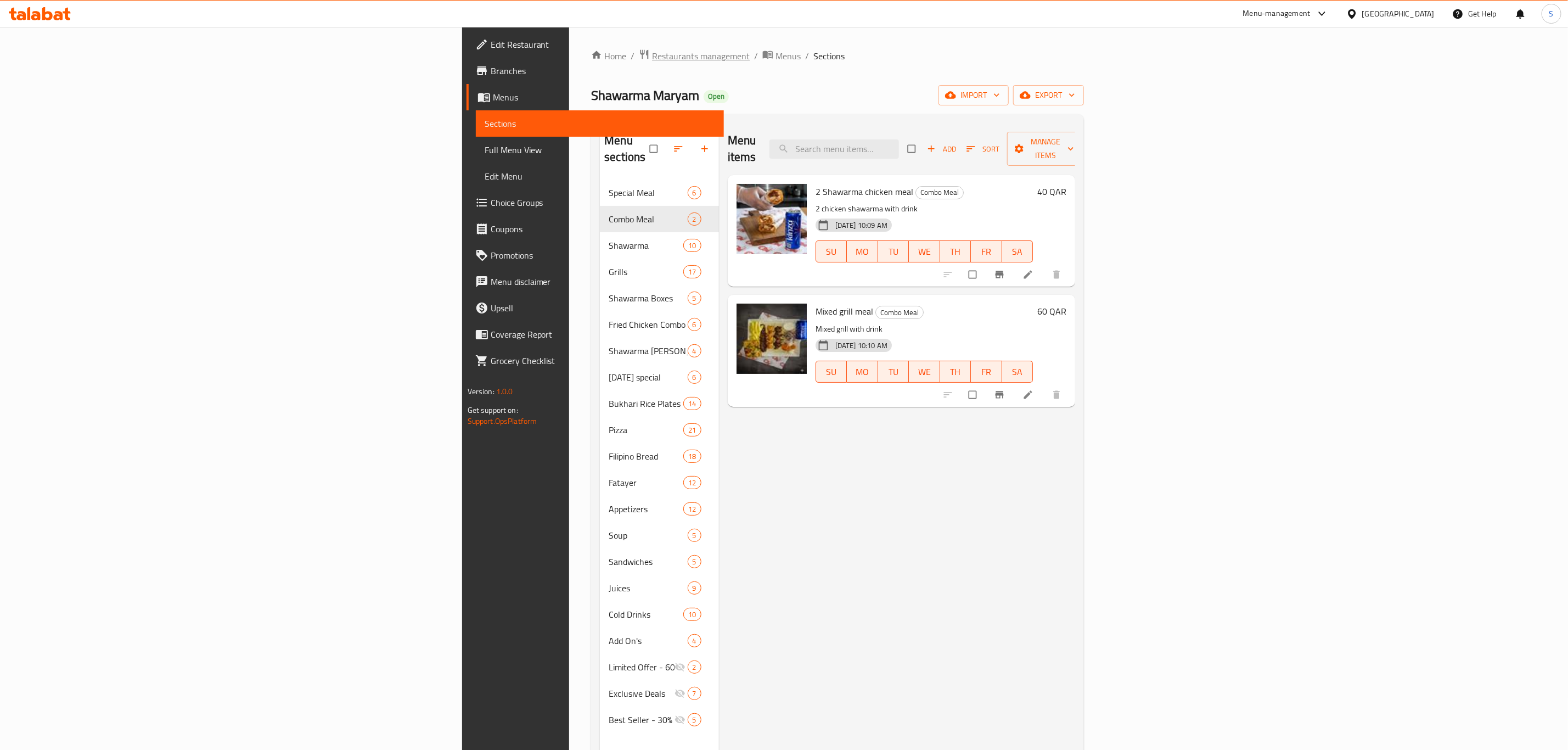
click at [652, 51] on span "Restaurants management" at bounding box center [701, 56] width 98 height 13
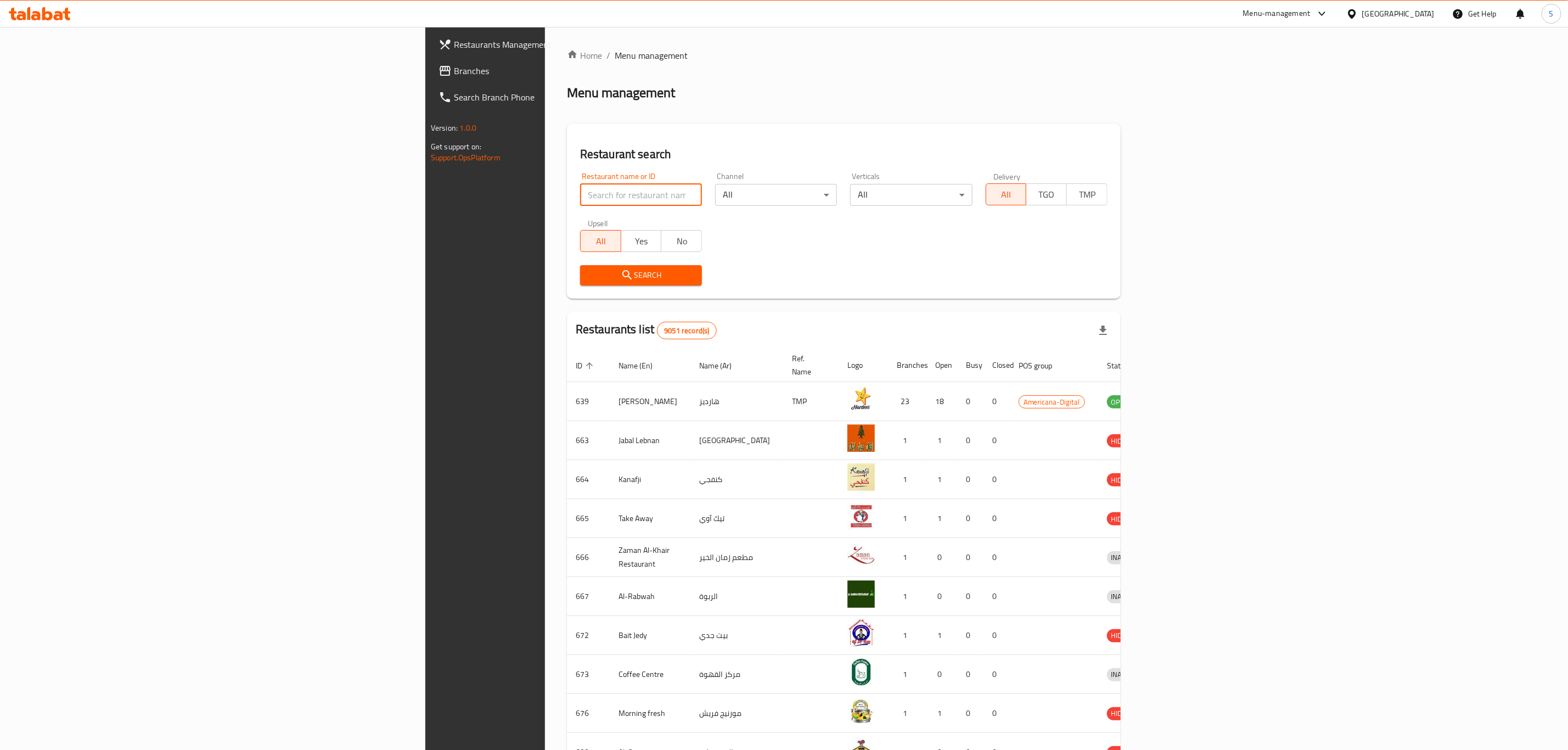
click at [580, 197] on input "search" at bounding box center [641, 195] width 122 height 22
click button "Search" at bounding box center [641, 275] width 122 height 20
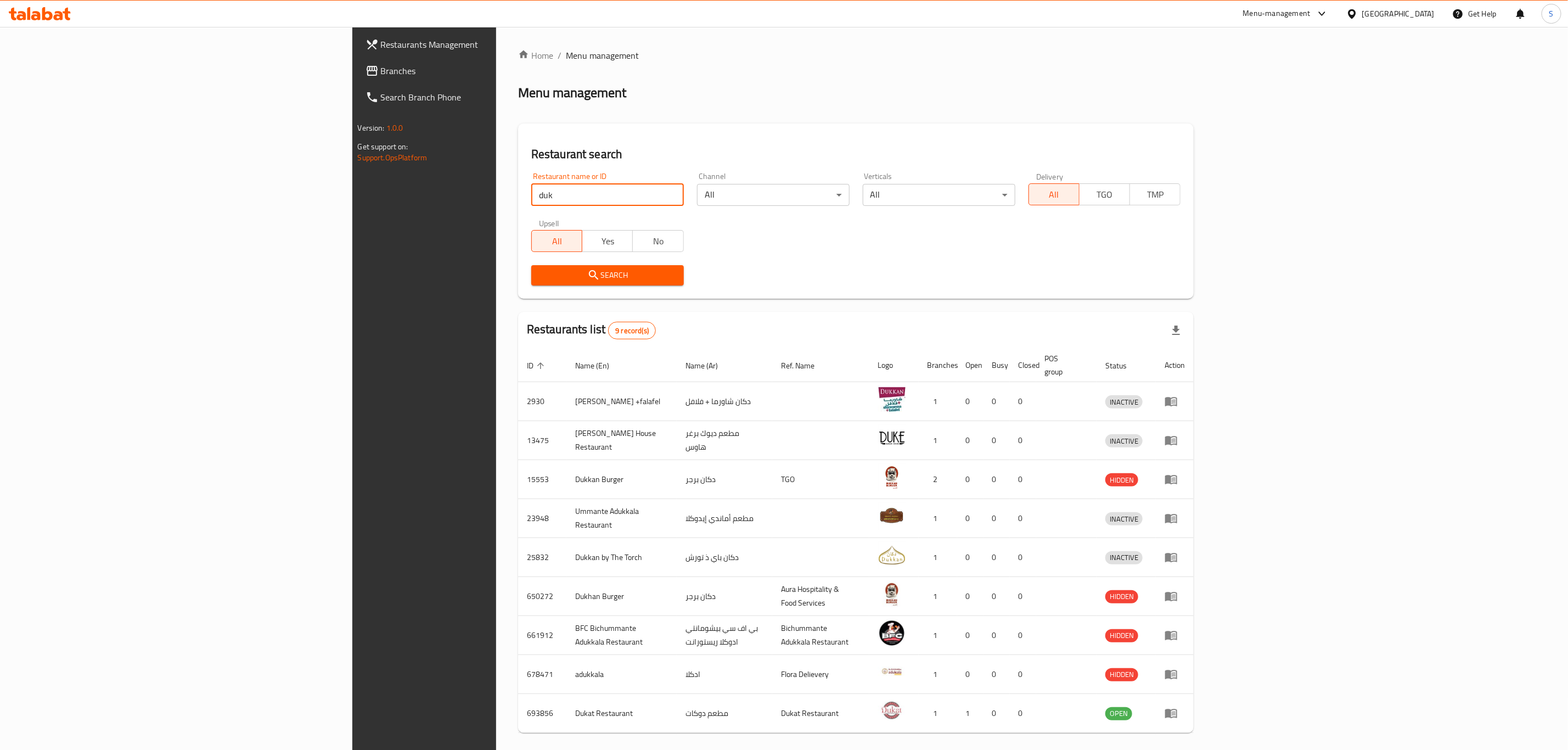
click at [532, 197] on input "duk" at bounding box center [608, 195] width 152 height 22
click button "Search" at bounding box center [608, 275] width 152 height 20
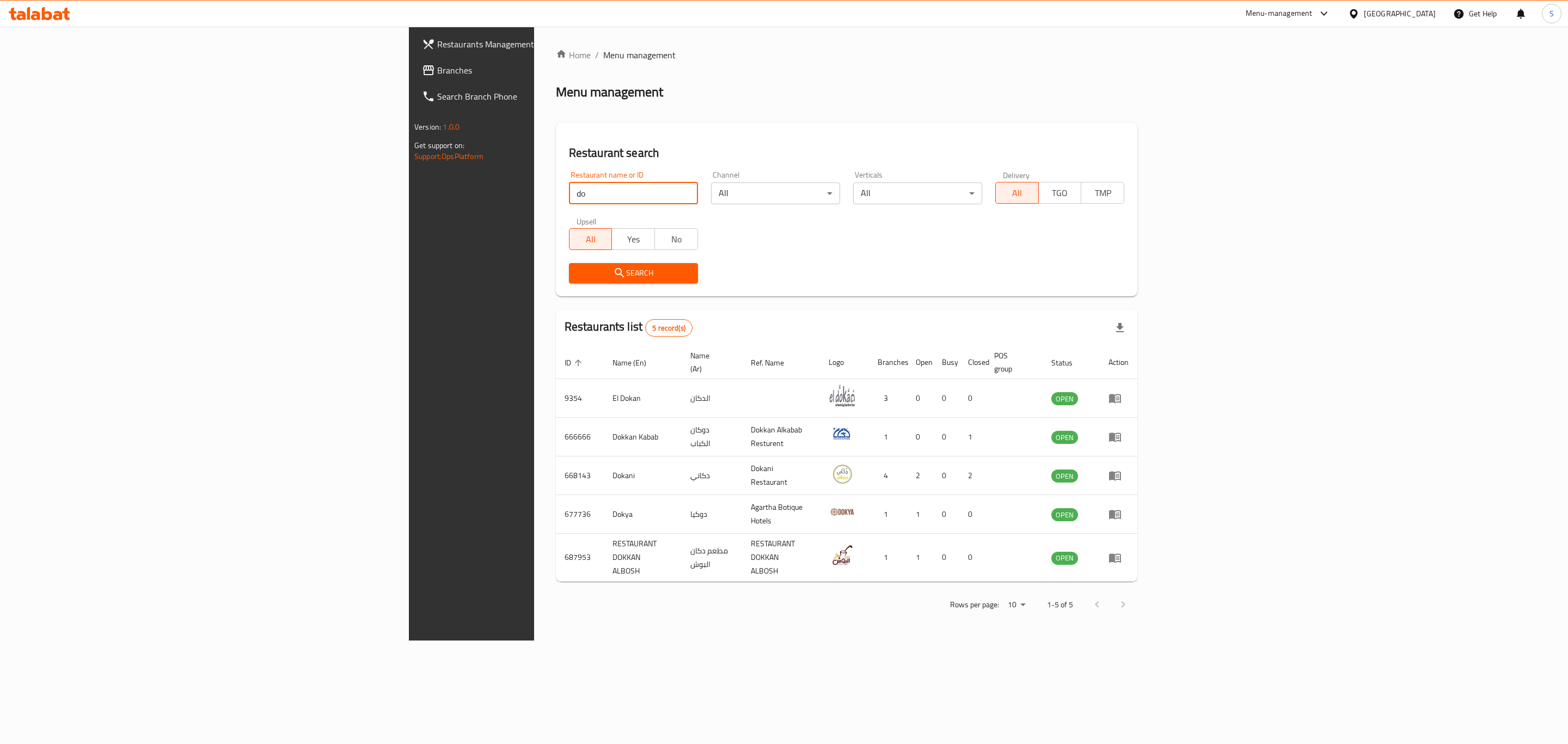
type input "d"
click button "Search" at bounding box center [634, 273] width 129 height 20
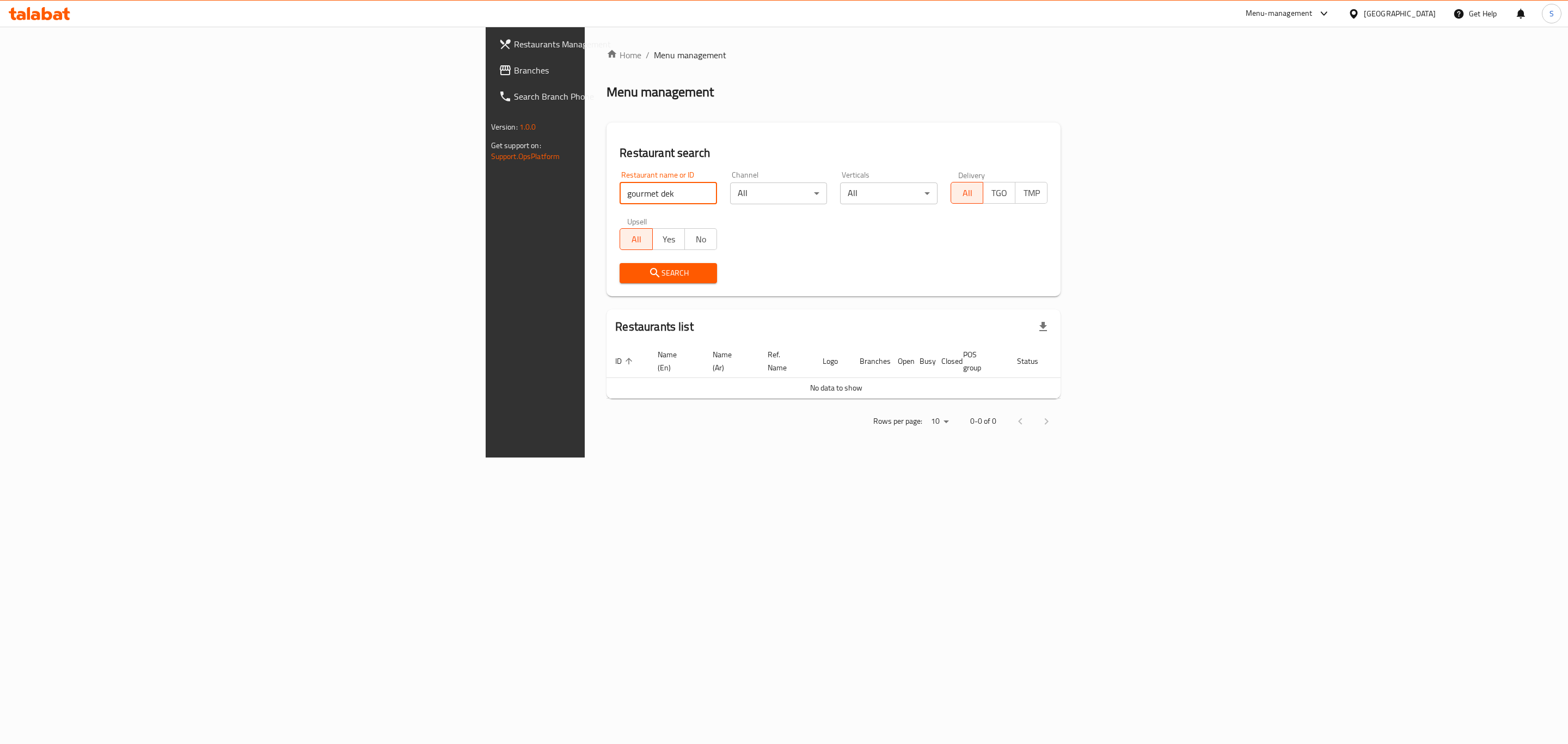
drag, startPoint x: 341, startPoint y: 203, endPoint x: 224, endPoint y: 203, distance: 117.0
click at [486, 203] on div "Restaurants Management Branches Search Branch Phone Version: 1.0.0 Get support …" at bounding box center [784, 241] width 597 height 431
type input "/"
type input "dek"
click button "Search" at bounding box center [668, 273] width 98 height 20
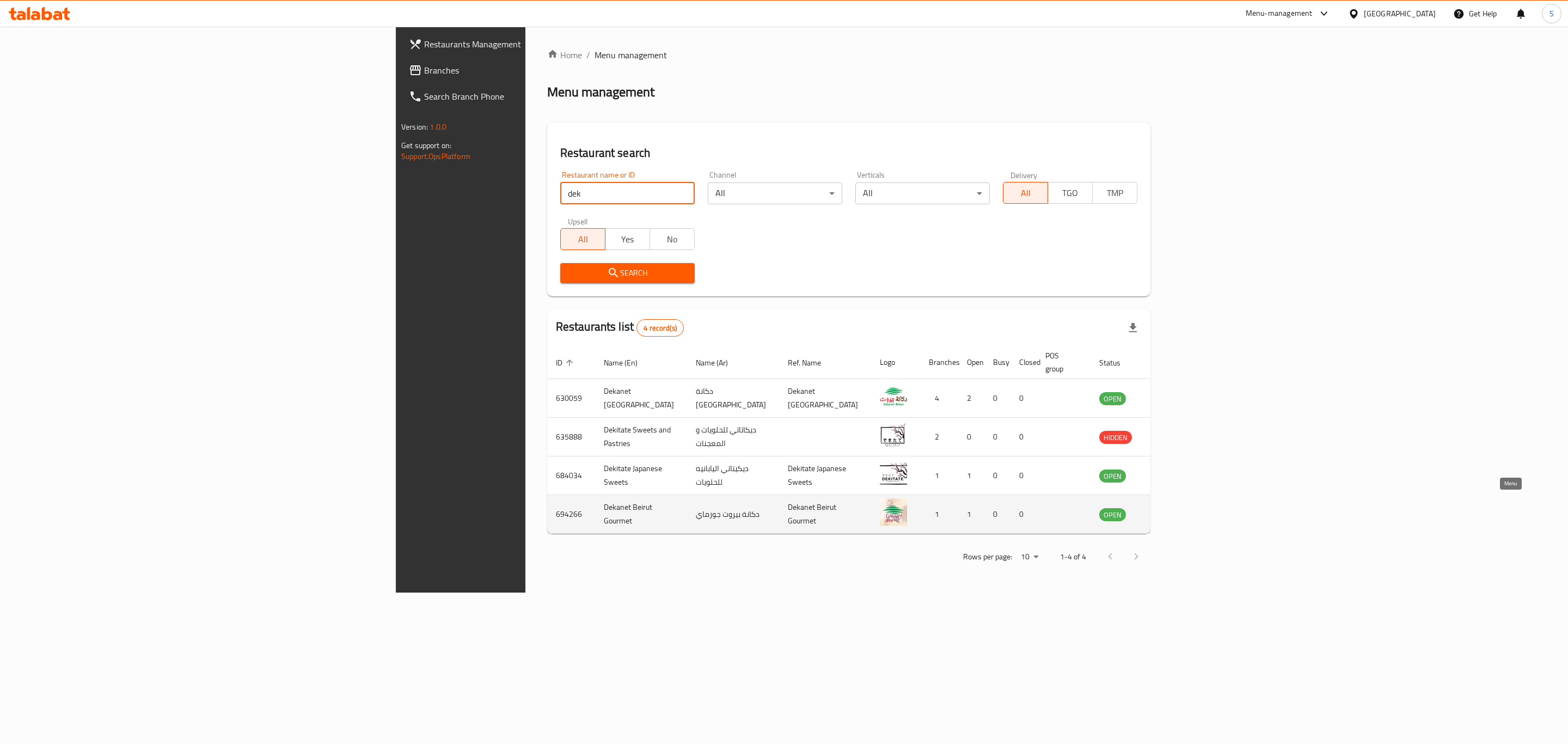
click at [1169, 511] on icon "enhanced table" at bounding box center [1162, 515] width 12 height 10
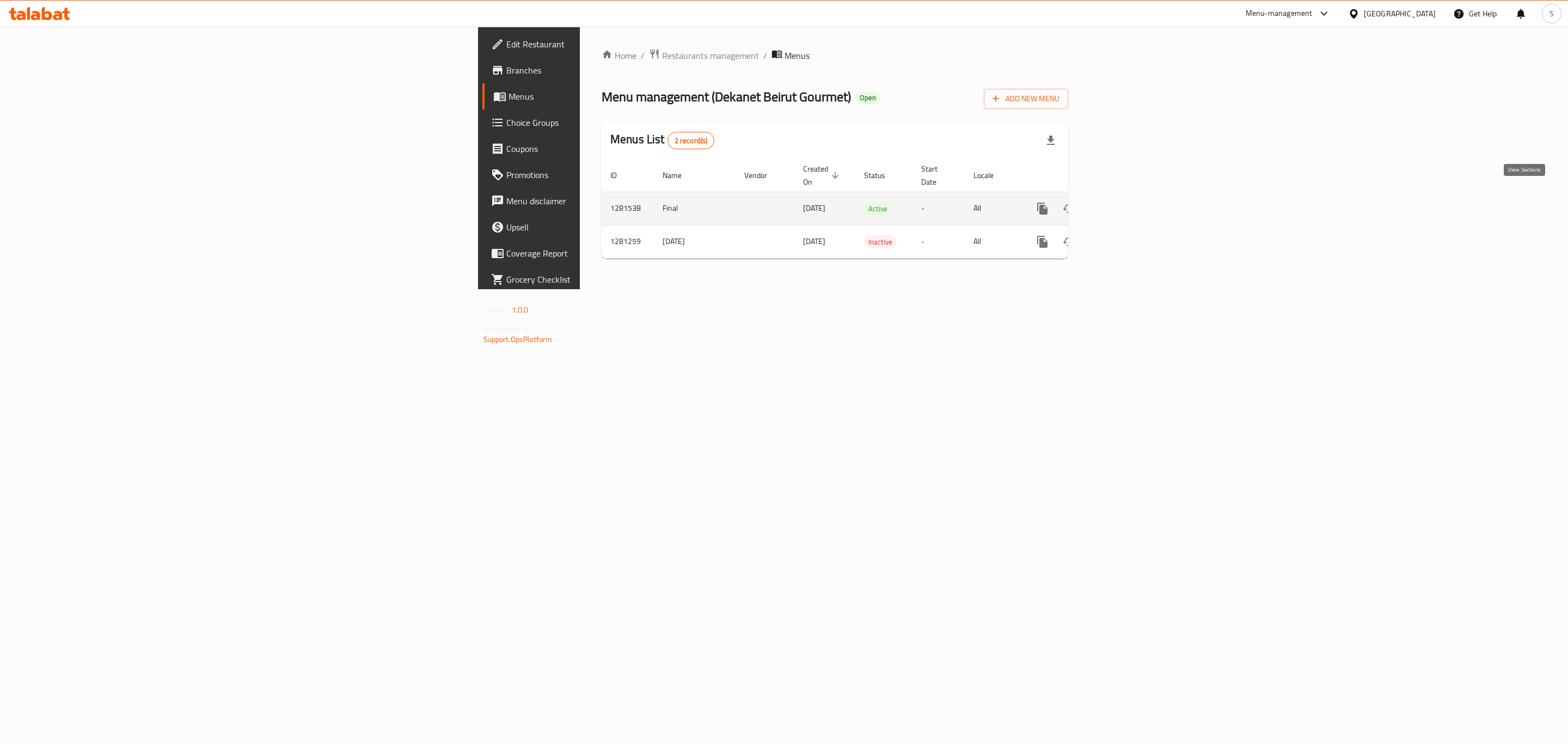
click at [1127, 202] on icon "enhanced table" at bounding box center [1121, 208] width 13 height 13
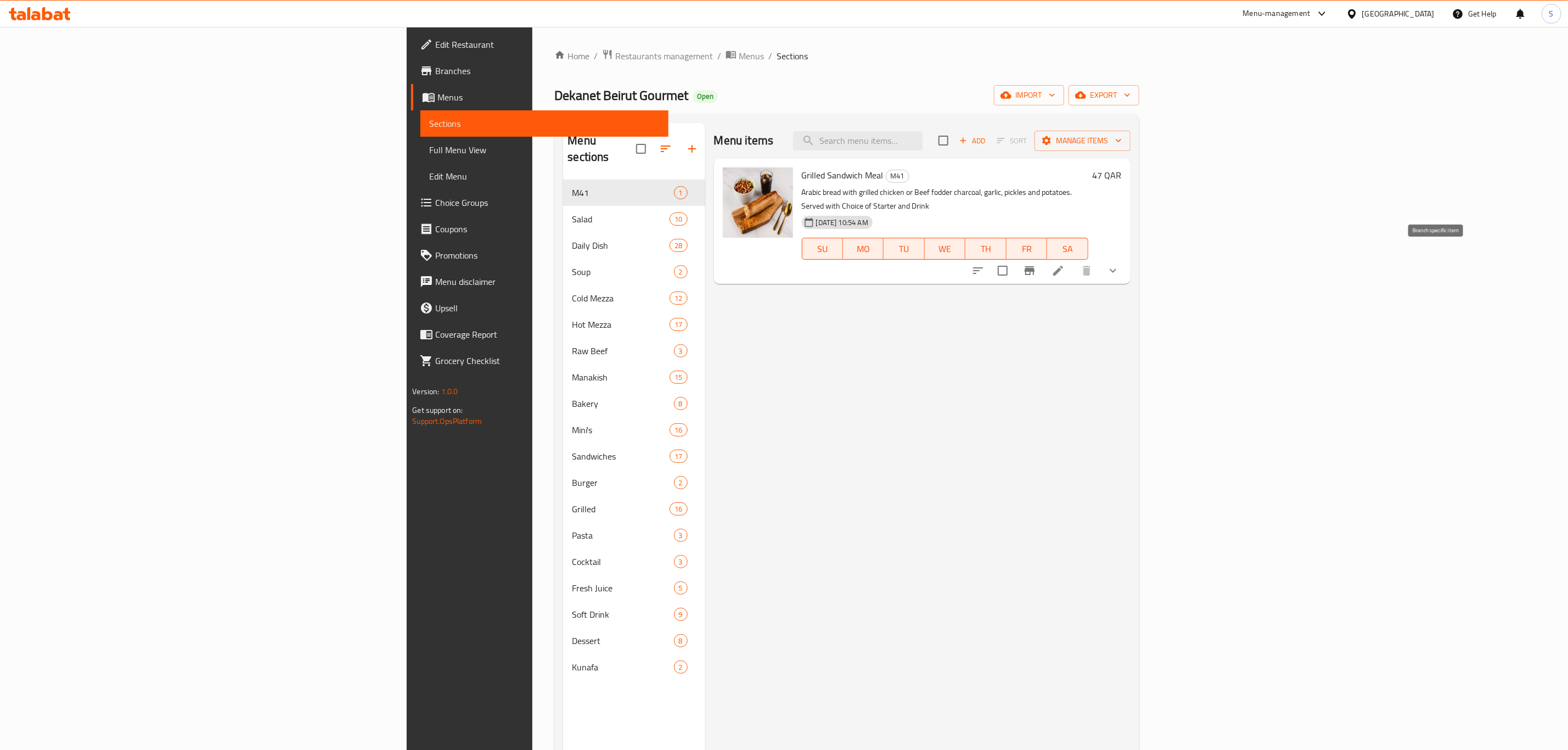
click at [1036, 264] on icon "Branch-specific-item" at bounding box center [1030, 271] width 13 height 13
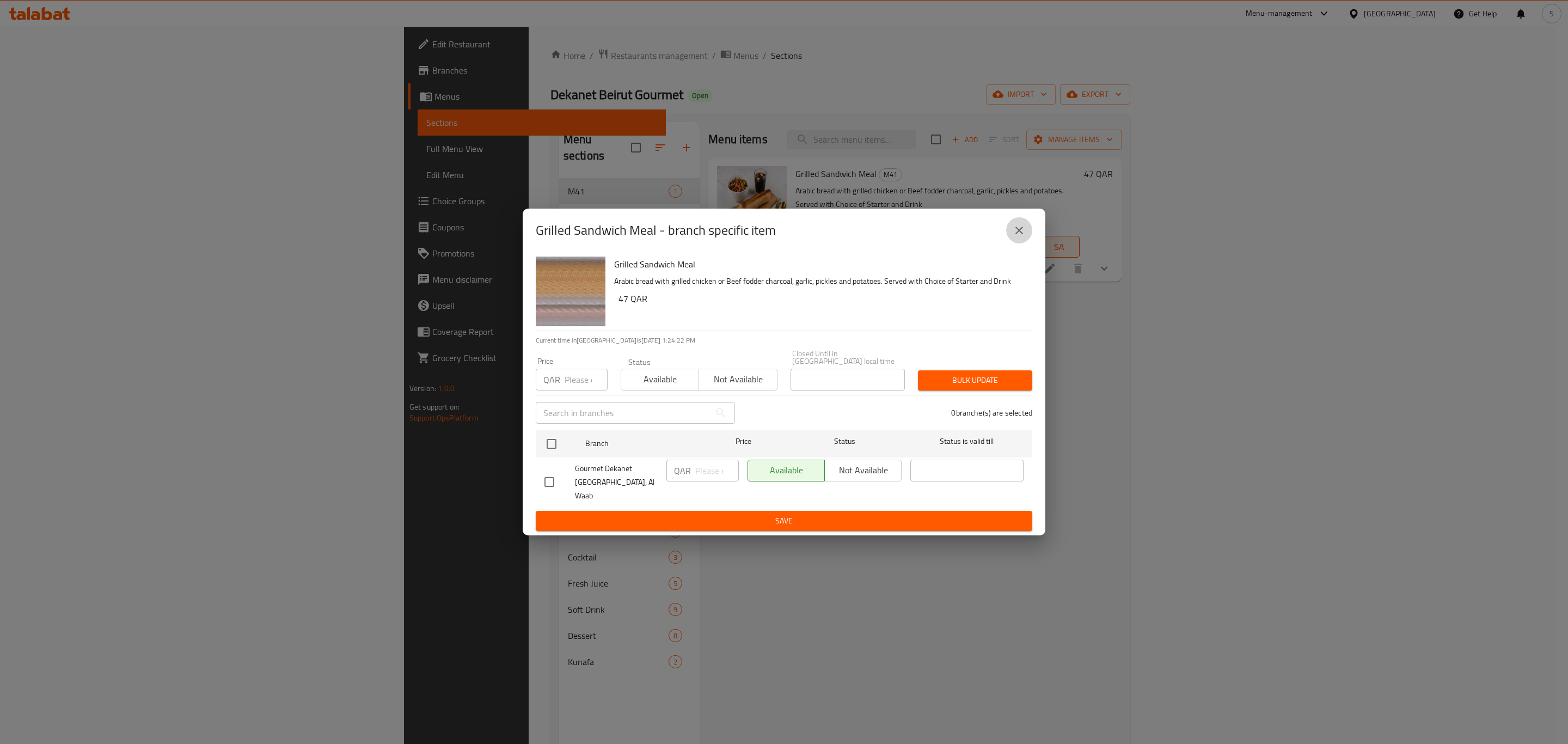
click at [1013, 236] on icon "close" at bounding box center [1019, 230] width 13 height 13
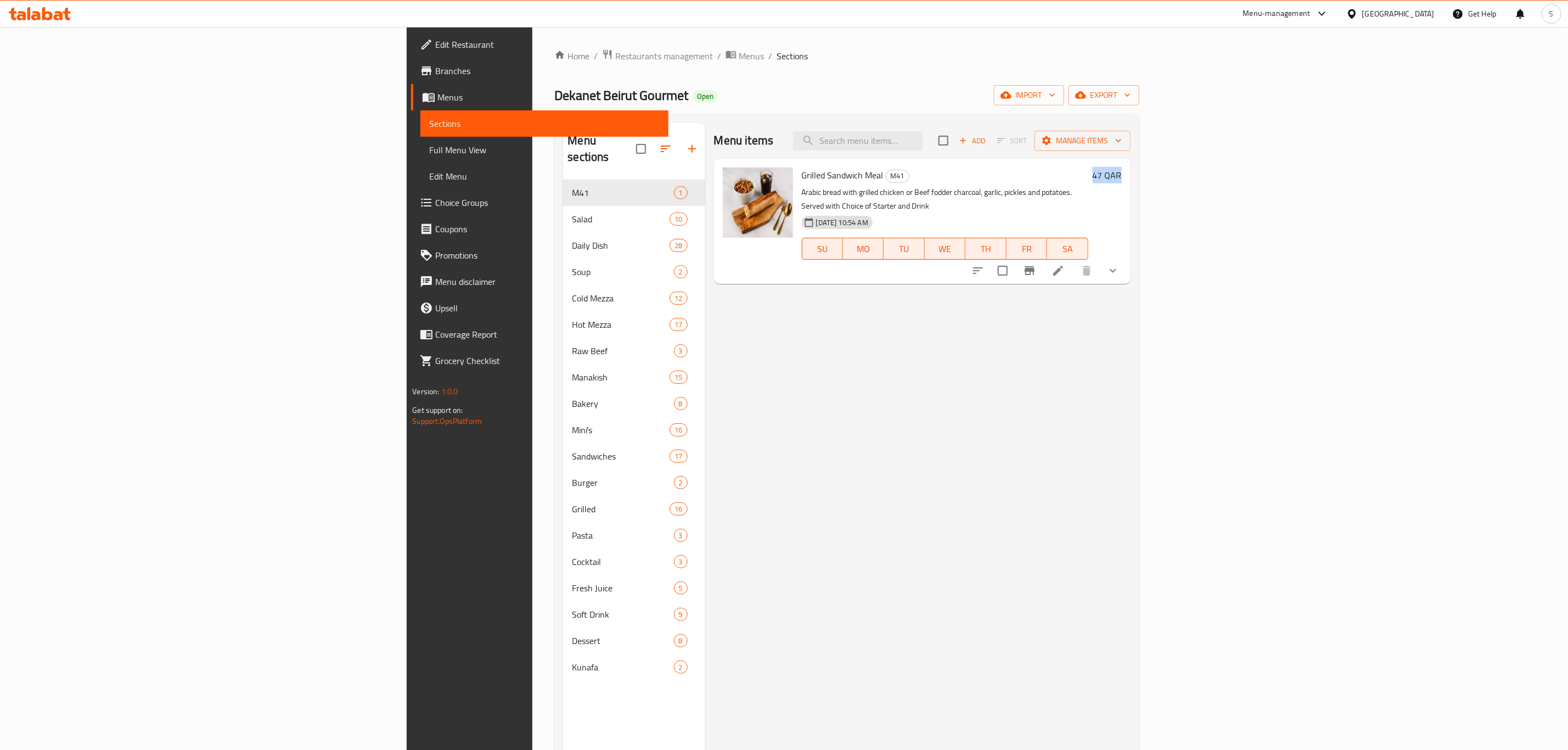
drag, startPoint x: 1498, startPoint y: 174, endPoint x: 1539, endPoint y: 175, distance: 41.0
click at [1138, 175] on div "Menu sections M41 1 Salad 10 Daily Dish 28 Soup 2 Cold Mezza 12 Hot Mezza 17 Ra…" at bounding box center [846, 498] width 585 height 768
